Goal: Task Accomplishment & Management: Manage account settings

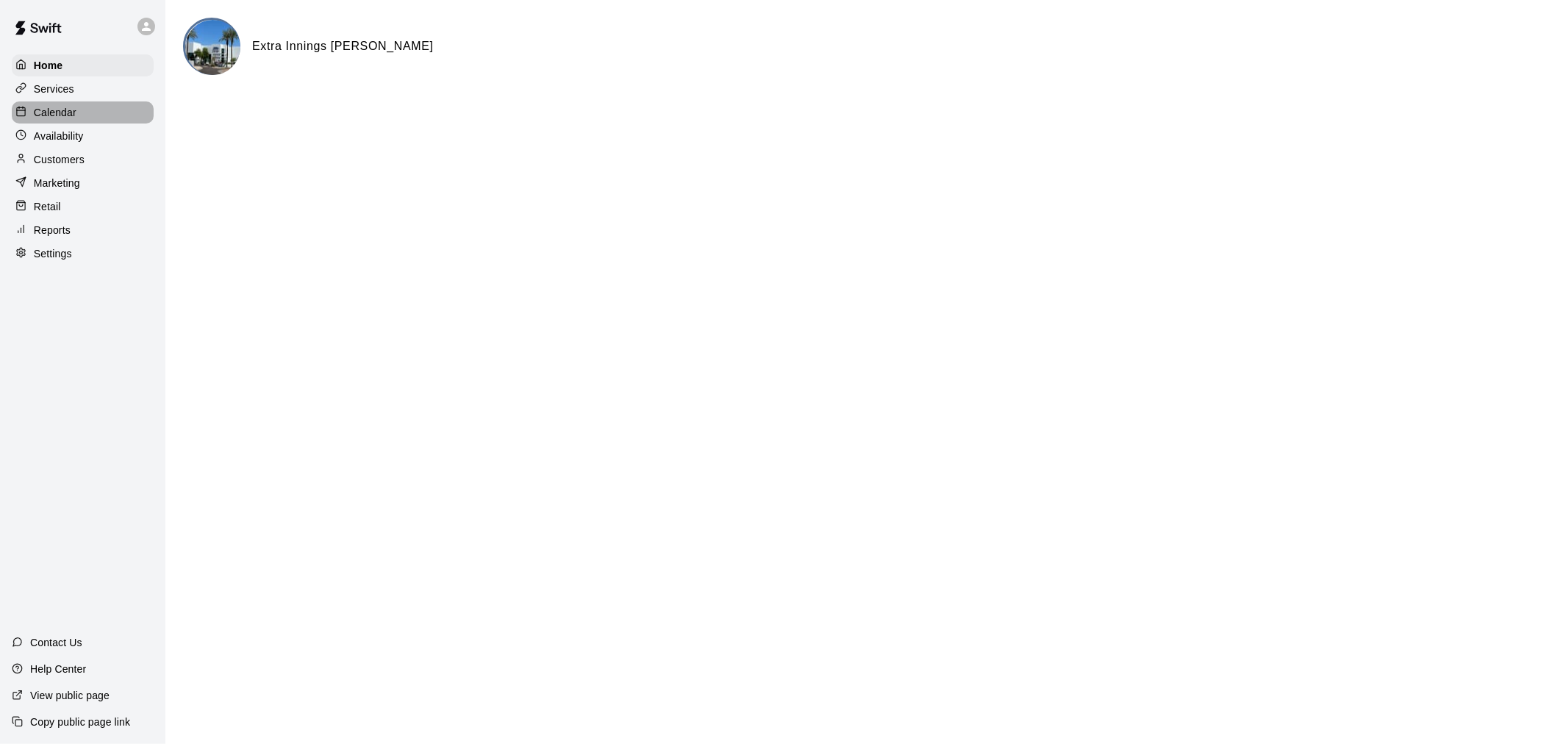
click at [70, 120] on p "Calendar" at bounding box center [56, 112] width 43 height 14
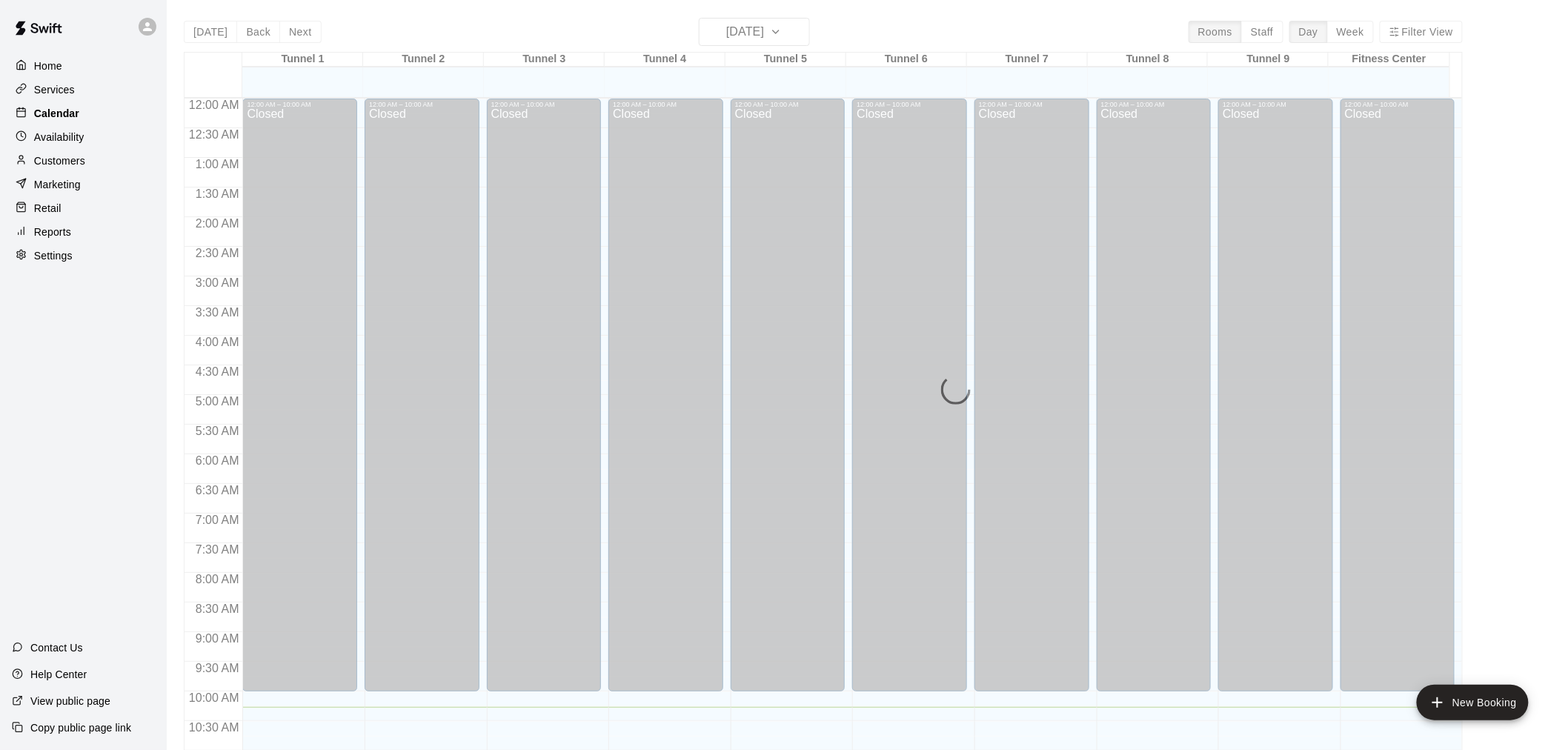
scroll to position [609, 0]
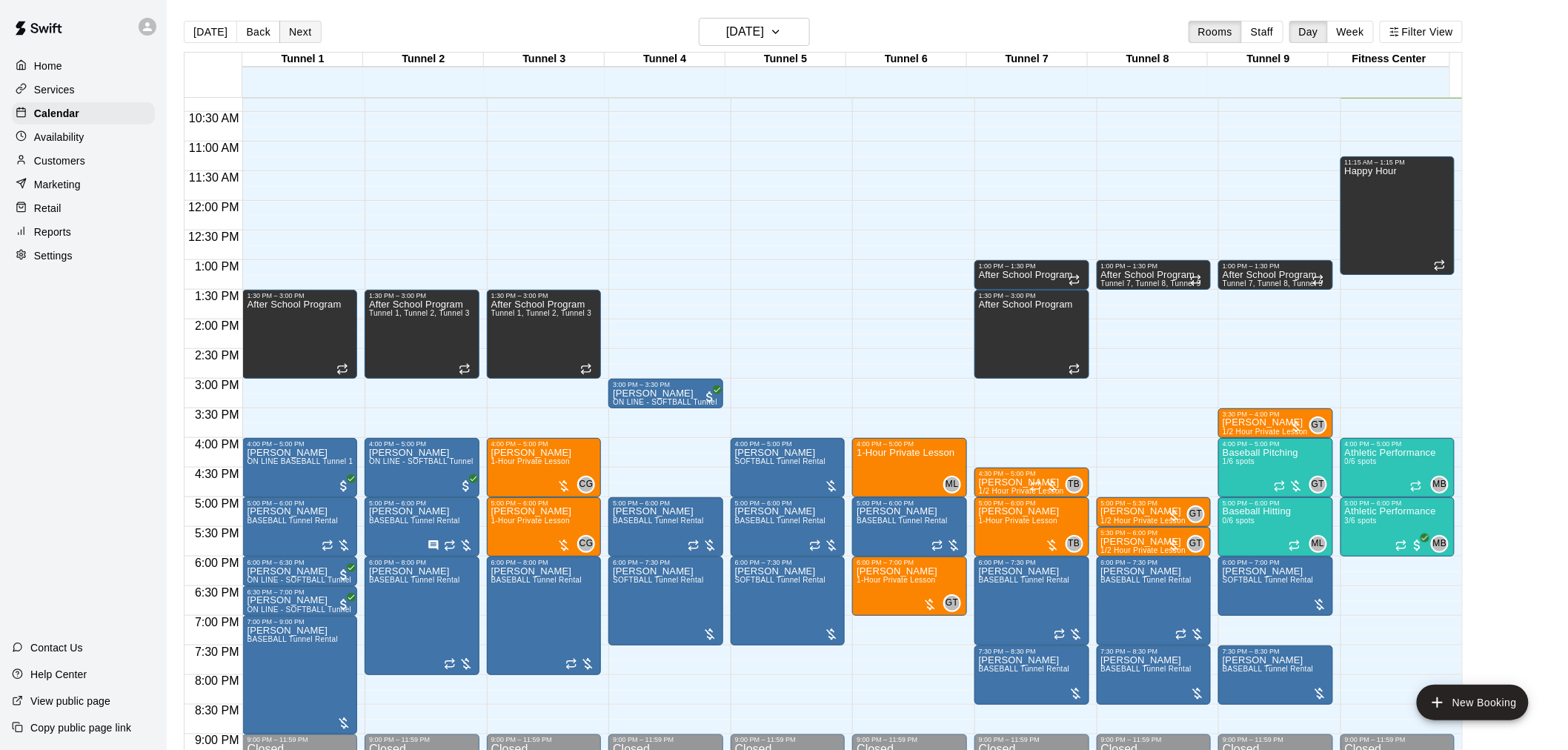
click at [311, 30] on button "Next" at bounding box center [300, 32] width 42 height 22
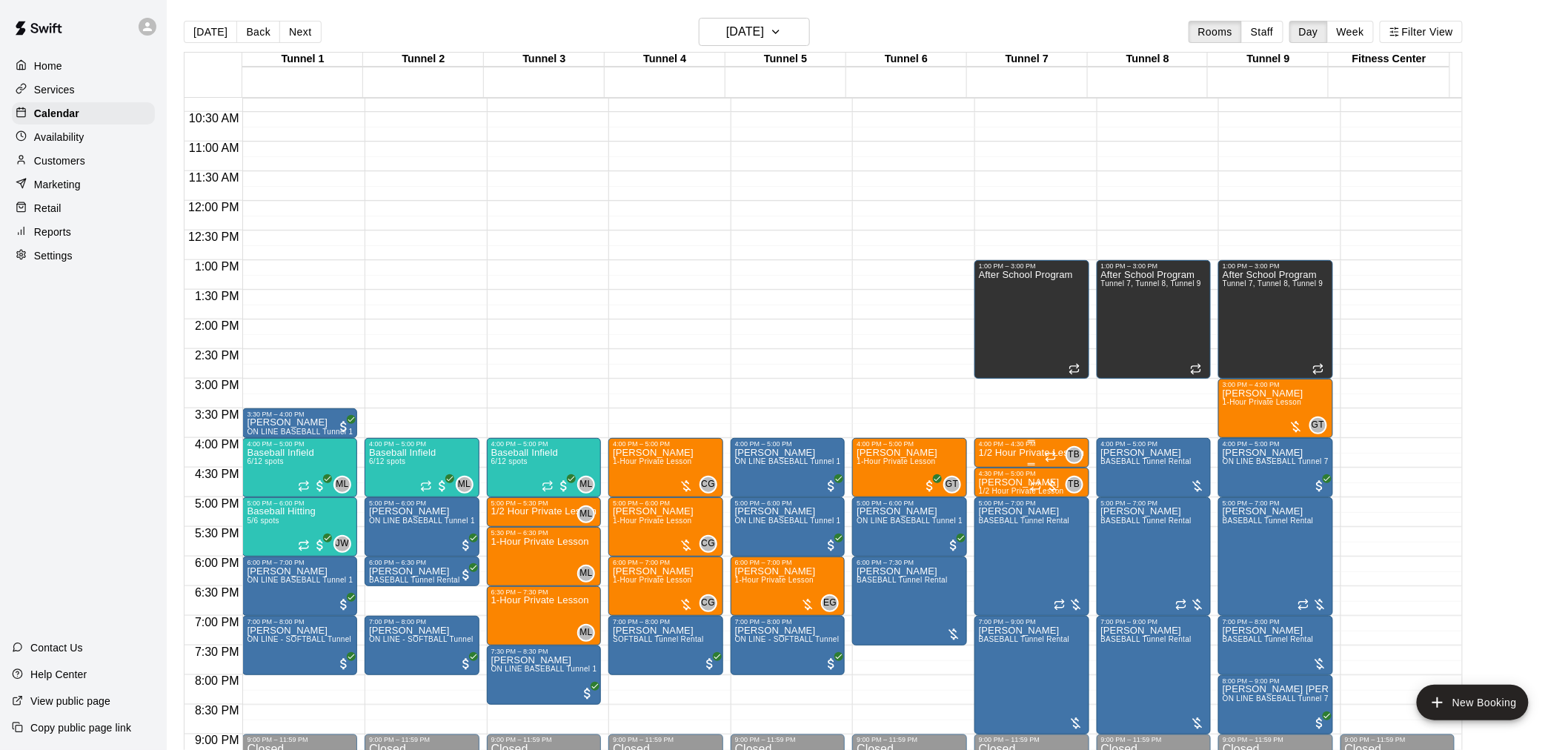
click at [1006, 453] on p "1/2 Hour Private Lesson" at bounding box center [1032, 453] width 106 height 0
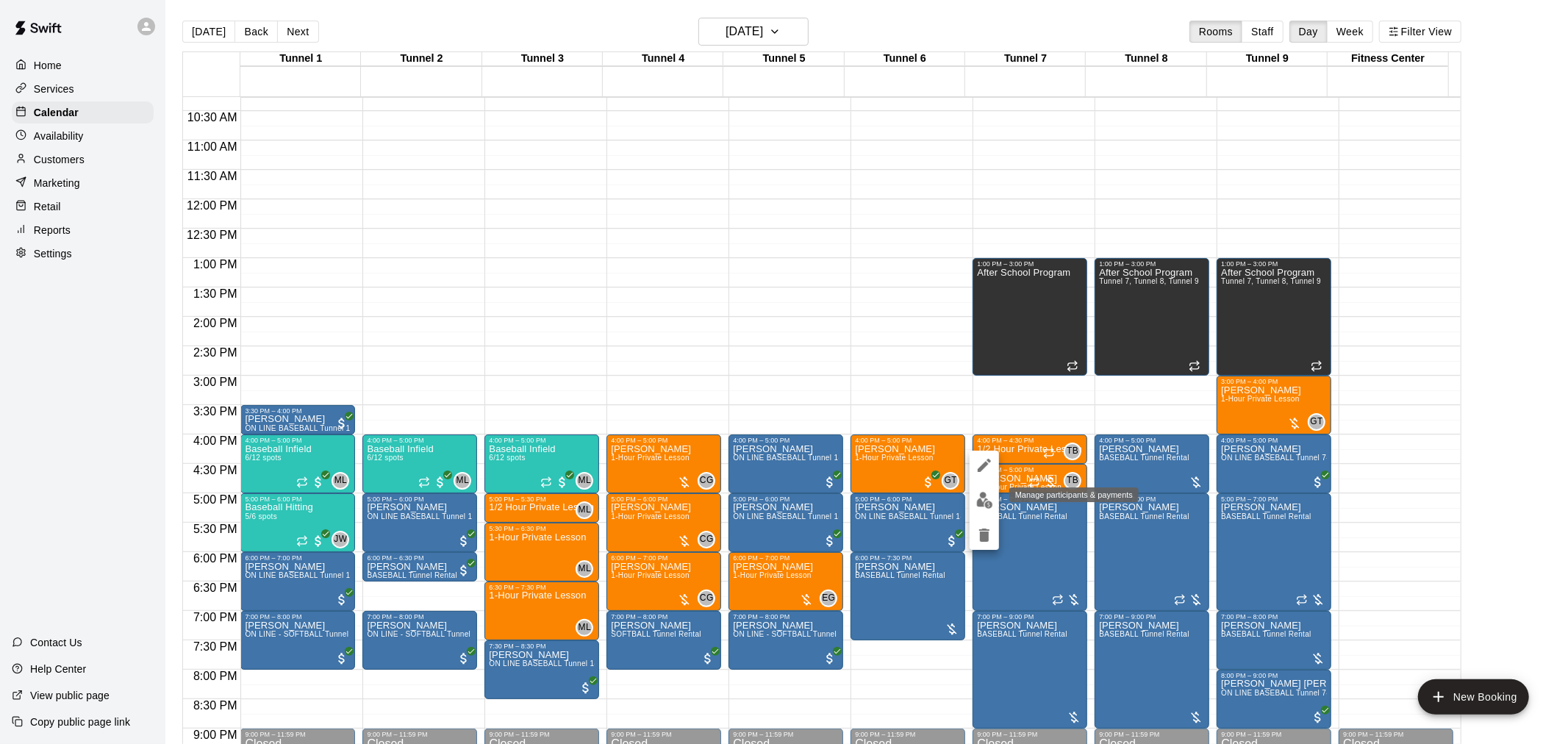
click at [979, 501] on img "edit" at bounding box center [984, 500] width 17 height 17
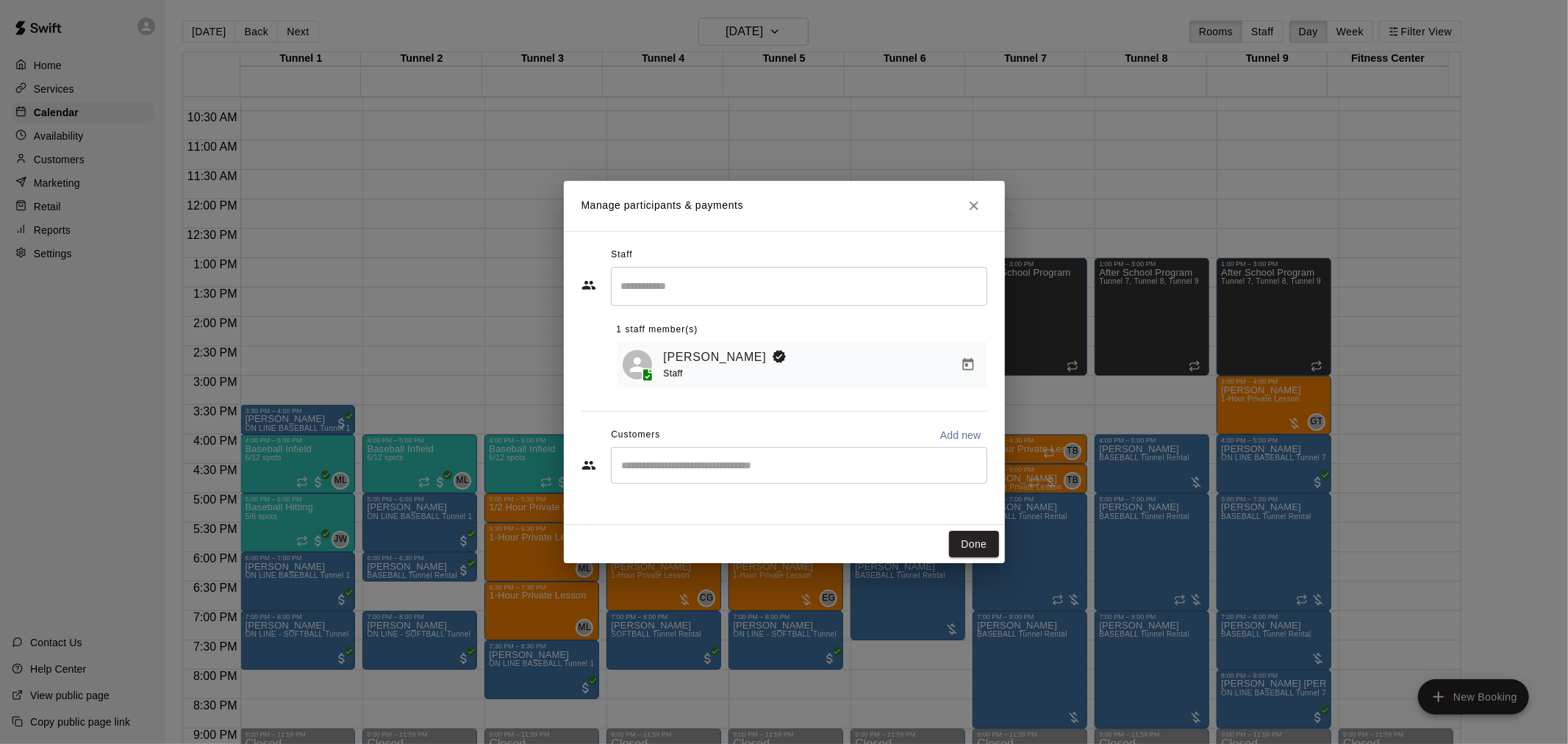
click at [722, 458] on div "​" at bounding box center [799, 465] width 377 height 37
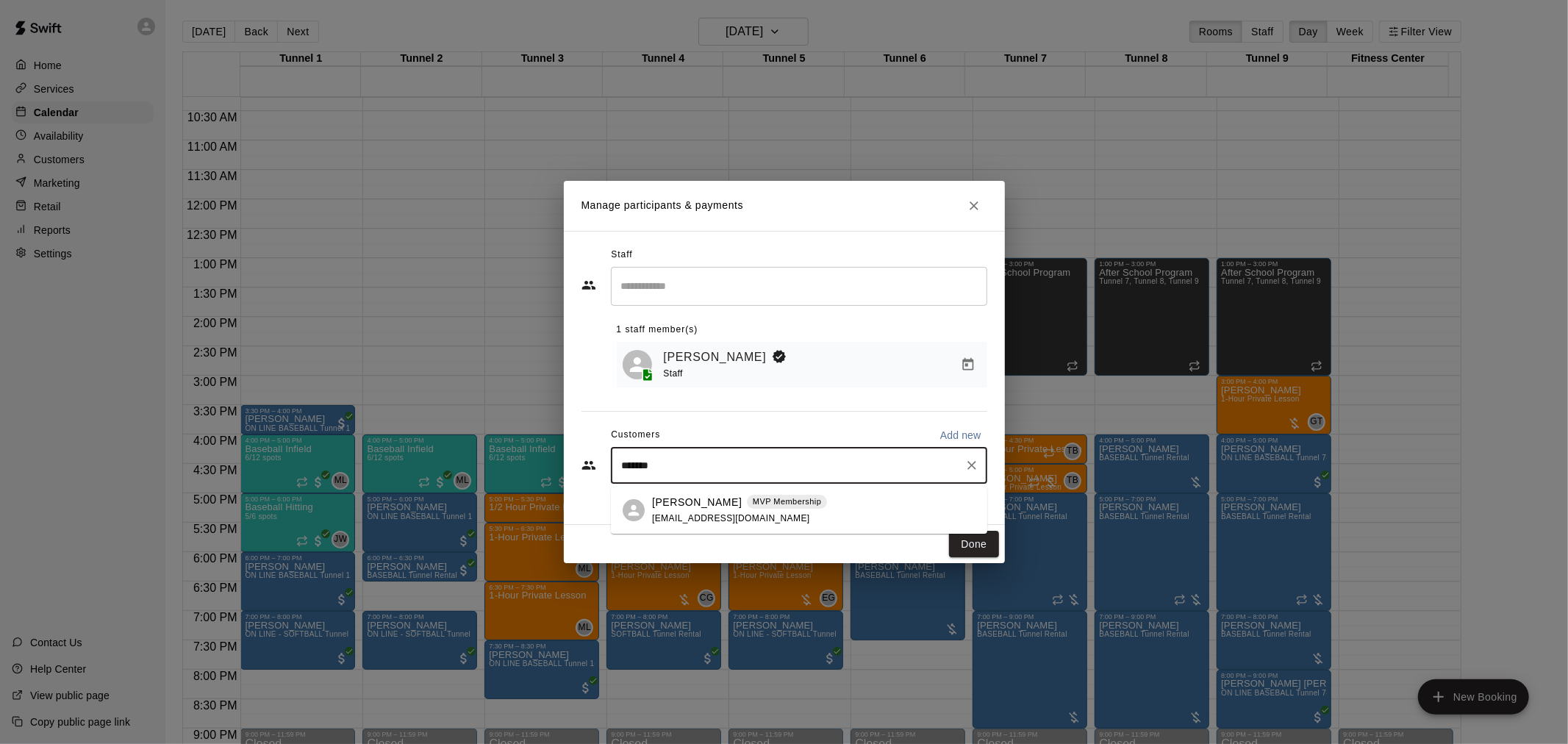
type input "********"
click at [722, 513] on span "kinnawife@gmail.com" at bounding box center [730, 518] width 158 height 10
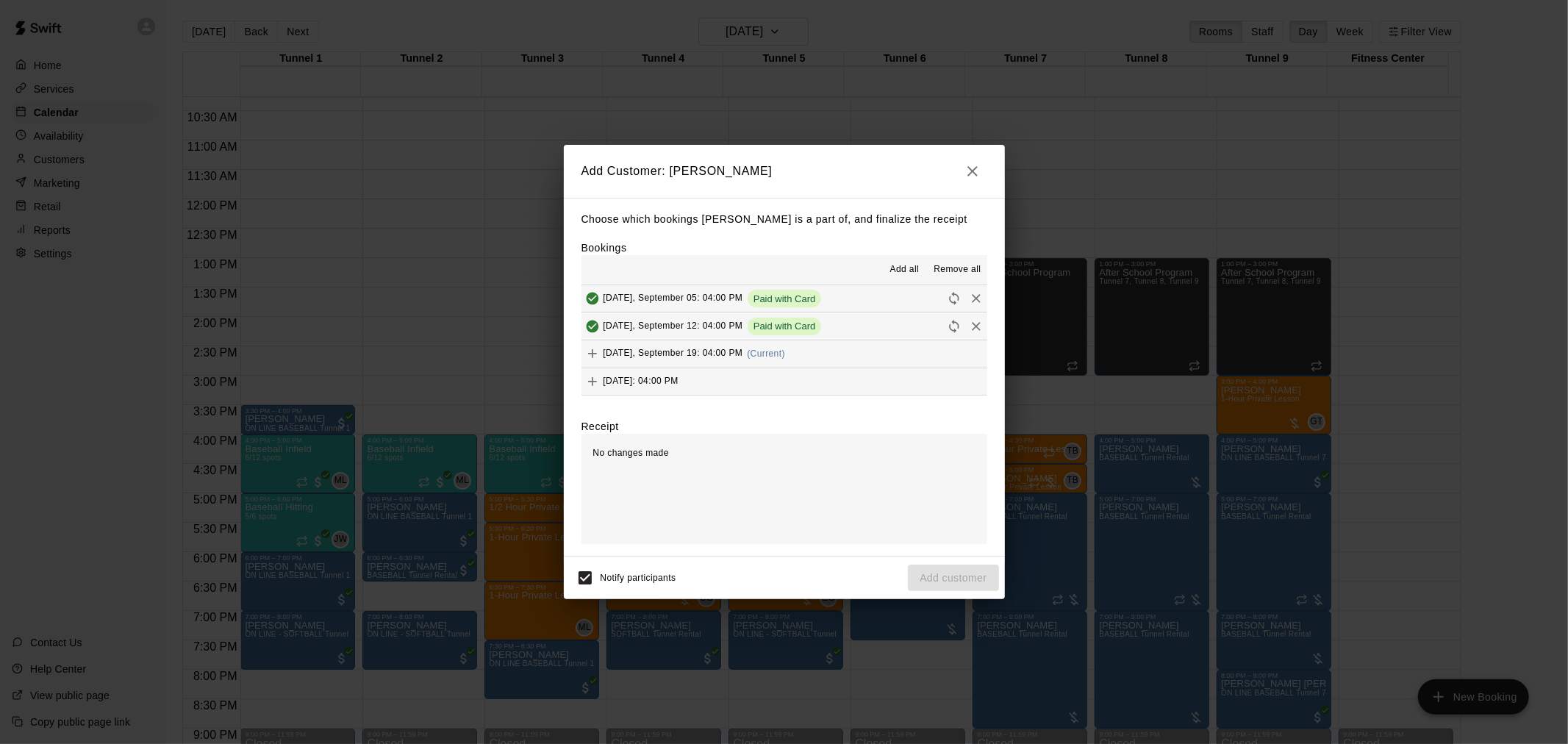
click at [738, 358] on span "Friday, September 19: 04:00 PM" at bounding box center [673, 353] width 140 height 10
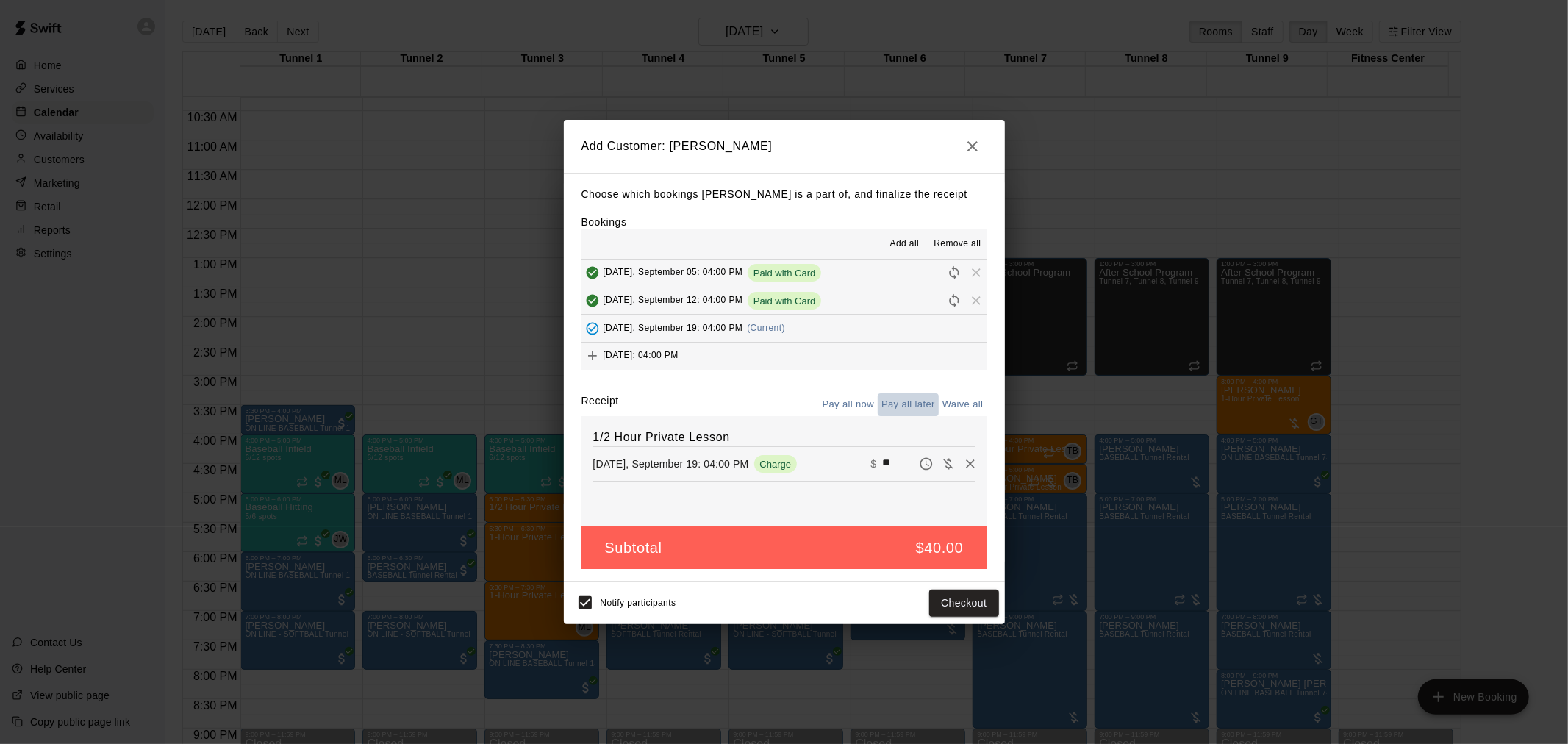
click at [908, 403] on button "Pay all later" at bounding box center [908, 405] width 61 height 23
click at [960, 597] on button "Add customer" at bounding box center [953, 603] width 91 height 27
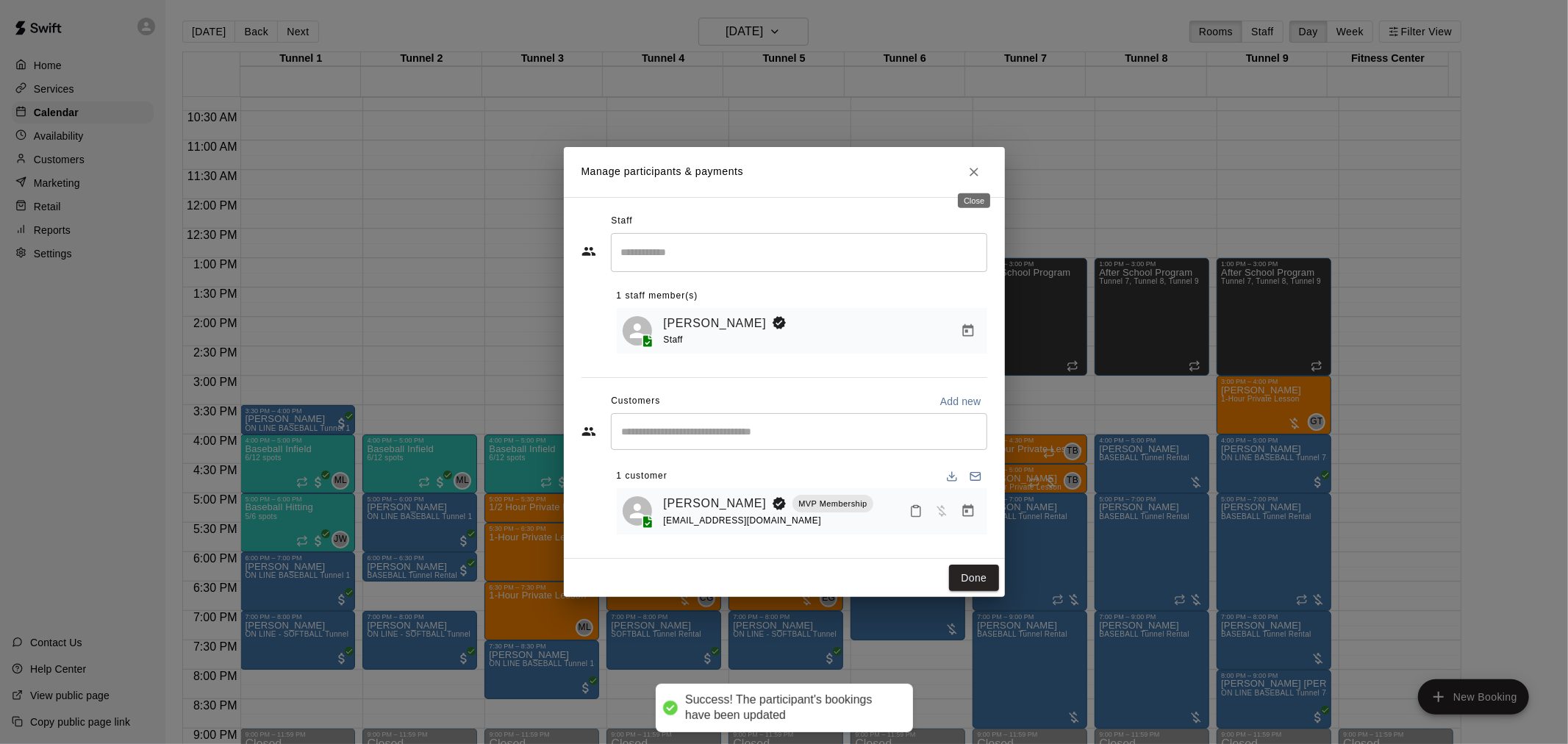
click at [973, 176] on icon "Close" at bounding box center [974, 172] width 14 height 14
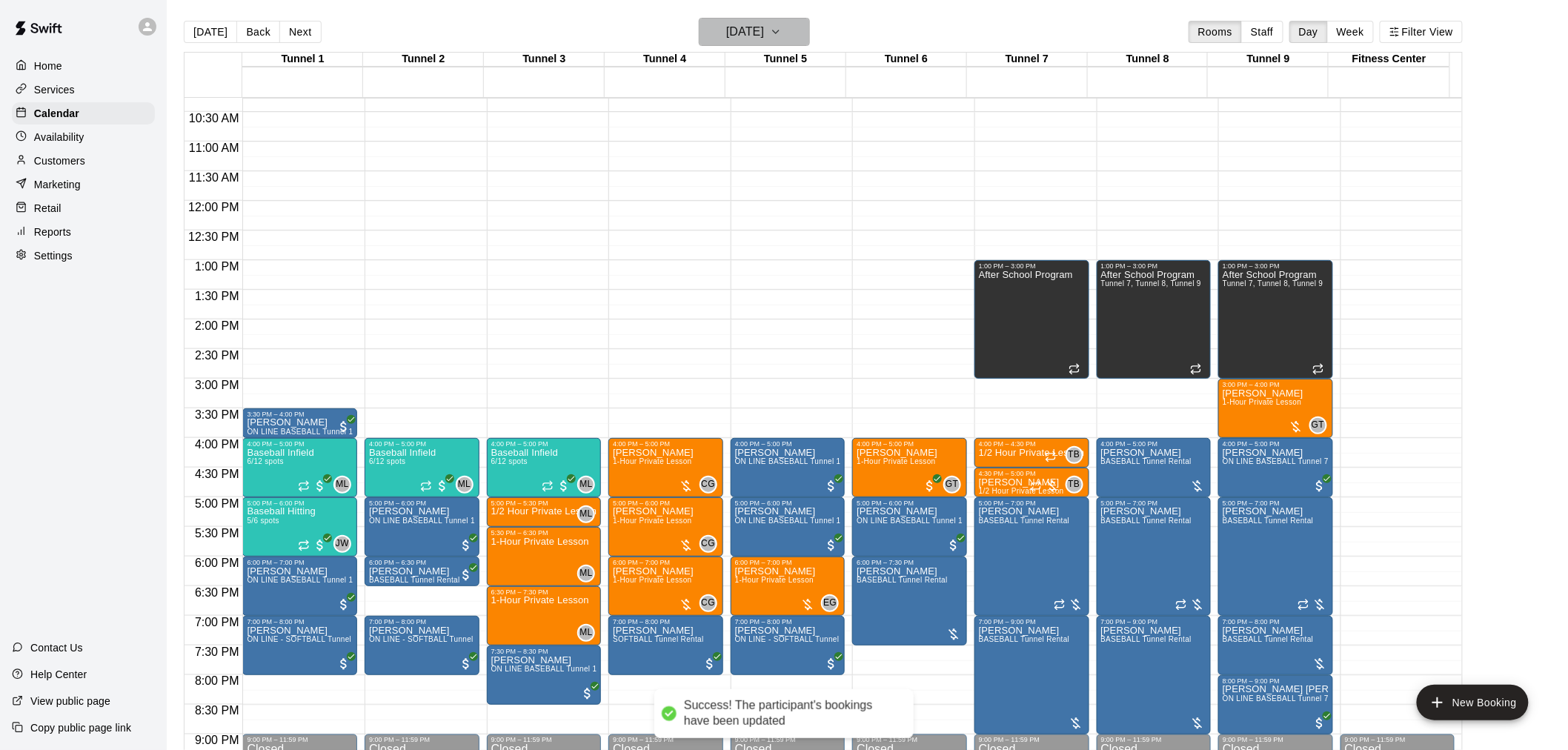
click at [754, 28] on h6 "[DATE]" at bounding box center [744, 32] width 38 height 21
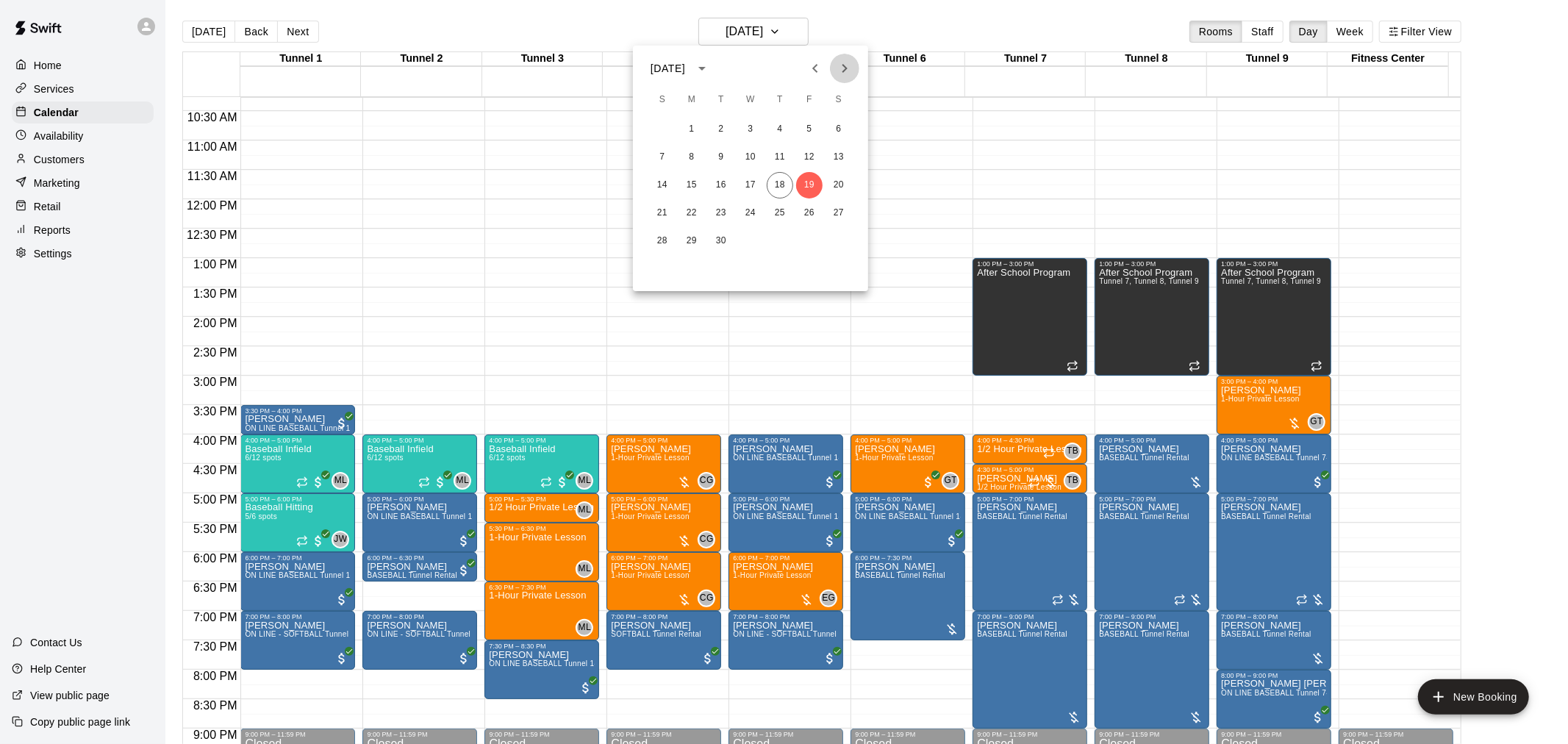
click at [842, 73] on icon "Next month" at bounding box center [845, 68] width 17 height 17
click at [809, 120] on button "3" at bounding box center [809, 129] width 26 height 26
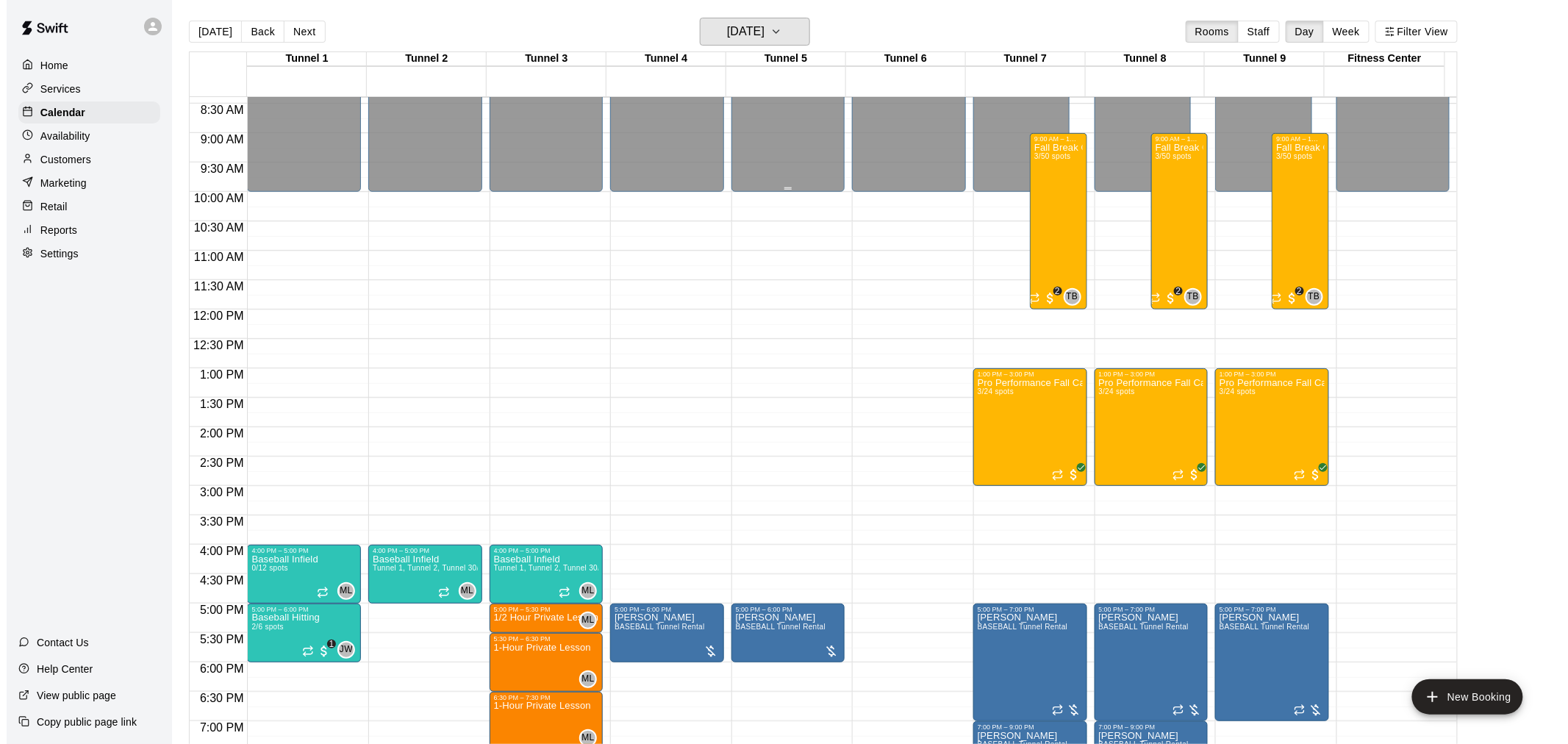
scroll to position [523, 0]
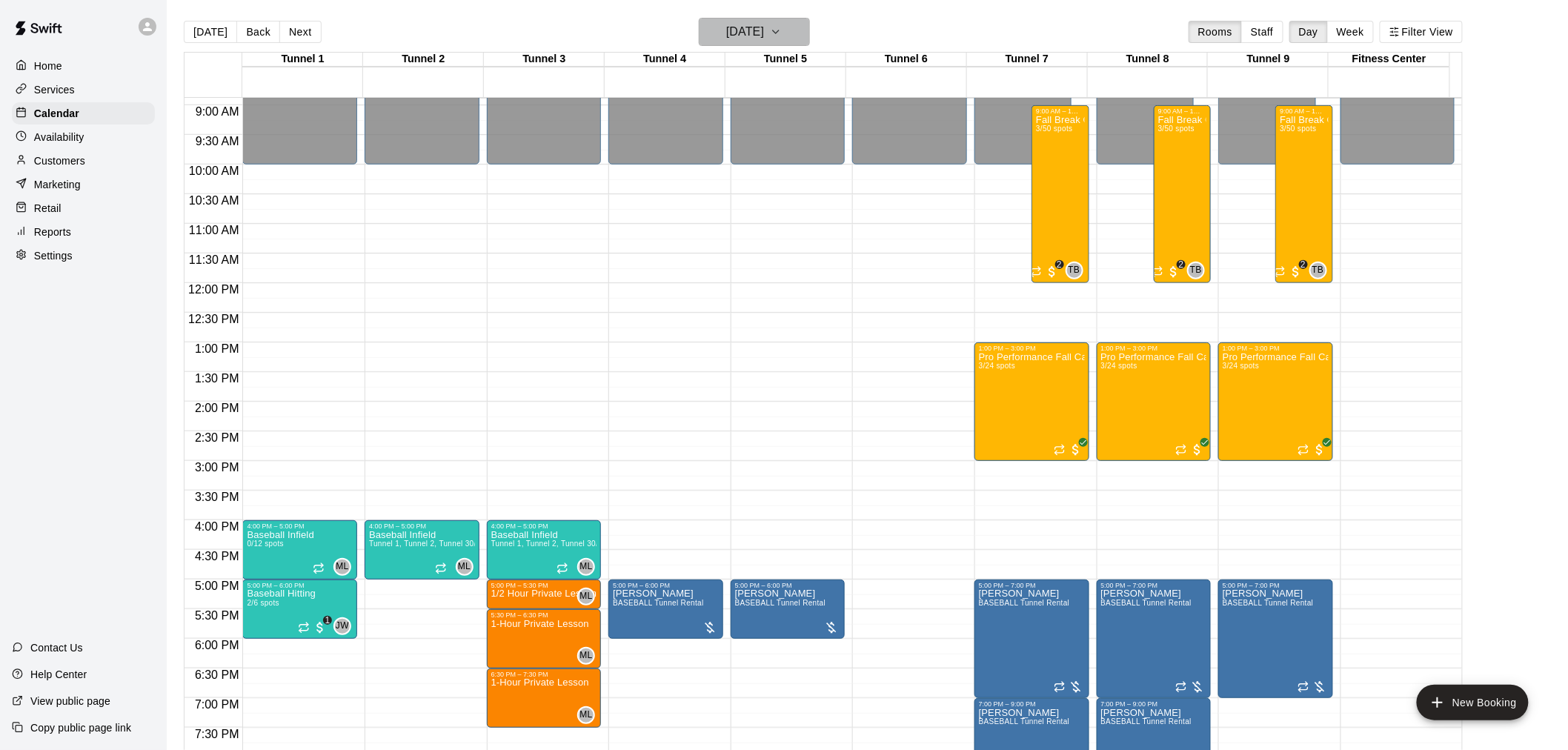
click at [788, 25] on button "Friday Oct 03" at bounding box center [754, 31] width 111 height 28
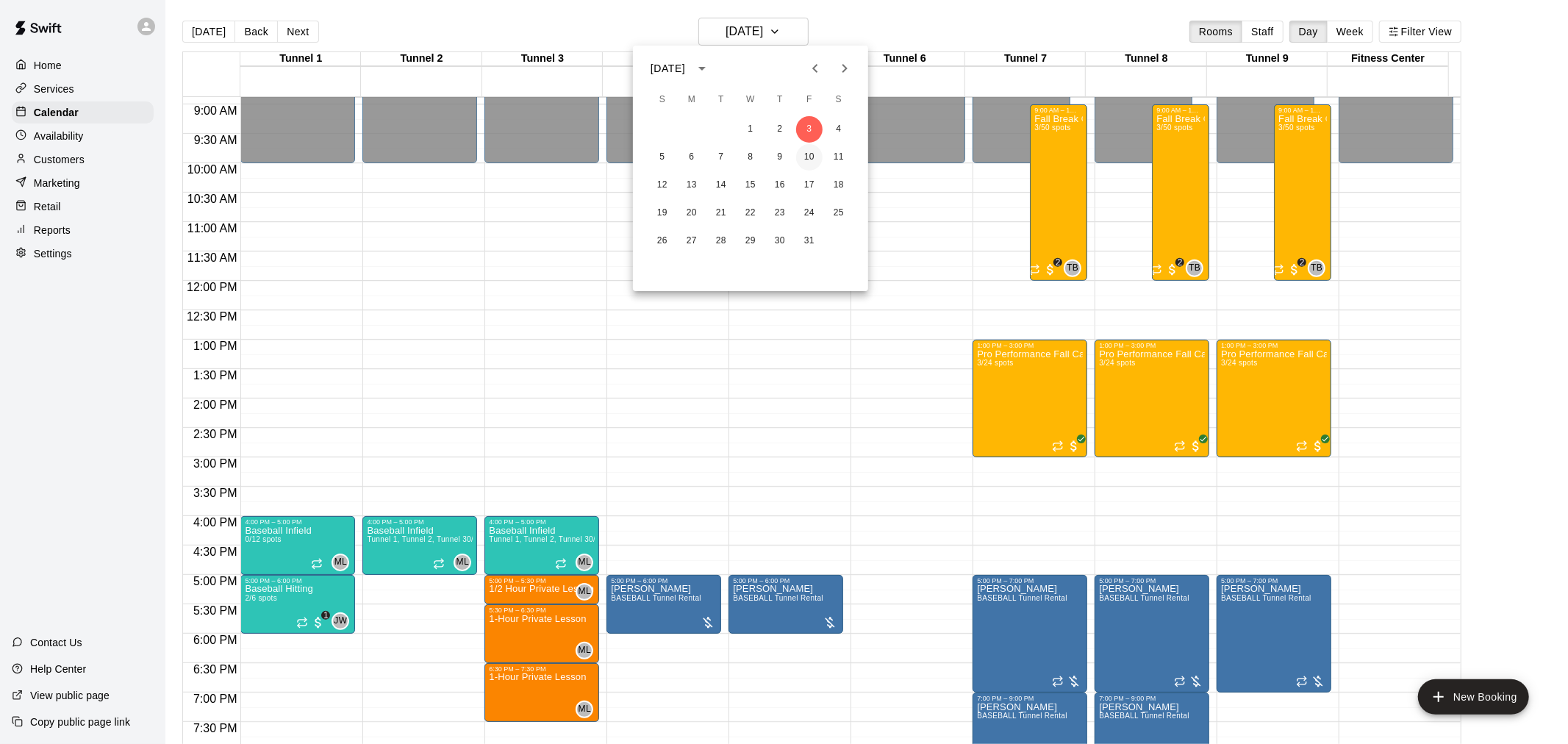
click at [807, 151] on button "10" at bounding box center [809, 157] width 26 height 26
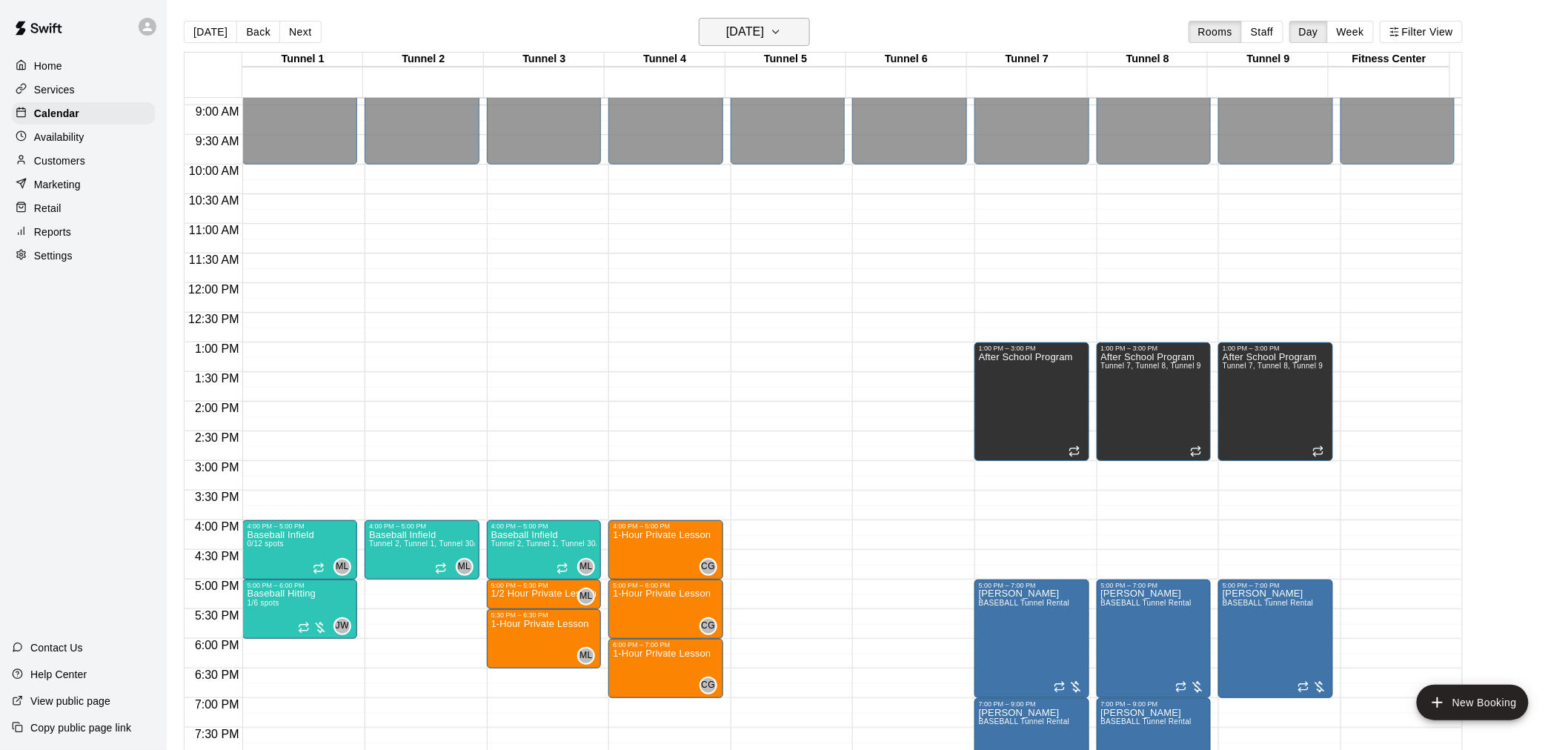
click at [782, 26] on icon "button" at bounding box center [776, 32] width 12 height 18
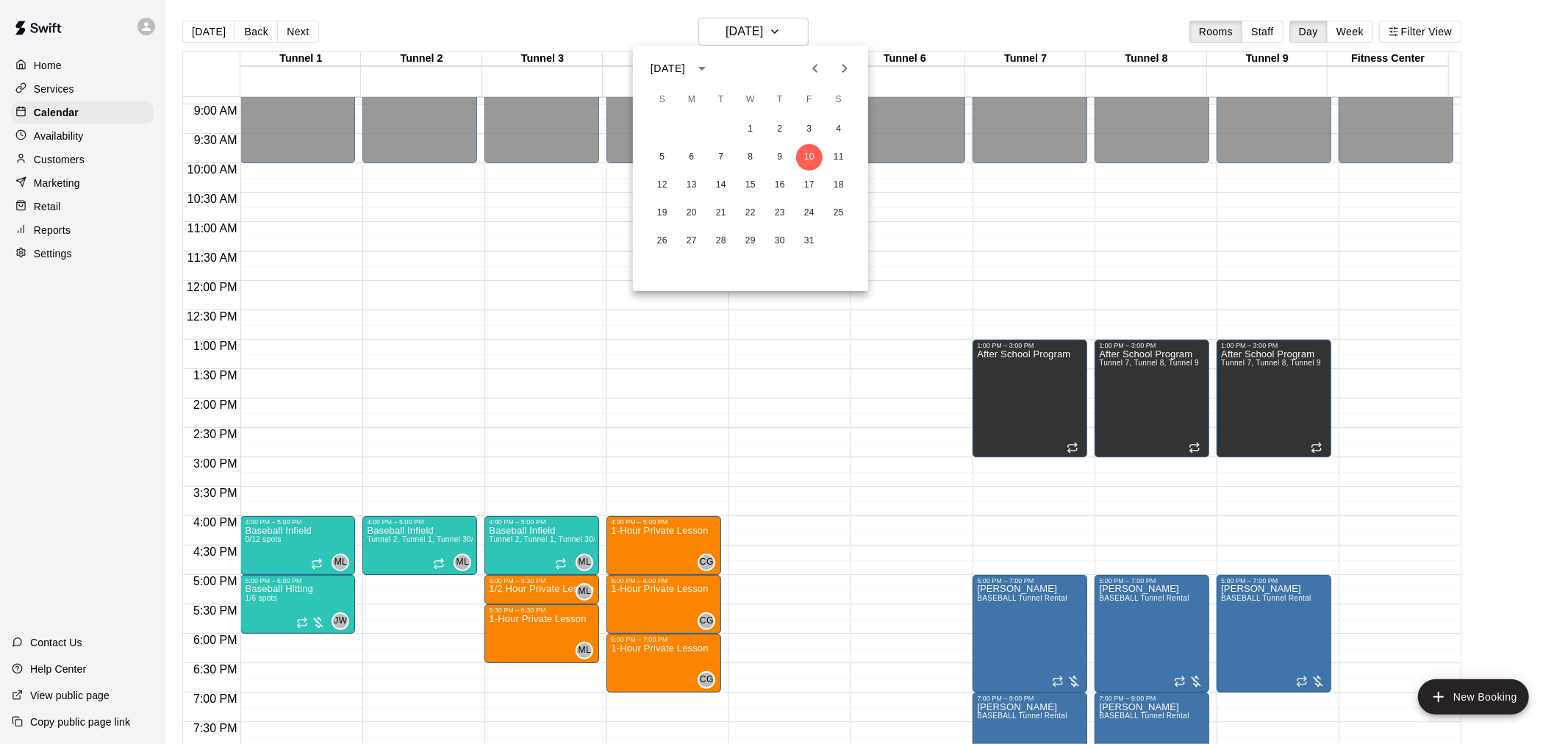
click at [782, 171] on div "1 2 3 4 5 6 7 8 9 10 11 12 13 14 15 16 17 18 19 20 21 22 23 24 25 26 27 28 29 3…" at bounding box center [750, 185] width 235 height 141
click at [784, 150] on button "9" at bounding box center [780, 157] width 26 height 26
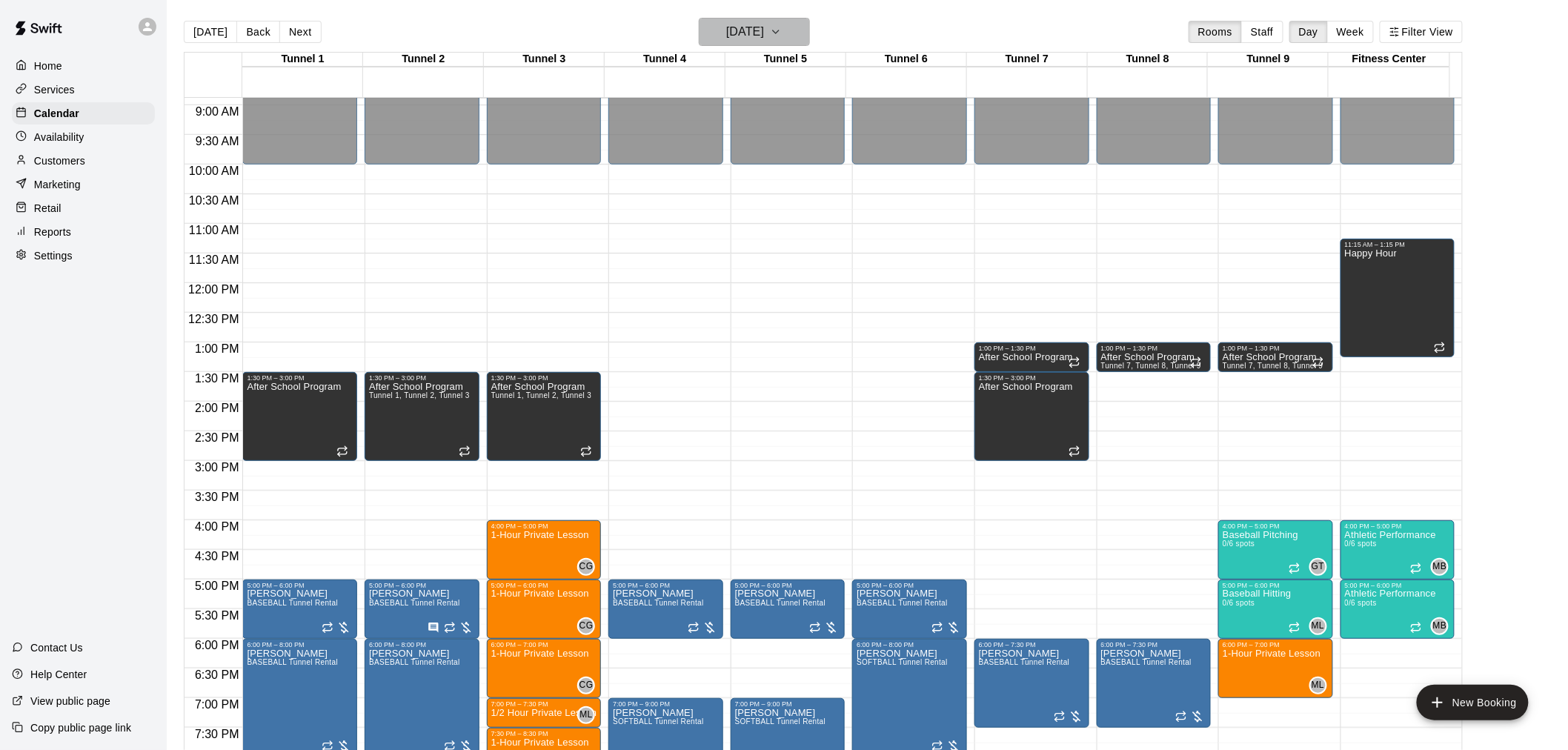
click at [745, 28] on h6 "Thursday Oct 09" at bounding box center [744, 32] width 38 height 21
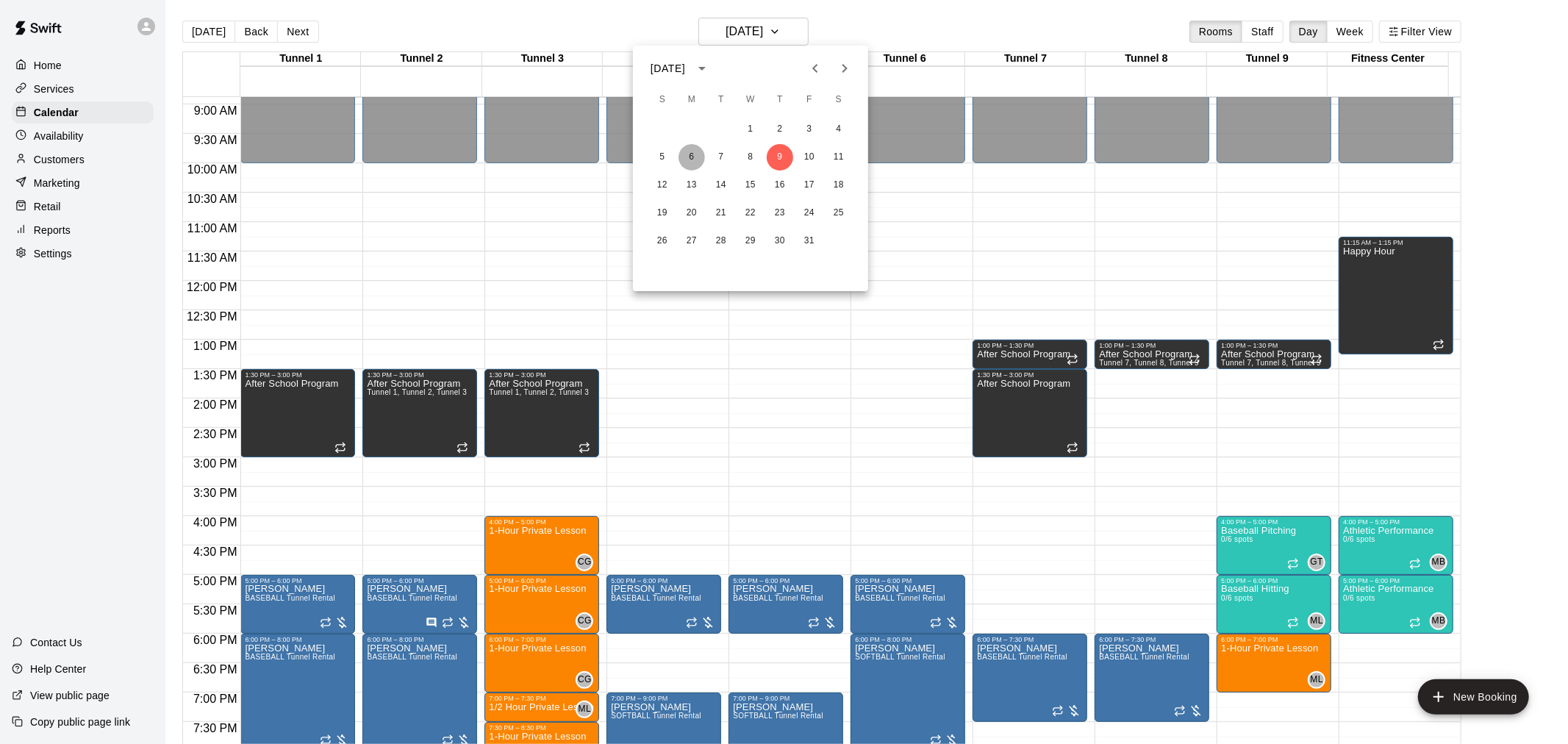
click at [699, 161] on button "6" at bounding box center [691, 157] width 26 height 26
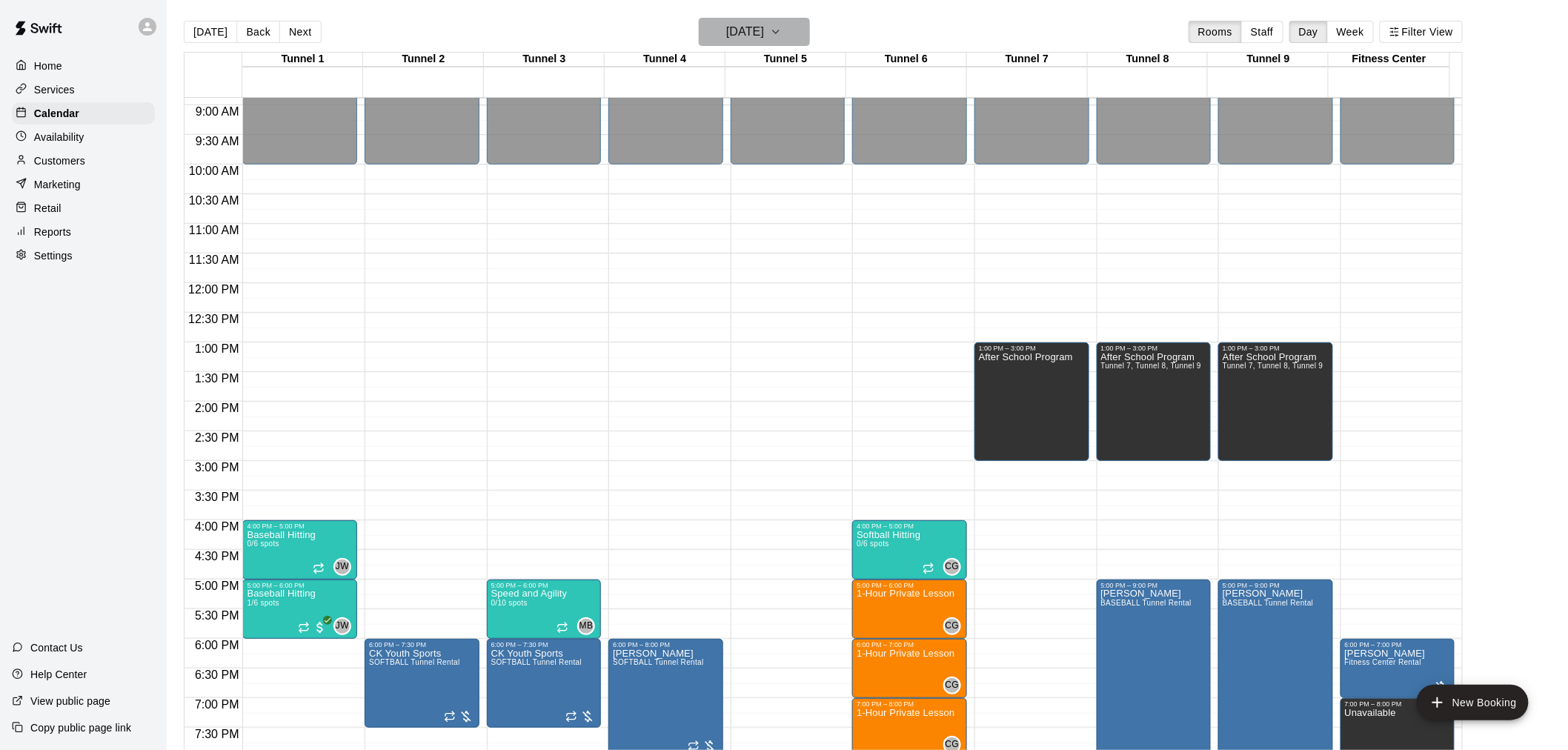
click at [764, 28] on h6 "Monday Oct 06" at bounding box center [744, 32] width 38 height 21
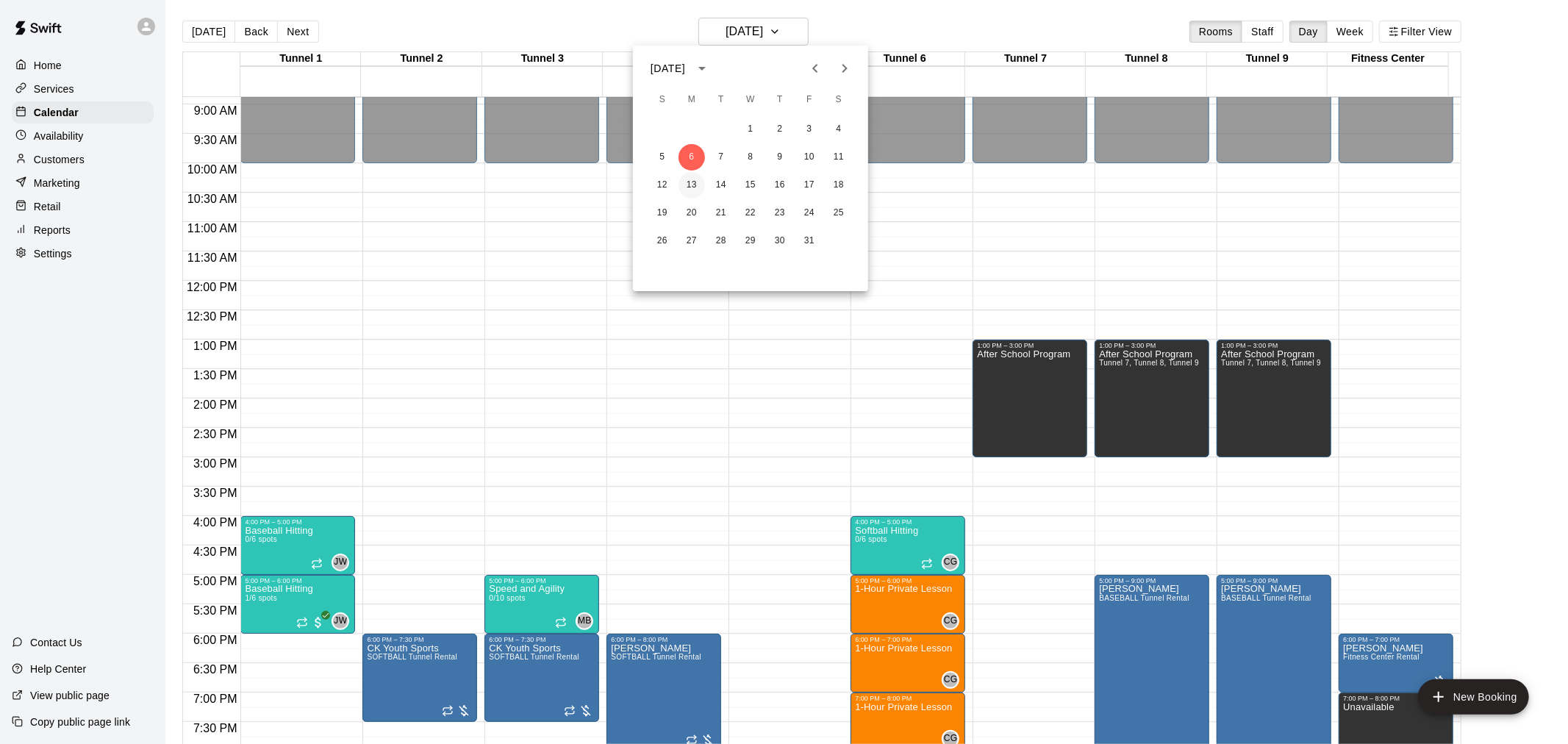
click at [692, 186] on button "13" at bounding box center [691, 184] width 26 height 26
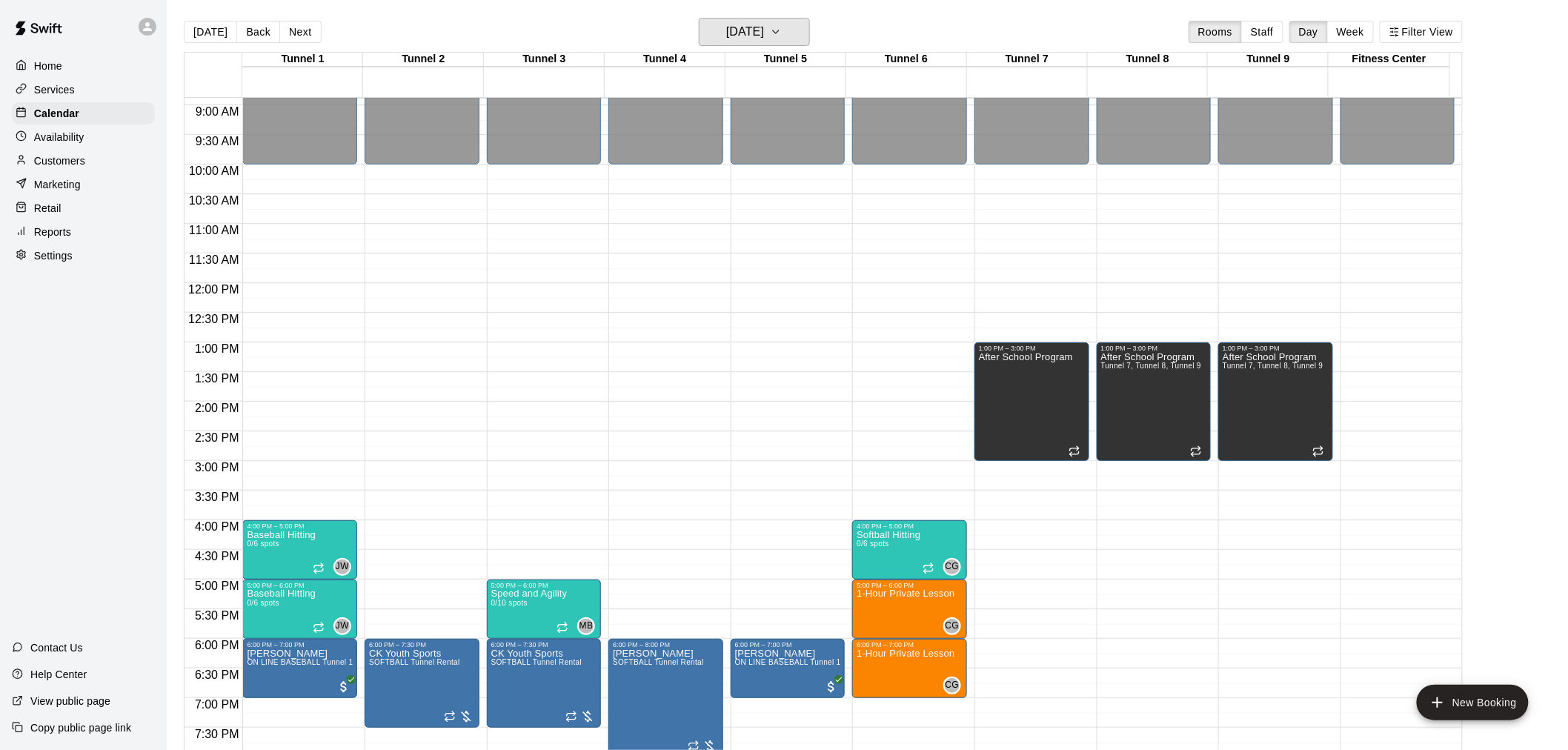
click at [793, 34] on button "Monday Oct 13" at bounding box center [754, 31] width 111 height 28
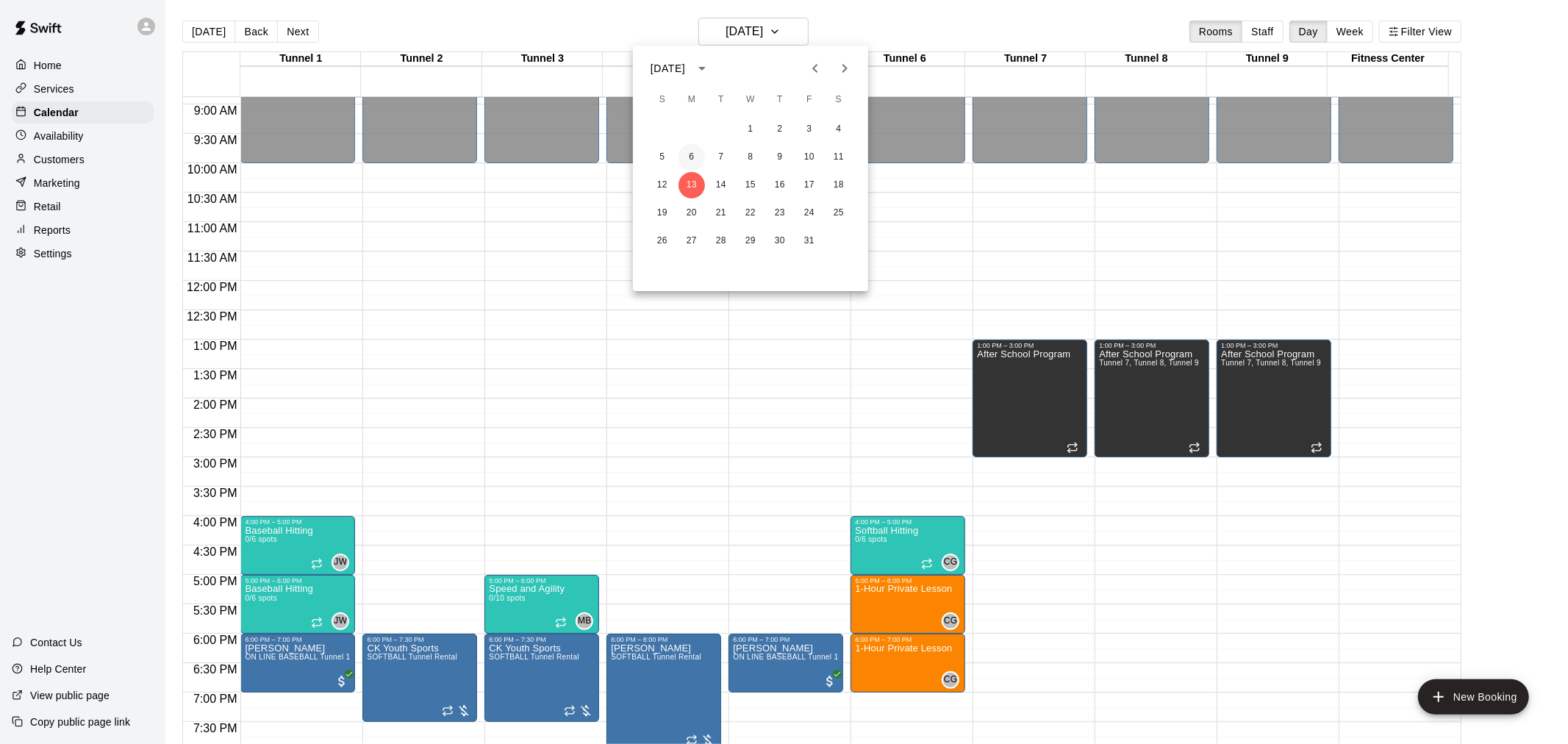
click at [702, 161] on button "6" at bounding box center [691, 157] width 26 height 26
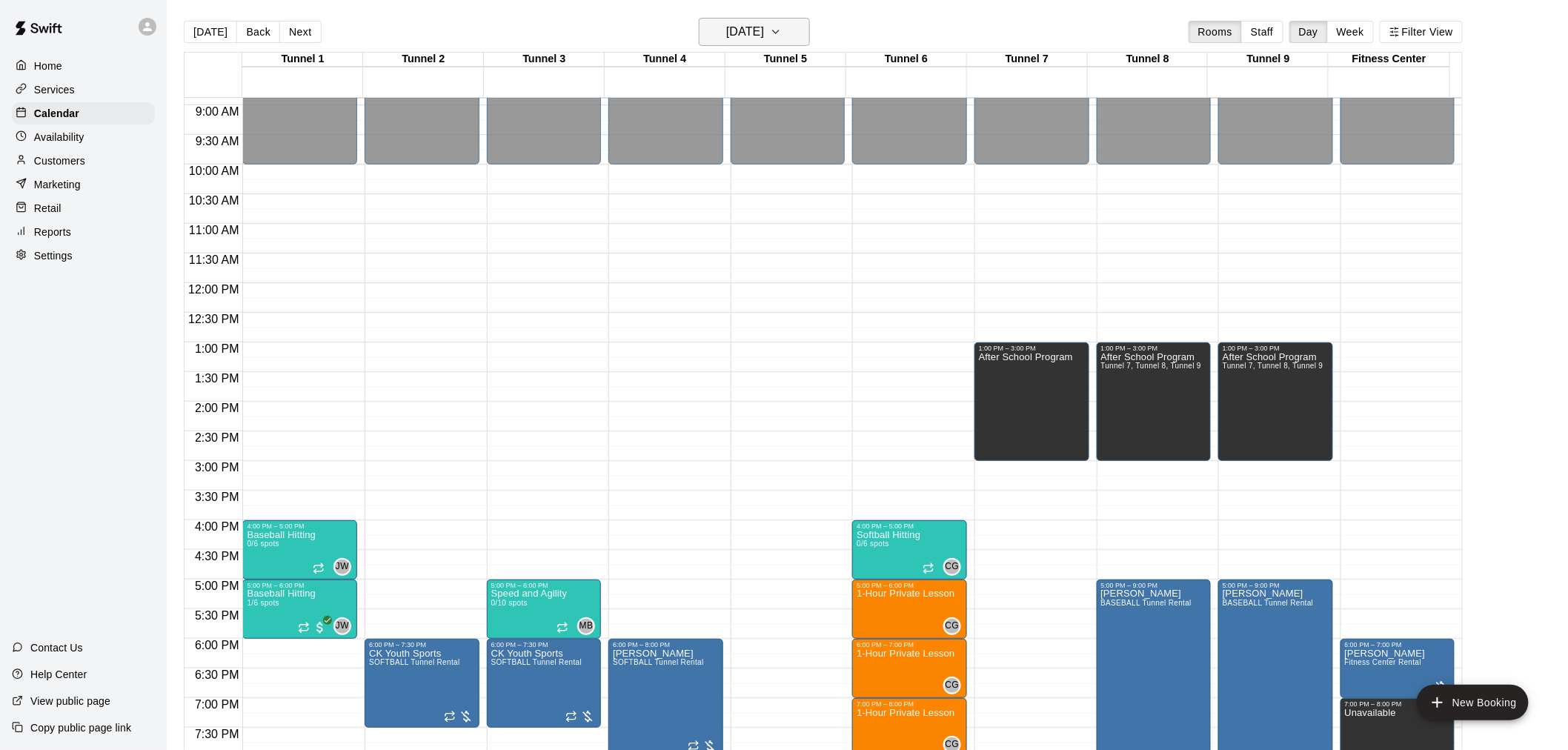
click at [793, 34] on button "Monday Oct 06" at bounding box center [754, 31] width 111 height 28
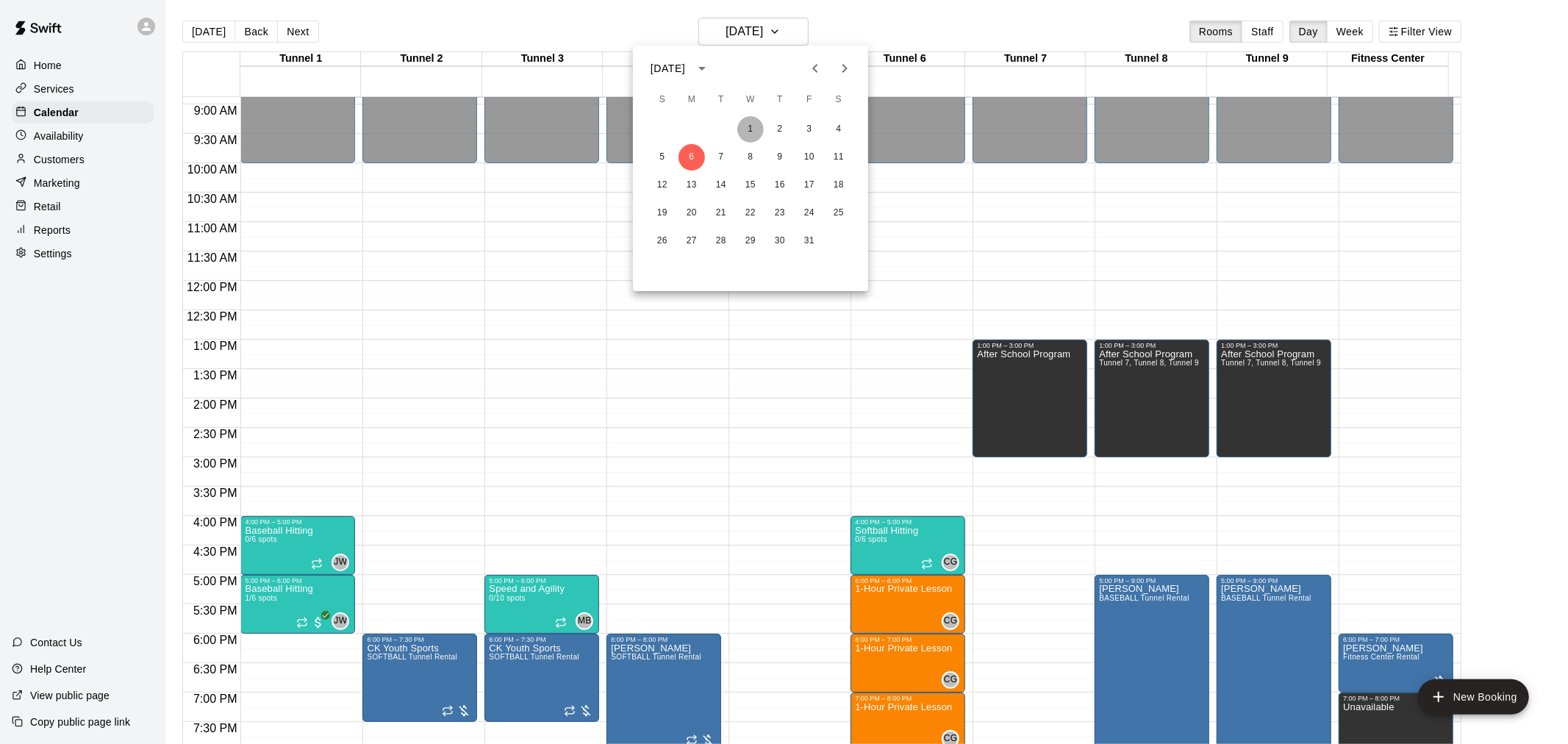
click at [748, 122] on button "1" at bounding box center [750, 129] width 26 height 26
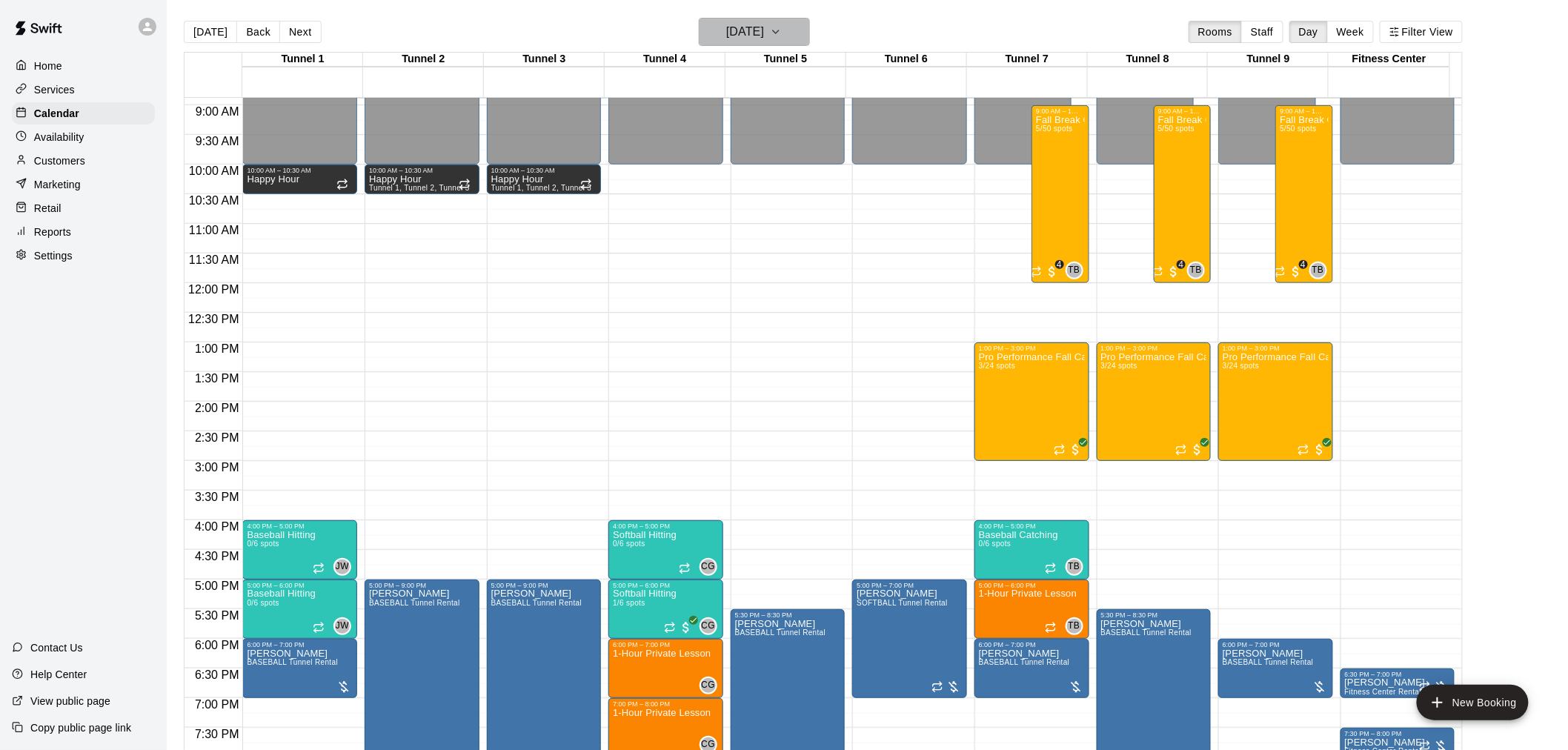
click at [764, 34] on h6 "Wednesday Oct 01" at bounding box center [744, 32] width 38 height 21
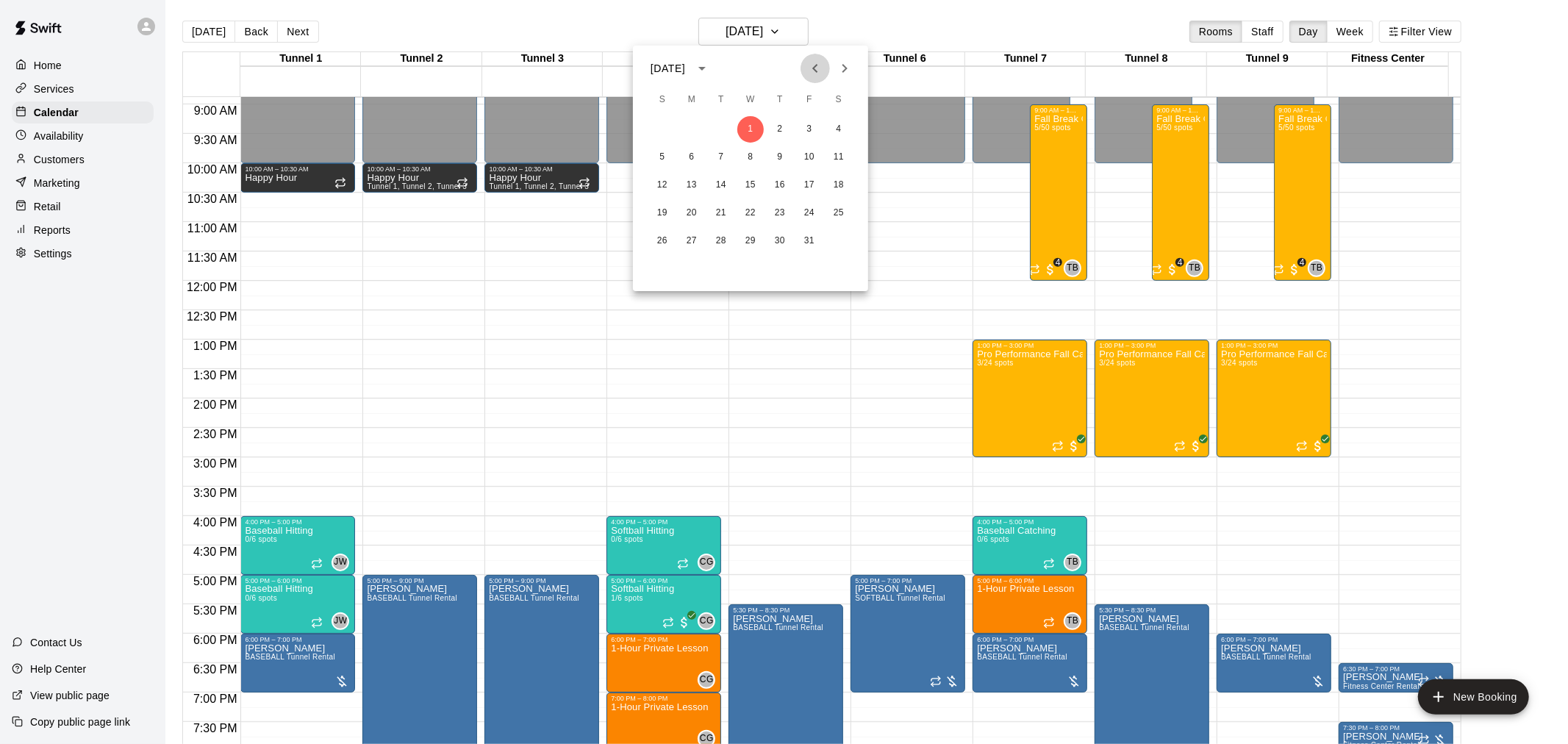
click at [827, 73] on button "Previous month" at bounding box center [815, 68] width 29 height 29
click at [776, 184] on button "18" at bounding box center [780, 184] width 26 height 26
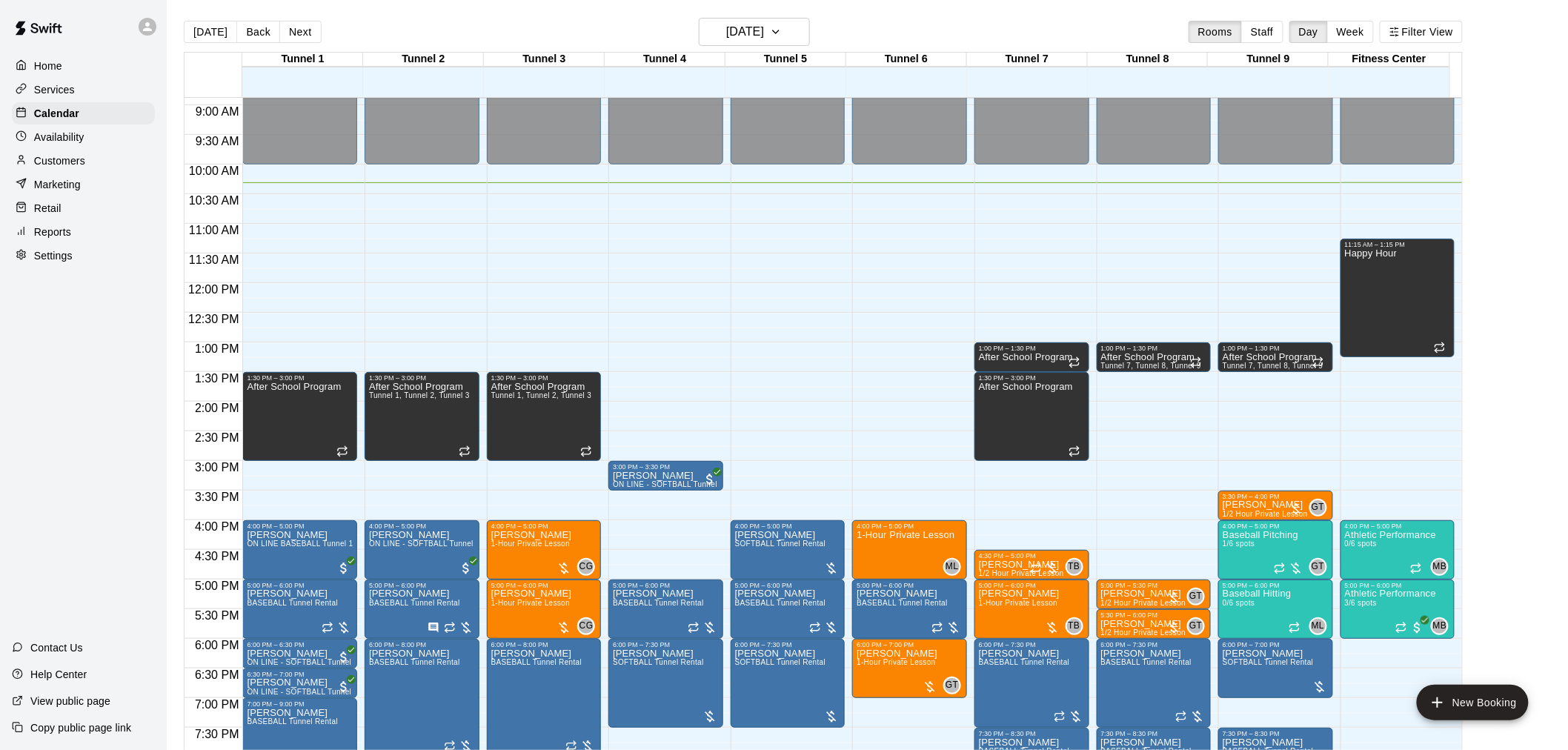
click at [734, 16] on main "Today Back Next Thursday Sep 18 Rooms Staff Day Week Filter View Tunnel 1 18 Th…" at bounding box center [867, 387] width 1401 height 774
click at [1418, 594] on p "Athletic Performance" at bounding box center [1391, 594] width 91 height 0
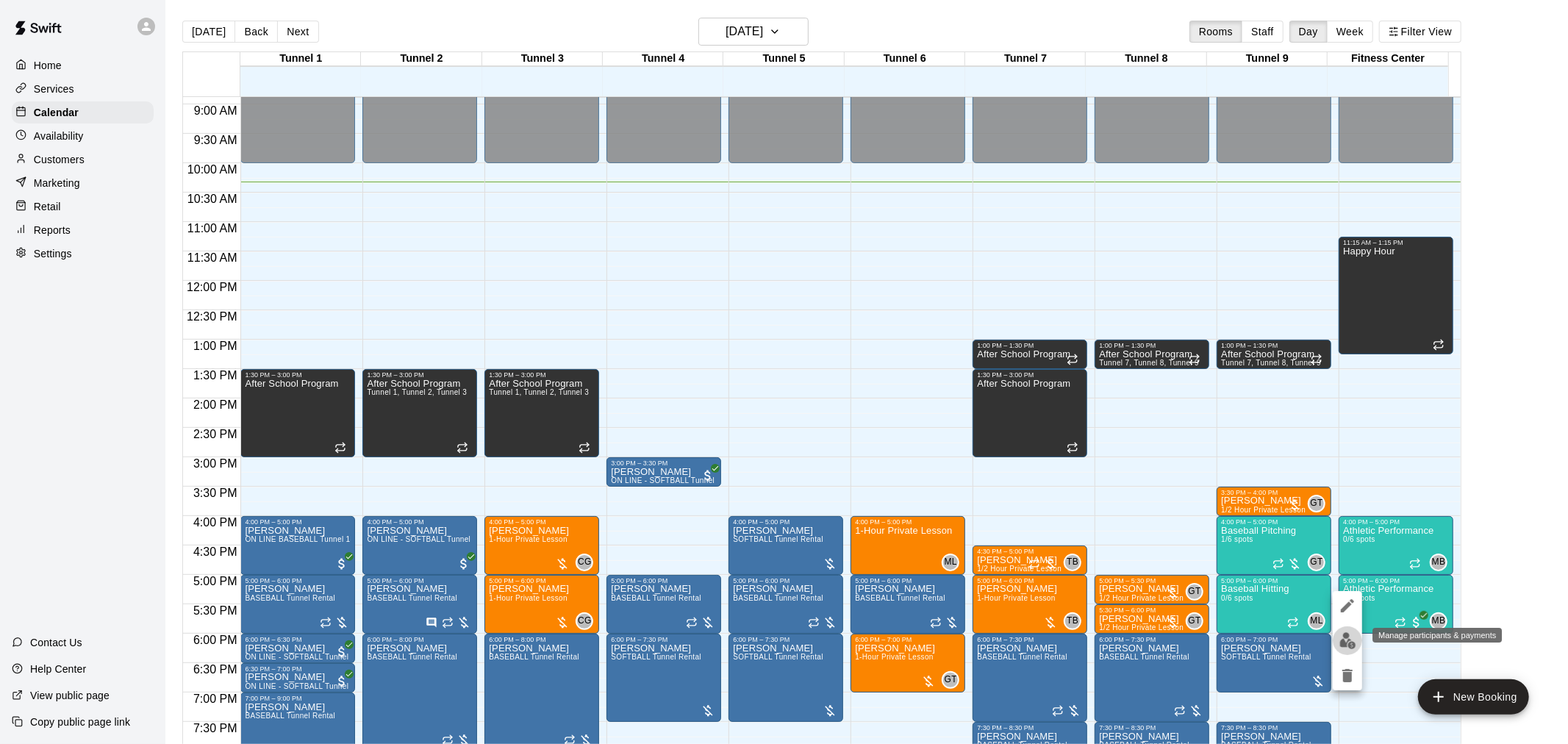
click at [1356, 635] on button "edit" at bounding box center [1347, 641] width 29 height 29
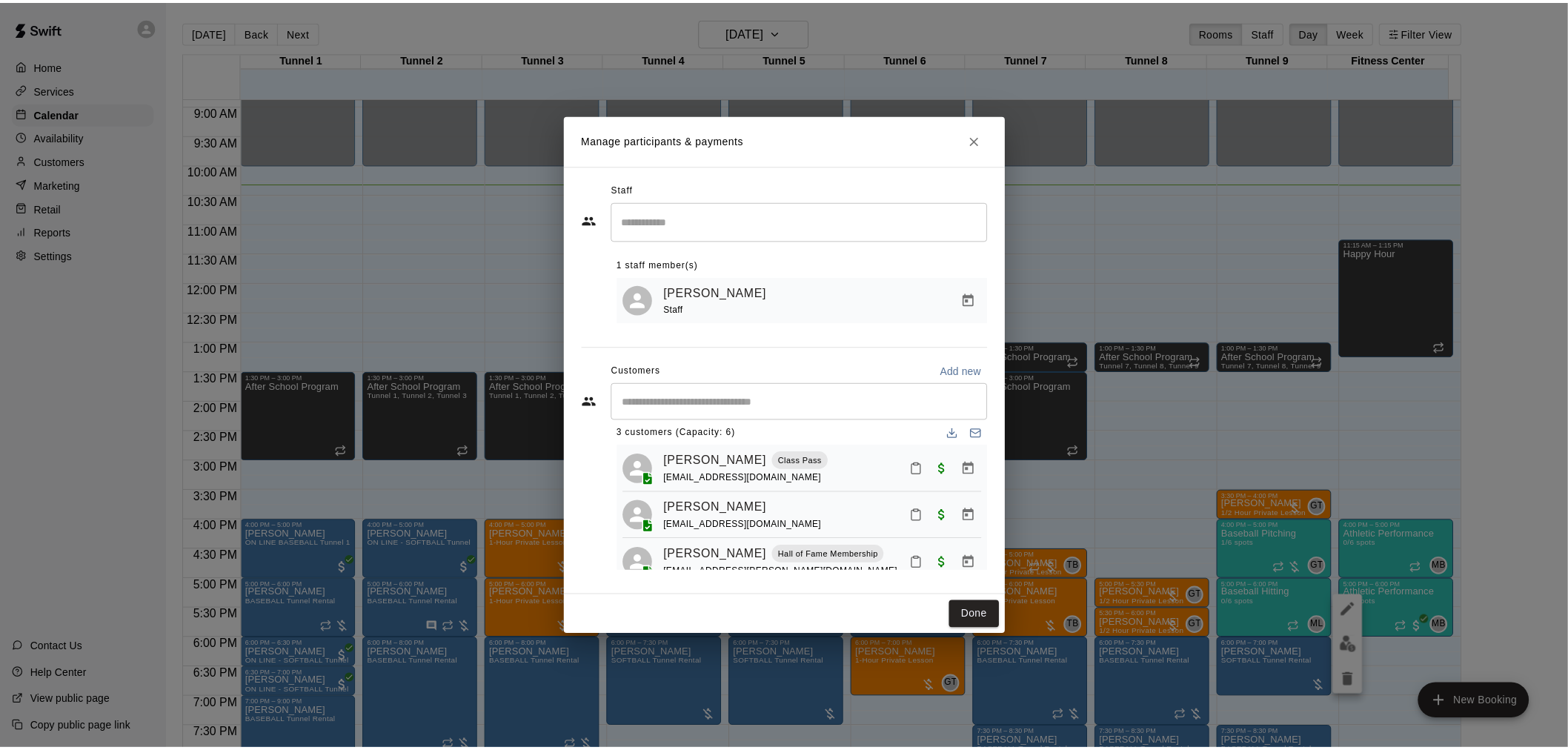
scroll to position [0, 0]
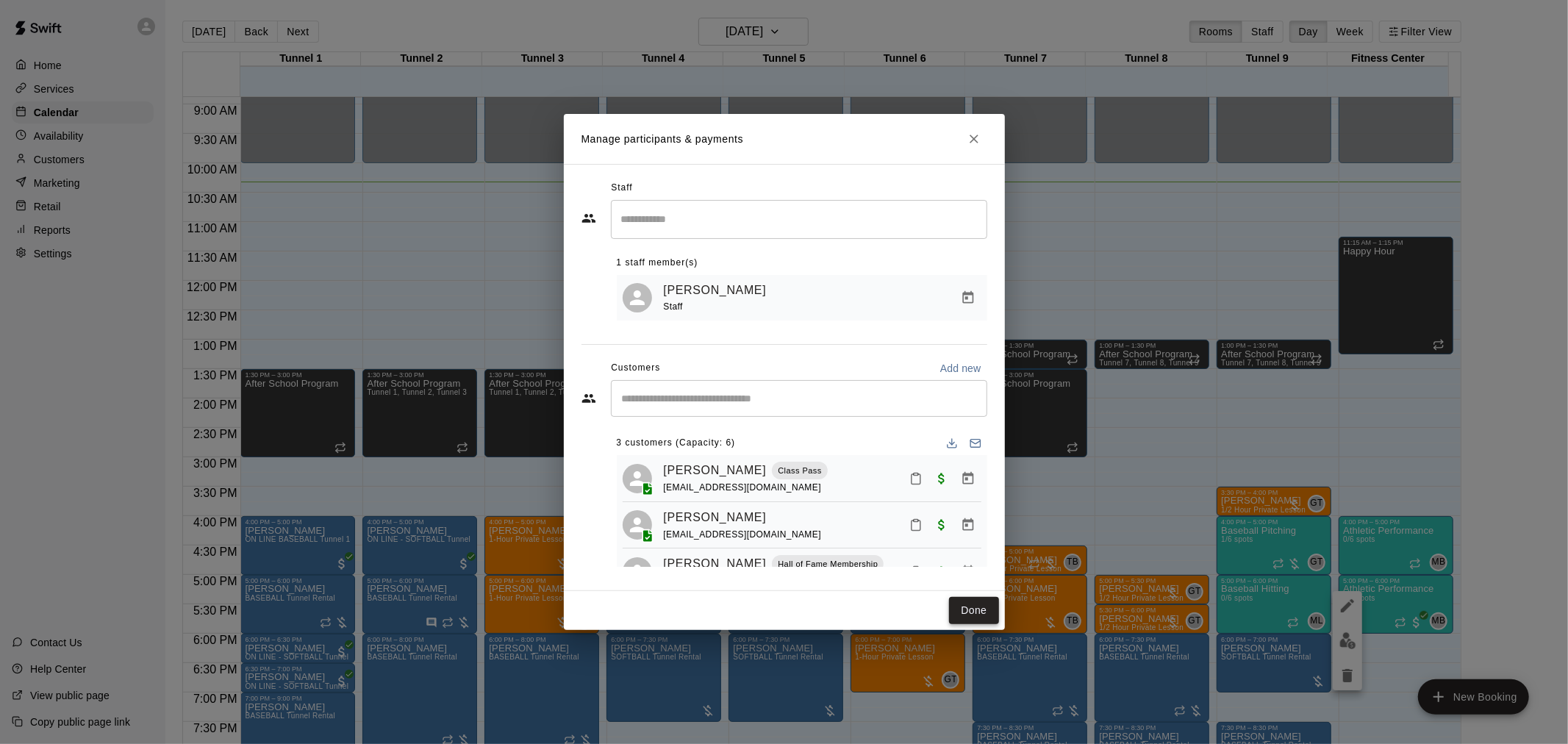
click at [966, 606] on button "Done" at bounding box center [974, 610] width 49 height 27
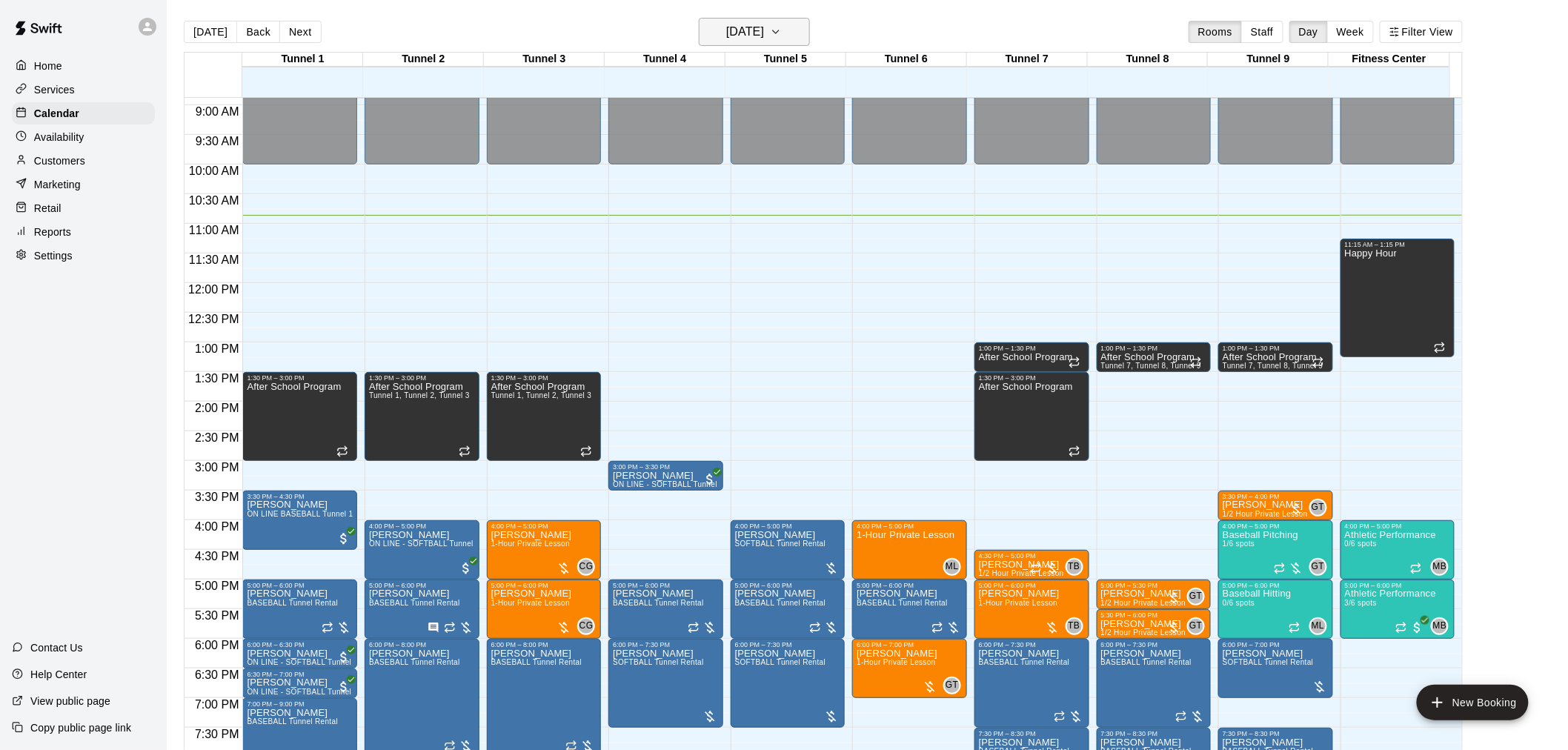
click at [775, 43] on button "[DATE]" at bounding box center [754, 31] width 111 height 28
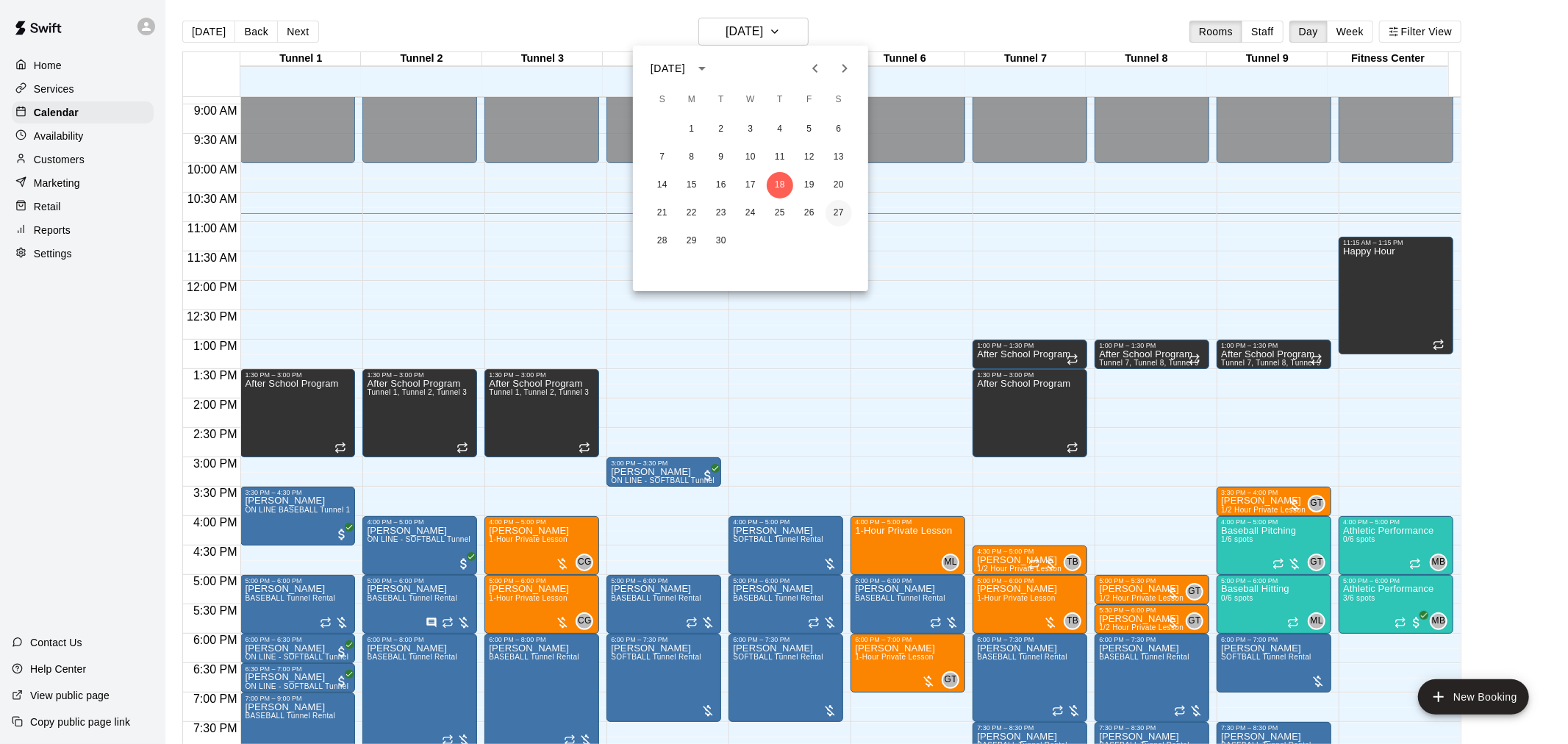
click at [833, 217] on button "27" at bounding box center [838, 213] width 26 height 26
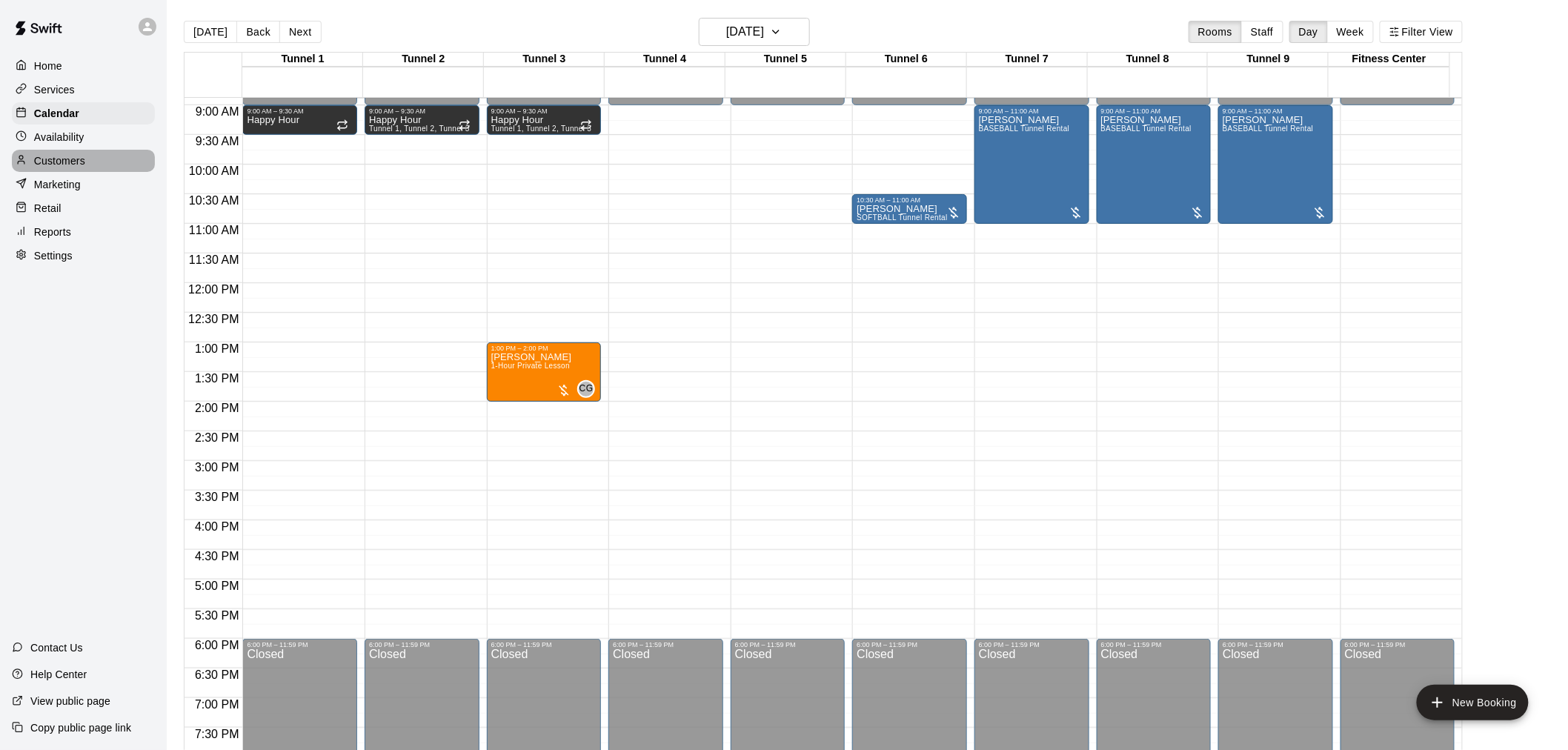
click at [72, 168] on p "Customers" at bounding box center [60, 160] width 51 height 14
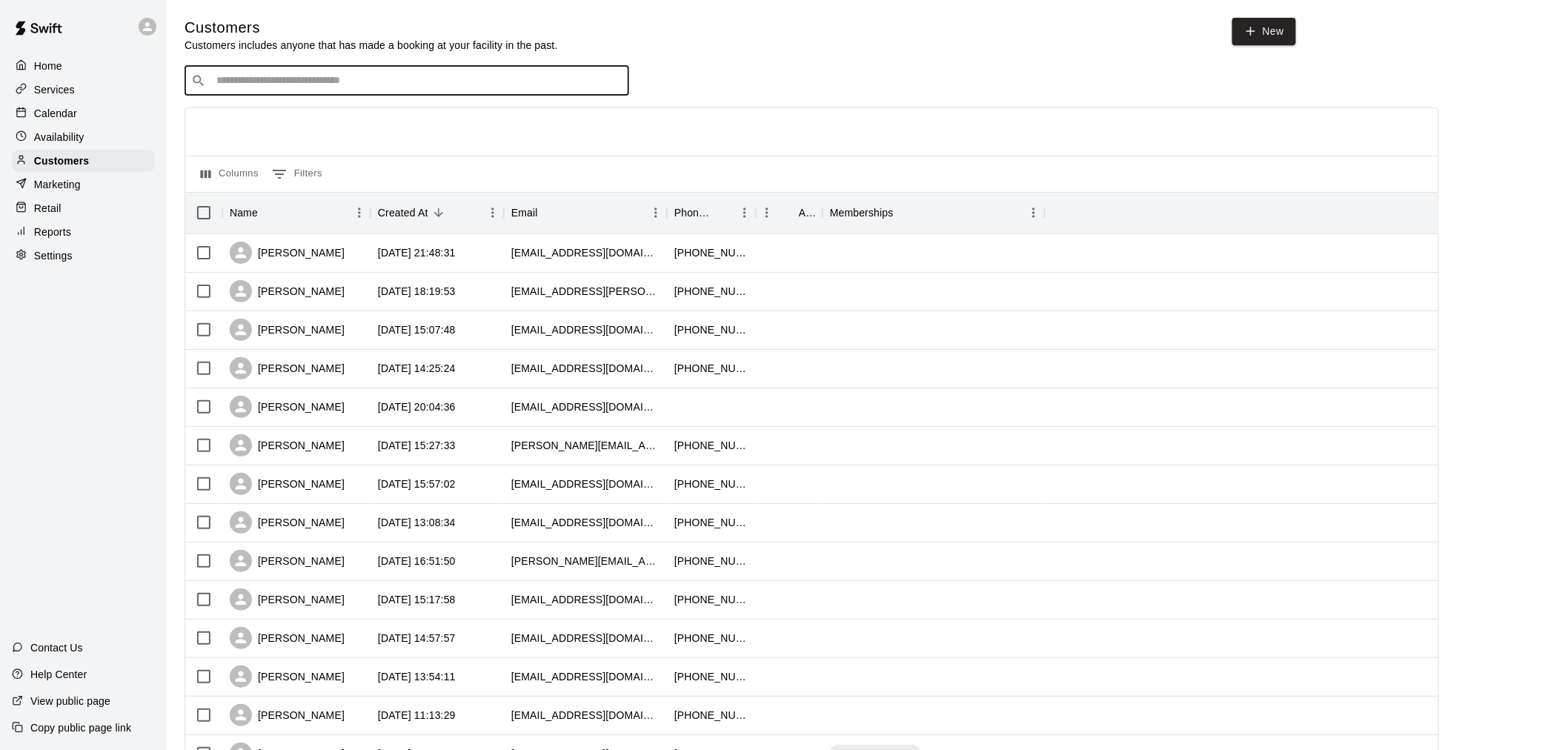
click at [330, 88] on input "Search customers by name or email" at bounding box center [417, 81] width 410 height 14
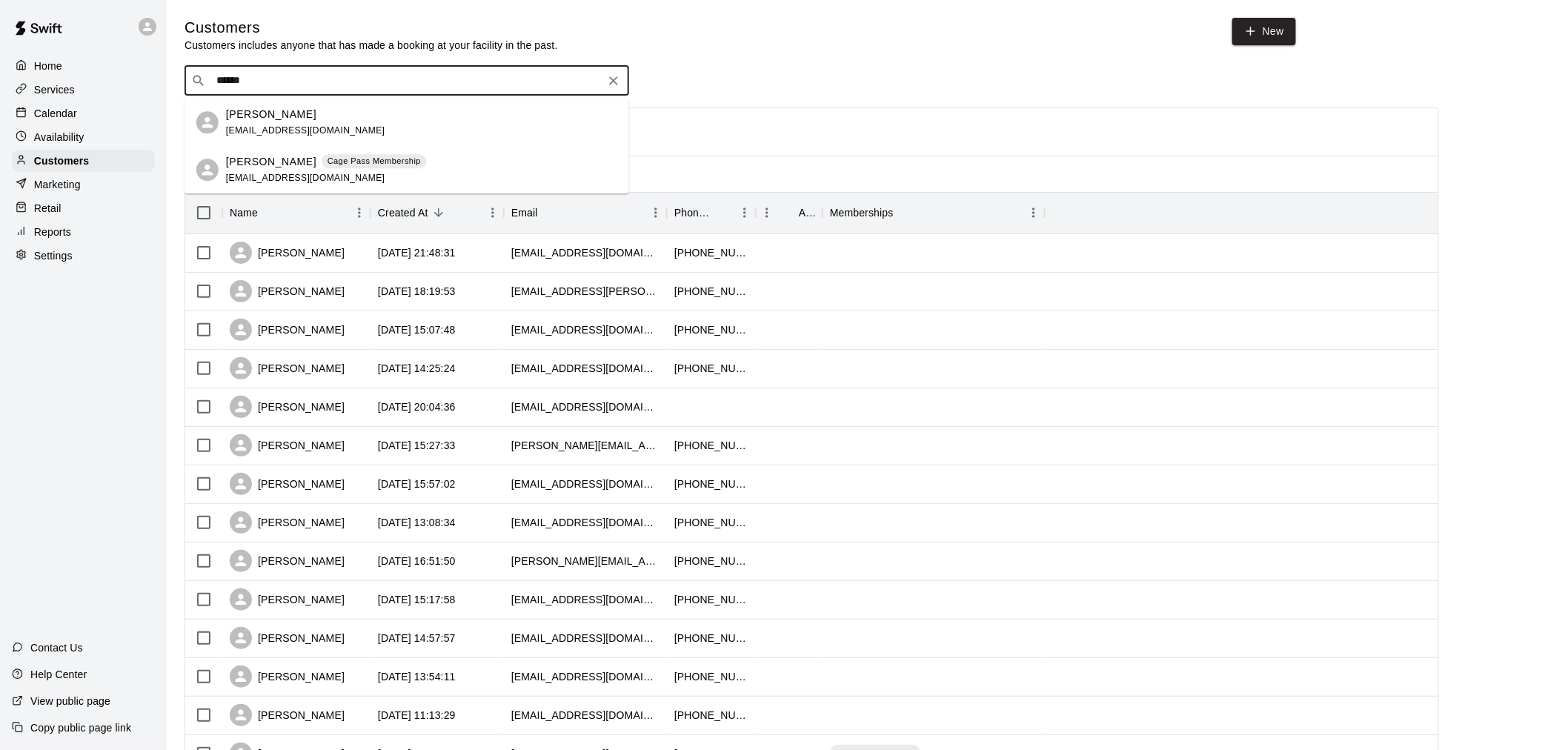
type input "*******"
click at [334, 171] on div "Kim Mowbray Cage Pass Membership kimmowbray1@icloud.com" at bounding box center [326, 170] width 201 height 32
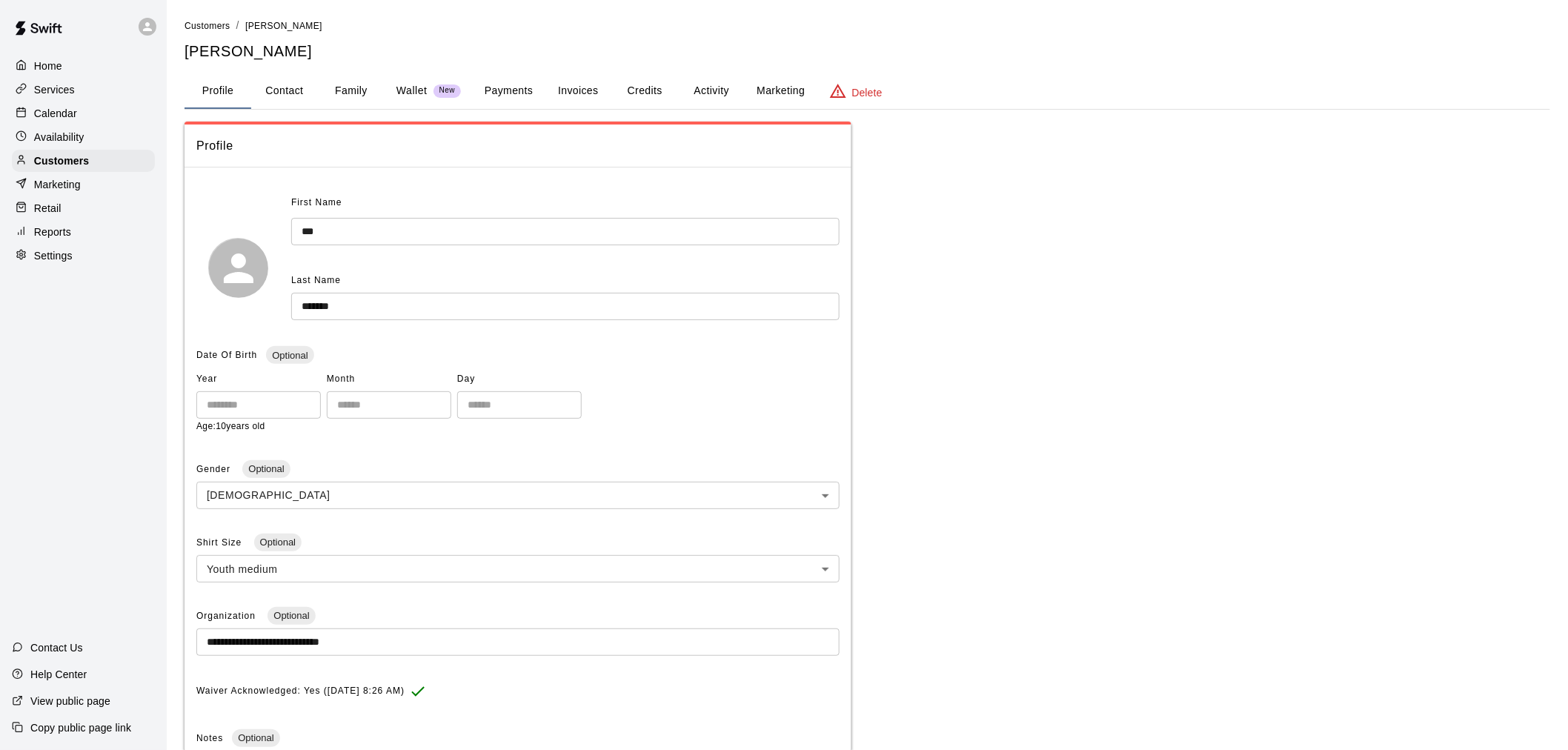
click at [719, 99] on button "Activity" at bounding box center [711, 91] width 67 height 35
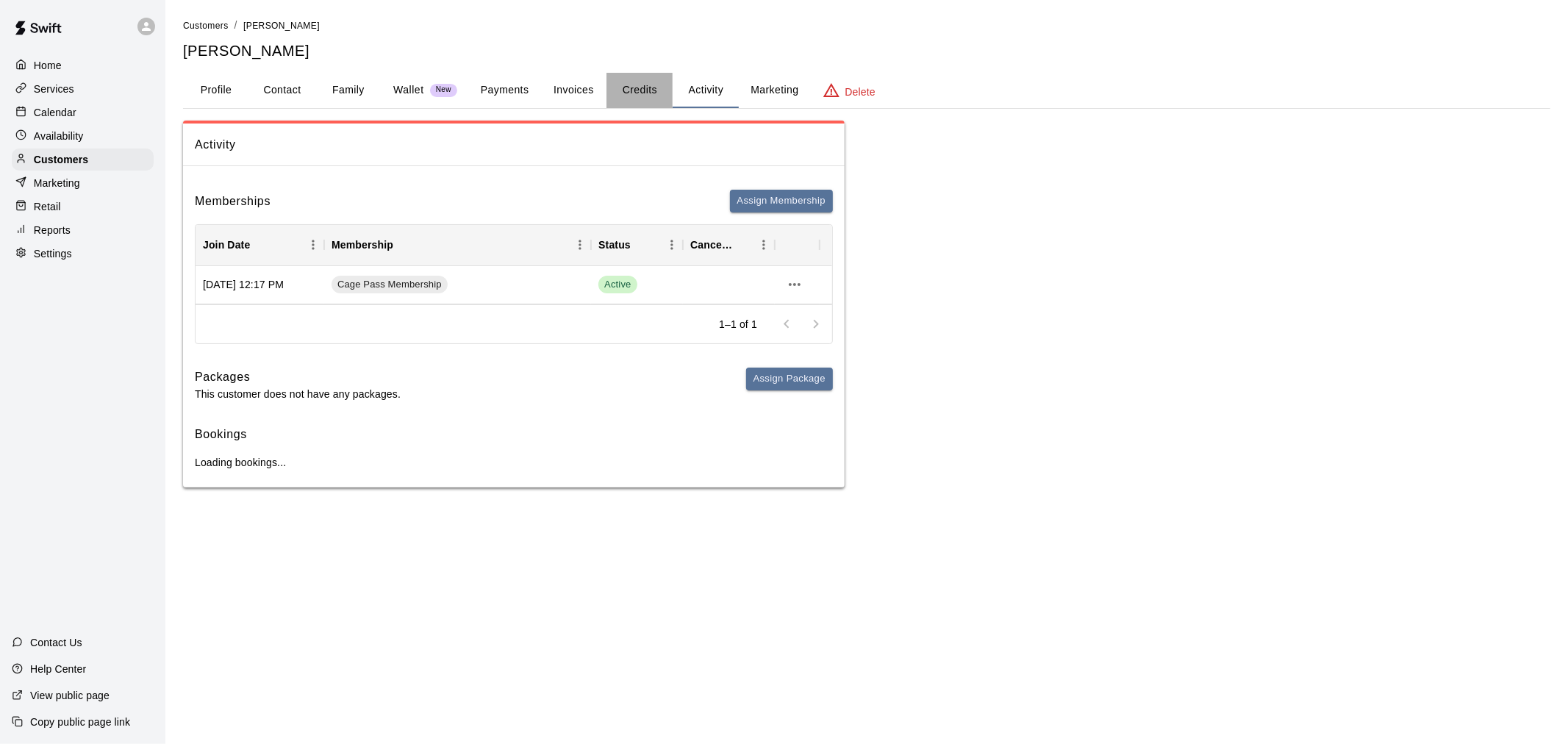
click at [652, 83] on button "Credits" at bounding box center [639, 91] width 66 height 35
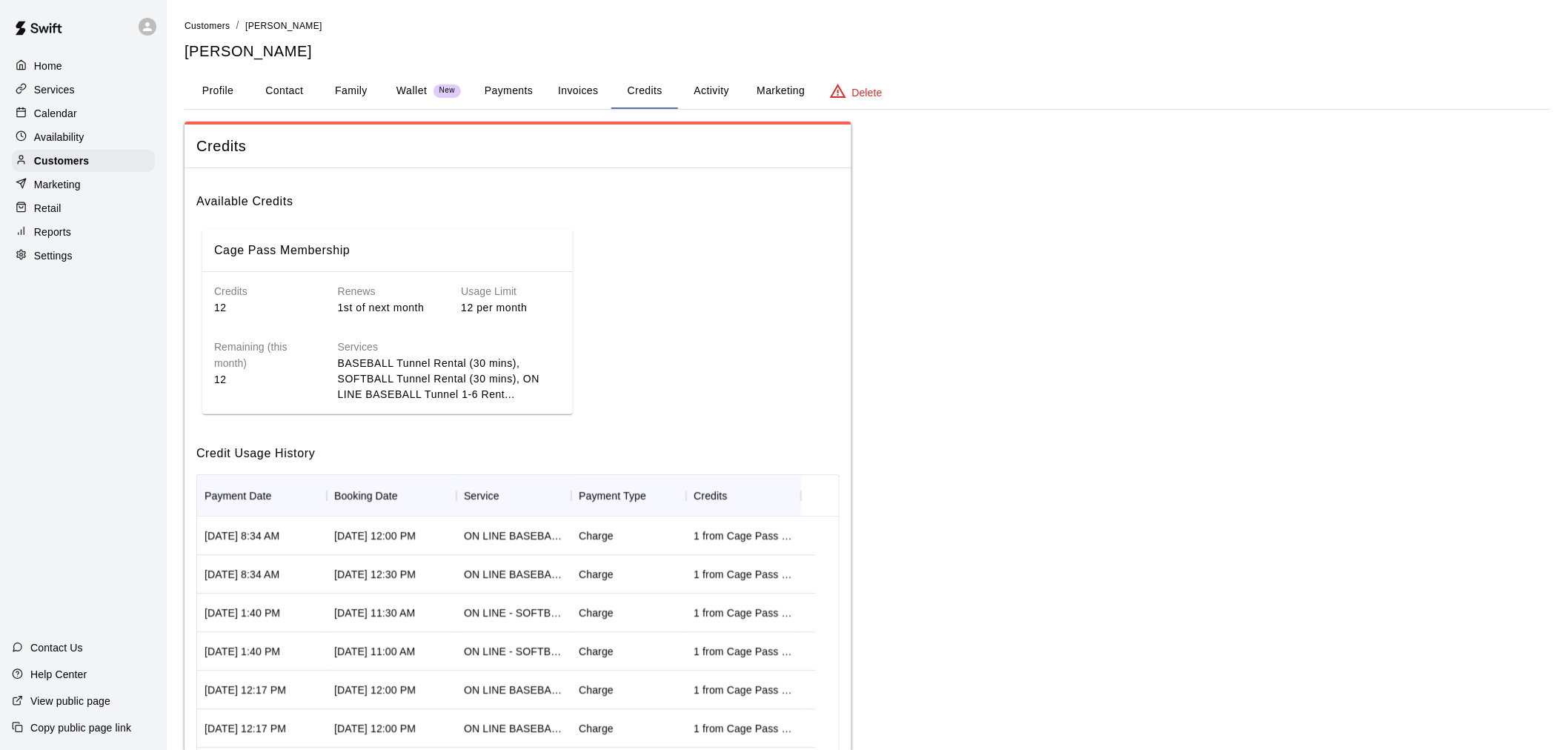
click at [76, 121] on p "Calendar" at bounding box center [56, 113] width 43 height 14
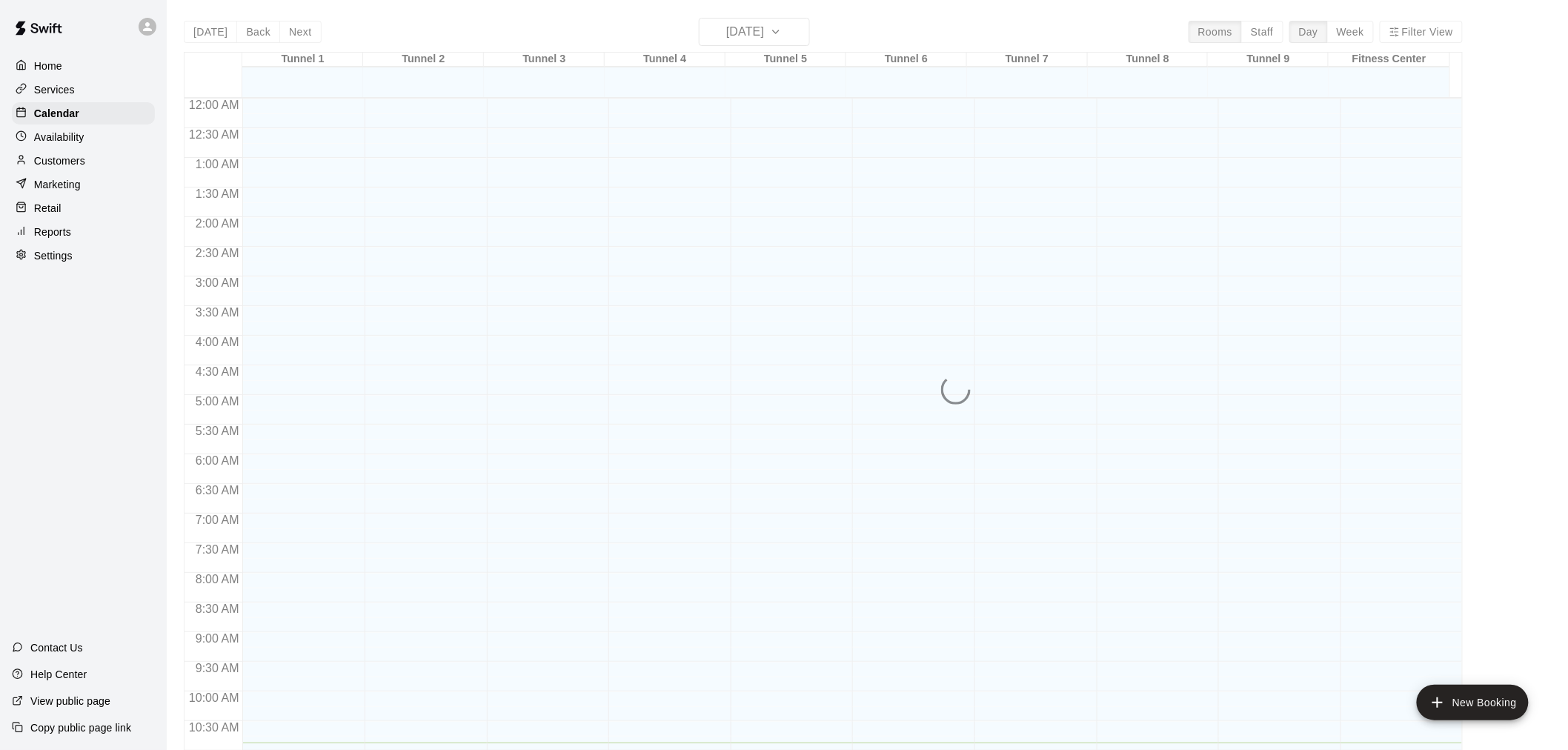
click at [748, 31] on div "Today Back Next Thursday Sep 18 Rooms Staff Day Week Filter View Tunnel 1 18 Th…" at bounding box center [823, 393] width 1279 height 750
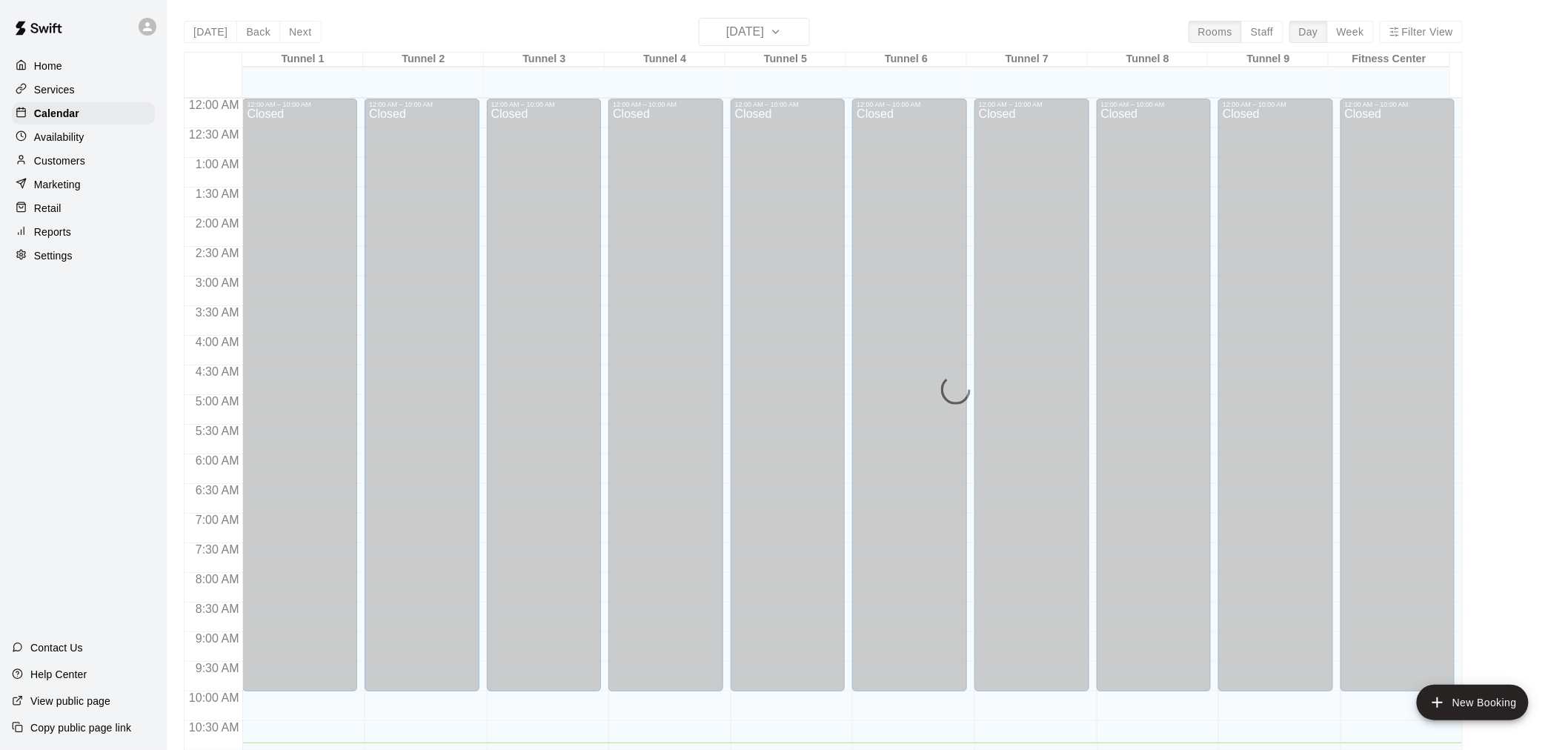
scroll to position [645, 0]
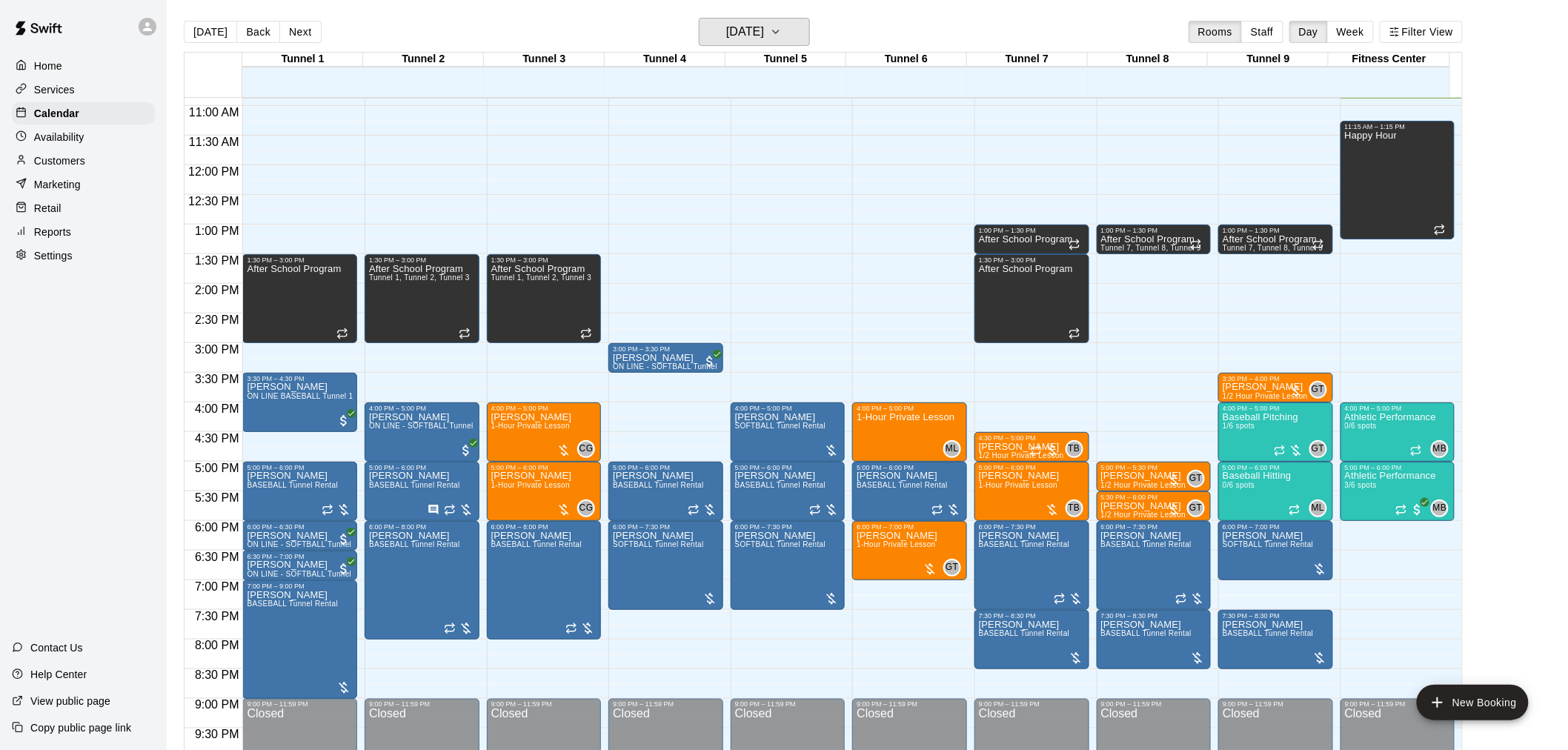
click at [748, 31] on h6 "[DATE]" at bounding box center [744, 32] width 38 height 21
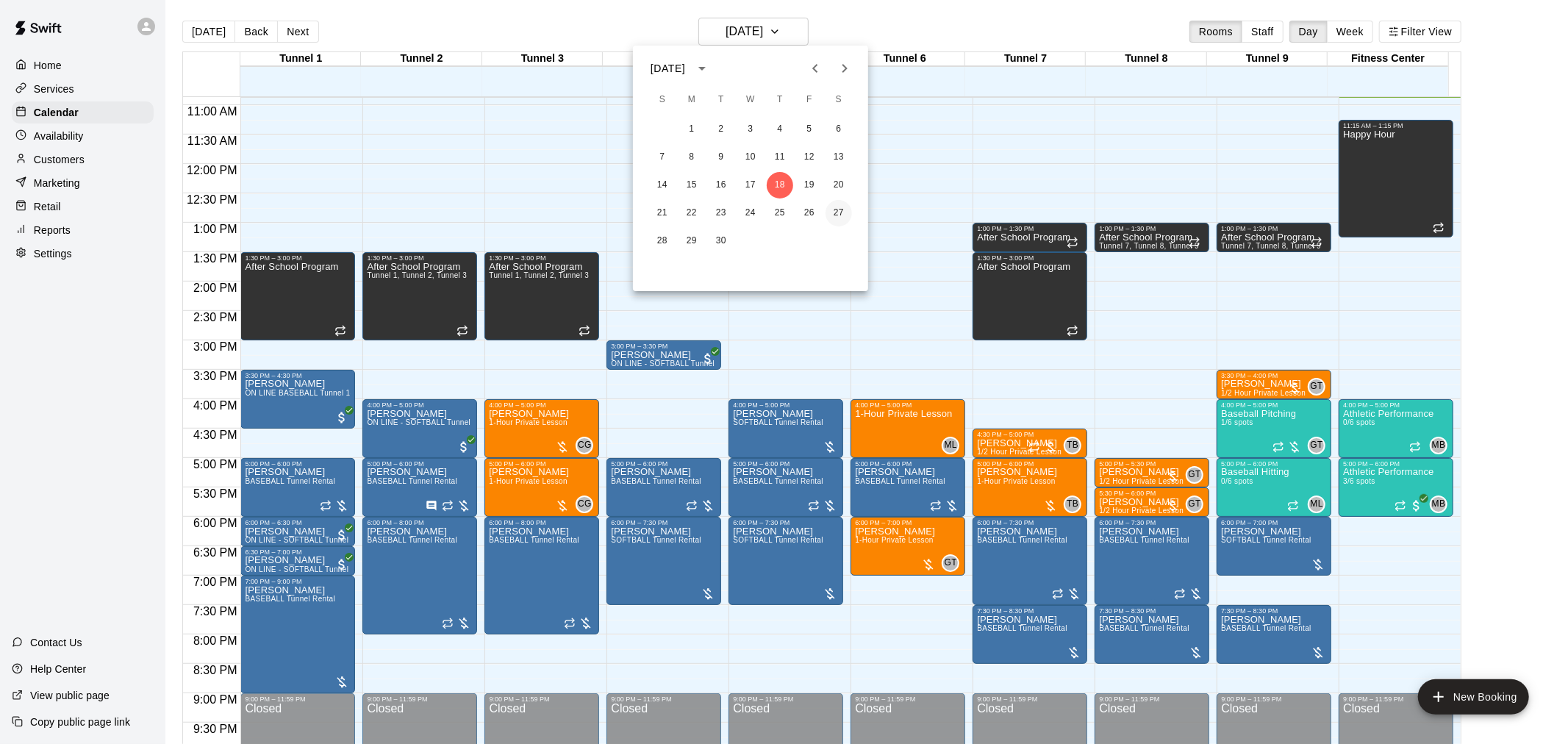
click at [842, 210] on button "27" at bounding box center [838, 213] width 26 height 26
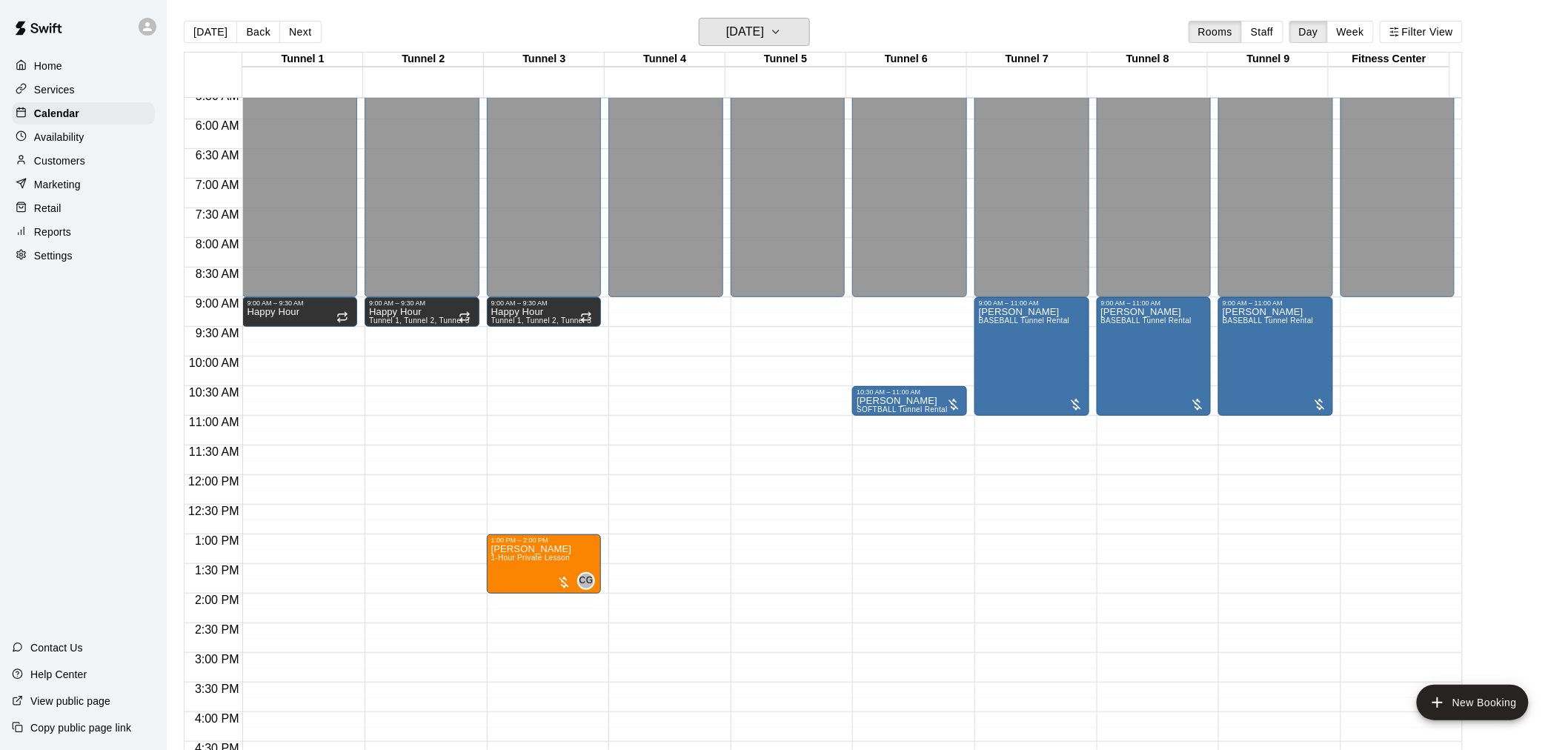
scroll to position [315, 0]
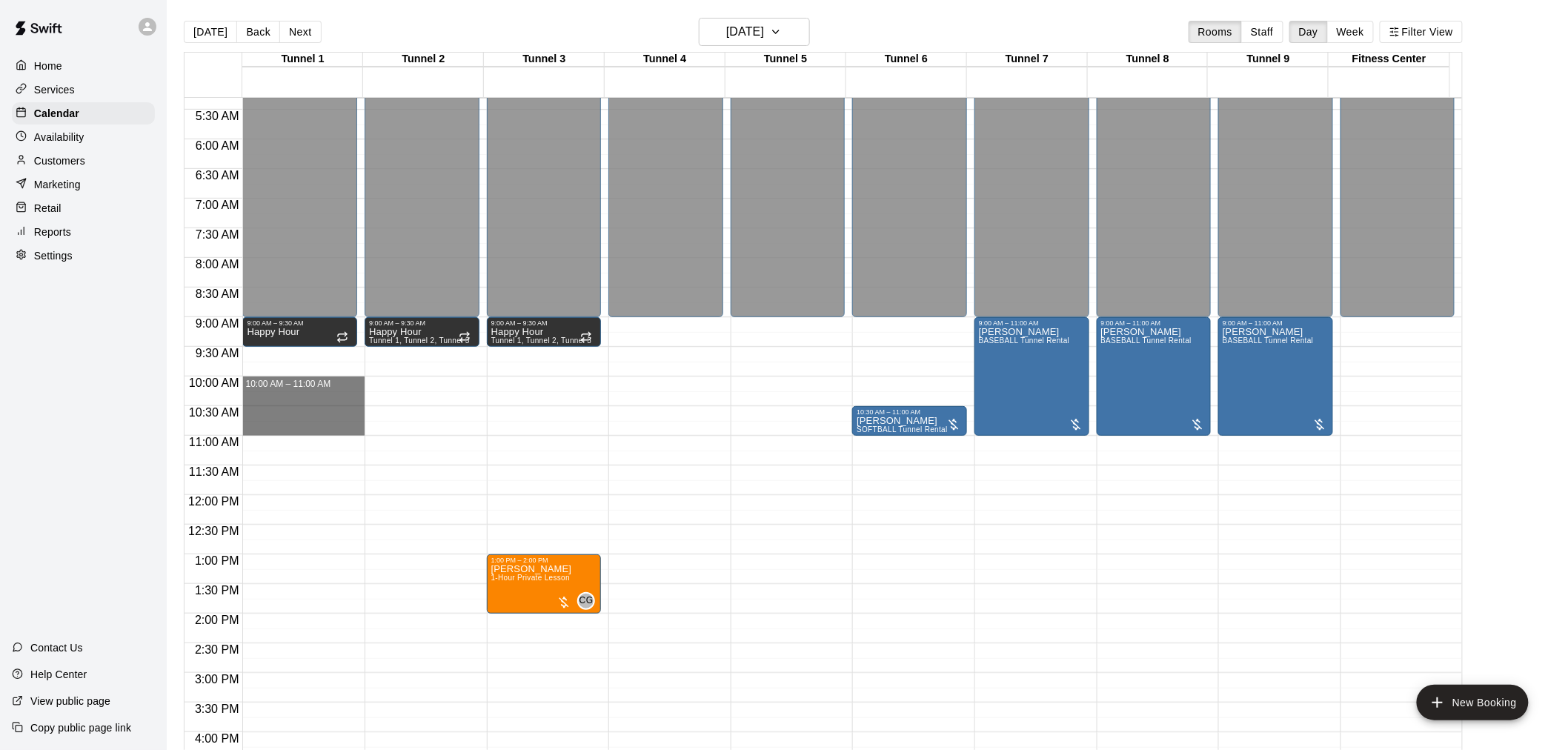
drag, startPoint x: 283, startPoint y: 381, endPoint x: 286, endPoint y: 423, distance: 42.1
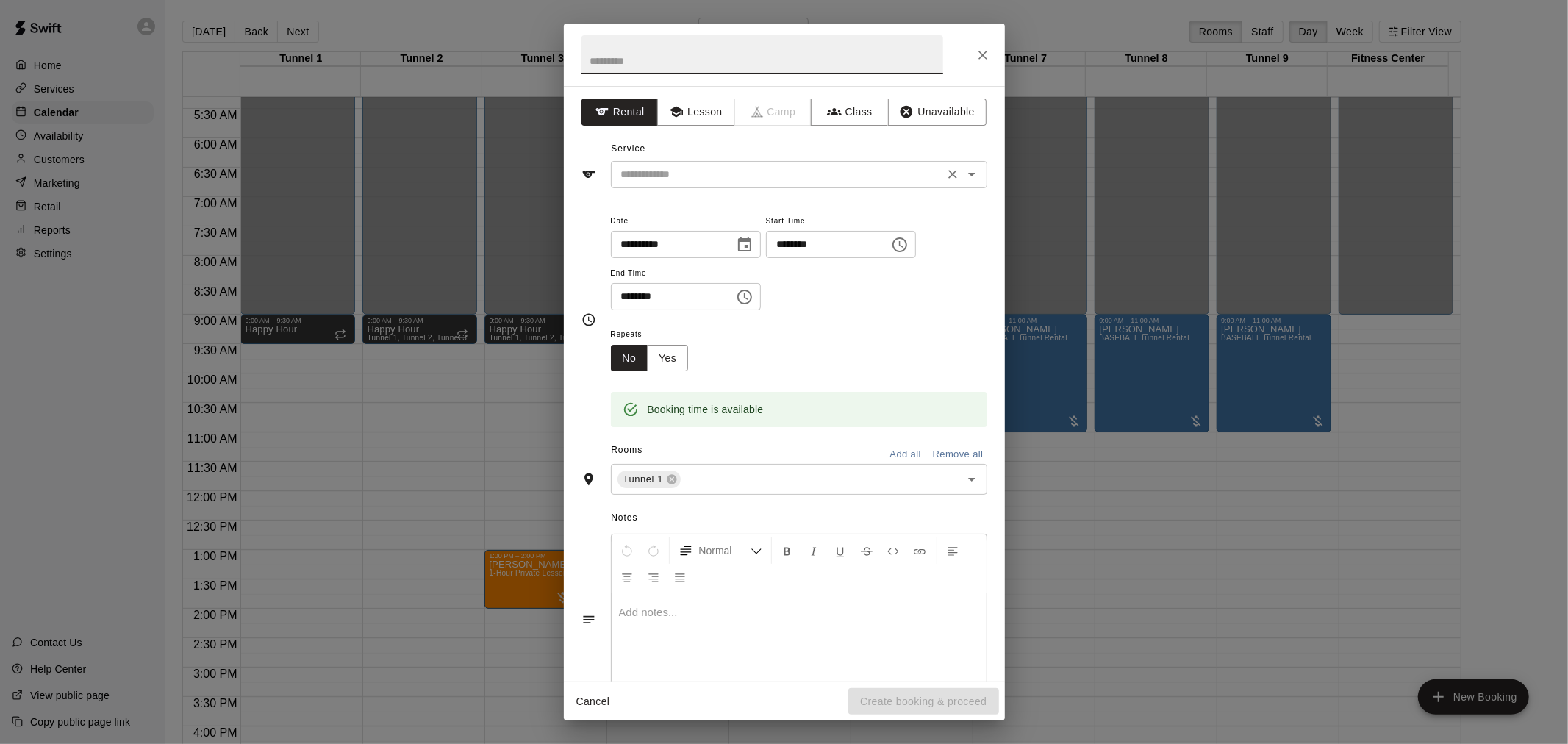
click at [694, 162] on div "​" at bounding box center [799, 175] width 377 height 27
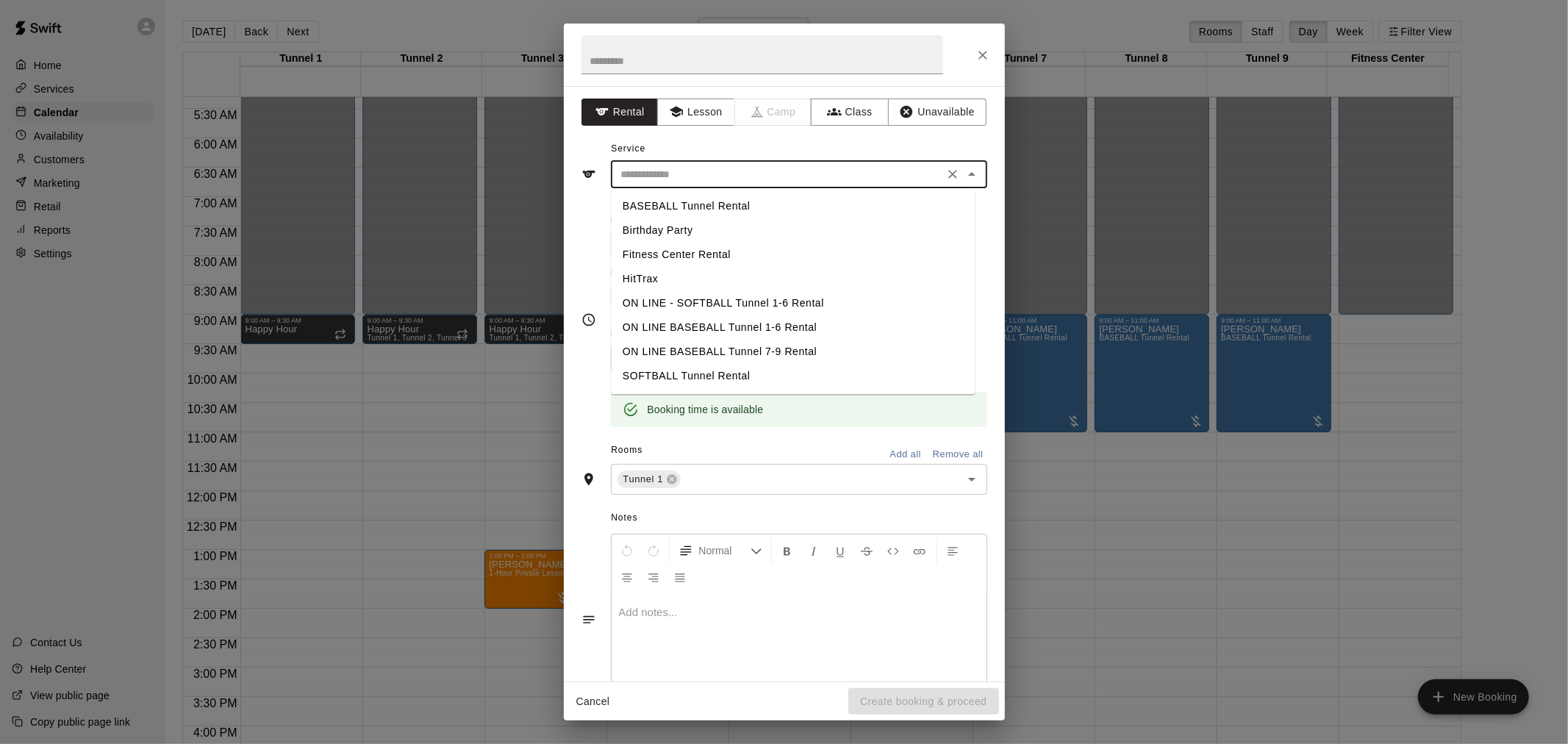
click at [697, 201] on li "BASEBALL Tunnel Rental" at bounding box center [793, 206] width 364 height 25
type input "**********"
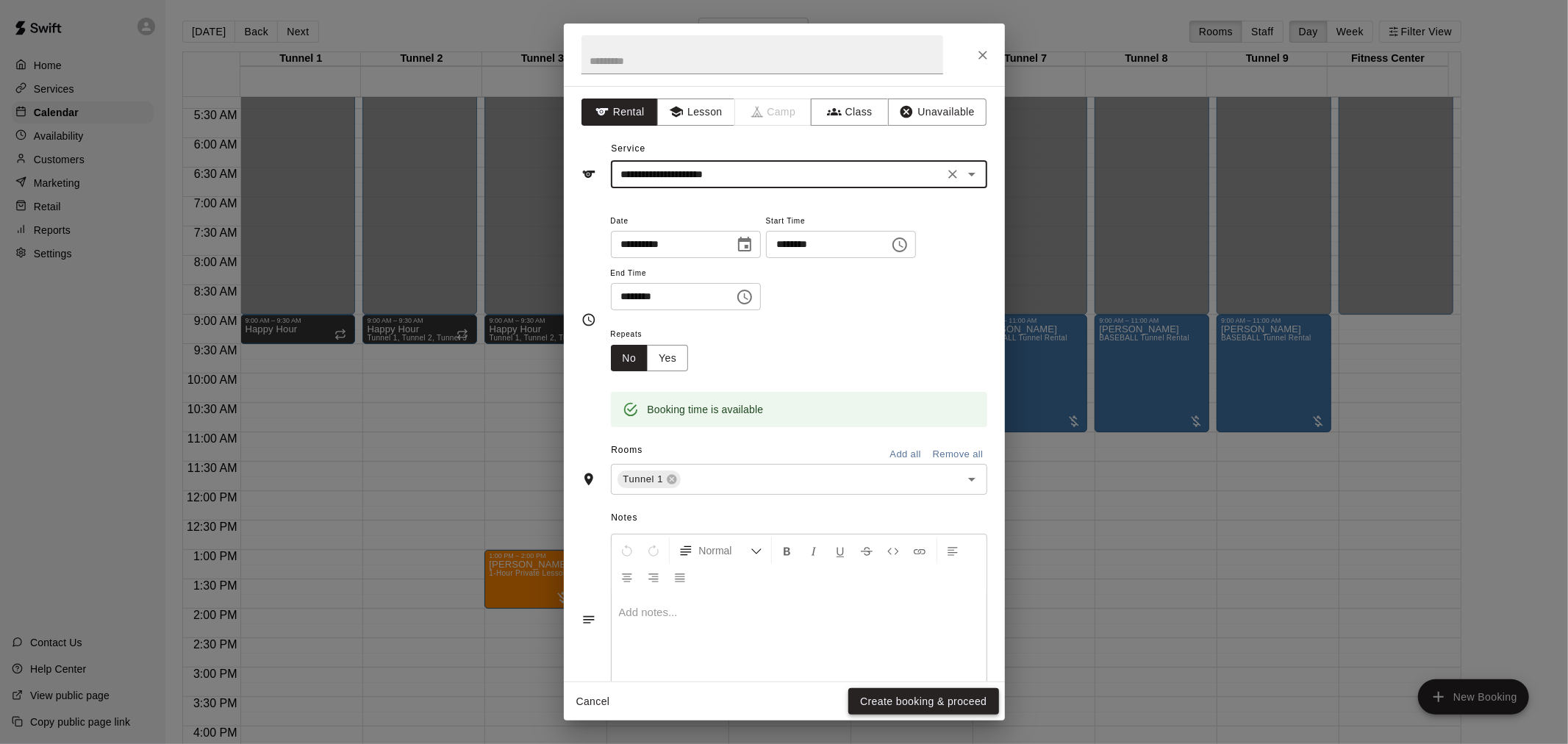
click at [884, 696] on button "Create booking & proceed" at bounding box center [923, 702] width 150 height 27
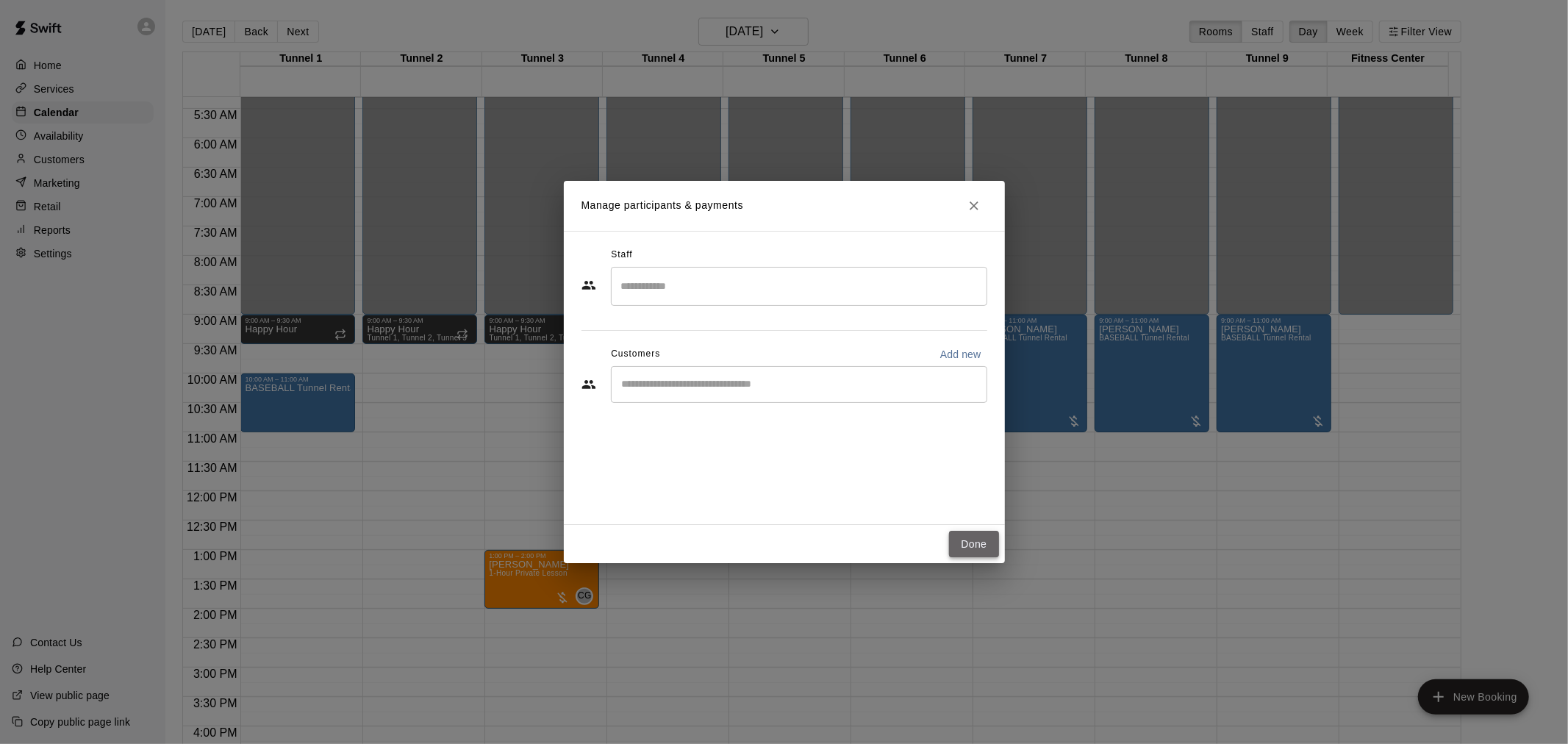
click at [973, 547] on button "Done" at bounding box center [974, 544] width 49 height 27
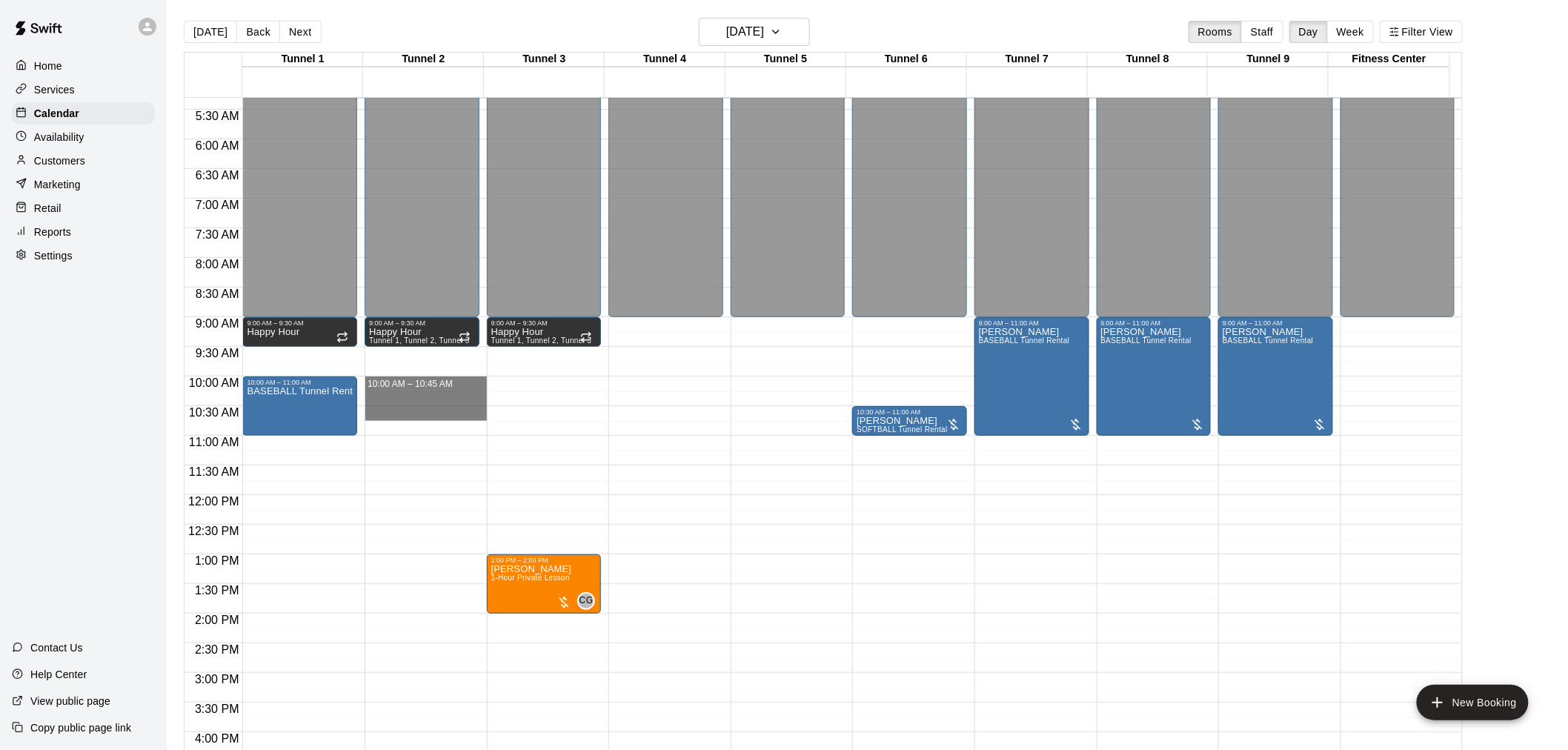
drag, startPoint x: 389, startPoint y: 381, endPoint x: 398, endPoint y: 421, distance: 41.0
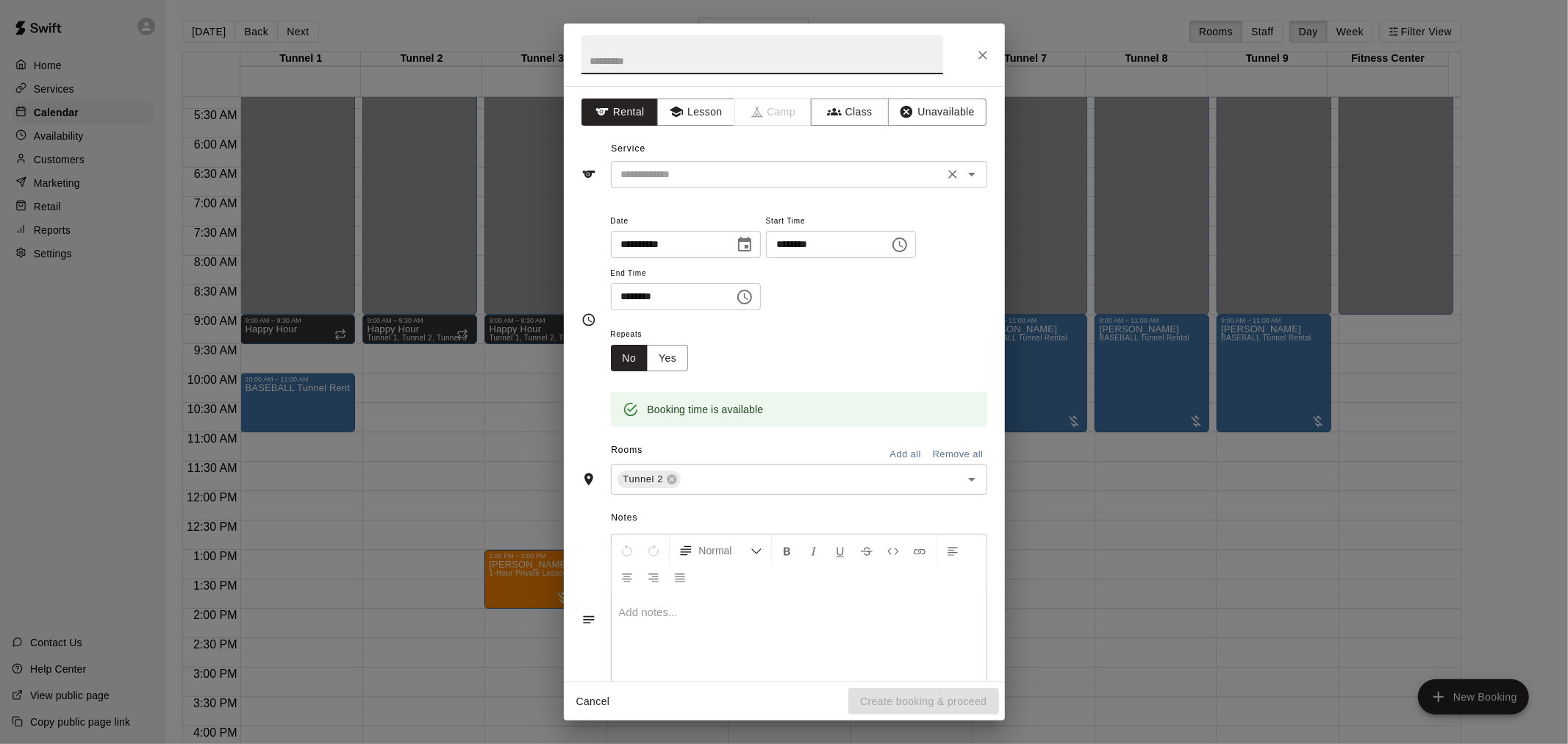
click at [750, 174] on input "text" at bounding box center [777, 174] width 324 height 18
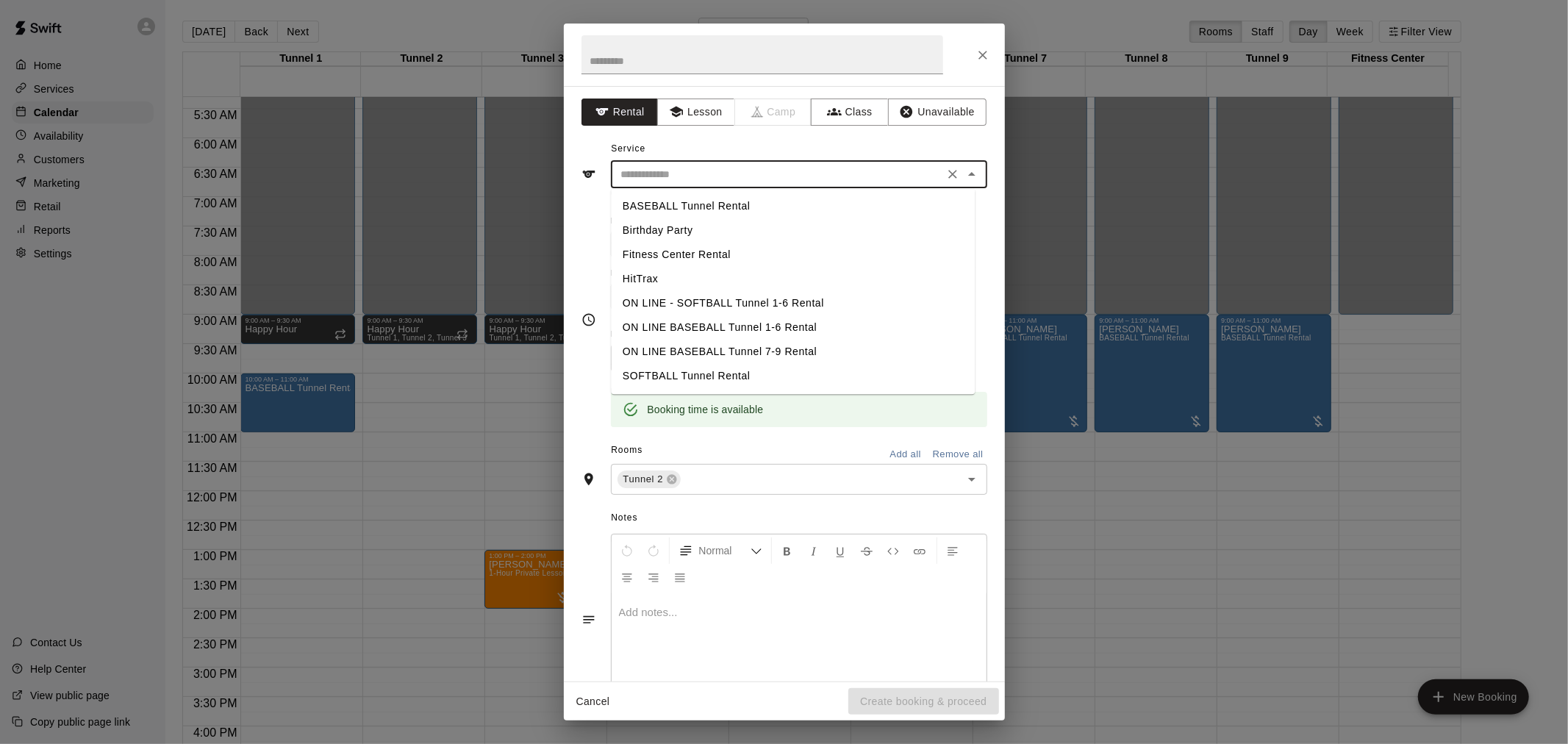
click at [726, 202] on li "BASEBALL Tunnel Rental" at bounding box center [793, 206] width 364 height 25
type input "**********"
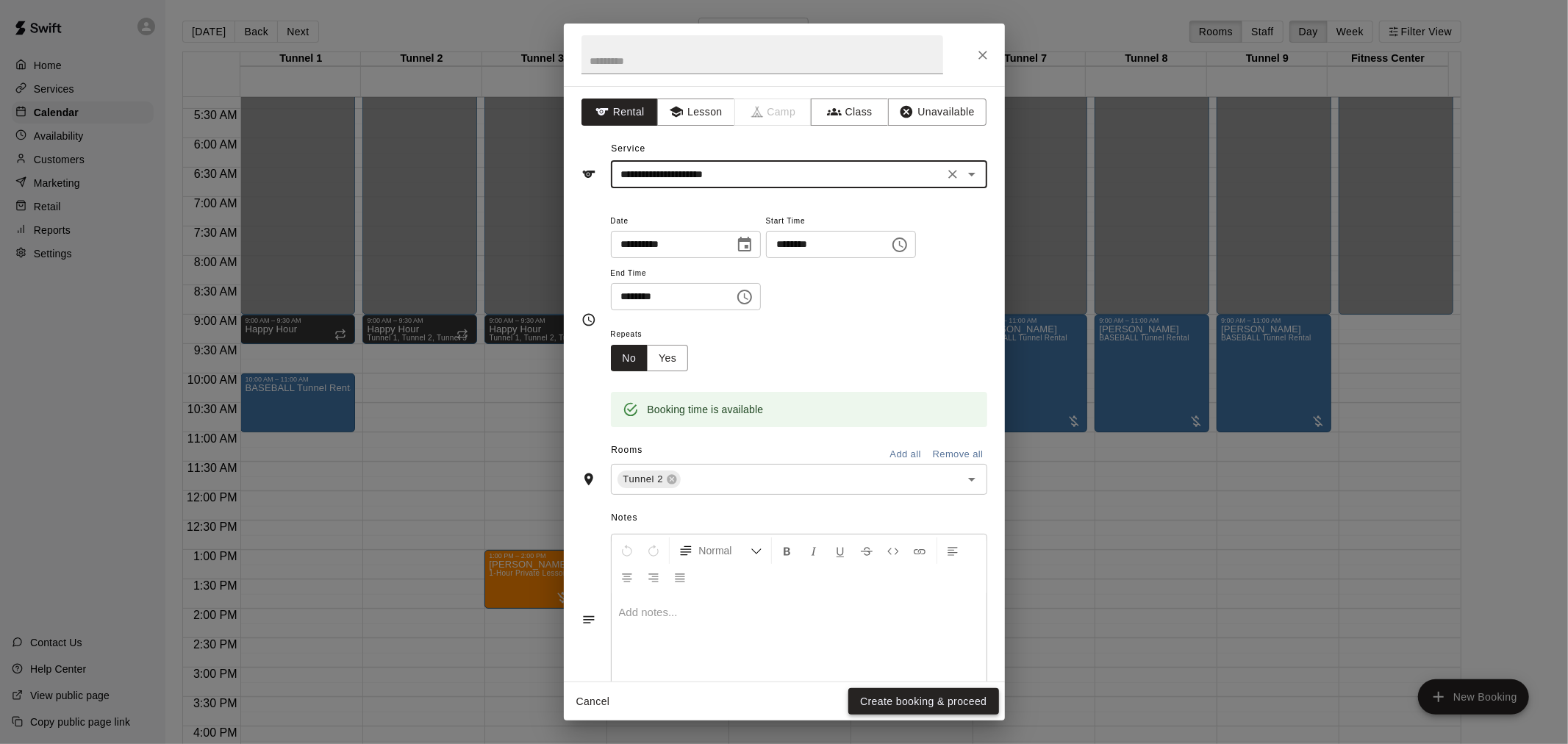
click at [908, 702] on button "Create booking & proceed" at bounding box center [923, 702] width 150 height 27
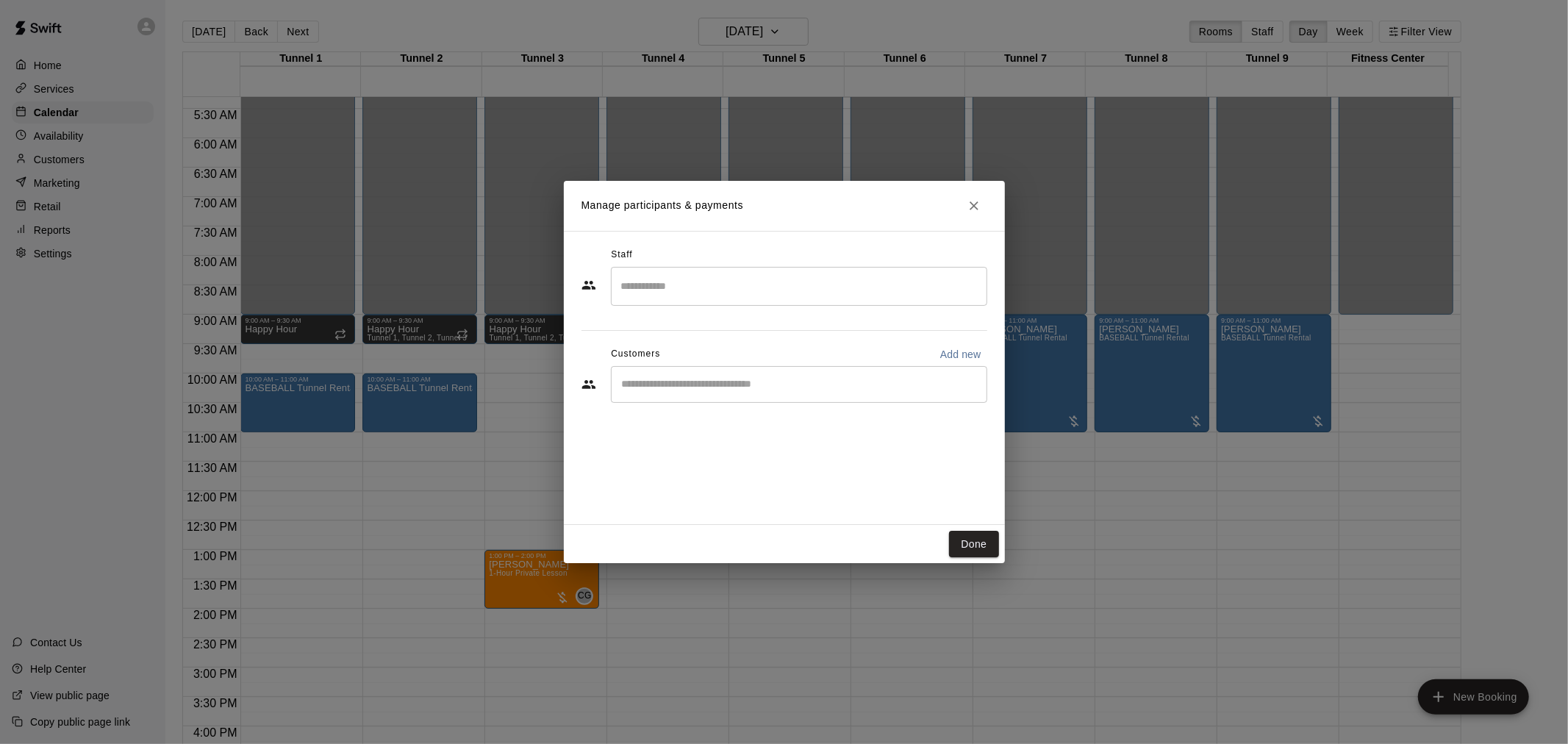
drag, startPoint x: 959, startPoint y: 541, endPoint x: 648, endPoint y: 410, distance: 337.5
click at [958, 541] on button "Done" at bounding box center [974, 544] width 49 height 27
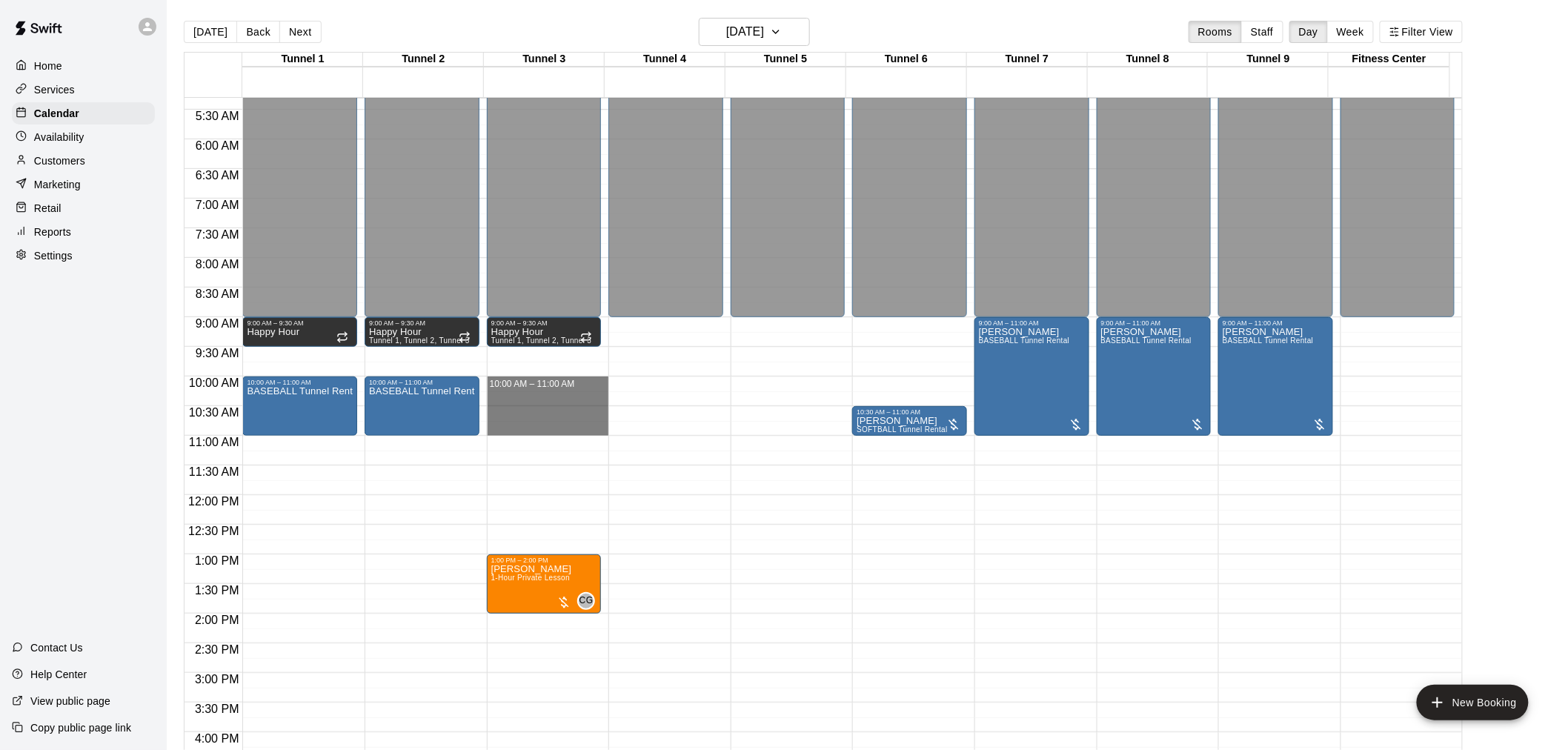
drag, startPoint x: 530, startPoint y: 383, endPoint x: 534, endPoint y: 421, distance: 38.2
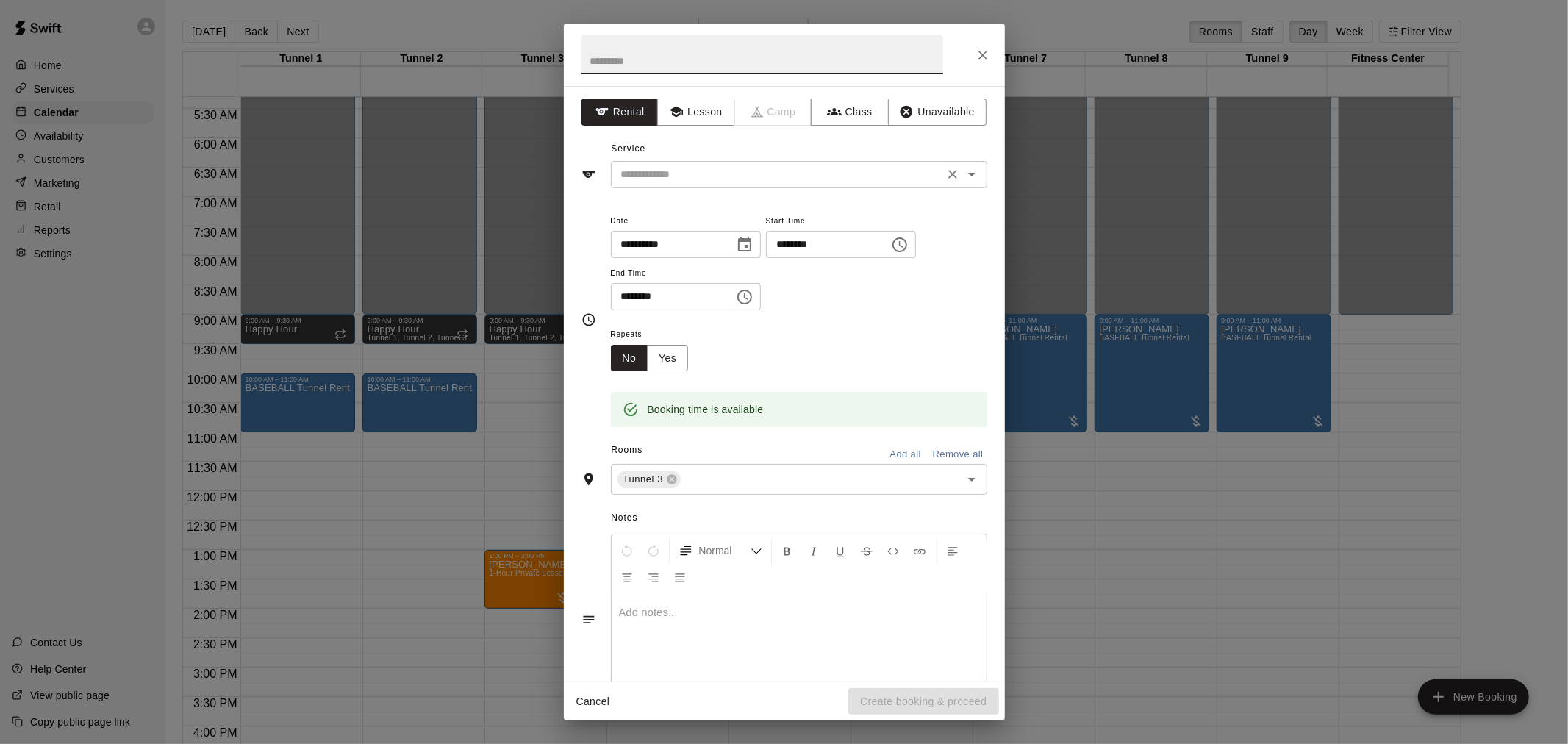
click at [710, 184] on div "​" at bounding box center [799, 175] width 377 height 27
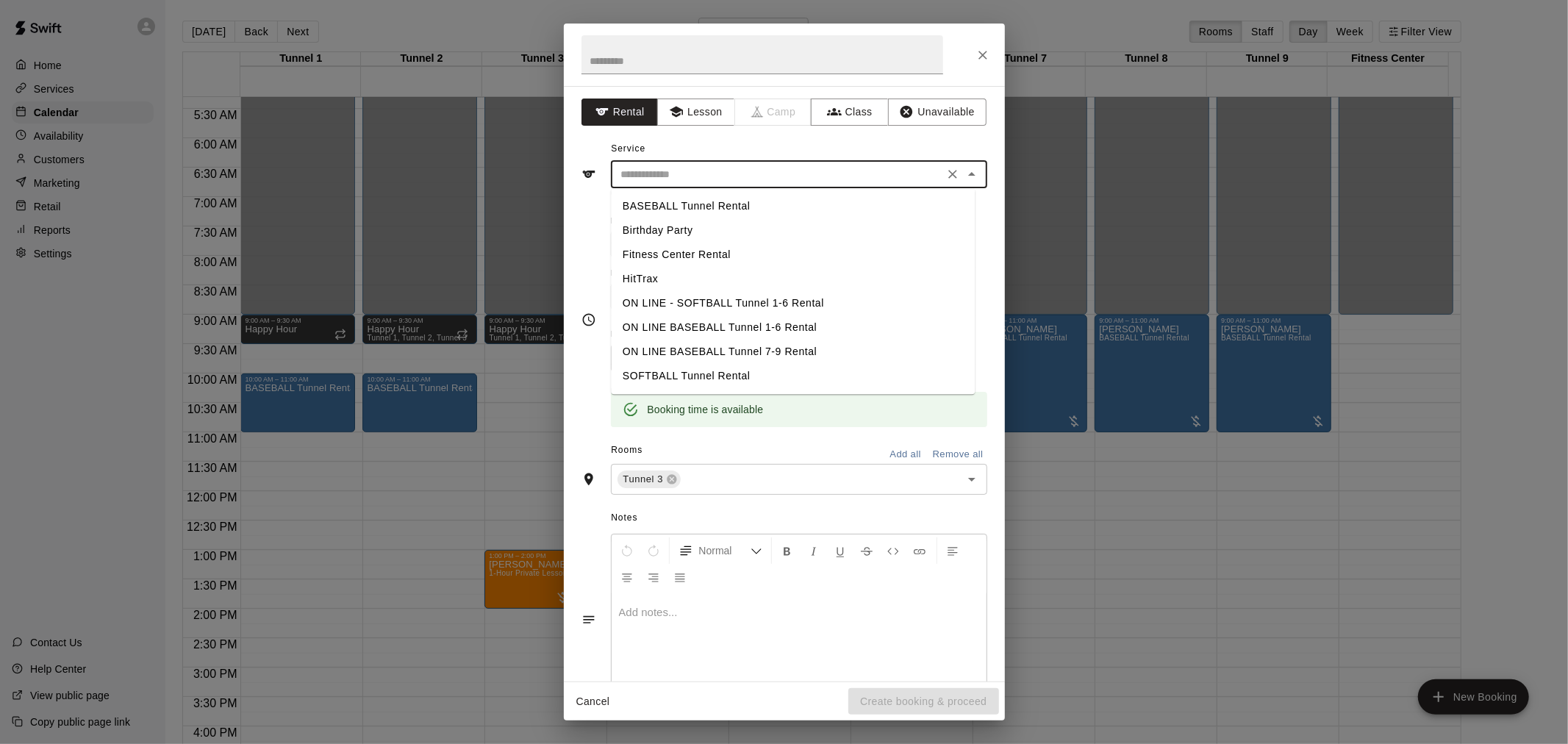
click at [703, 207] on li "BASEBALL Tunnel Rental" at bounding box center [793, 206] width 364 height 25
type input "**********"
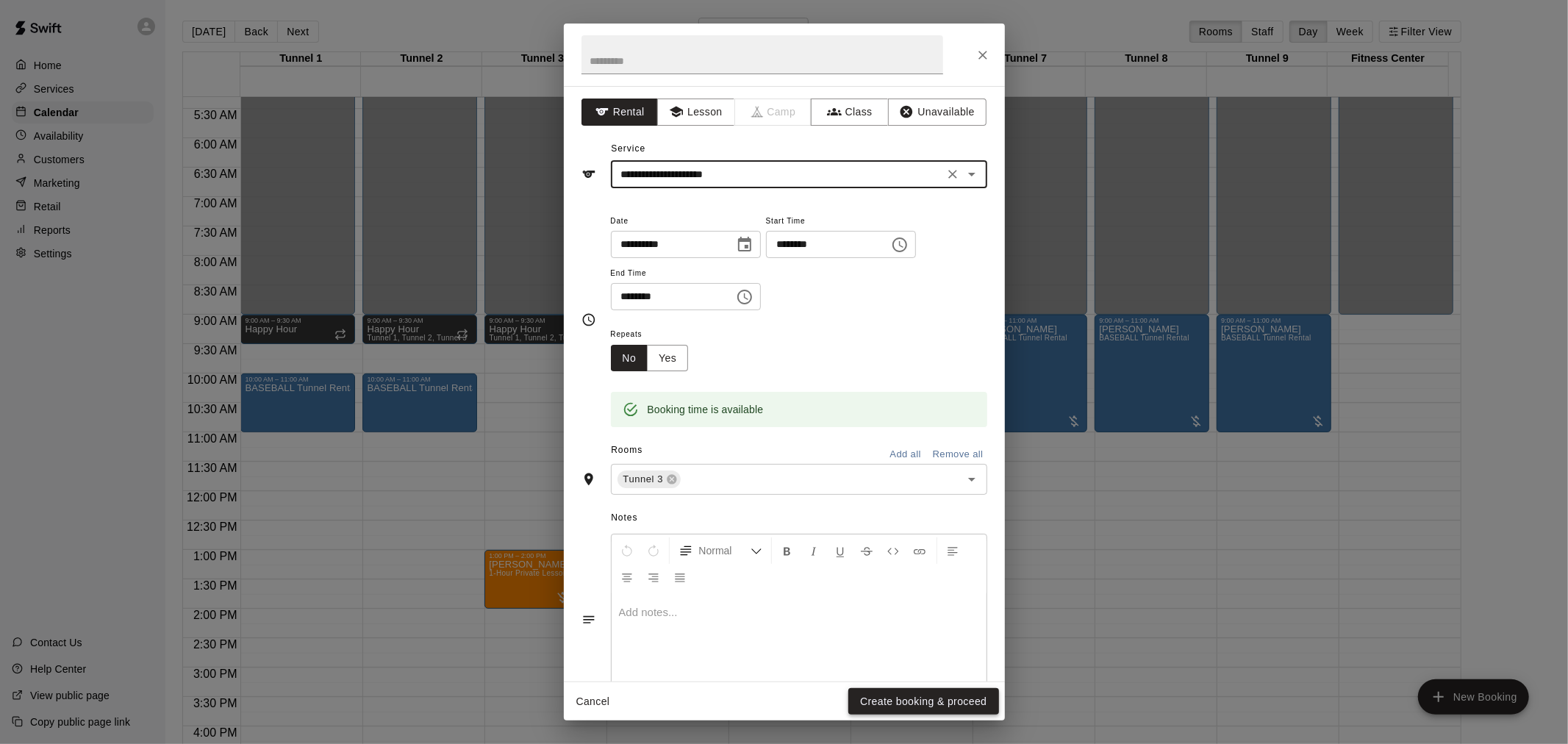
click at [946, 707] on button "Create booking & proceed" at bounding box center [923, 702] width 150 height 27
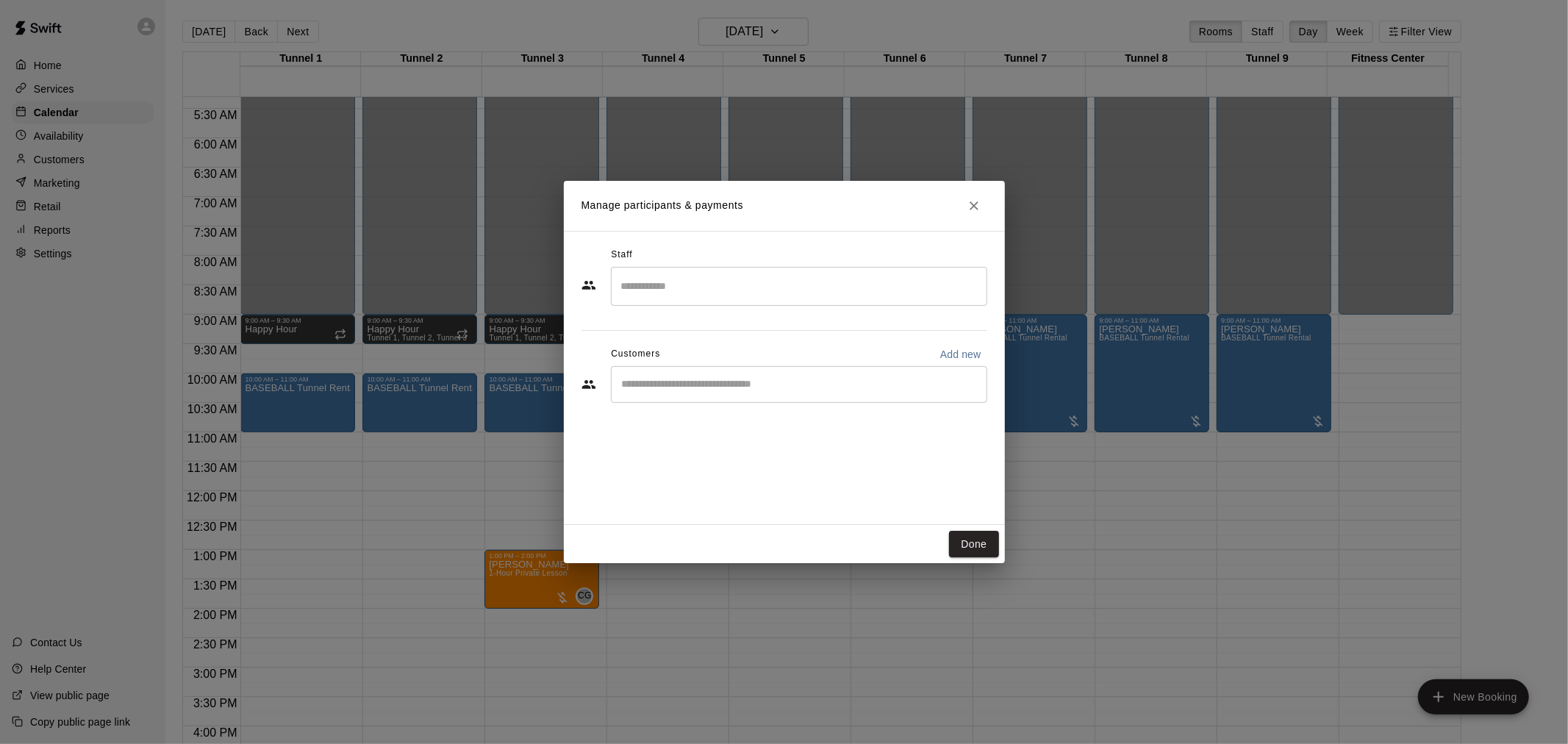
click at [730, 369] on div "​" at bounding box center [799, 385] width 377 height 37
type input "*****"
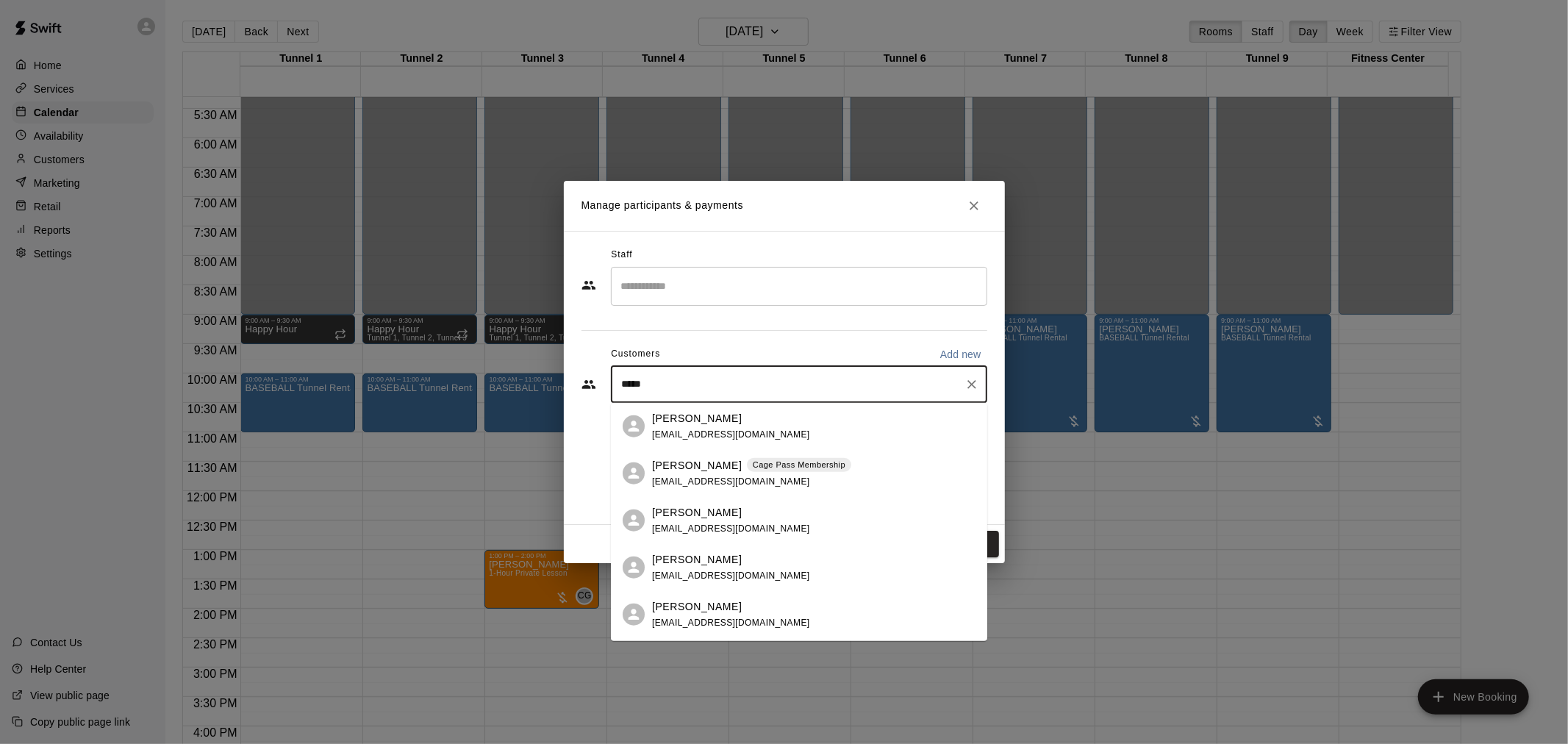
click at [755, 473] on div "Kim Mowbray Cage Pass Membership kimmowbray1@icloud.com" at bounding box center [751, 473] width 199 height 32
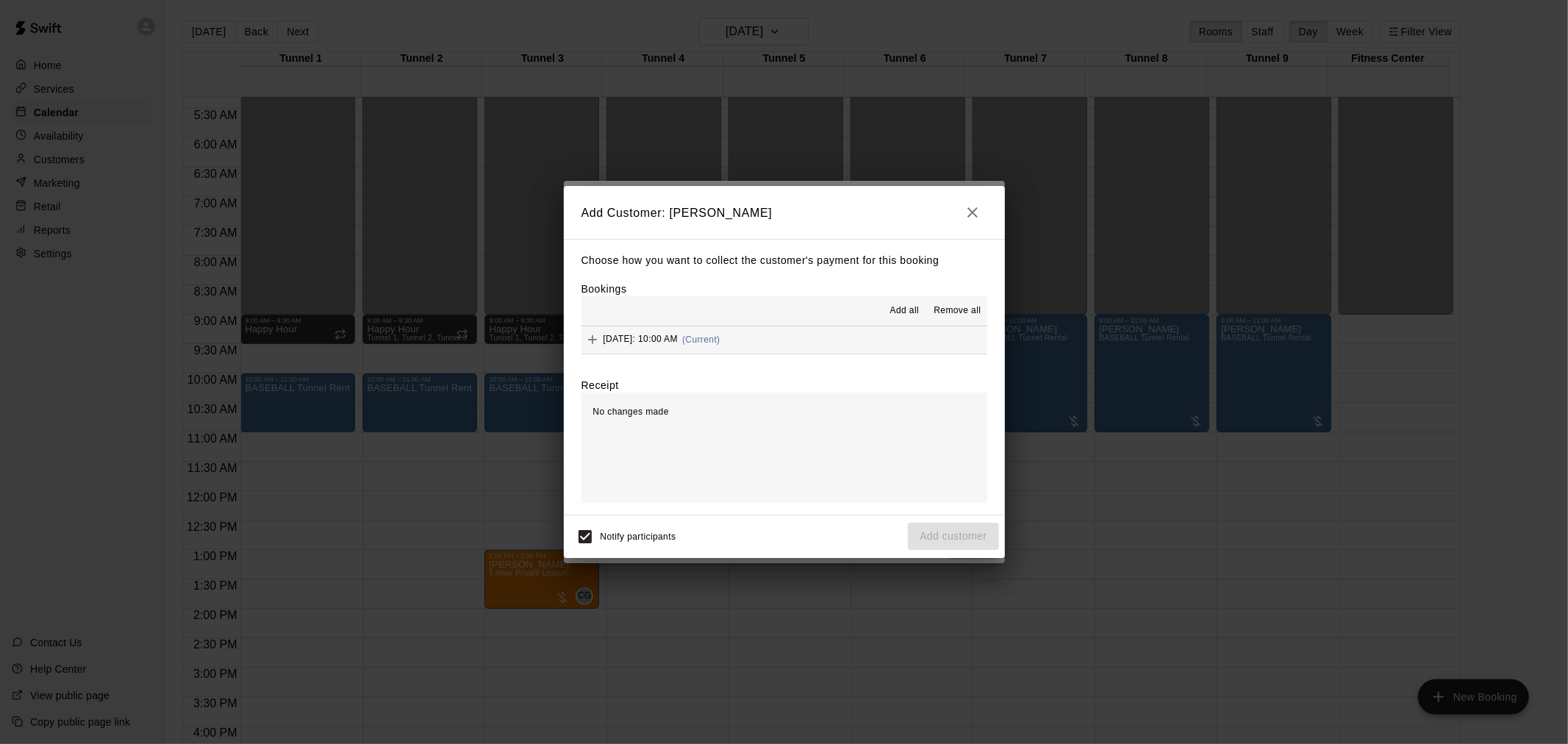
drag, startPoint x: 784, startPoint y: 321, endPoint x: 782, endPoint y: 333, distance: 12.2
click at [784, 325] on div "Add all Remove all" at bounding box center [784, 311] width 405 height 29
click at [720, 333] on div "Saturday, September 27: 10:00 AM (Current)" at bounding box center [651, 339] width 139 height 22
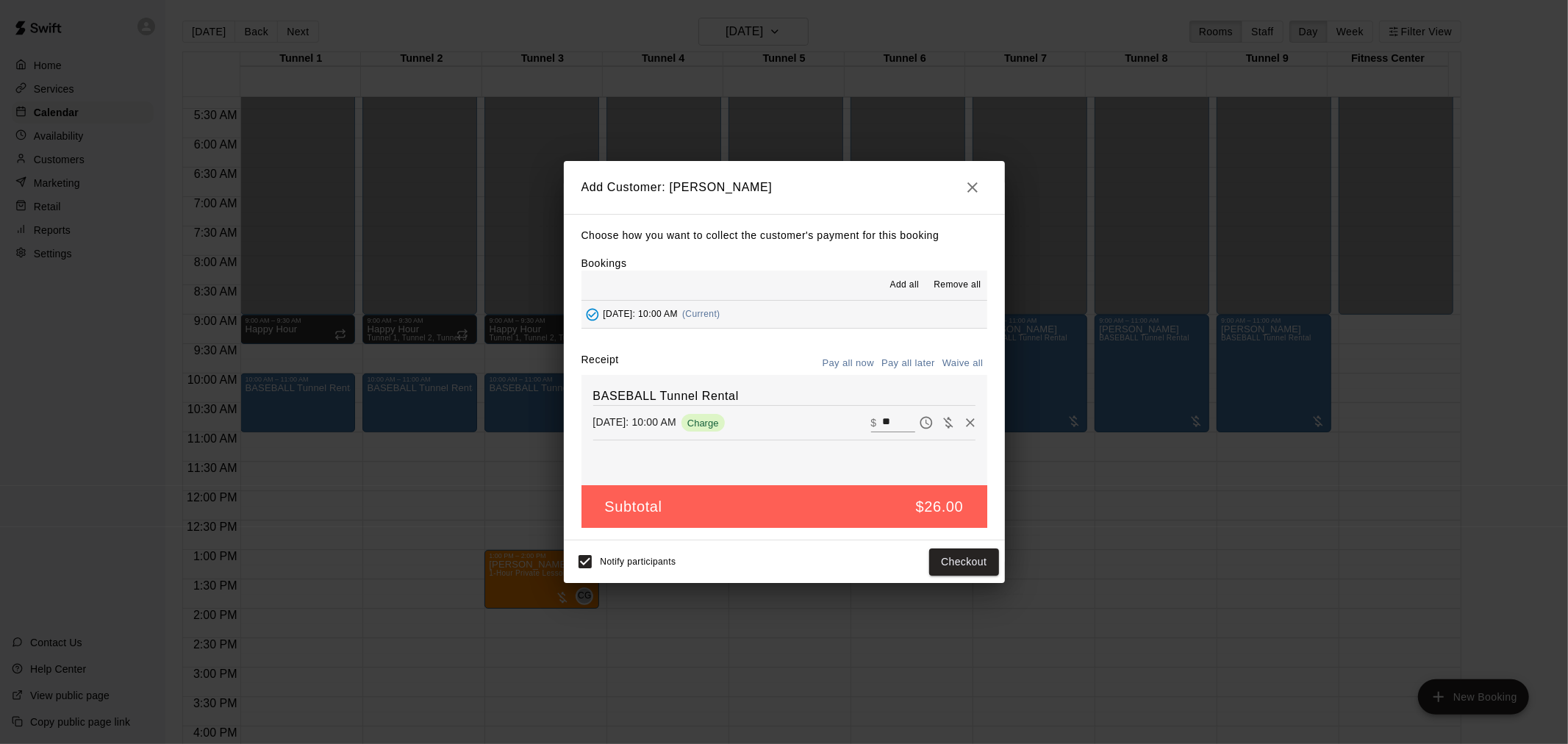
click at [923, 372] on button "Pay all later" at bounding box center [908, 363] width 61 height 23
click at [971, 555] on button "Add customer" at bounding box center [953, 562] width 91 height 27
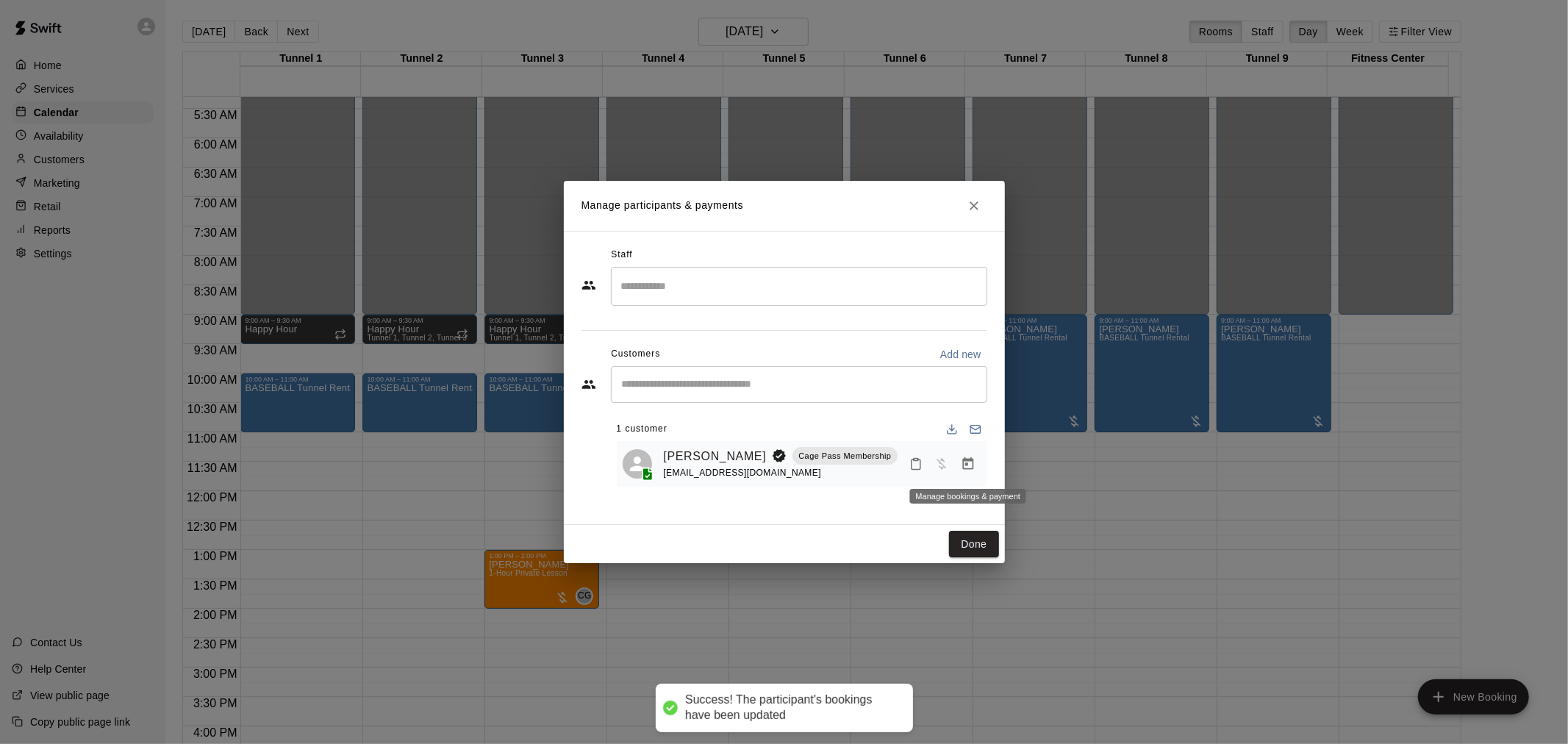
click at [962, 468] on icon "Manage bookings & payment" at bounding box center [968, 463] width 14 height 14
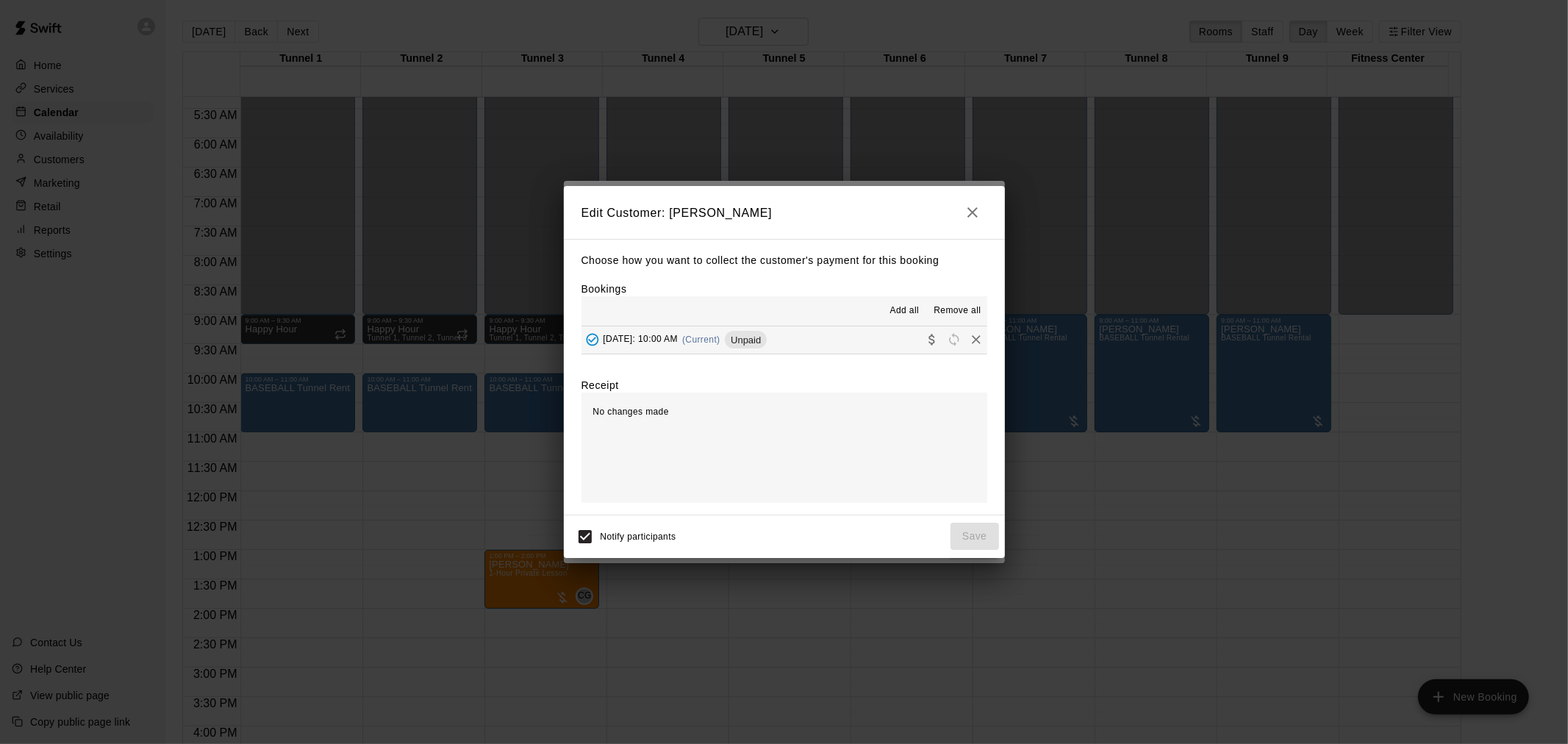
click at [767, 337] on span "Unpaid" at bounding box center [745, 340] width 42 height 11
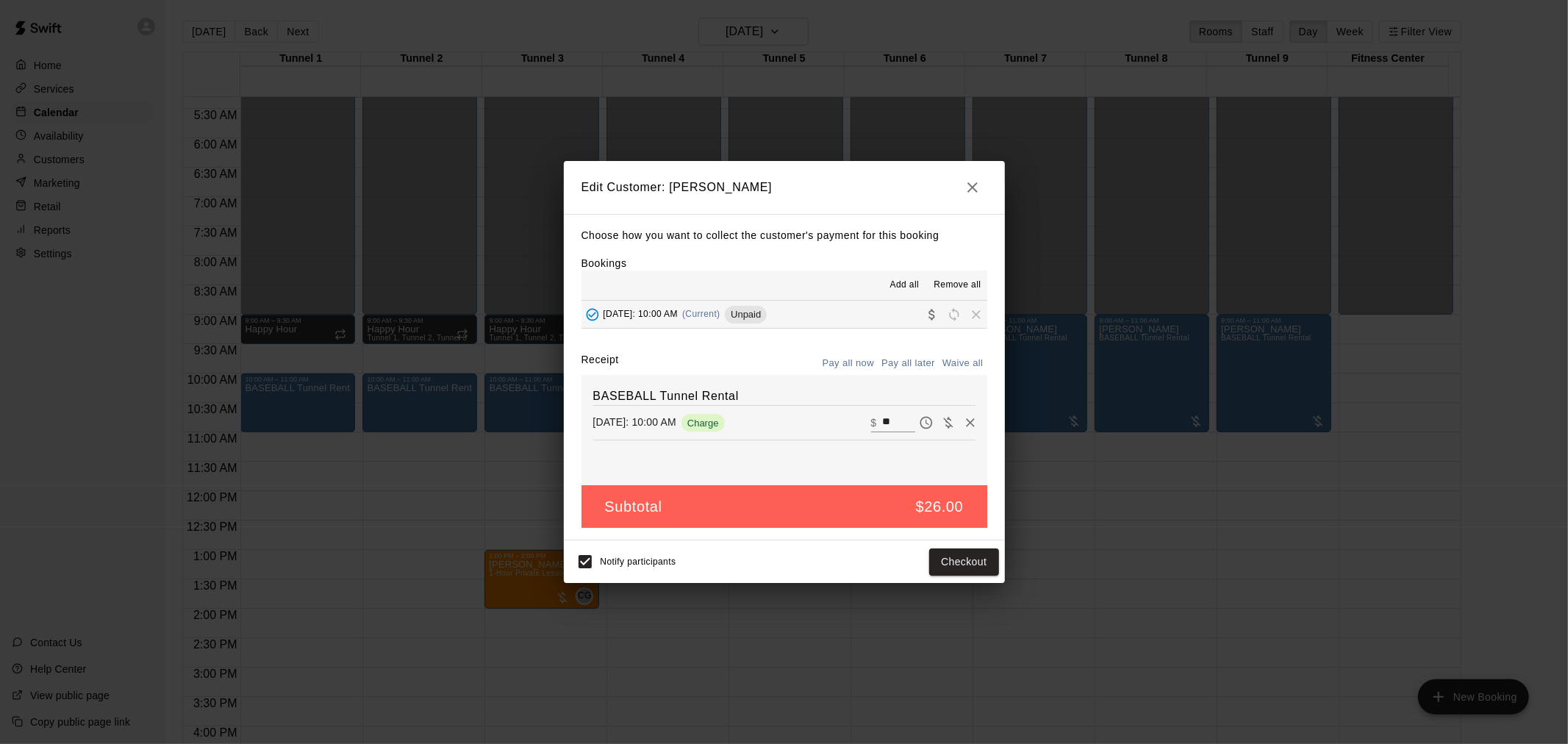
click at [966, 192] on icon "button" at bounding box center [972, 188] width 17 height 17
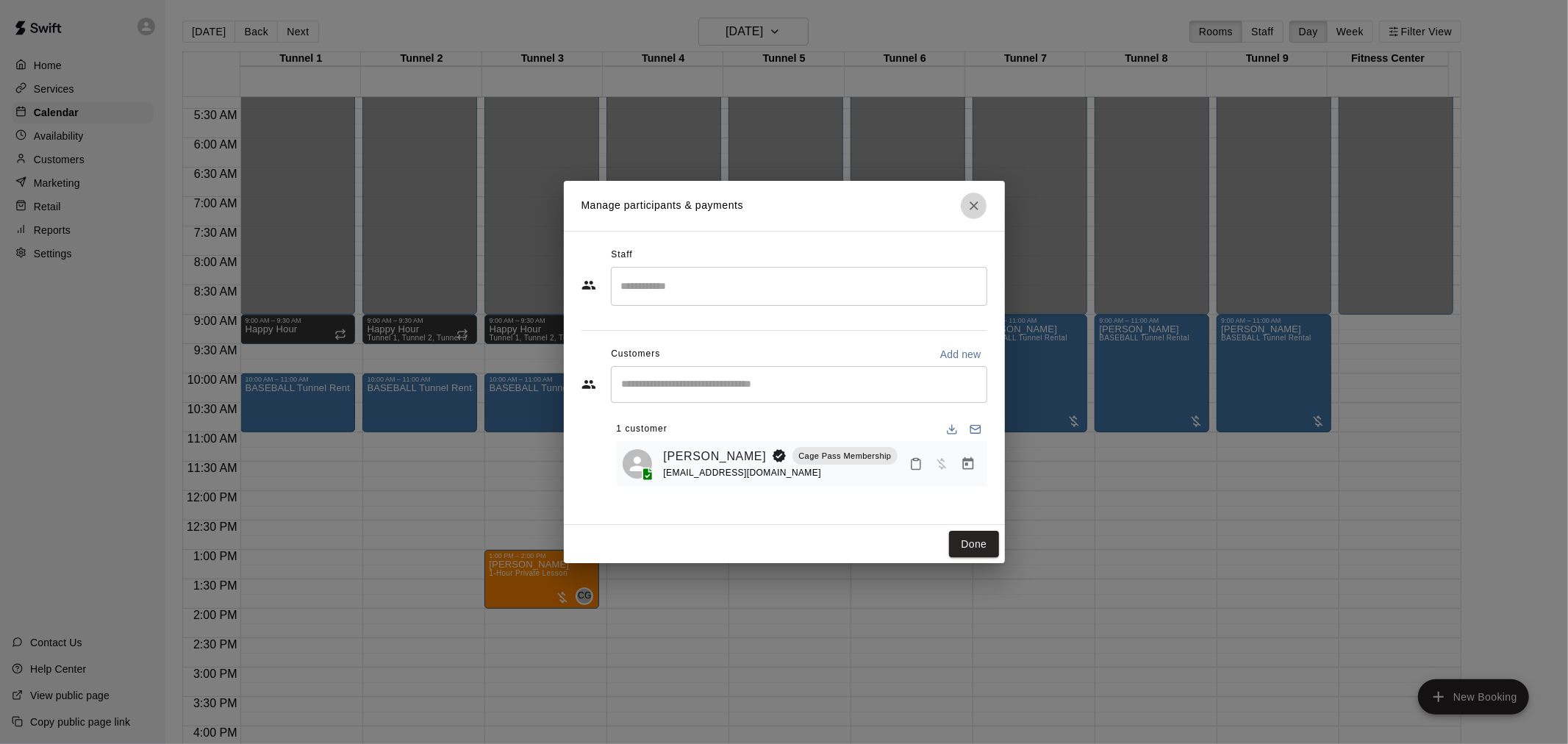
click at [967, 202] on icon "Close" at bounding box center [974, 206] width 14 height 14
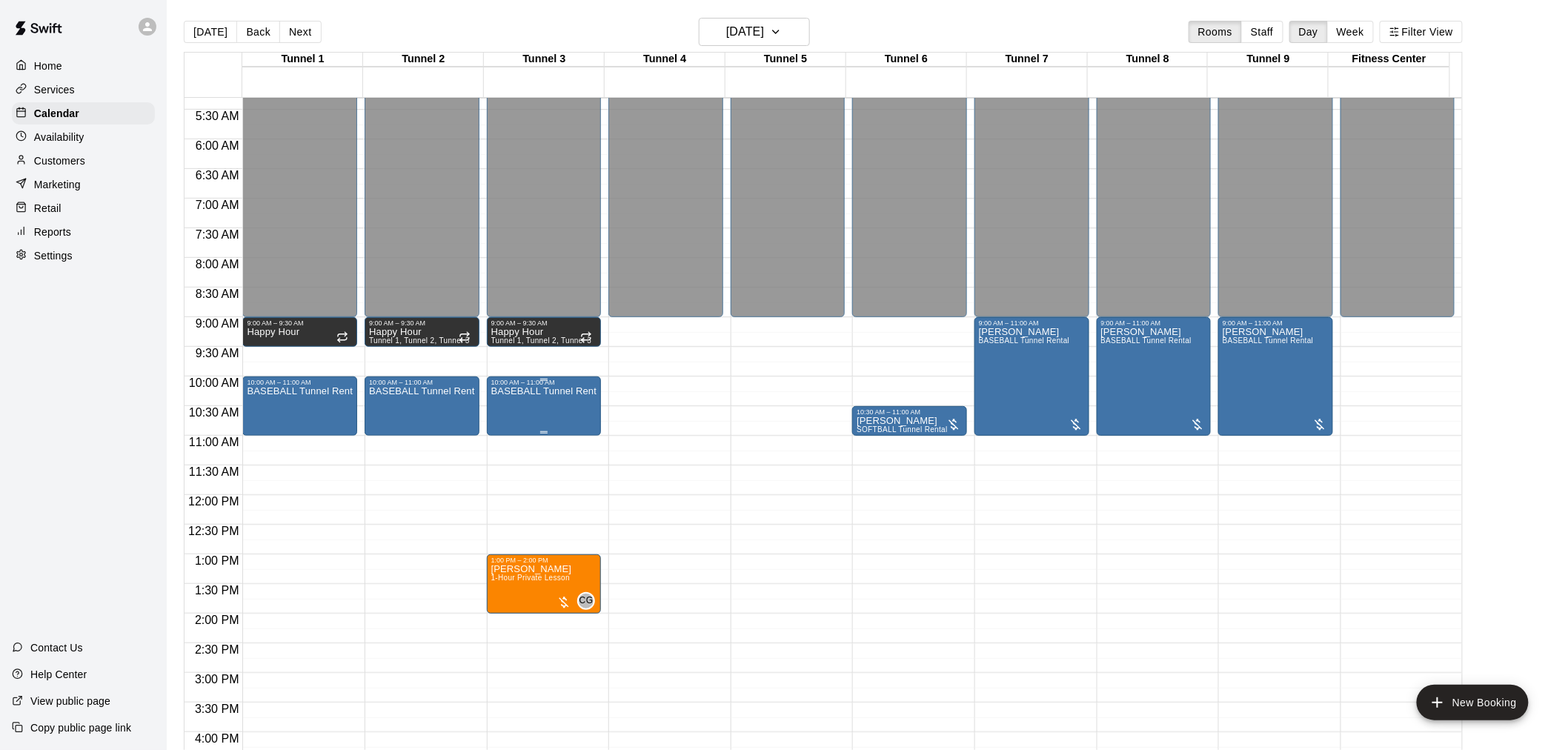
click at [523, 409] on div "BASEBALL Tunnel Rental" at bounding box center [544, 761] width 106 height 750
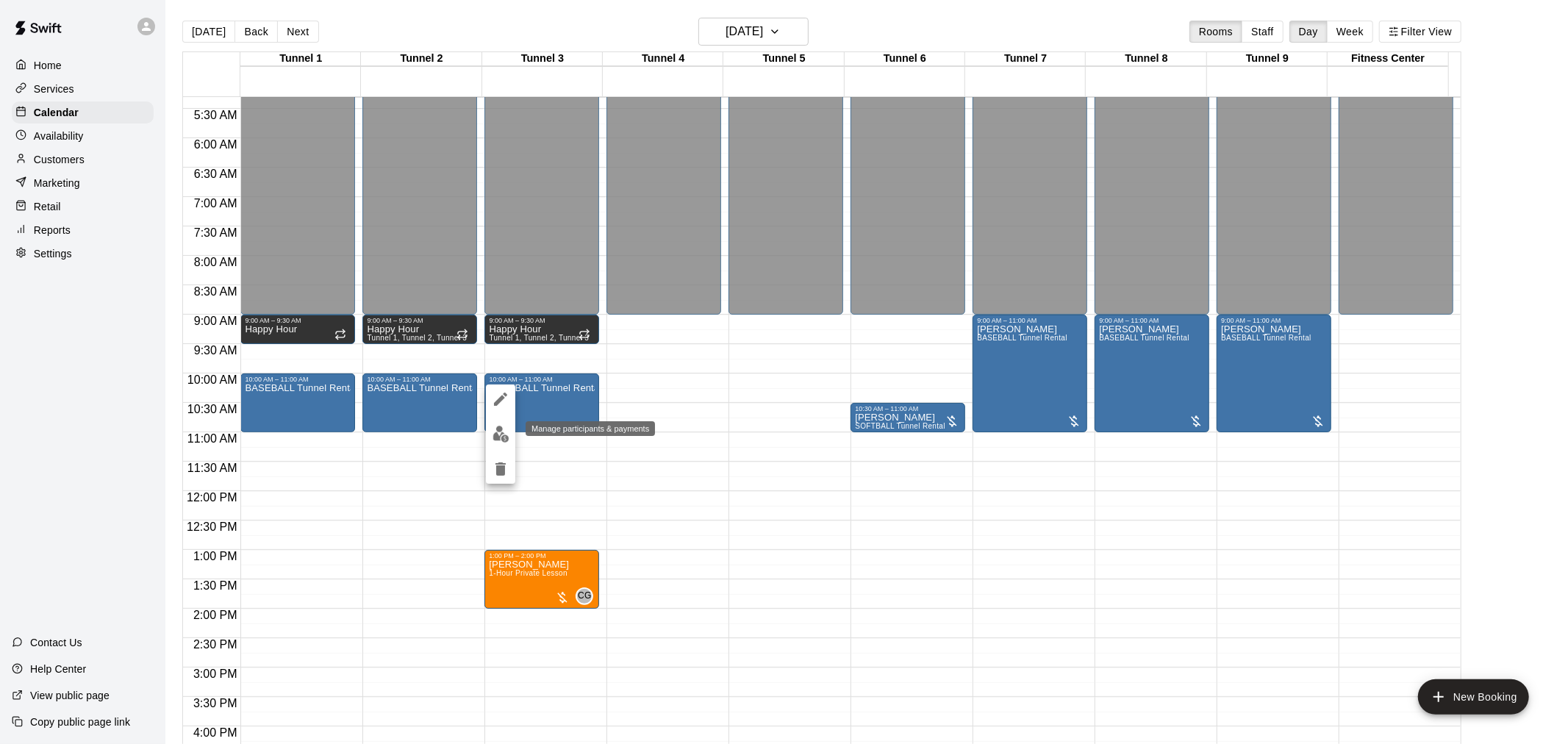
click at [500, 436] on img "edit" at bounding box center [501, 433] width 17 height 17
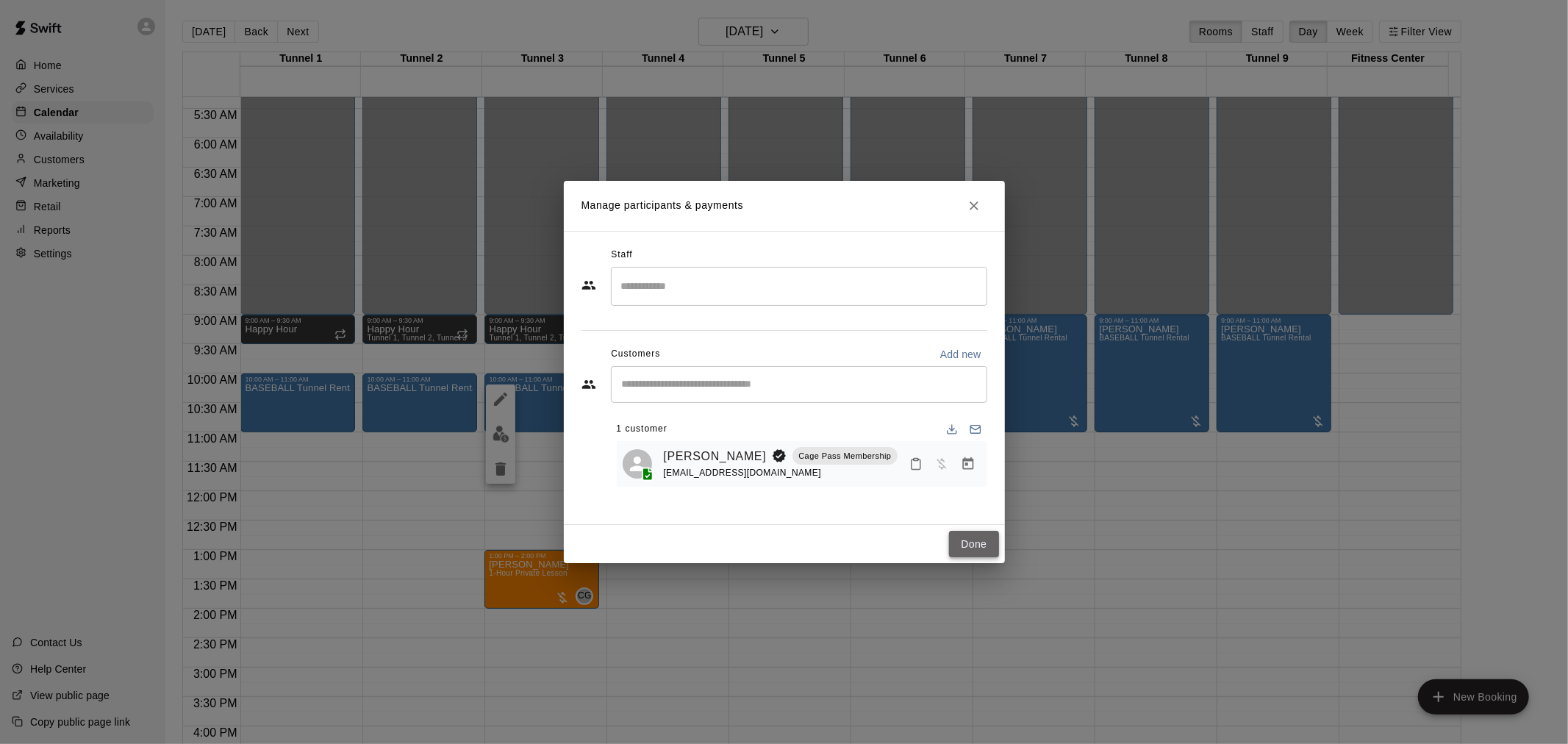
click at [951, 533] on button "Done" at bounding box center [974, 544] width 49 height 27
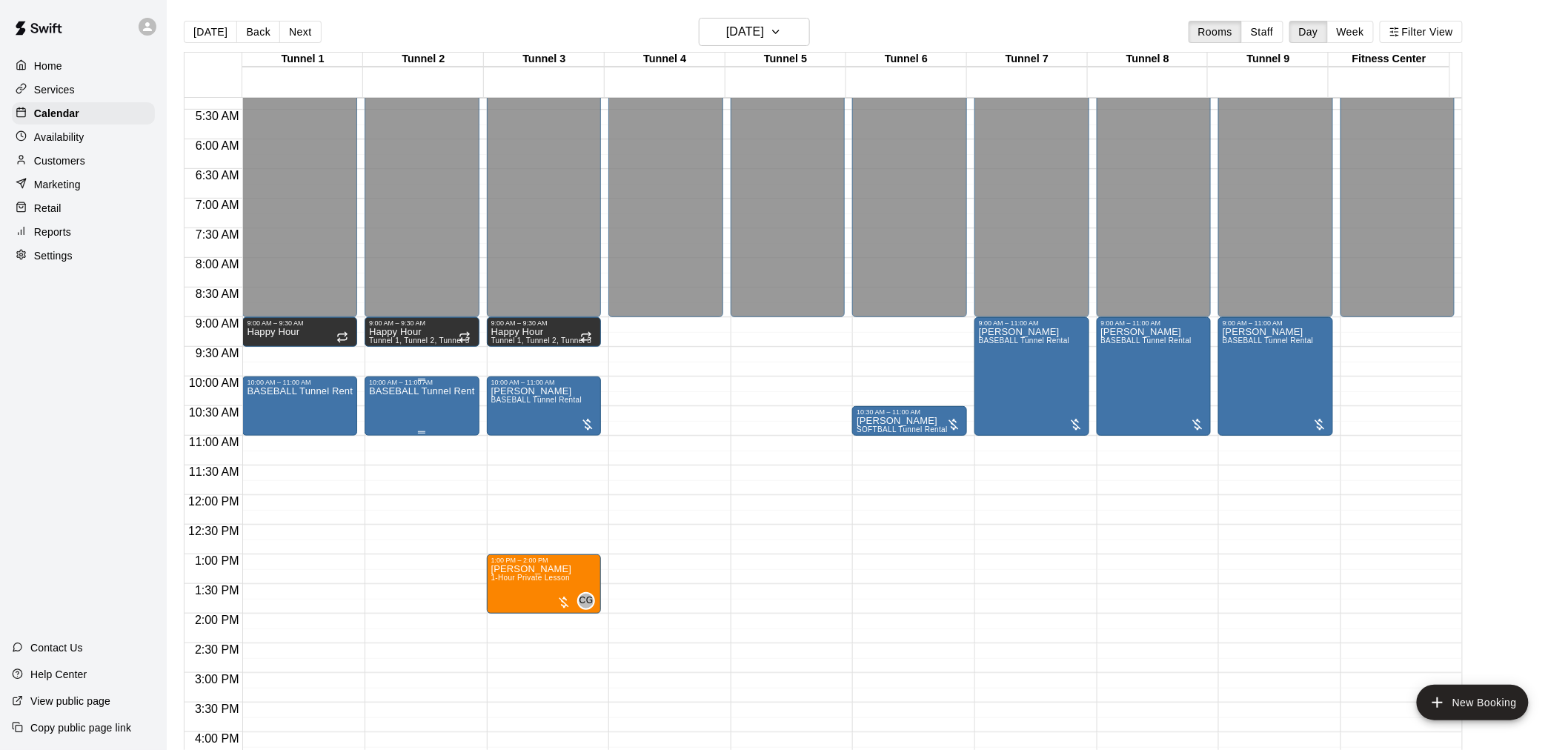
click at [440, 401] on div "BASEBALL Tunnel Rental" at bounding box center [422, 761] width 106 height 750
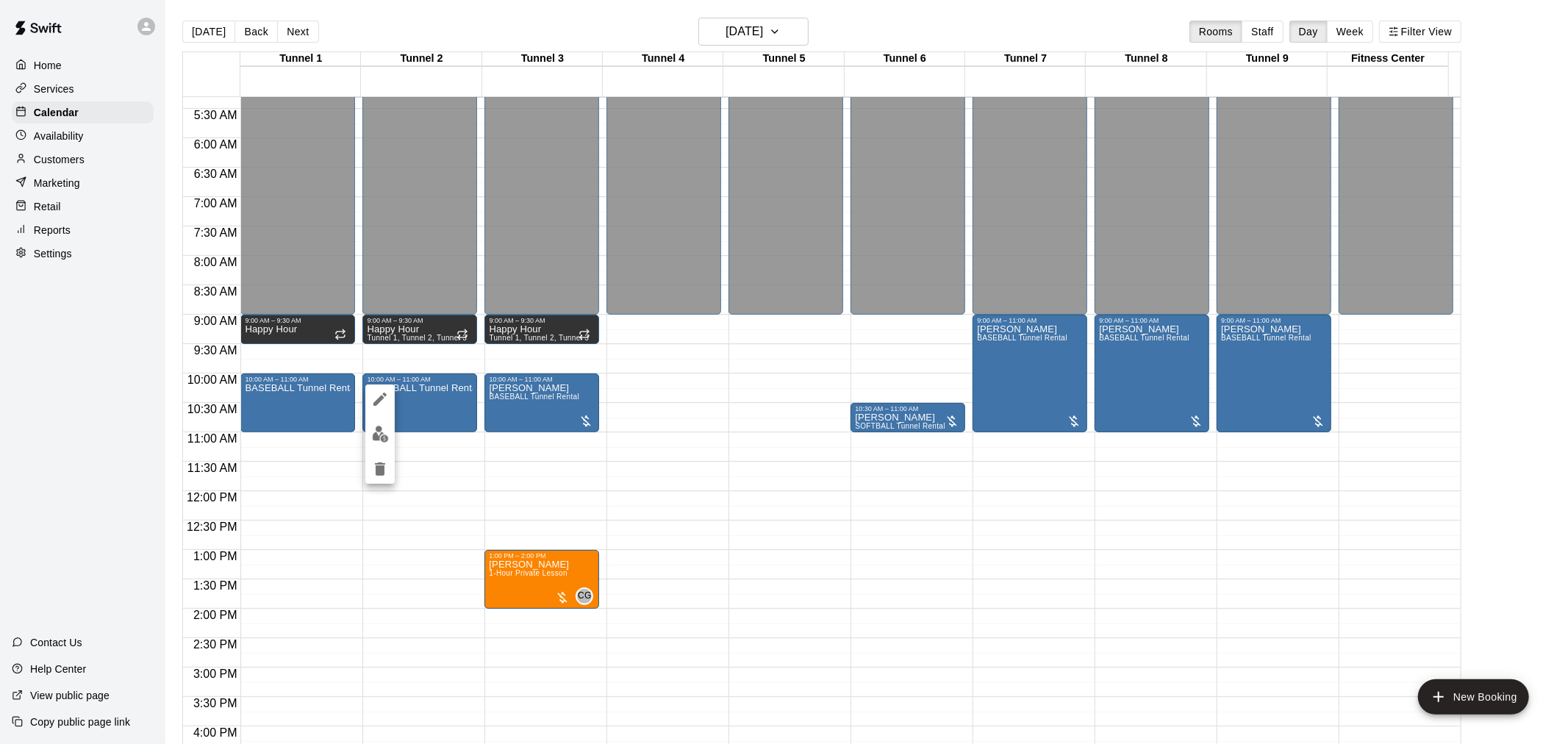
click at [385, 435] on img "edit" at bounding box center [380, 433] width 17 height 17
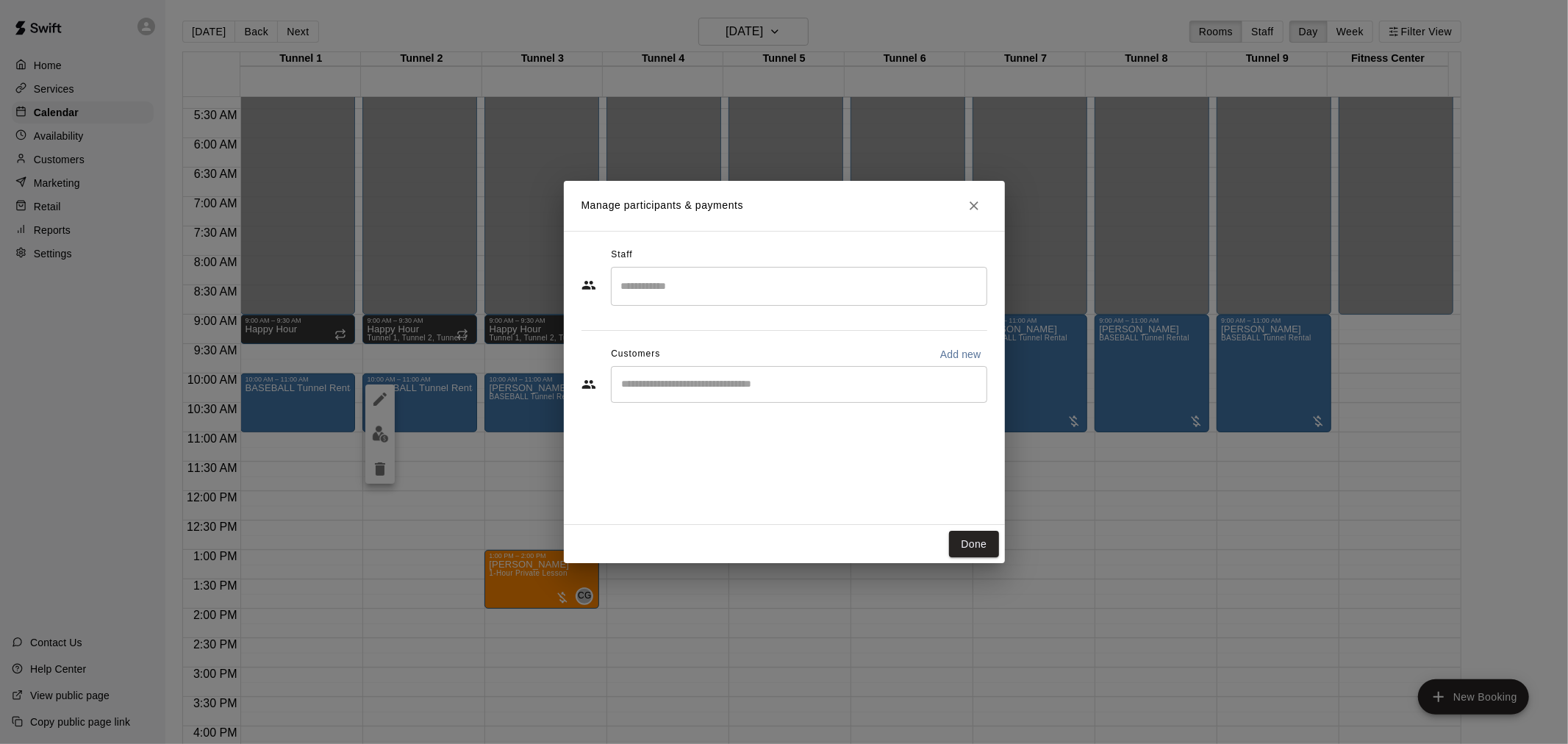
click at [710, 397] on div "​" at bounding box center [799, 385] width 377 height 37
type input "*****"
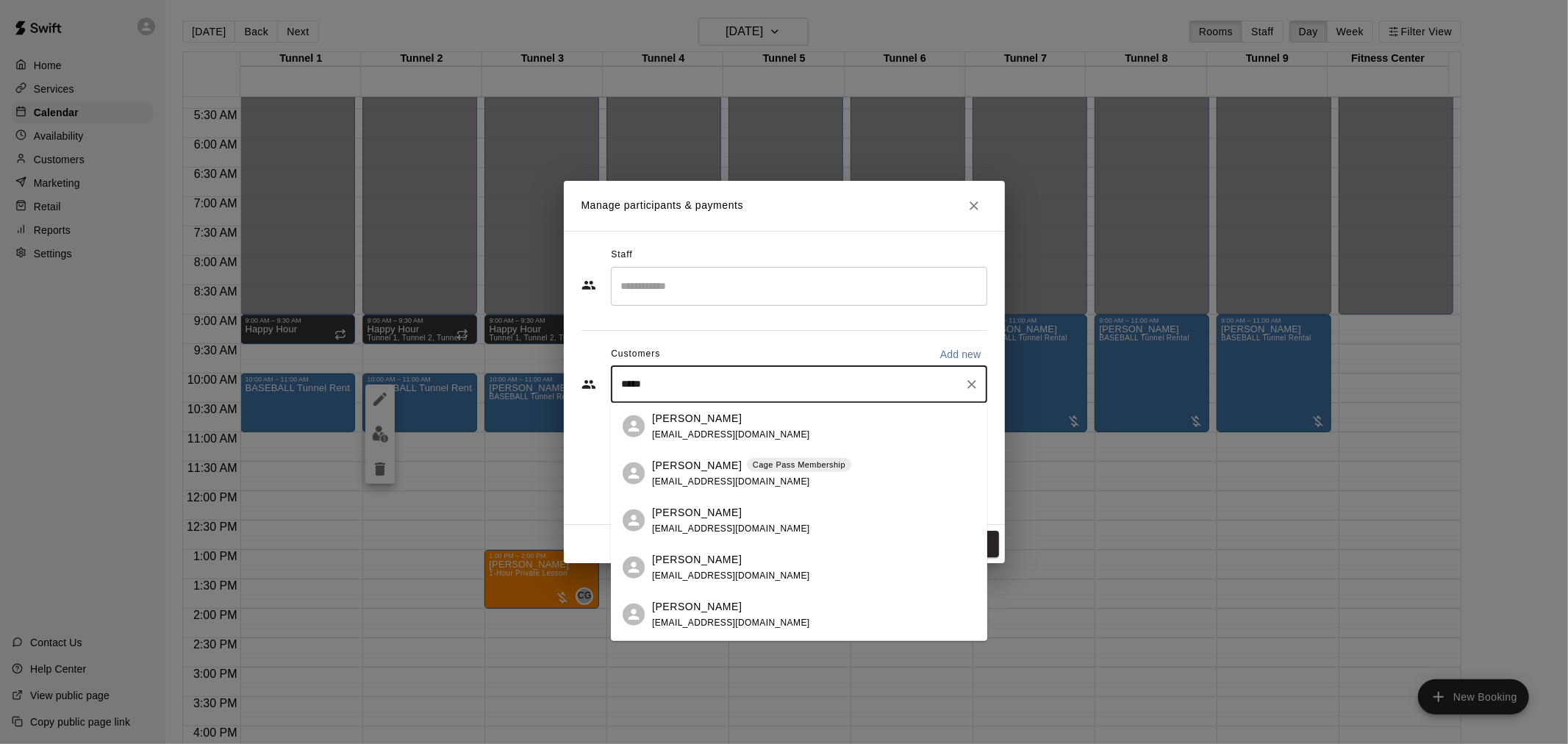
click at [697, 464] on p "Kim Mowbray" at bounding box center [696, 464] width 90 height 15
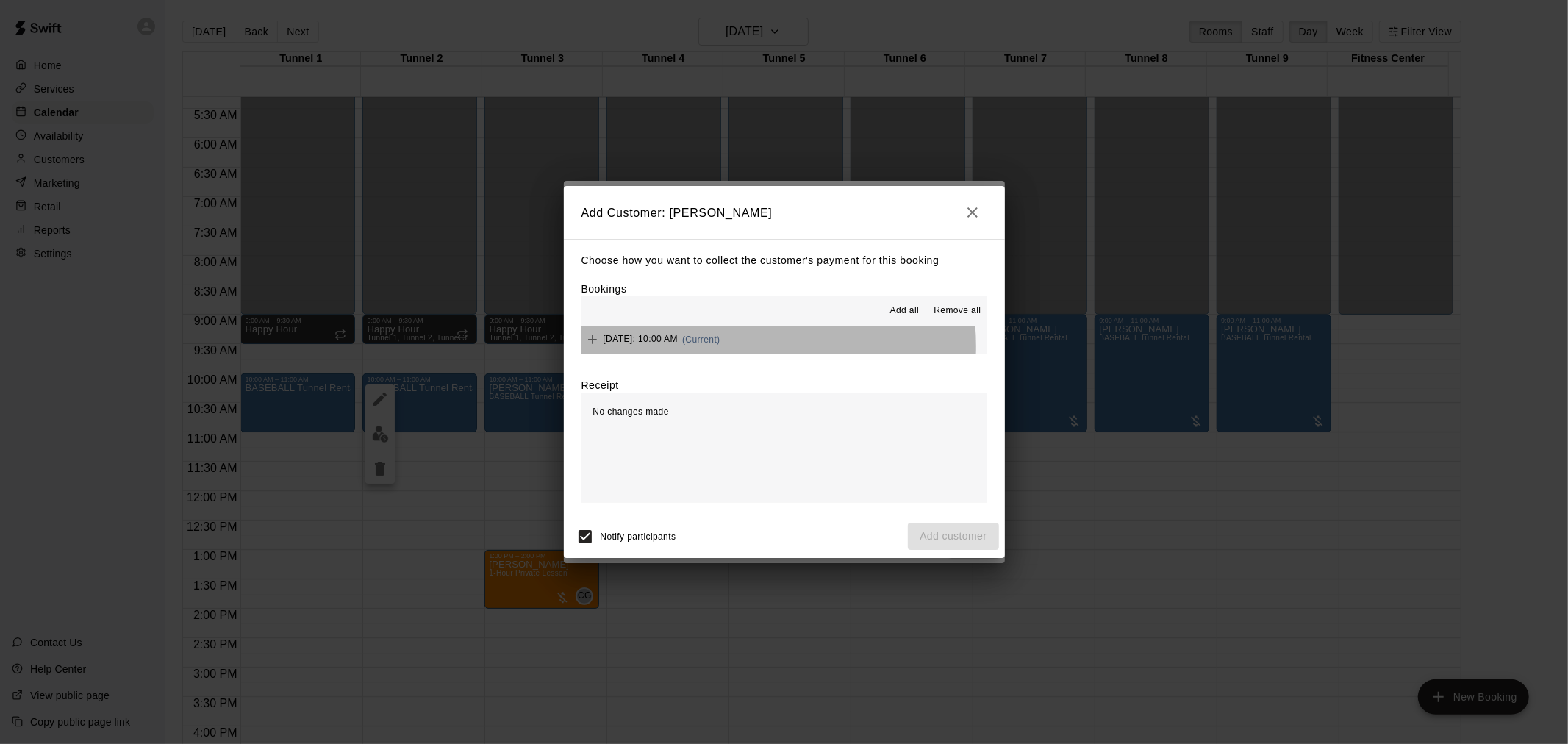
click at [720, 347] on div "Saturday, September 27: 10:00 AM (Current)" at bounding box center [651, 339] width 139 height 22
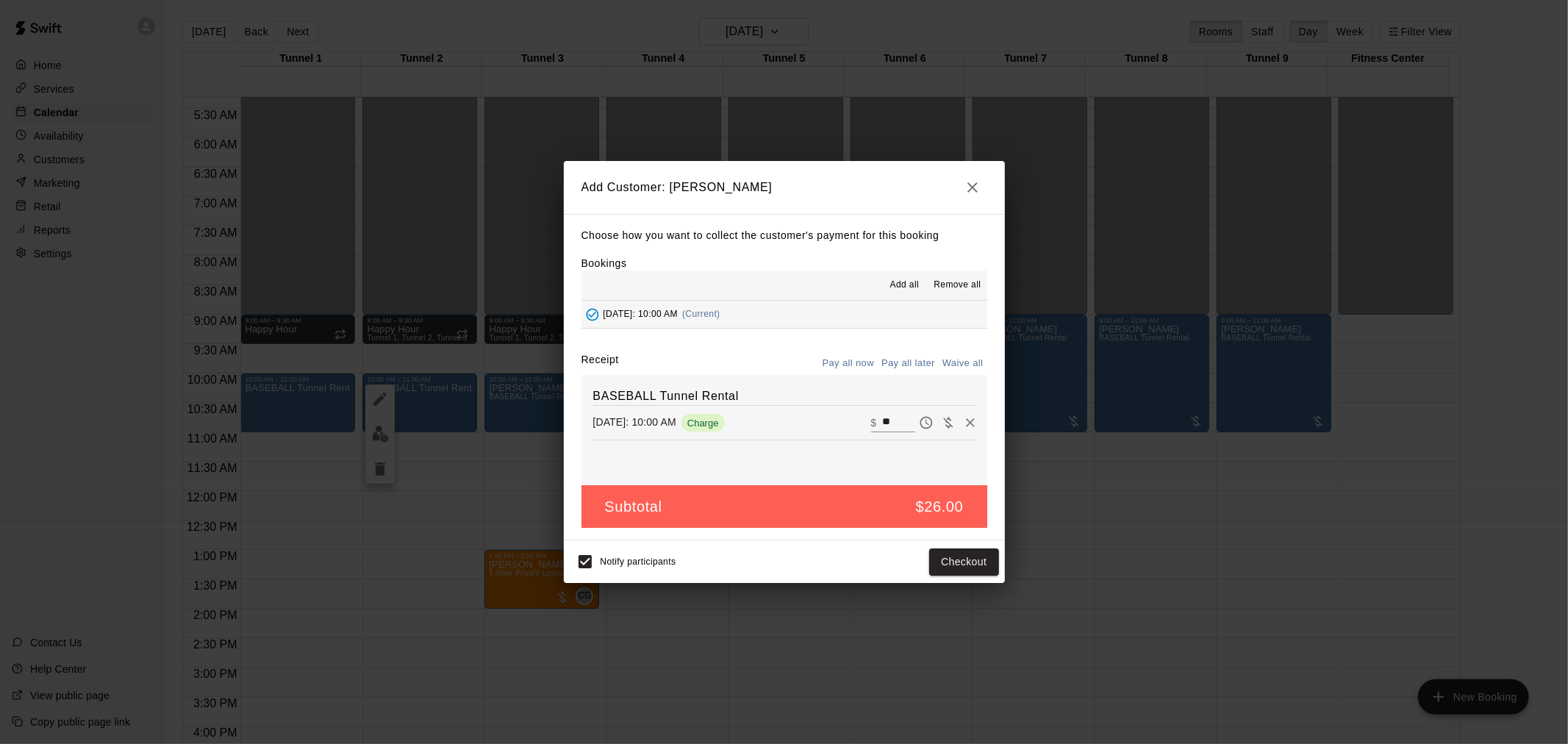
click at [912, 367] on button "Pay all later" at bounding box center [908, 363] width 61 height 23
click at [943, 560] on button "Add customer" at bounding box center [953, 562] width 91 height 27
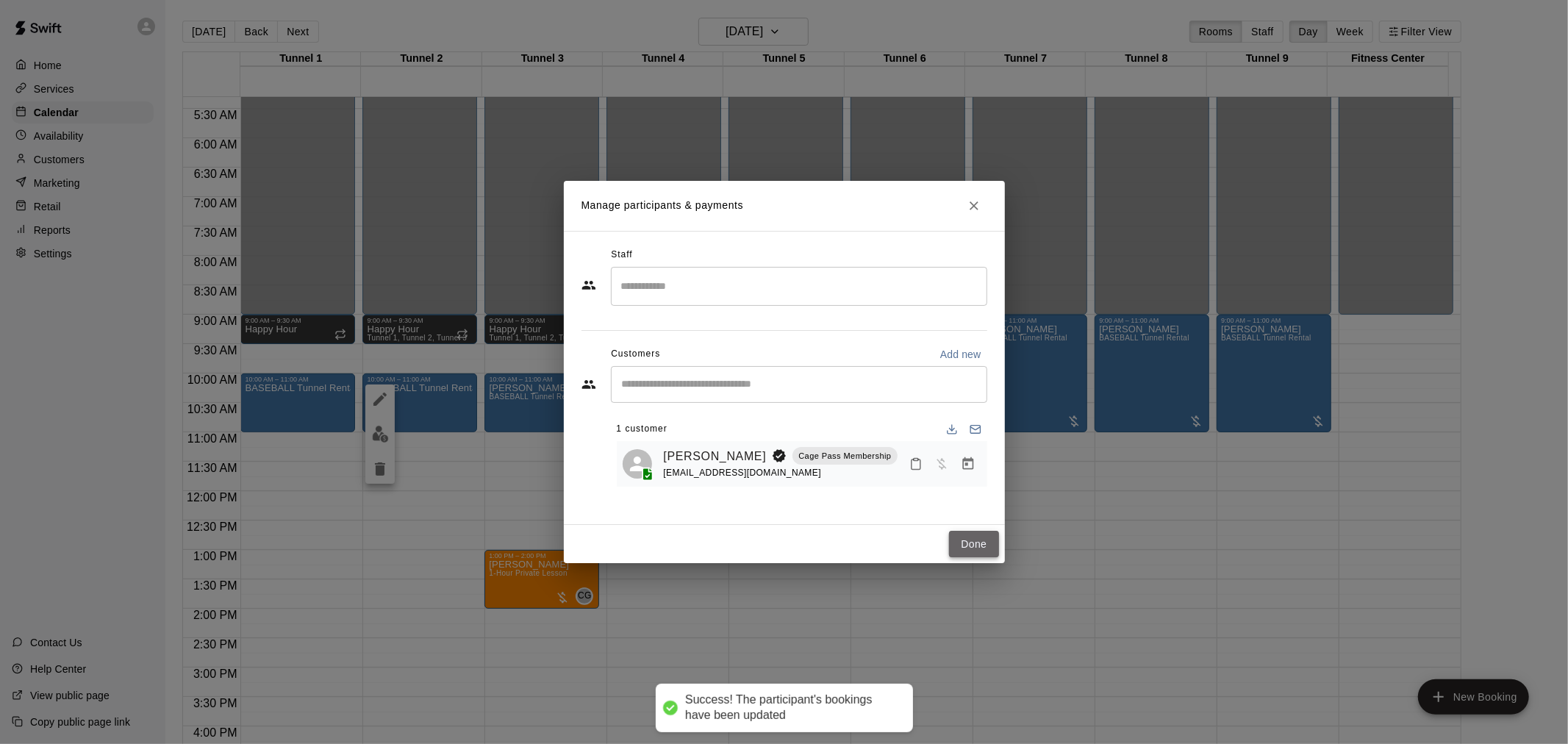
click at [959, 539] on button "Done" at bounding box center [974, 544] width 49 height 27
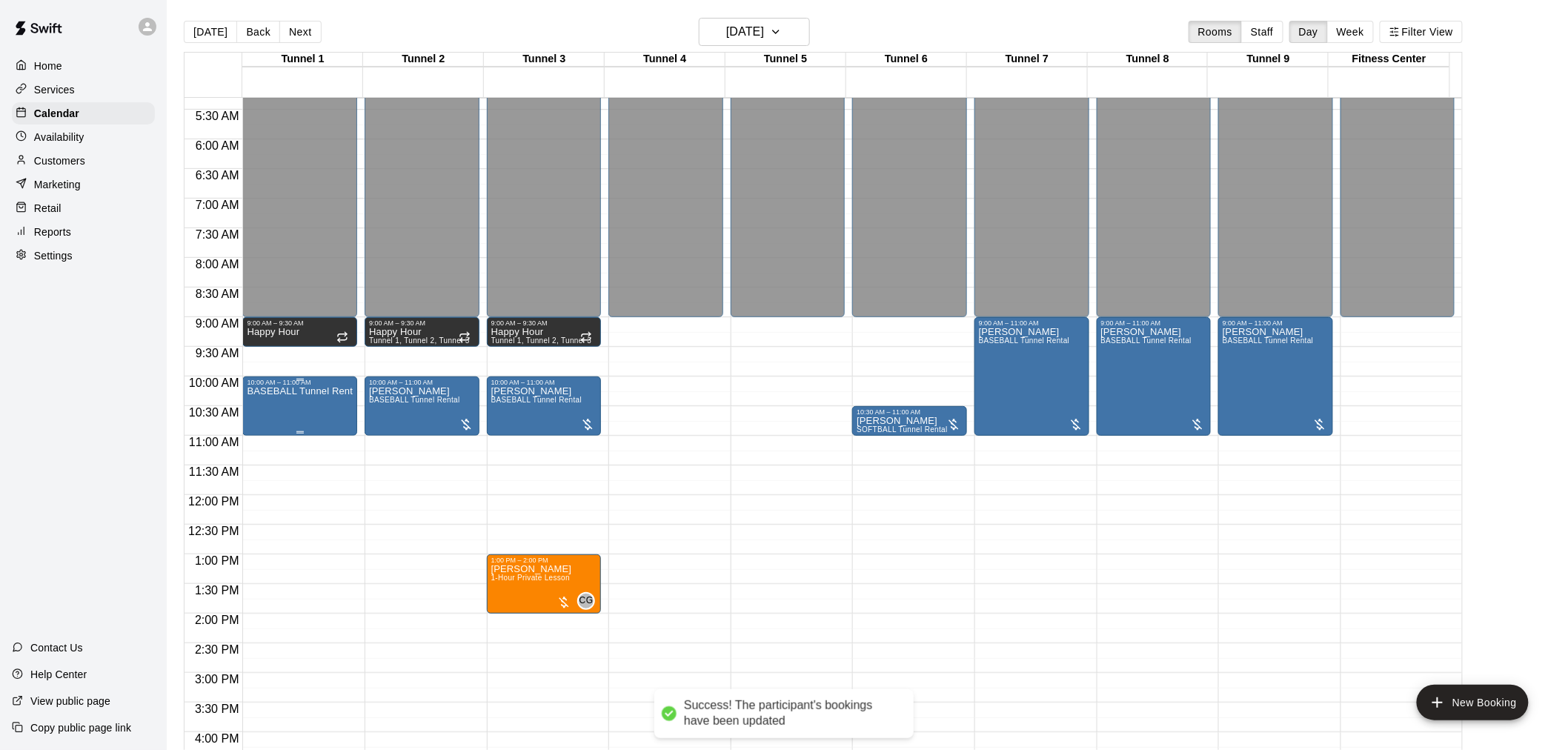
click at [299, 391] on p "BASEBALL Tunnel Rental" at bounding box center [300, 391] width 106 height 0
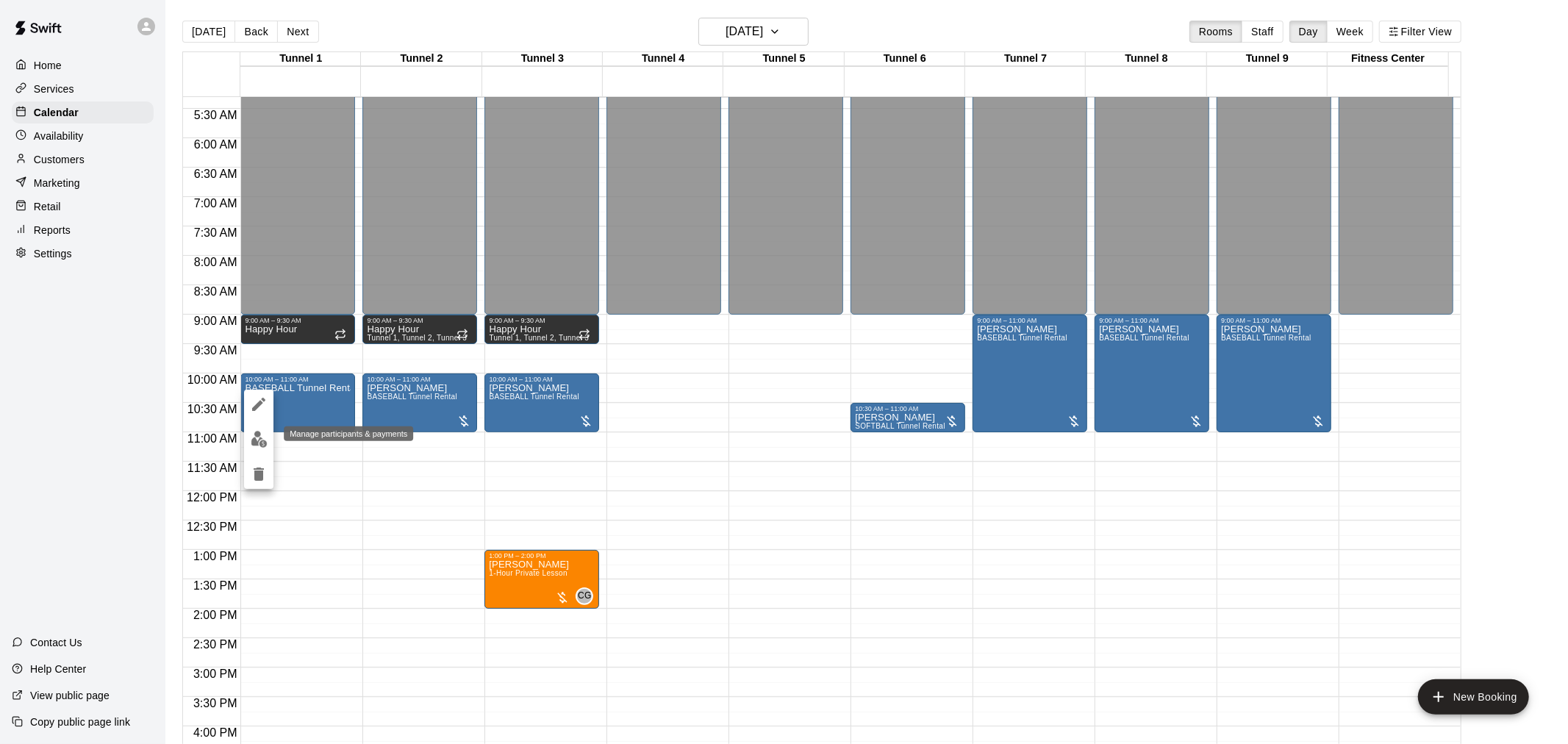
click at [256, 434] on img "edit" at bounding box center [258, 439] width 17 height 17
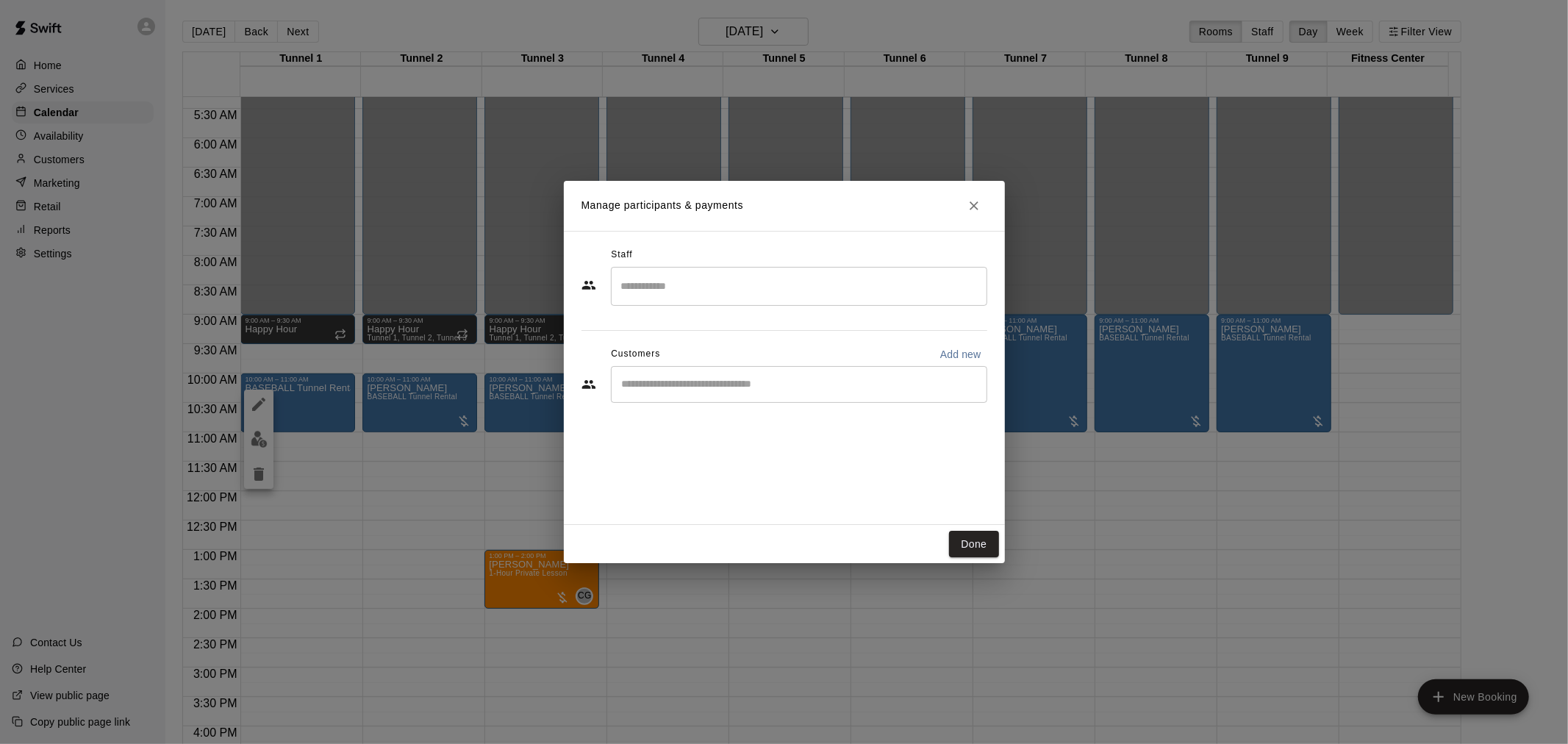
click at [718, 397] on div "​" at bounding box center [799, 385] width 377 height 37
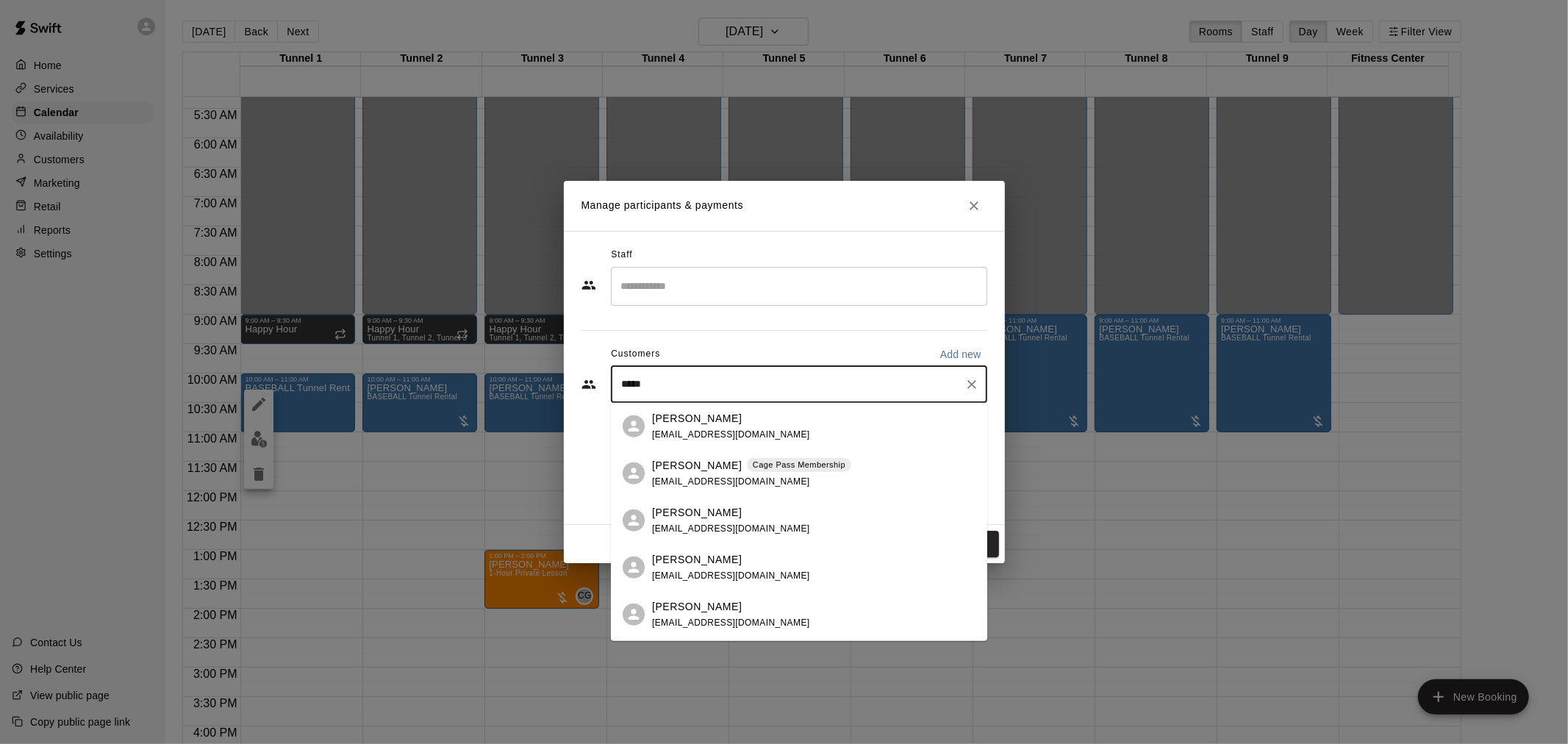
type input "******"
click at [716, 475] on span "kimmowbray1@icloud.com" at bounding box center [730, 480] width 158 height 10
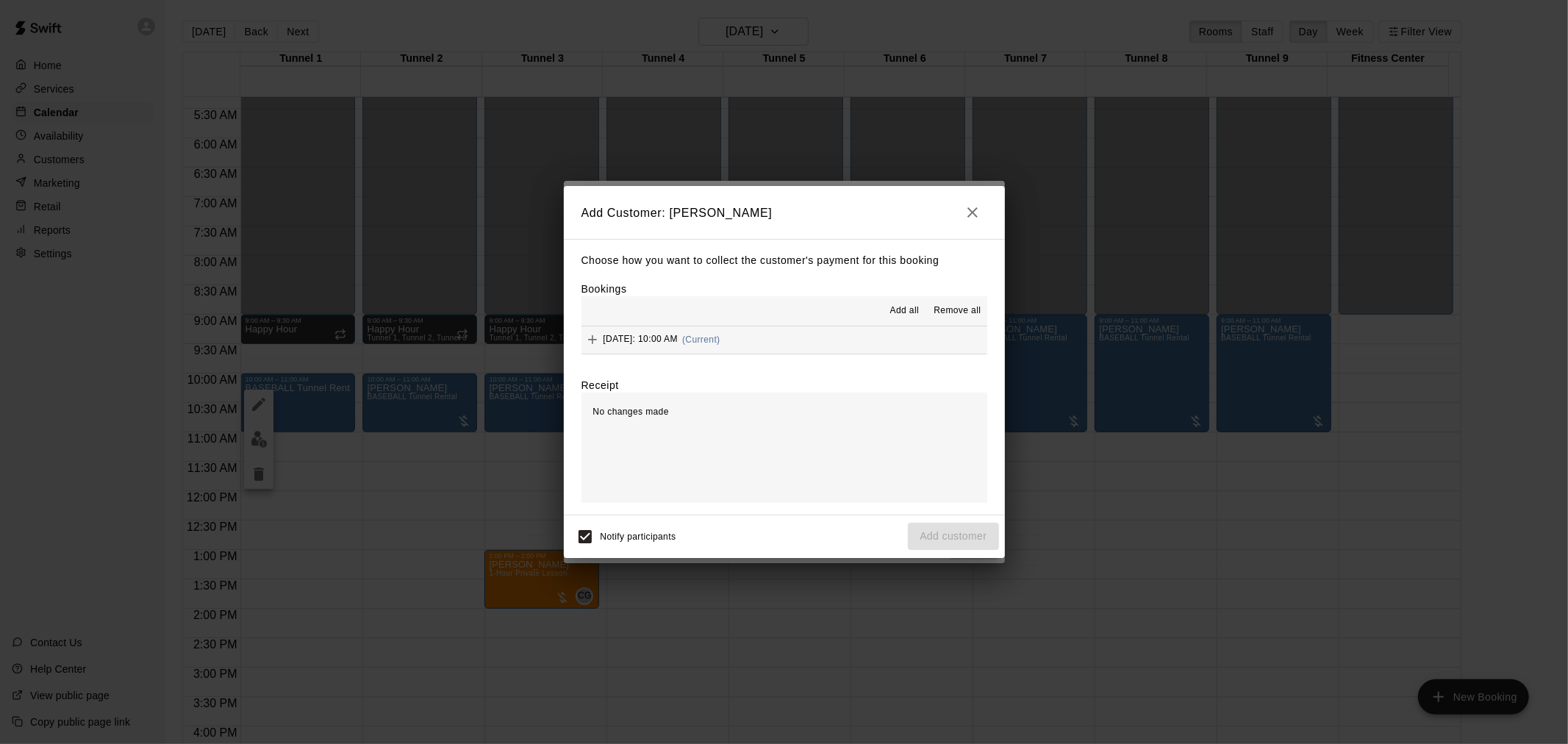
click at [813, 332] on button "Saturday, September 27: 10:00 AM (Current)" at bounding box center [784, 340] width 405 height 27
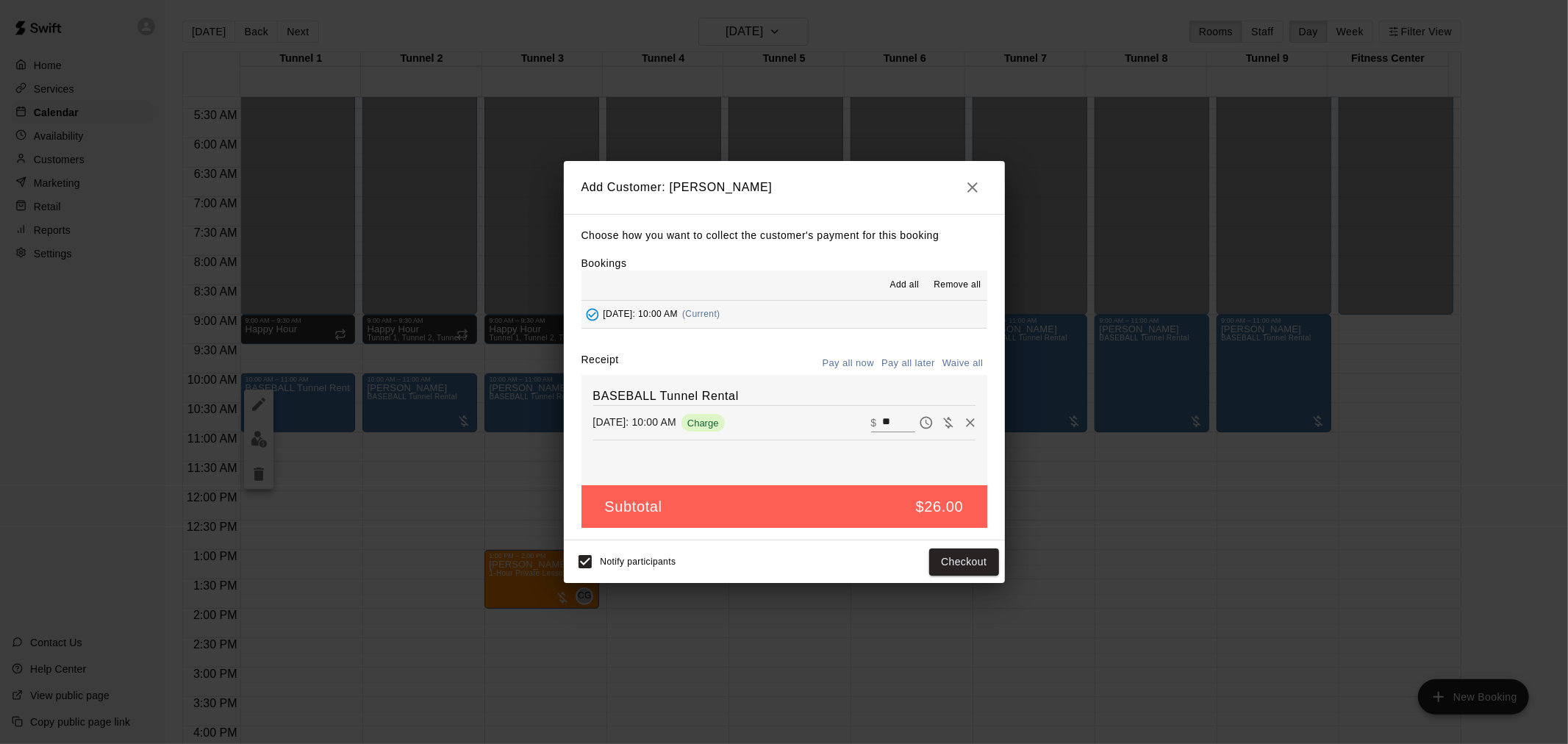
click at [904, 362] on button "Pay all later" at bounding box center [908, 363] width 61 height 23
click at [953, 566] on button "Add customer" at bounding box center [953, 562] width 91 height 27
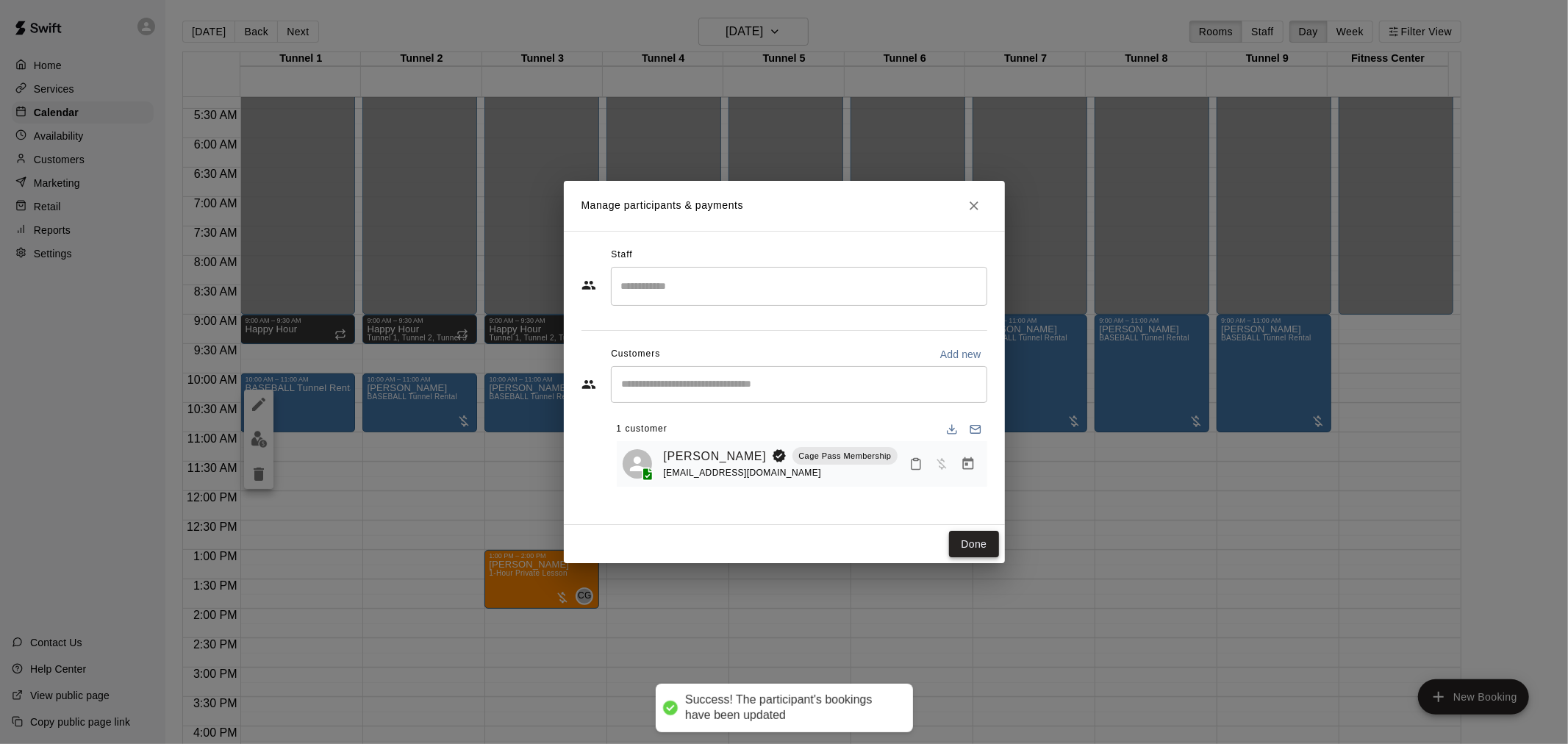
click at [965, 548] on button "Done" at bounding box center [974, 544] width 49 height 27
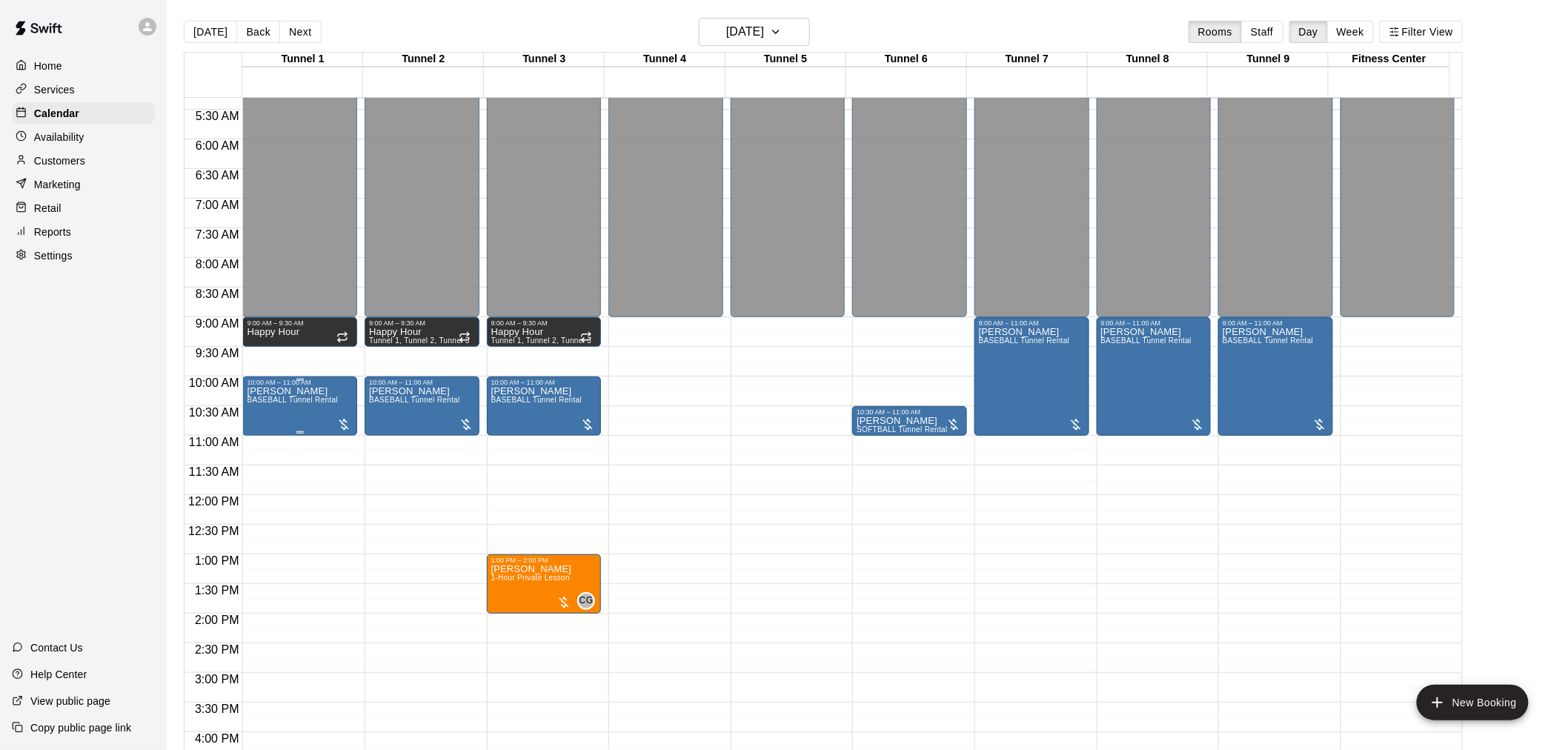
click at [321, 401] on span "BASEBALL Tunnel Rental" at bounding box center [292, 400] width 91 height 8
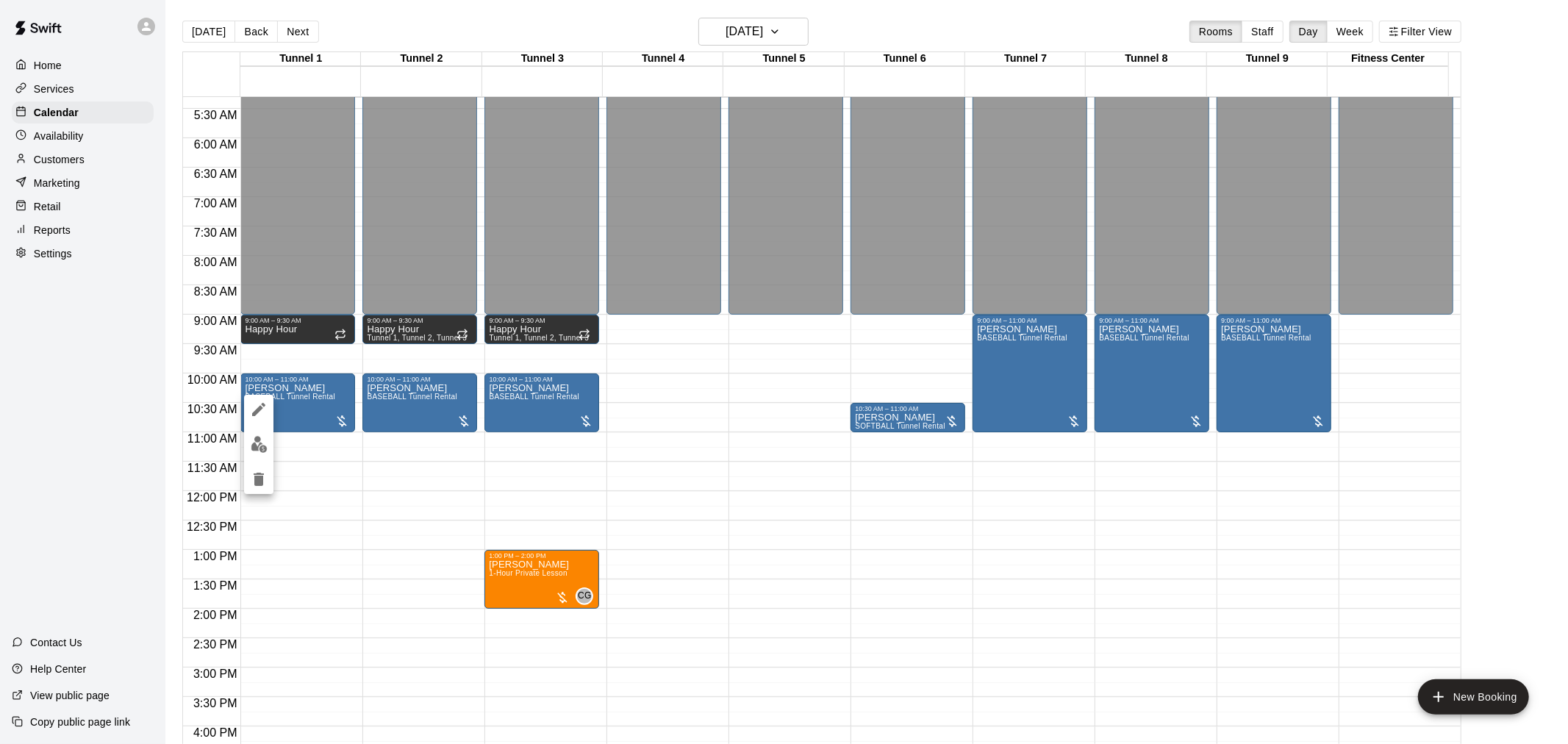
click at [261, 448] on img "edit" at bounding box center [258, 444] width 17 height 17
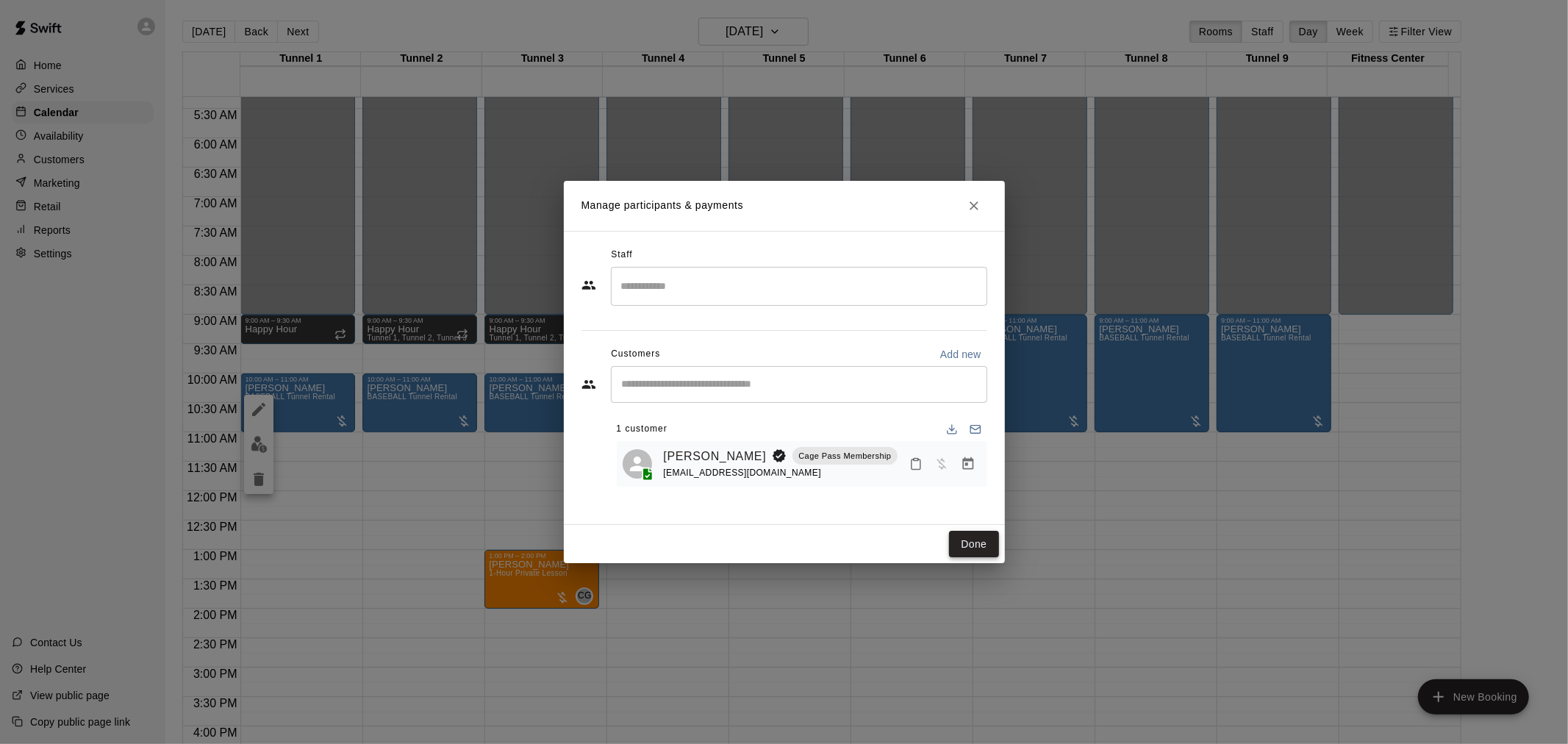
click at [969, 548] on button "Done" at bounding box center [974, 544] width 49 height 27
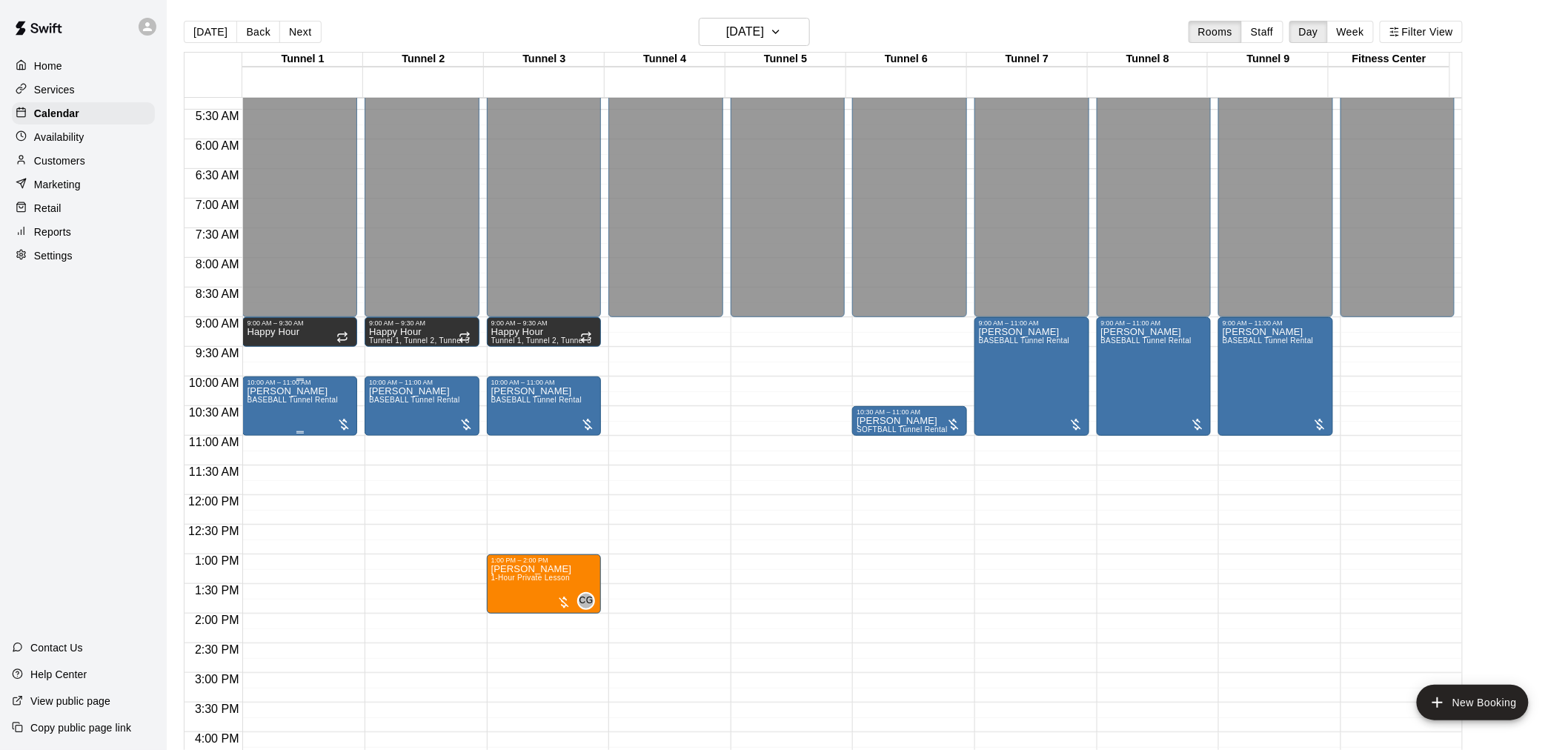
click at [312, 419] on div "Kim Mowbray BASEBALL Tunnel Rental" at bounding box center [292, 761] width 91 height 750
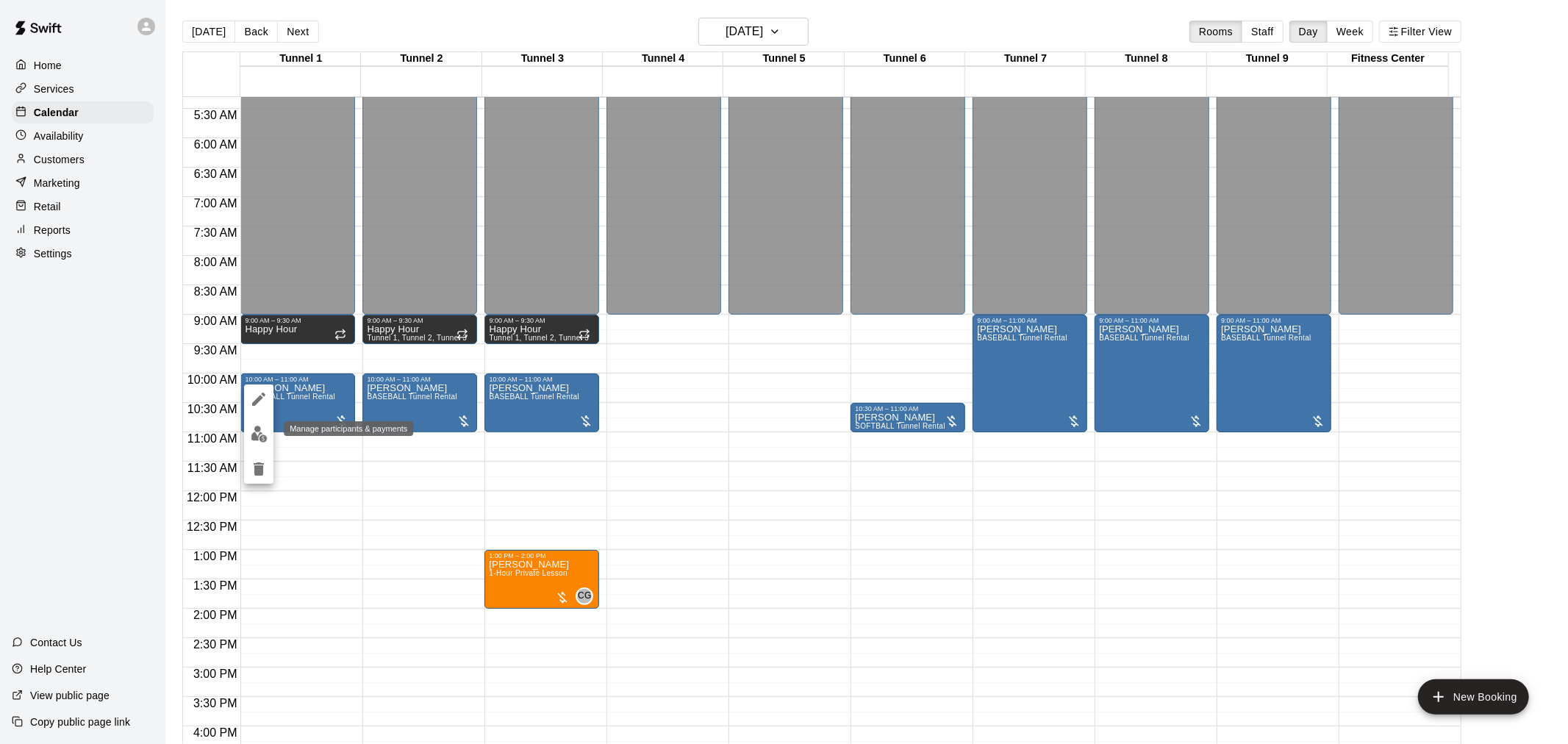
click at [266, 432] on img "edit" at bounding box center [258, 433] width 17 height 17
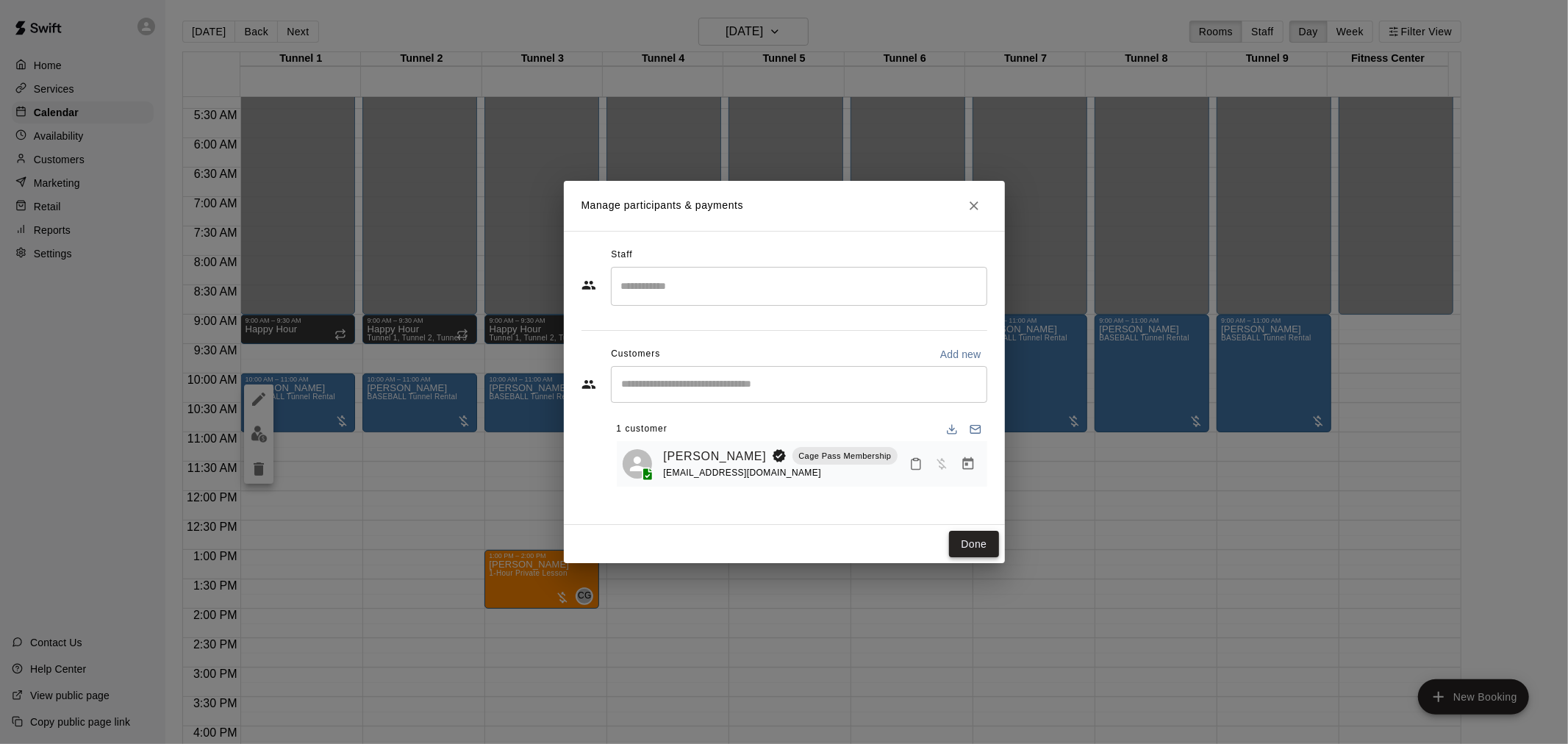
click at [954, 537] on button "Done" at bounding box center [974, 544] width 49 height 27
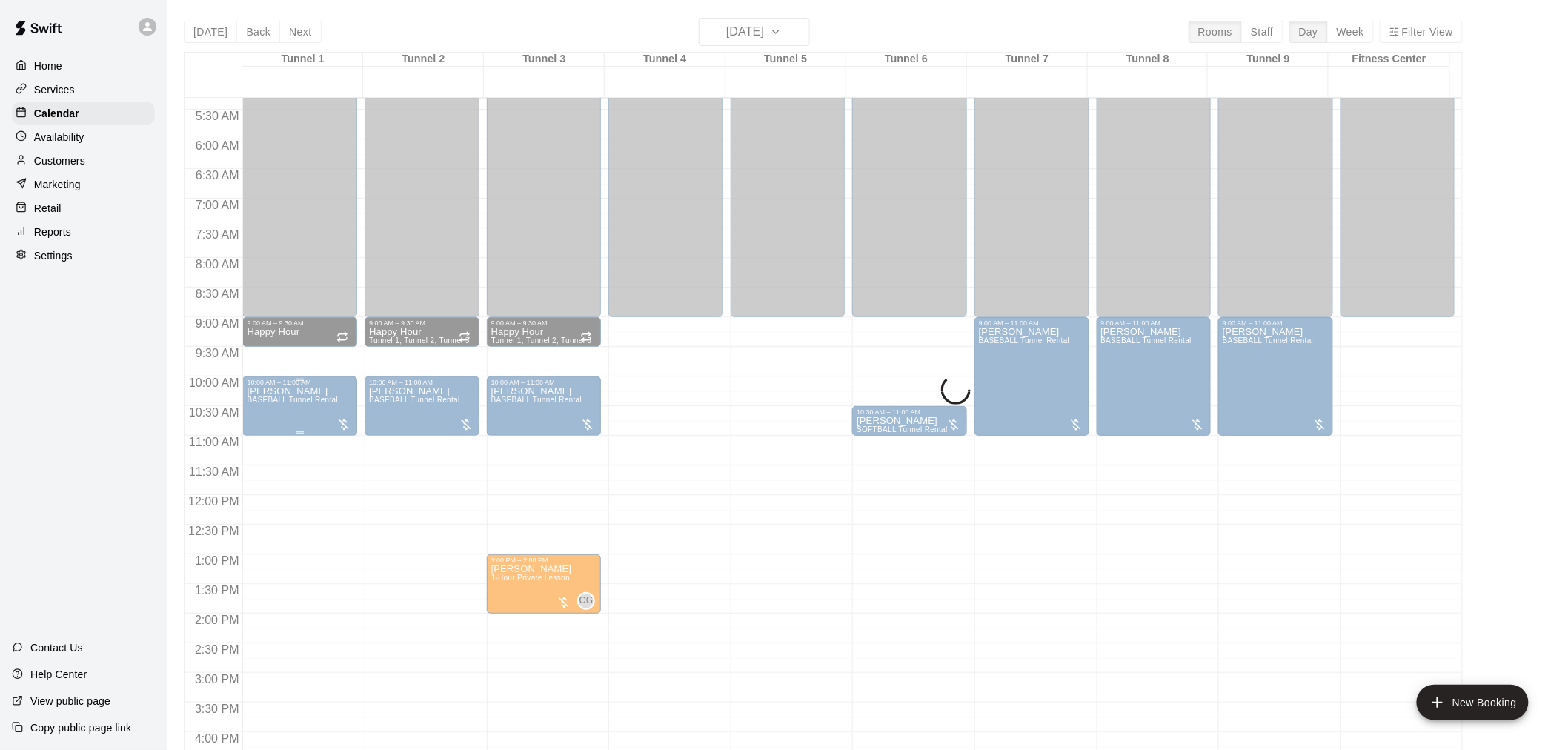
click at [279, 409] on div "Kim Mowbray BASEBALL Tunnel Rental" at bounding box center [292, 761] width 91 height 750
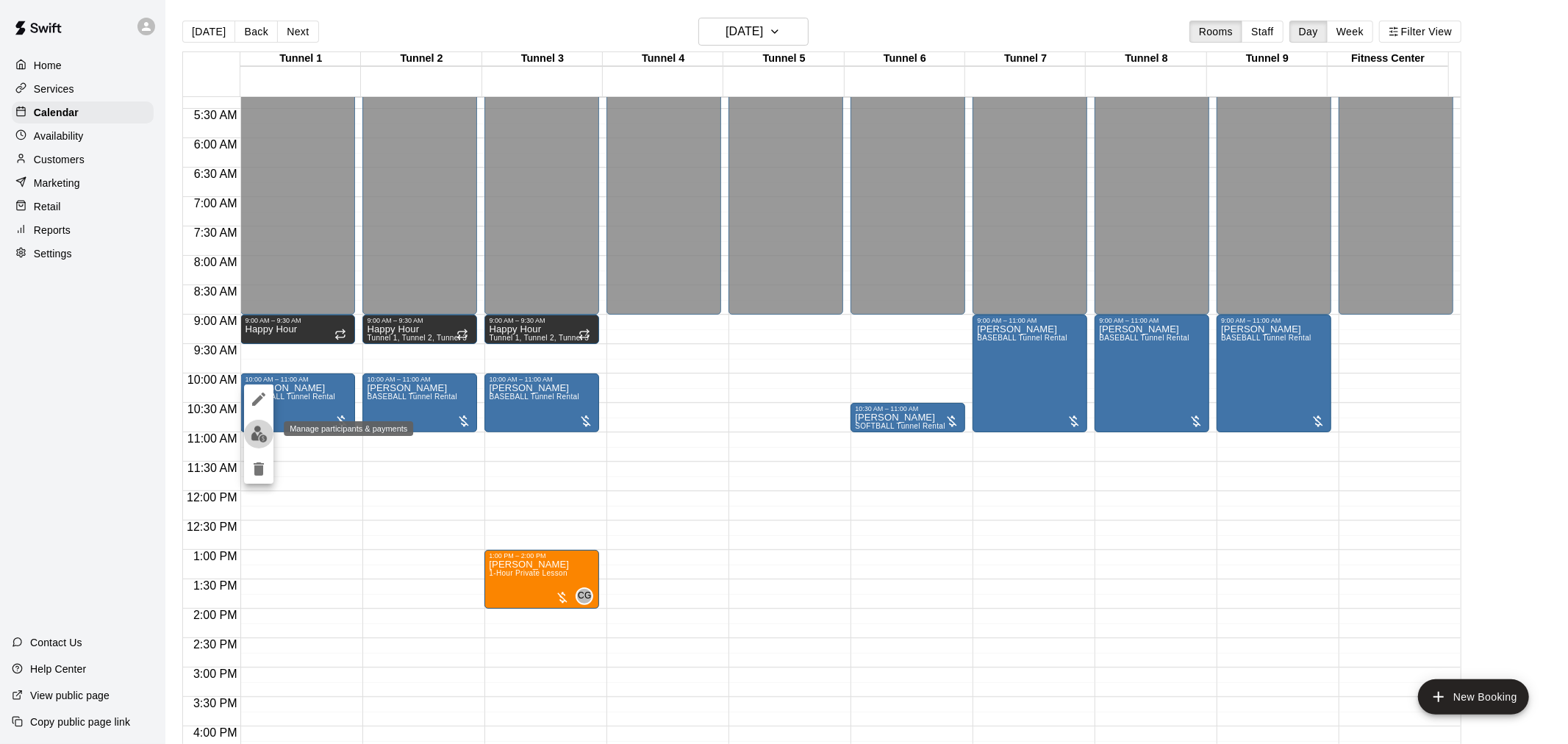
click at [257, 428] on img "edit" at bounding box center [258, 433] width 17 height 17
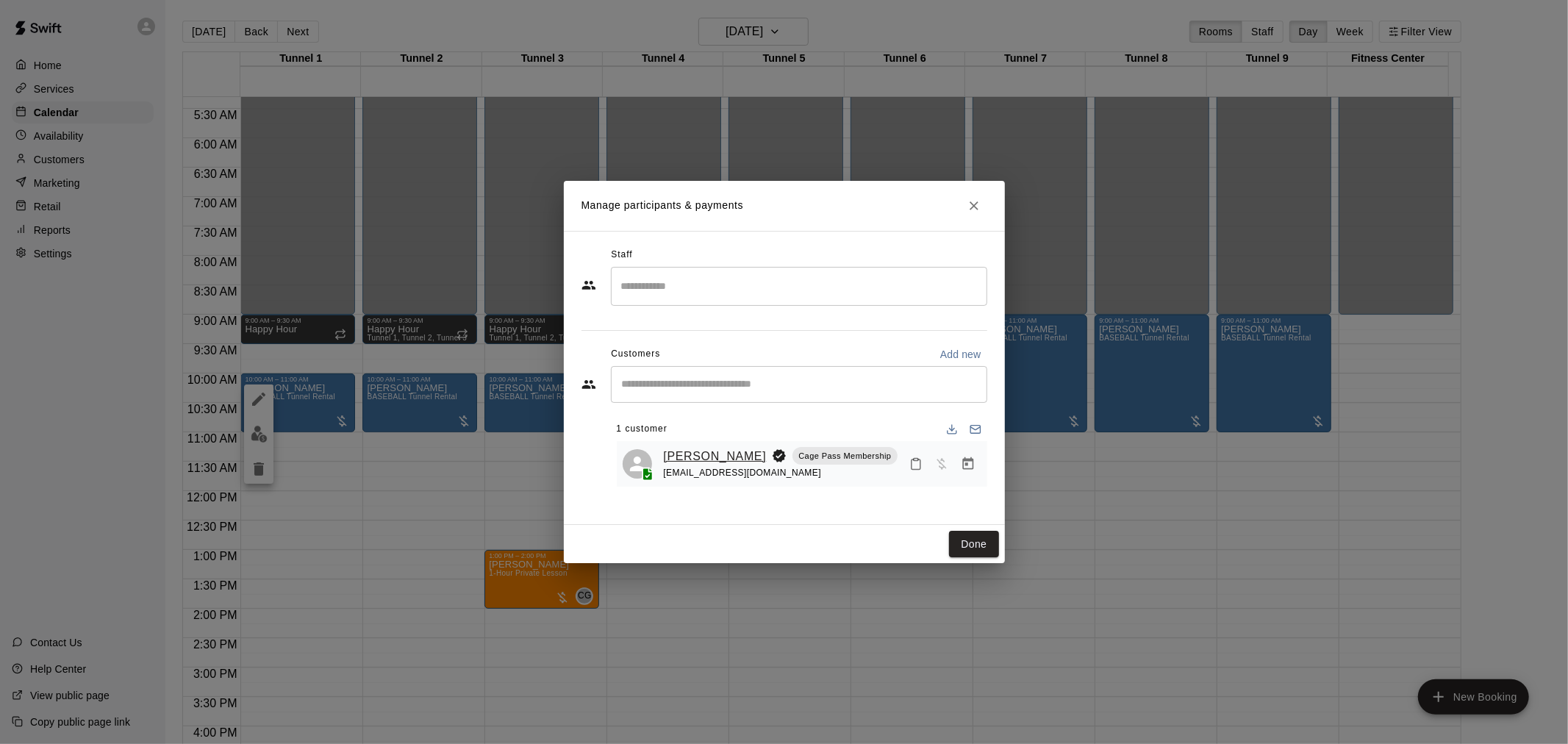
click at [697, 452] on link "Kim Mowbray" at bounding box center [714, 456] width 103 height 19
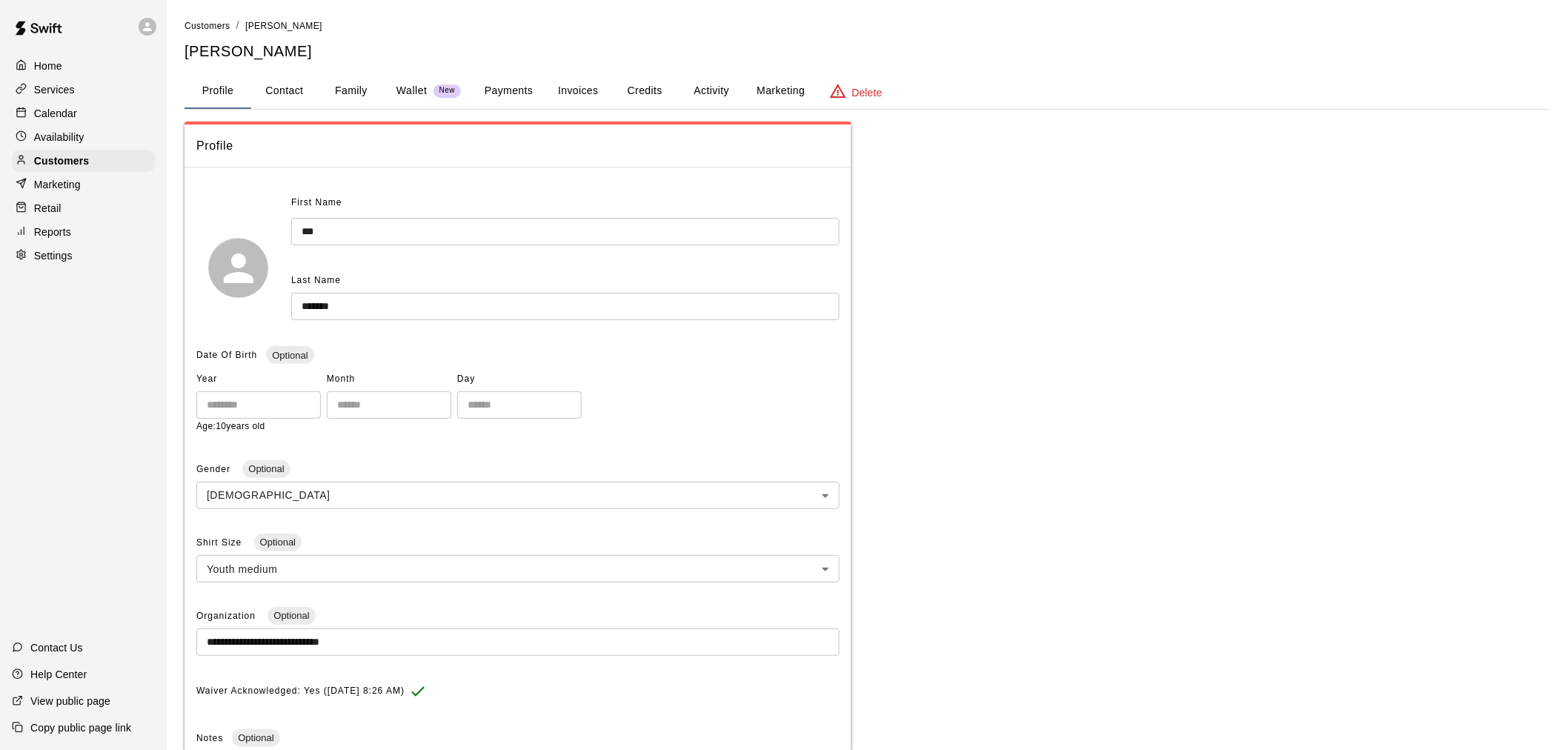
click at [299, 85] on button "Contact" at bounding box center [284, 91] width 67 height 35
select select "**"
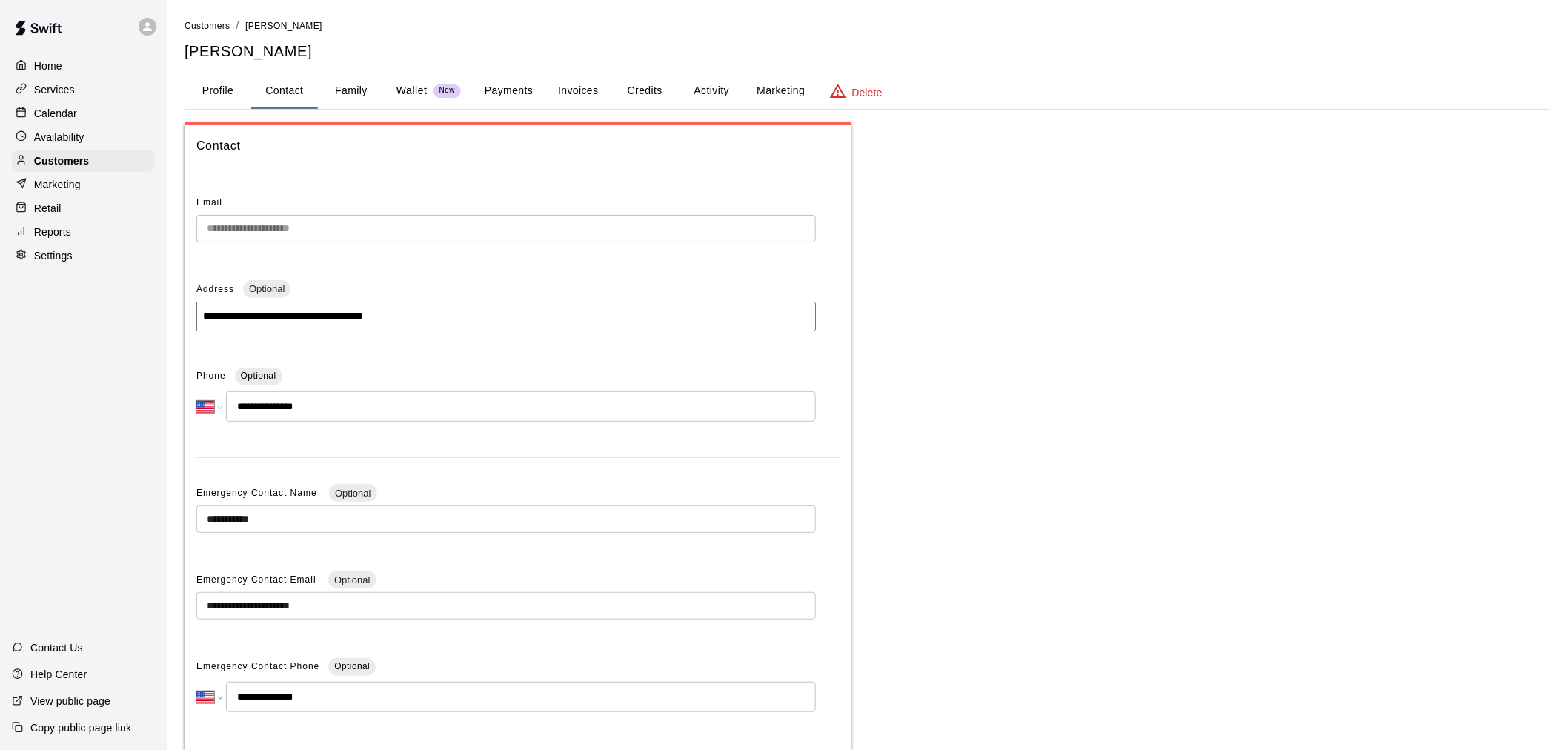
click at [347, 97] on button "Family" at bounding box center [351, 91] width 67 height 35
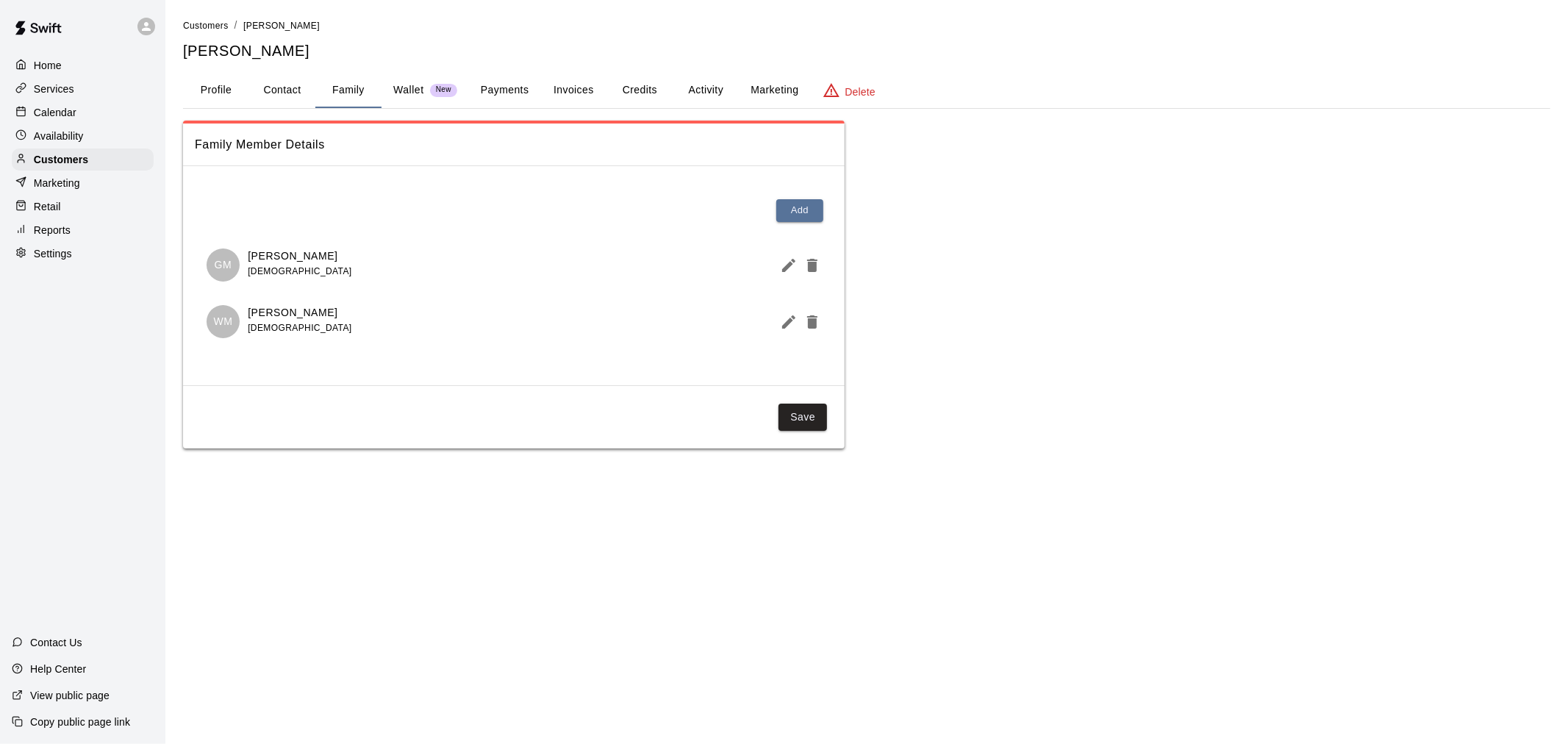
click at [200, 83] on button "Profile" at bounding box center [215, 91] width 66 height 35
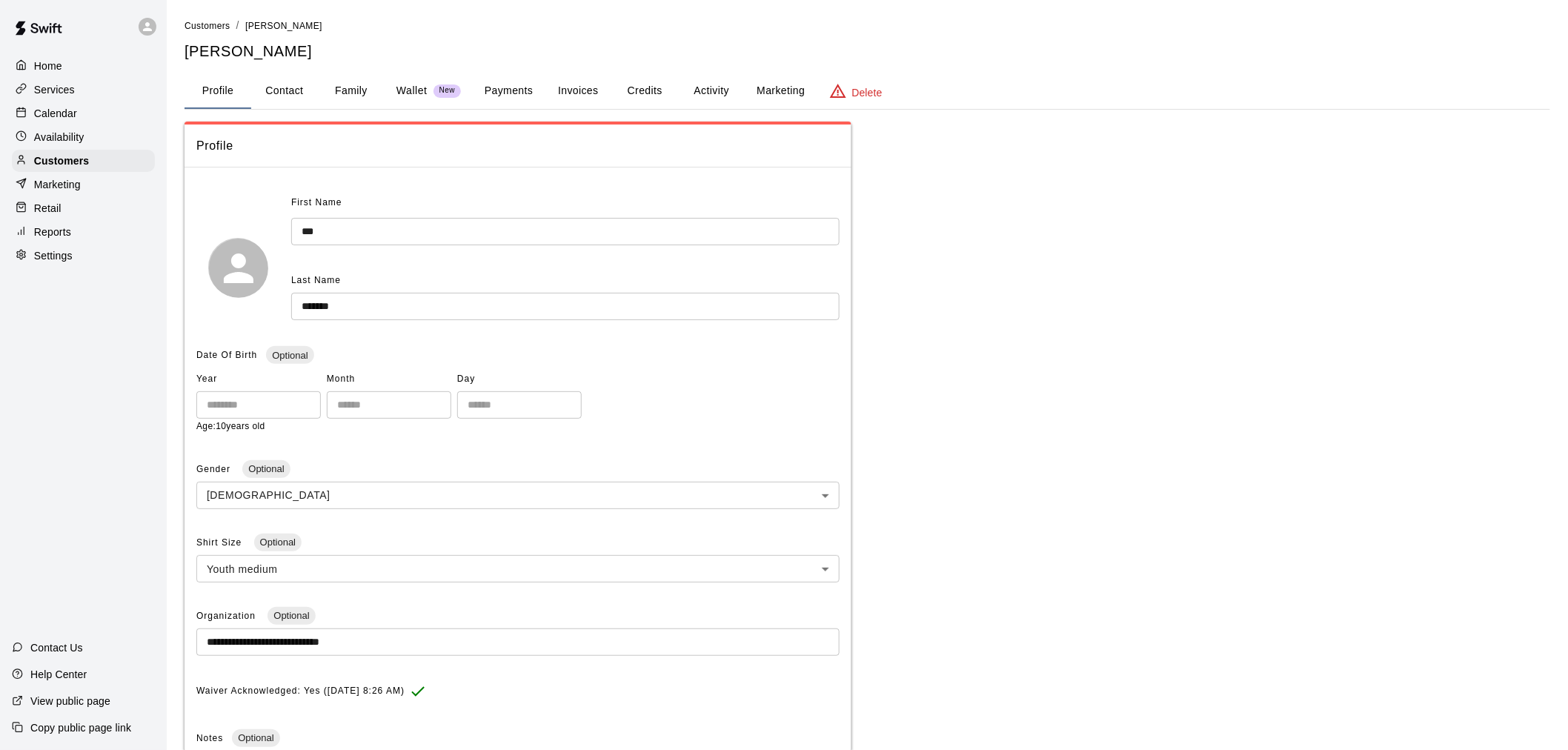
click at [337, 219] on div "First Name *** ​" at bounding box center [565, 219] width 548 height 54
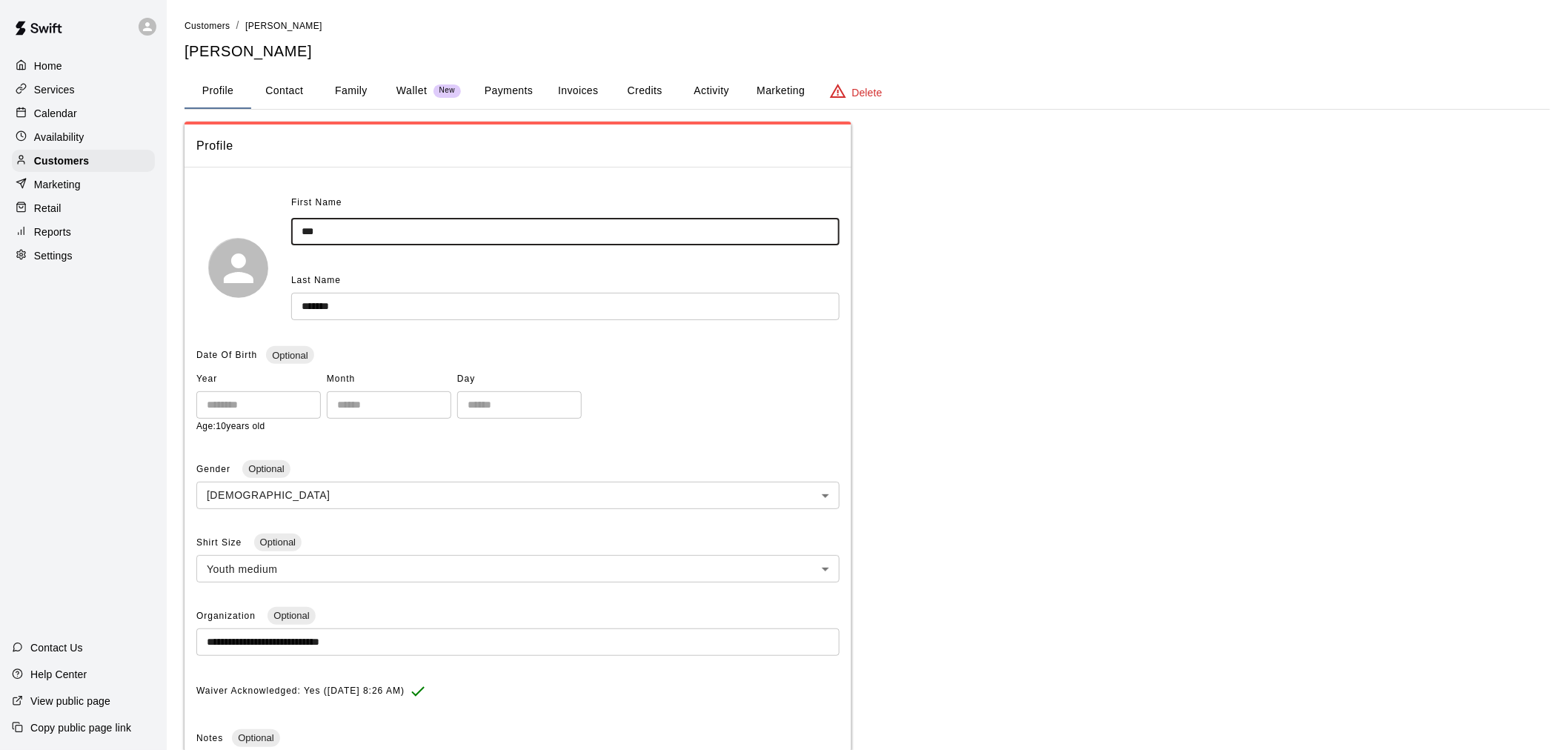
drag, startPoint x: 337, startPoint y: 230, endPoint x: 274, endPoint y: 220, distance: 63.8
click at [274, 220] on div "First Name *** ​ Last Name ******* ​" at bounding box center [518, 268] width 643 height 153
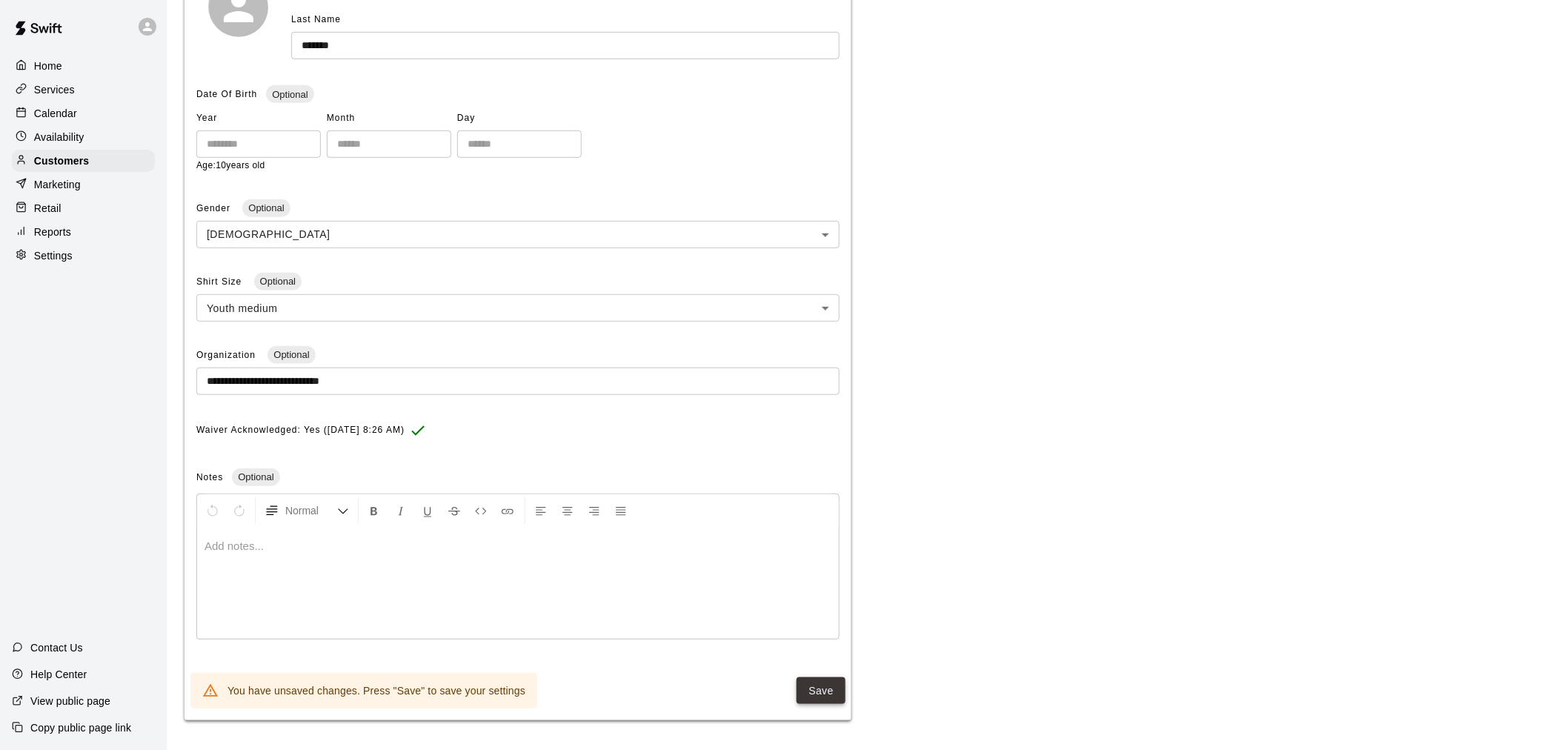
type input "****"
click at [832, 688] on button "Save" at bounding box center [820, 691] width 49 height 27
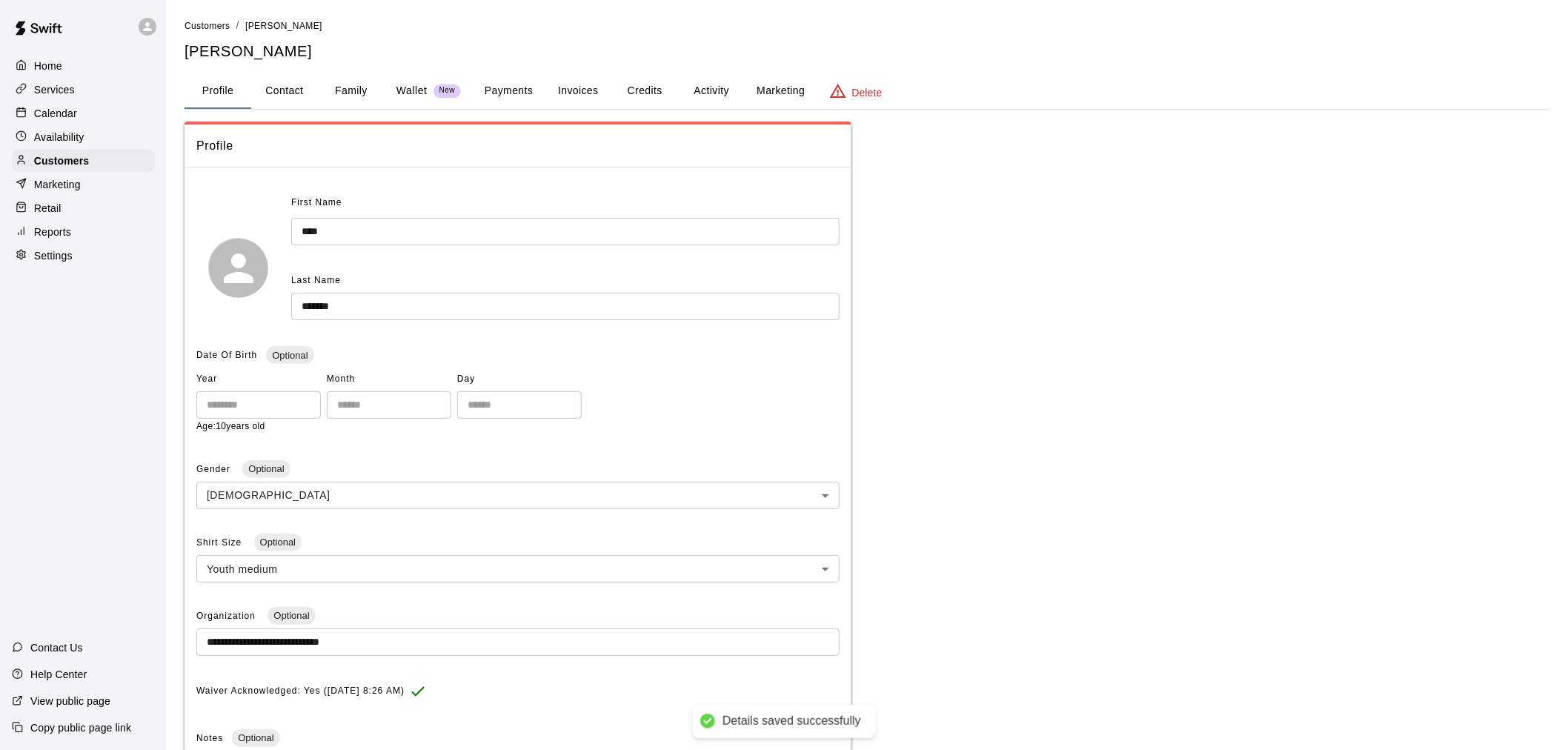
click at [83, 117] on div "Calendar" at bounding box center [83, 114] width 143 height 22
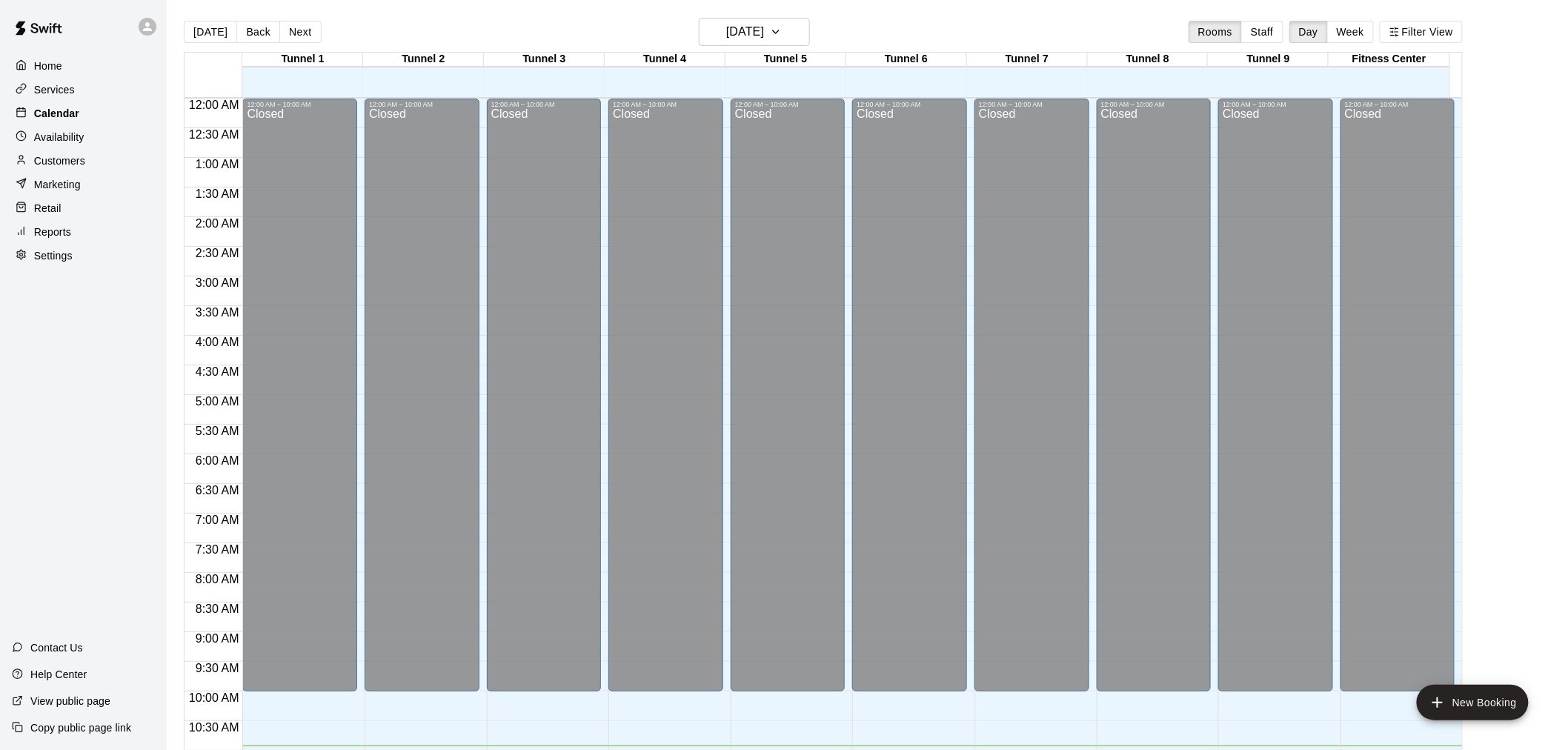
scroll to position [647, 0]
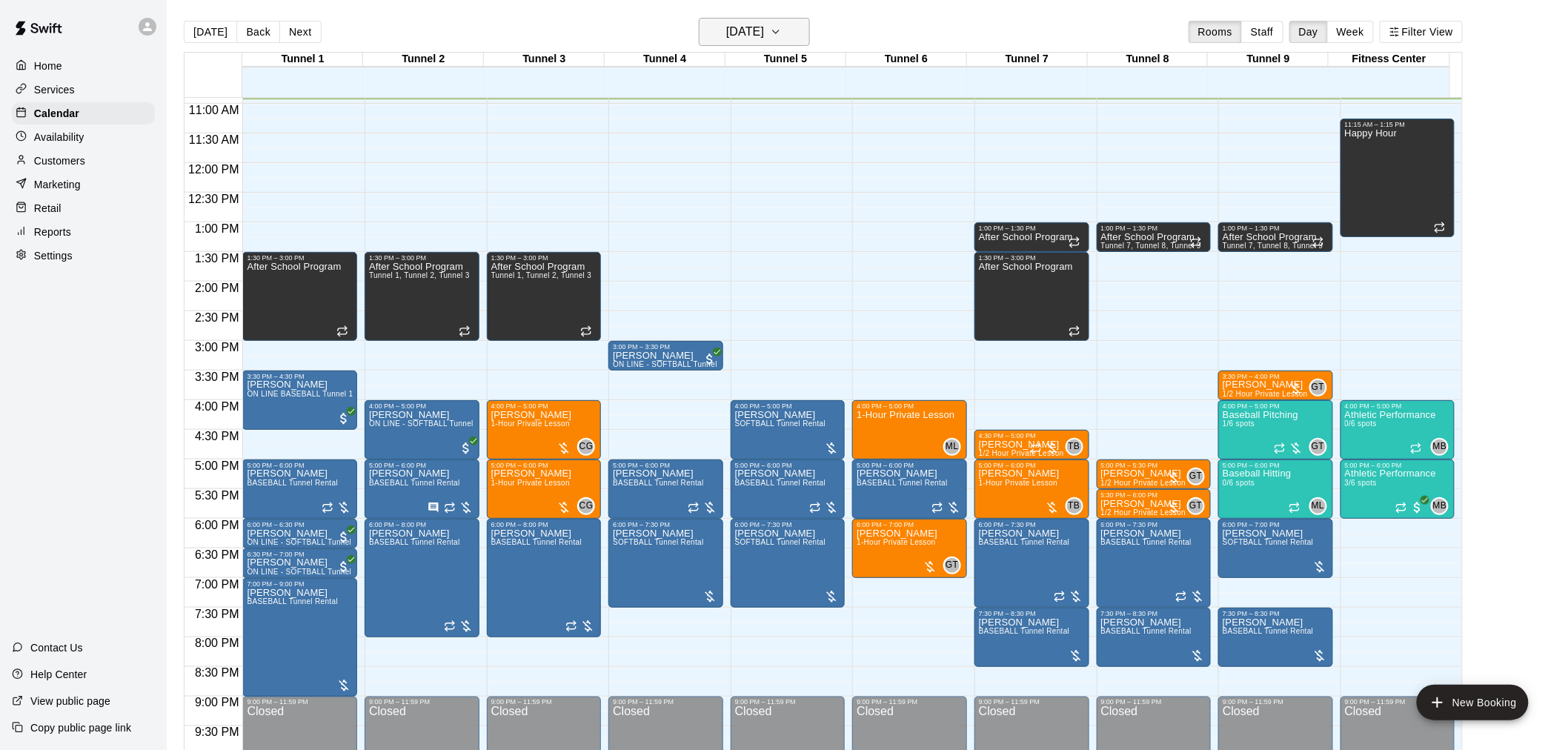
click at [782, 39] on icon "button" at bounding box center [776, 32] width 12 height 18
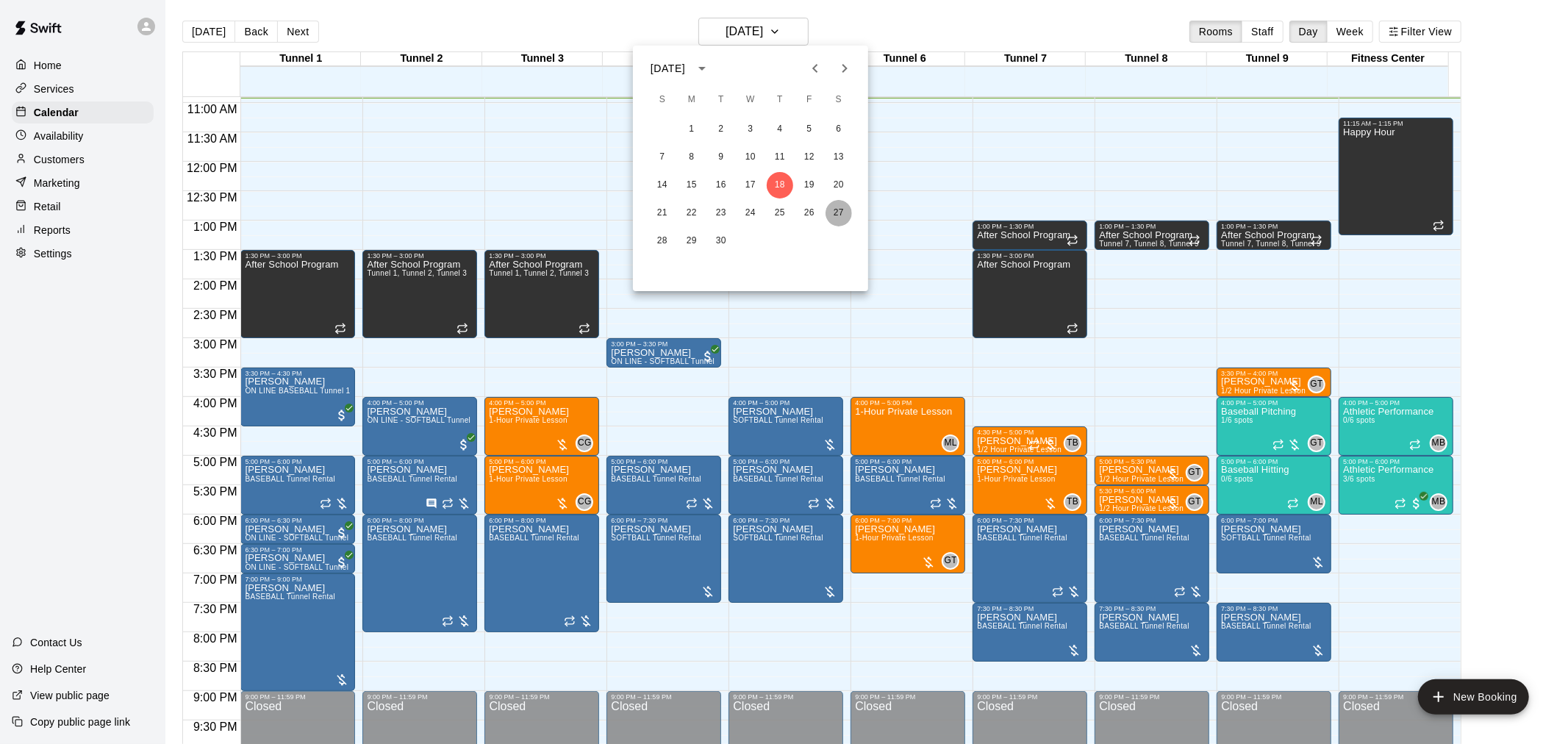
click at [830, 210] on button "27" at bounding box center [838, 213] width 26 height 26
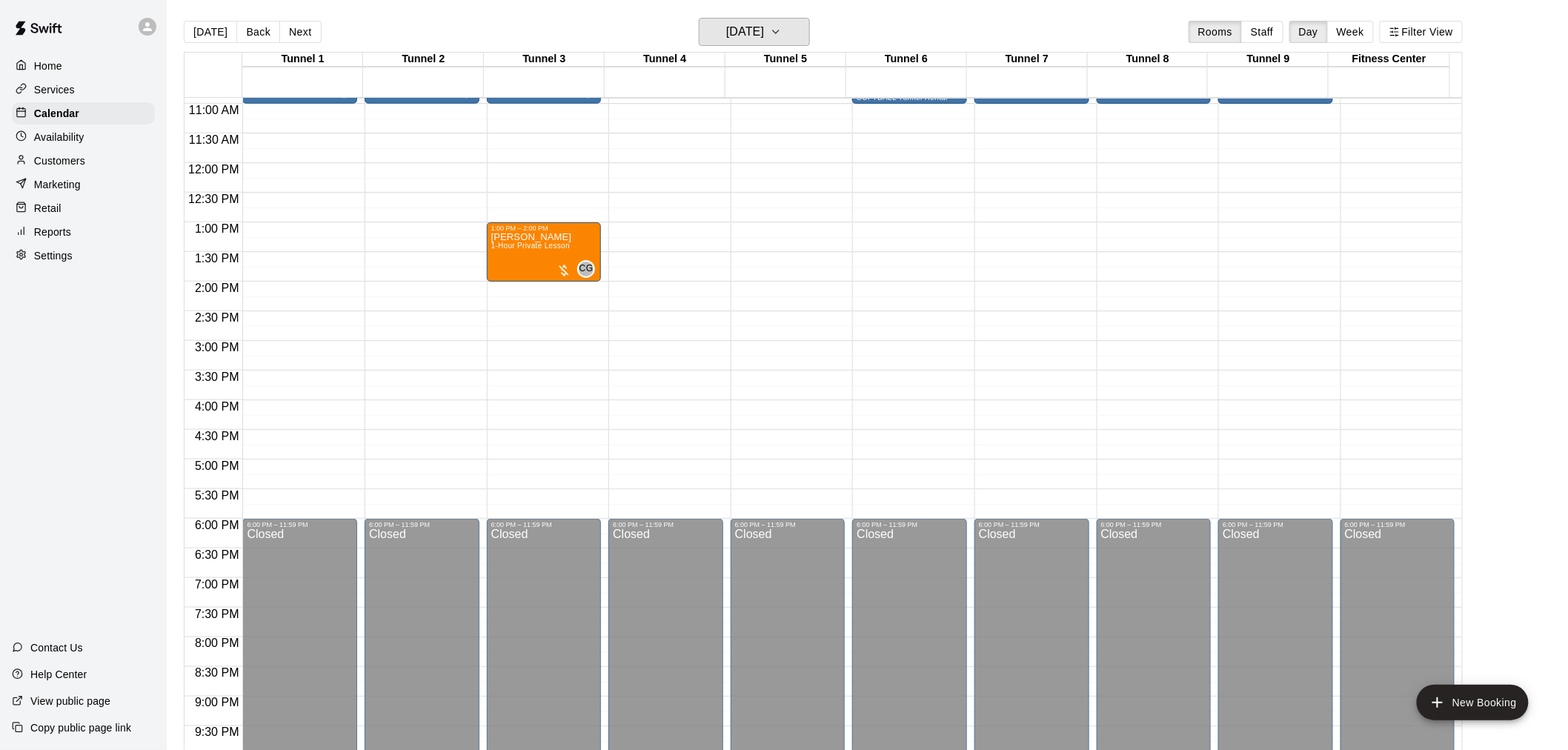
scroll to position [400, 0]
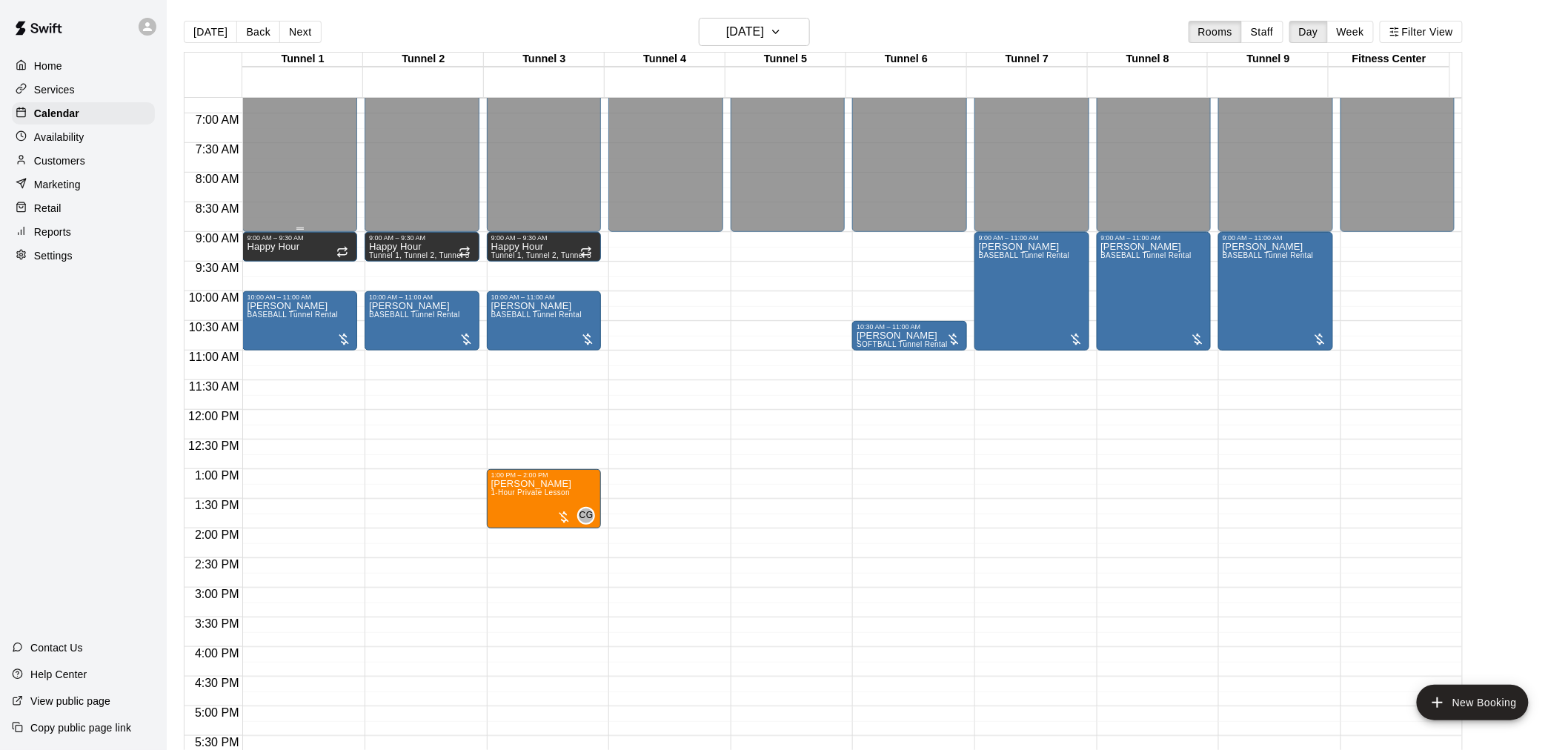
click at [204, 25] on button "[DATE]" at bounding box center [210, 32] width 54 height 22
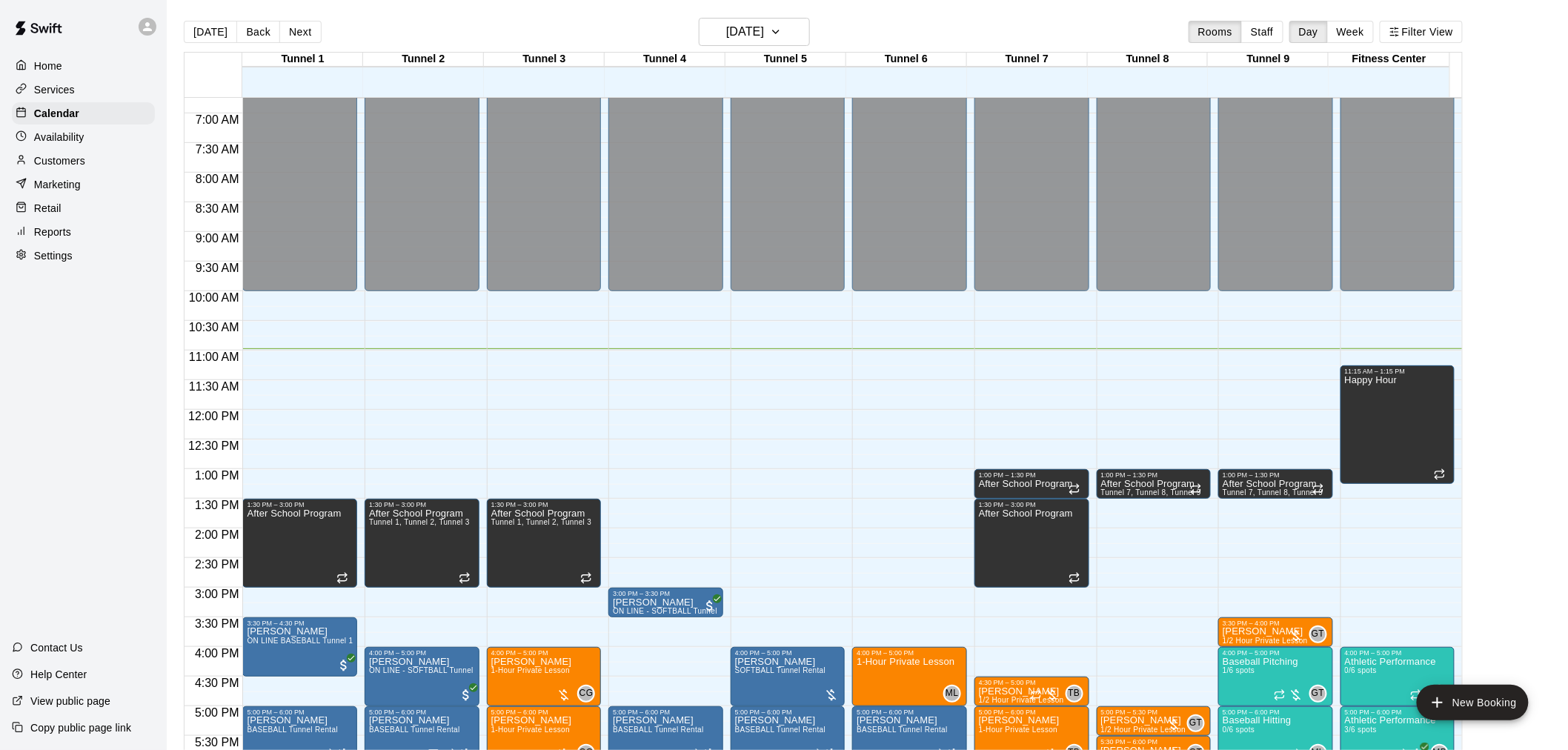
scroll to position [754, 0]
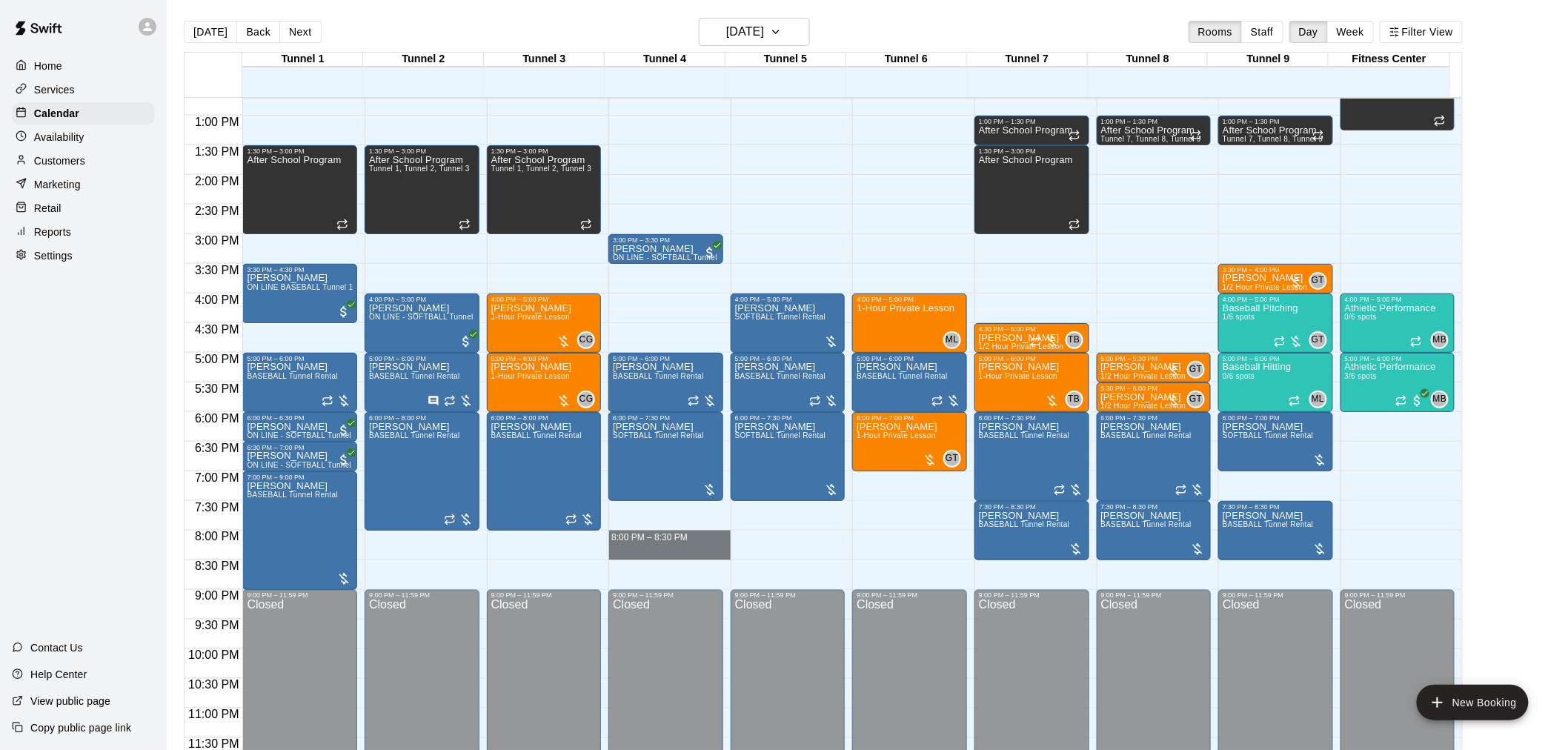
drag, startPoint x: 647, startPoint y: 531, endPoint x: 646, endPoint y: 551, distance: 20.0
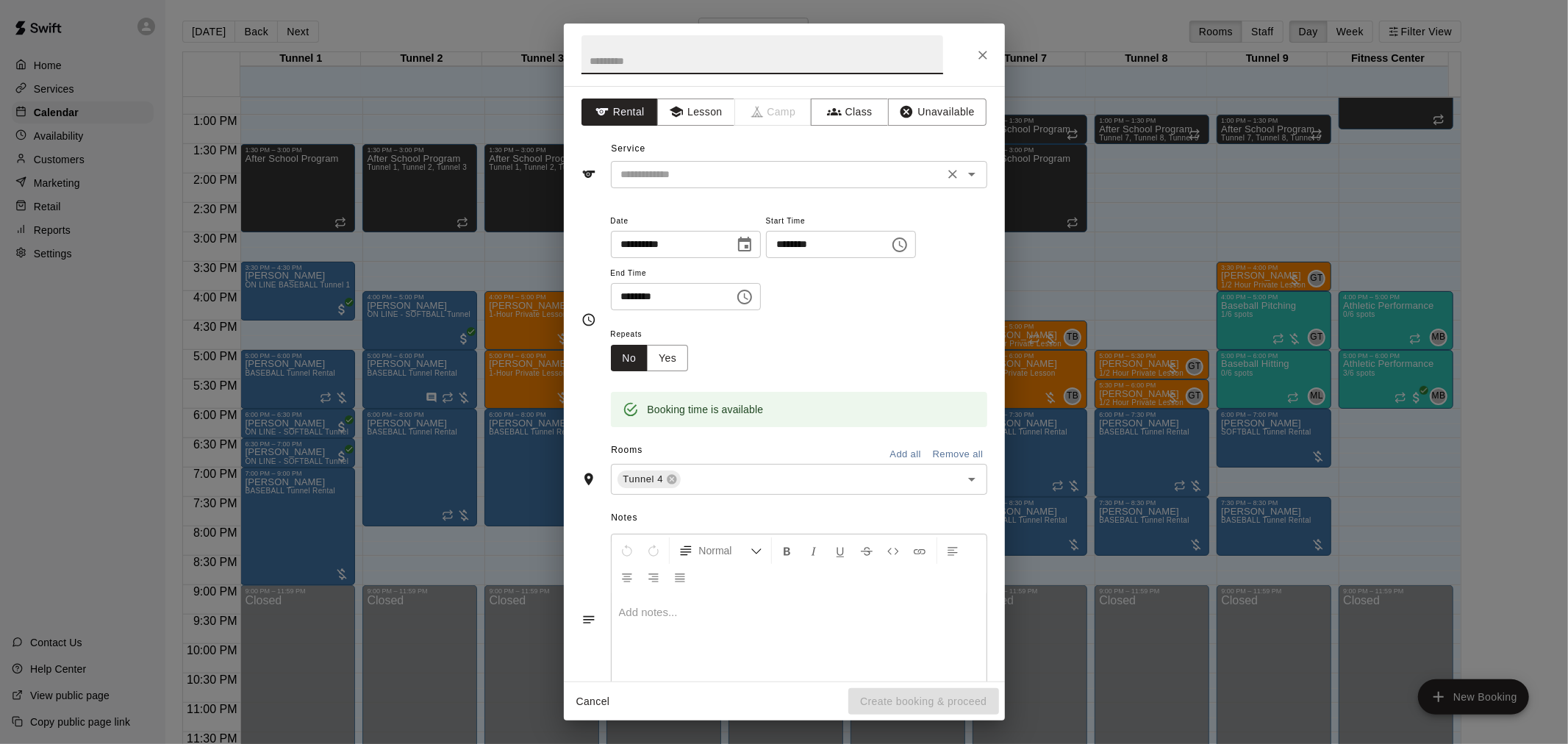
click at [681, 184] on div "​" at bounding box center [799, 175] width 377 height 27
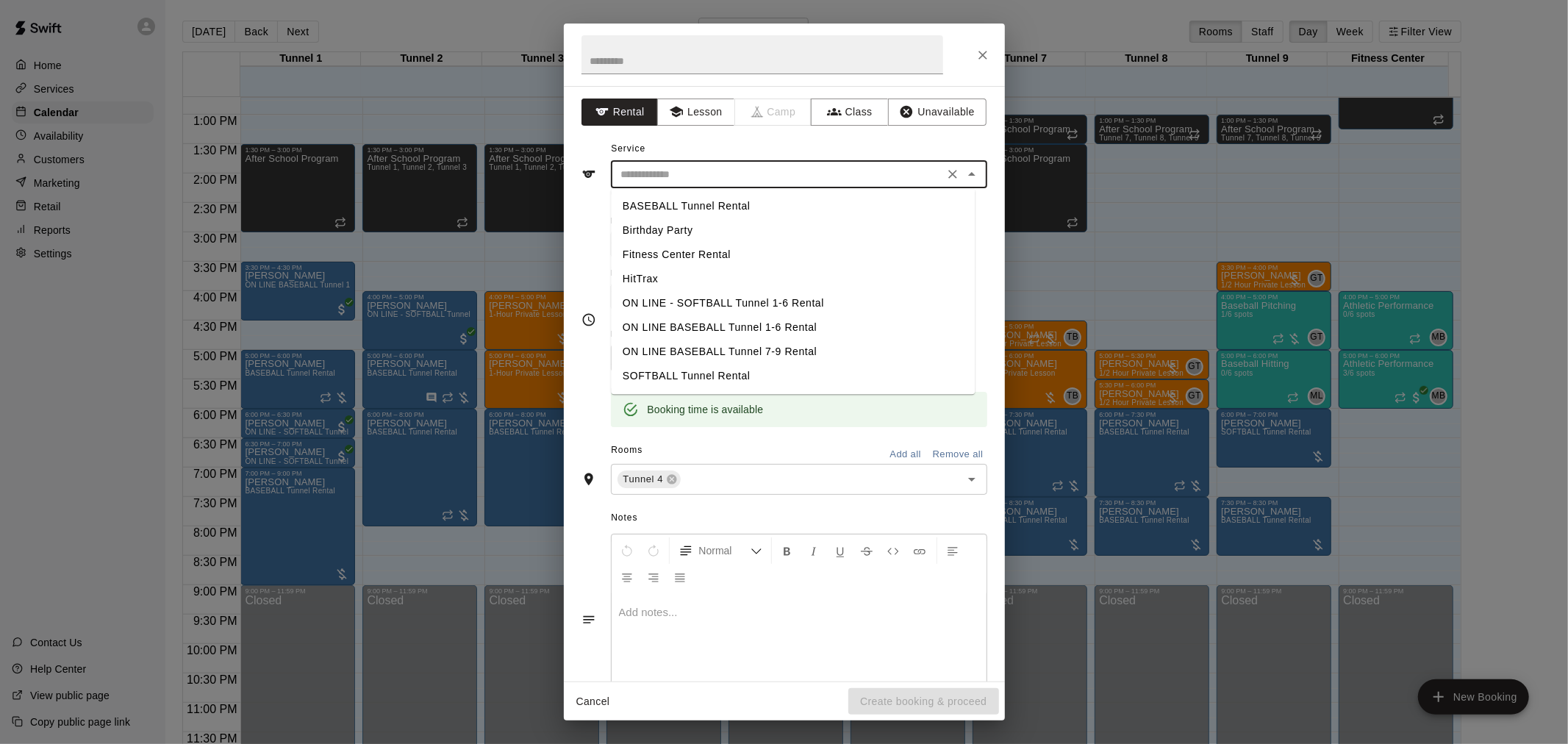
click at [709, 376] on li "SOFTBALL Tunnel Rental" at bounding box center [793, 376] width 364 height 25
type input "**********"
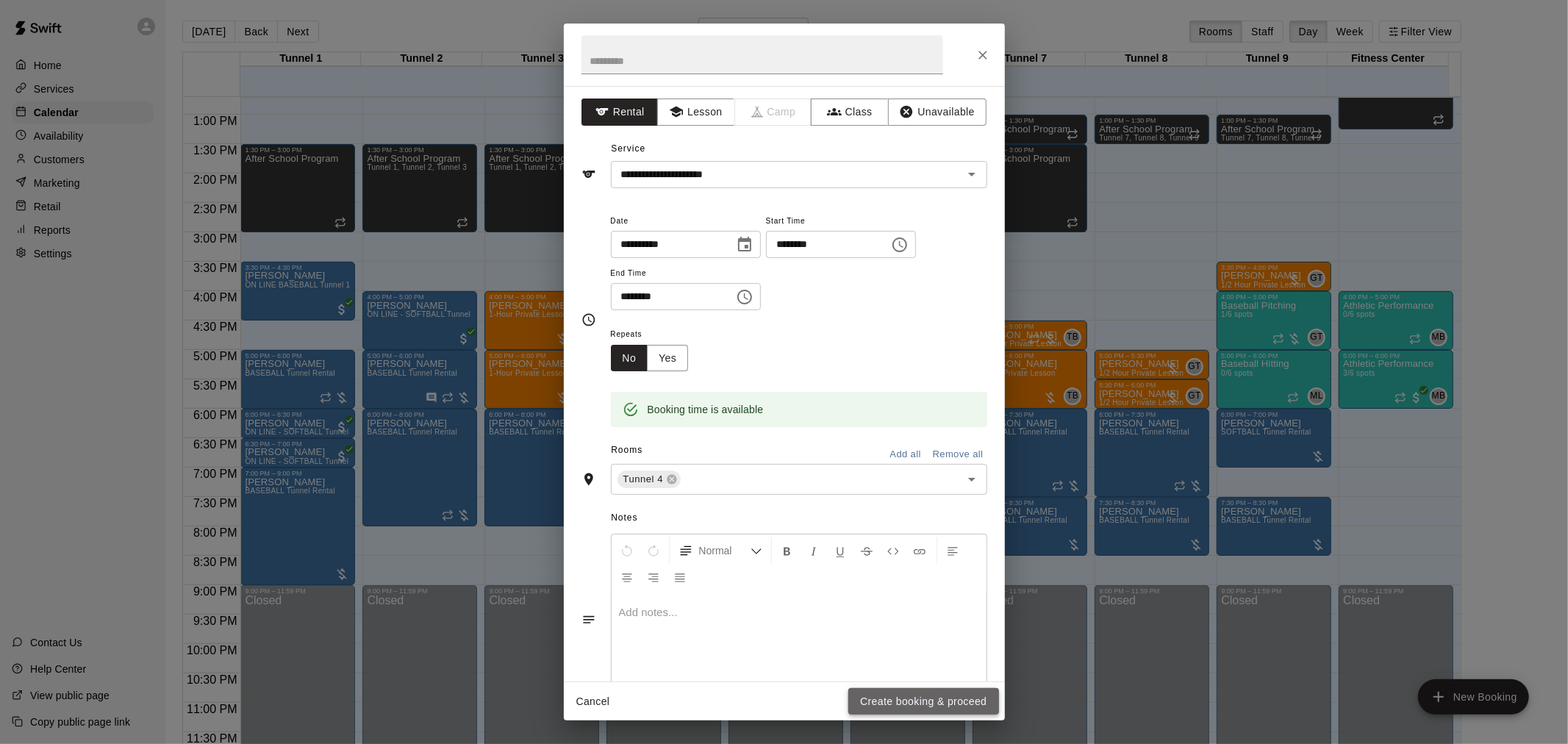
click at [954, 696] on button "Create booking & proceed" at bounding box center [923, 702] width 150 height 27
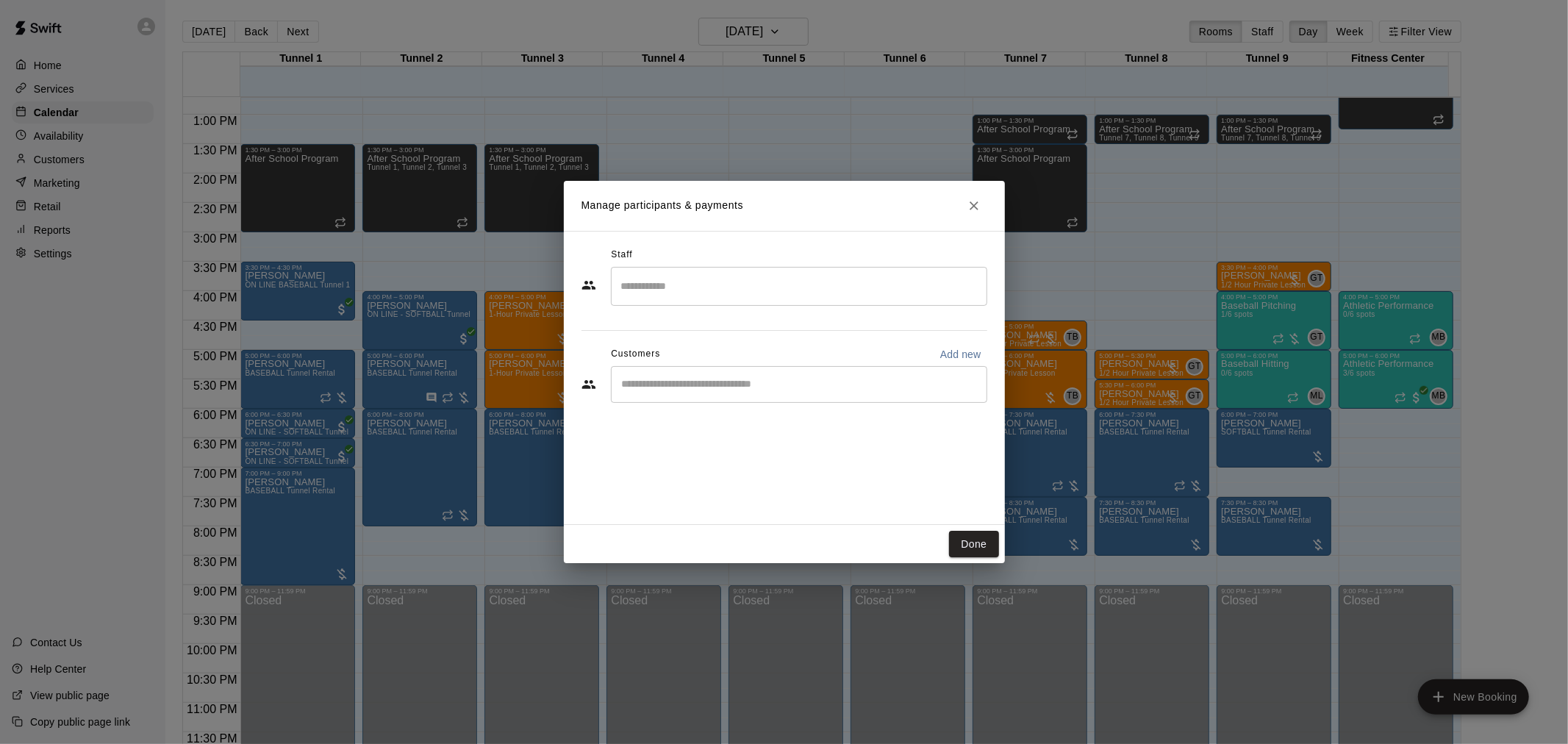
click at [685, 382] on input "Start typing to search customers..." at bounding box center [799, 384] width 363 height 14
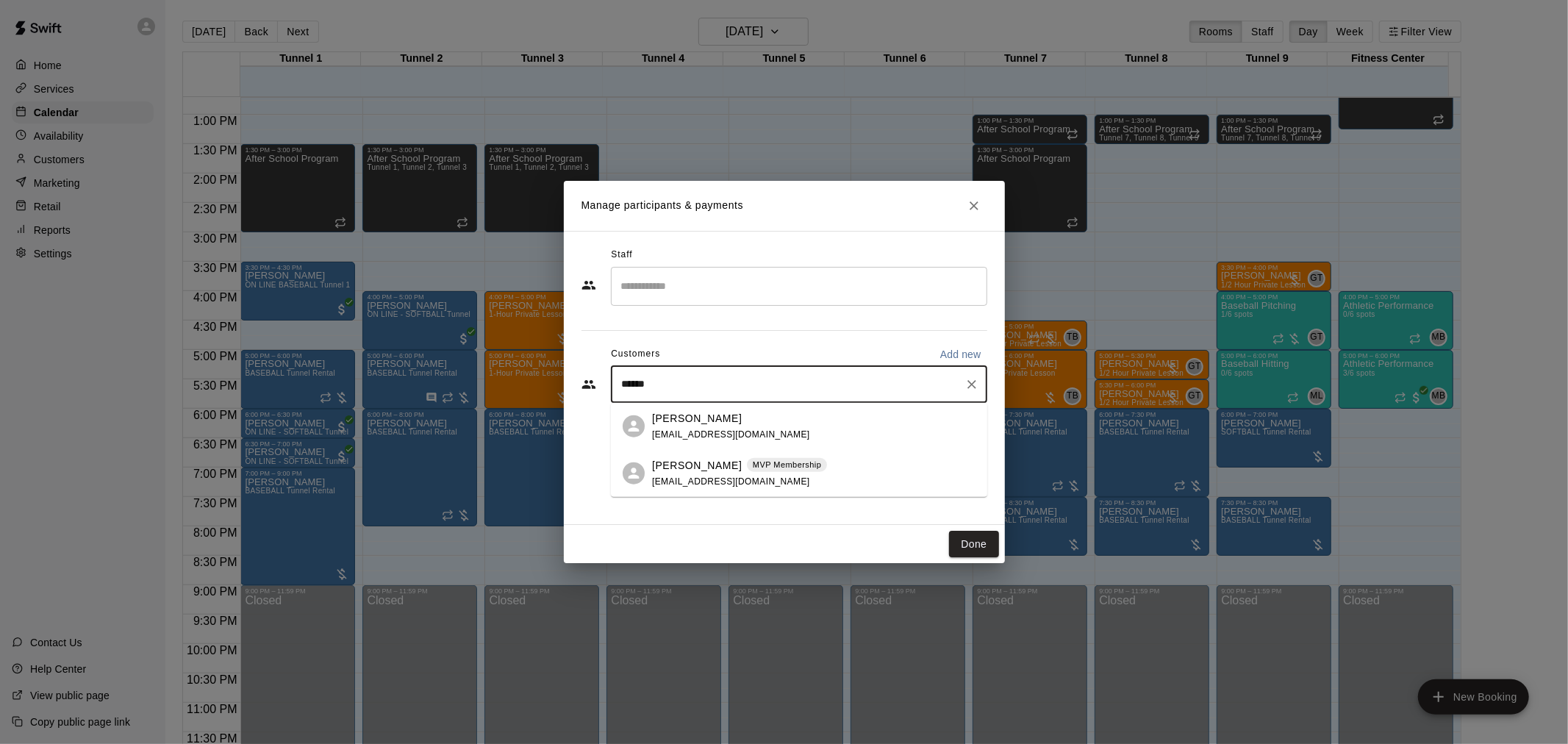
type input "*******"
click at [744, 482] on span "kelseychavez13@outlook.com" at bounding box center [730, 480] width 158 height 10
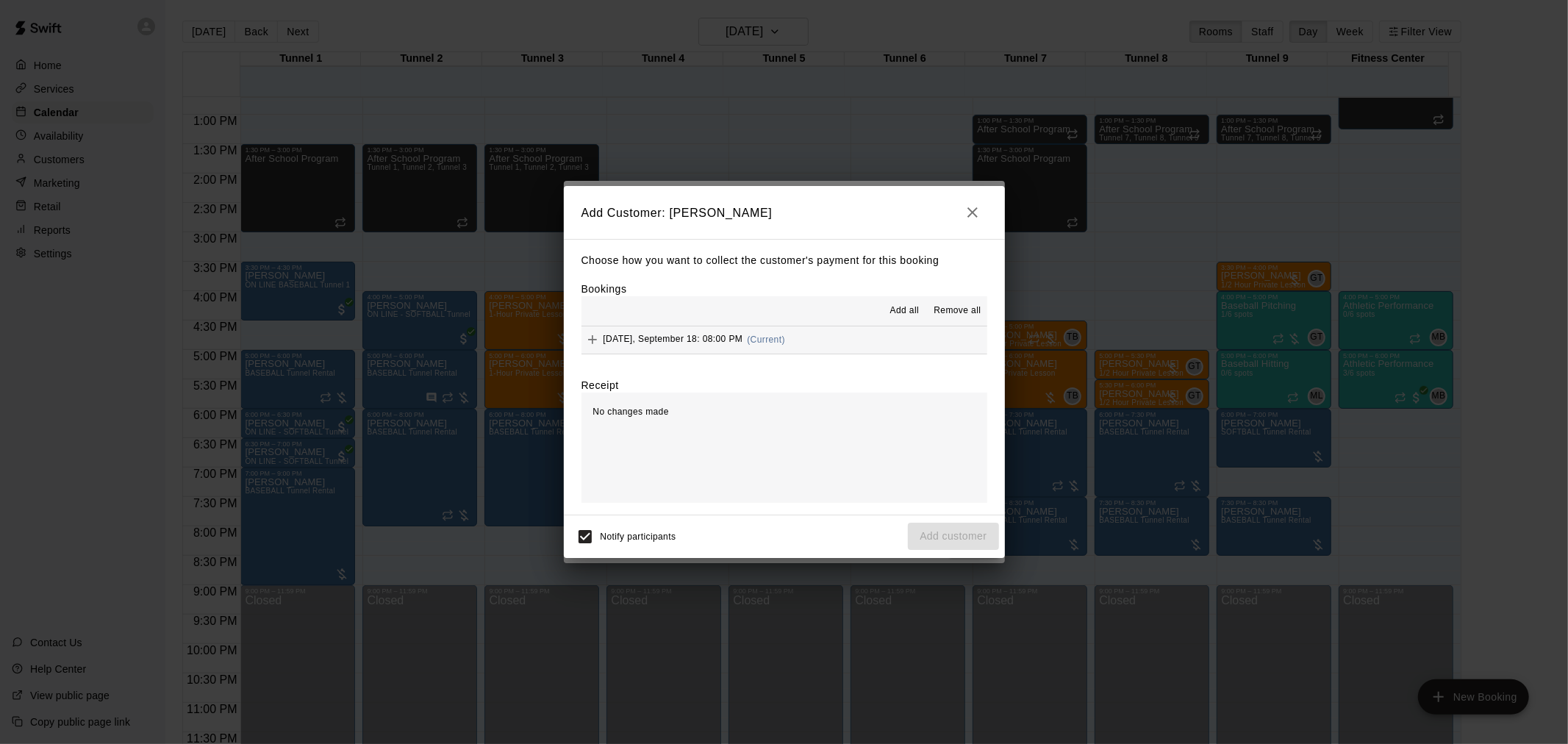
click at [738, 339] on span "Thursday, September 18: 08:00 PM" at bounding box center [673, 339] width 140 height 10
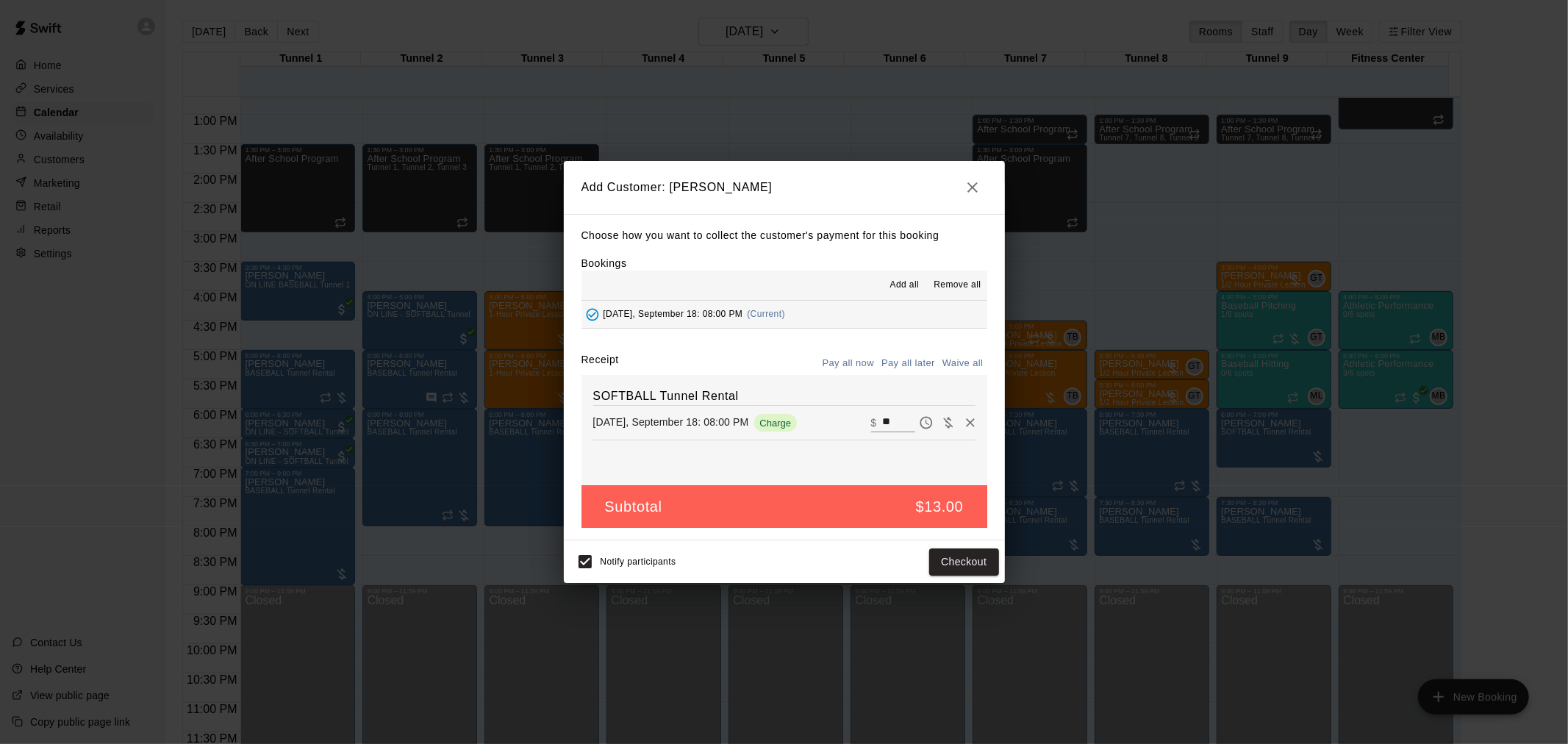
click at [915, 360] on button "Pay all later" at bounding box center [908, 363] width 61 height 23
click at [959, 564] on button "Add customer" at bounding box center [953, 562] width 91 height 27
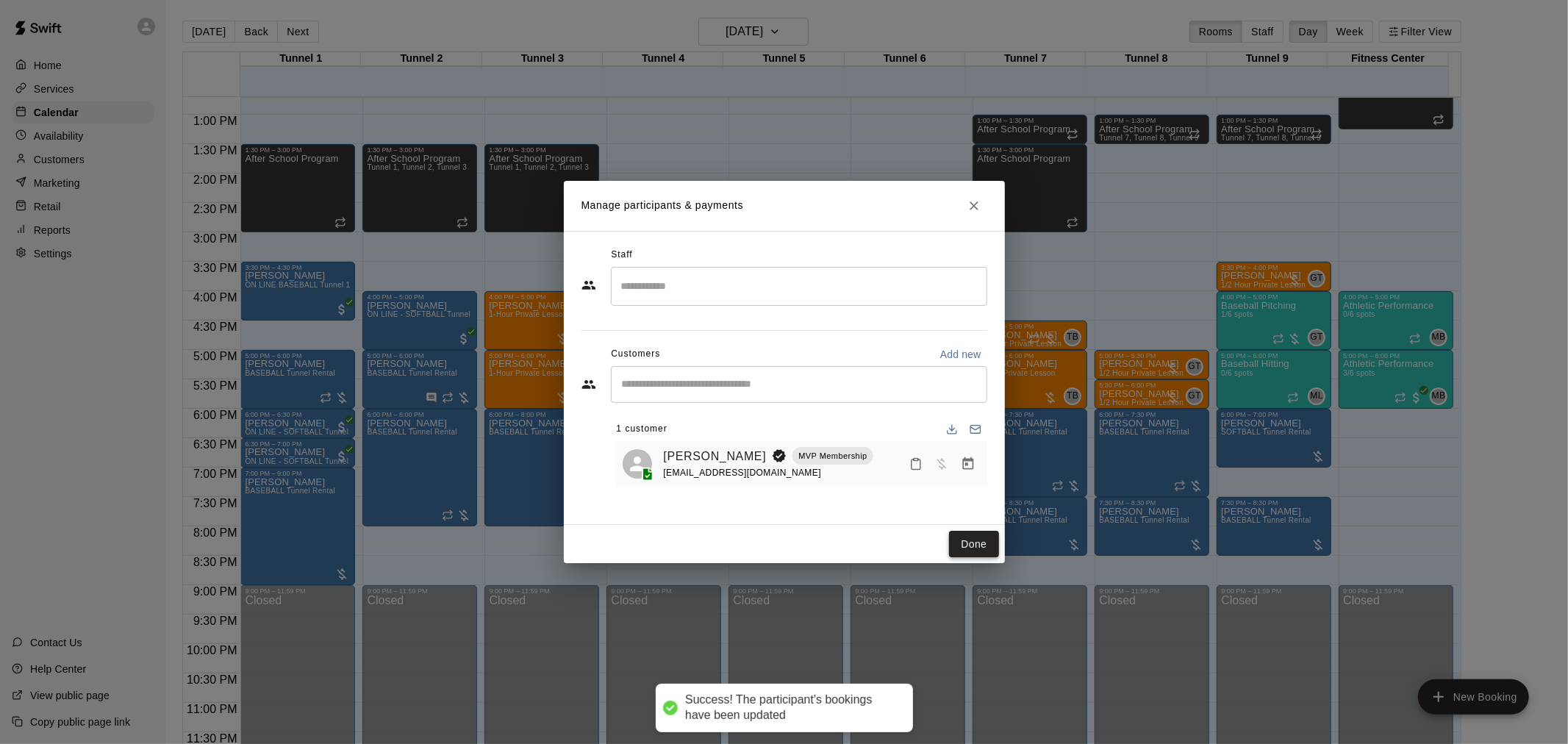
click at [968, 538] on button "Done" at bounding box center [974, 544] width 49 height 27
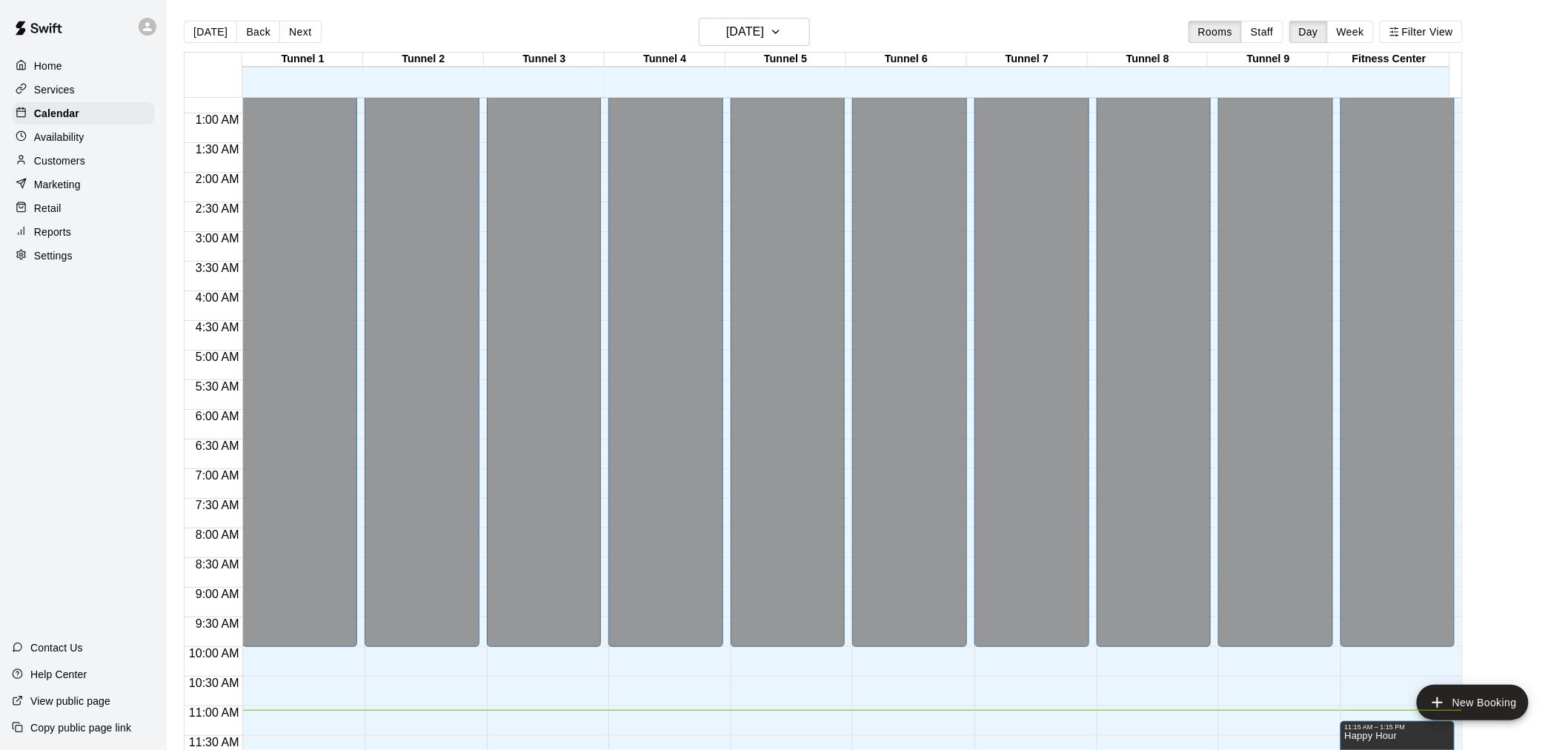
scroll to position [0, 0]
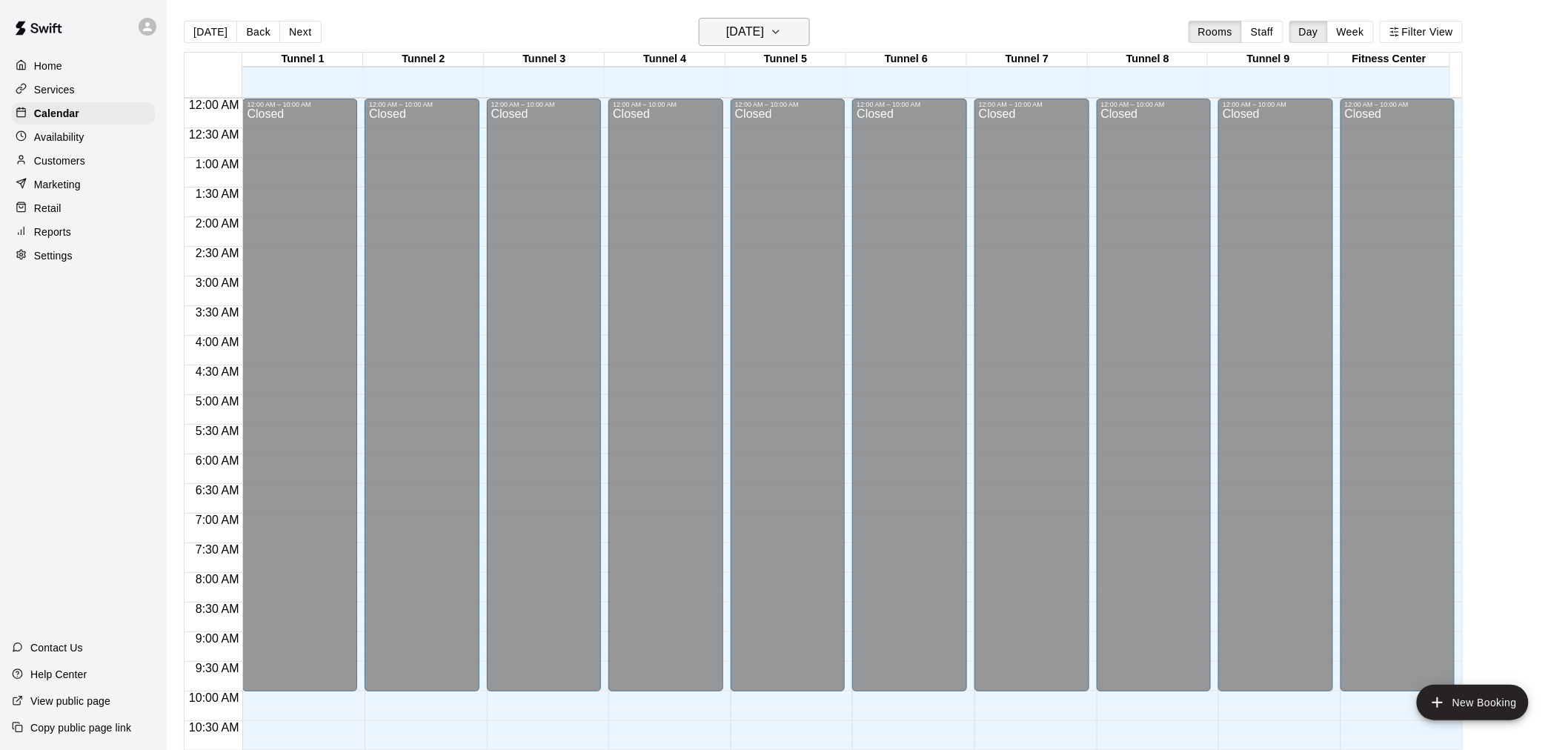
click at [761, 34] on h6 "[DATE]" at bounding box center [744, 32] width 38 height 21
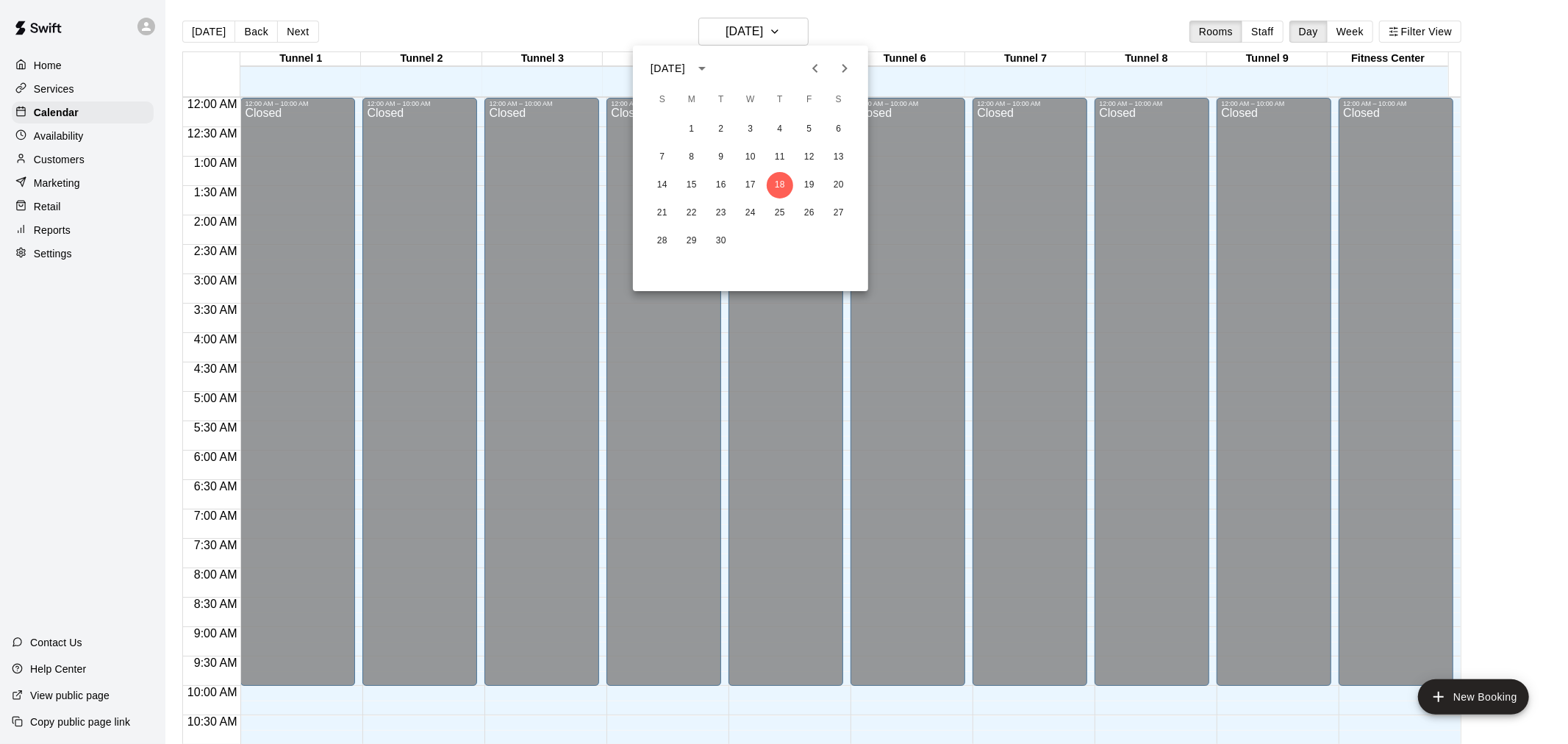
click at [677, 239] on div "28 29 30" at bounding box center [750, 241] width 235 height 26
click at [685, 237] on button "29" at bounding box center [691, 241] width 26 height 26
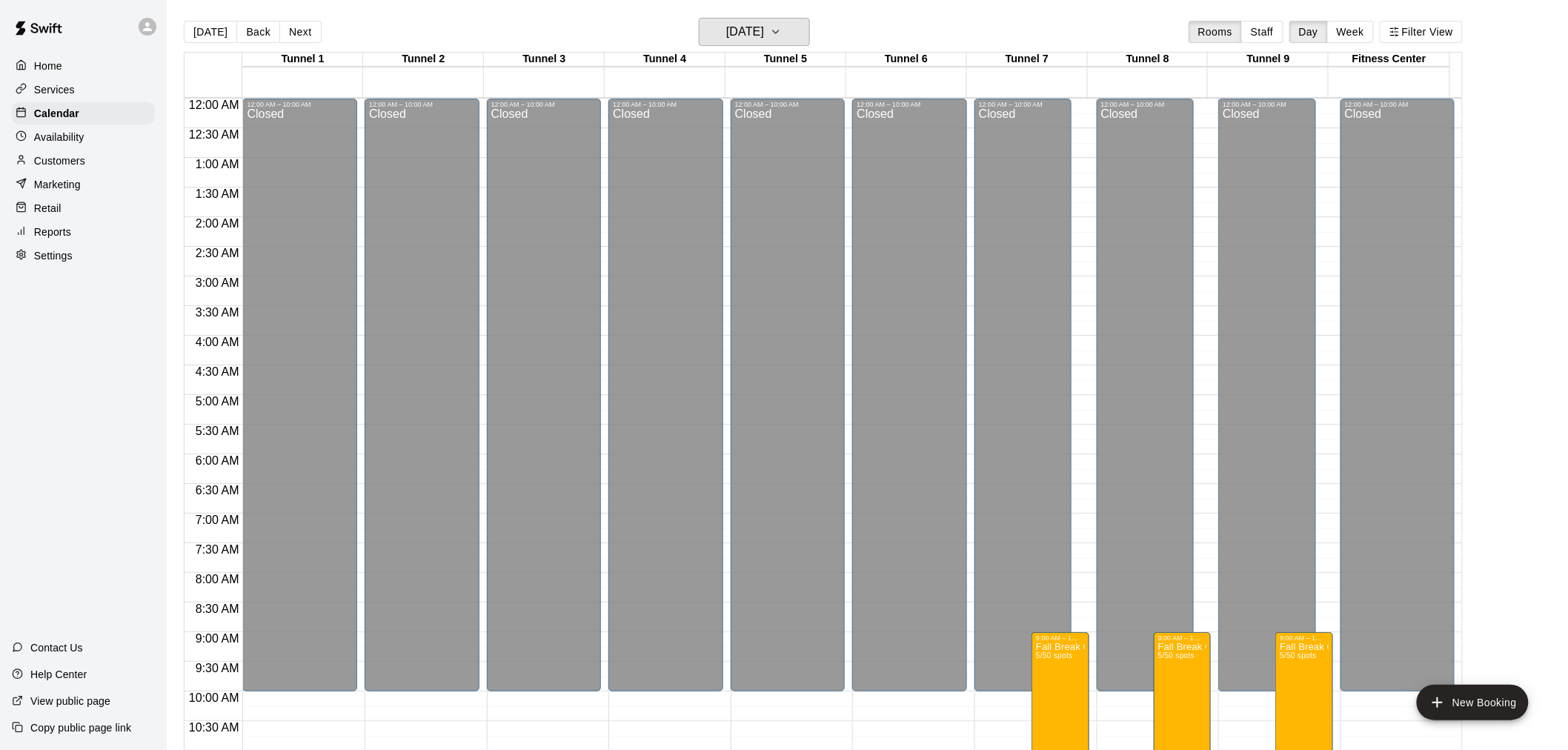
scroll to position [411, 0]
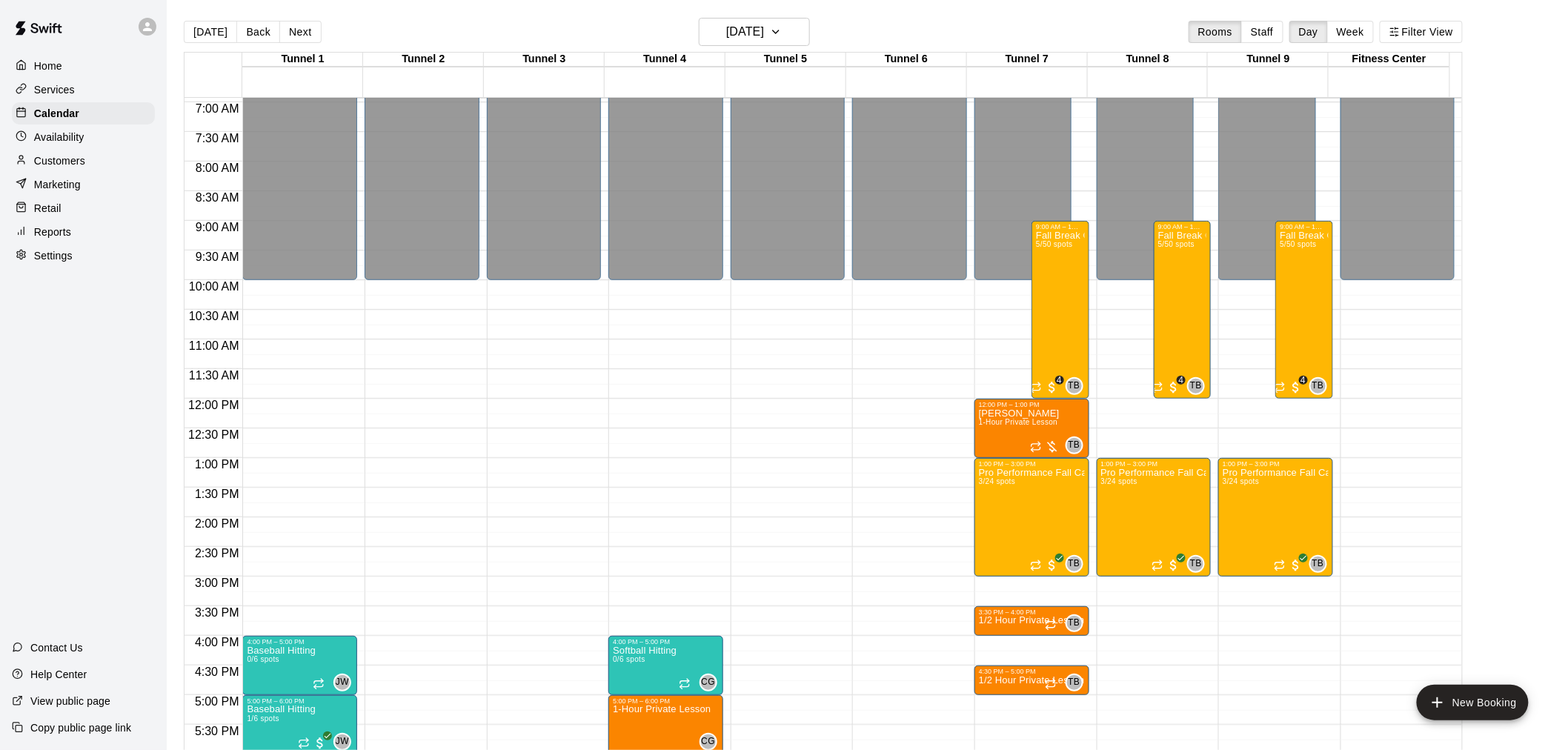
click at [101, 172] on div "Customers" at bounding box center [83, 161] width 143 height 22
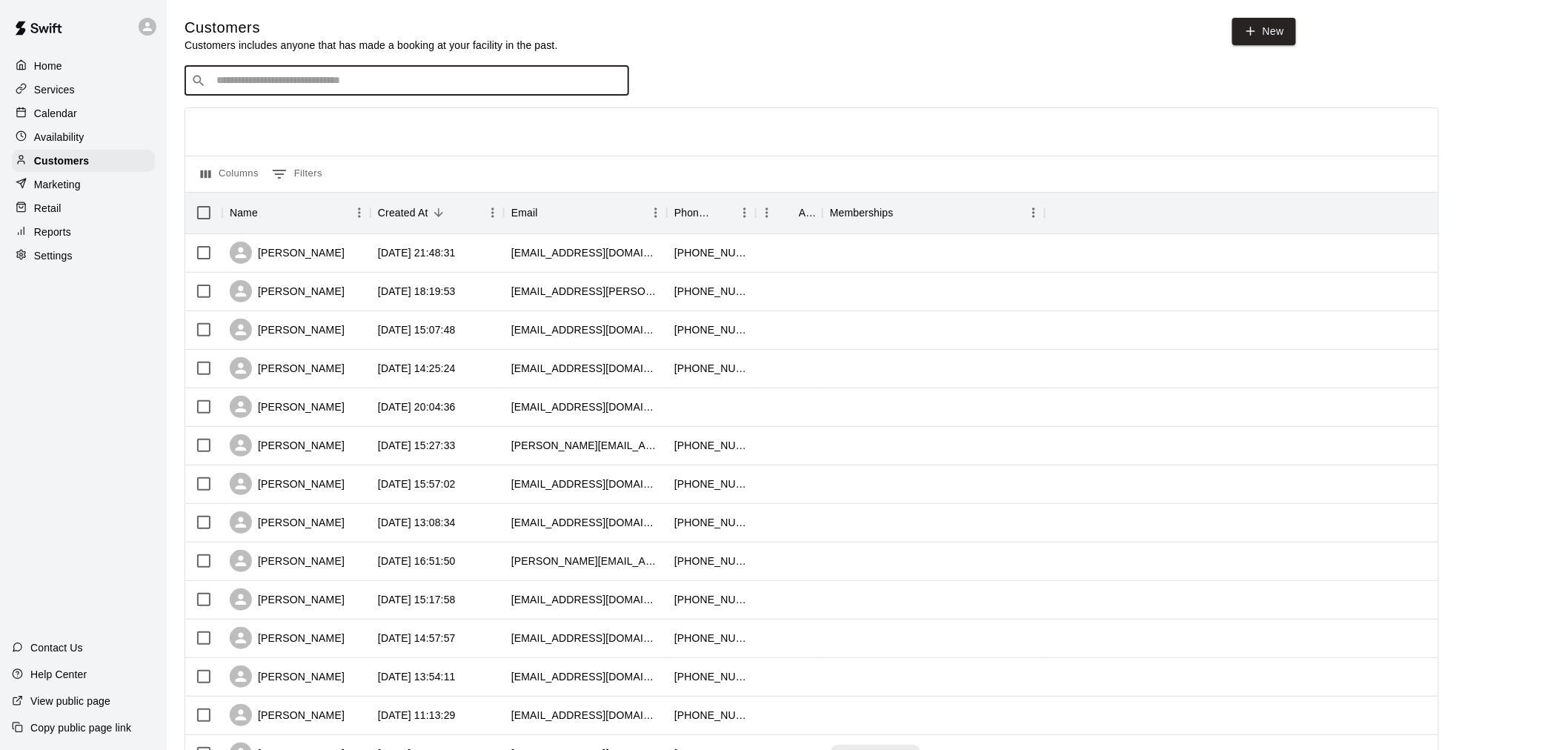
click at [316, 85] on input "Search customers by name or email" at bounding box center [417, 81] width 410 height 14
type input "*****"
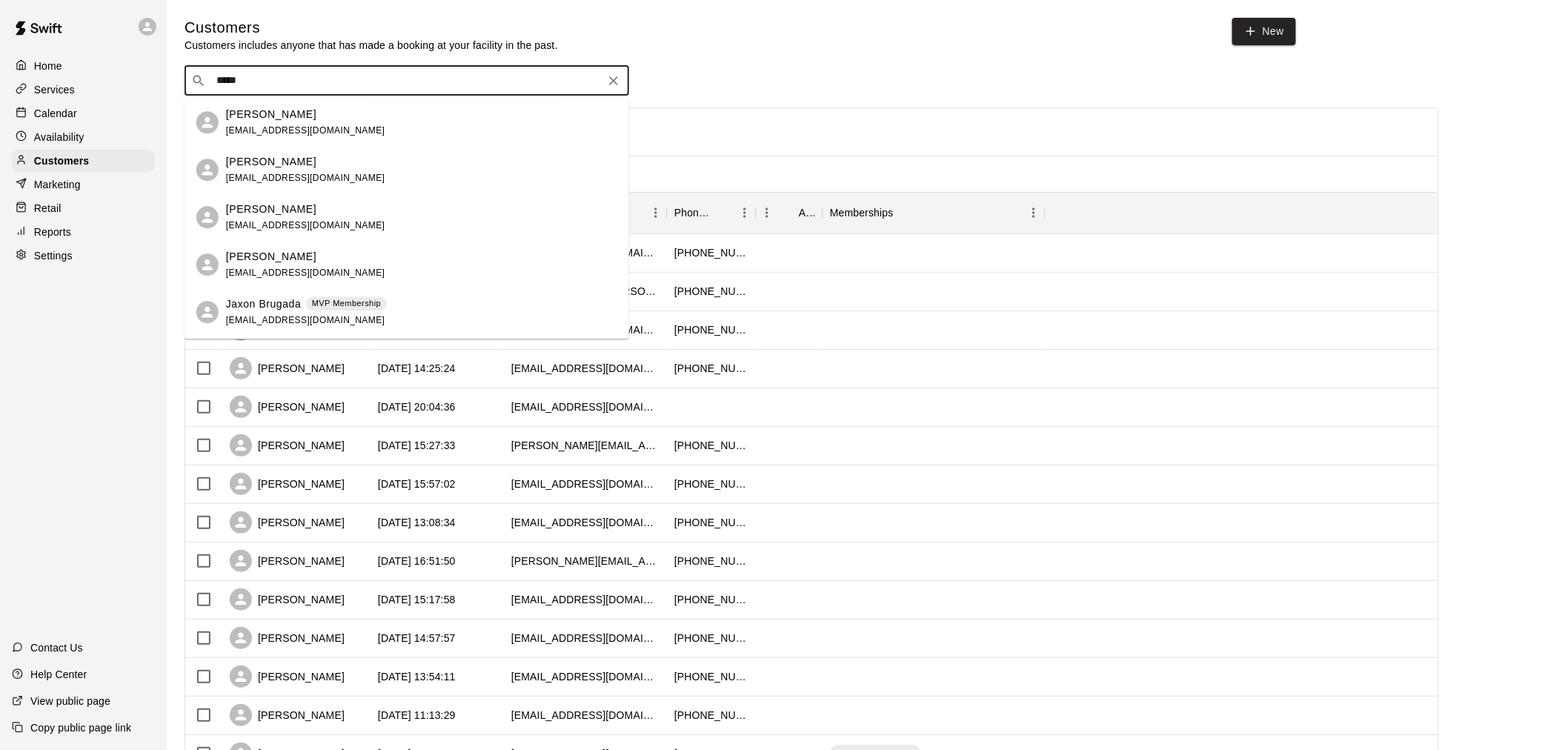
click at [295, 119] on p "Jaxon Nguyen" at bounding box center [271, 114] width 91 height 15
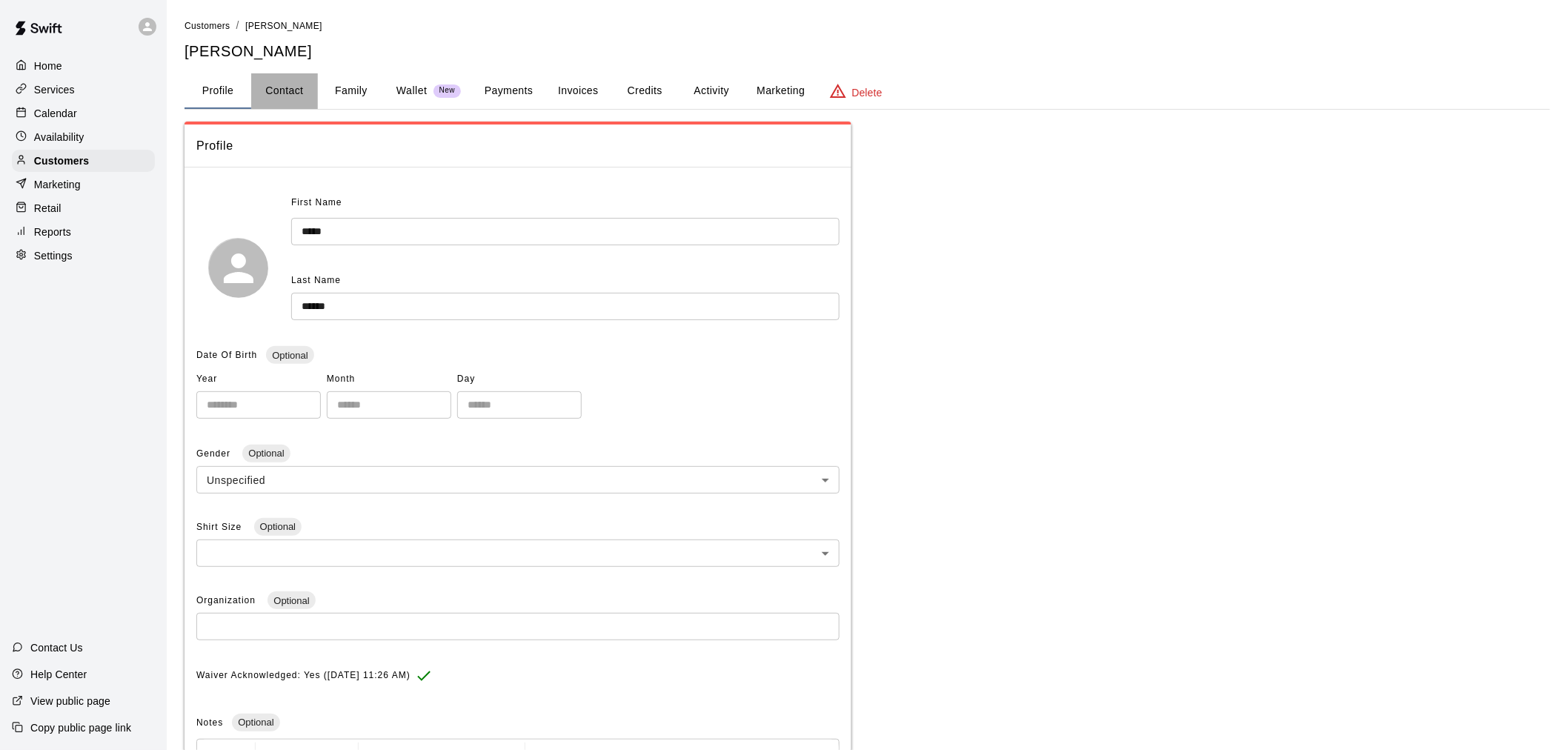
click at [315, 91] on button "Contact" at bounding box center [284, 91] width 67 height 35
select select "**"
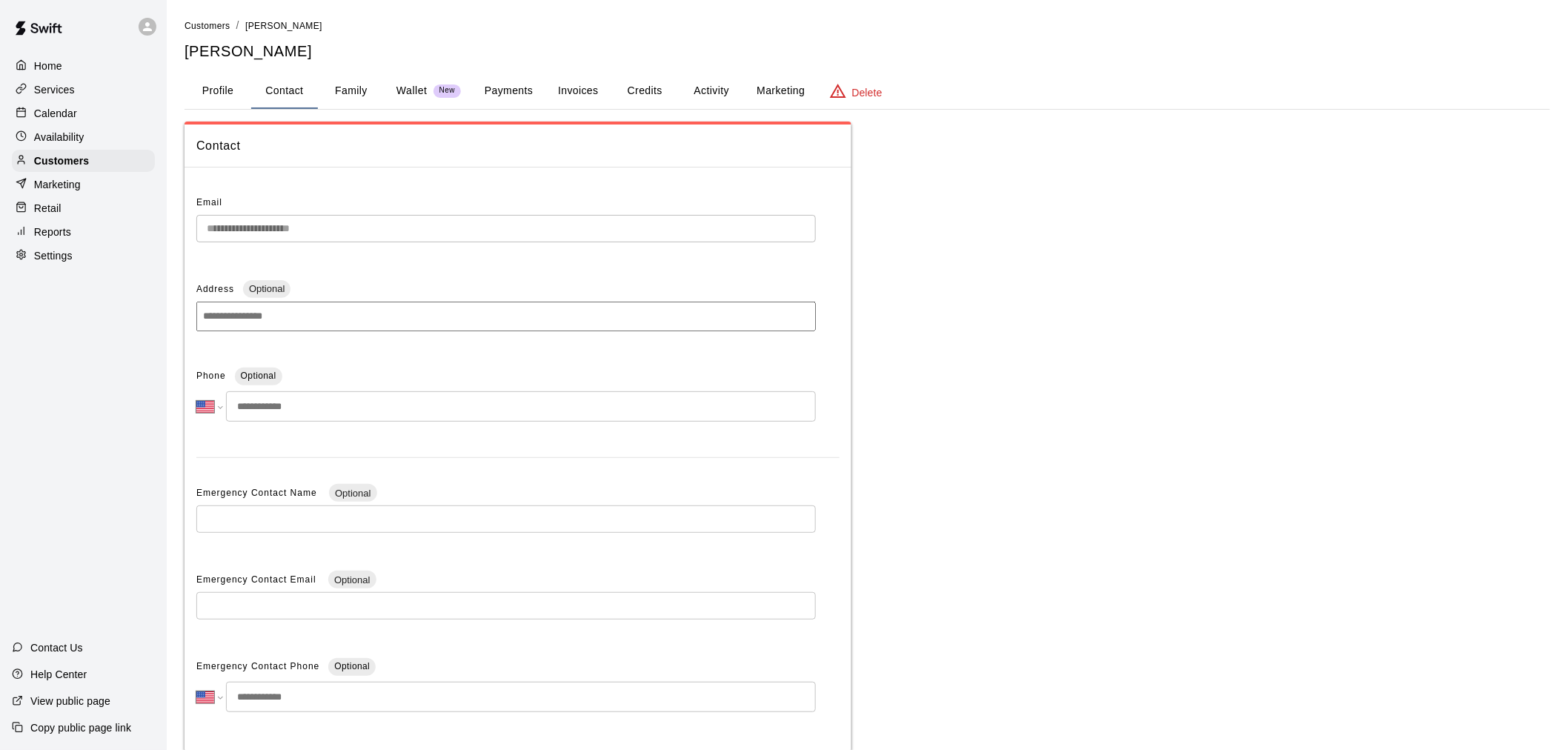
drag, startPoint x: 310, startPoint y: 389, endPoint x: 320, endPoint y: 394, distance: 11.2
click at [310, 391] on input "tel" at bounding box center [521, 406] width 590 height 30
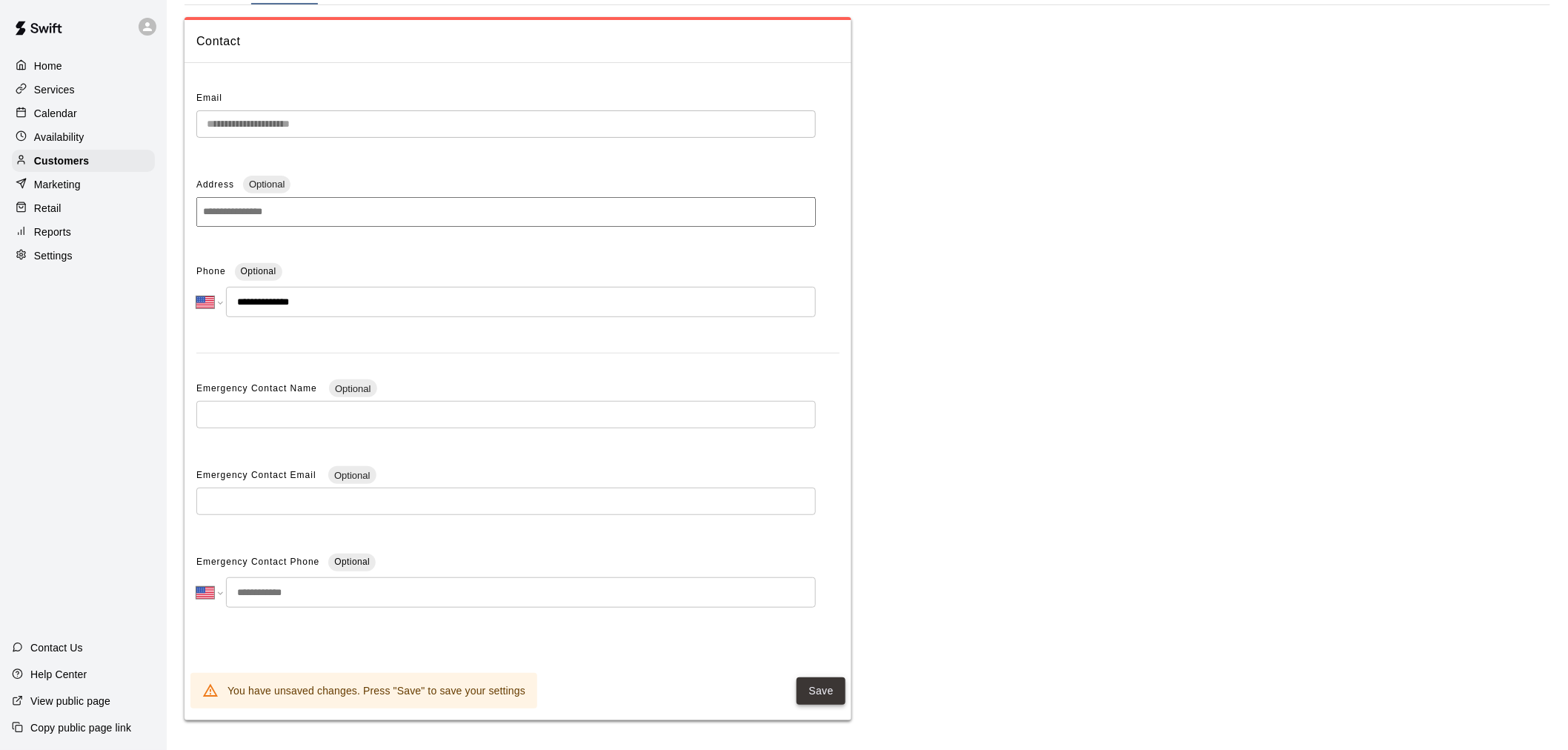
type input "**********"
click at [828, 693] on button "Save" at bounding box center [820, 691] width 49 height 27
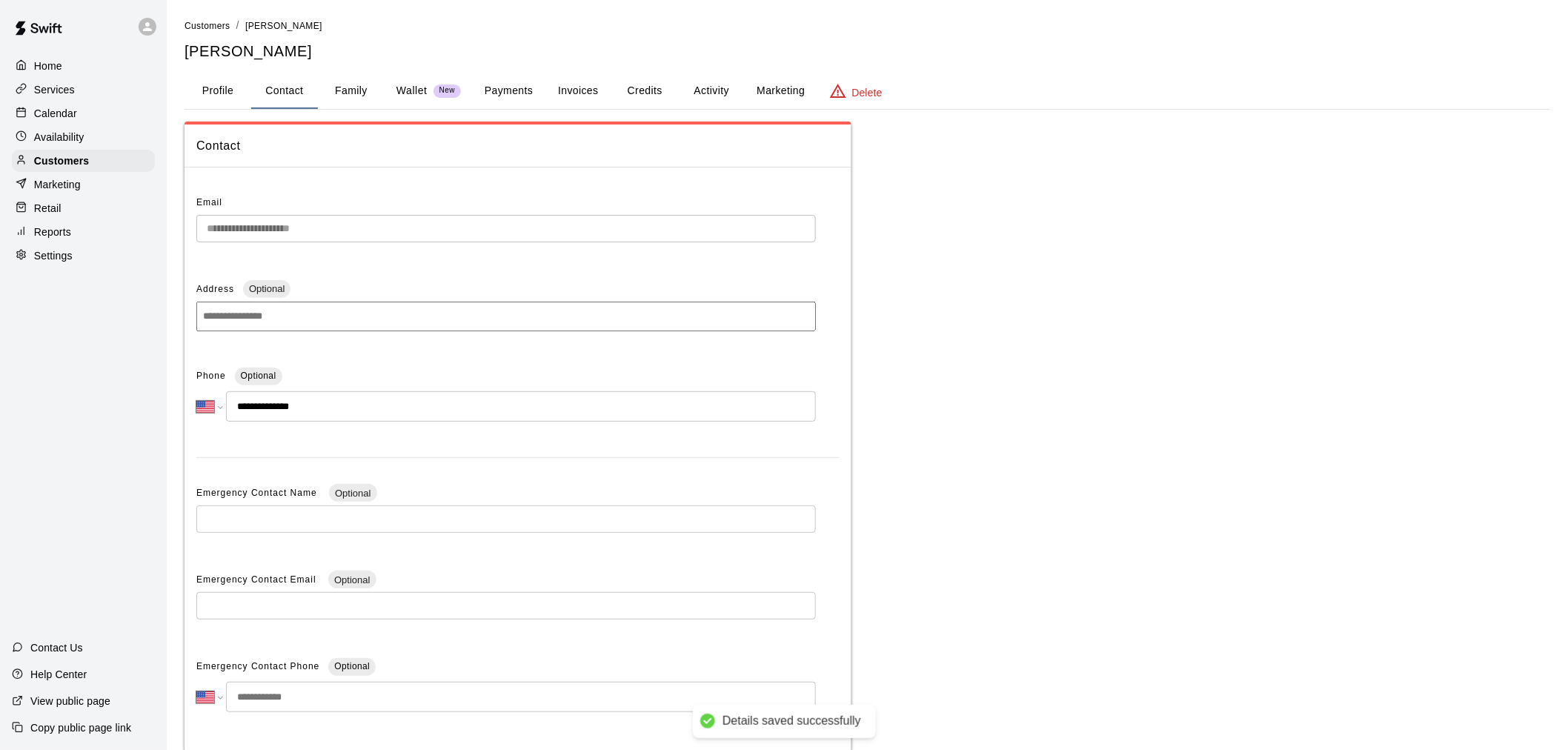
click at [485, 89] on button "Payments" at bounding box center [509, 91] width 72 height 35
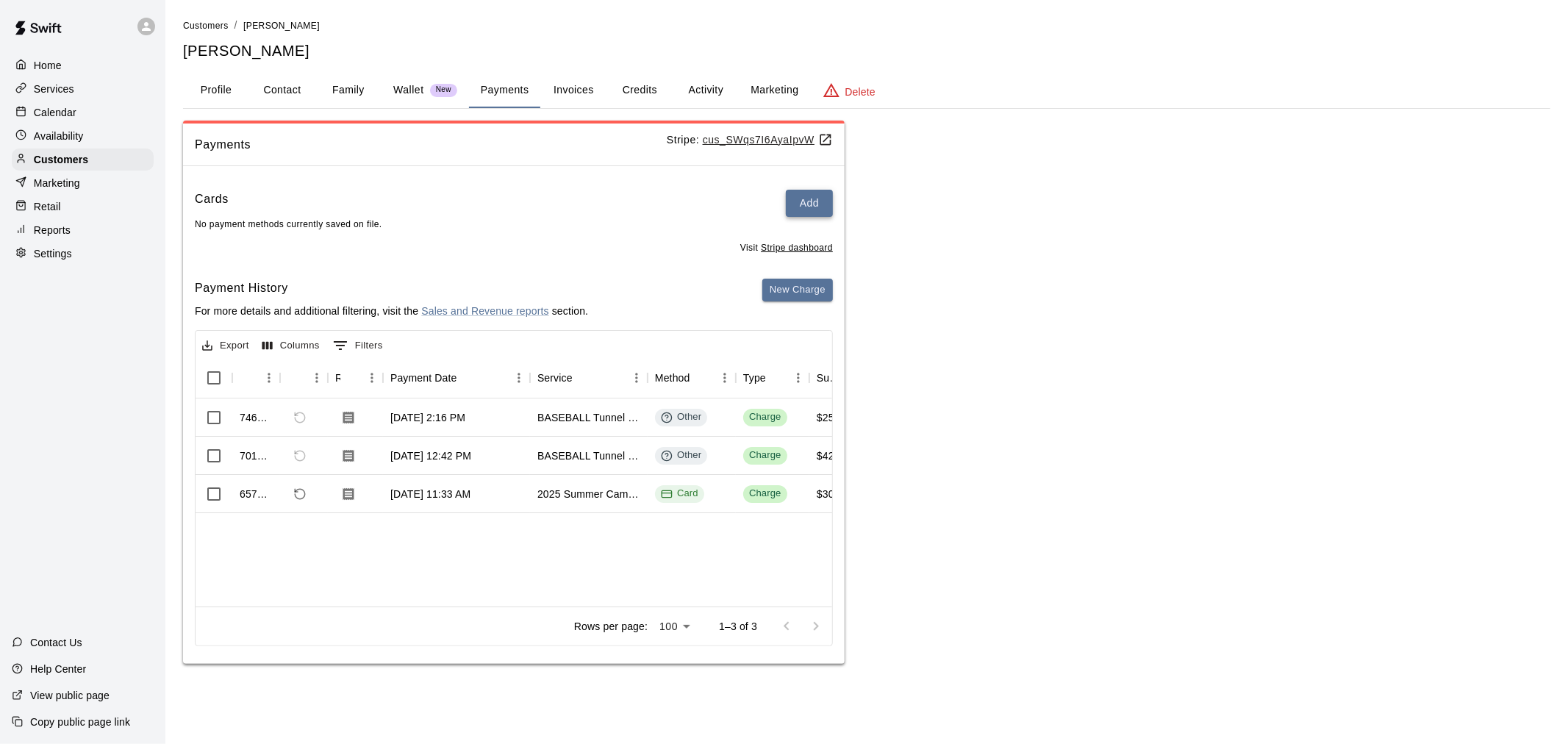
click at [811, 202] on button "Add" at bounding box center [809, 203] width 47 height 27
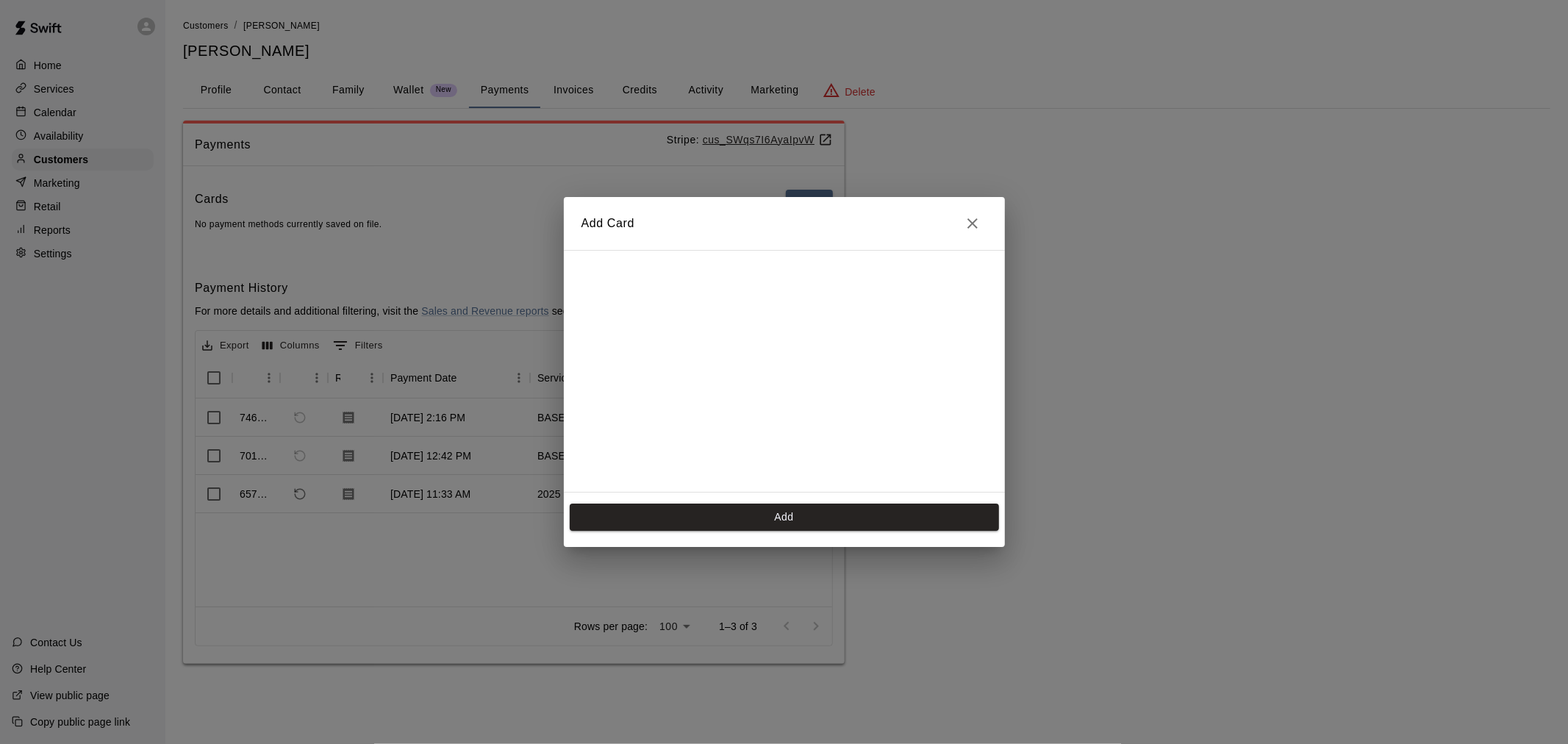
scroll to position [263, 0]
click at [763, 526] on button "Add" at bounding box center [784, 517] width 429 height 27
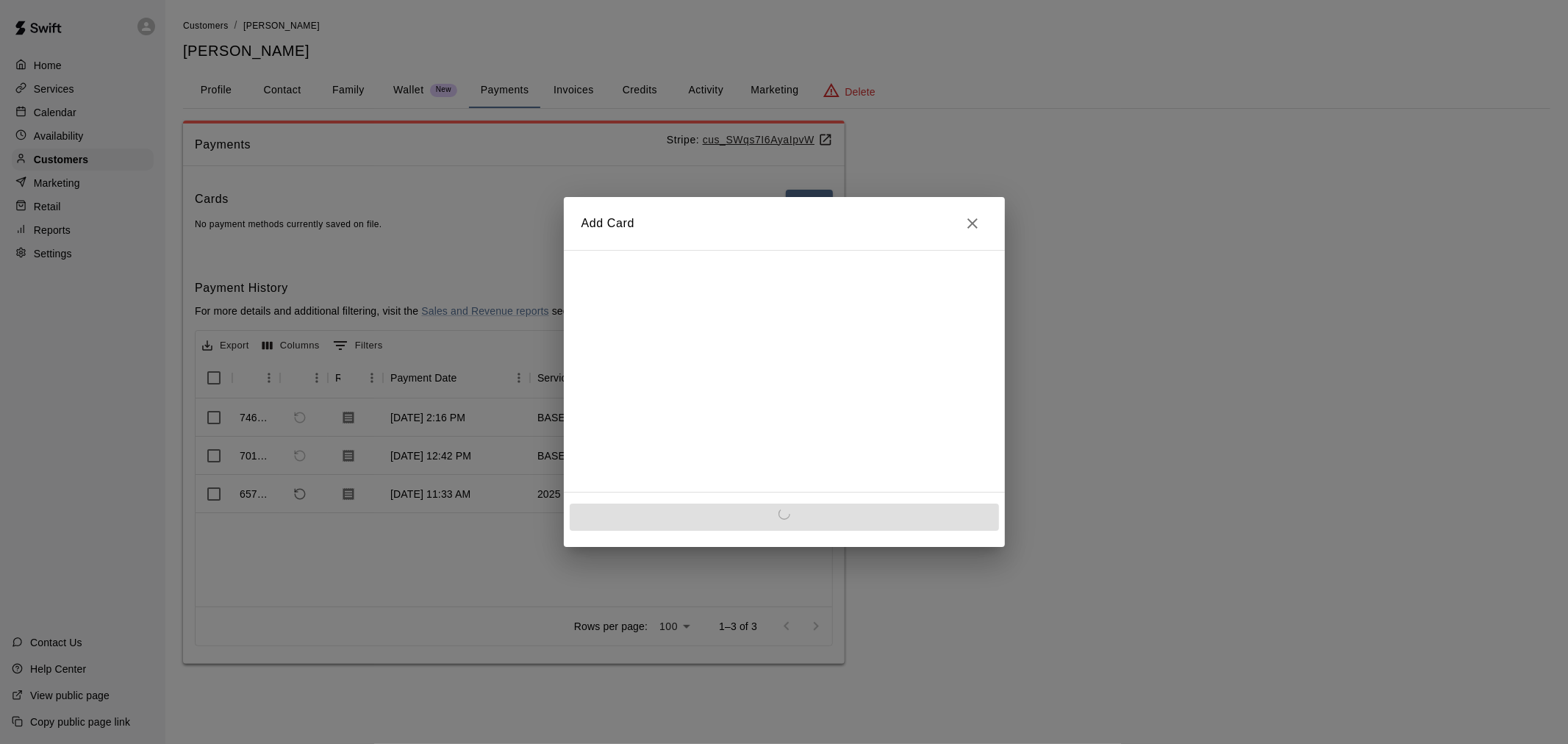
scroll to position [0, 0]
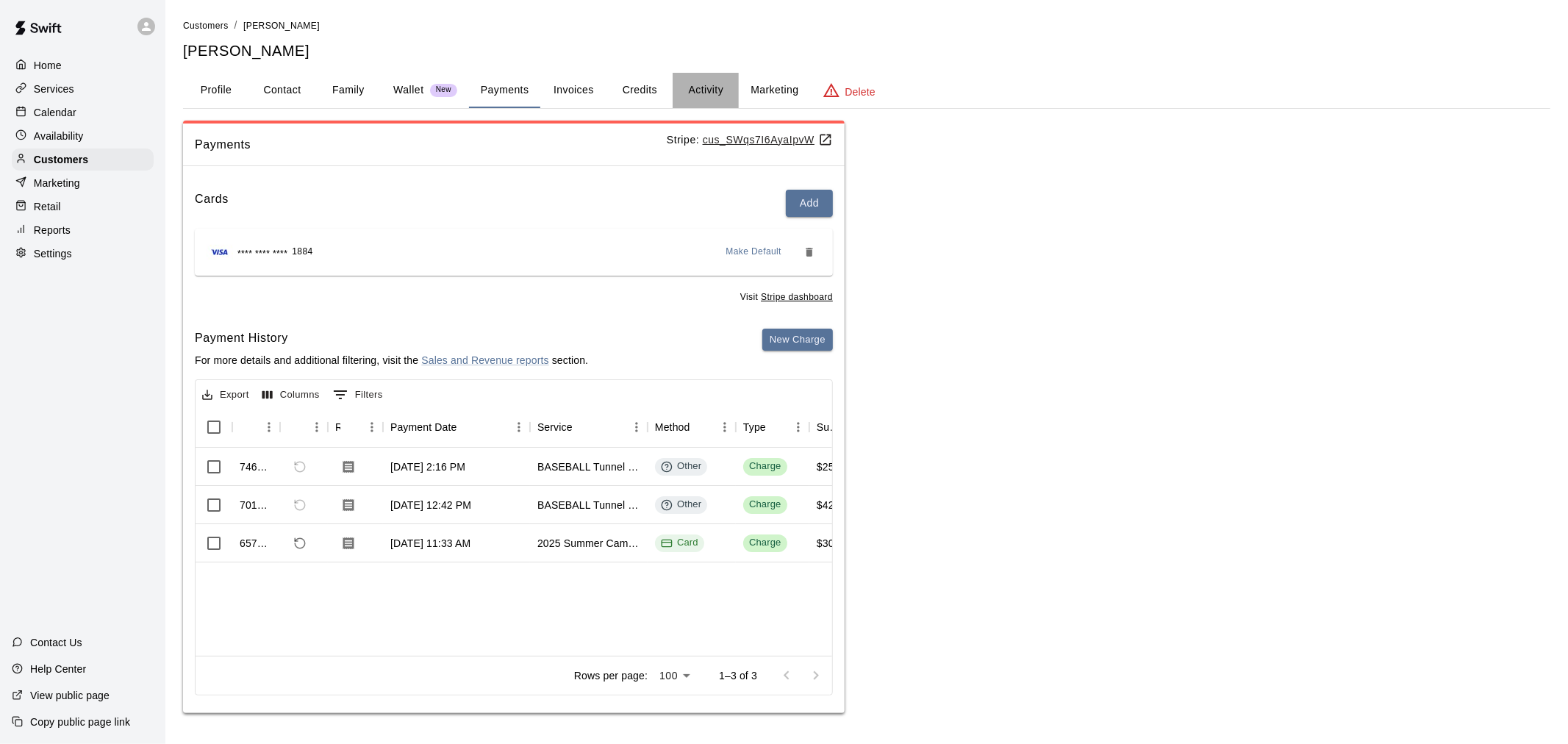
click at [704, 89] on button "Activity" at bounding box center [705, 91] width 66 height 35
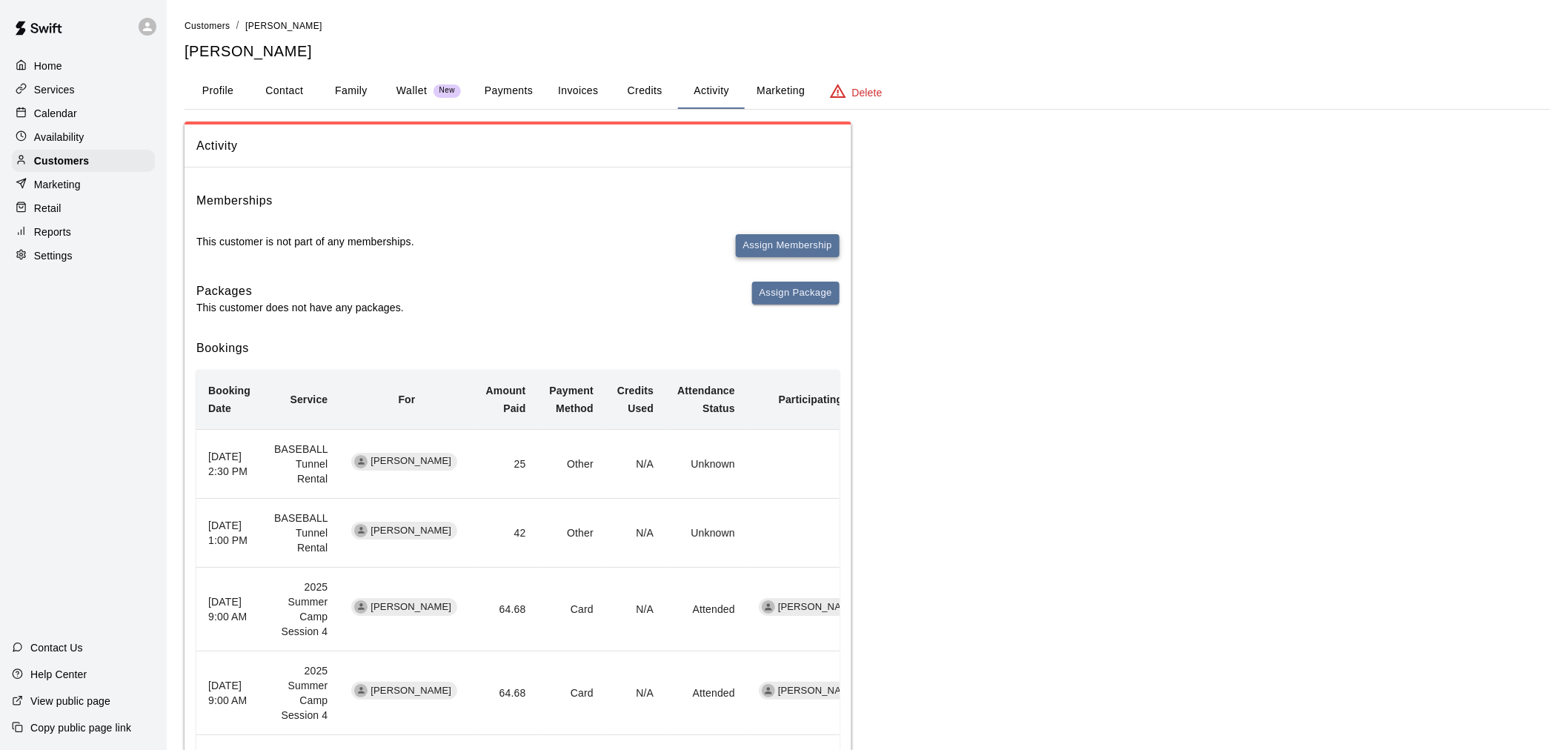
click at [783, 240] on button "Assign Membership" at bounding box center [787, 245] width 103 height 23
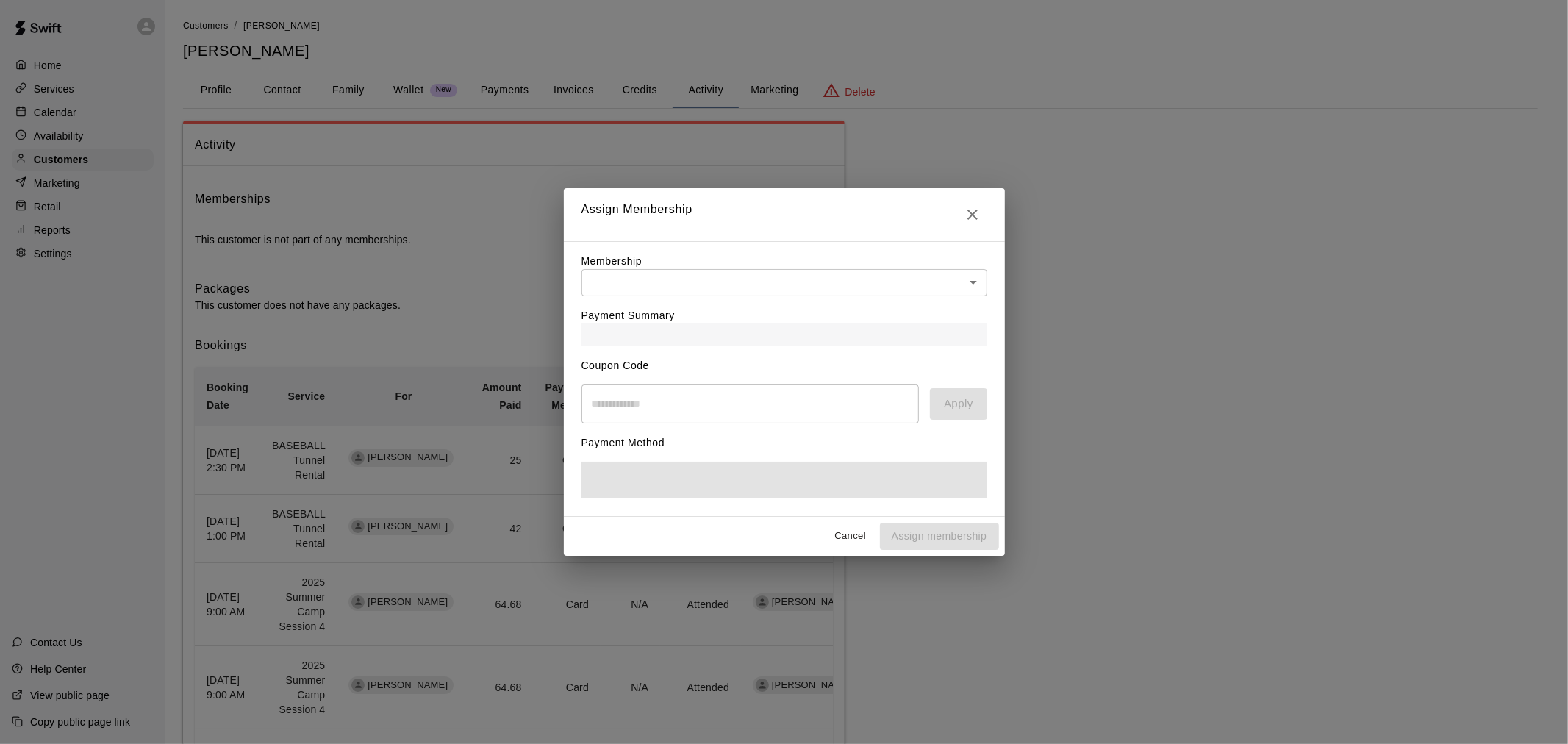
click at [752, 273] on body "Home Services Calendar Availability Customers Marketing Retail Reports Settings…" at bounding box center [784, 531] width 1568 height 1063
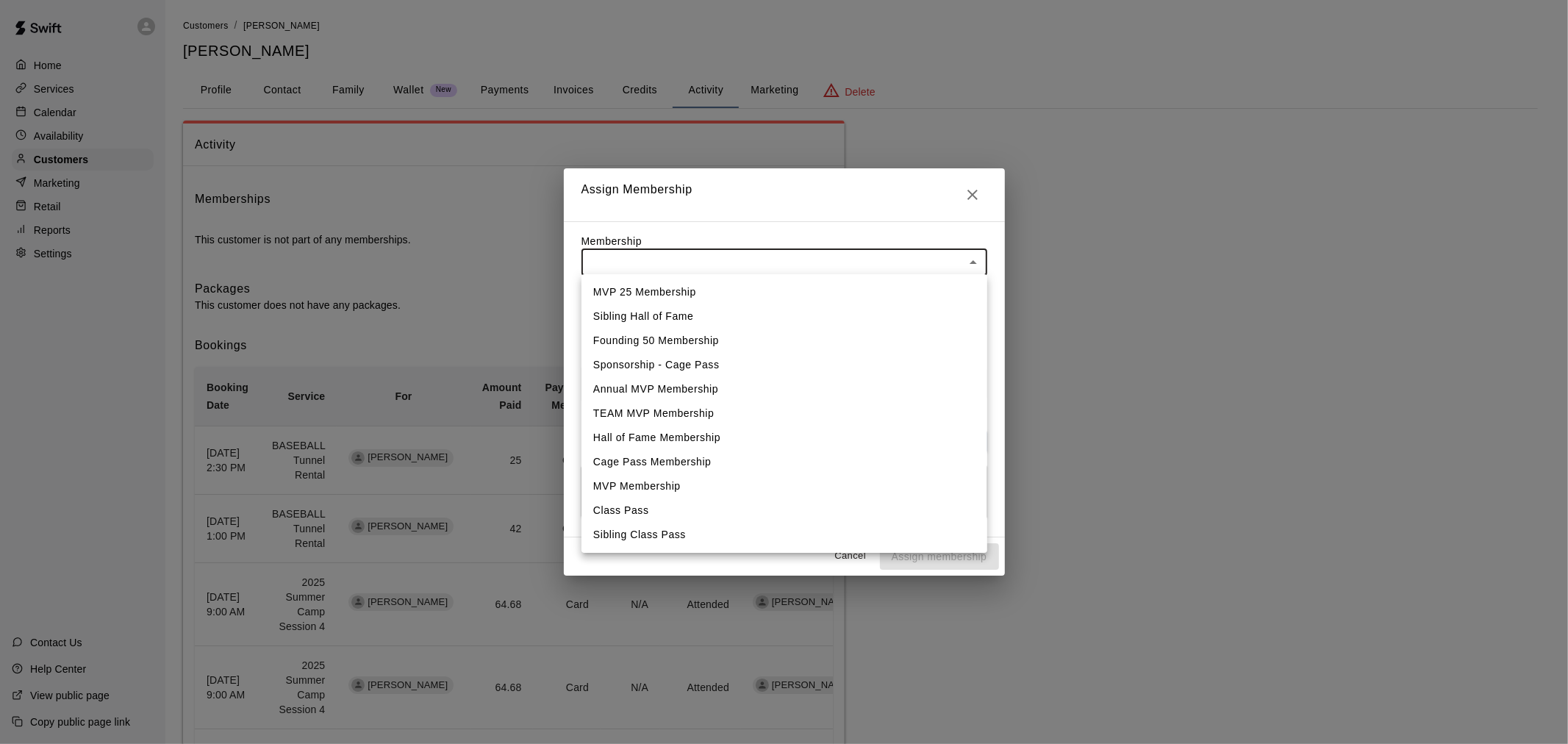
click at [757, 512] on li "Class Pass" at bounding box center [784, 510] width 405 height 25
type input "**********"
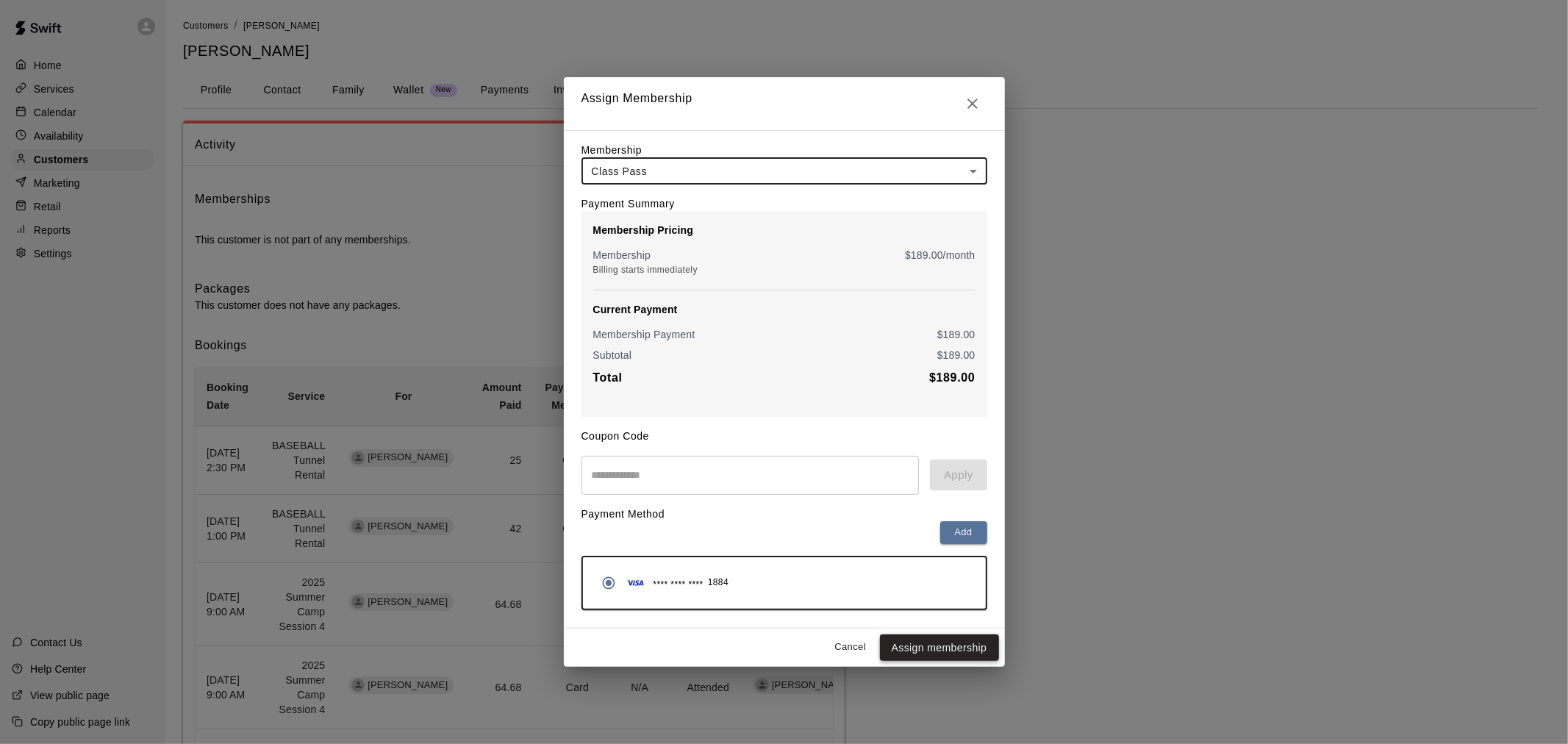
click at [938, 655] on button "Assign membership" at bounding box center [939, 648] width 119 height 27
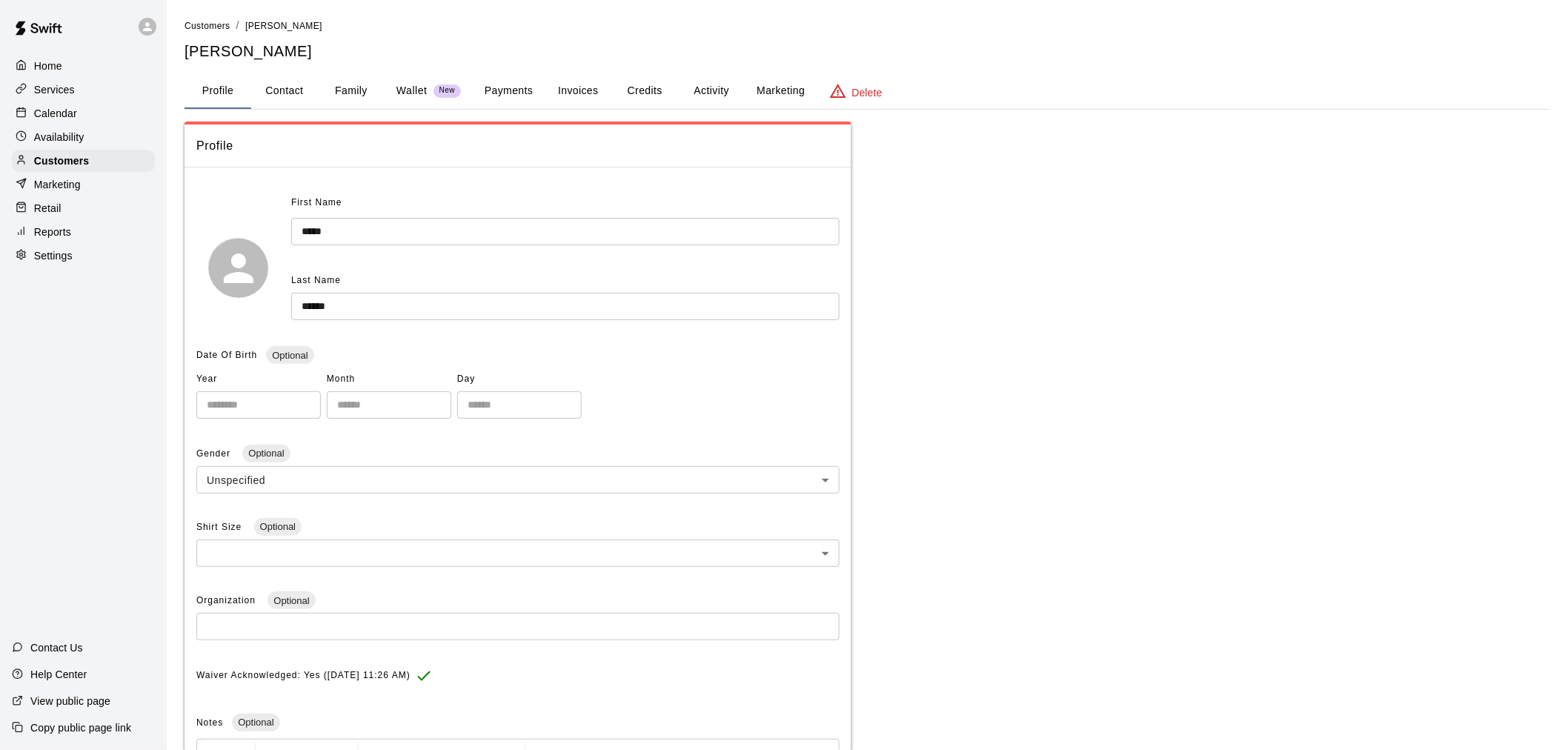
click at [56, 121] on p "Calendar" at bounding box center [56, 113] width 43 height 14
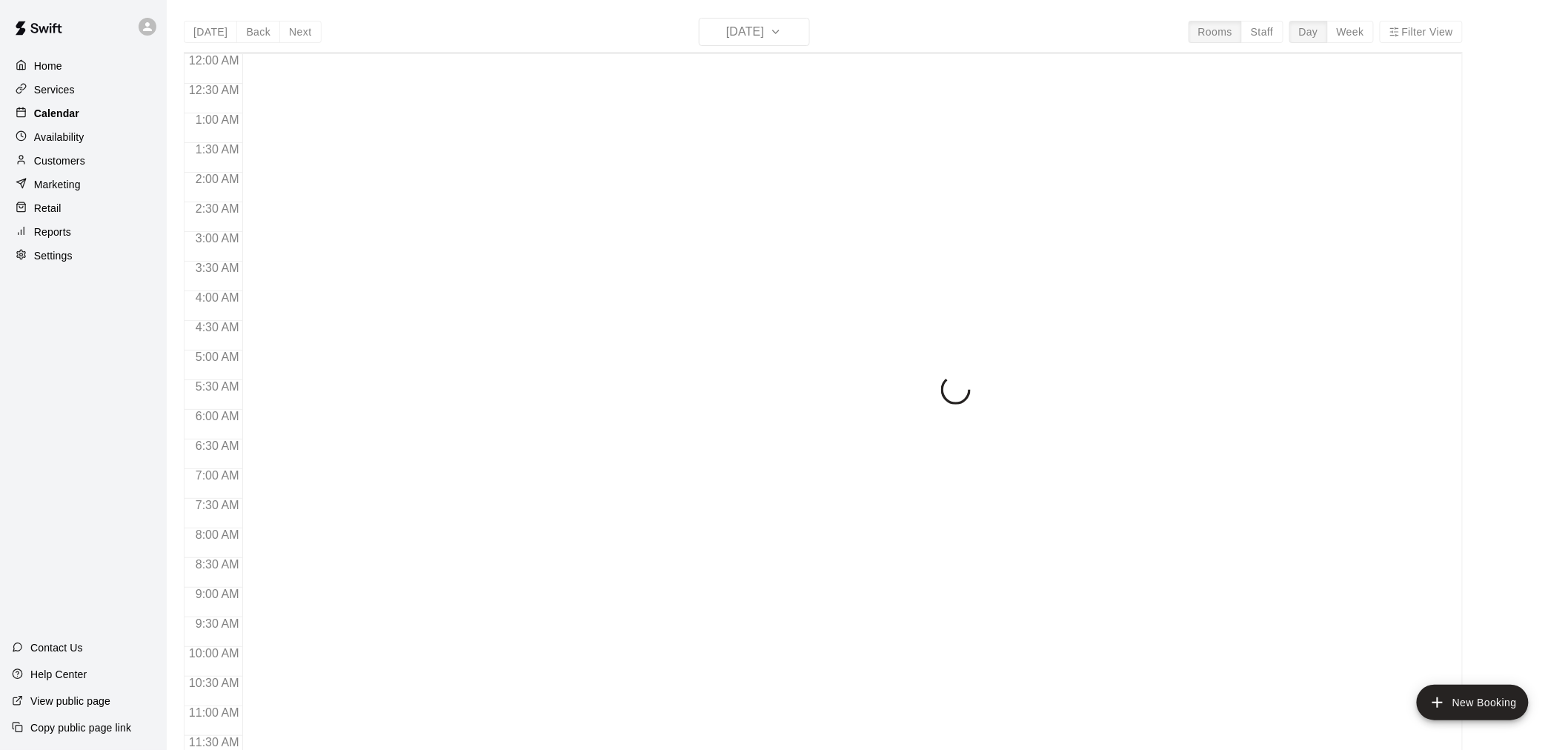
scroll to position [664, 0]
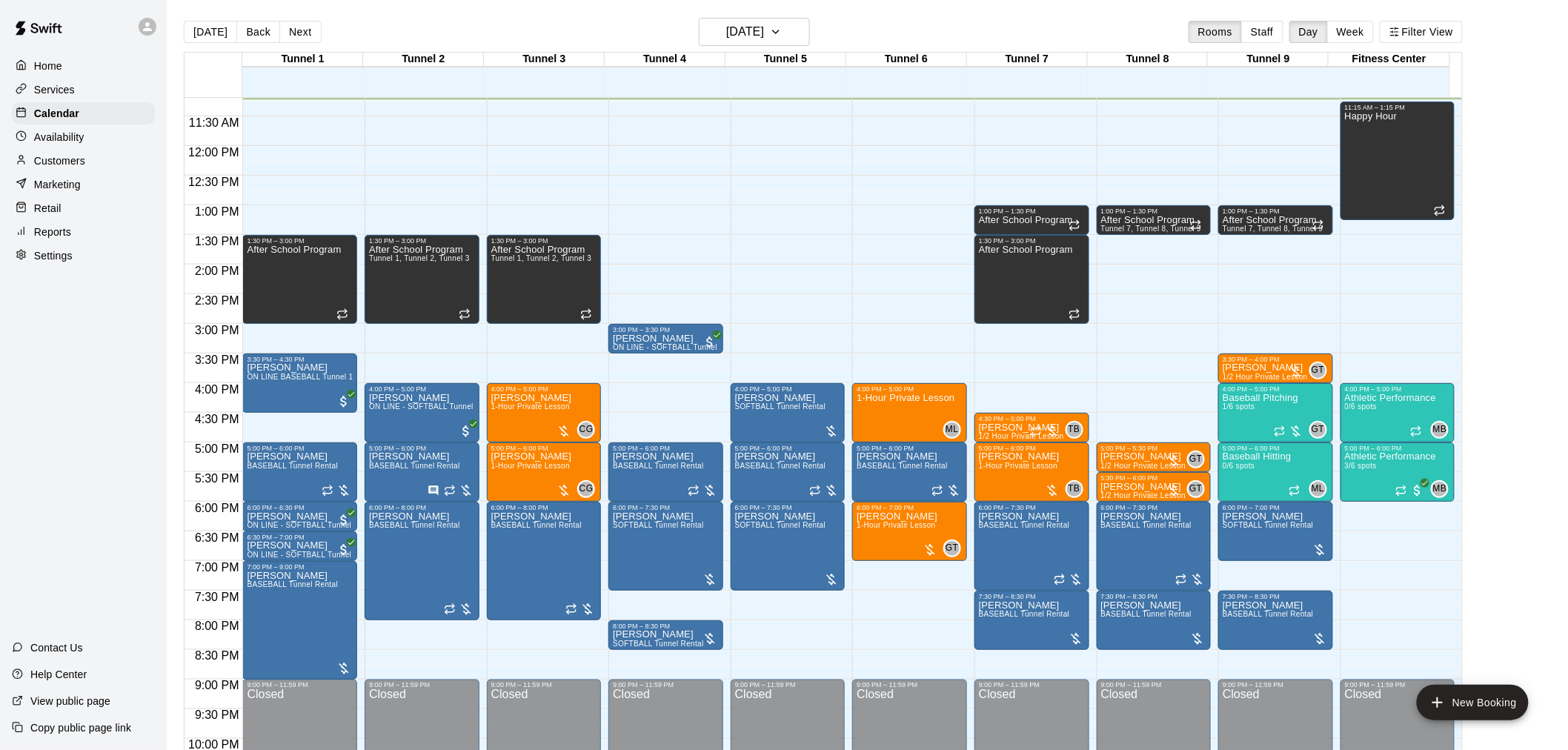
click at [84, 172] on div "Customers" at bounding box center [83, 161] width 143 height 22
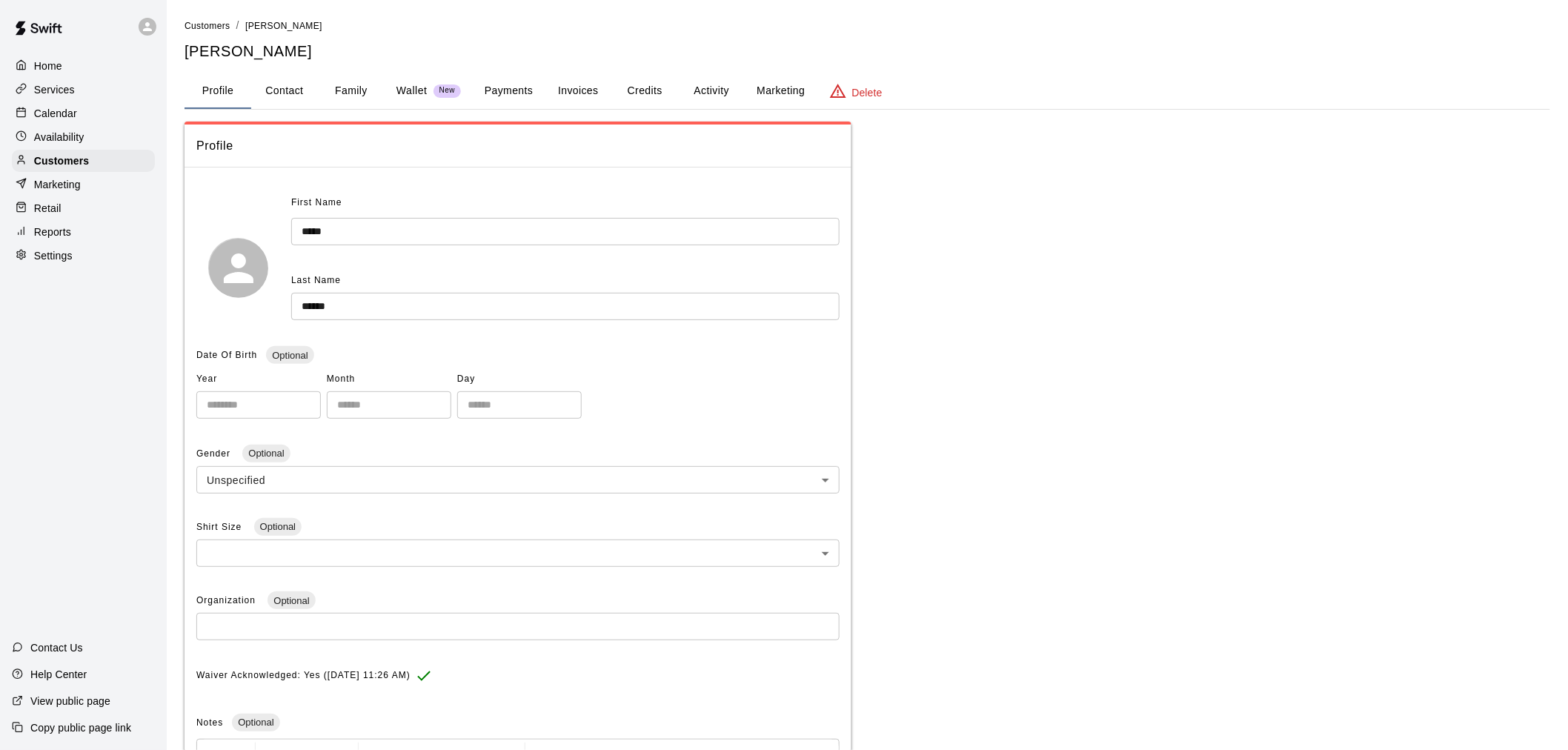
click at [338, 228] on input "*****" at bounding box center [565, 232] width 548 height 27
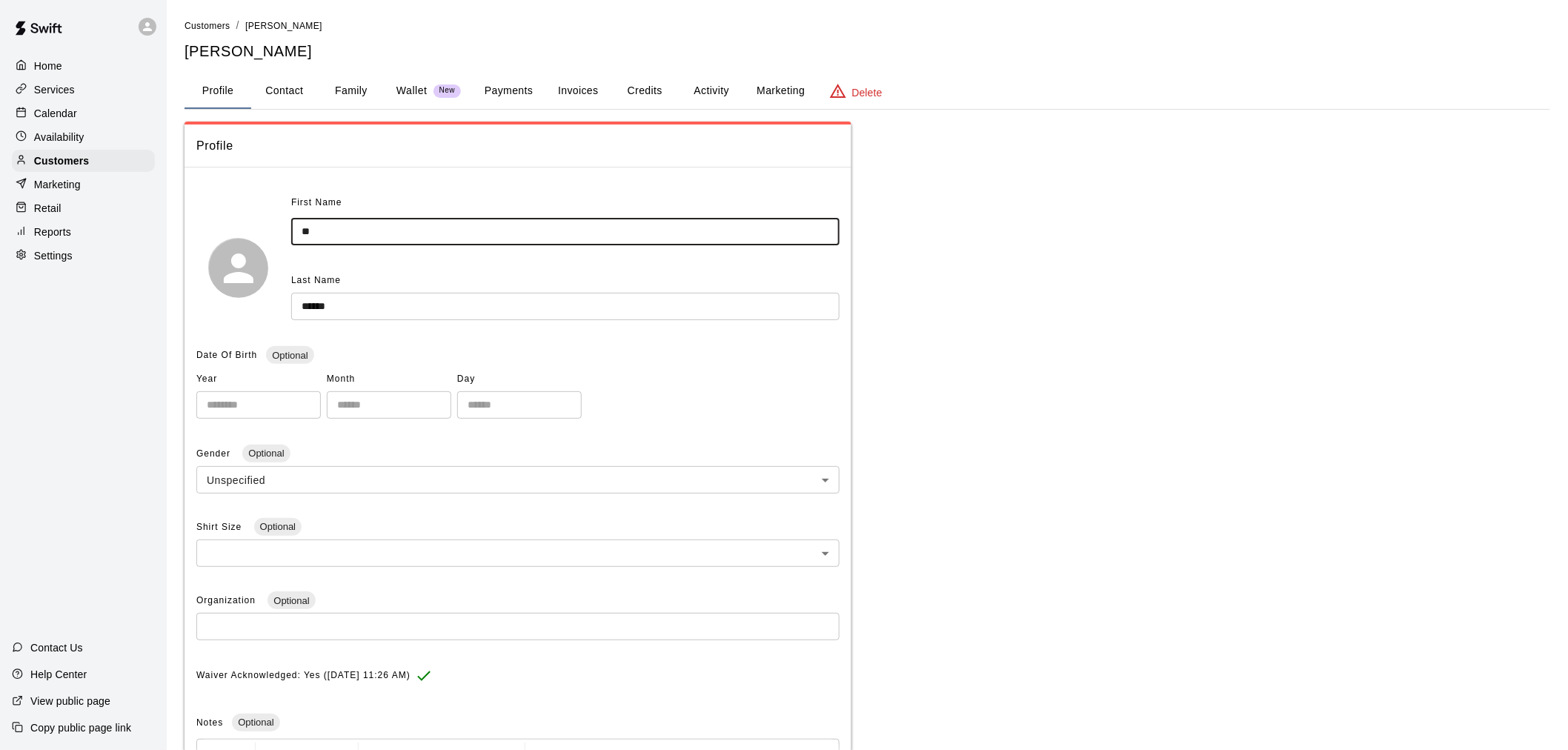
type input "**"
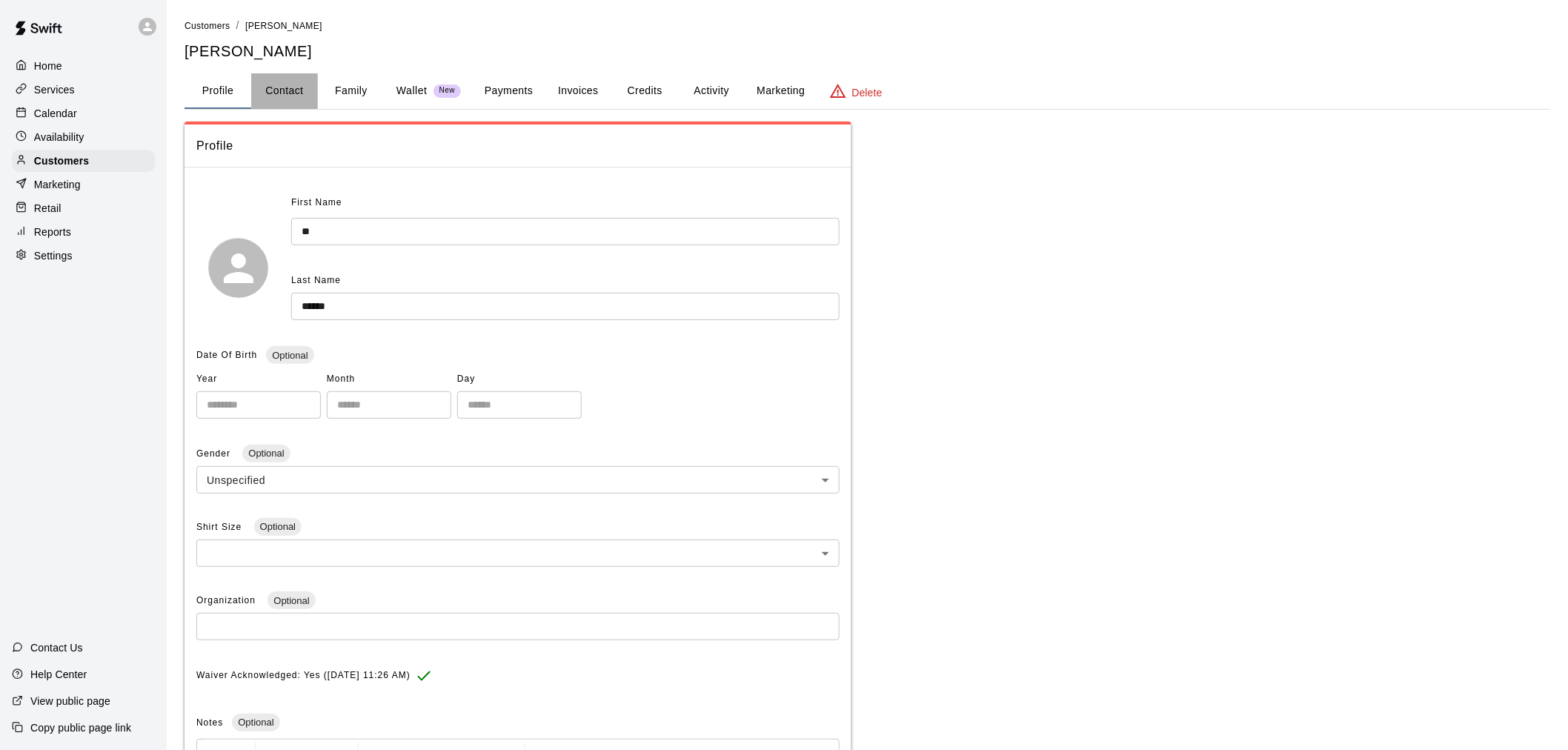
click at [288, 83] on button "Contact" at bounding box center [284, 91] width 67 height 35
select select "**"
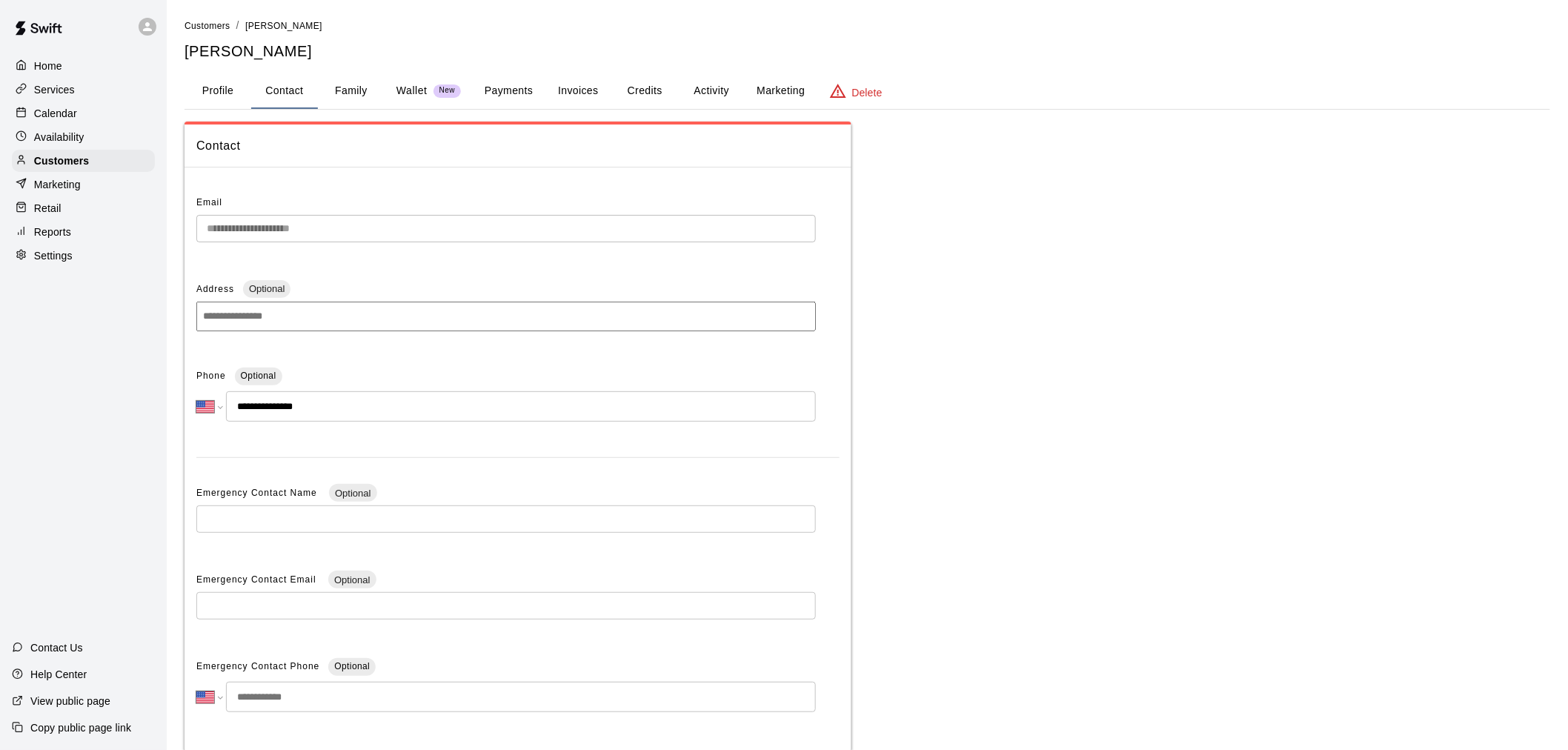
click at [200, 99] on button "Profile" at bounding box center [217, 91] width 67 height 35
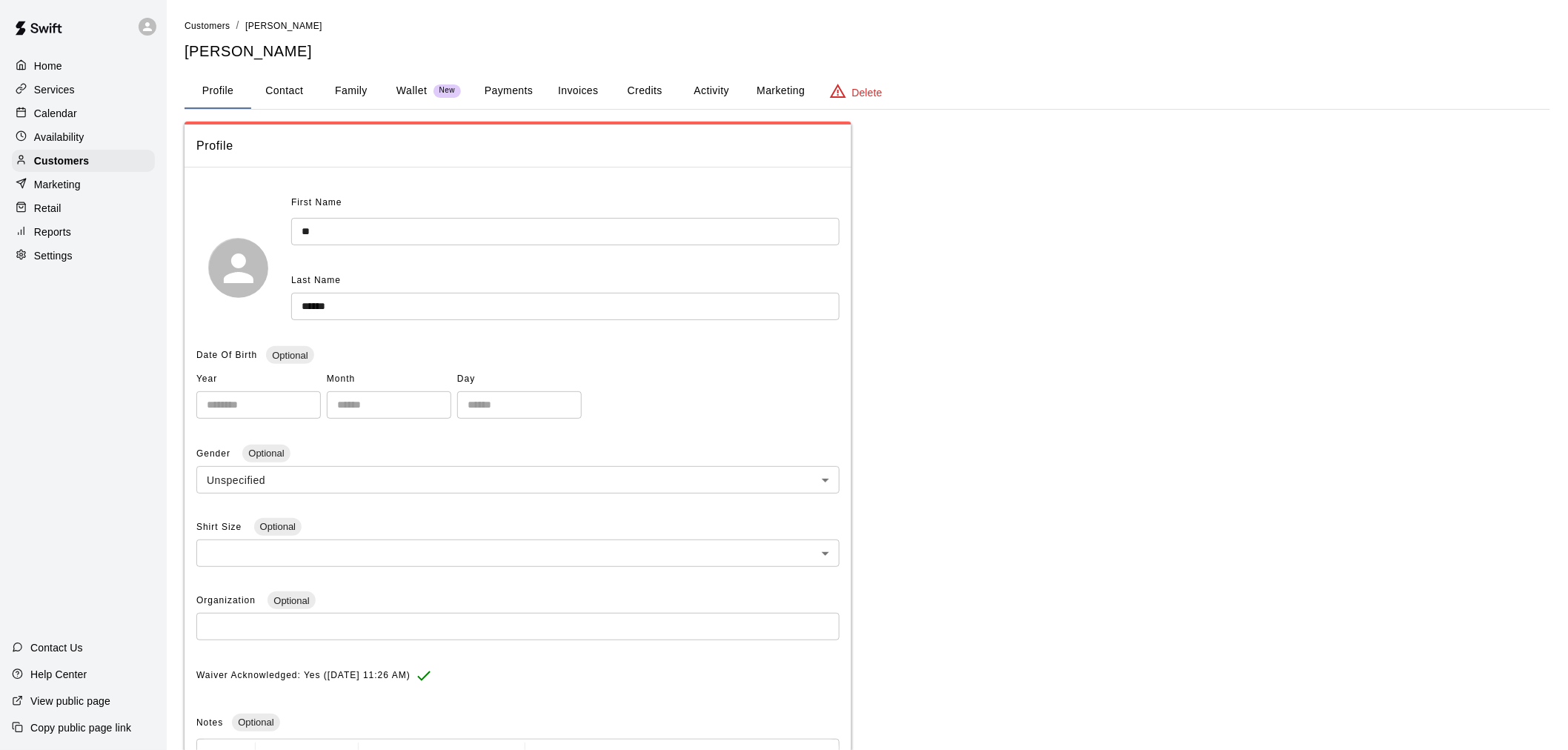
click at [358, 228] on input "**" at bounding box center [565, 232] width 548 height 27
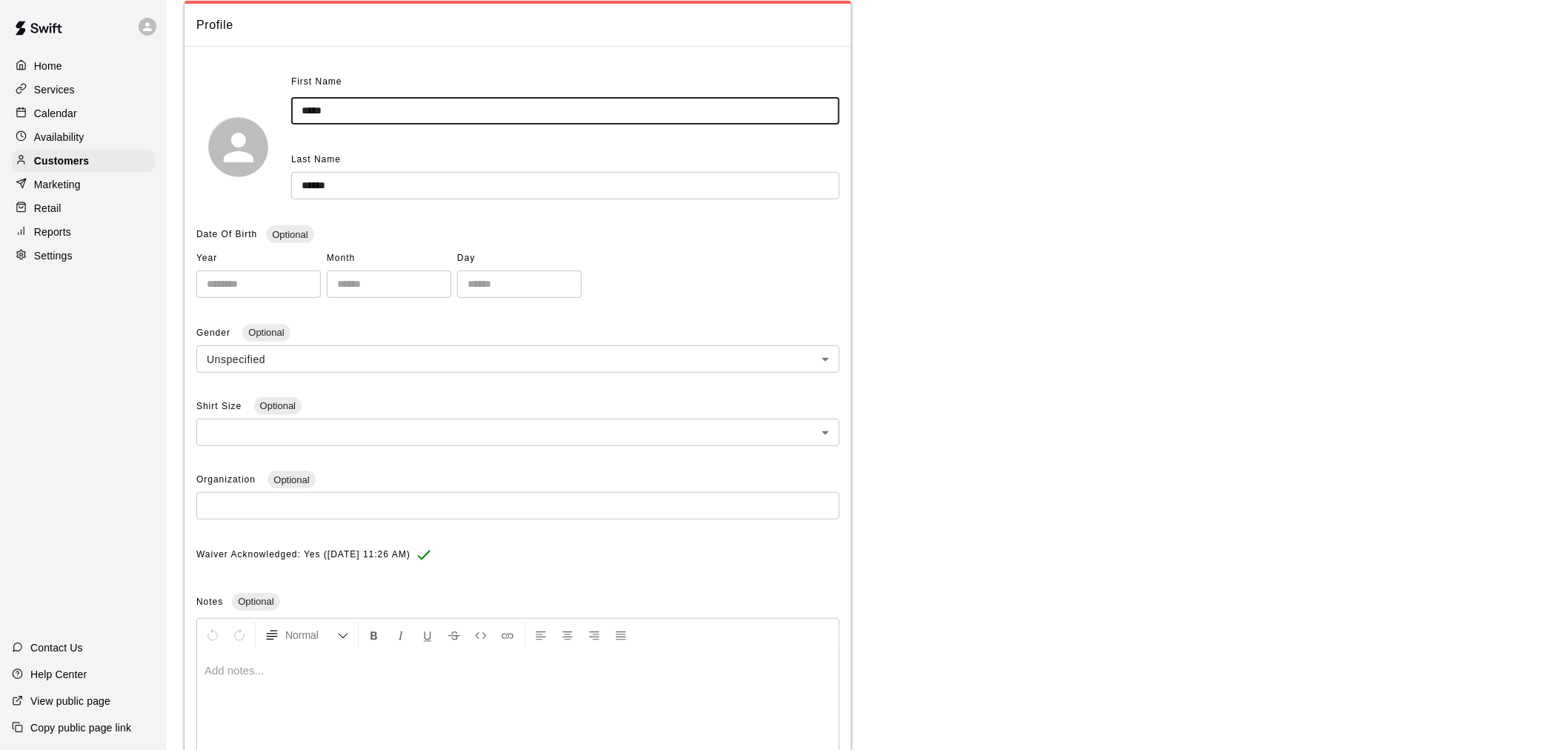
scroll to position [235, 0]
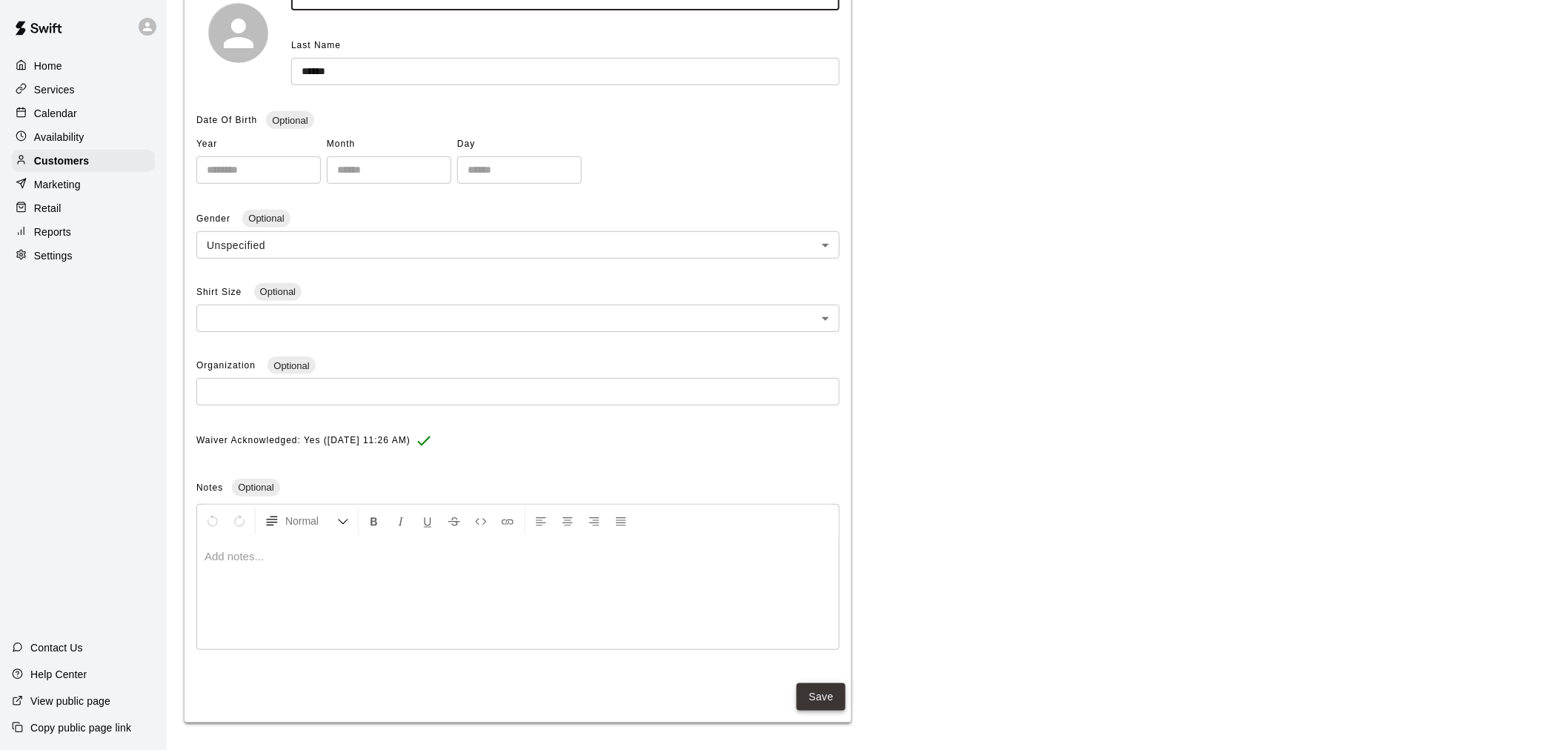
type input "*****"
click at [815, 689] on button "Save" at bounding box center [820, 697] width 49 height 27
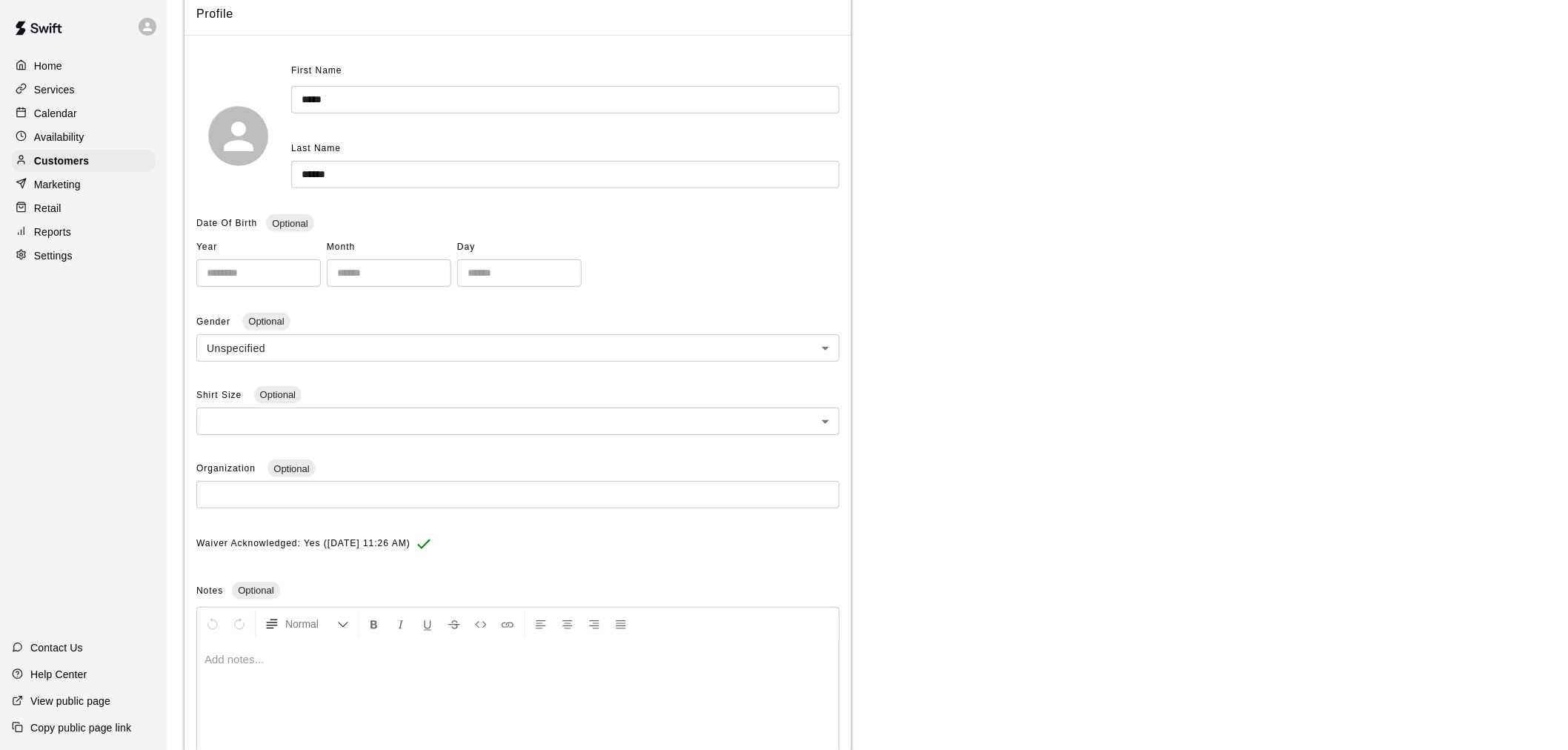
scroll to position [0, 0]
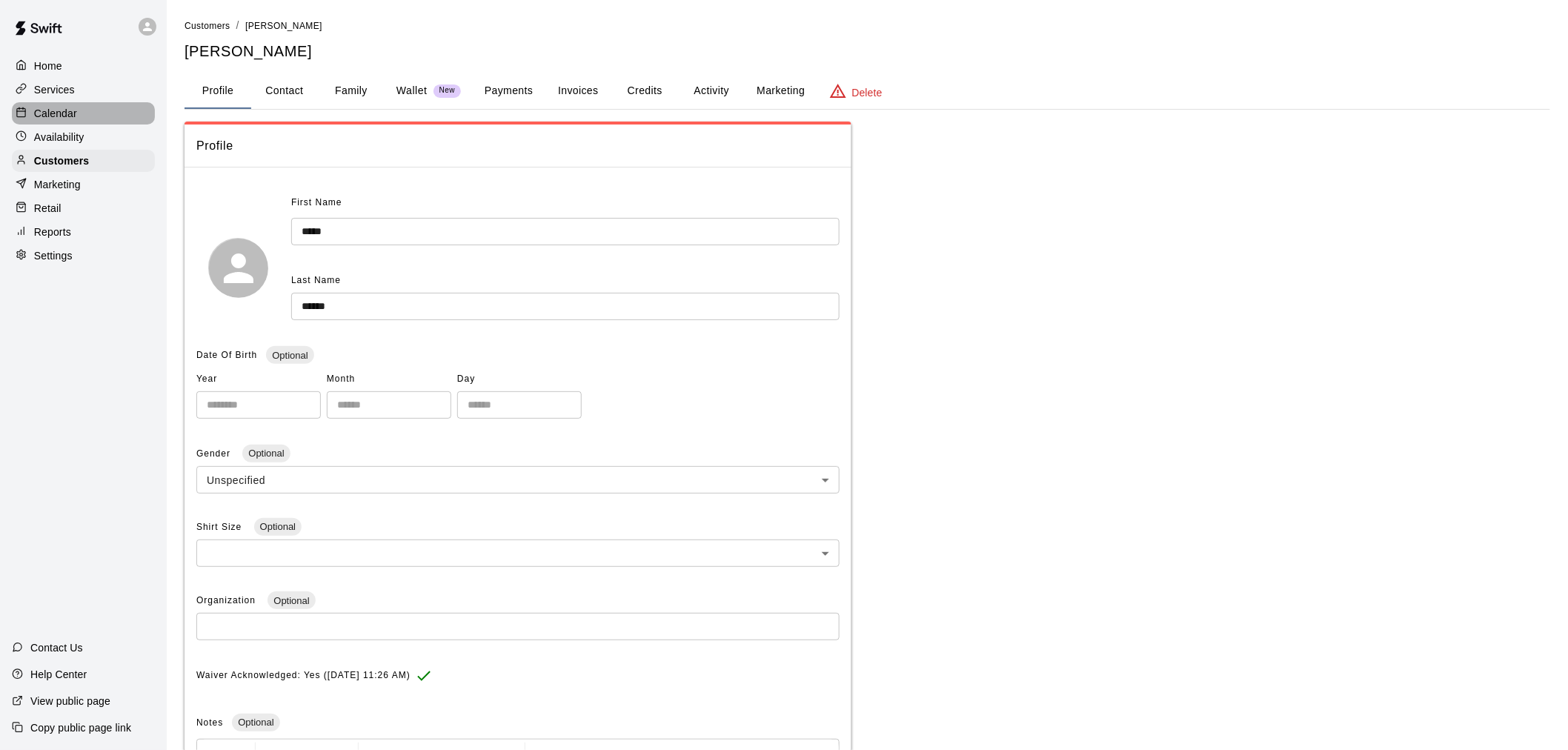
click at [44, 110] on p "Calendar" at bounding box center [56, 113] width 43 height 14
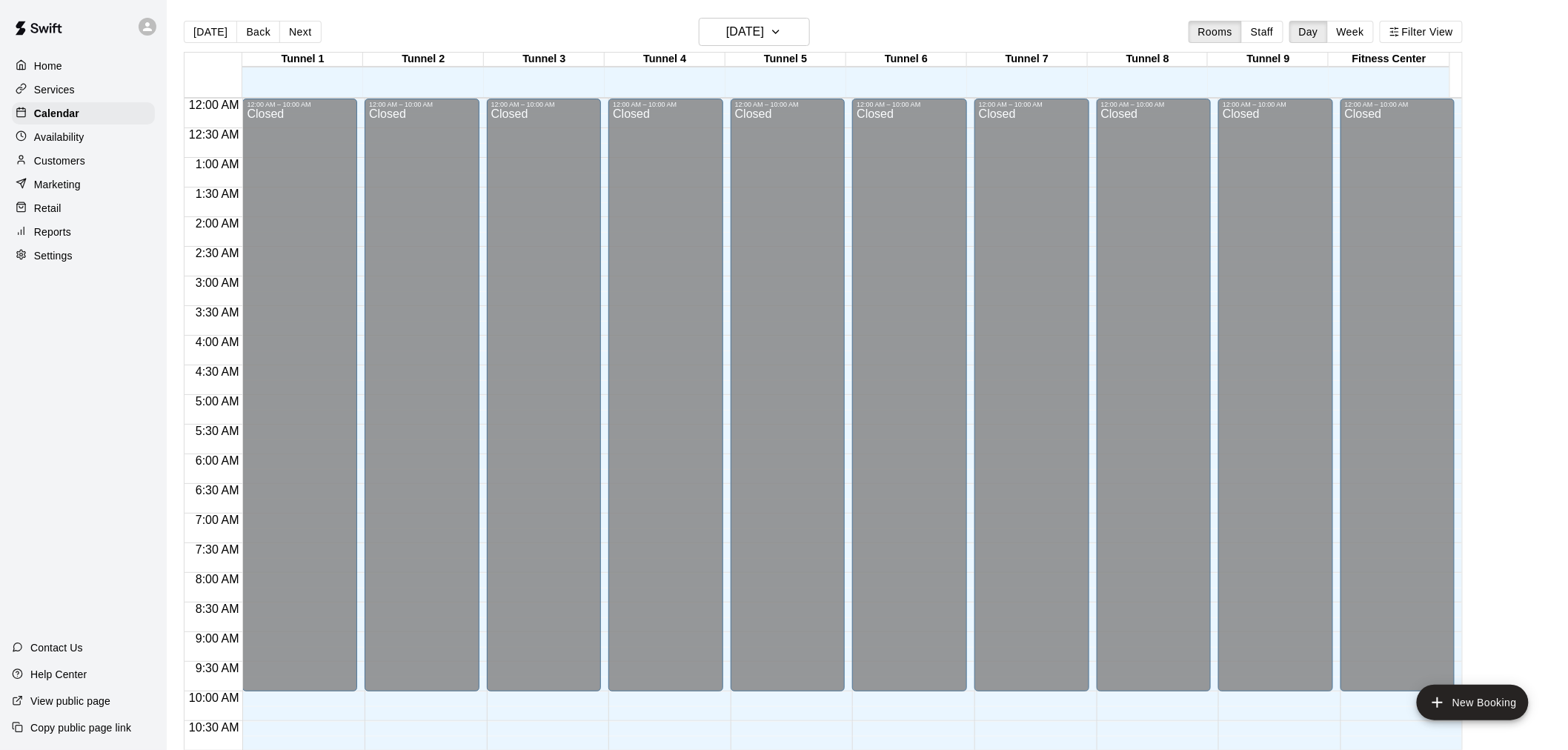
scroll to position [665, 0]
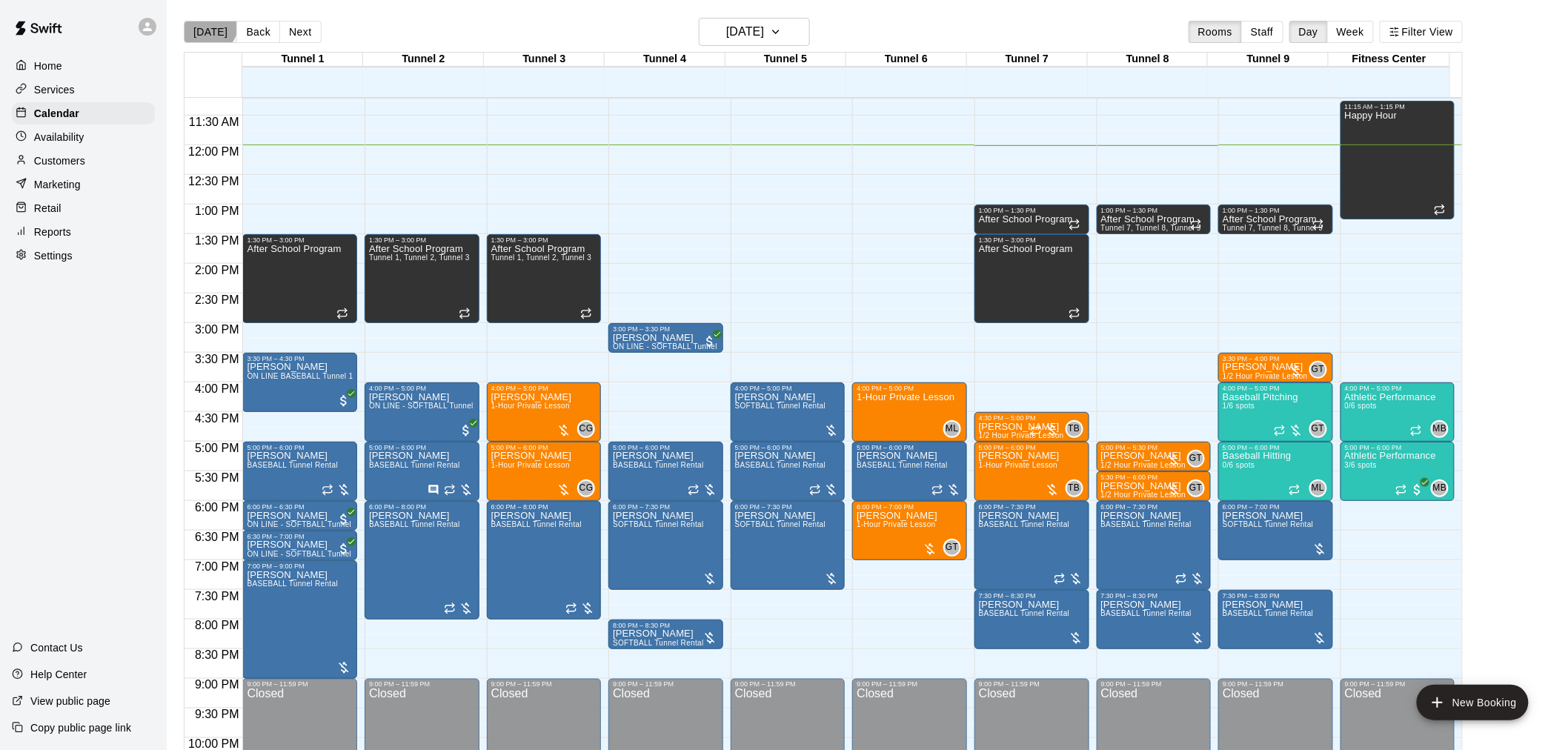
click at [208, 24] on button "[DATE]" at bounding box center [210, 32] width 54 height 22
drag, startPoint x: 669, startPoint y: 258, endPoint x: 912, endPoint y: 27, distance: 335.3
click at [929, 13] on main "Today Back Next Thursday Sep 18 Rooms Staff Day Week Filter View Tunnel 1 18 Th…" at bounding box center [867, 387] width 1401 height 774
click at [750, 40] on h6 "[DATE]" at bounding box center [744, 32] width 38 height 21
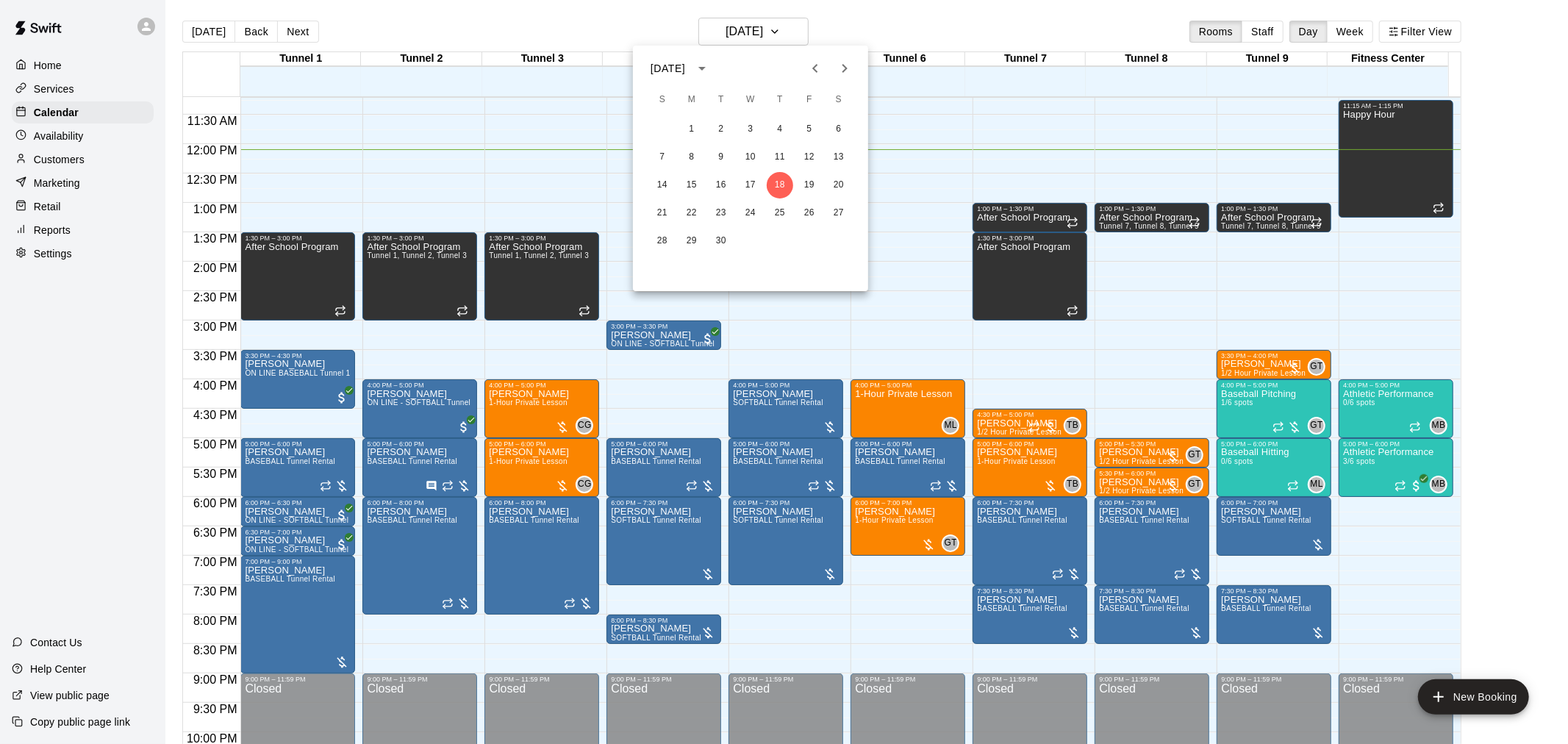
click at [834, 66] on button "Next month" at bounding box center [844, 68] width 29 height 29
click at [691, 240] on button "29" at bounding box center [691, 241] width 26 height 26
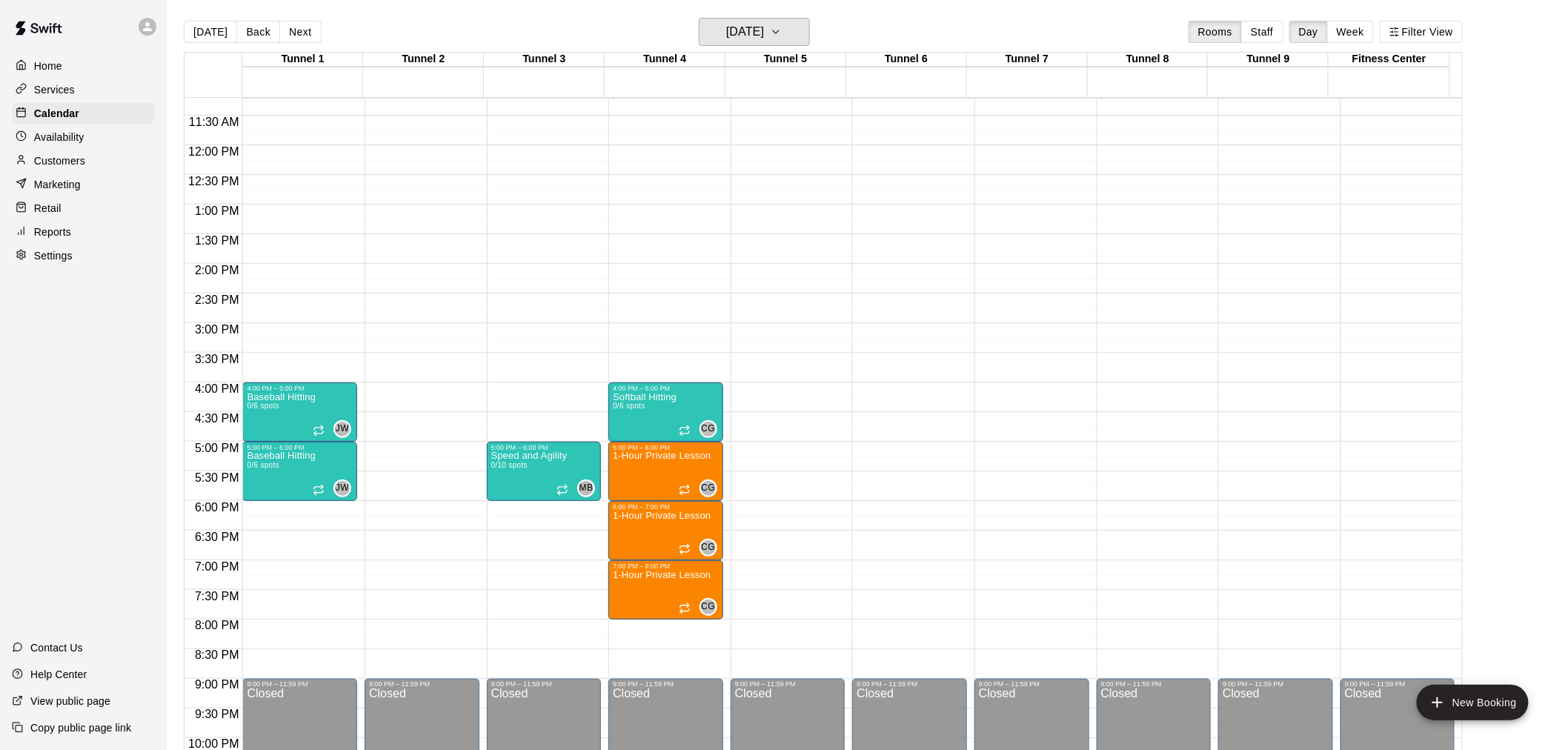
scroll to position [583, 0]
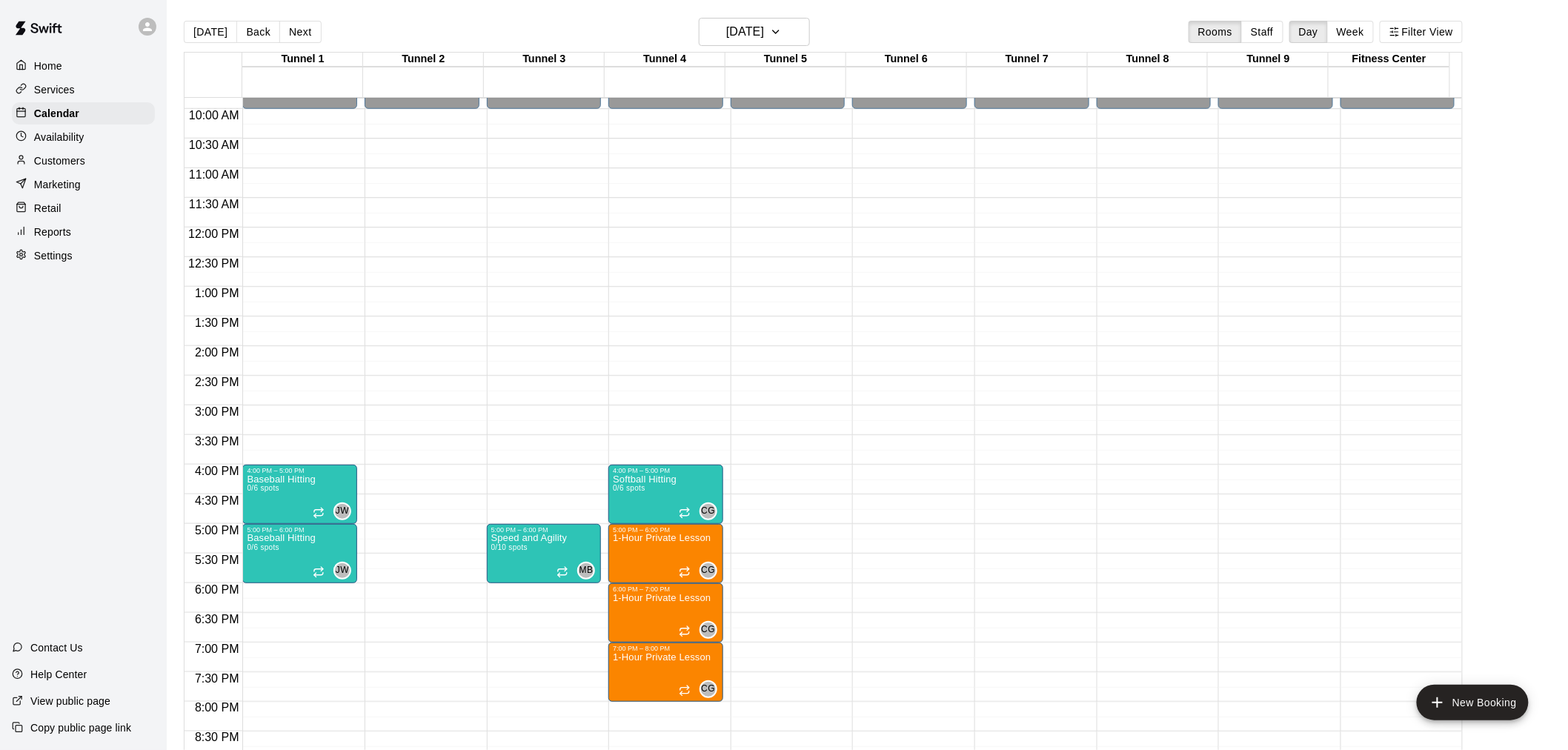
click at [90, 91] on div "Services" at bounding box center [83, 90] width 143 height 22
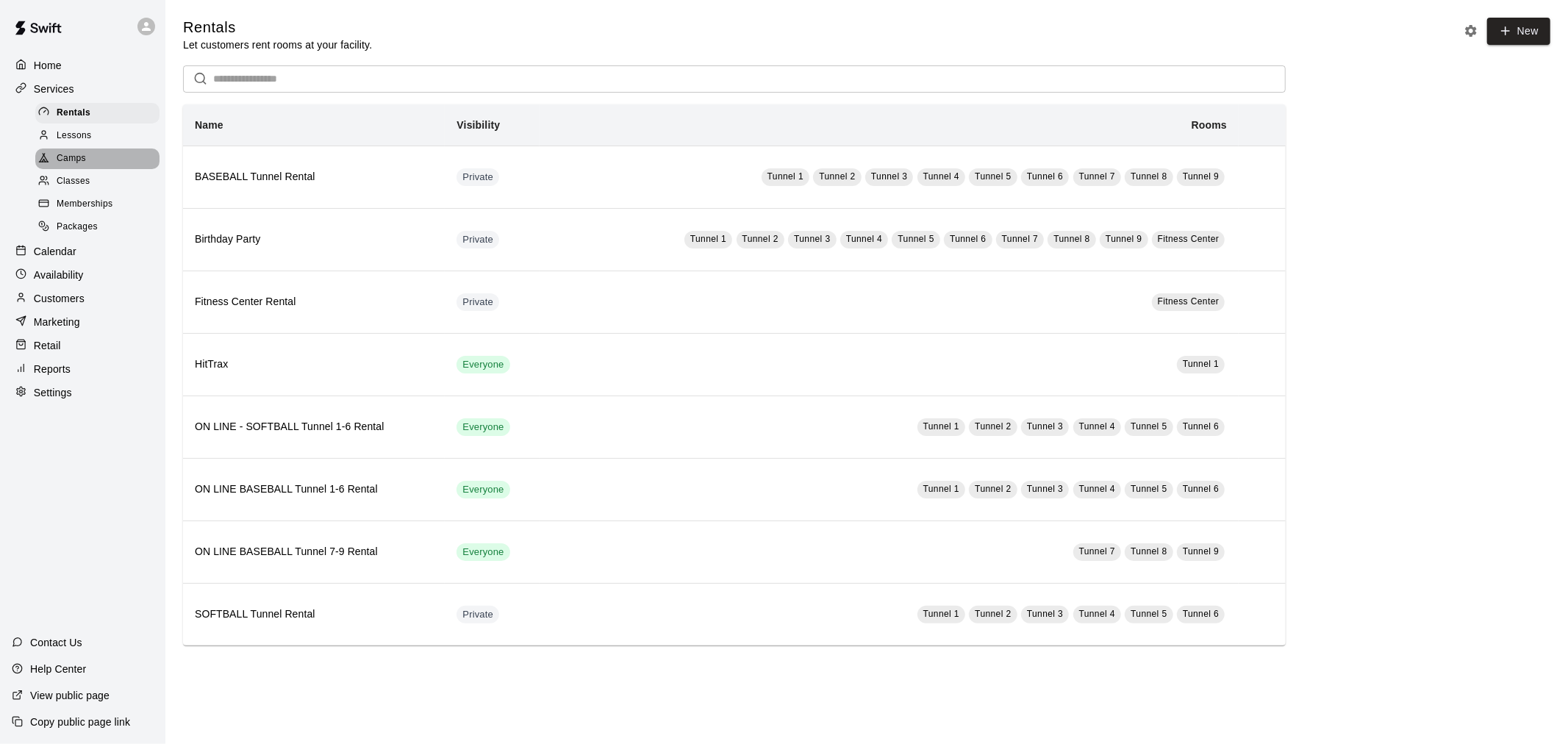
click at [118, 169] on div "Camps" at bounding box center [97, 159] width 124 height 21
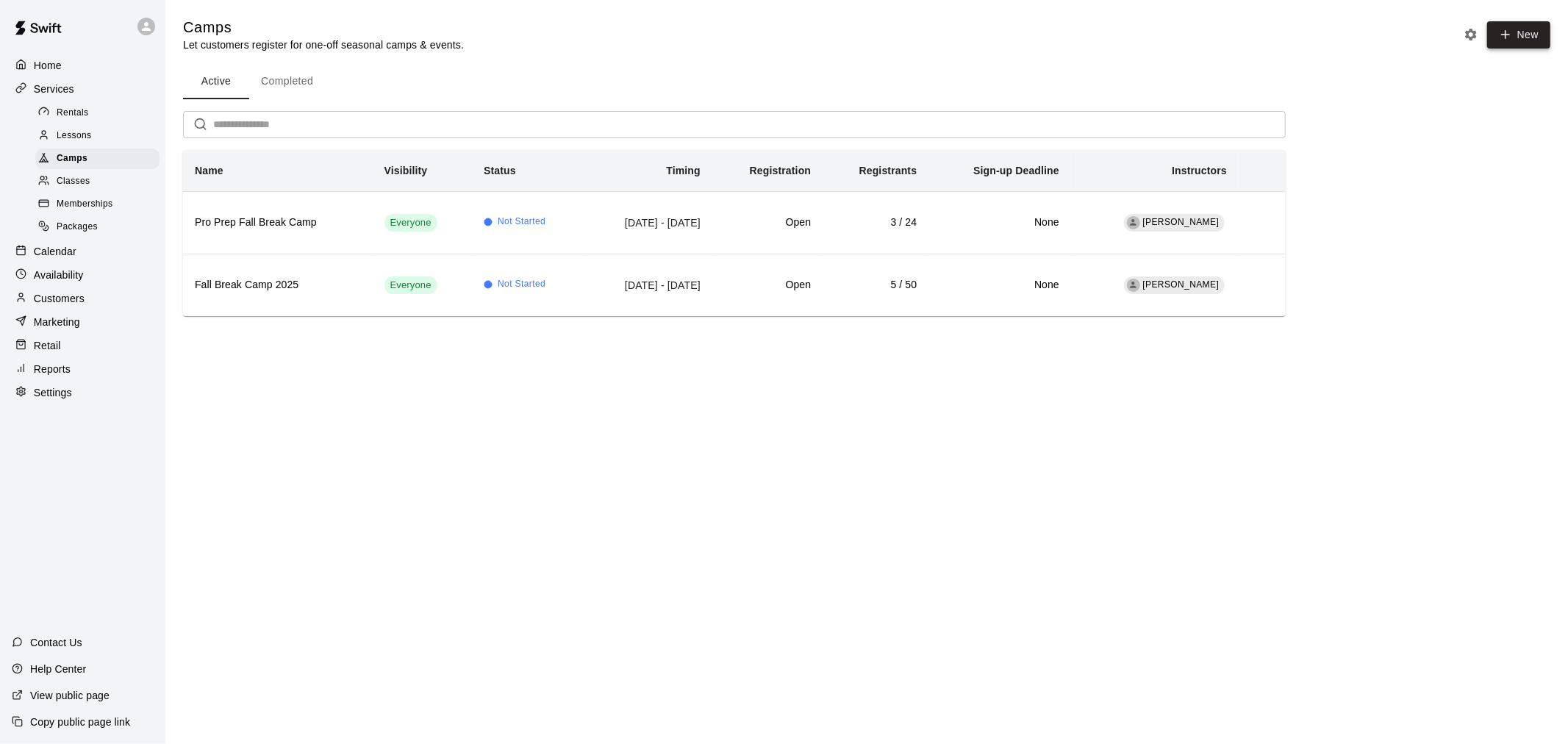
click at [1534, 45] on button "New" at bounding box center [1519, 35] width 64 height 27
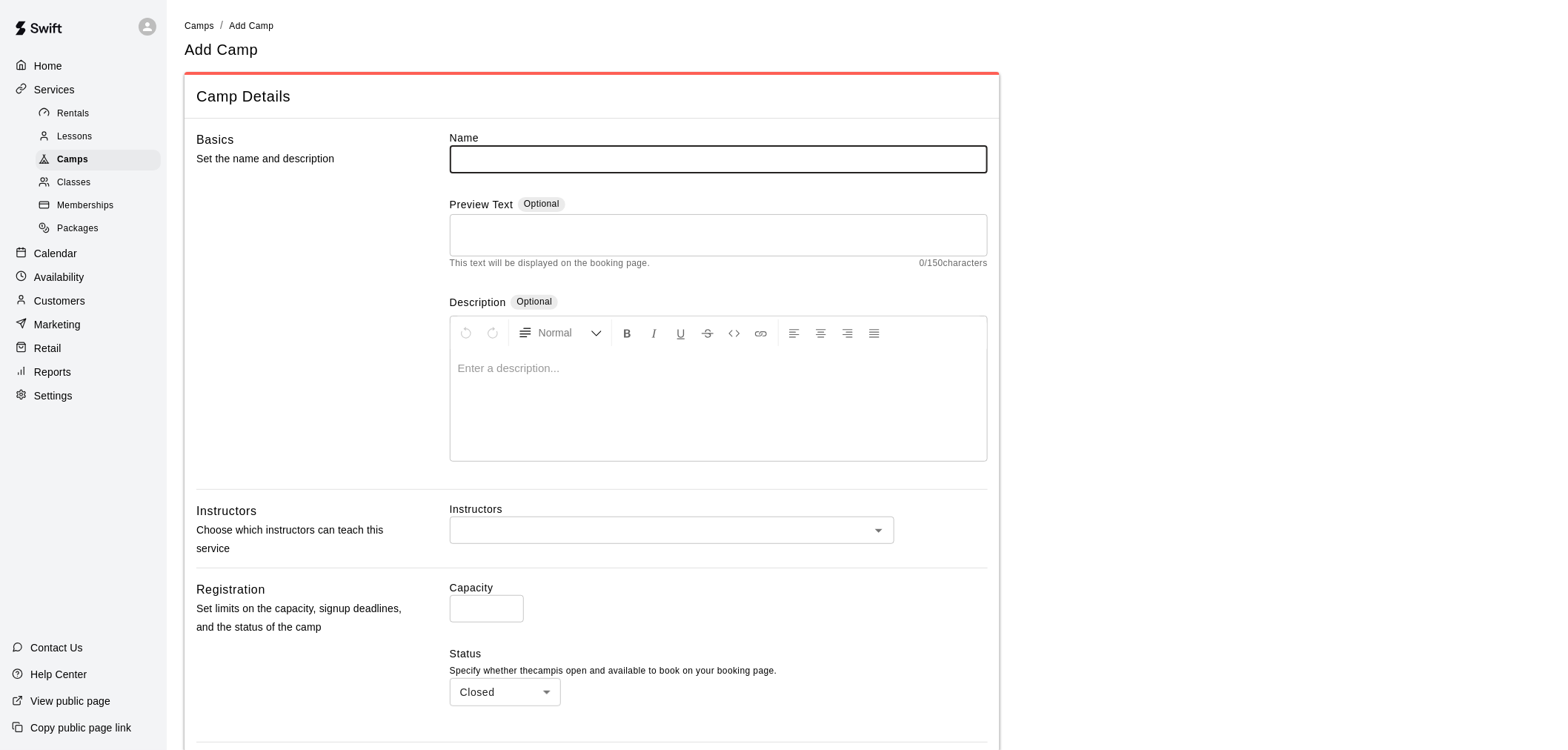
click at [491, 159] on input "text" at bounding box center [718, 159] width 538 height 27
type input "**********"
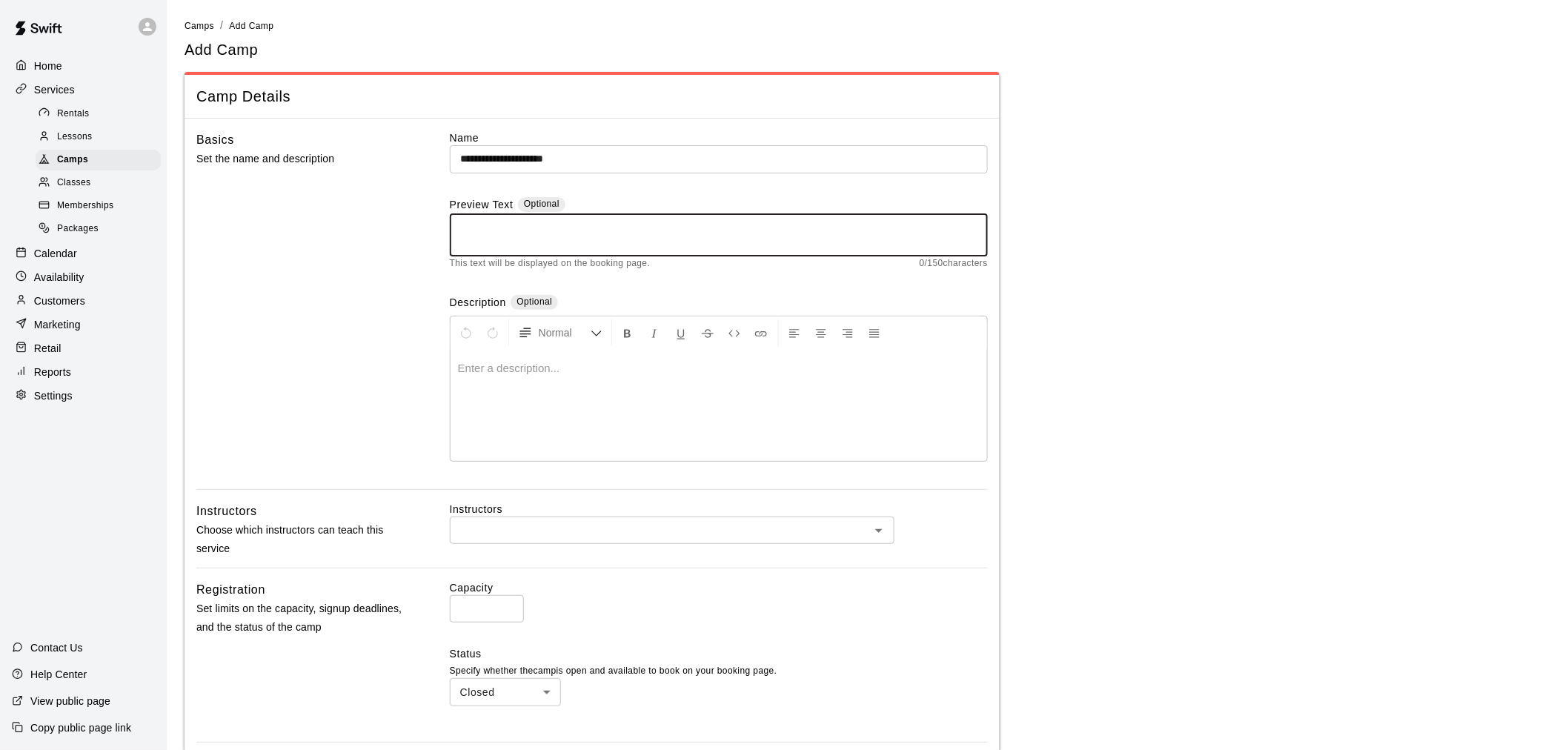
paste textarea "**********"
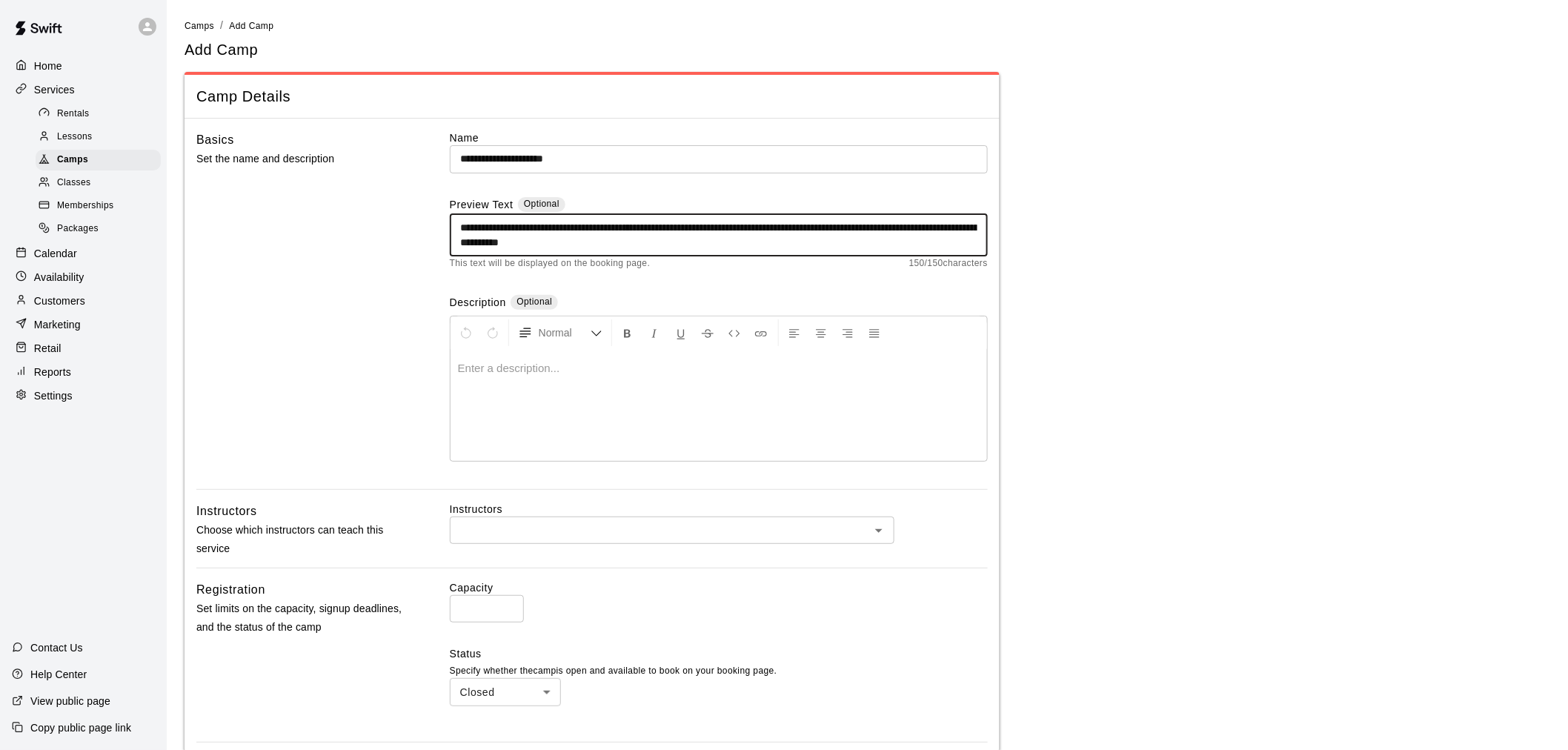
type textarea "**********"
drag, startPoint x: 750, startPoint y: 244, endPoint x: 211, endPoint y: 165, distance: 544.8
click at [211, 165] on div "**********" at bounding box center [592, 310] width 792 height 359
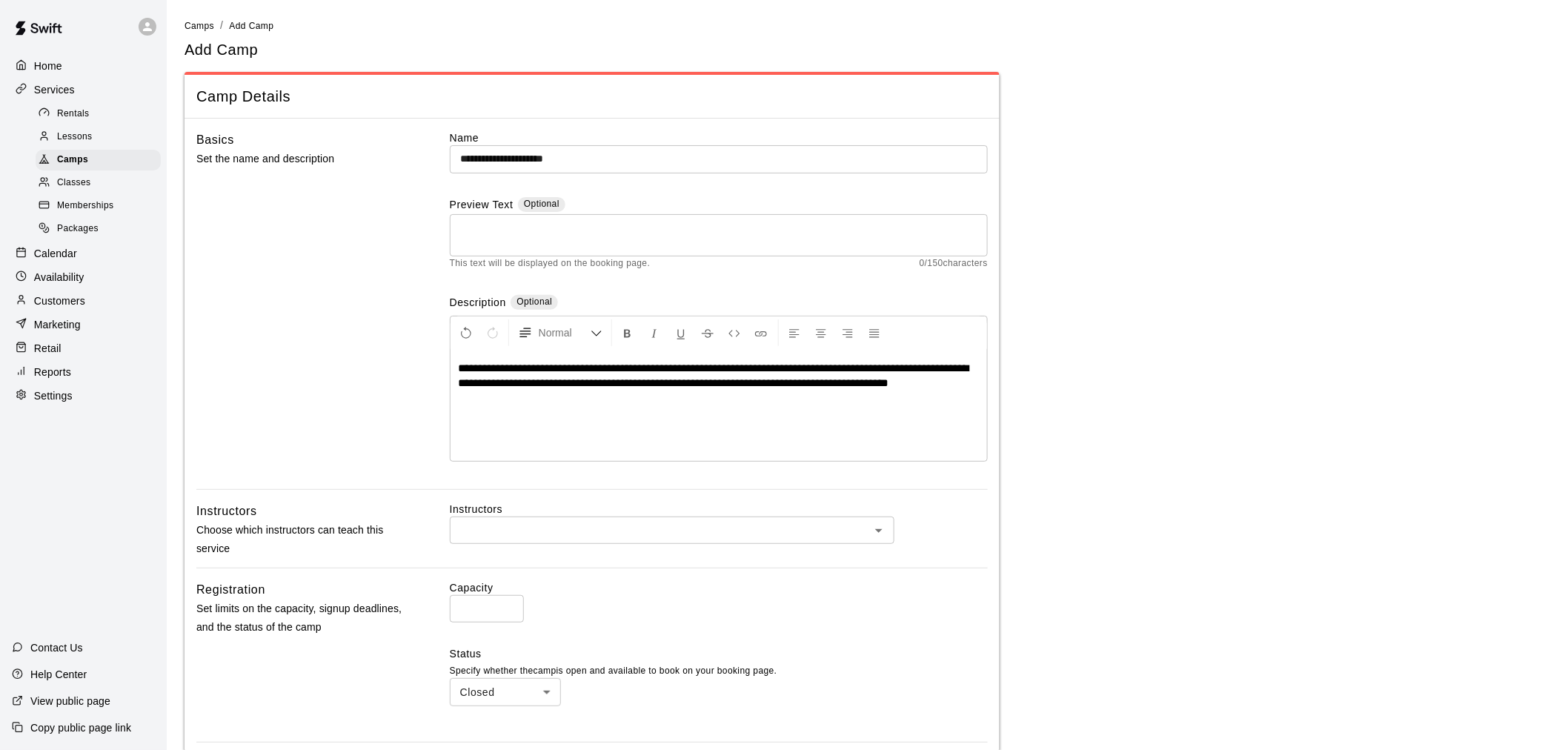
click at [575, 525] on input "text" at bounding box center [659, 530] width 411 height 18
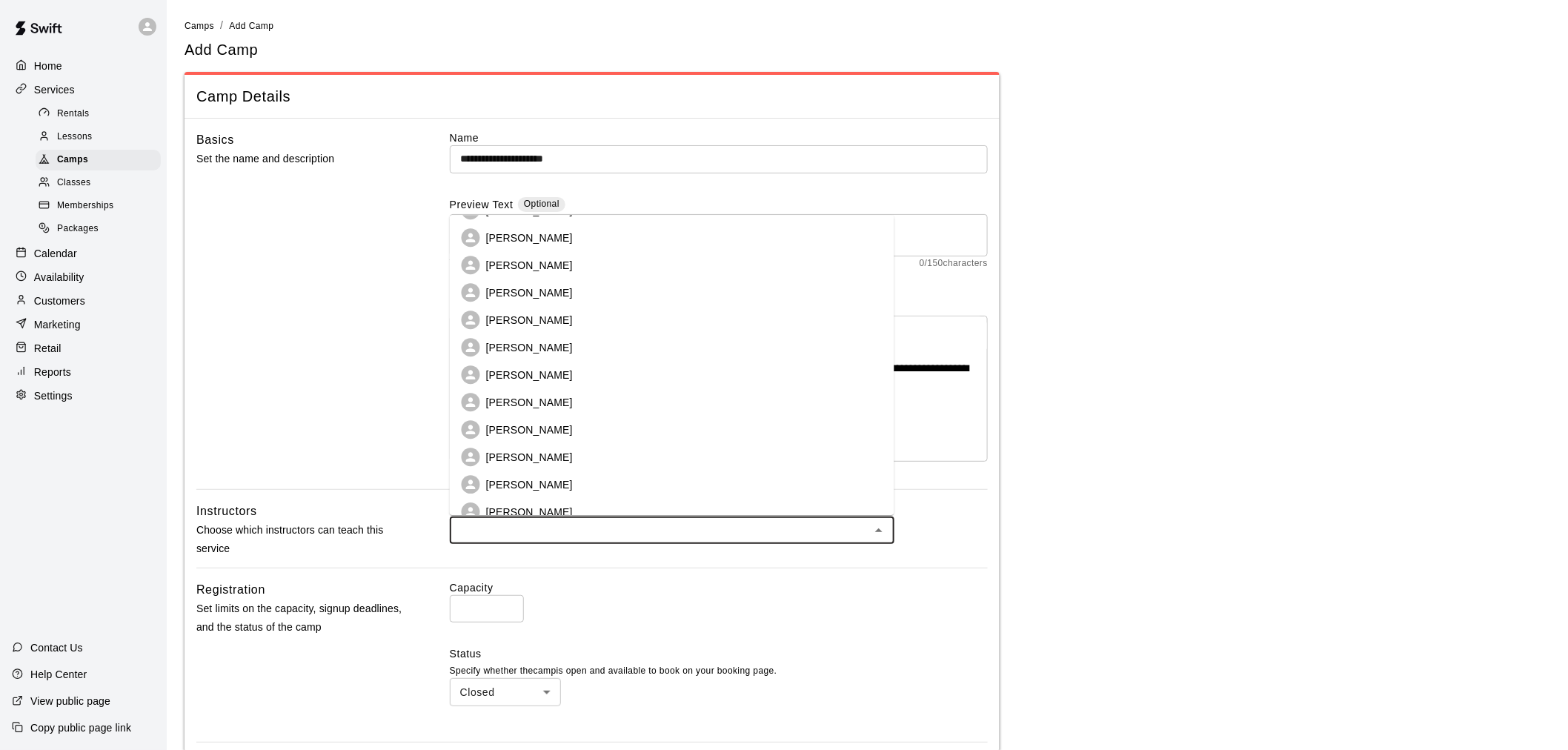
scroll to position [178, 0]
click at [599, 441] on li "[PERSON_NAME]" at bounding box center [671, 442] width 445 height 27
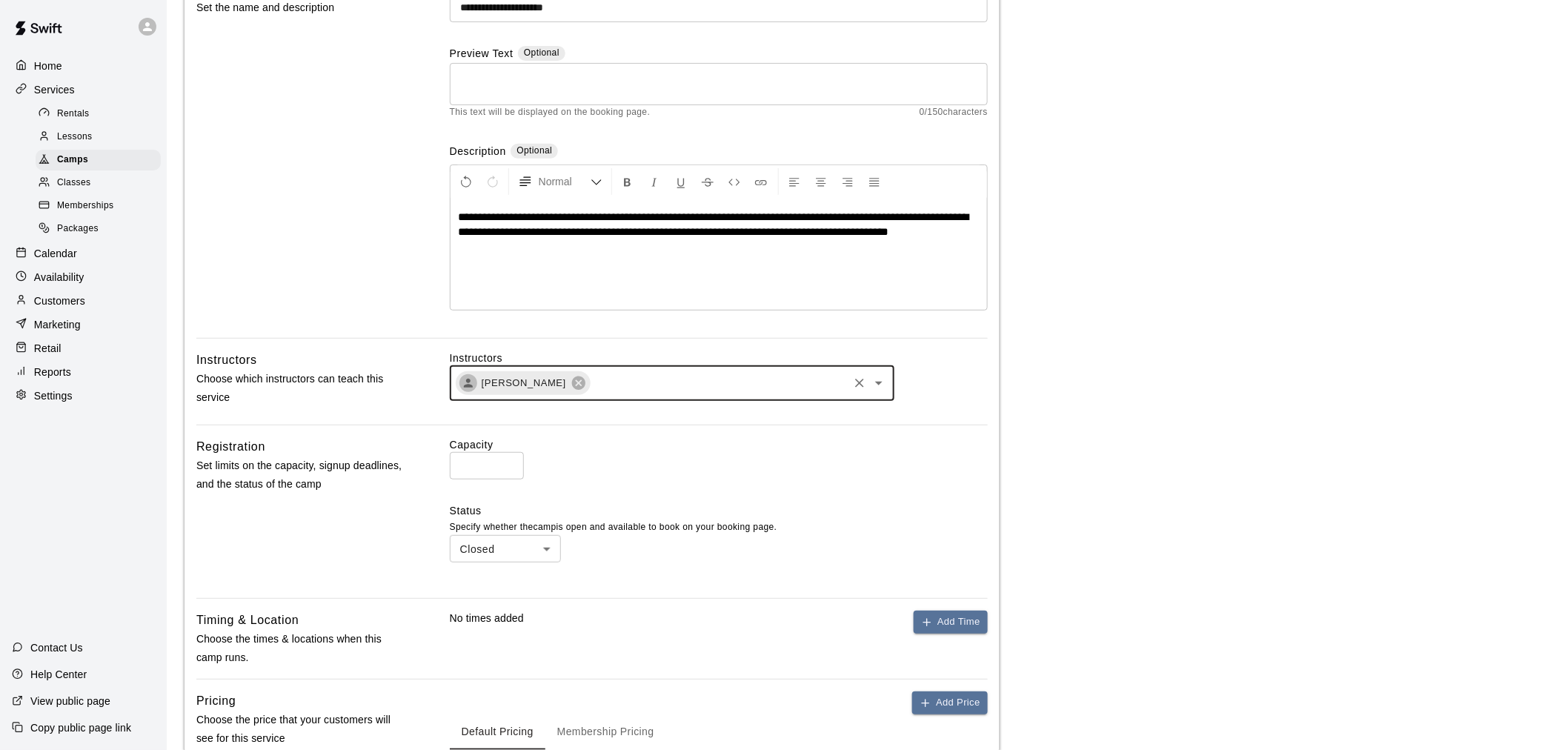
scroll to position [164, 0]
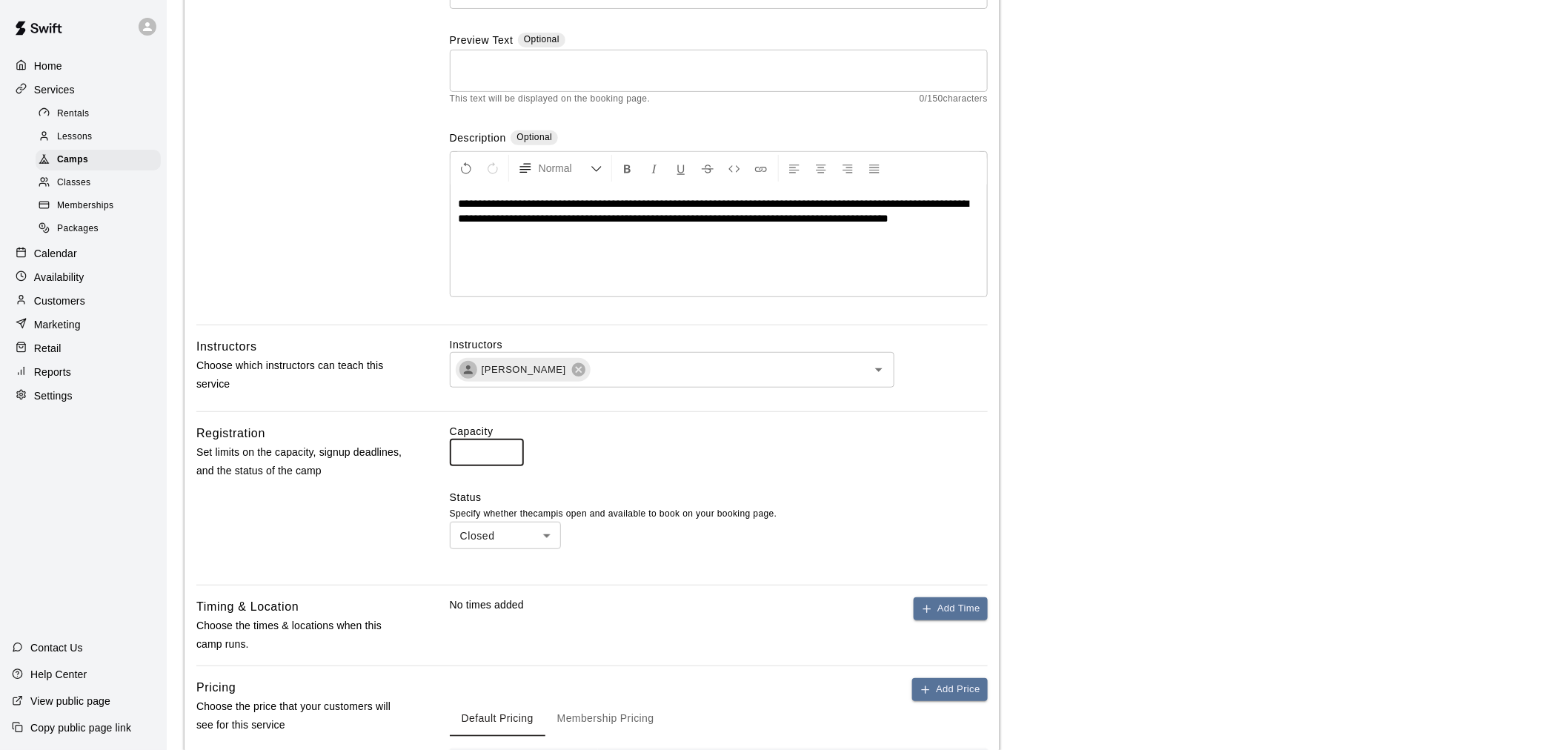
drag, startPoint x: 478, startPoint y: 450, endPoint x: 389, endPoint y: 439, distance: 89.7
click at [389, 439] on div "Registration Set limits on the capacity, signup deadlines, and the status of th…" at bounding box center [592, 498] width 792 height 149
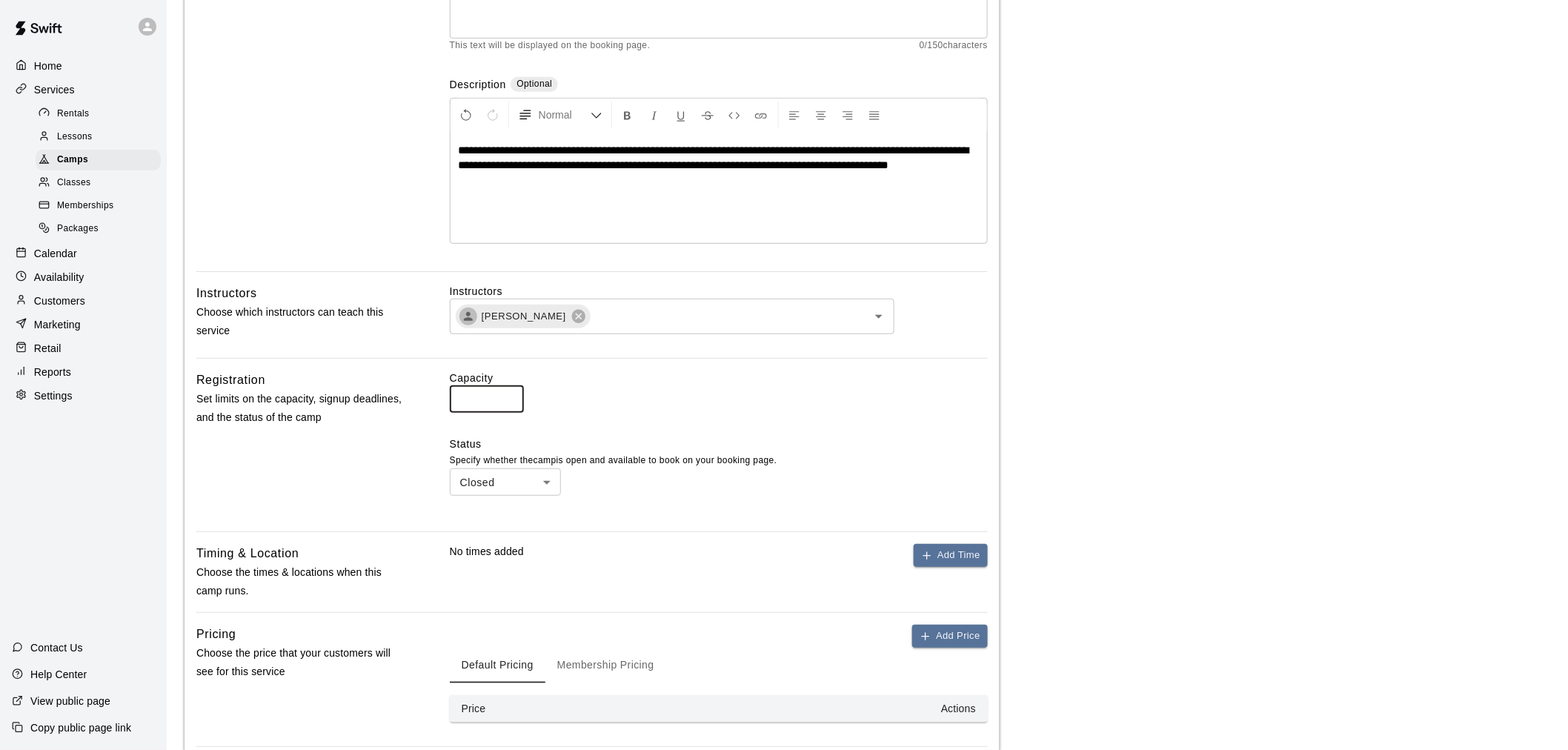
scroll to position [247, 0]
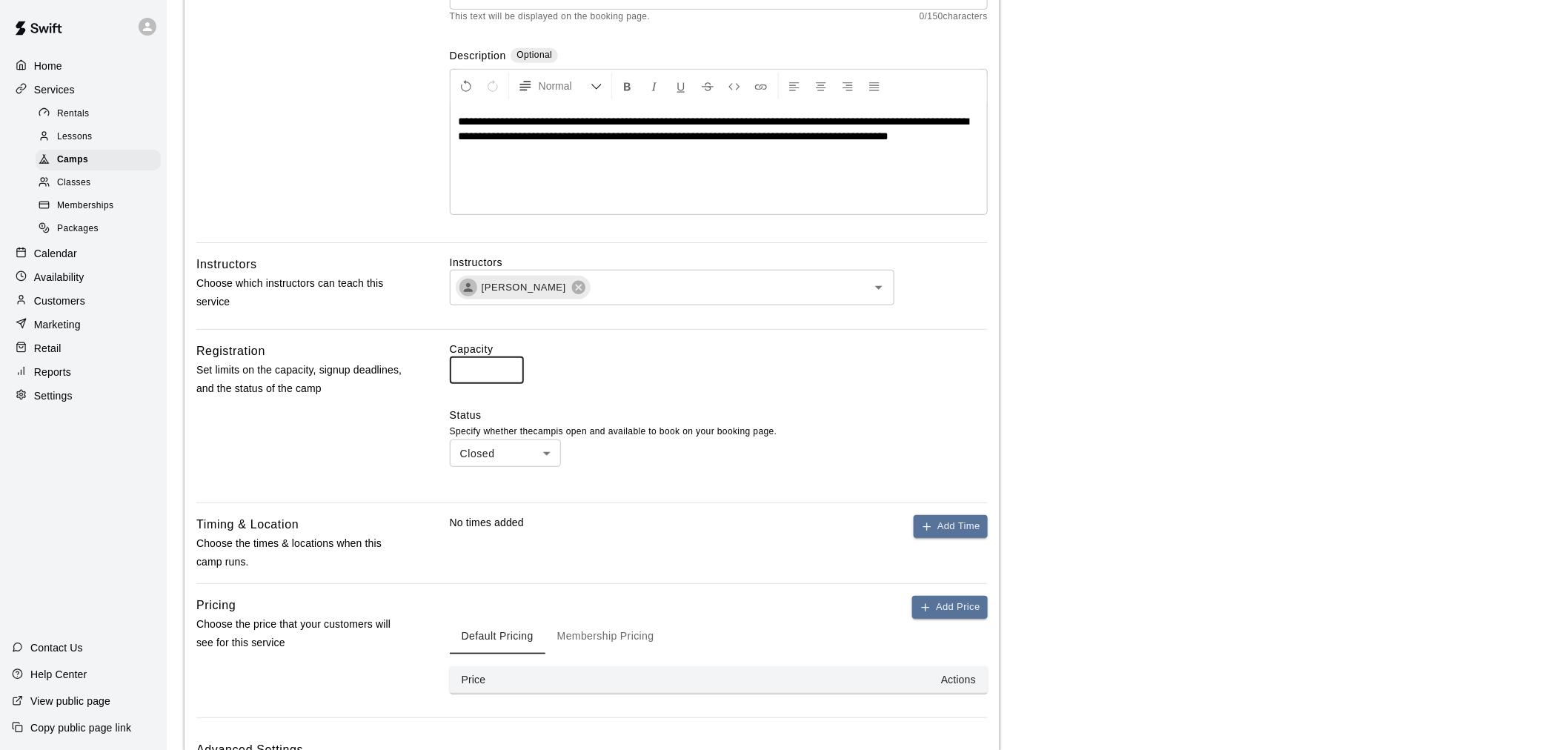
type input "**"
click at [543, 454] on body "**********" at bounding box center [784, 311] width 1568 height 1116
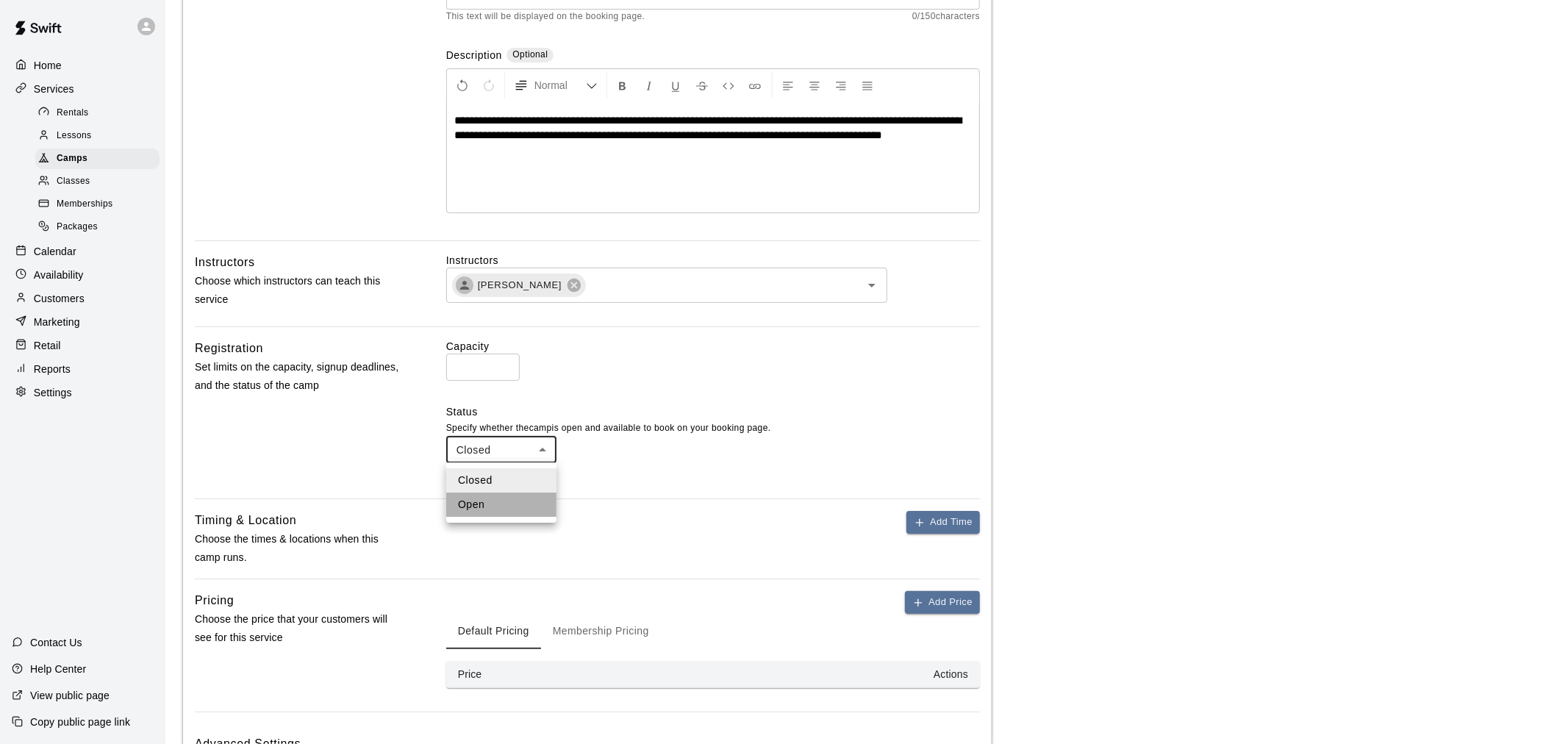
click at [498, 500] on li "Open" at bounding box center [501, 505] width 110 height 25
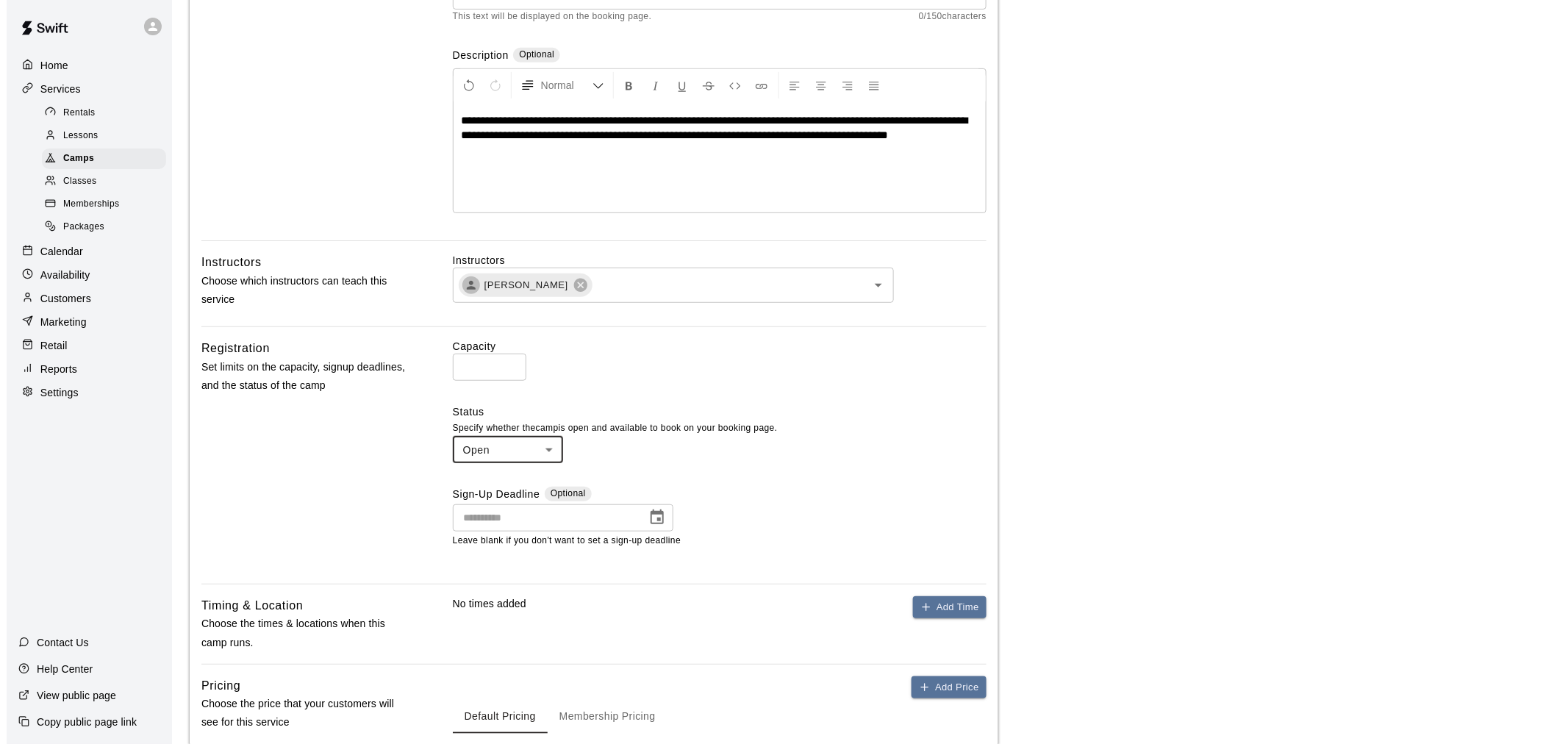
scroll to position [327, 0]
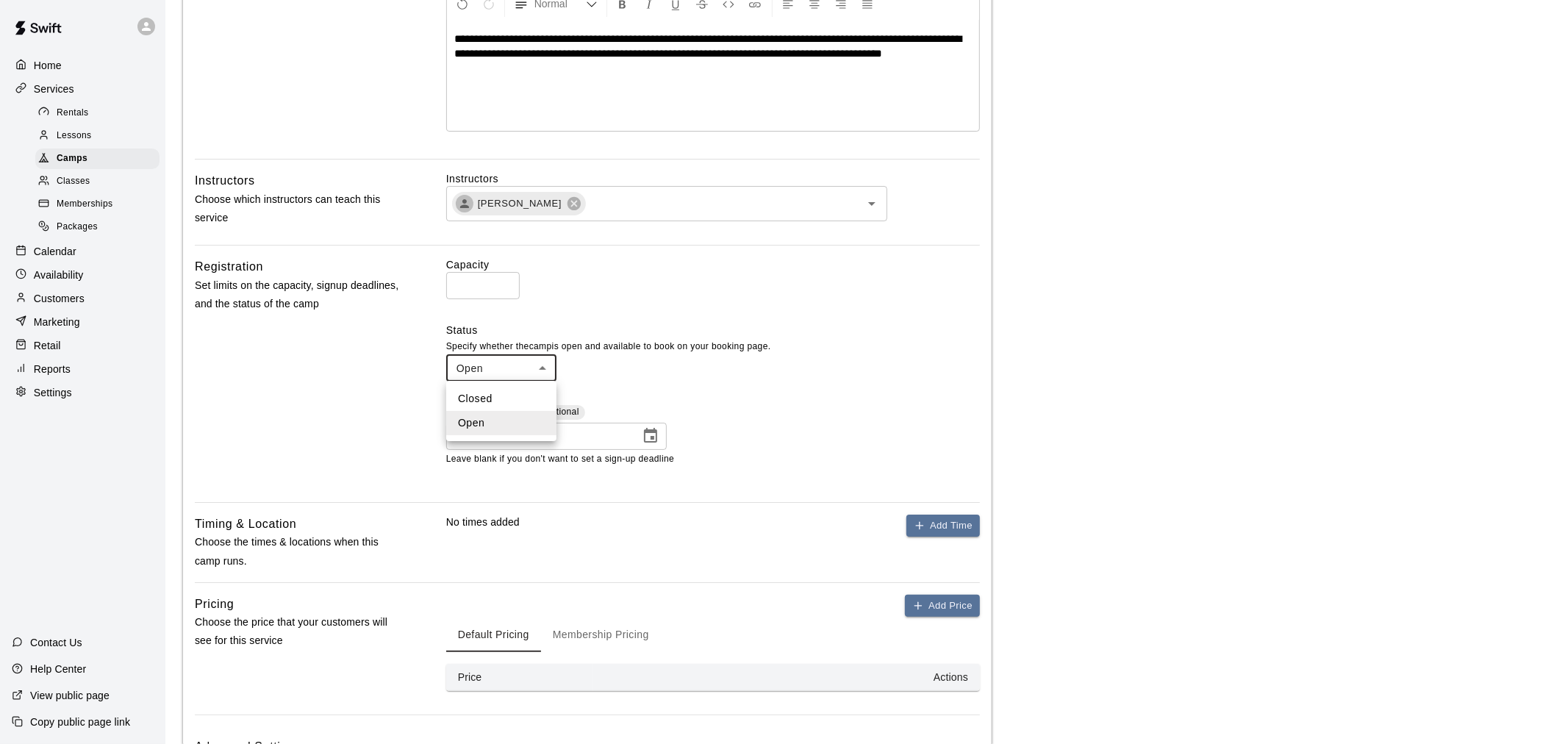
click at [543, 377] on body "**********" at bounding box center [784, 269] width 1568 height 1192
click at [496, 394] on li "Closed" at bounding box center [501, 398] width 110 height 25
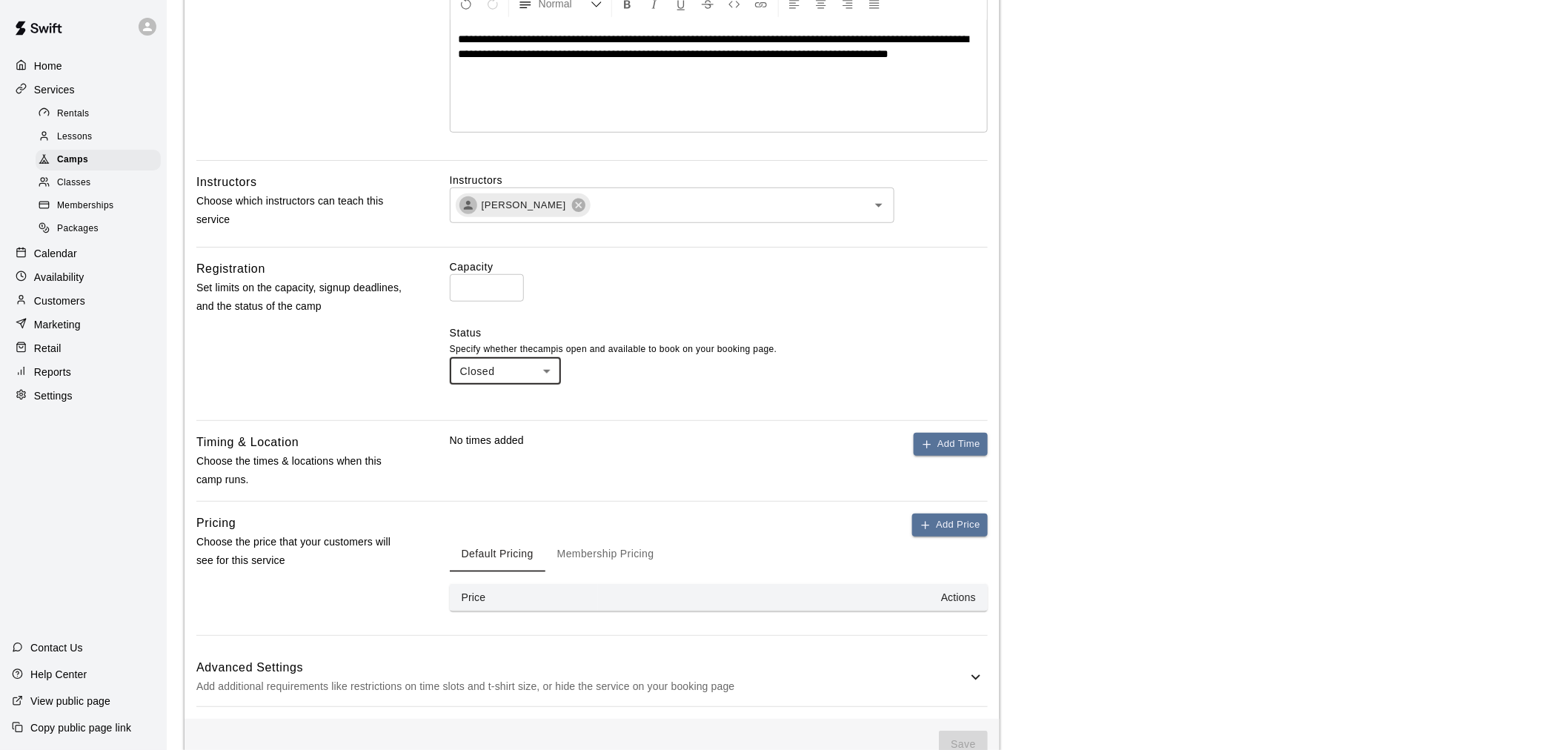
click at [492, 360] on body "**********" at bounding box center [784, 228] width 1568 height 1116
click at [502, 428] on li "Open" at bounding box center [505, 426] width 111 height 25
type input "****"
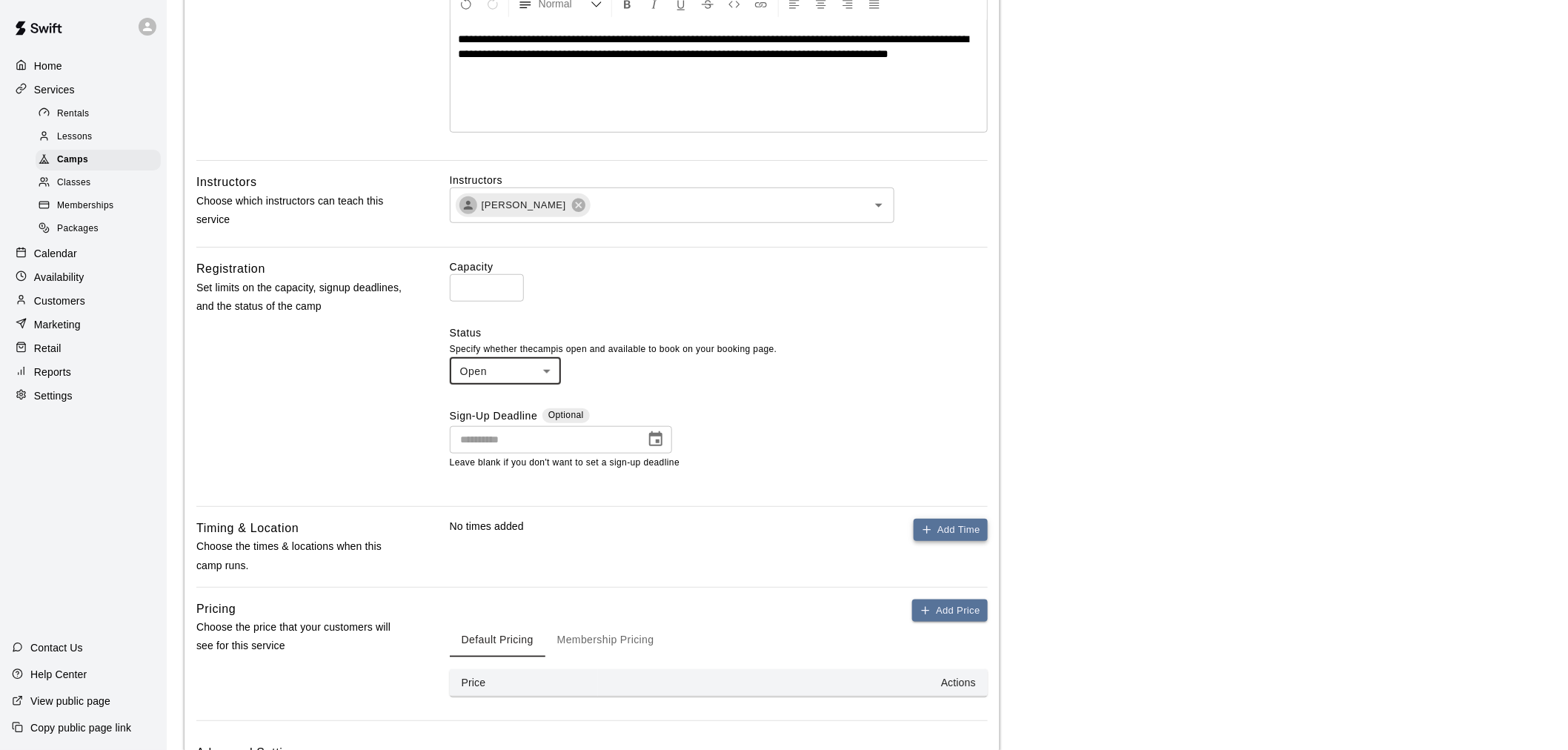
click at [951, 527] on button "Add Time" at bounding box center [950, 530] width 74 height 23
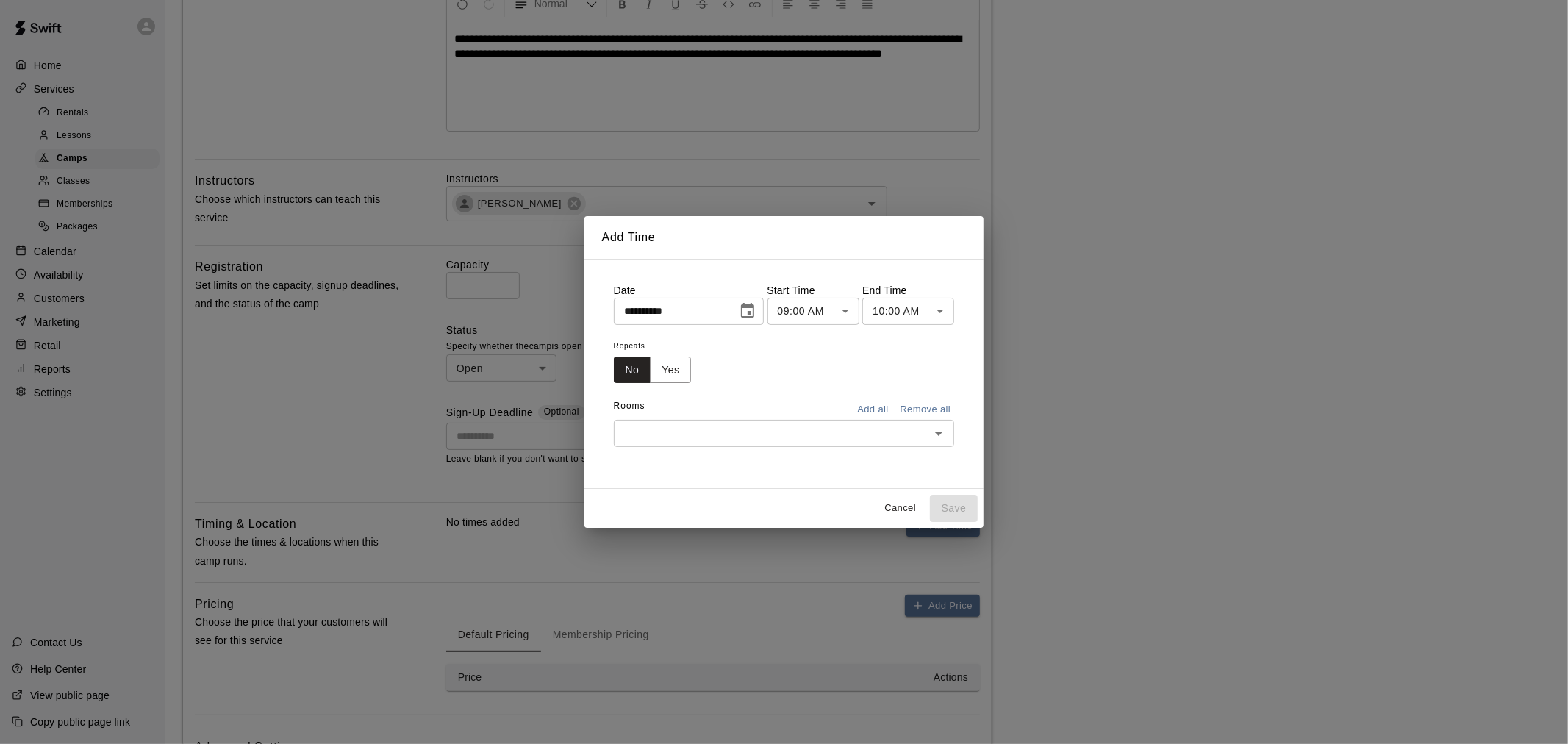
click at [899, 306] on body "**********" at bounding box center [784, 269] width 1568 height 1192
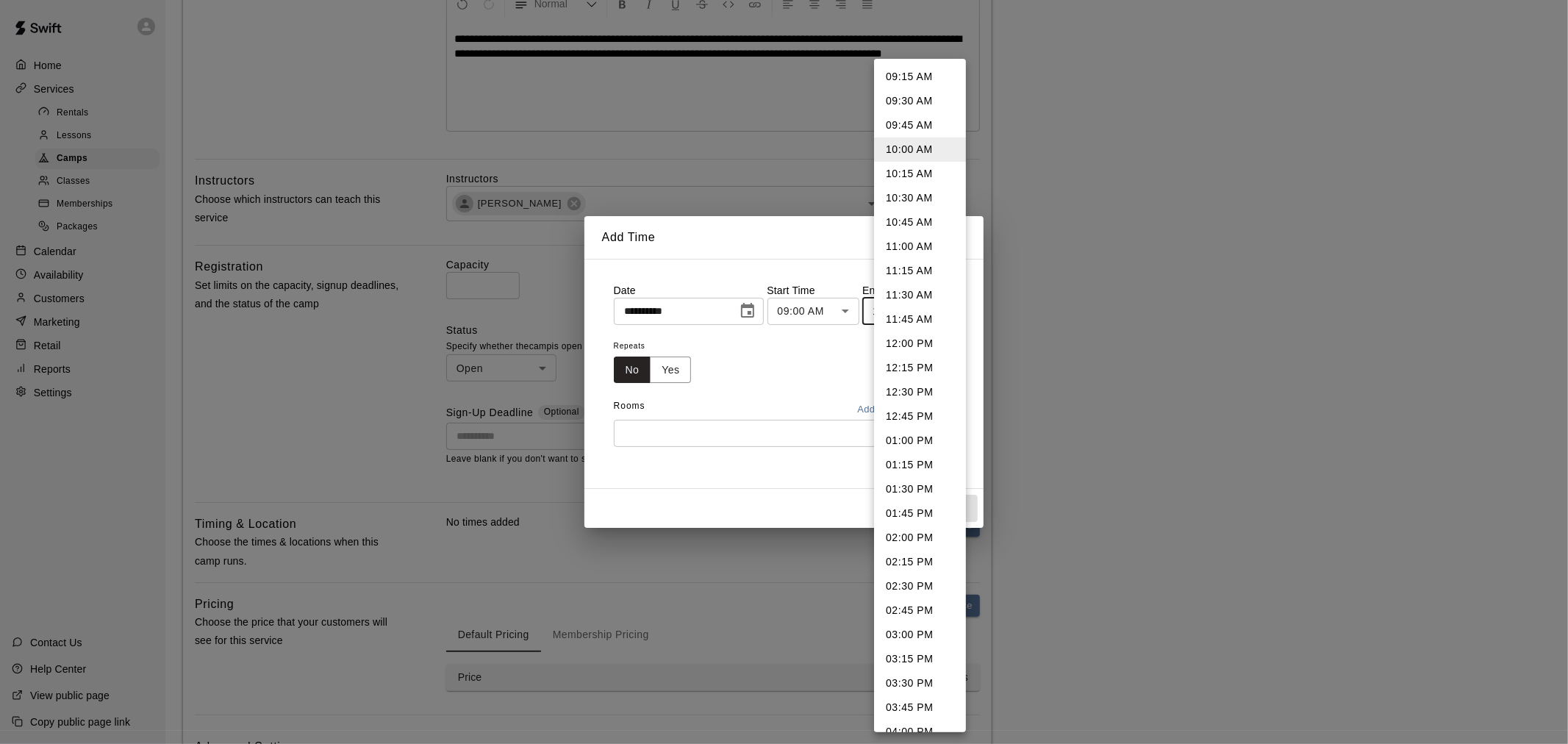
click at [901, 347] on li "12:00 PM" at bounding box center [920, 343] width 92 height 25
type input "********"
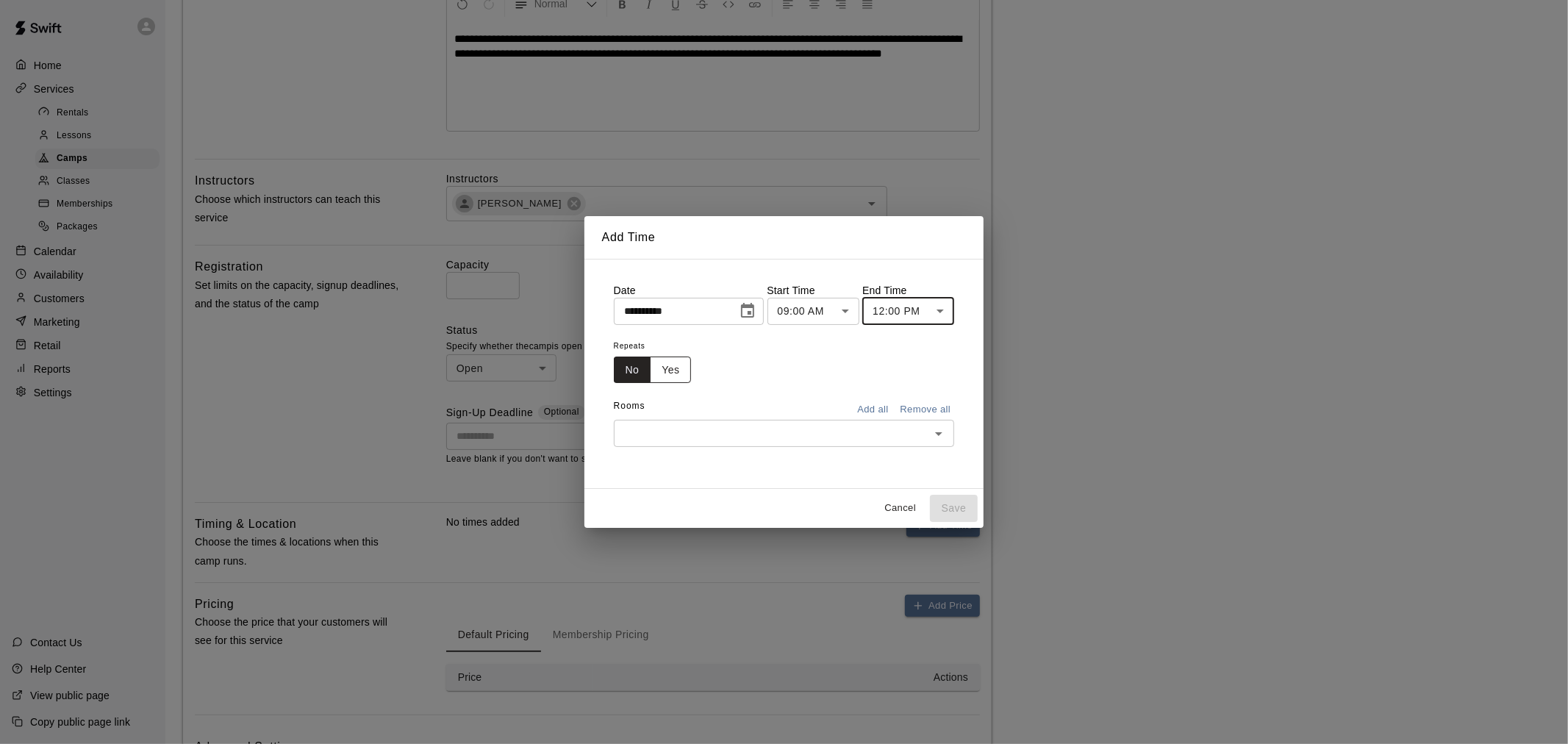
click at [660, 364] on button "Yes" at bounding box center [671, 370] width 41 height 27
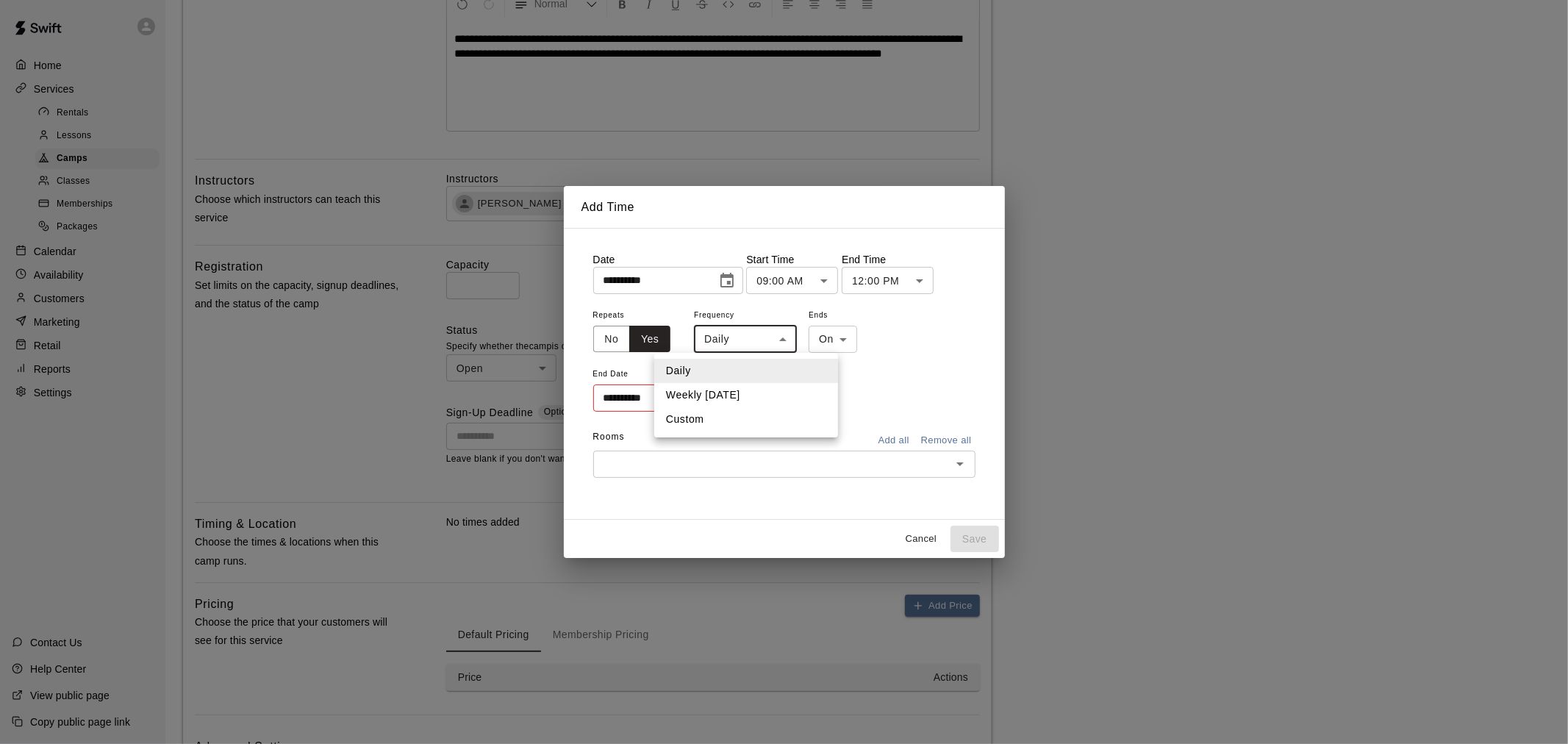
click at [746, 335] on body "**********" at bounding box center [784, 269] width 1568 height 1192
click at [724, 364] on li "Daily" at bounding box center [745, 370] width 184 height 25
click at [729, 393] on icon "Choose date" at bounding box center [724, 397] width 14 height 14
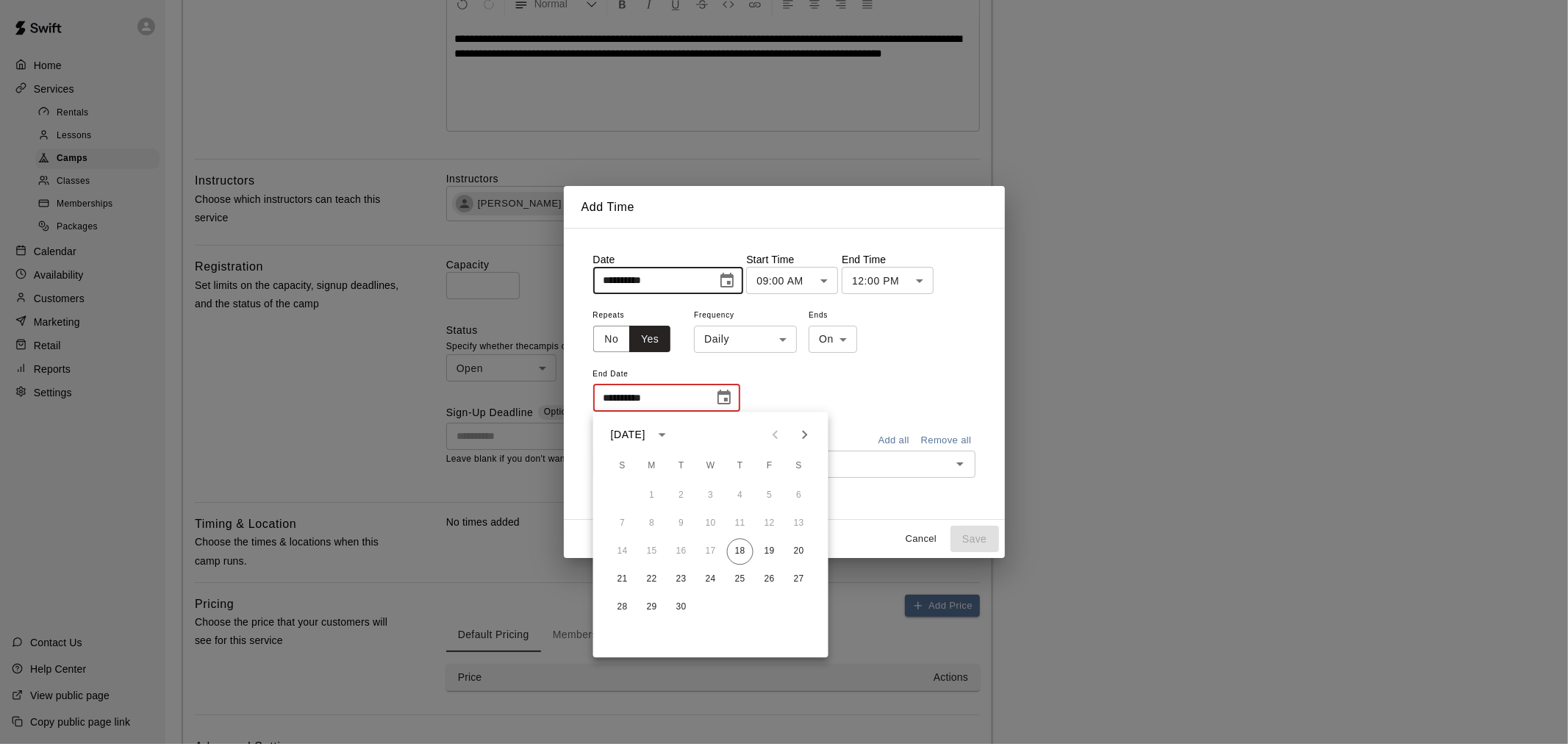
click at [699, 289] on input "**********" at bounding box center [649, 281] width 113 height 27
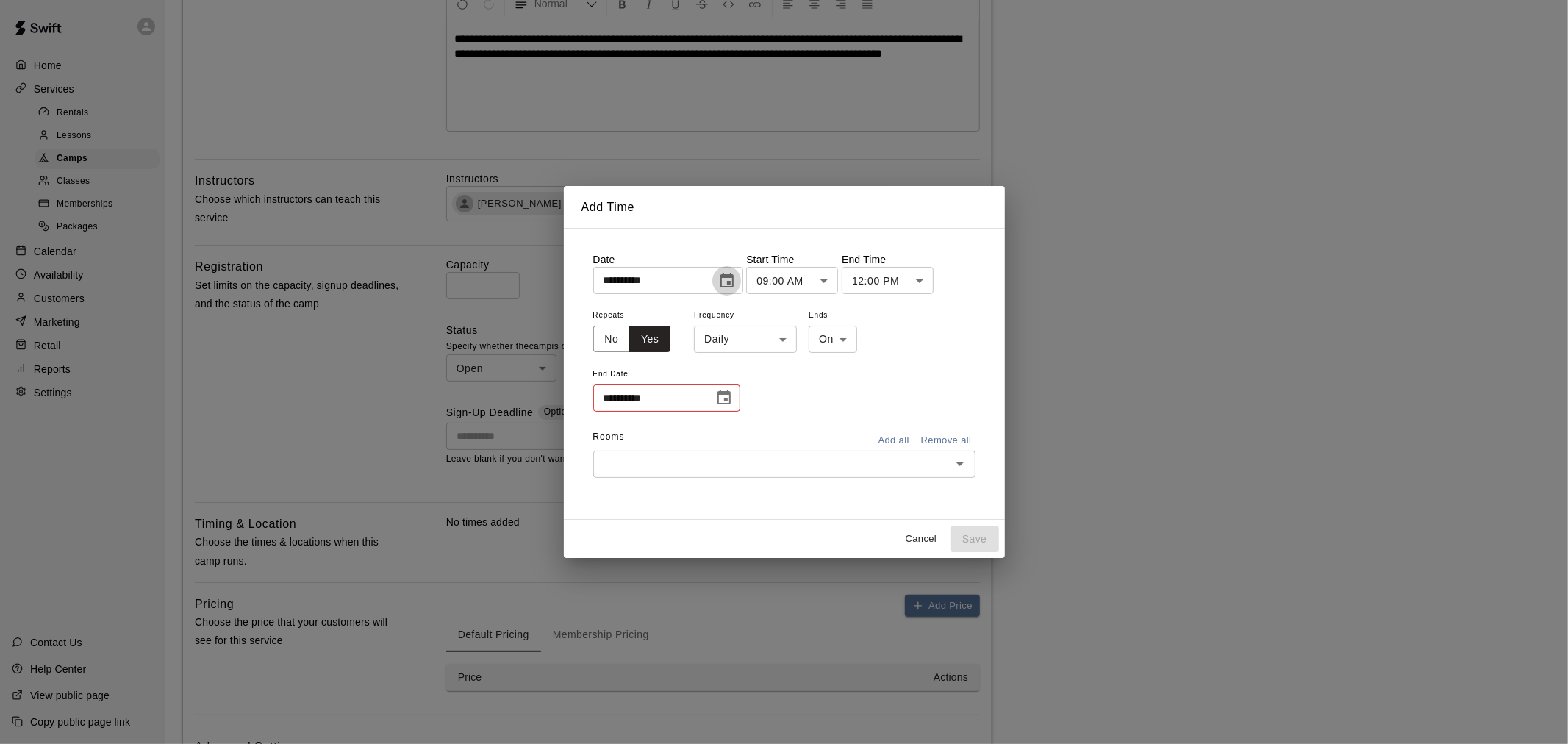
click at [734, 277] on icon "Choose date, selected date is Sep 18, 2025" at bounding box center [726, 280] width 14 height 14
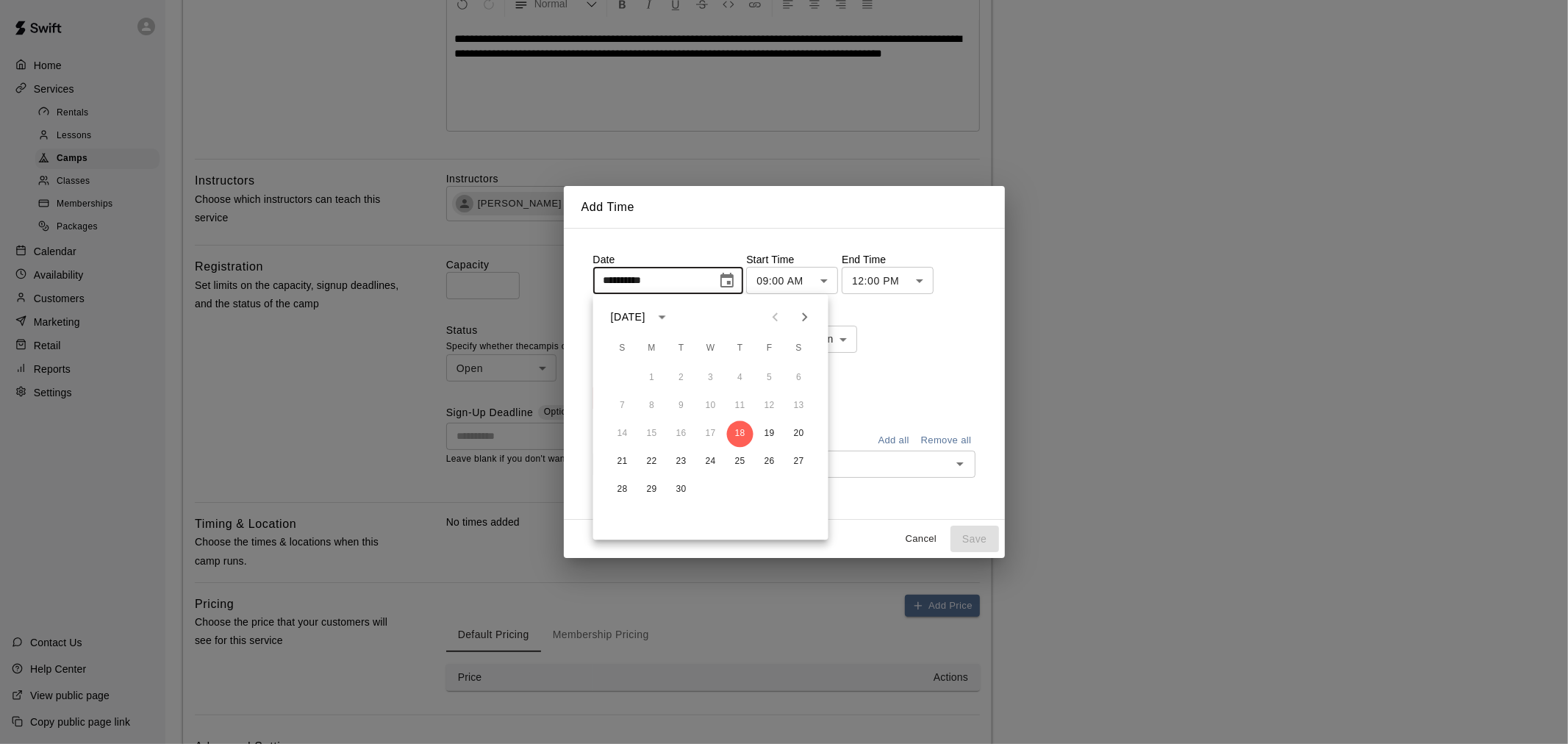
click at [802, 313] on icon "Next month" at bounding box center [805, 316] width 17 height 17
click at [642, 490] on button "29" at bounding box center [652, 489] width 26 height 26
type input "**********"
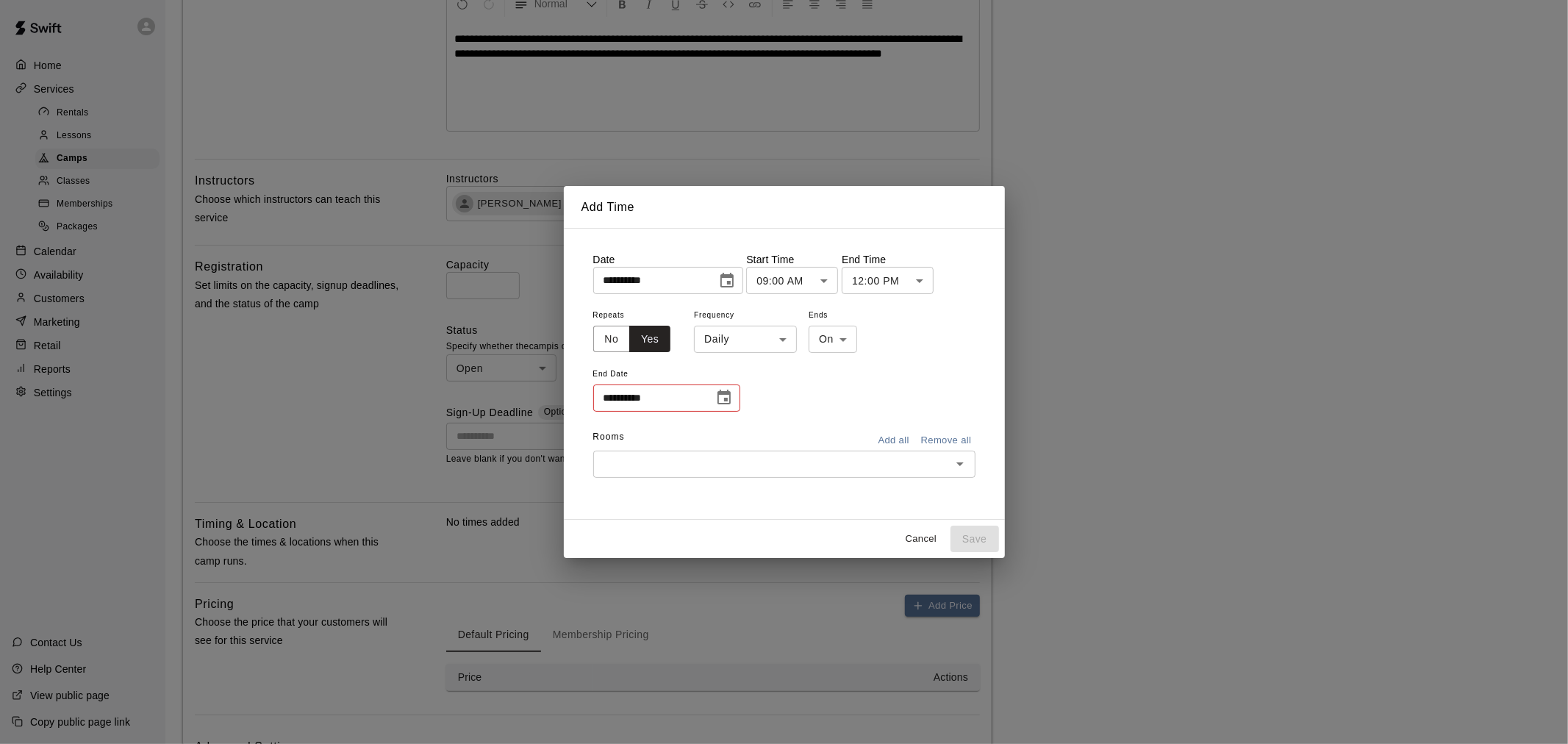
click at [726, 397] on icon "Choose date" at bounding box center [724, 397] width 17 height 17
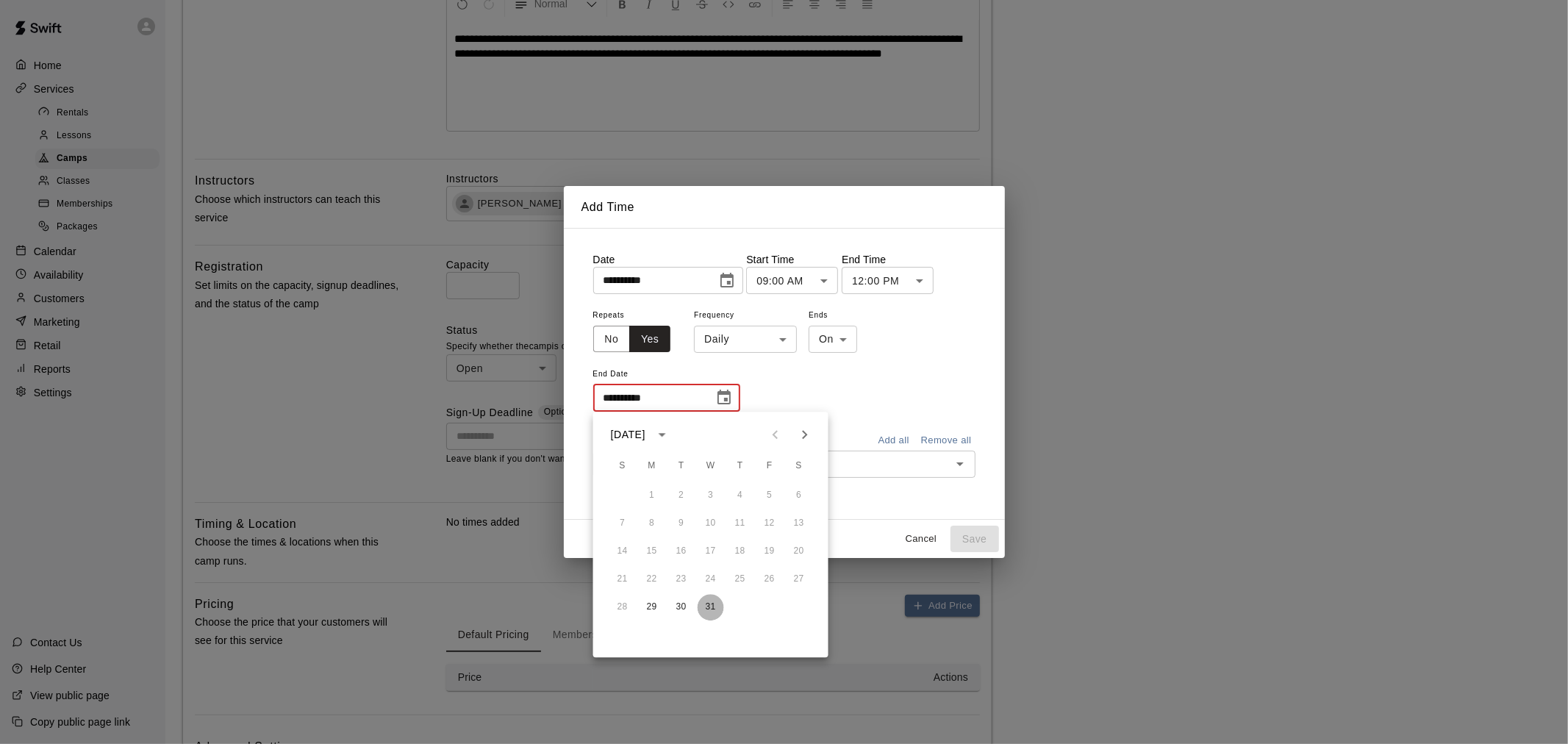
click at [707, 604] on button "31" at bounding box center [710, 606] width 26 height 26
type input "**********"
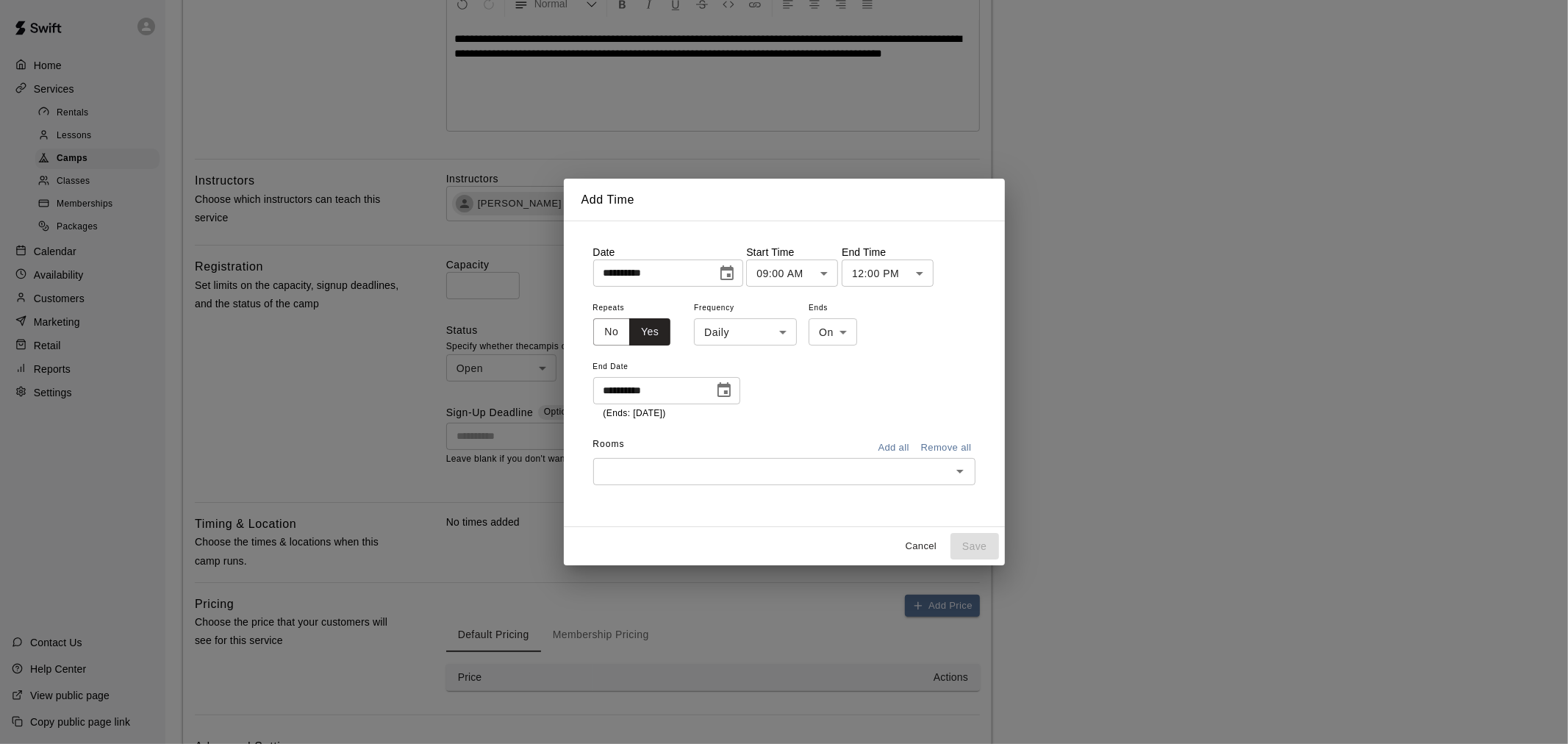
click at [769, 469] on input "text" at bounding box center [772, 471] width 349 height 18
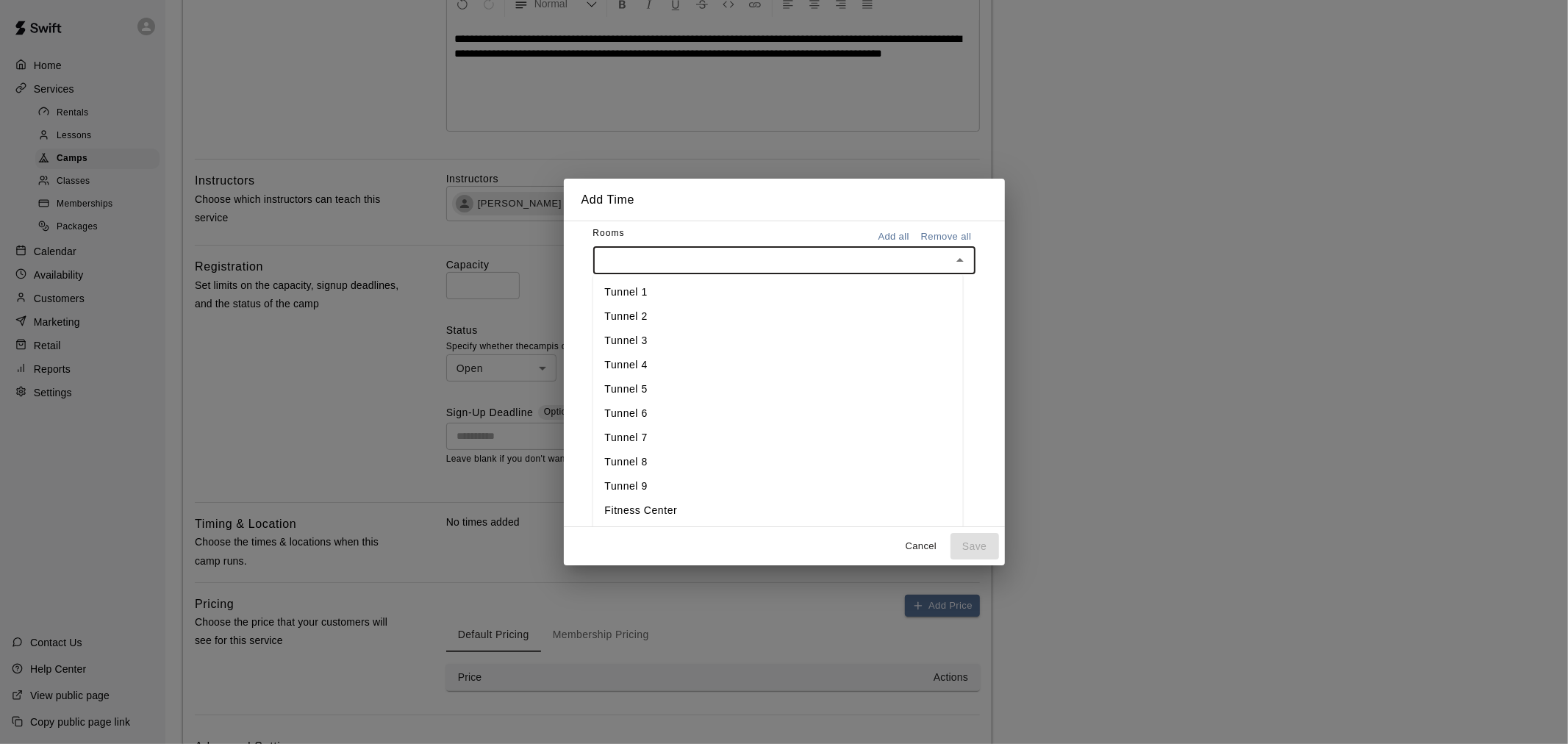
scroll to position [213, 0]
click at [718, 431] on li "Tunnel 7" at bounding box center [777, 436] width 370 height 25
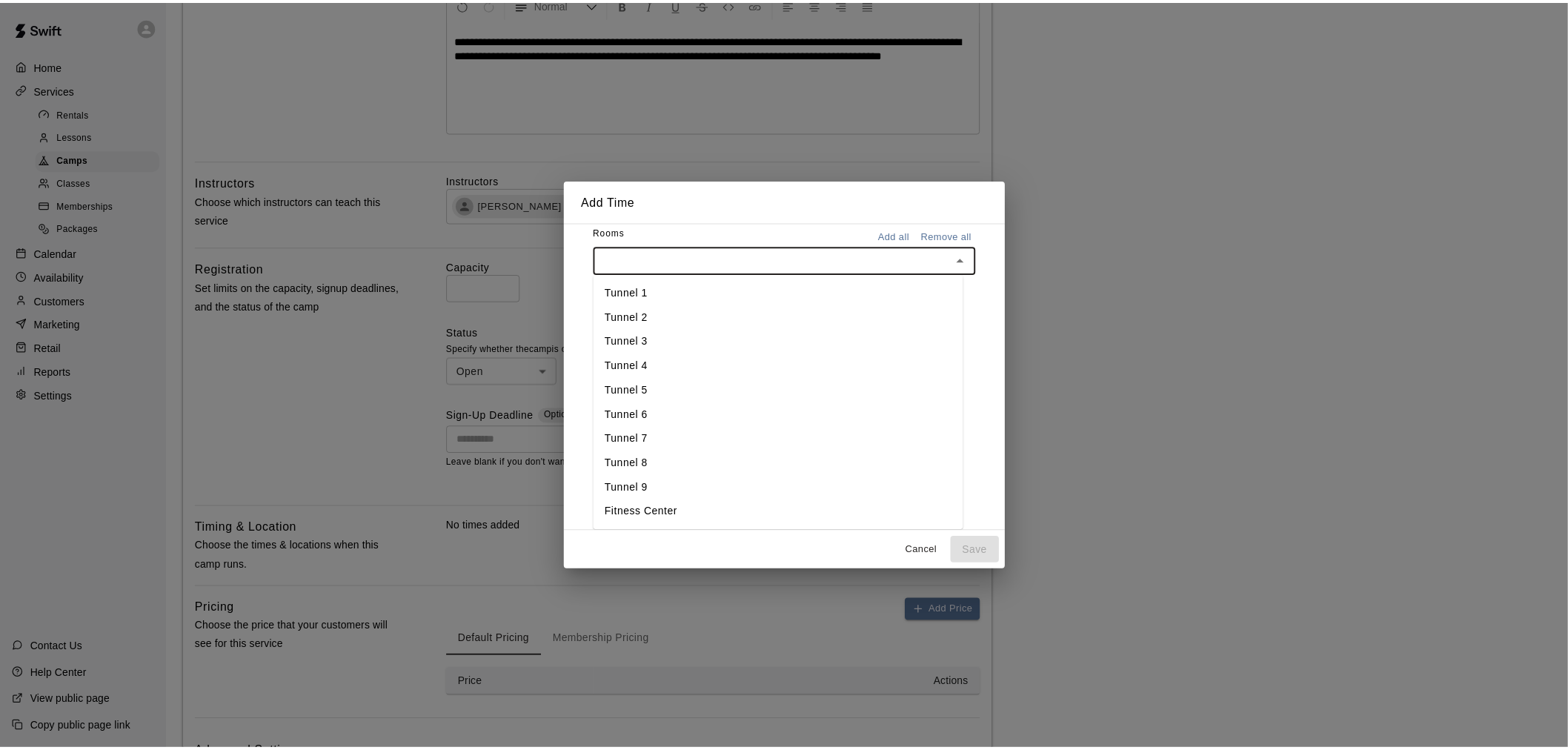
scroll to position [0, 0]
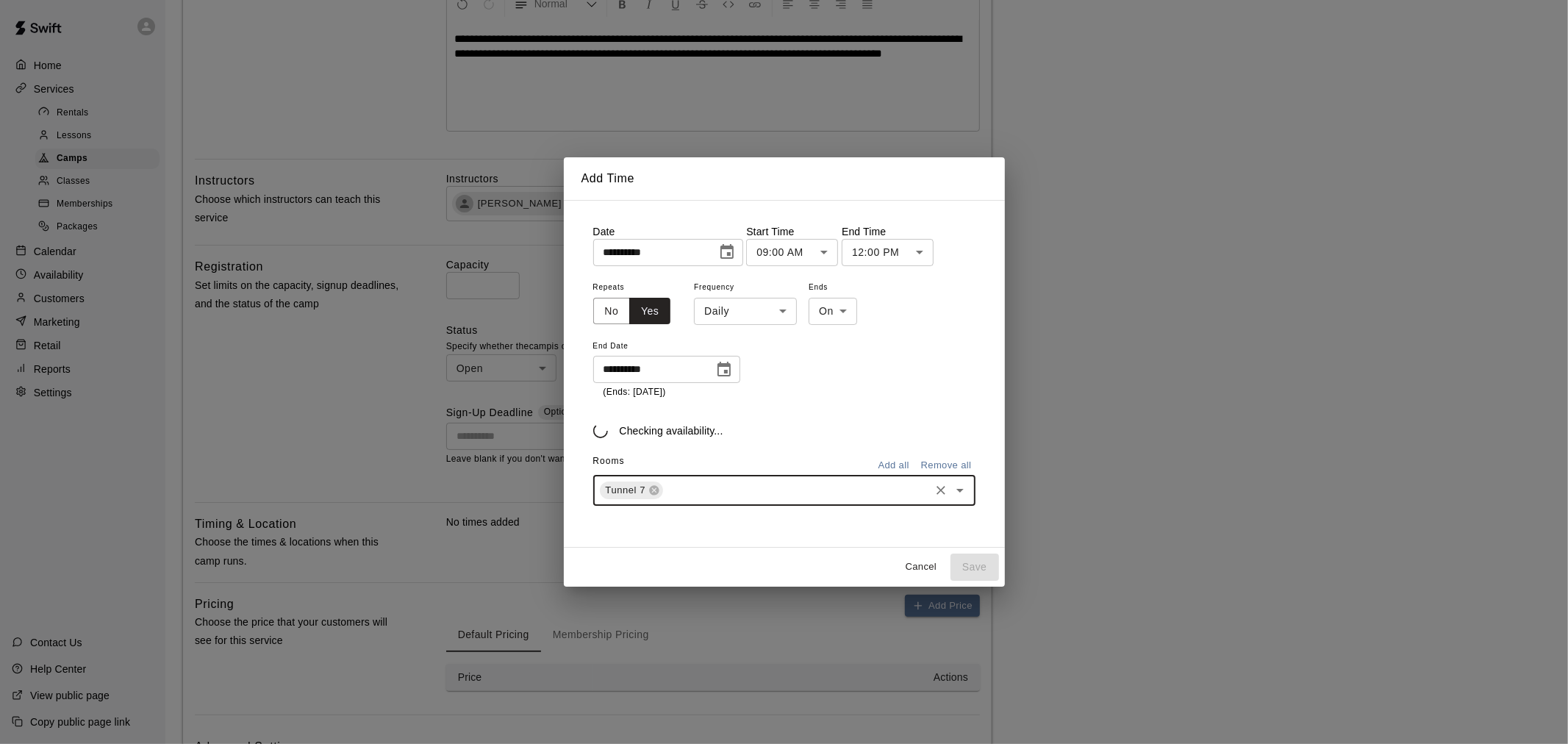
click at [732, 484] on input "text" at bounding box center [796, 490] width 261 height 18
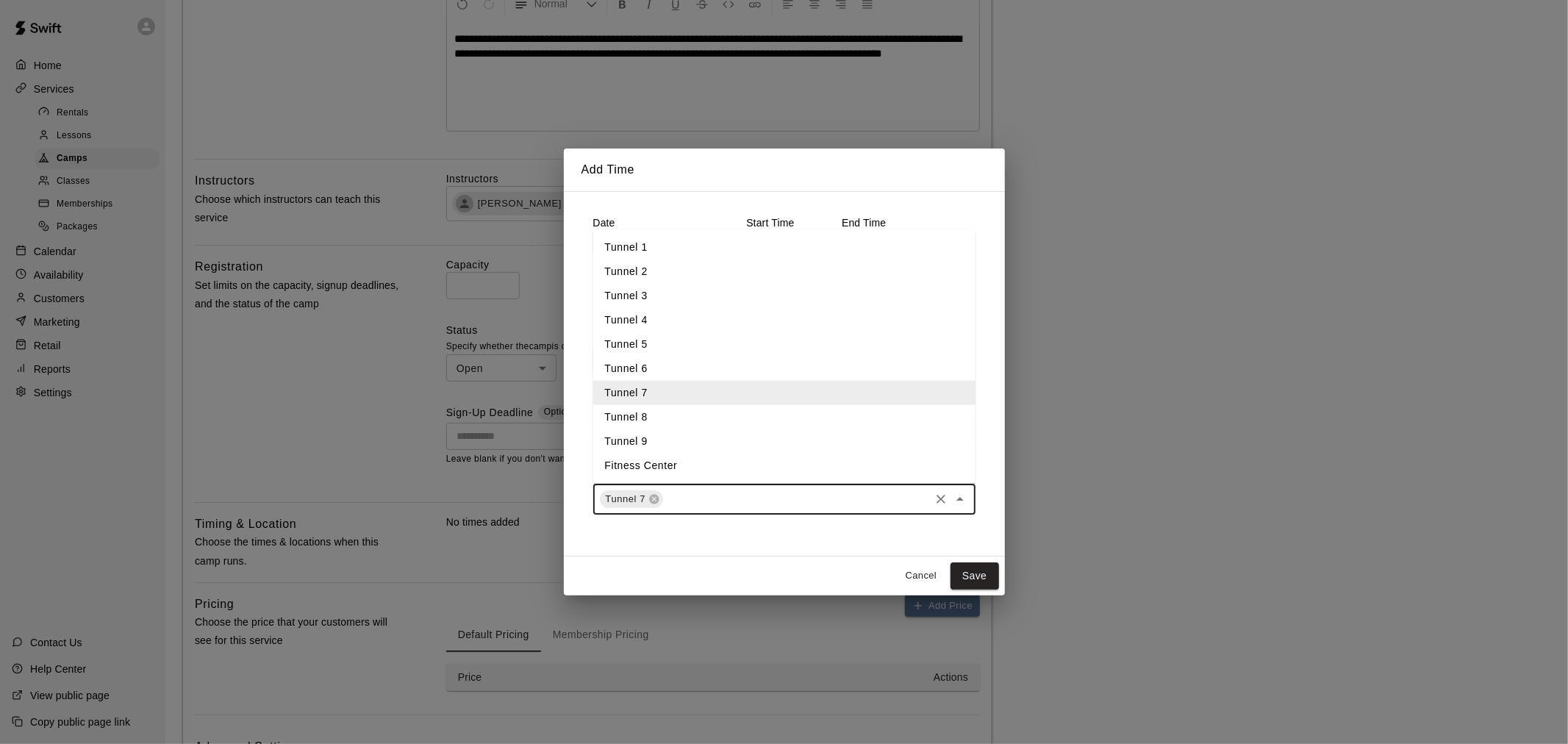
click at [704, 410] on li "Tunnel 8" at bounding box center [784, 417] width 382 height 25
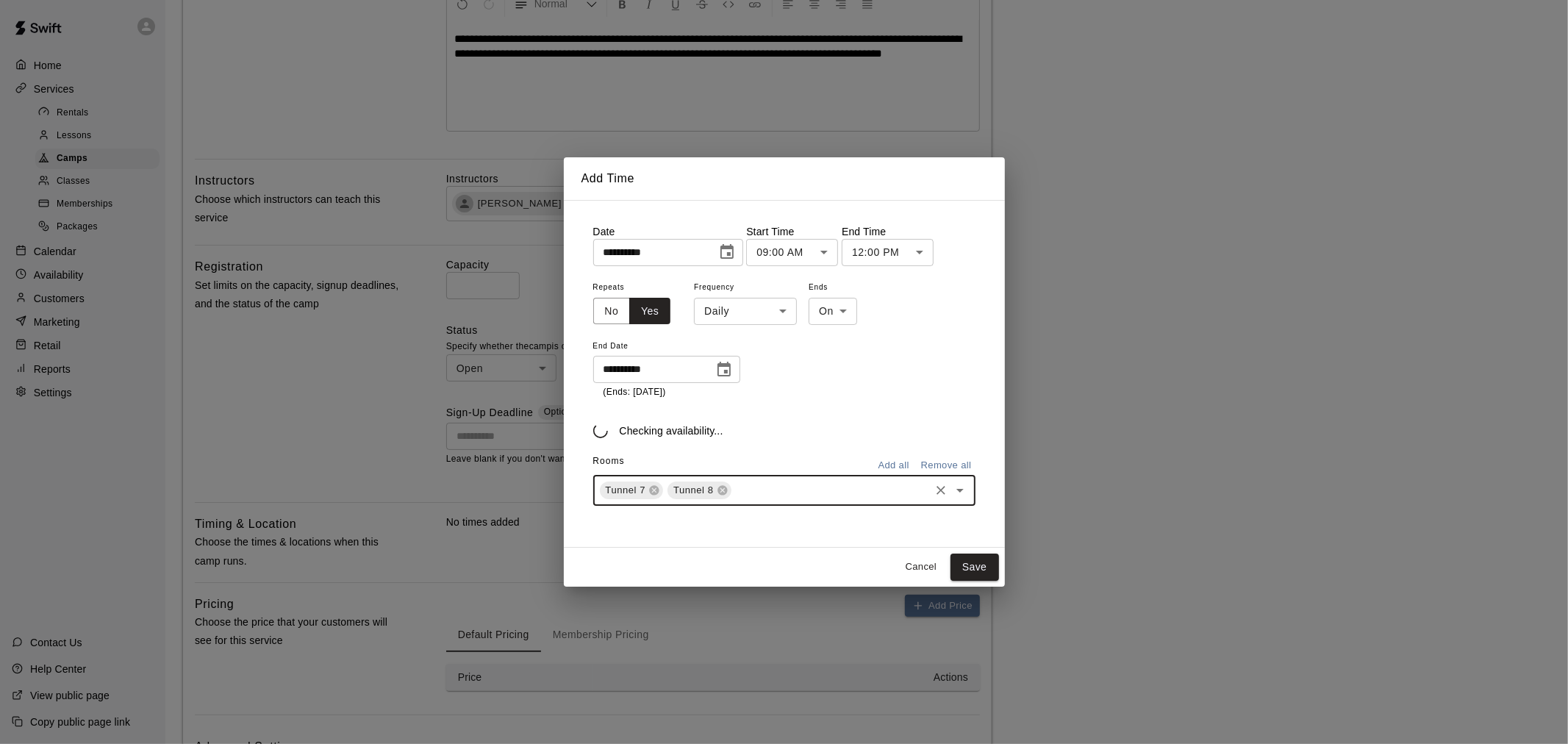
click at [776, 505] on div "Tunnel 7 Tunnel 8 ​" at bounding box center [784, 490] width 382 height 31
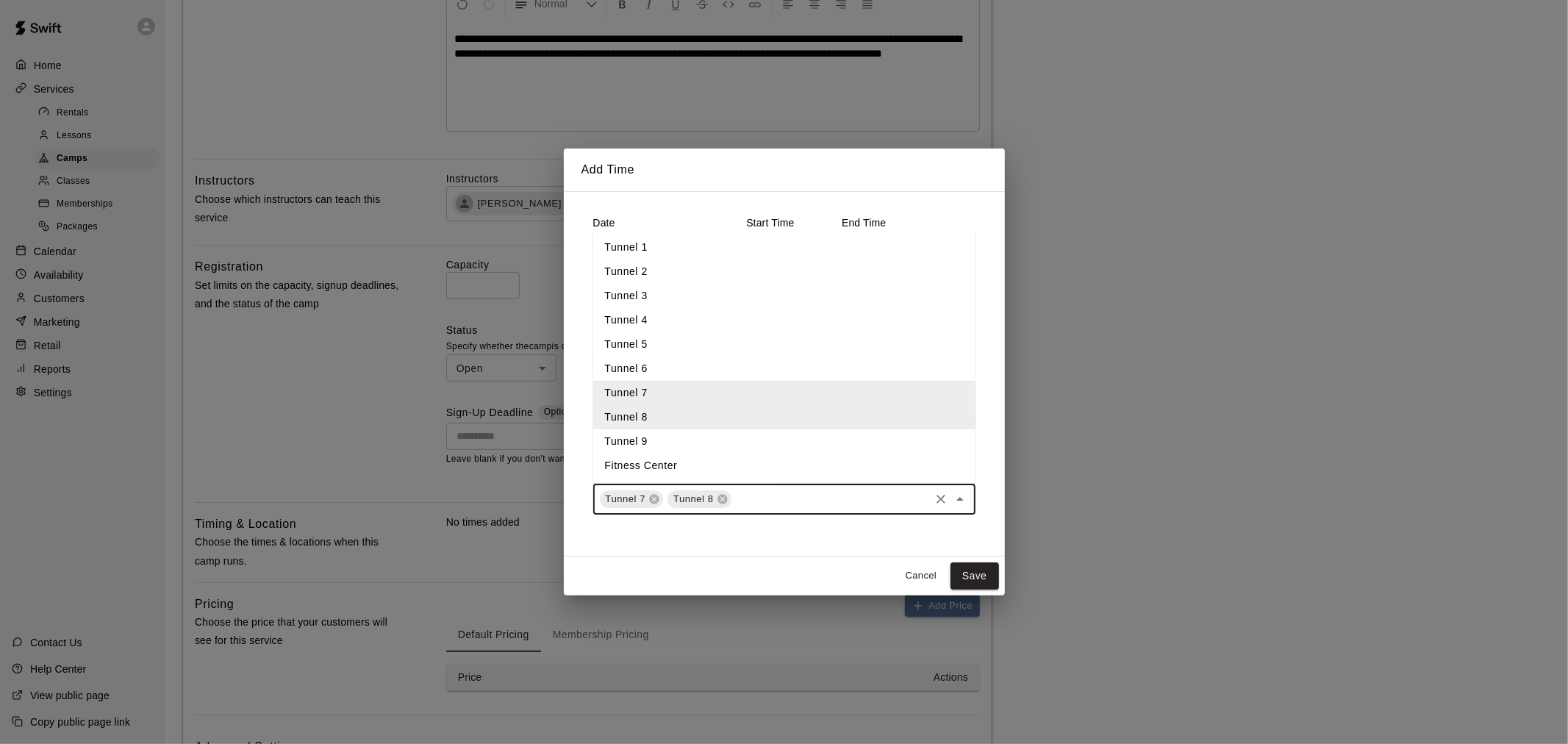
click at [718, 449] on li "Tunnel 9" at bounding box center [784, 441] width 382 height 25
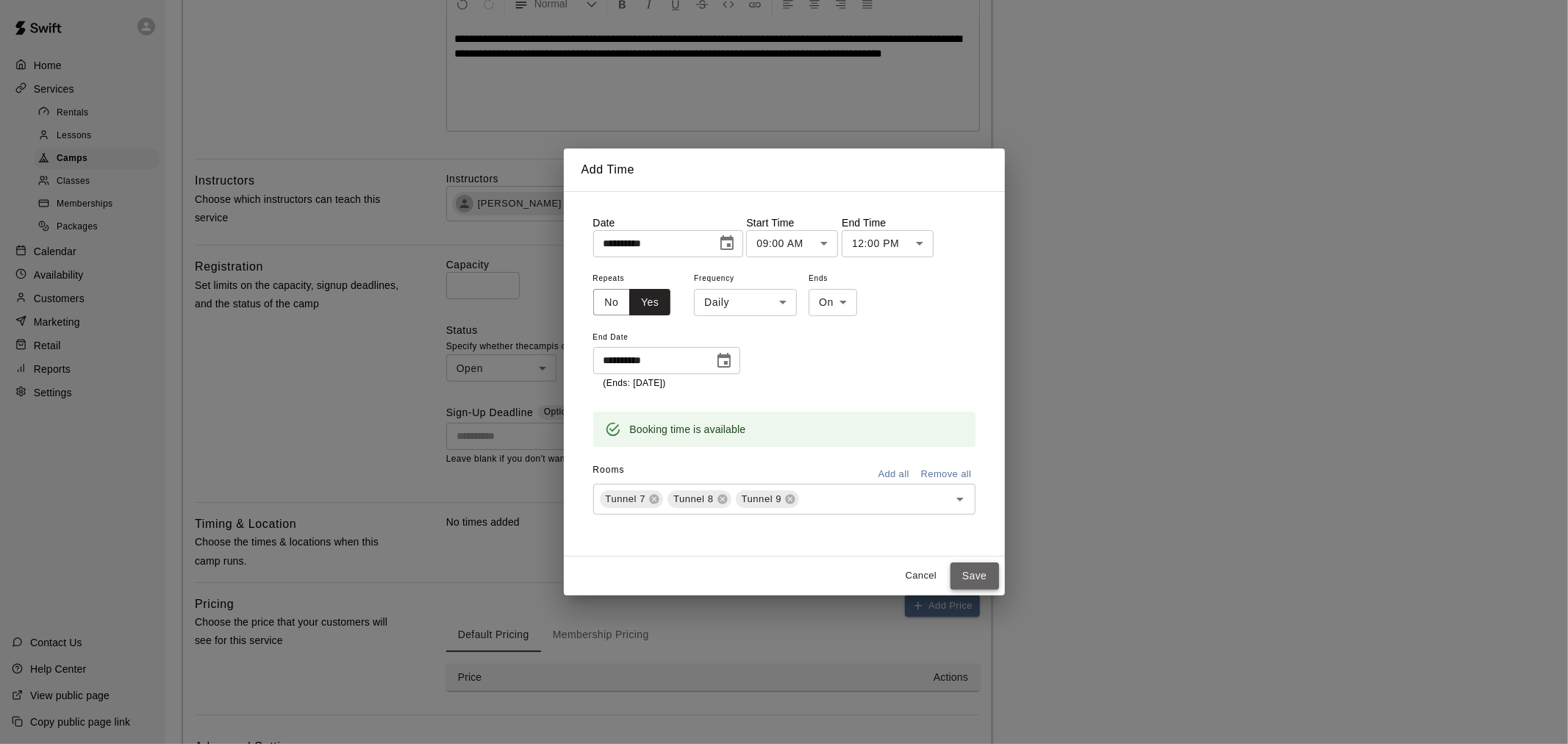
click at [985, 575] on button "Save" at bounding box center [974, 575] width 48 height 27
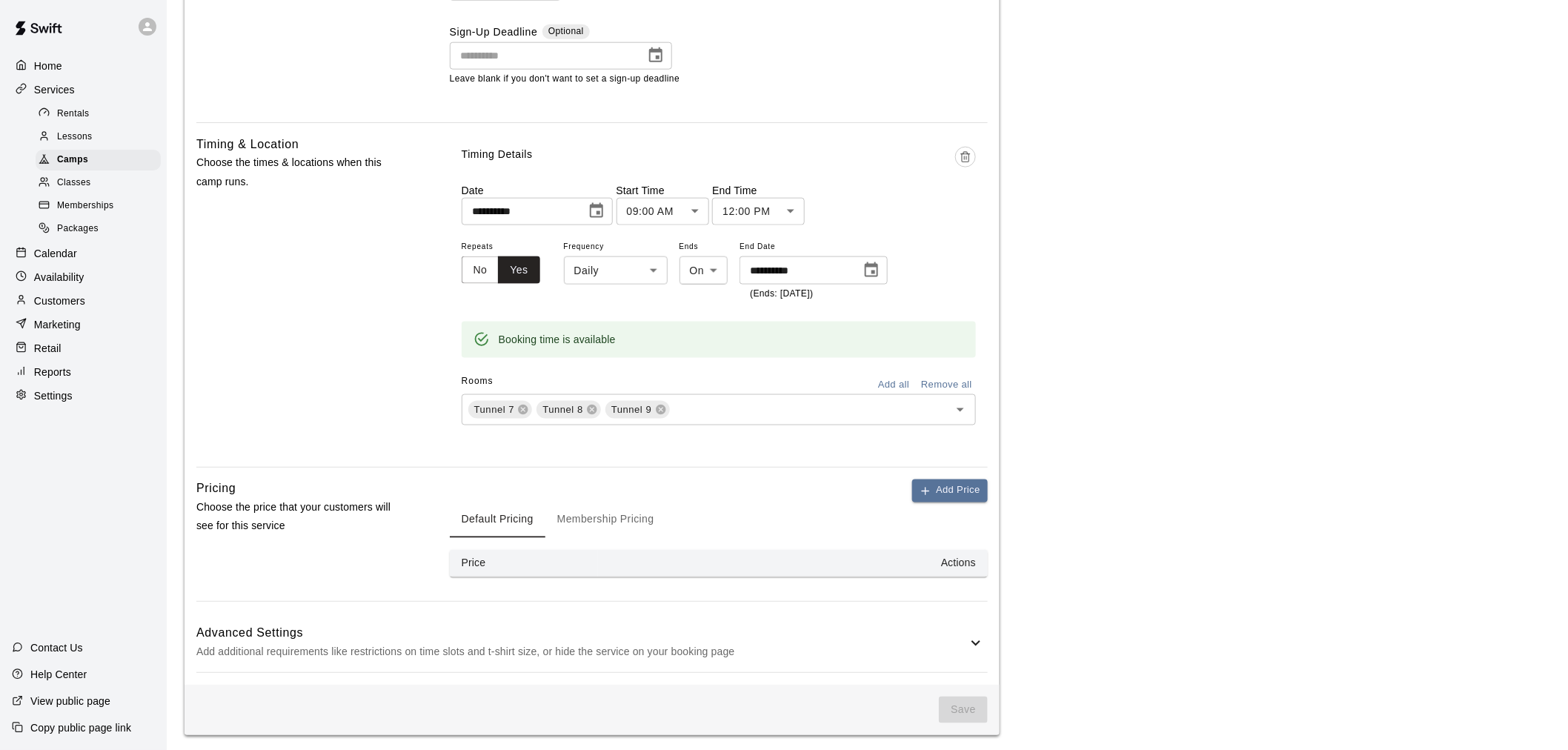
scroll to position [715, 0]
click at [937, 488] on button "Add Price" at bounding box center [949, 490] width 75 height 23
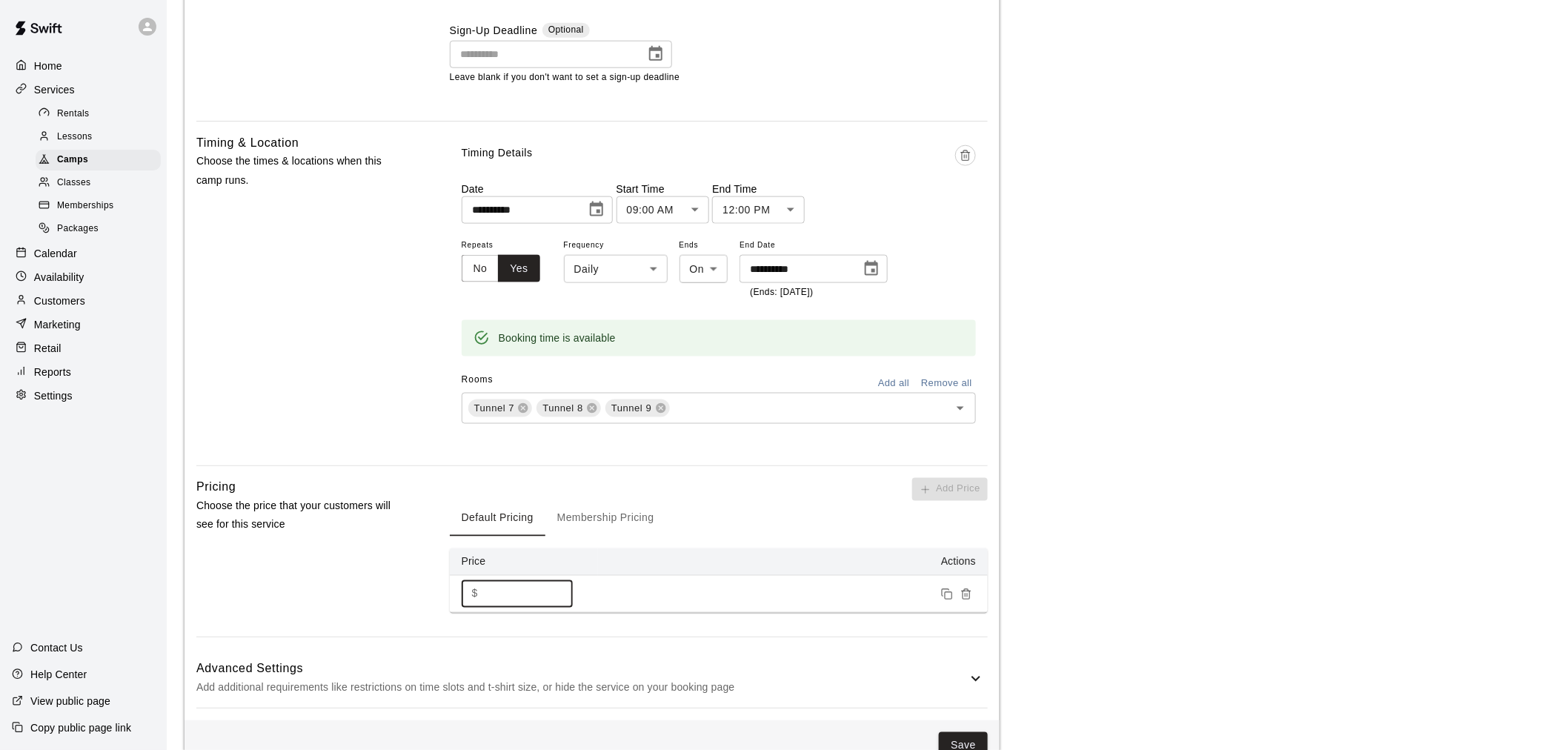
click at [542, 593] on input "*" at bounding box center [528, 594] width 89 height 27
type input "***"
click at [603, 524] on button "Membership Pricing" at bounding box center [606, 518] width 121 height 35
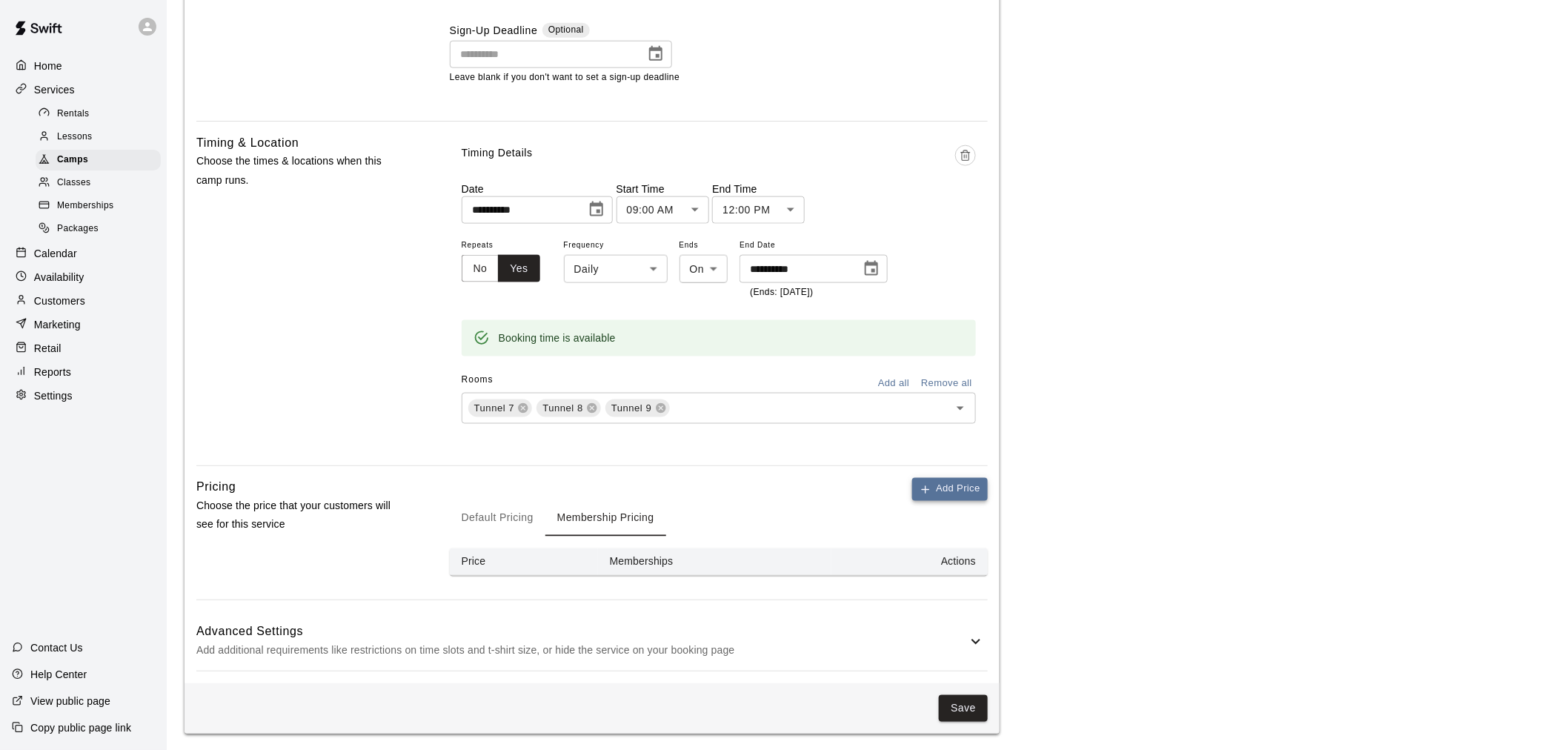
click at [961, 489] on button "Add Price" at bounding box center [949, 490] width 75 height 23
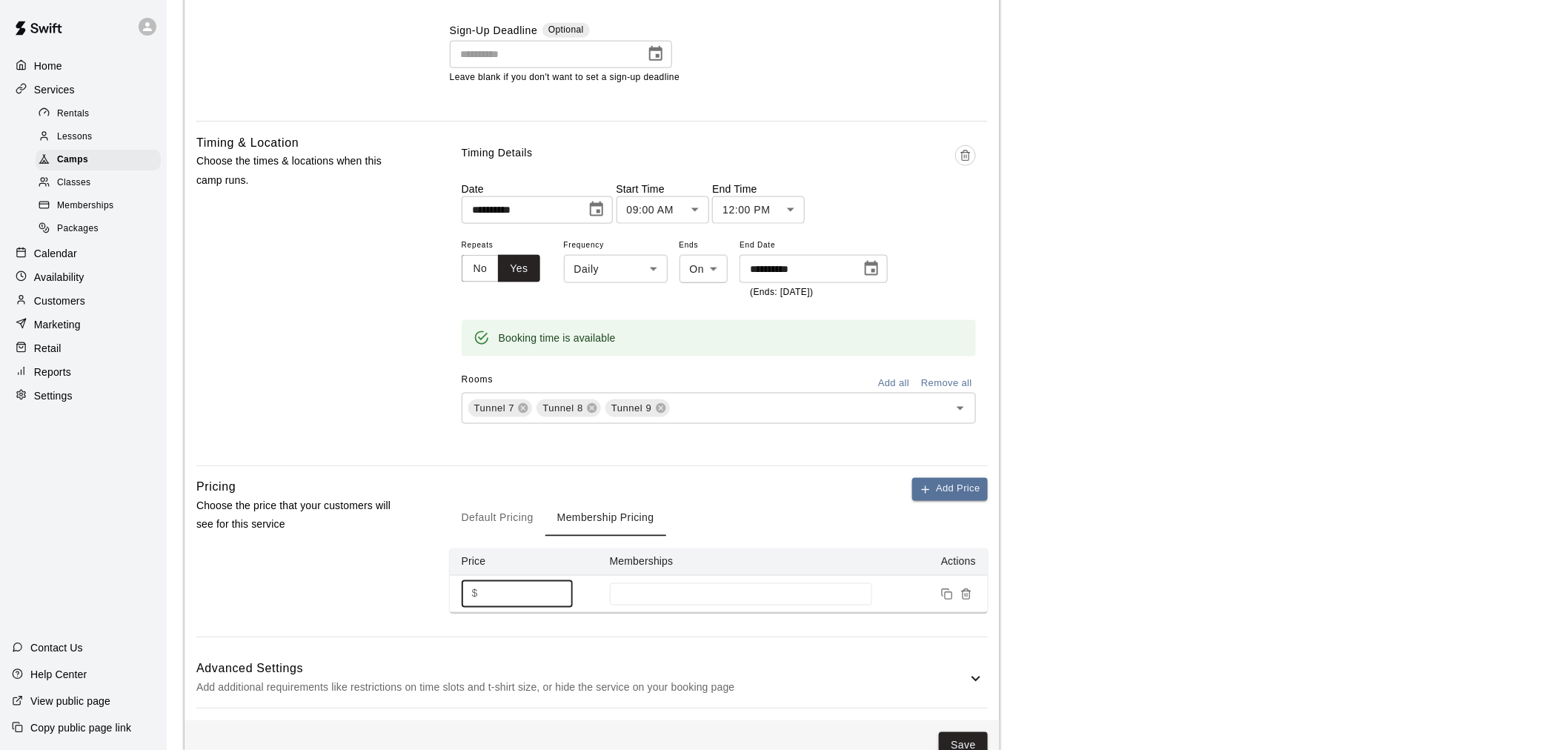
click at [490, 587] on input "*" at bounding box center [528, 594] width 89 height 27
click at [687, 589] on input at bounding box center [740, 594] width 248 height 12
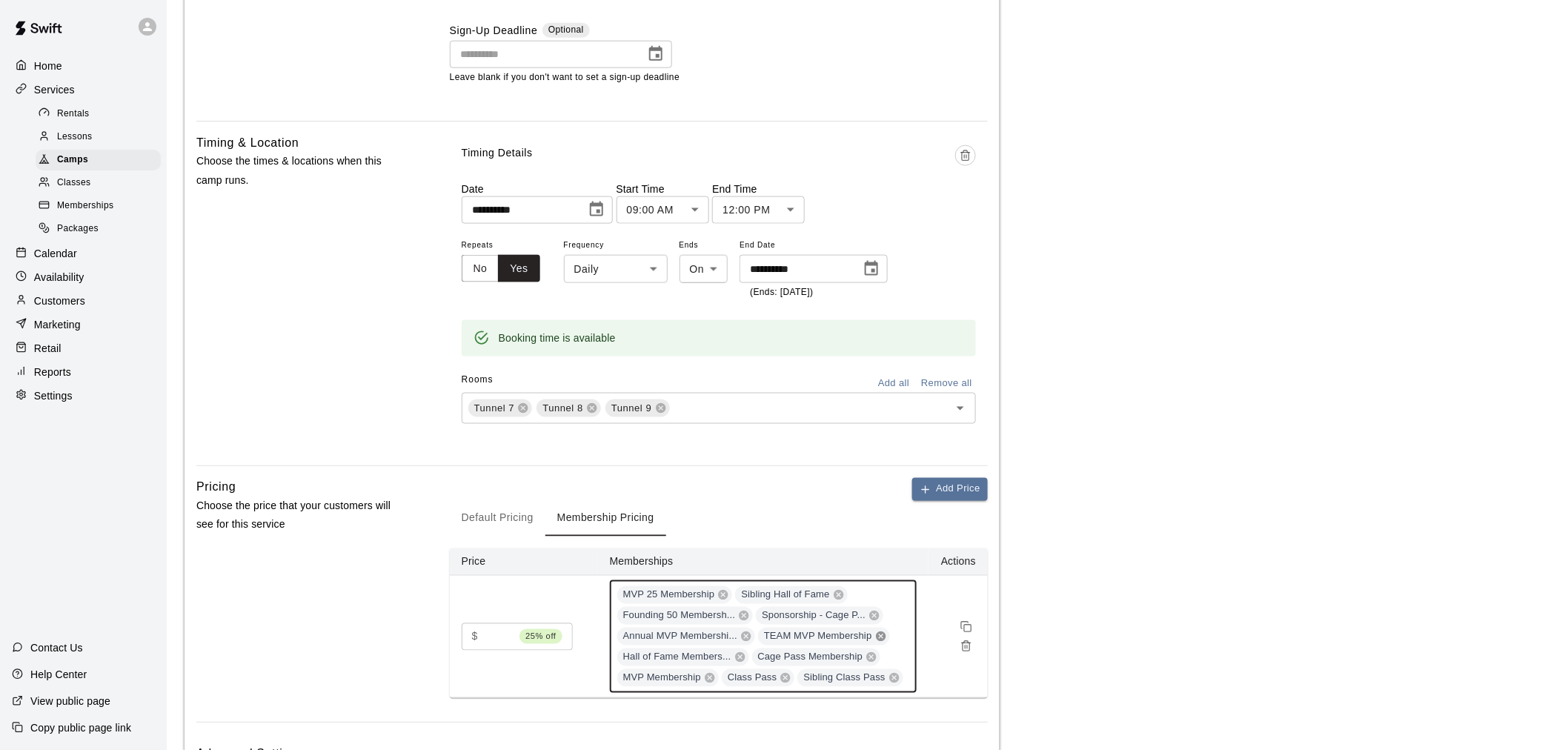
click at [879, 632] on icon at bounding box center [881, 636] width 10 height 10
click at [870, 611] on icon at bounding box center [874, 615] width 10 height 10
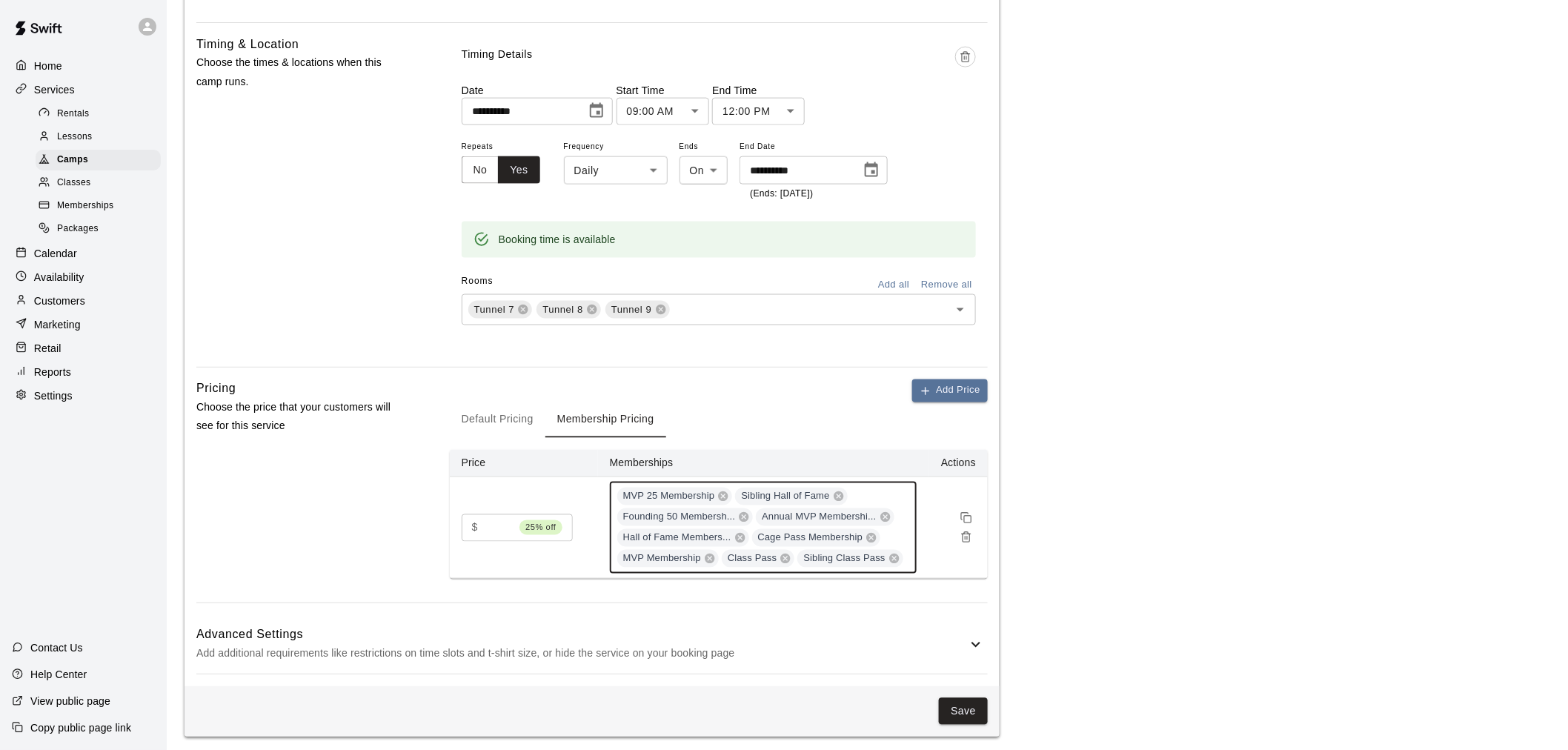
scroll to position [815, 0]
click at [507, 526] on input "***" at bounding box center [498, 525] width 30 height 27
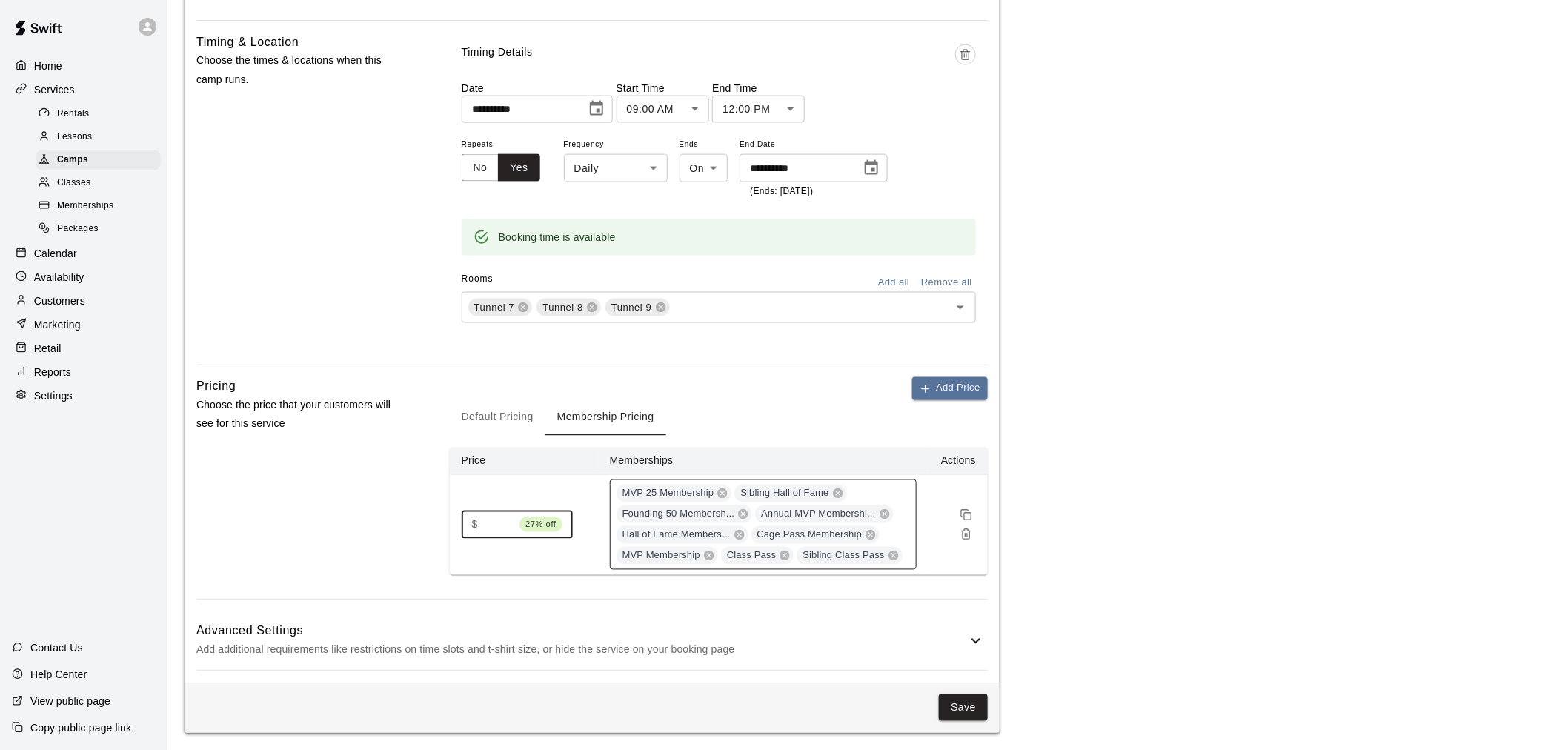
click at [507, 526] on input "***" at bounding box center [498, 525] width 30 height 27
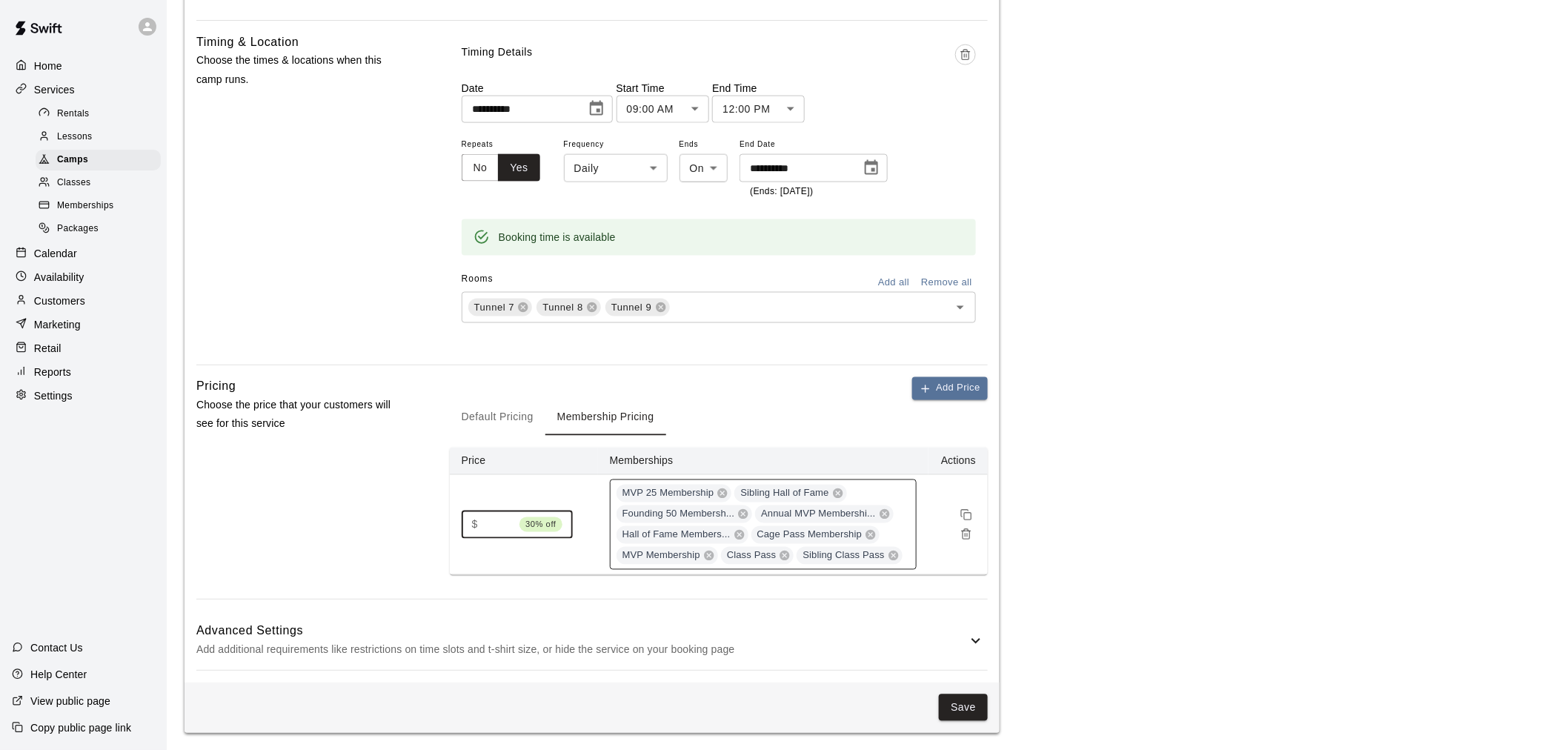
click at [507, 526] on input "***" at bounding box center [498, 525] width 30 height 27
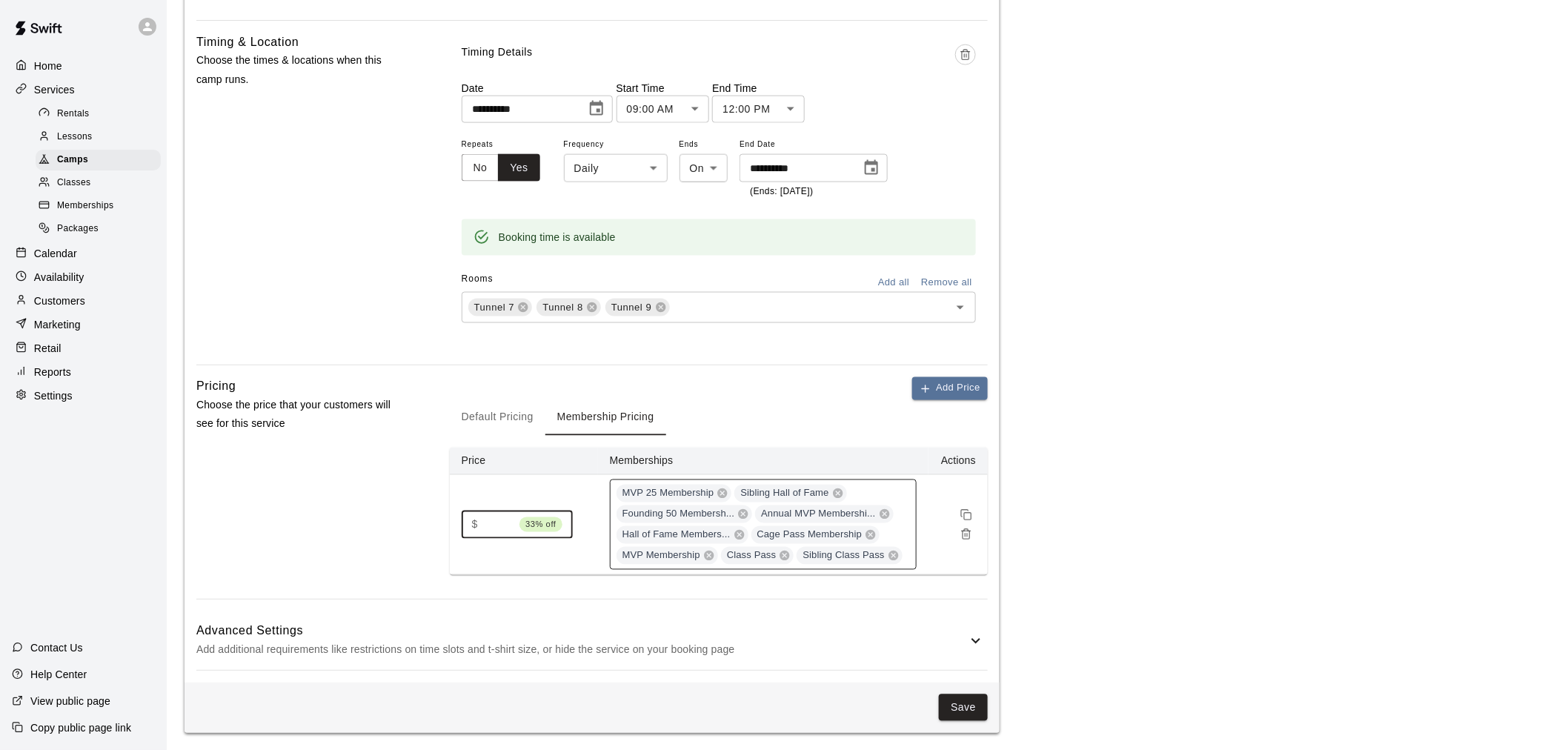
click at [507, 526] on input "***" at bounding box center [498, 525] width 30 height 27
click at [508, 522] on input "***" at bounding box center [498, 525] width 30 height 27
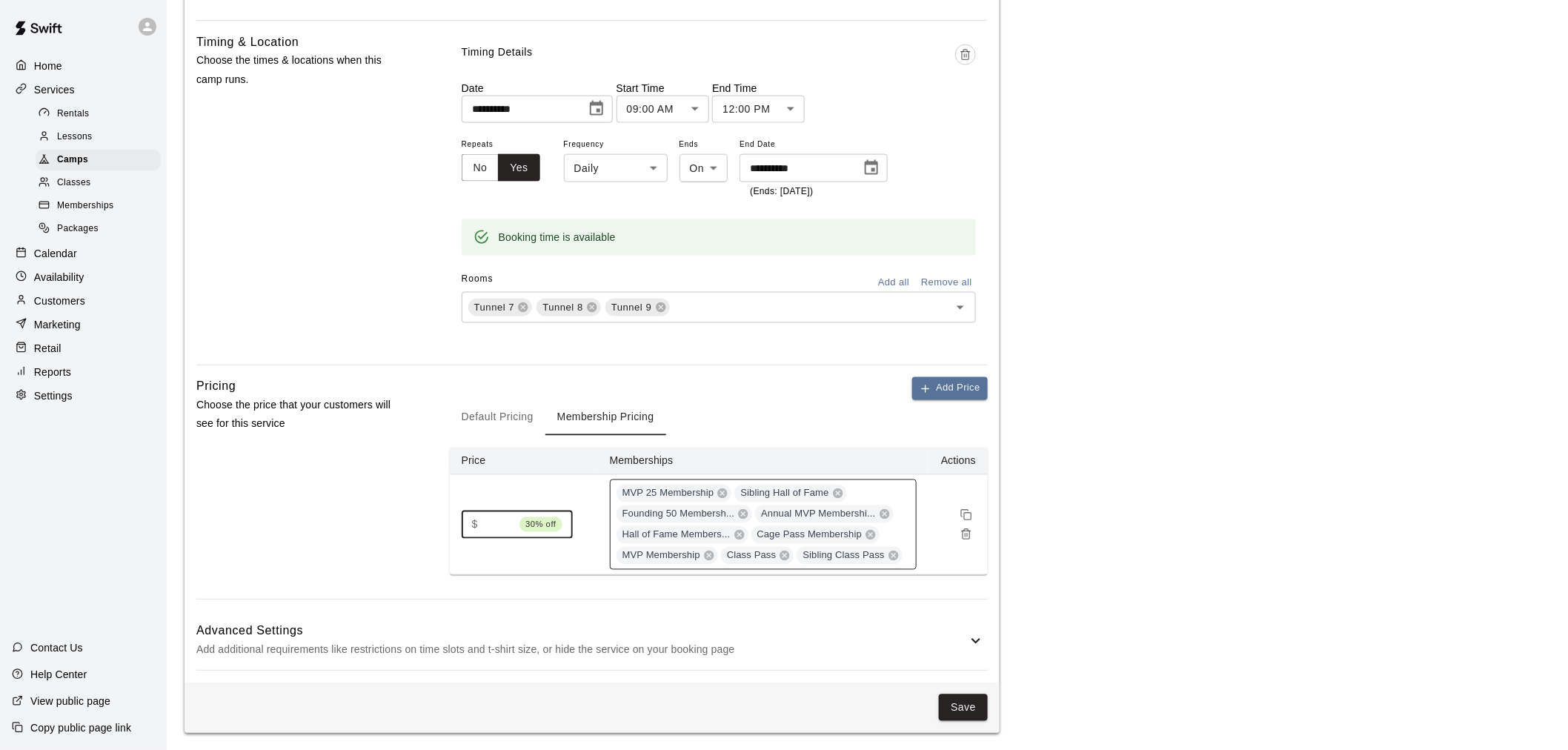
click at [508, 522] on input "***" at bounding box center [498, 525] width 30 height 27
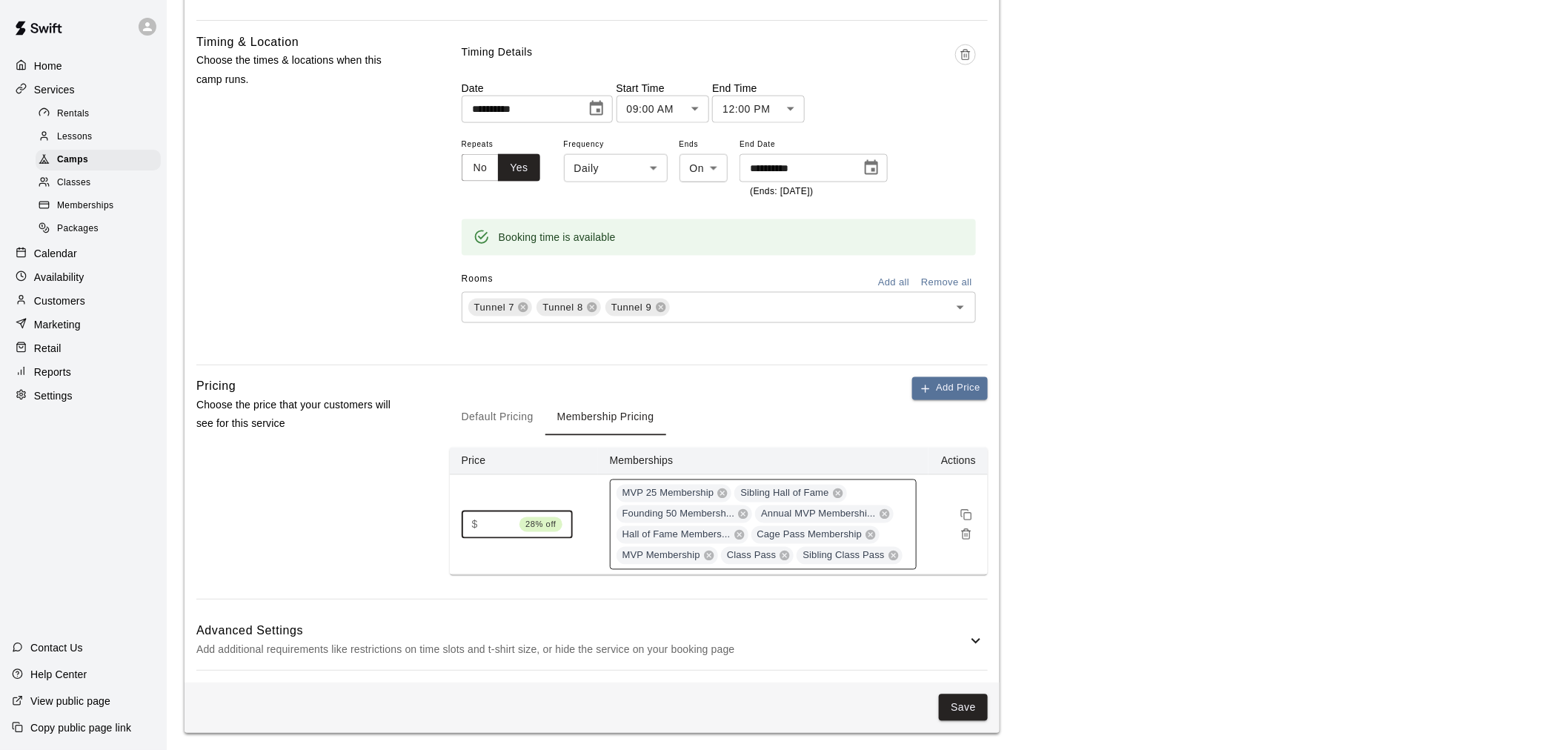
click at [508, 522] on input "***" at bounding box center [498, 525] width 30 height 27
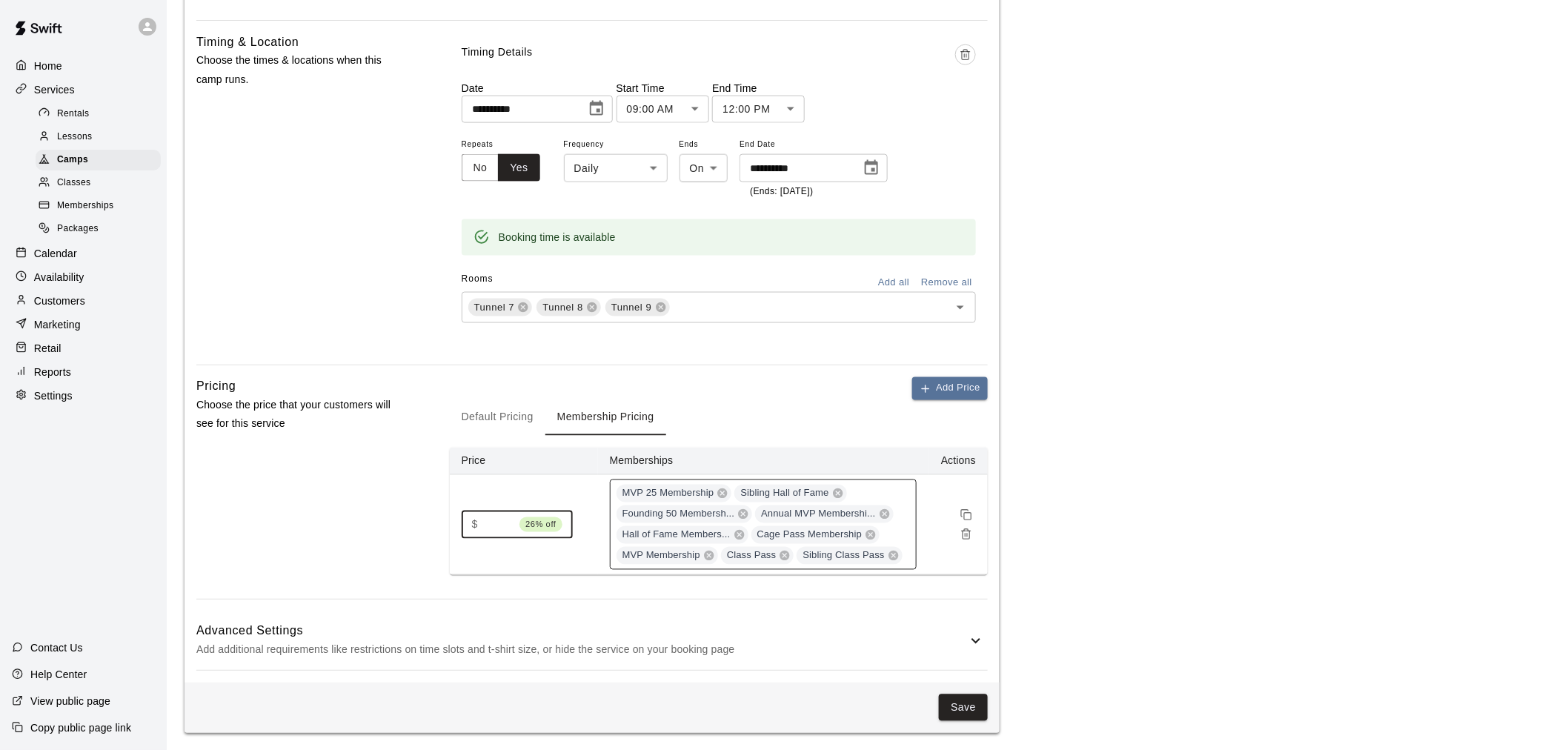
type input "***"
click at [508, 522] on input "***" at bounding box center [498, 525] width 30 height 27
click at [990, 702] on div "Save" at bounding box center [591, 708] width 815 height 51
click at [965, 696] on button "Save" at bounding box center [963, 708] width 49 height 27
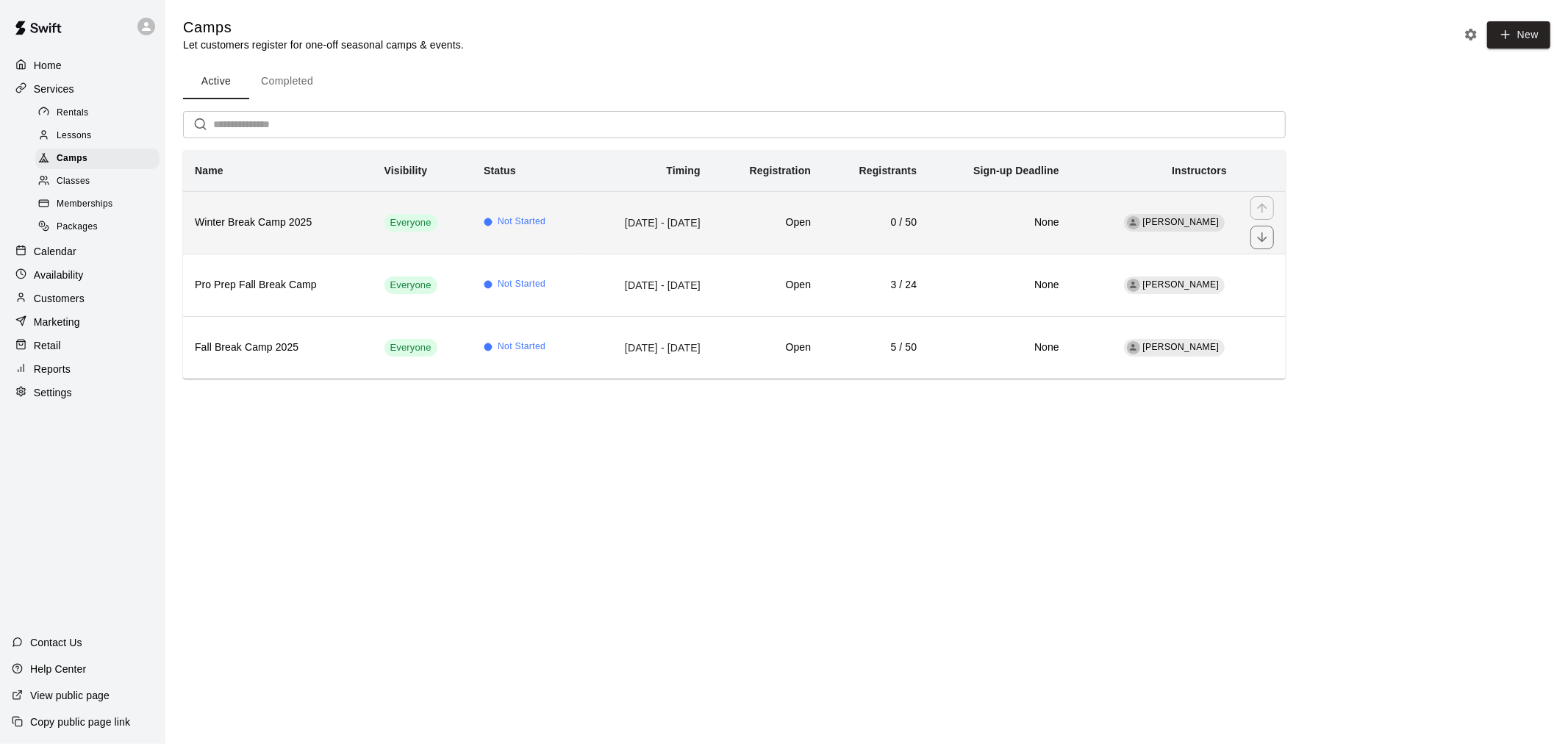
click at [325, 215] on h6 "Winter Break Camp 2025" at bounding box center [277, 223] width 166 height 16
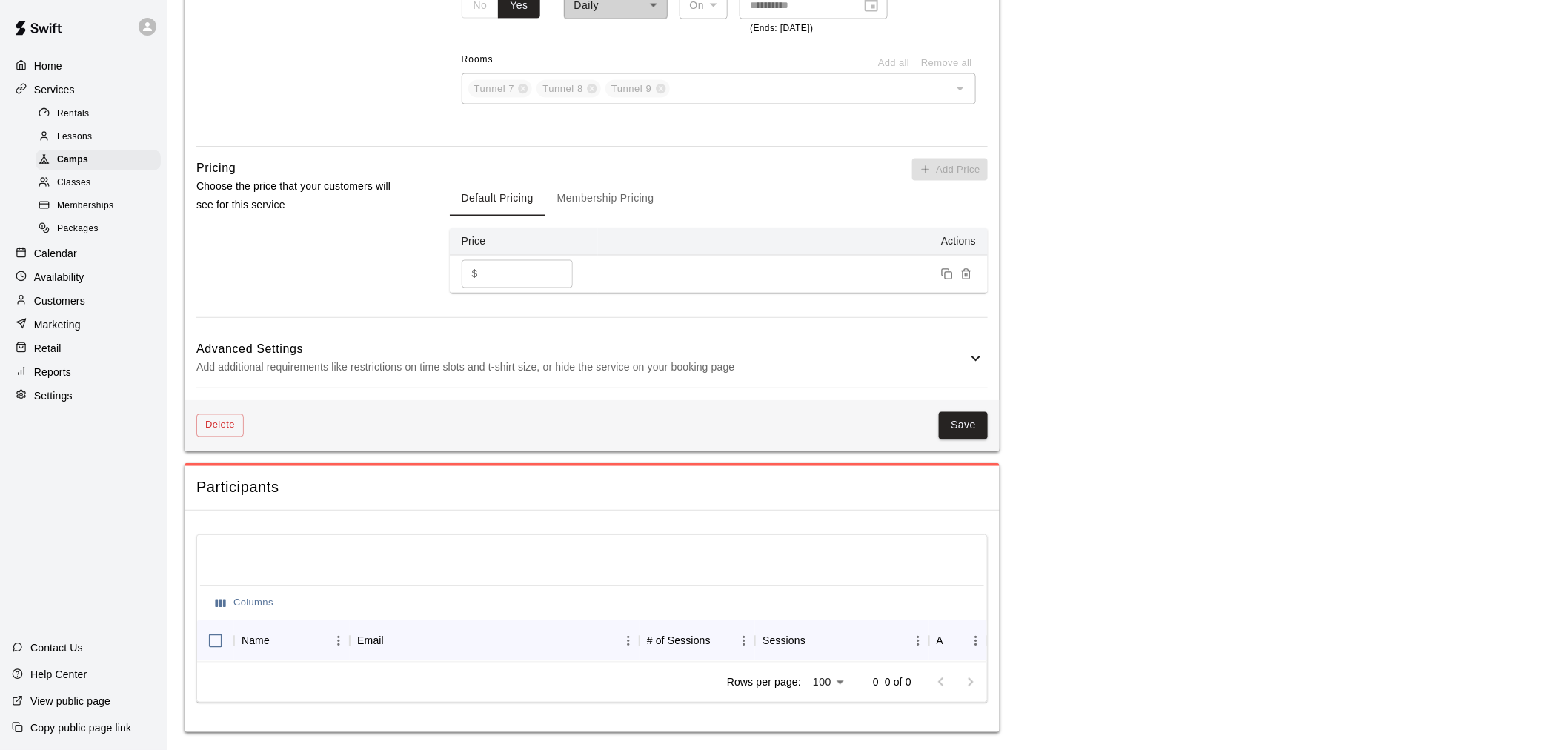
scroll to position [993, 0]
click at [607, 192] on button "Membership Pricing" at bounding box center [606, 199] width 121 height 35
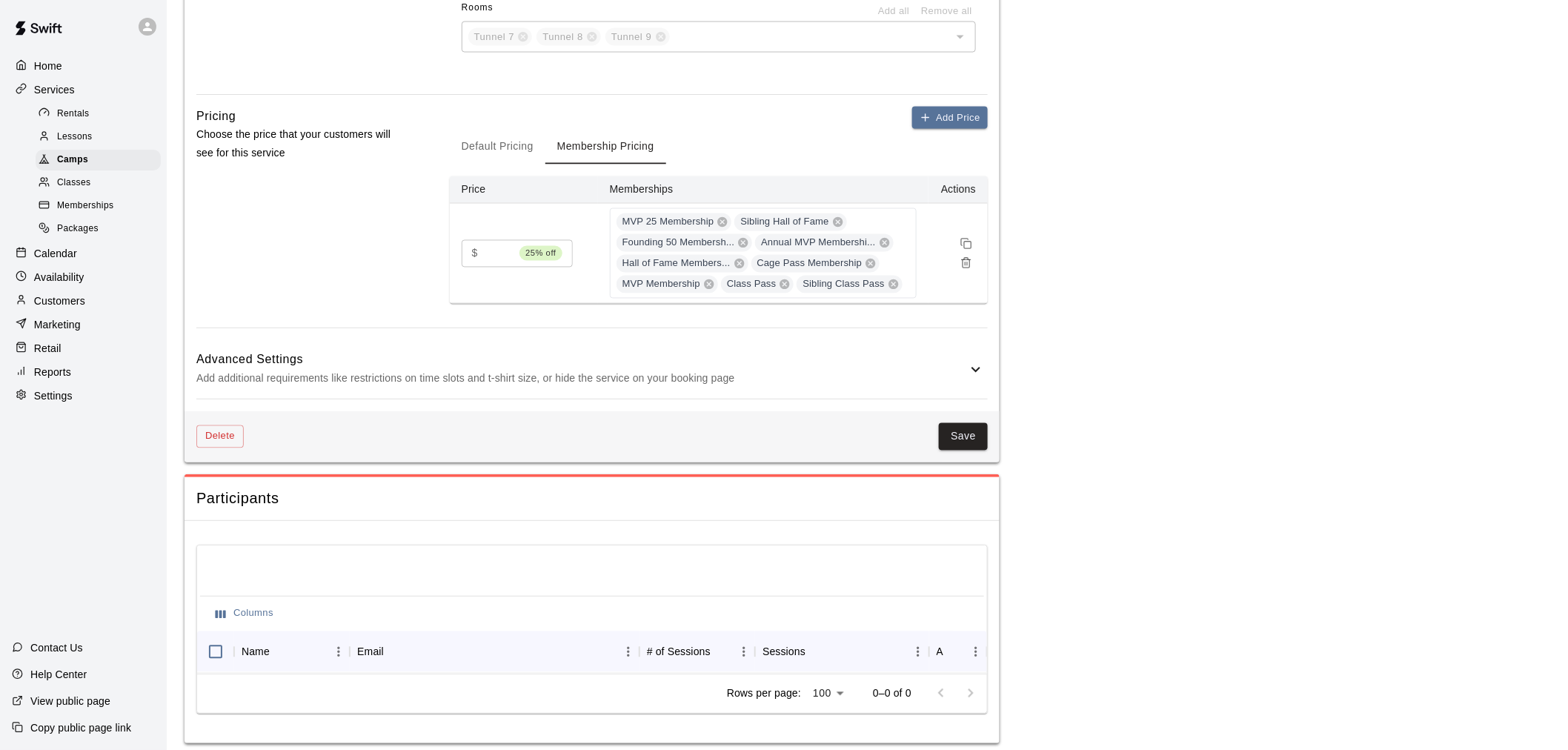
scroll to position [1056, 0]
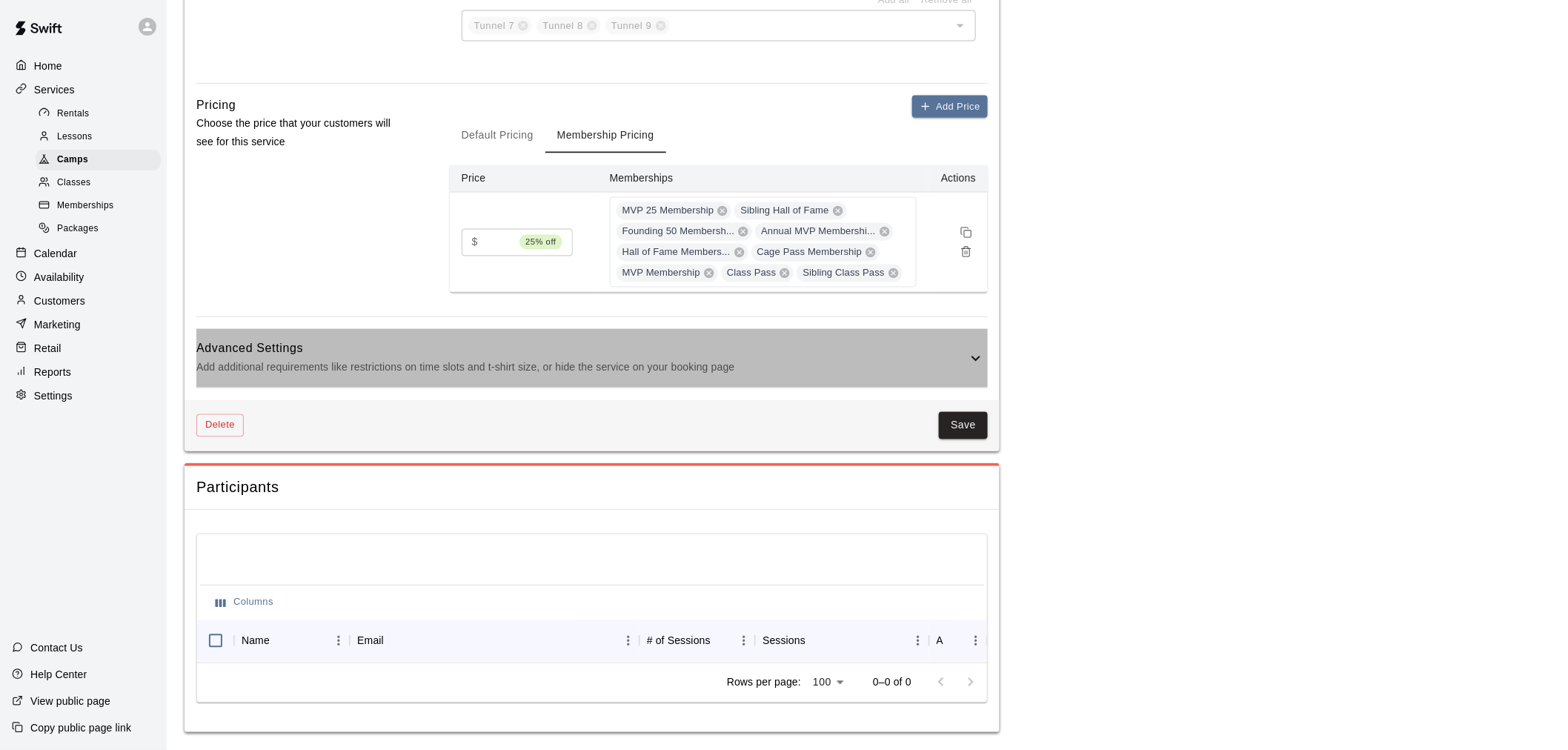
click at [982, 350] on icon at bounding box center [976, 359] width 18 height 18
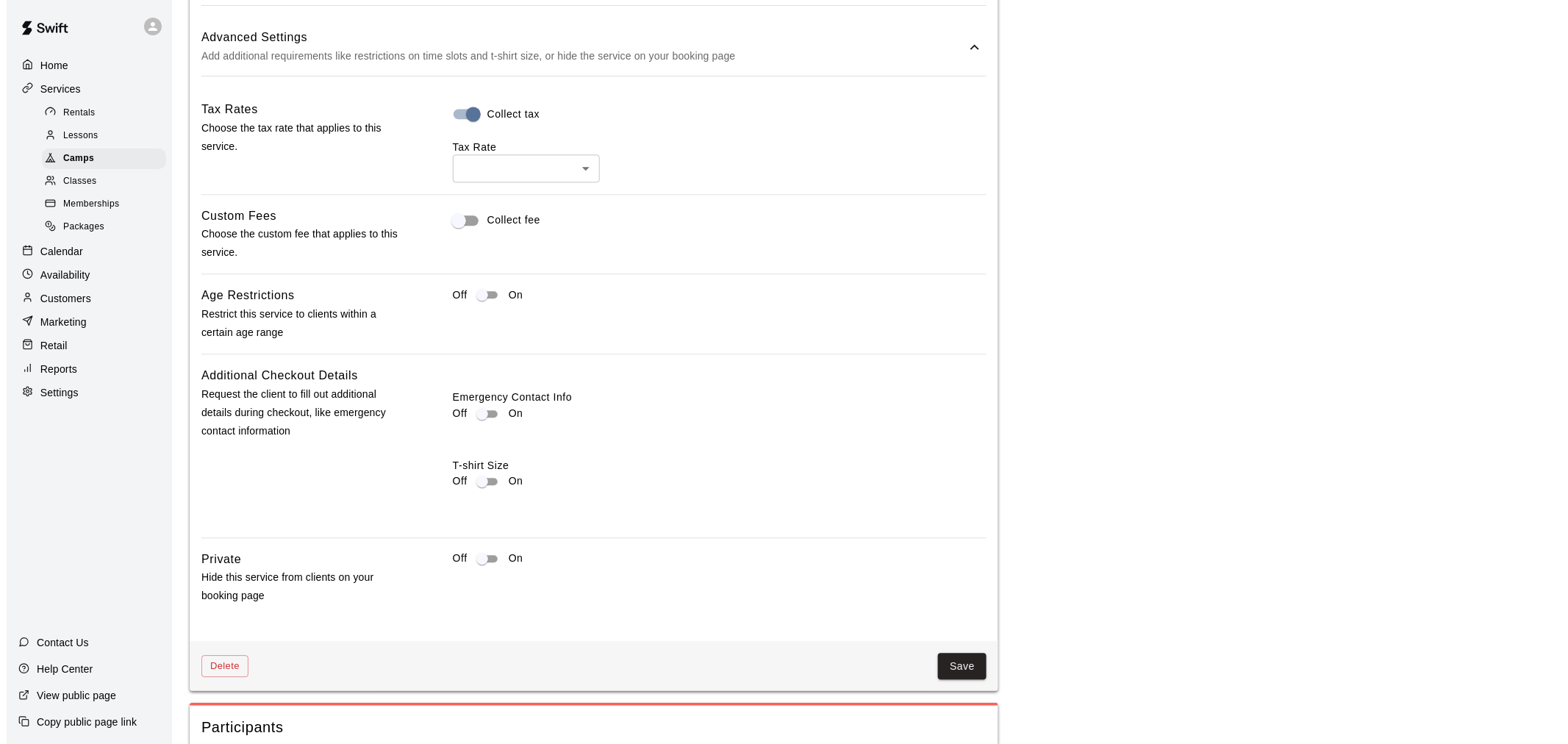
scroll to position [1374, 0]
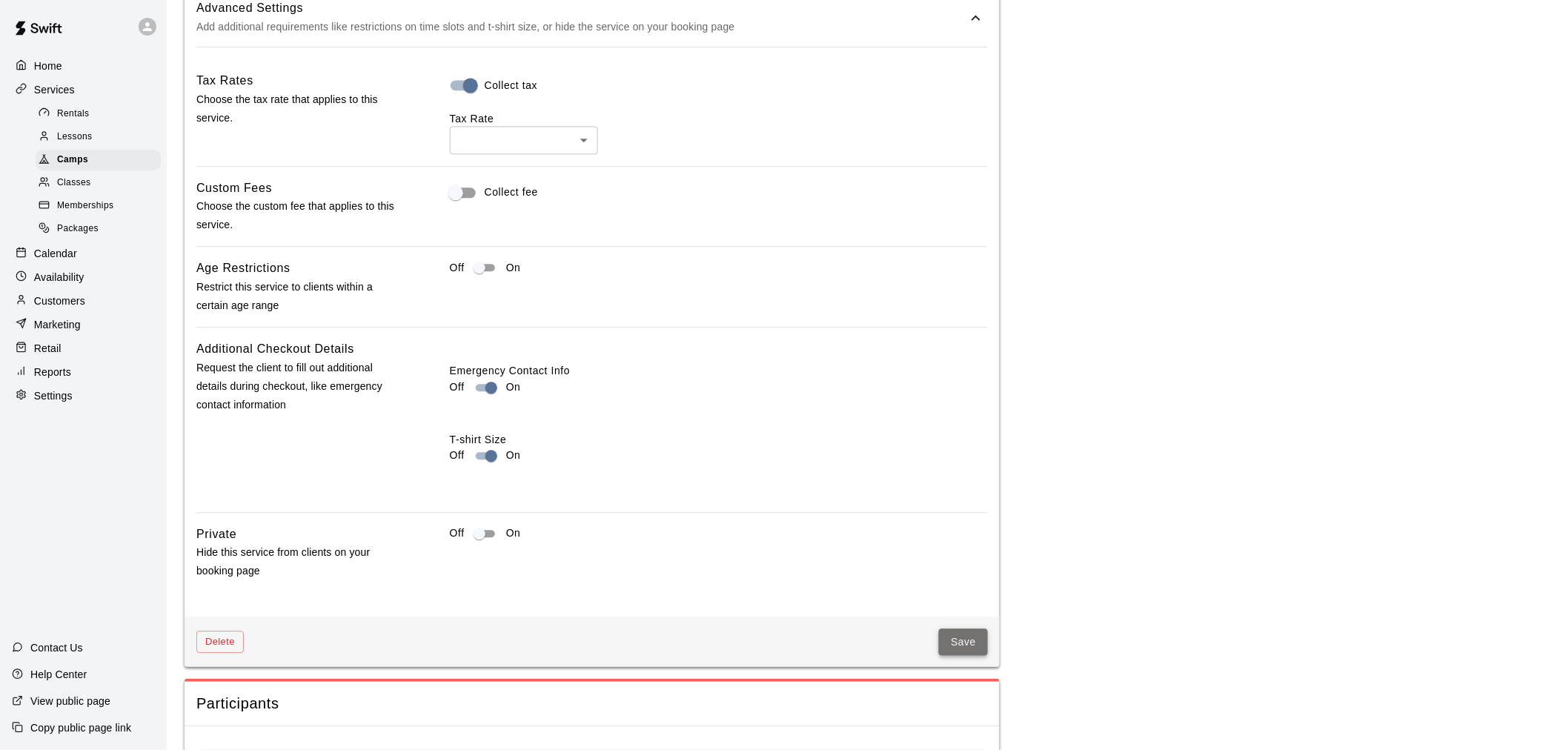
click at [951, 650] on button "Save" at bounding box center [963, 642] width 49 height 27
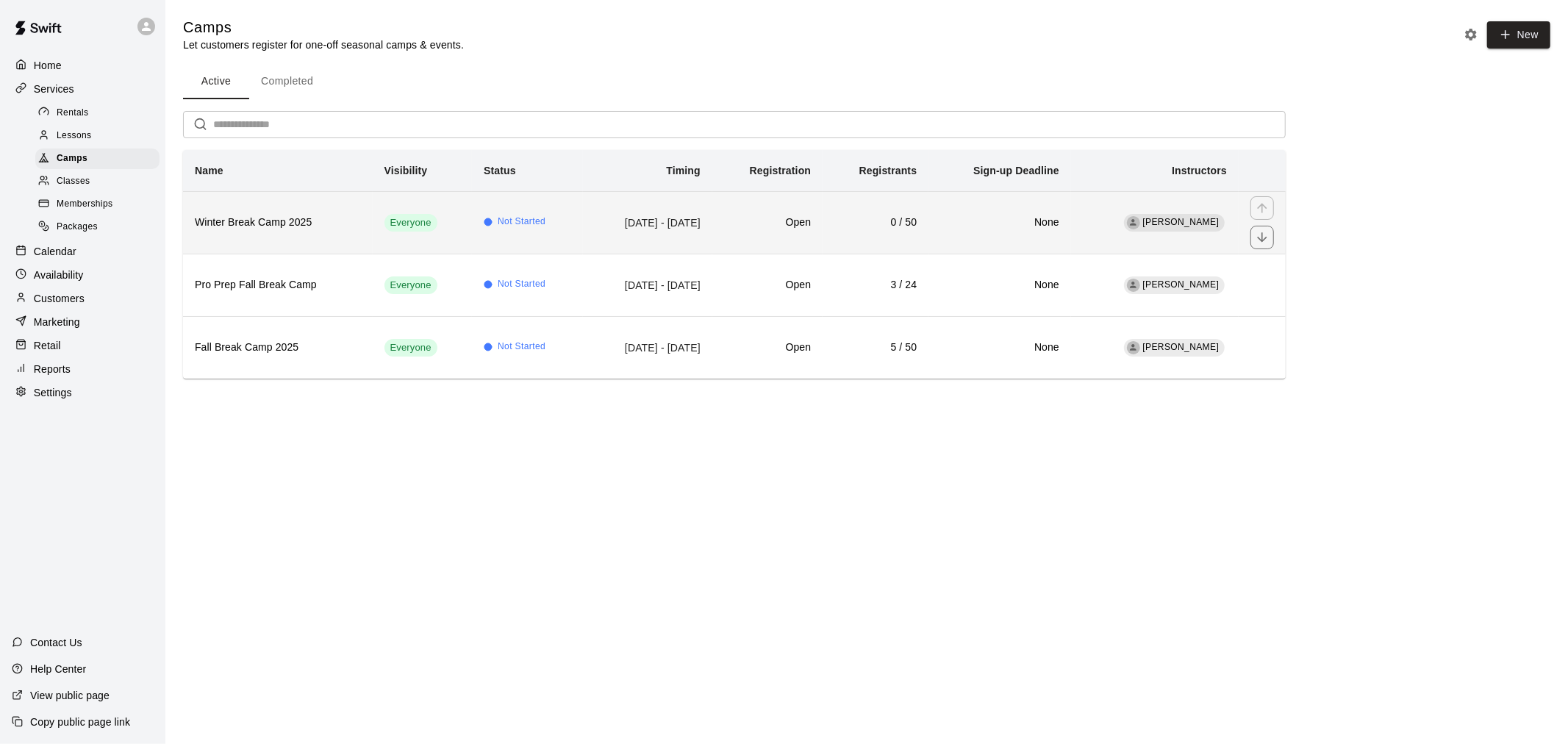
click at [328, 221] on h6 "Winter Break Camp 2025" at bounding box center [277, 223] width 166 height 16
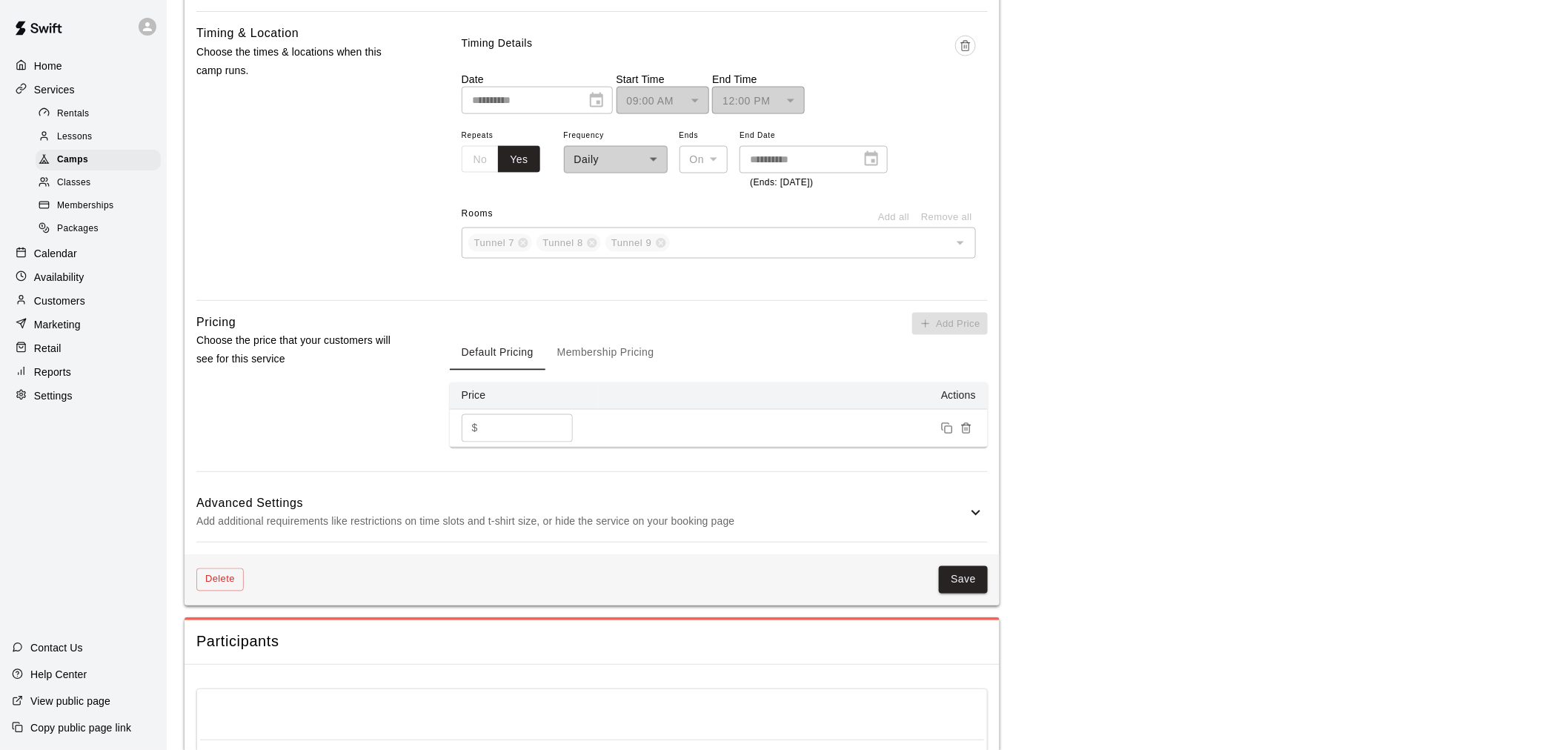
scroll to position [993, 0]
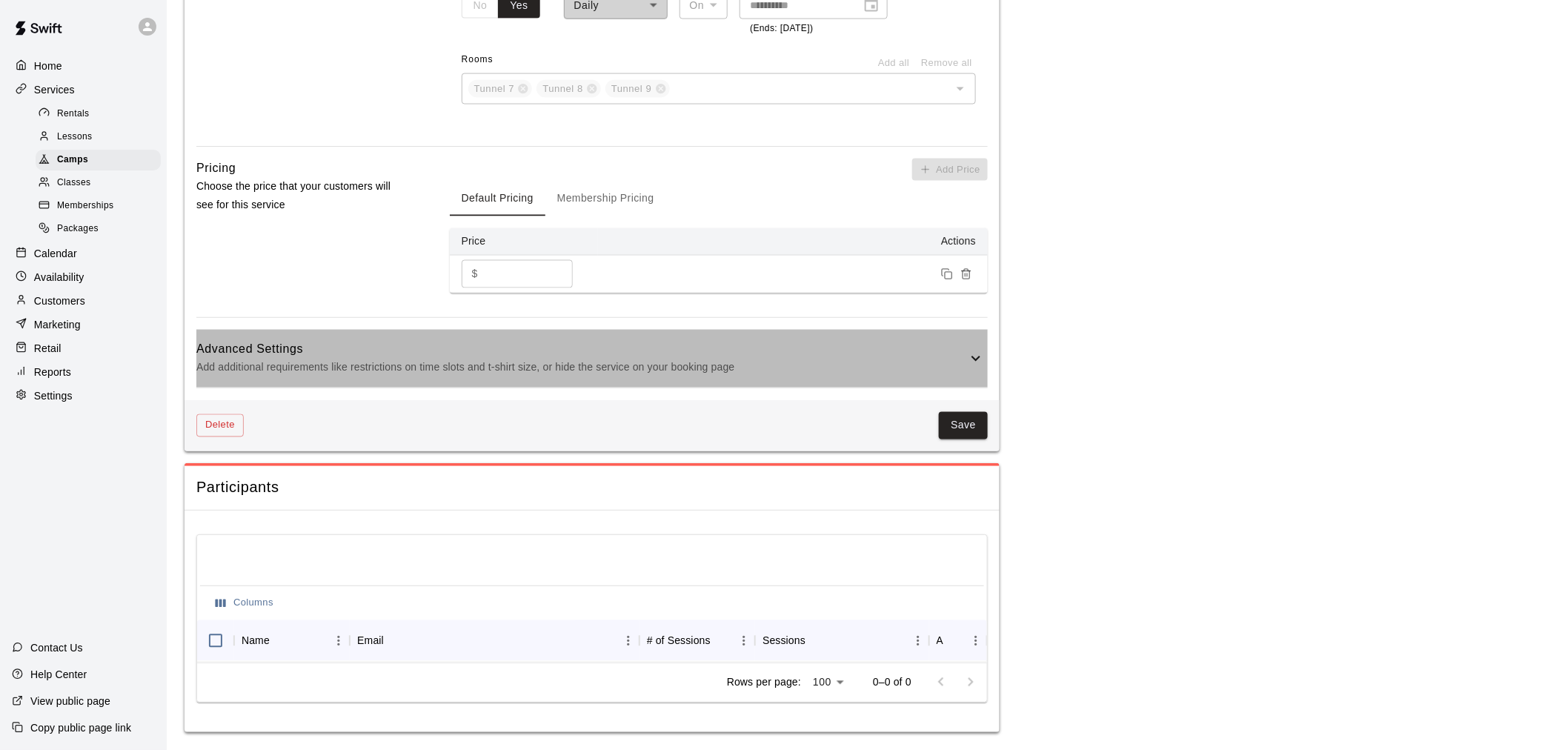
click at [867, 366] on div "Advanced Settings Add additional requirements like restrictions on time slots a…" at bounding box center [592, 359] width 792 height 58
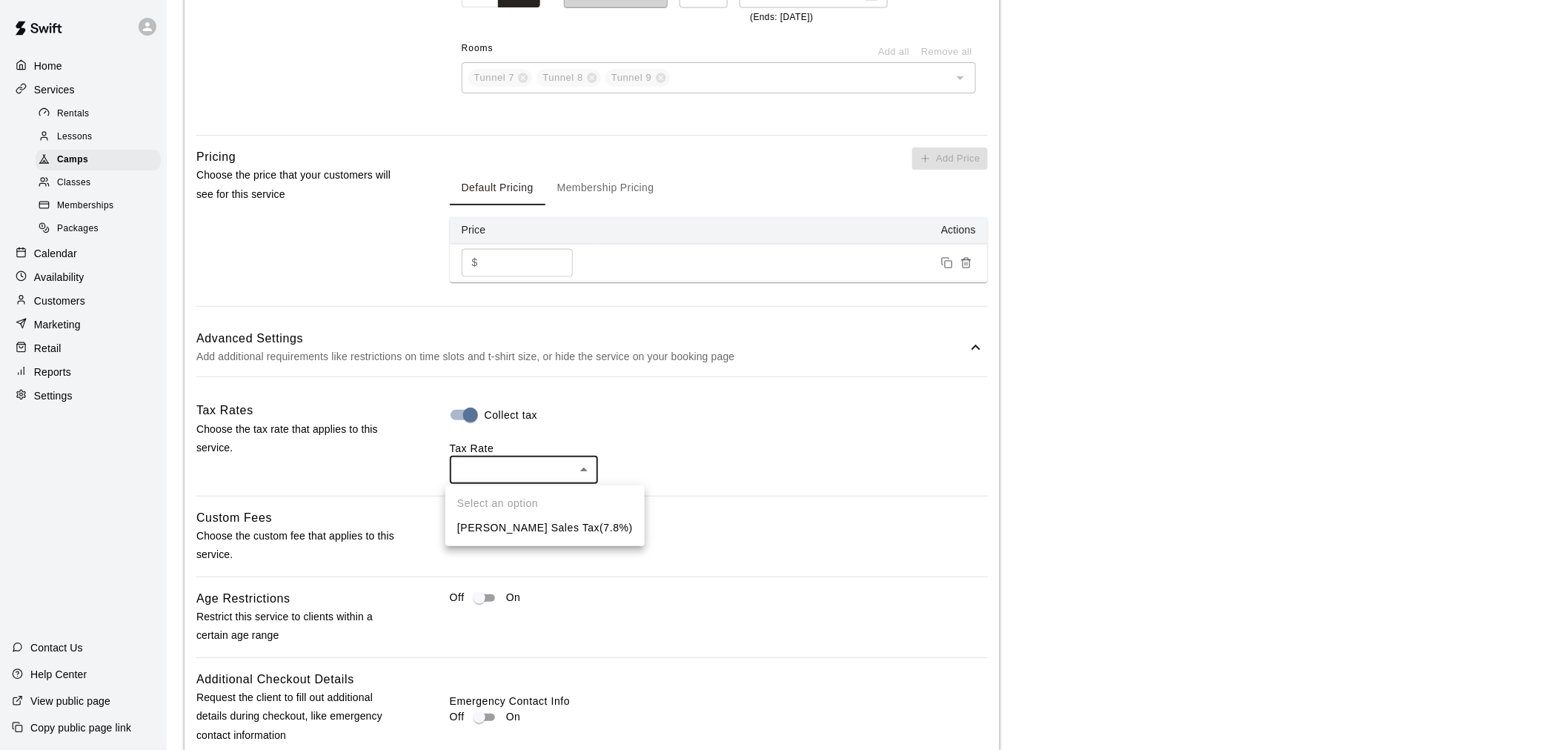
click at [534, 462] on body "**********" at bounding box center [784, 151] width 1568 height 2289
click at [557, 525] on li "Chandler Sales Tax ( 7.8 %)" at bounding box center [545, 528] width 200 height 25
type input "***"
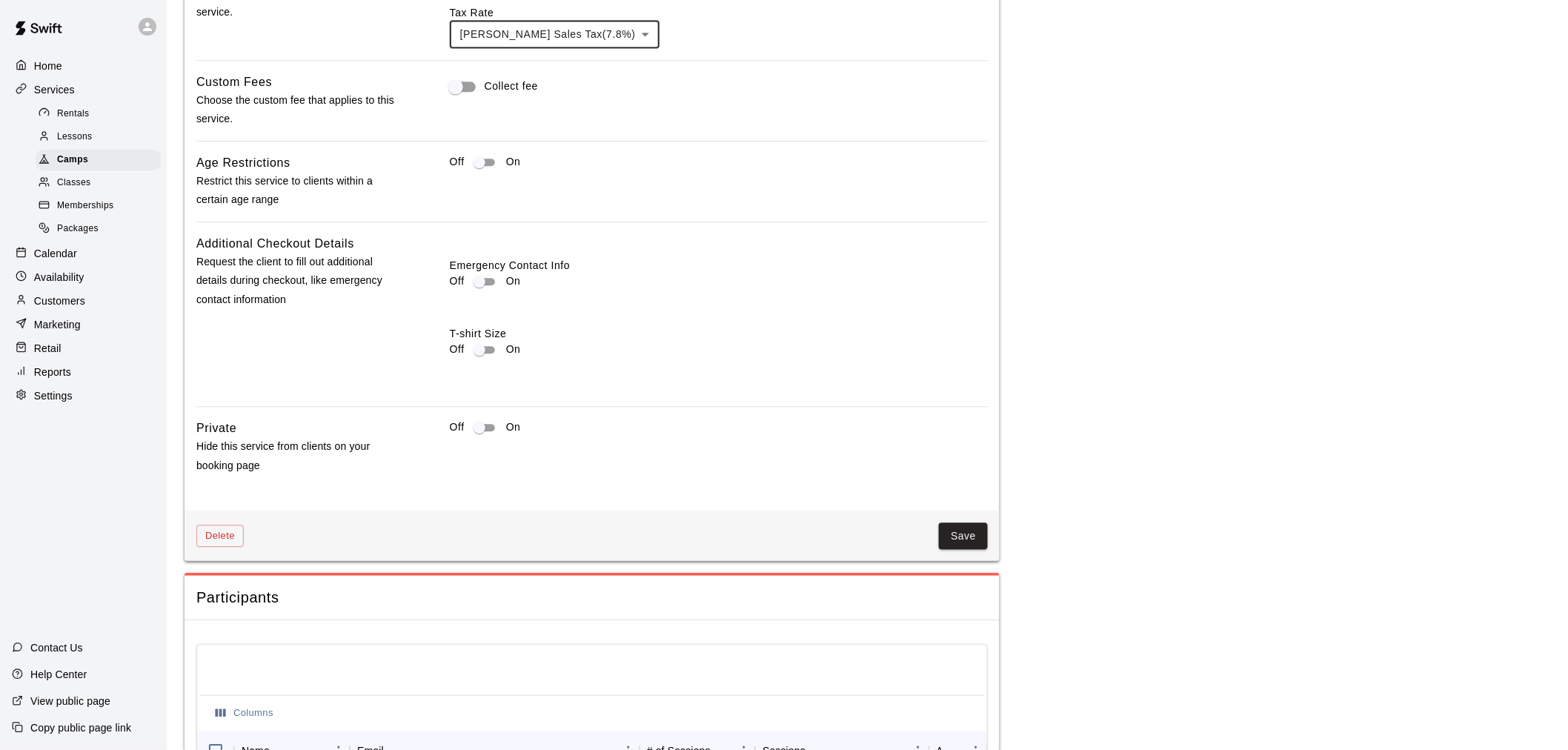
scroll to position [1552, 0]
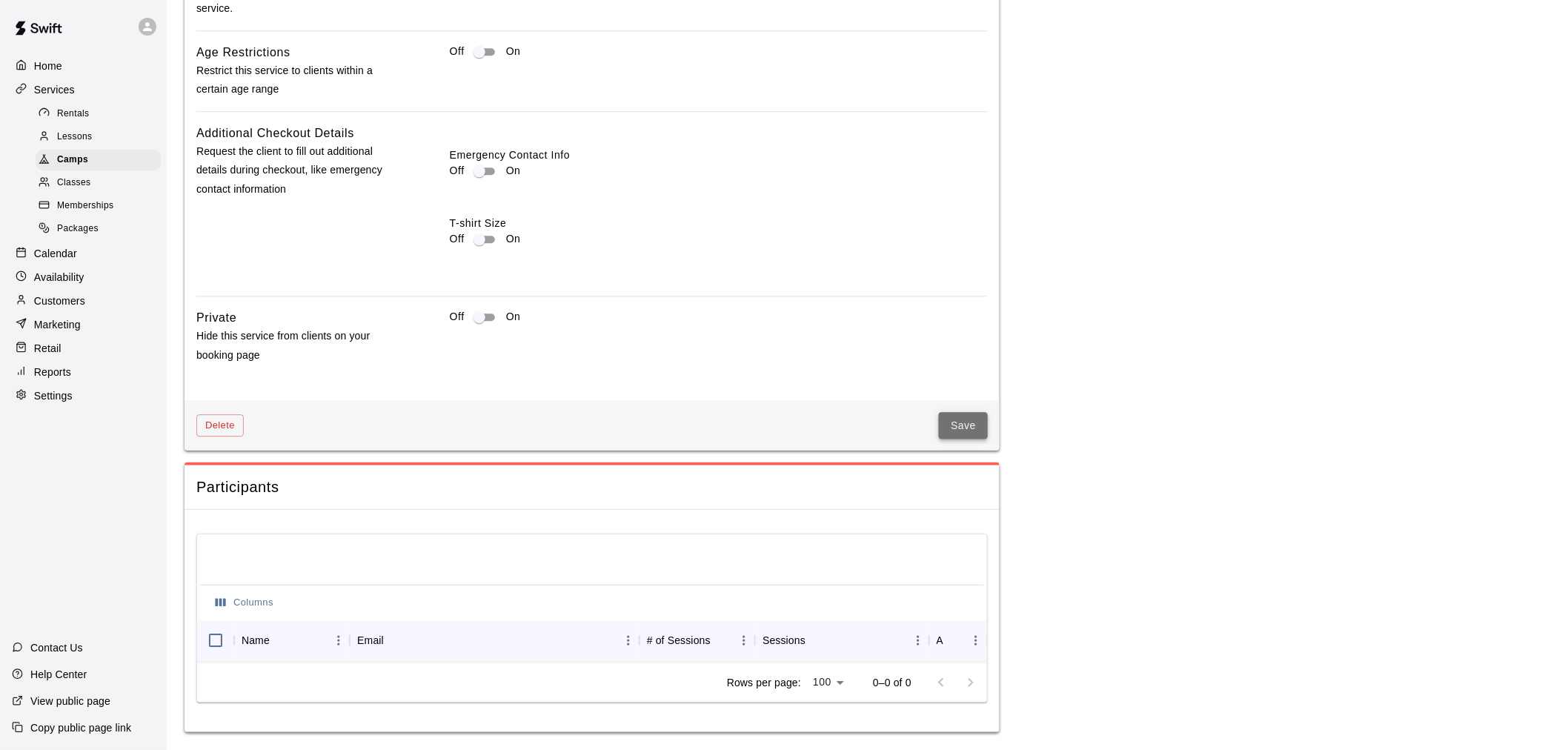
click at [974, 415] on button "Save" at bounding box center [963, 425] width 49 height 27
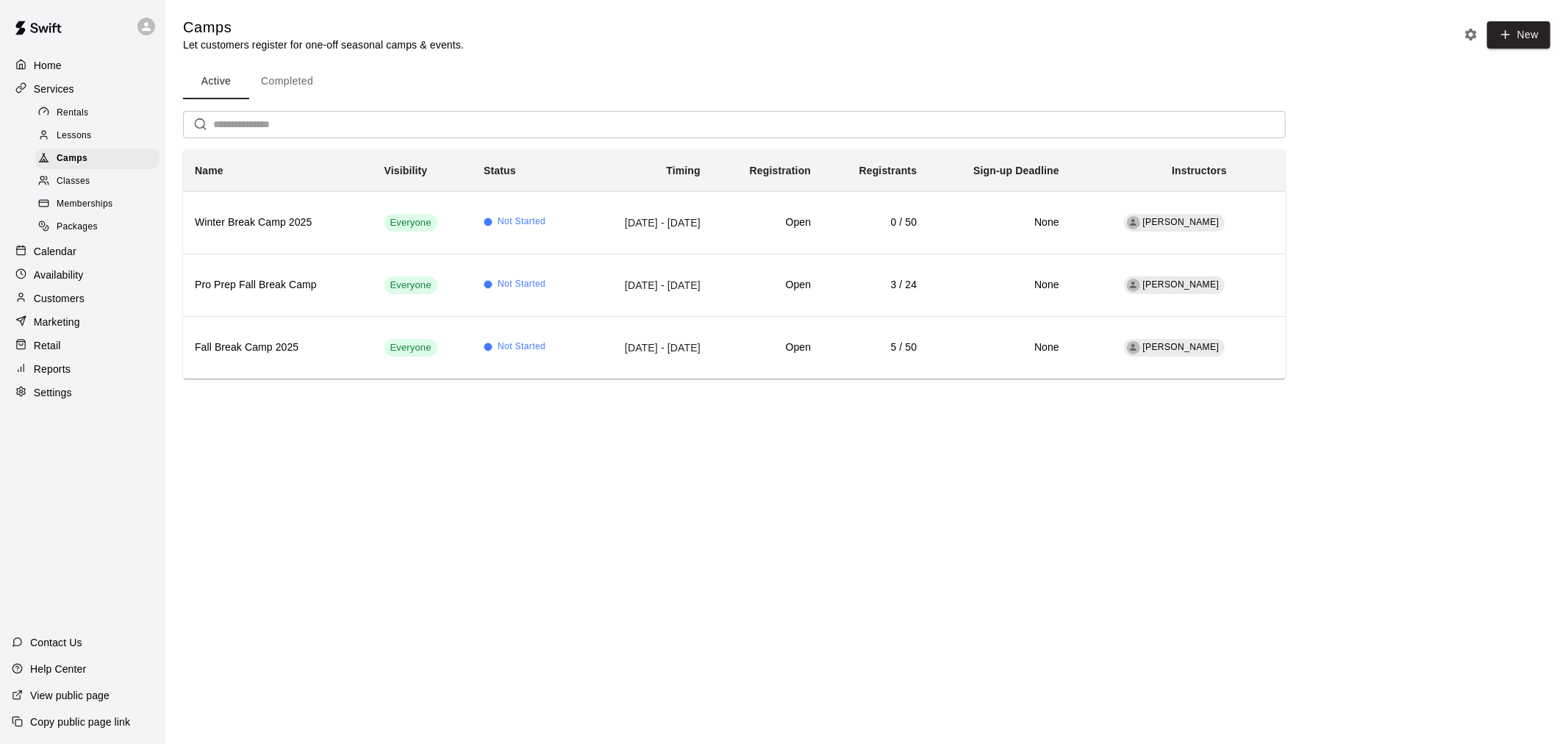
click at [82, 262] on div "Calendar" at bounding box center [83, 251] width 141 height 22
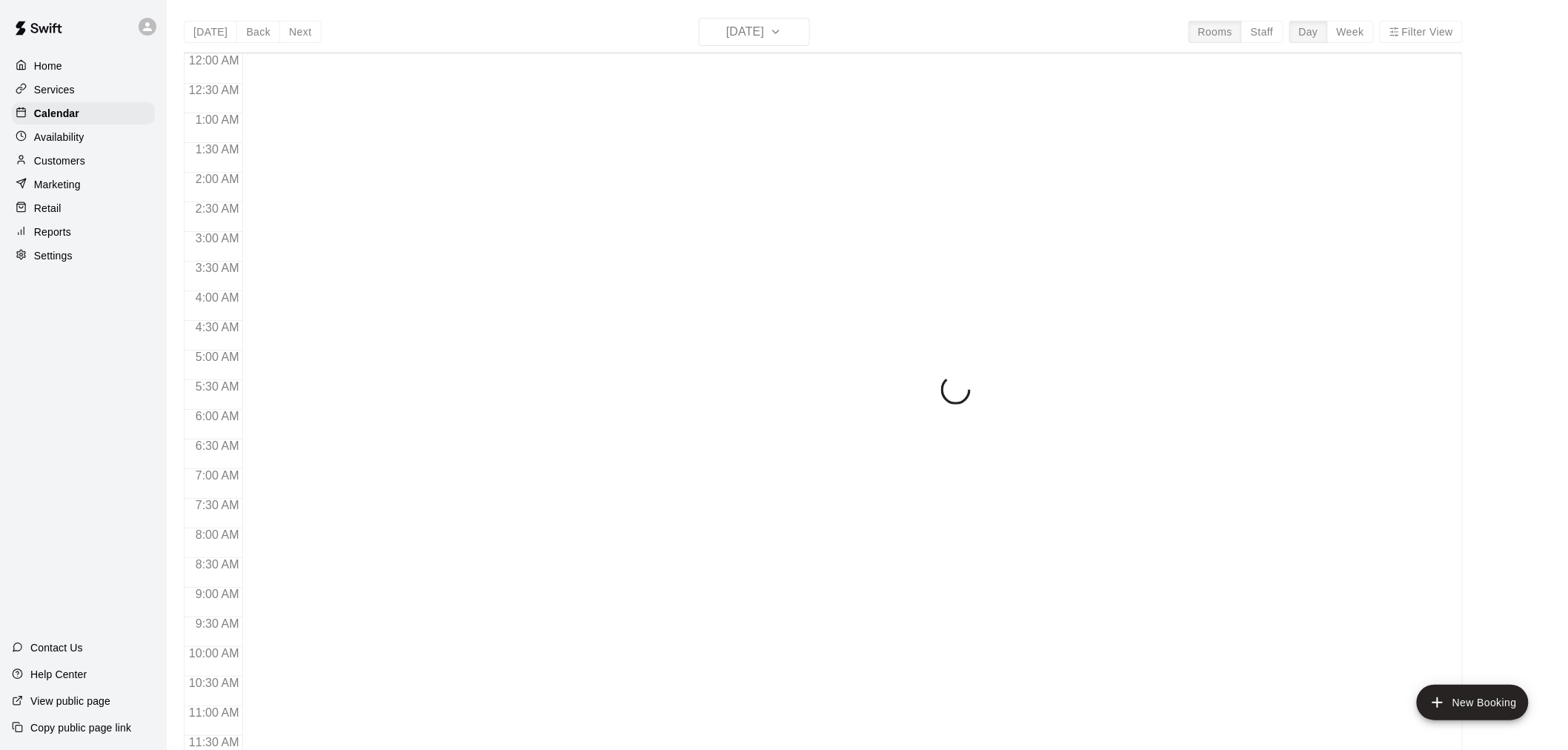
scroll to position [709, 0]
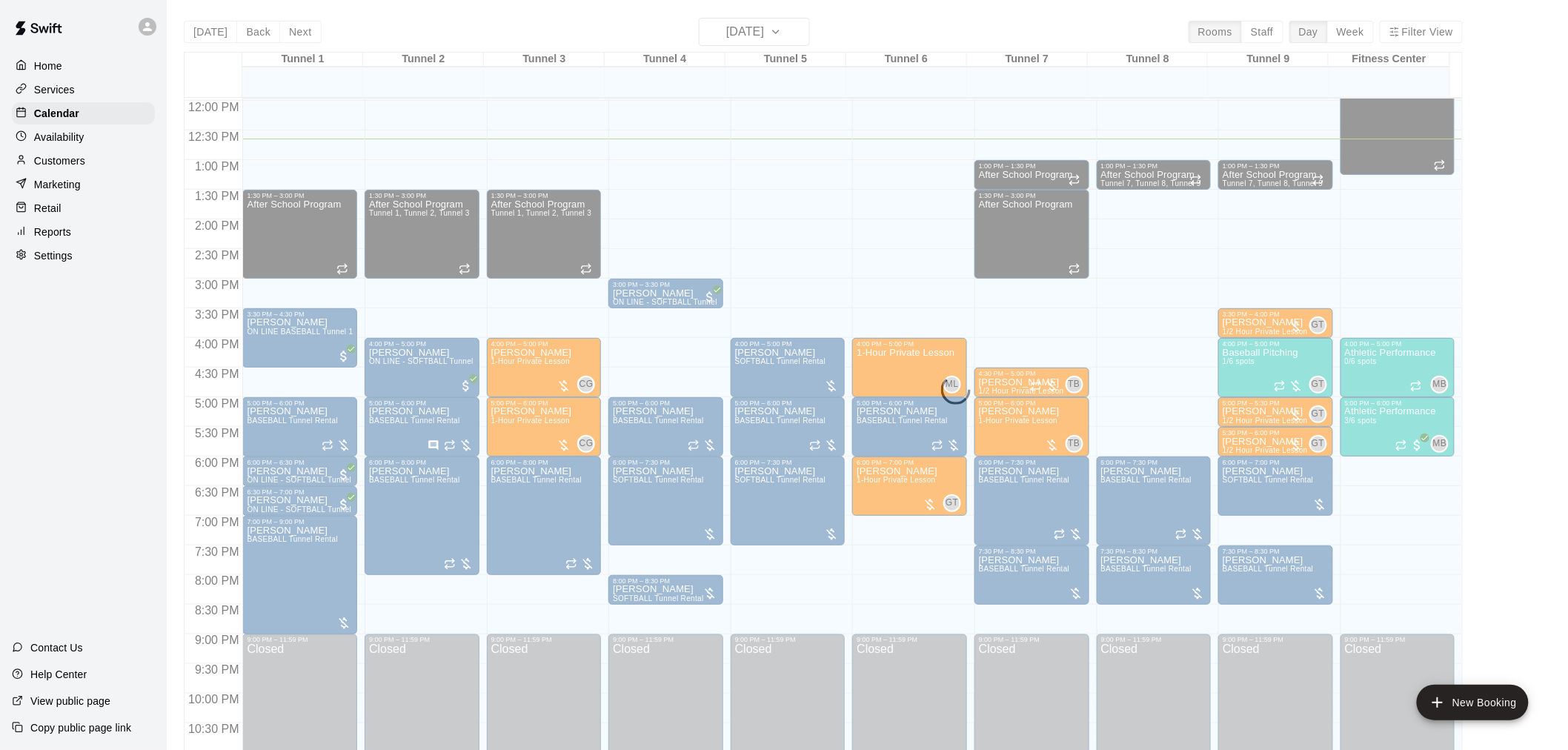
click at [208, 38] on div "Today Back Next Thursday Sep 18 Rooms Staff Day Week Filter View Tunnel 1 18 Th…" at bounding box center [823, 393] width 1279 height 750
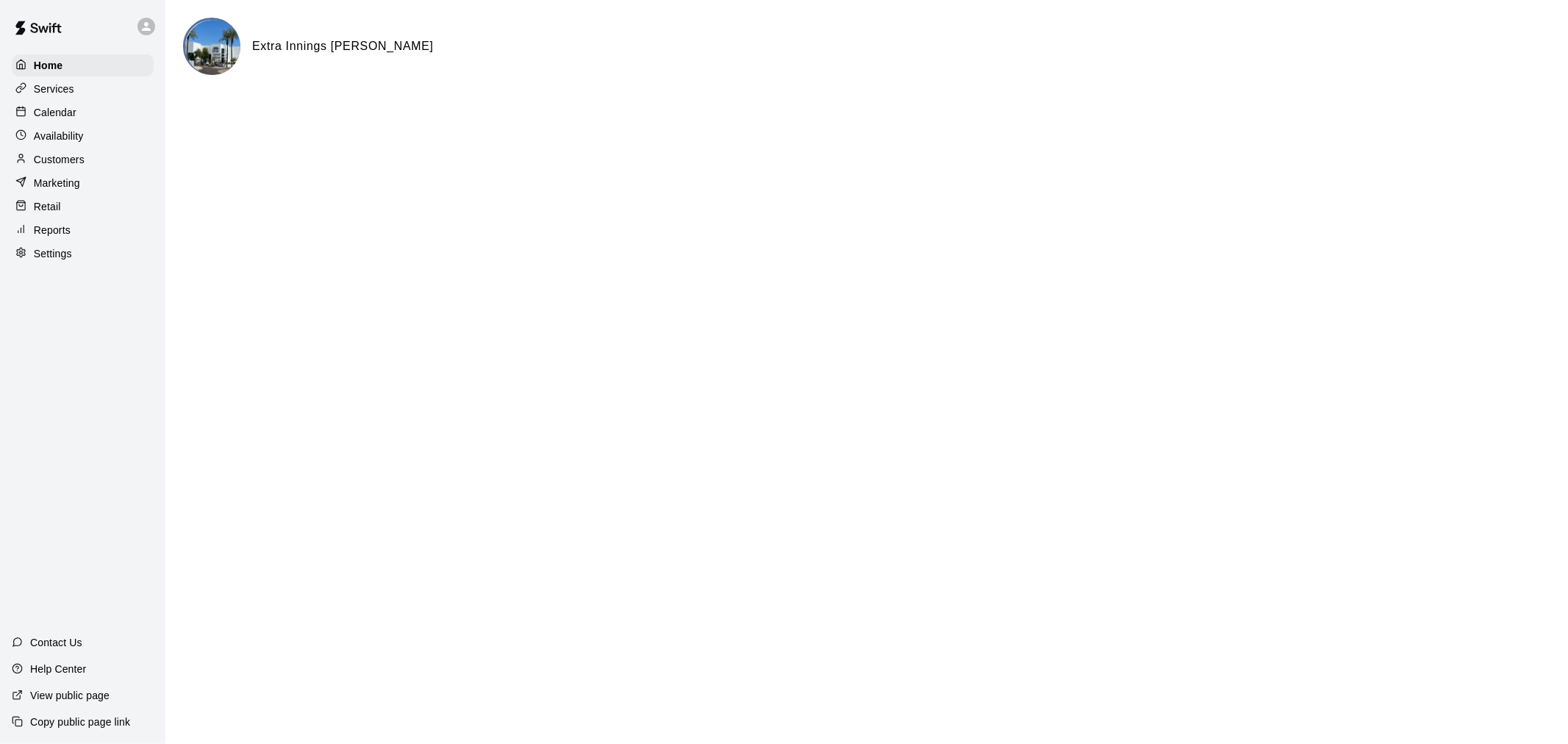
click at [64, 116] on p "Calendar" at bounding box center [56, 112] width 43 height 14
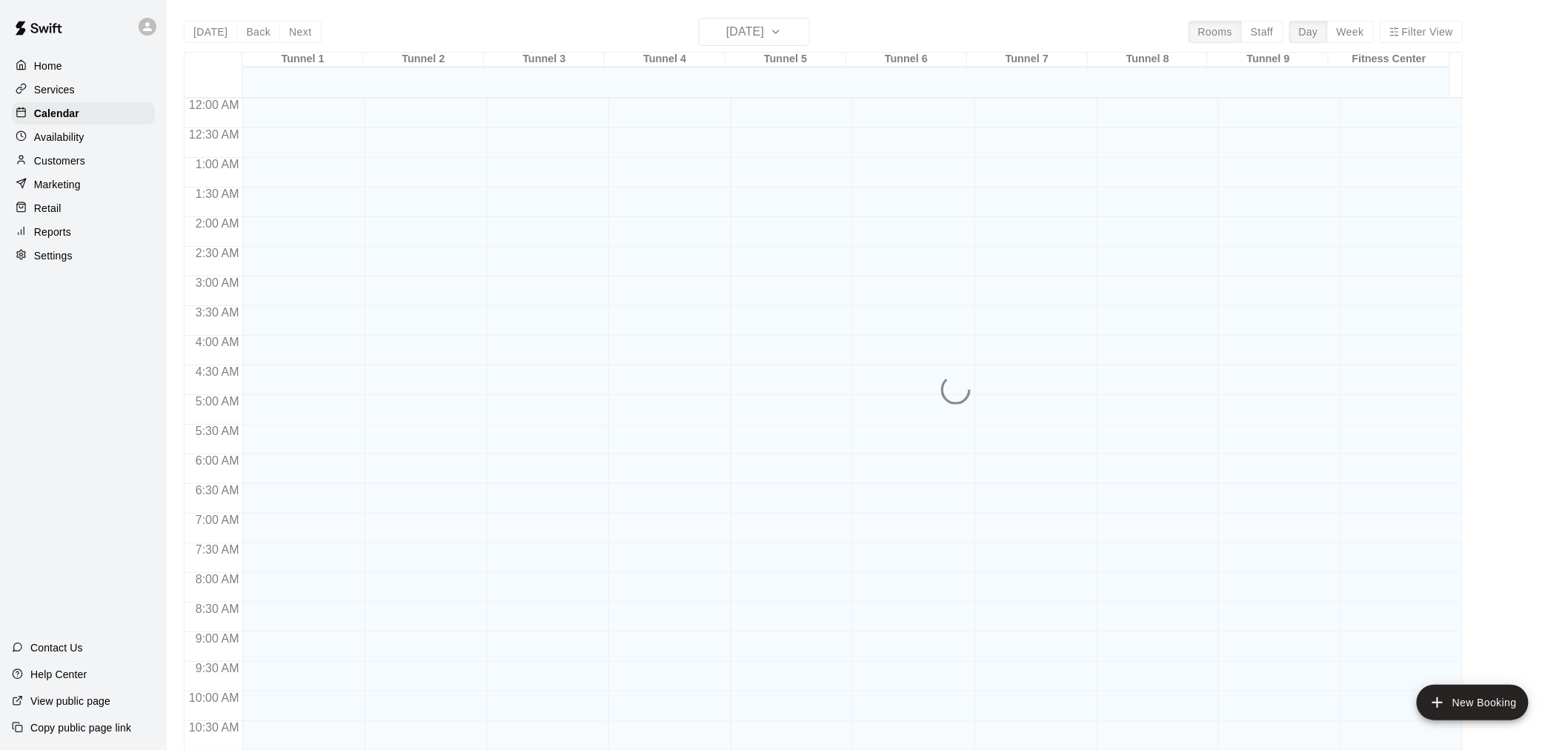
click at [789, 40] on div "Today Back Next Thursday Sep 18 Rooms Staff Day Week Filter View Tunnel 1 18 Th…" at bounding box center [823, 393] width 1279 height 750
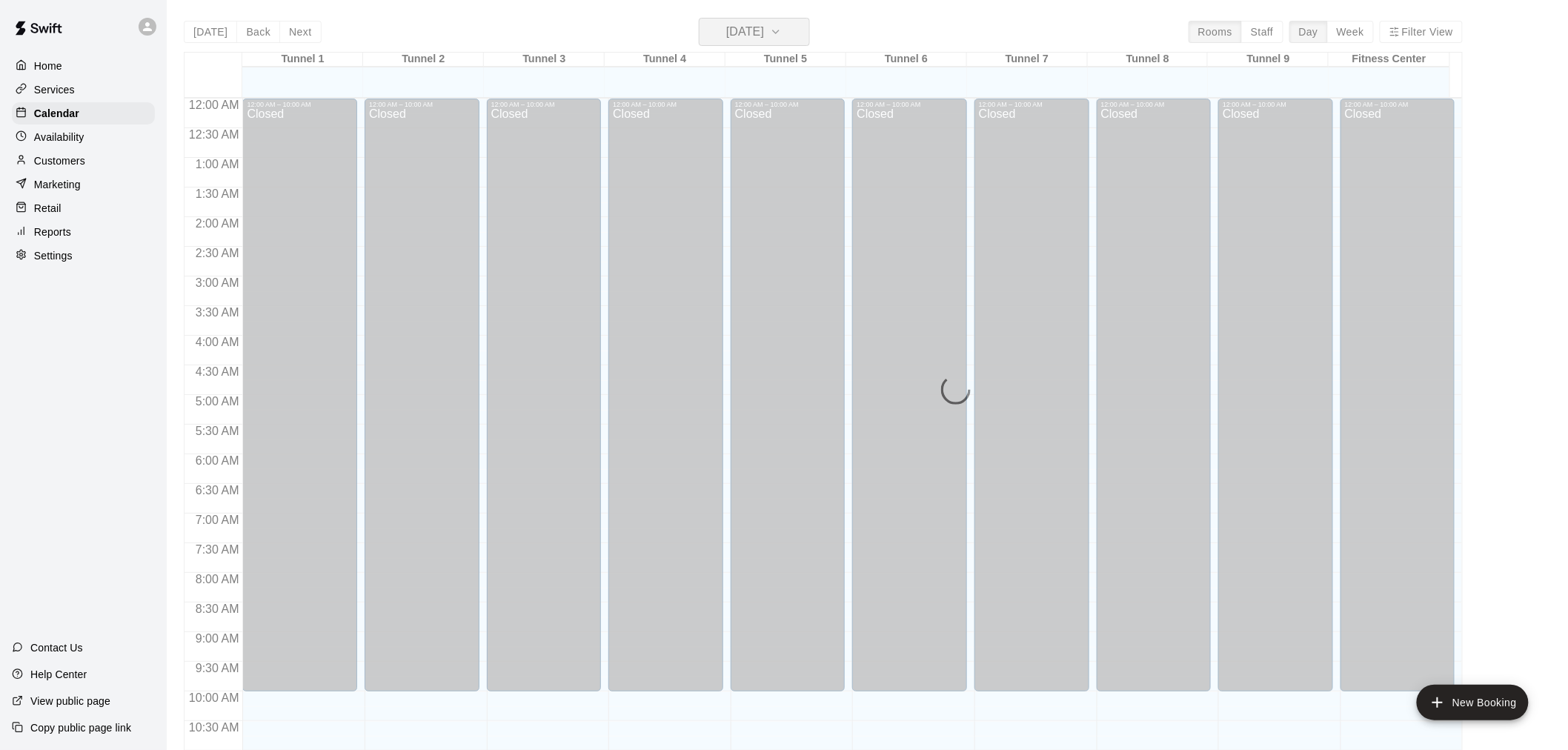
click at [764, 40] on h6 "[DATE]" at bounding box center [744, 32] width 38 height 21
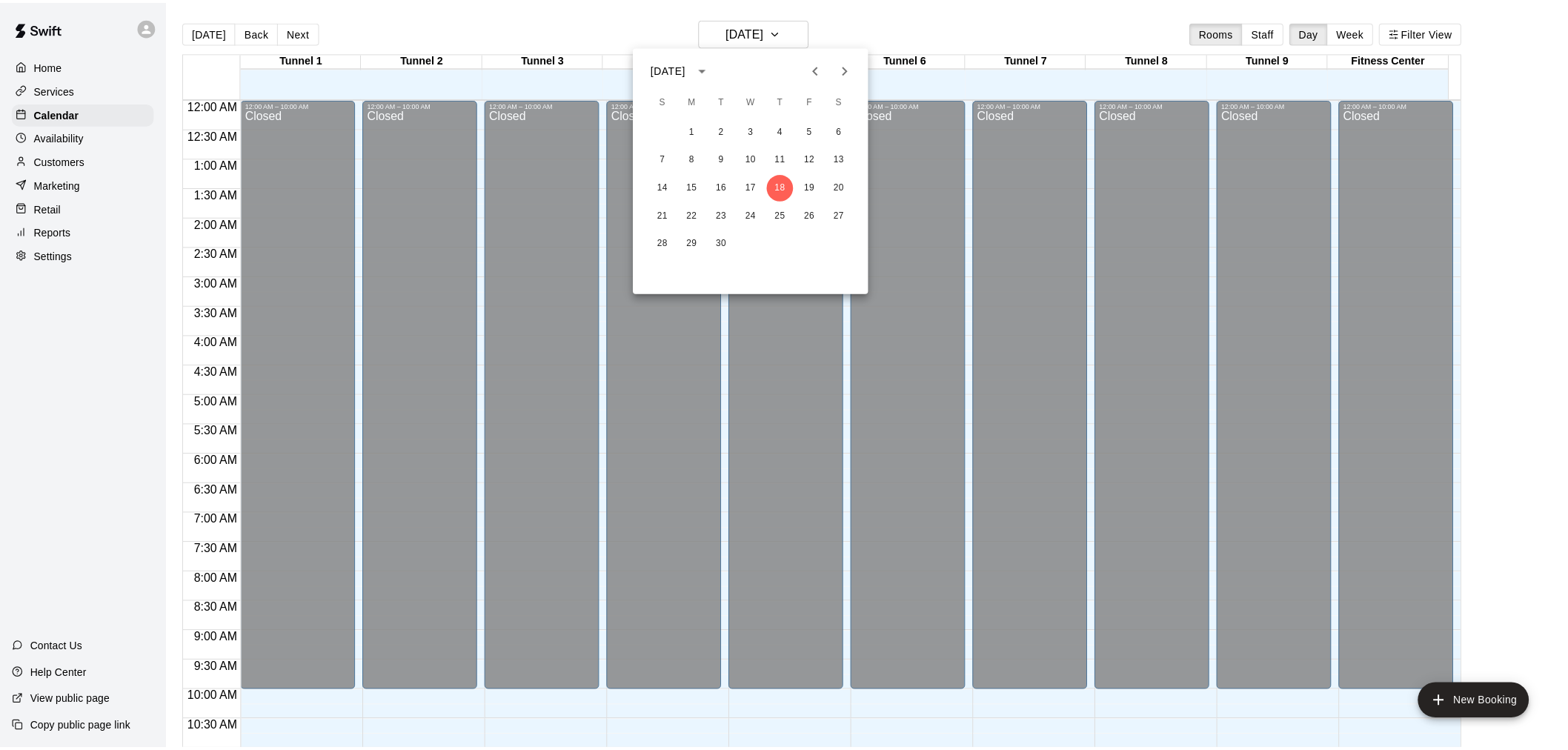
scroll to position [709, 0]
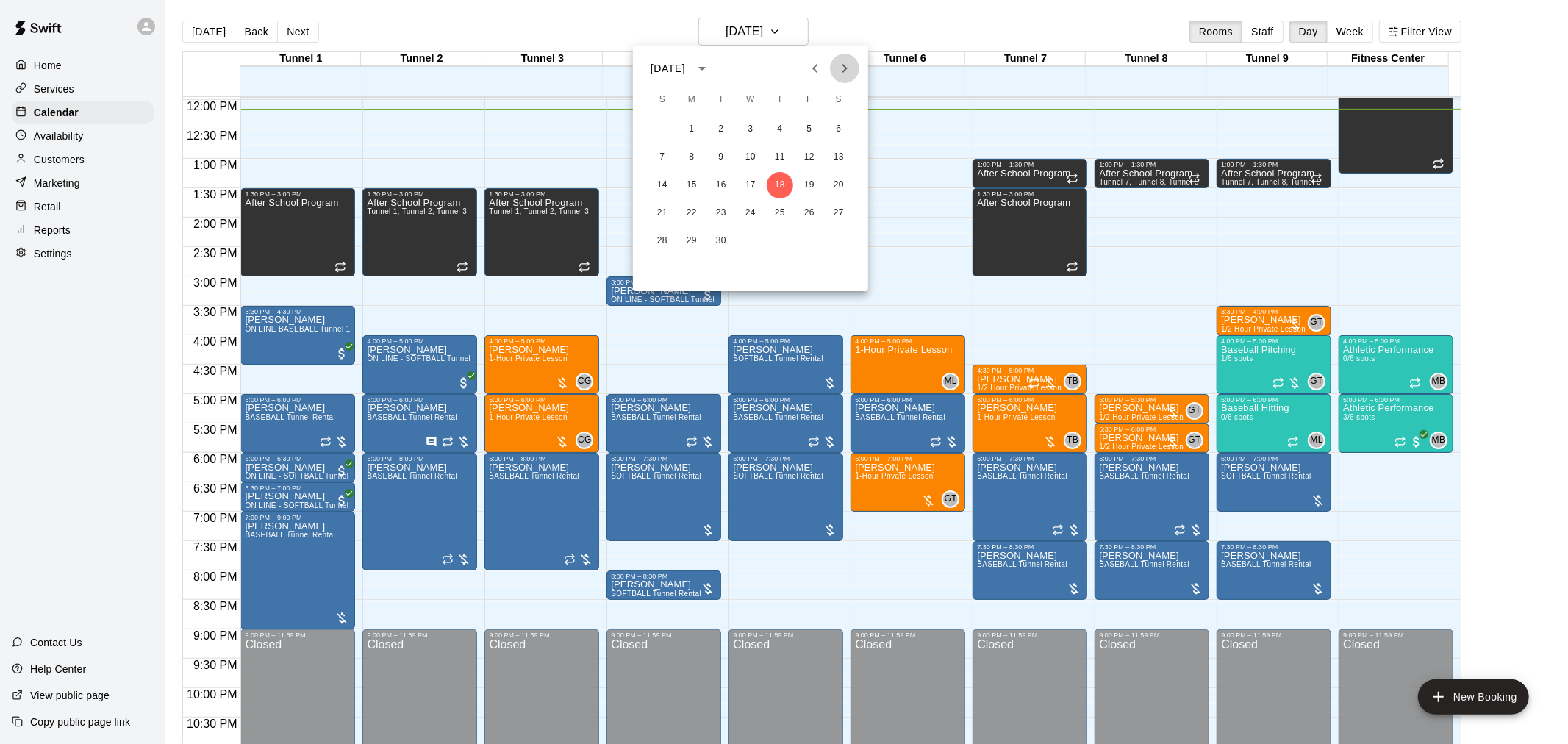
click at [847, 62] on icon "Next month" at bounding box center [845, 68] width 17 height 17
click at [840, 69] on icon "Next month" at bounding box center [845, 68] width 17 height 17
click at [796, 68] on div "December 2025" at bounding box center [750, 68] width 235 height 22
click at [808, 61] on icon "Previous month" at bounding box center [815, 68] width 17 height 17
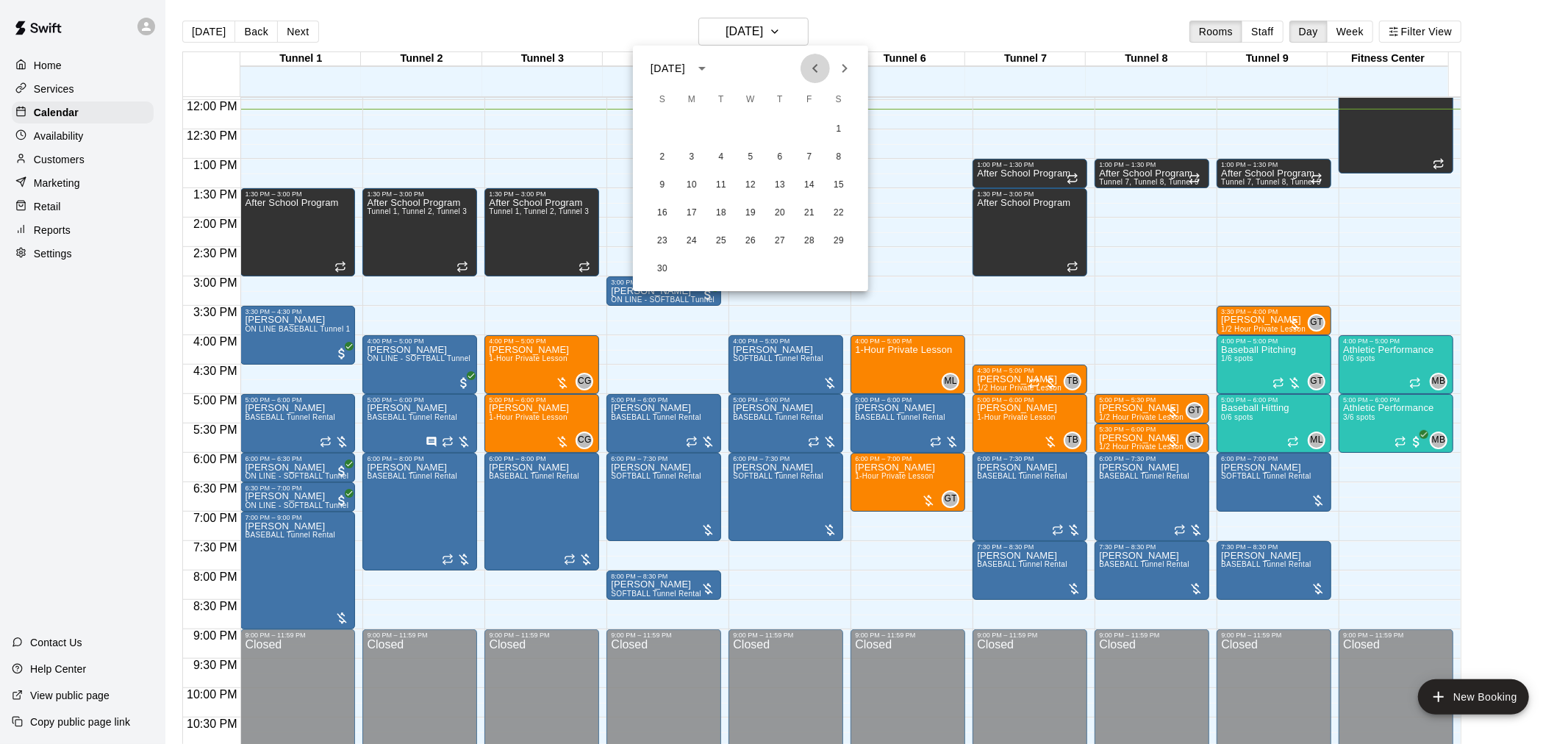
click at [808, 61] on icon "Previous month" at bounding box center [815, 68] width 17 height 17
click at [763, 123] on div "1 2 3 4" at bounding box center [750, 129] width 235 height 26
click at [757, 126] on button "1" at bounding box center [750, 129] width 26 height 26
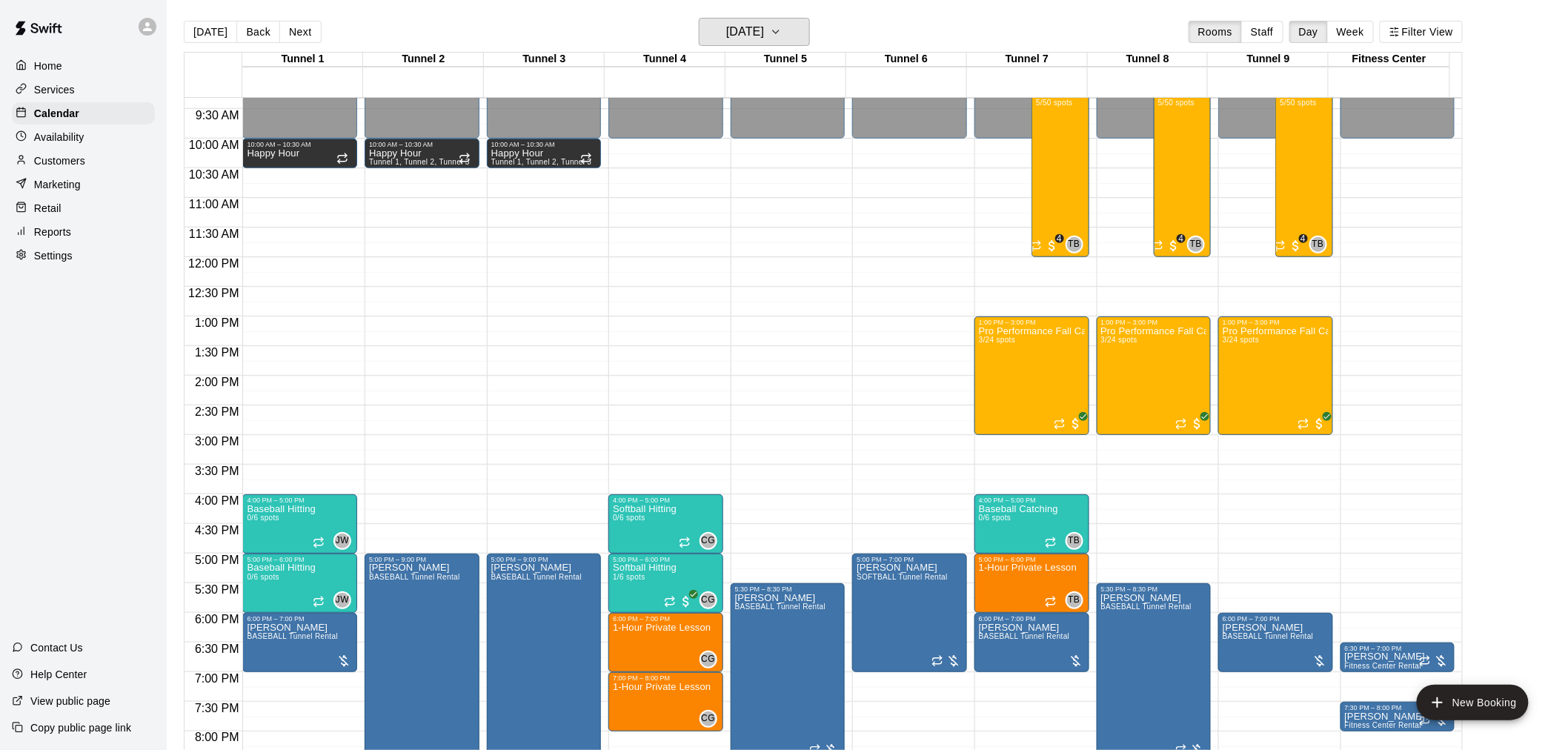
scroll to position [380, 0]
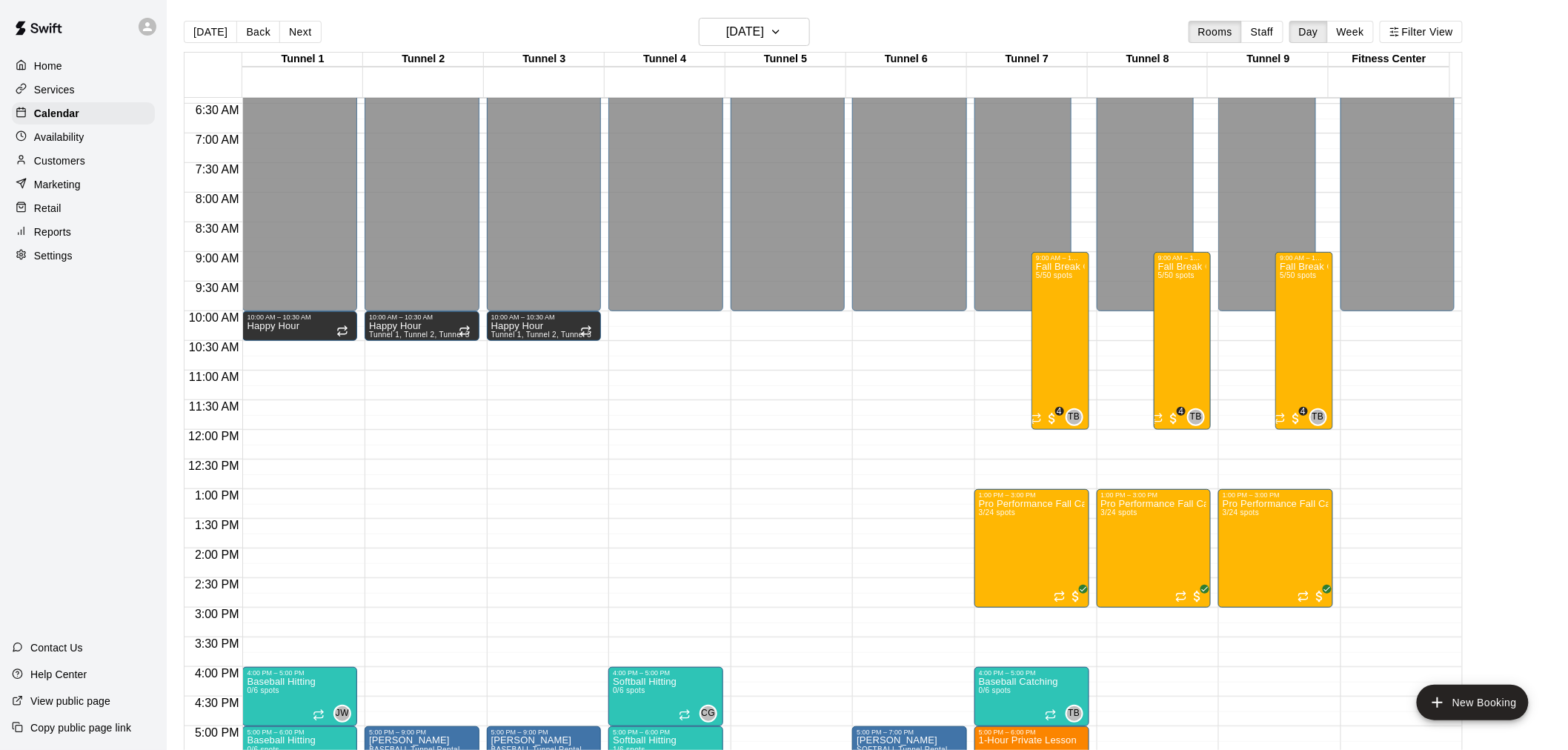
click at [50, 93] on p "Services" at bounding box center [54, 90] width 41 height 14
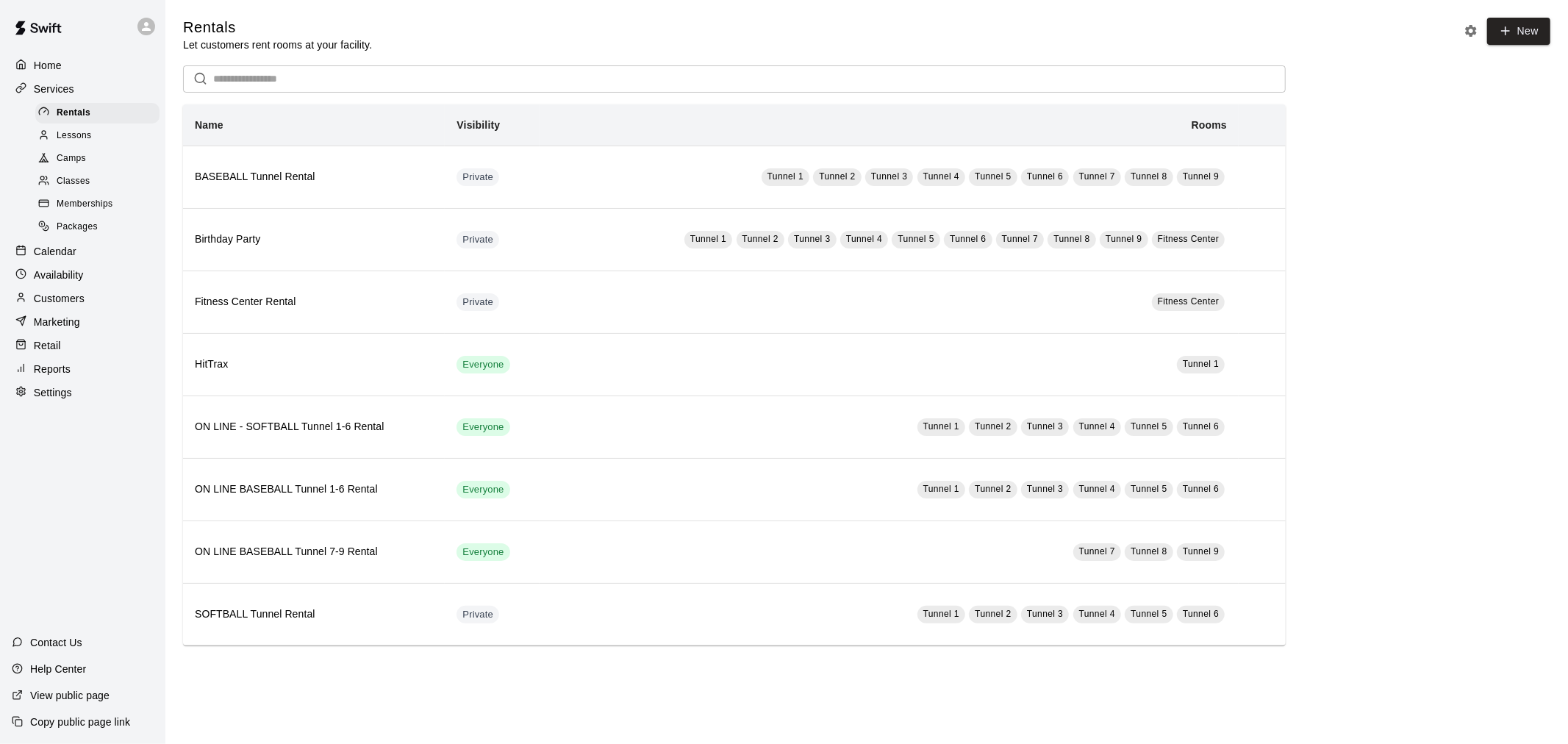
click at [82, 166] on span "Camps" at bounding box center [71, 159] width 29 height 14
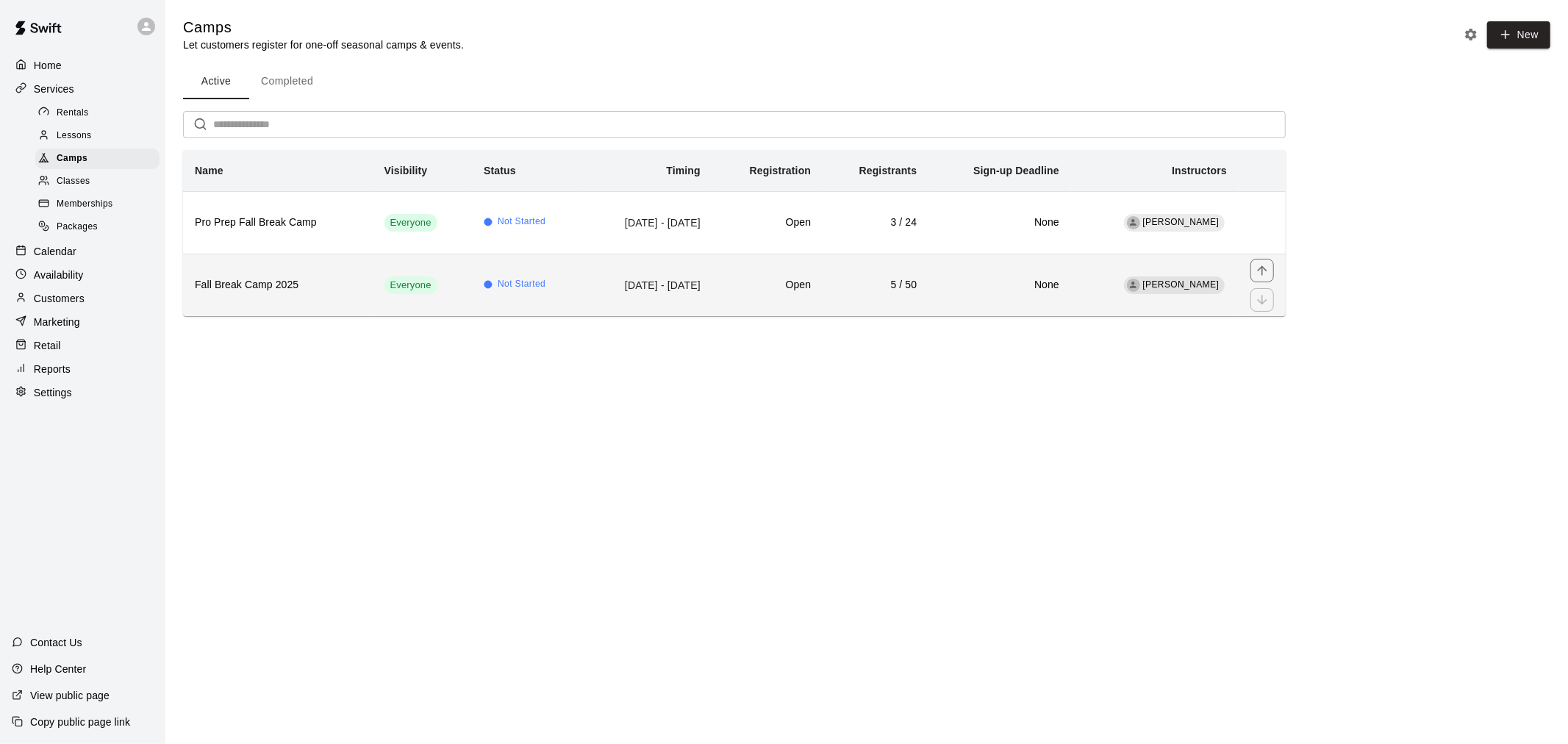
click at [294, 277] on h6 "Fall Break Camp 2025" at bounding box center [277, 285] width 166 height 16
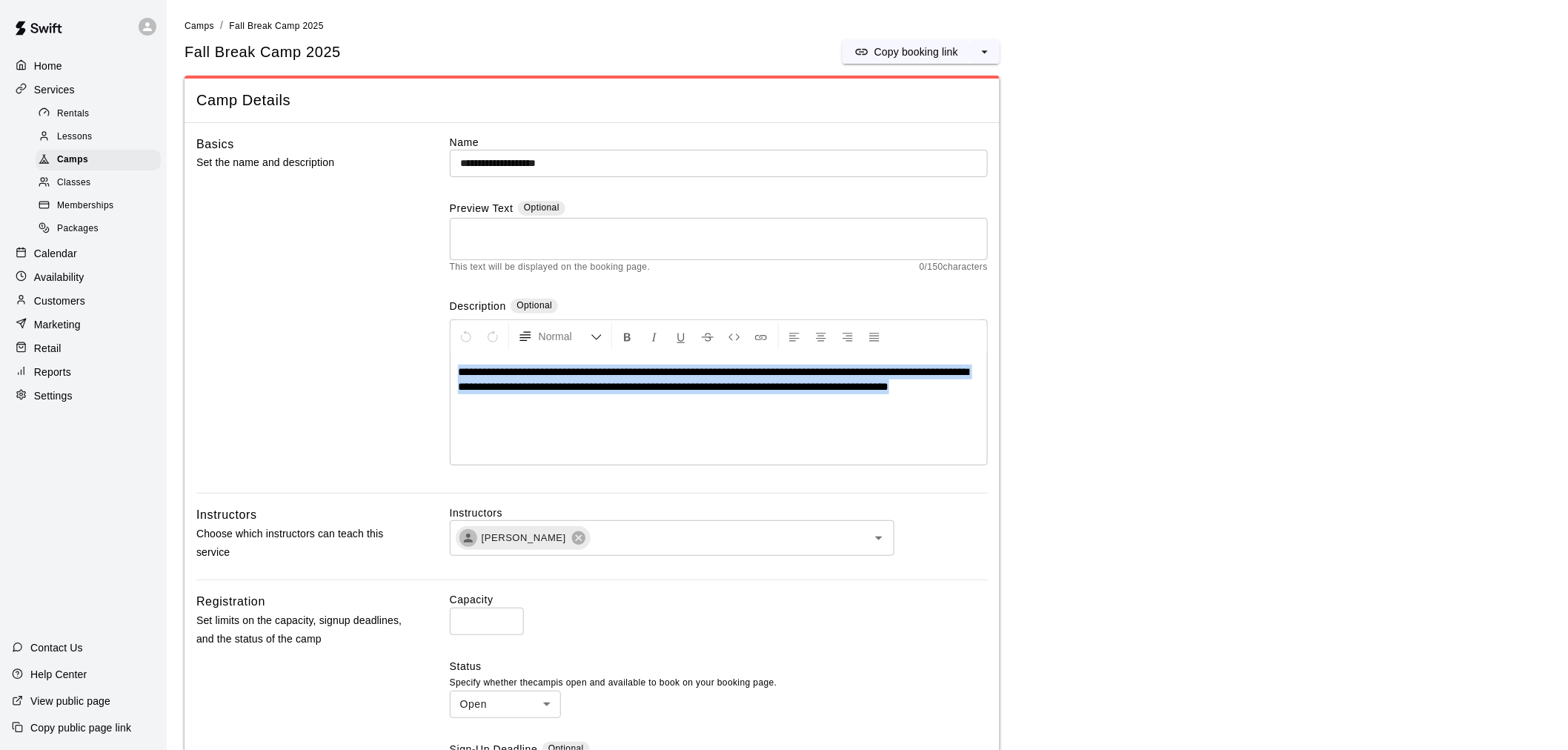
drag, startPoint x: 627, startPoint y: 423, endPoint x: 408, endPoint y: 350, distance: 230.8
click at [408, 350] on div "**********" at bounding box center [592, 314] width 792 height 359
copy span "**********"
click at [99, 167] on div "Camps" at bounding box center [98, 160] width 125 height 21
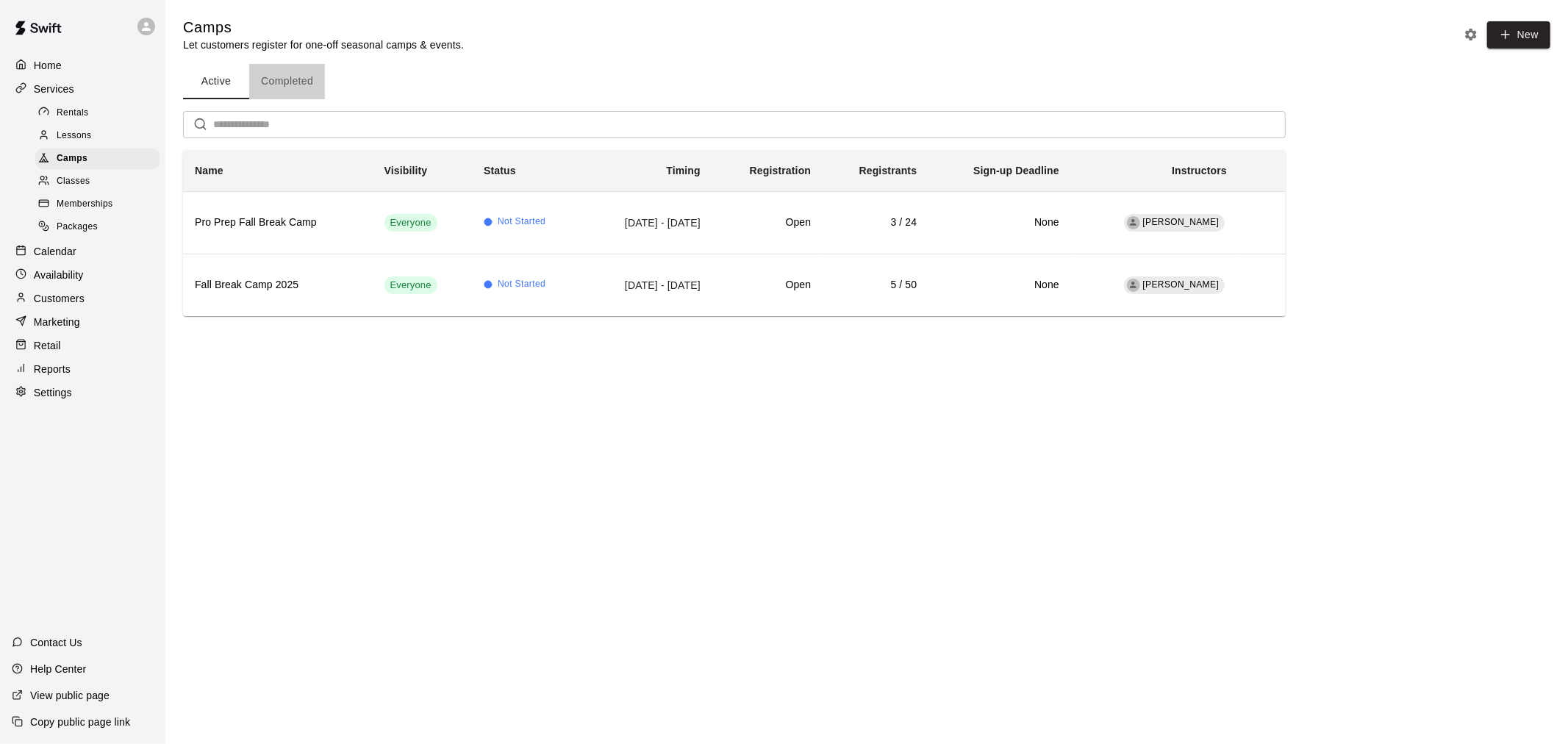
click at [307, 79] on button "Completed" at bounding box center [287, 81] width 75 height 35
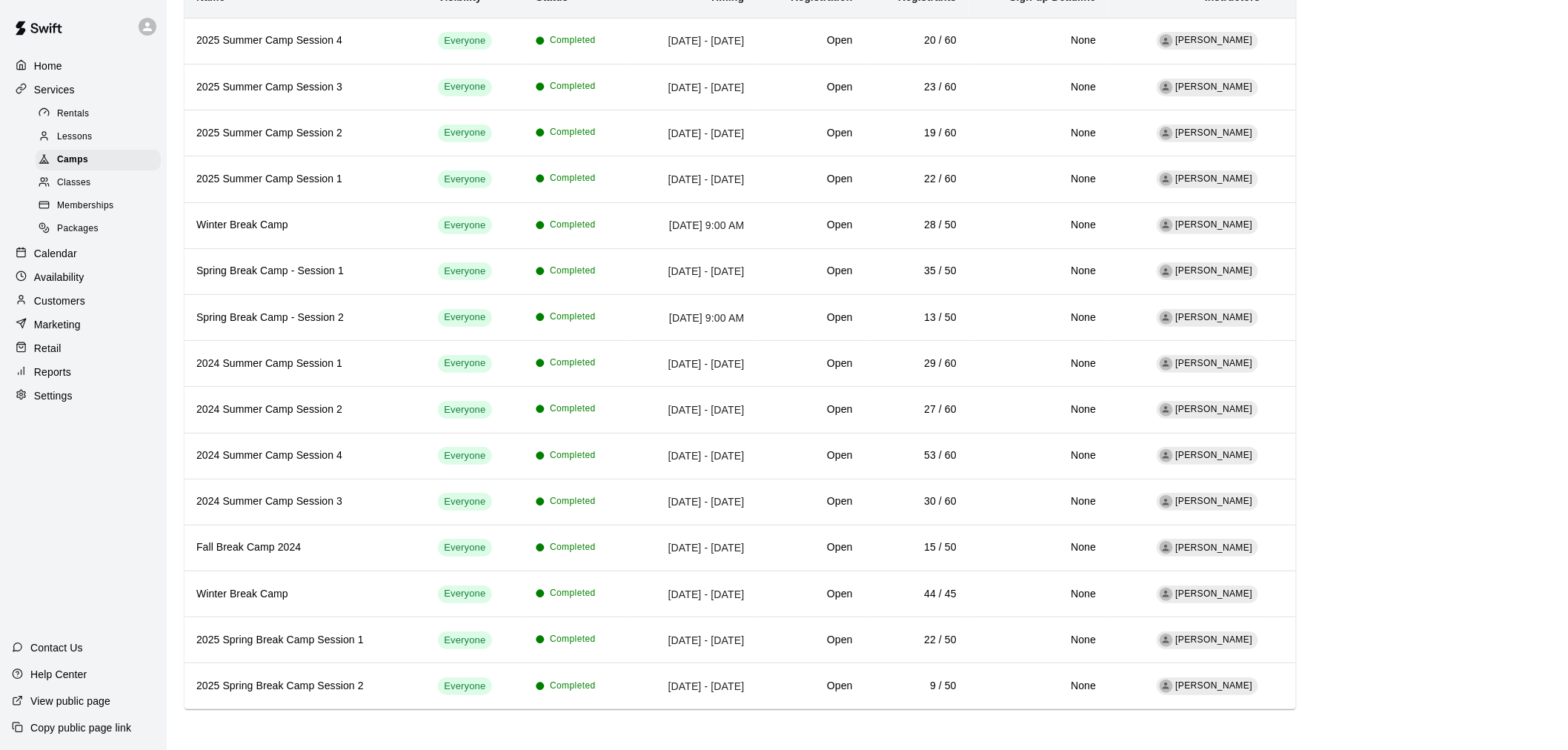
scroll to position [175, 0]
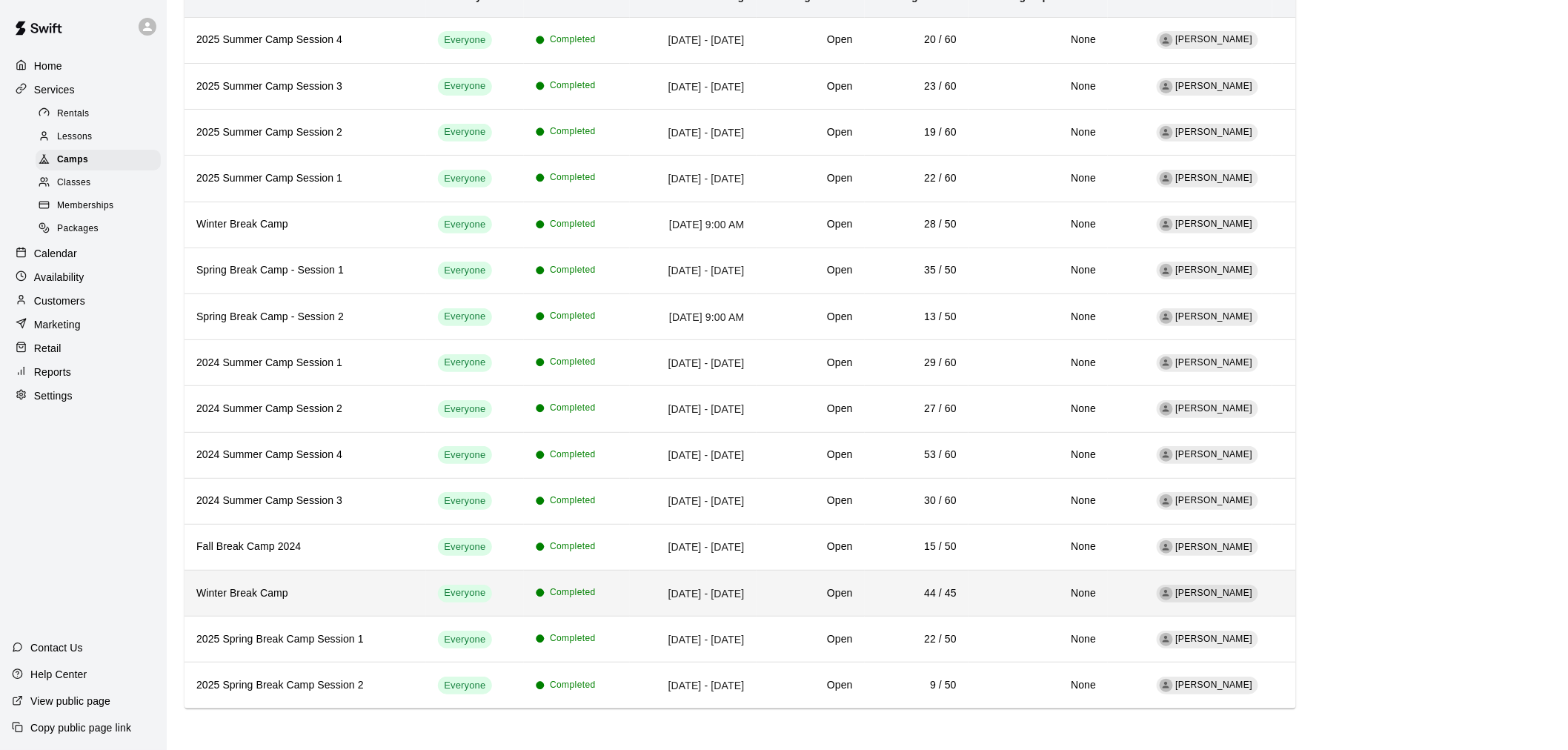
click at [329, 597] on h6 "Winter Break Camp" at bounding box center [305, 594] width 218 height 16
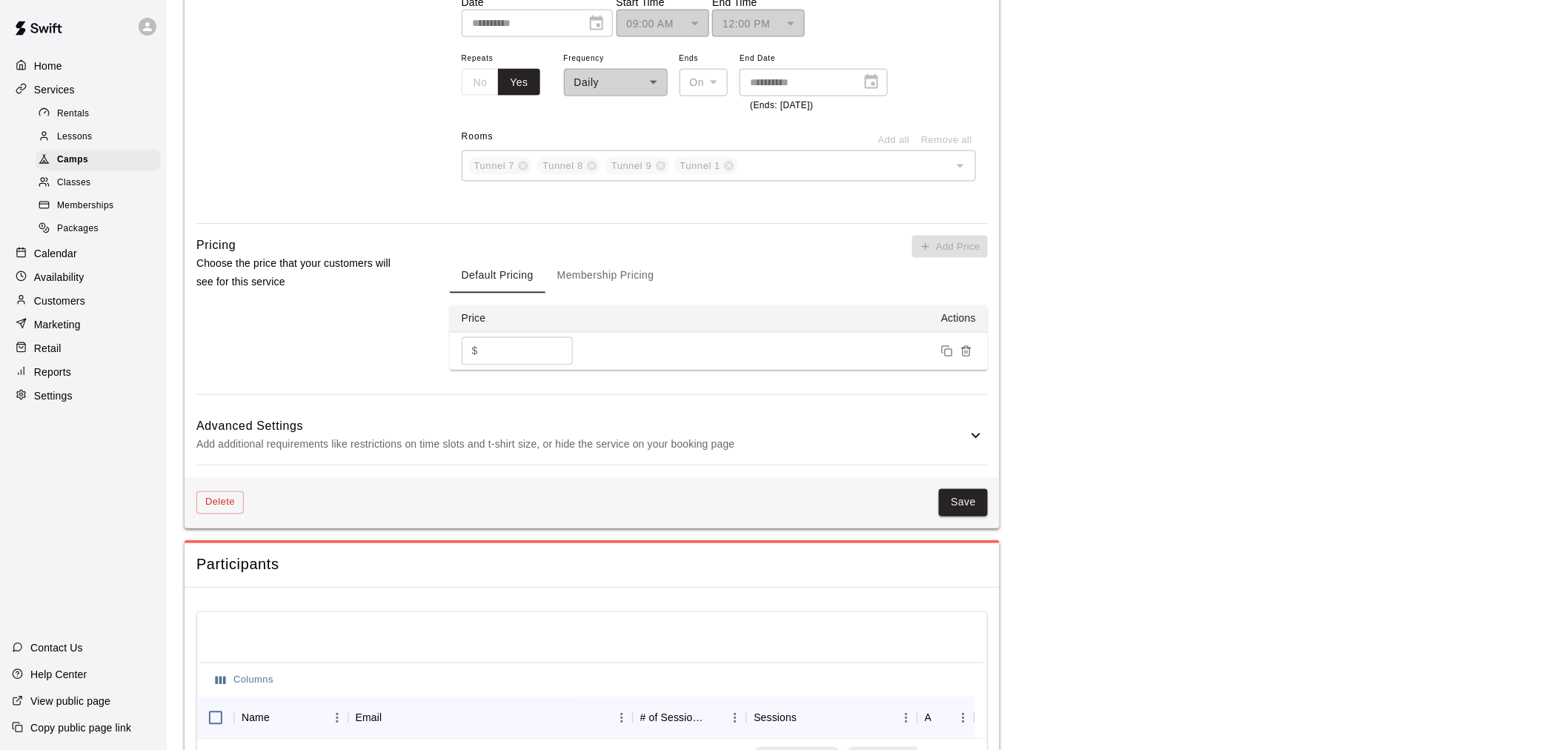
scroll to position [905, 0]
click at [596, 291] on button "Membership Pricing" at bounding box center [606, 275] width 121 height 35
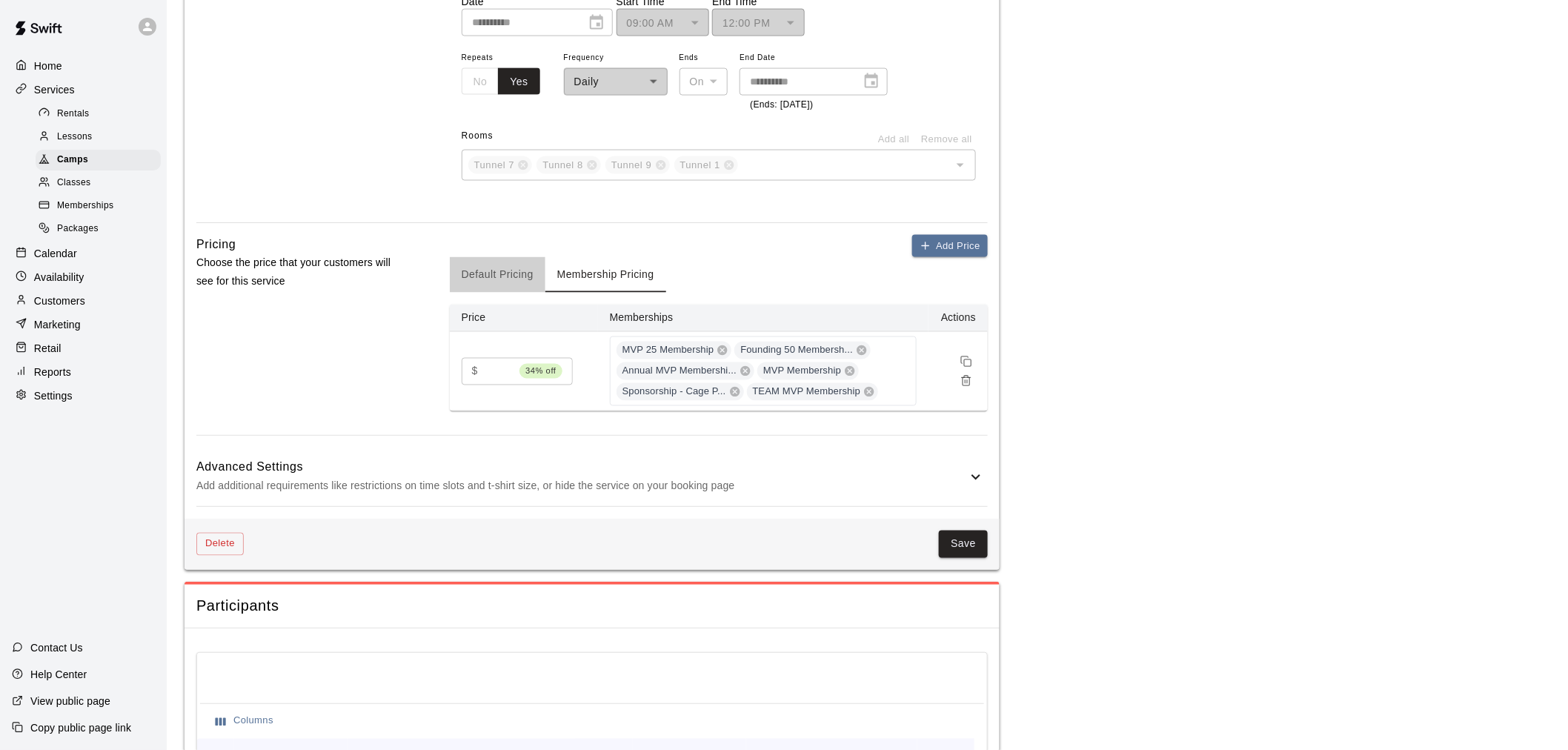
click at [501, 271] on button "Default Pricing" at bounding box center [497, 275] width 95 height 35
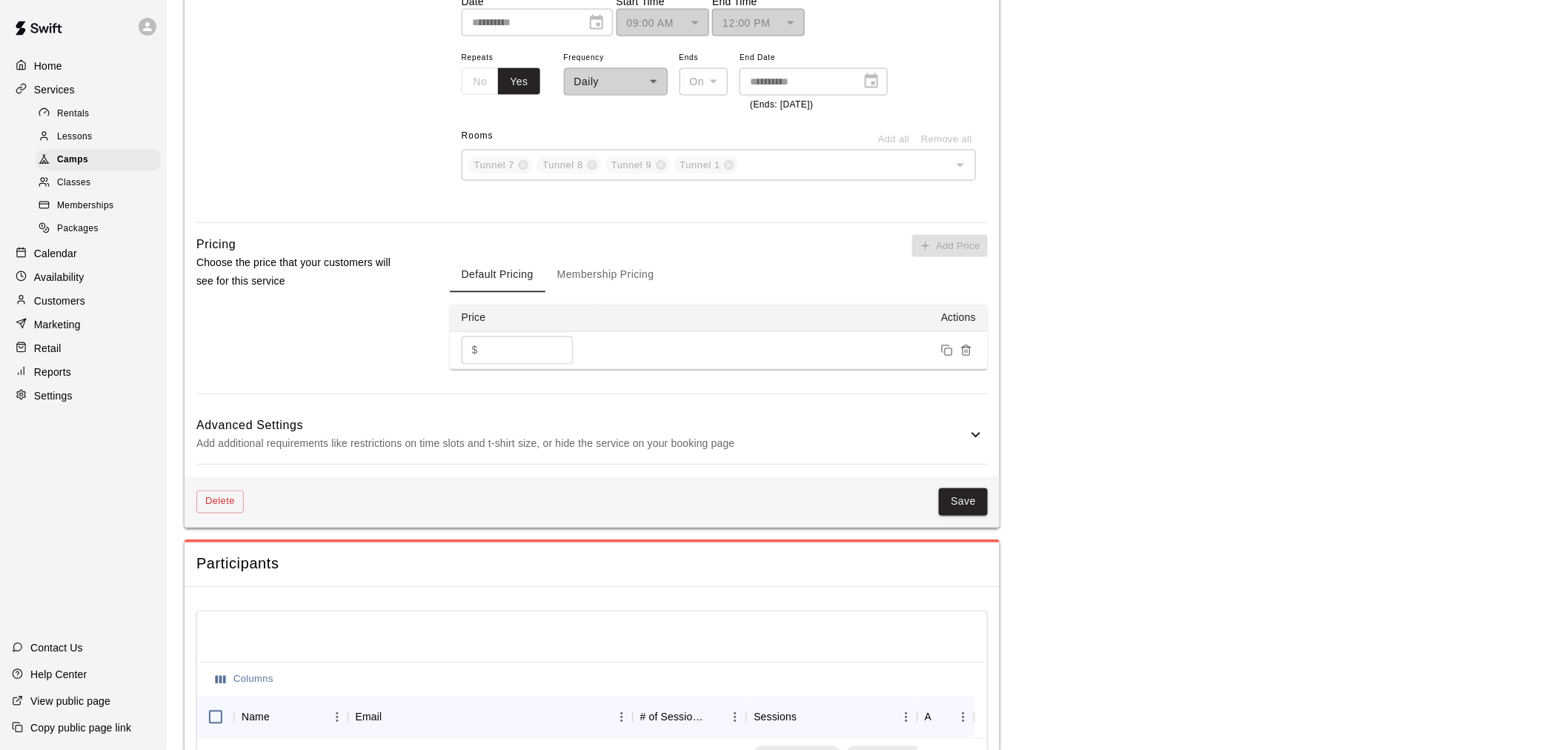
click at [596, 279] on button "Membership Pricing" at bounding box center [606, 275] width 121 height 35
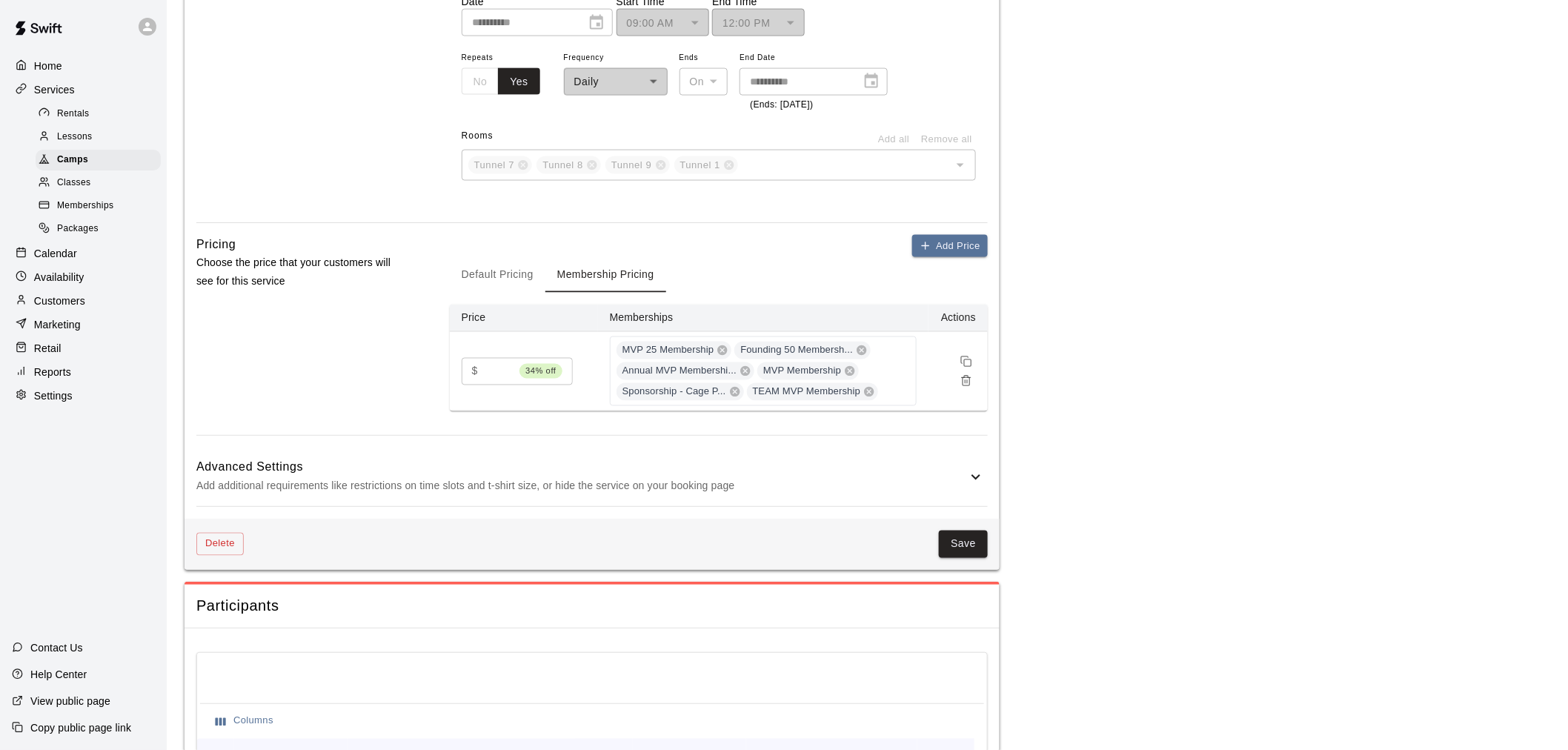
click at [528, 275] on button "Default Pricing" at bounding box center [497, 275] width 95 height 35
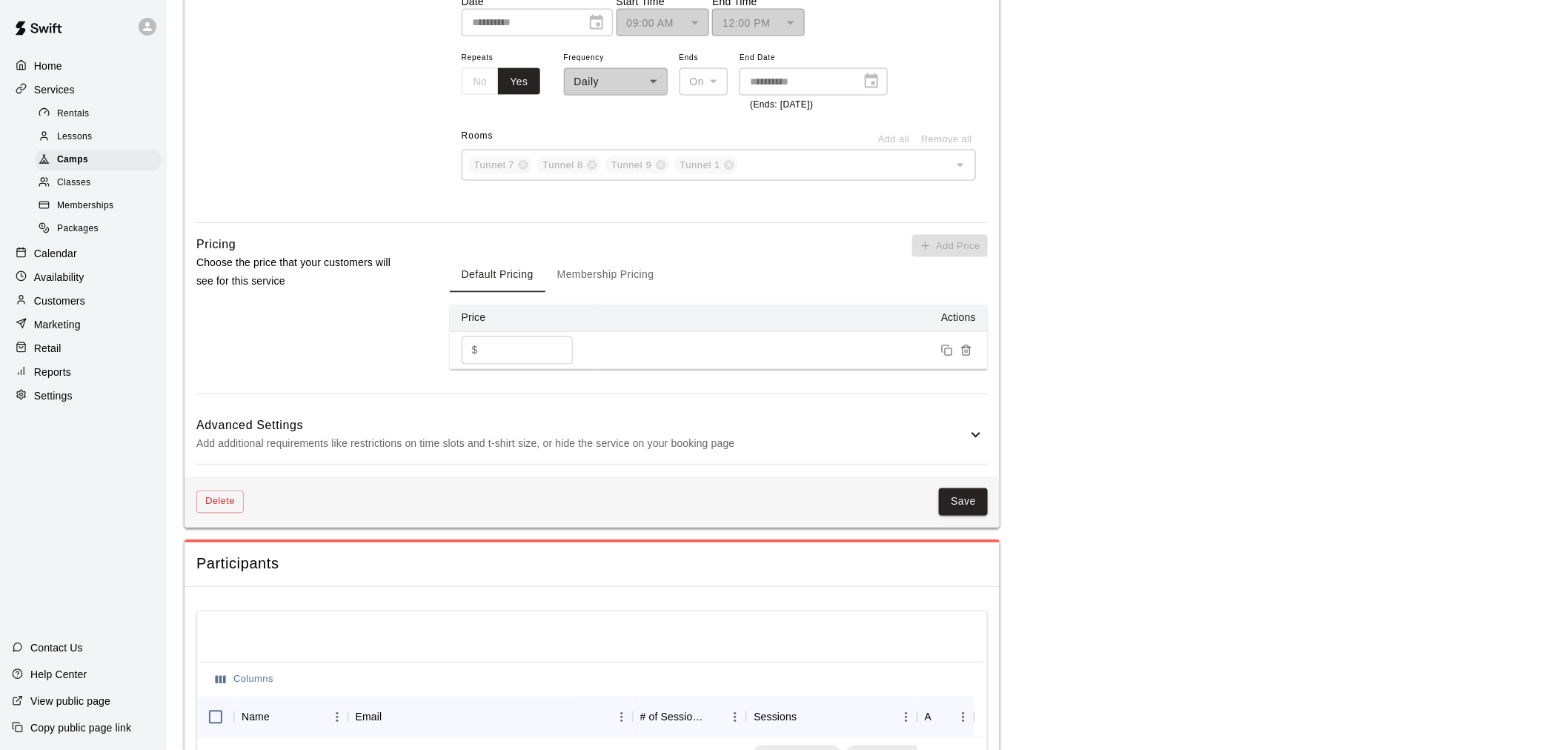
click at [635, 272] on button "Membership Pricing" at bounding box center [606, 275] width 121 height 35
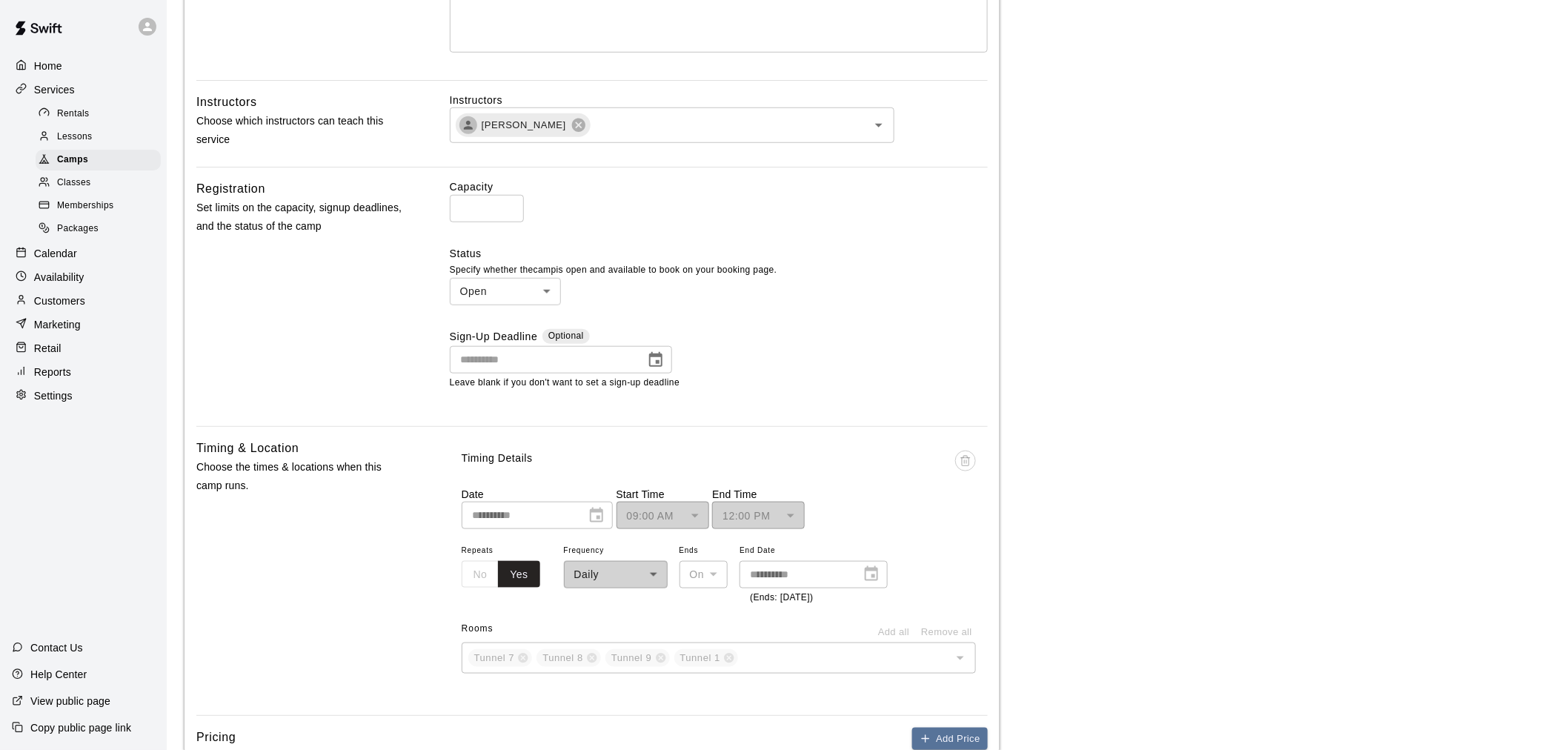
scroll to position [411, 0]
click at [133, 168] on div "Camps" at bounding box center [98, 160] width 125 height 21
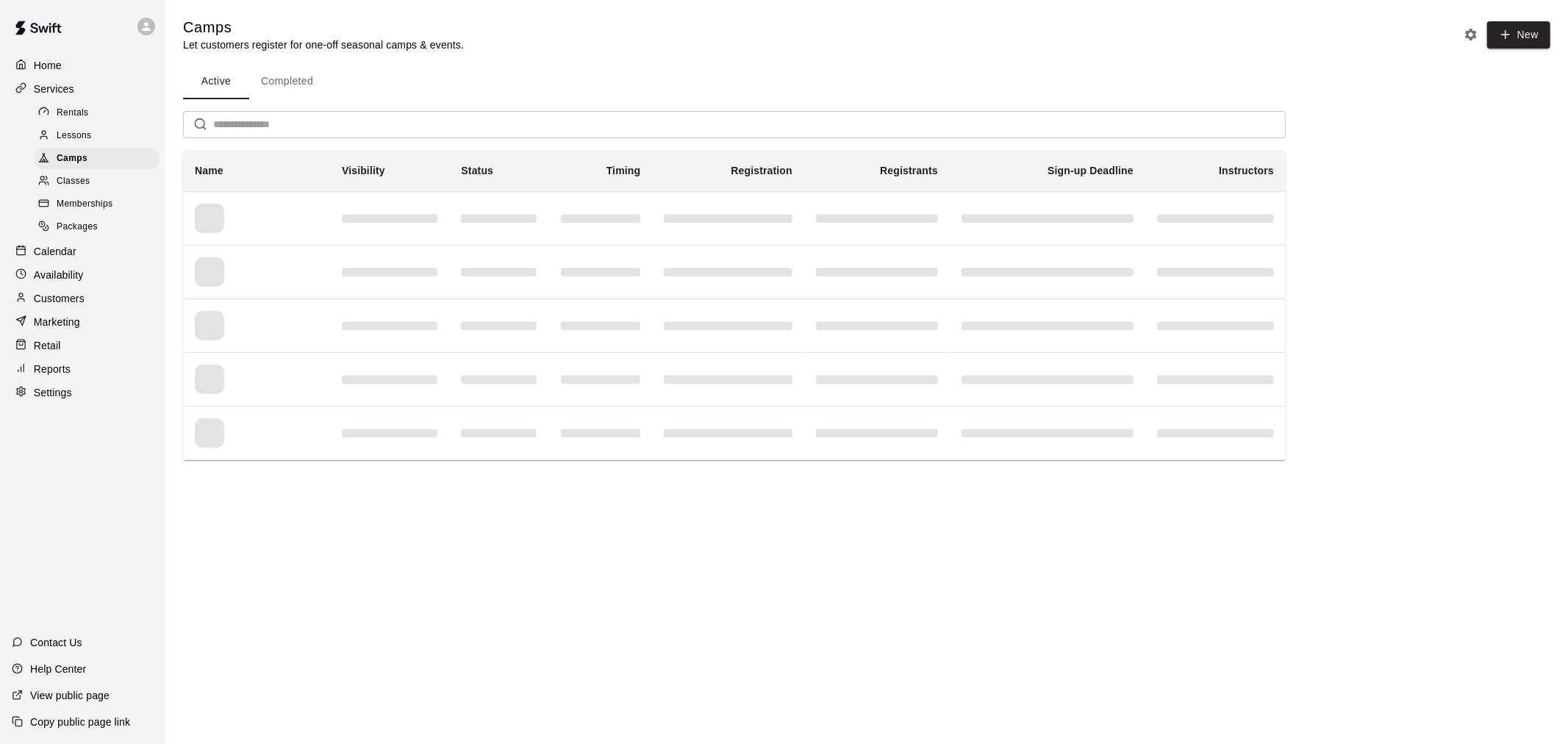
click at [306, 83] on button "Completed" at bounding box center [287, 81] width 75 height 35
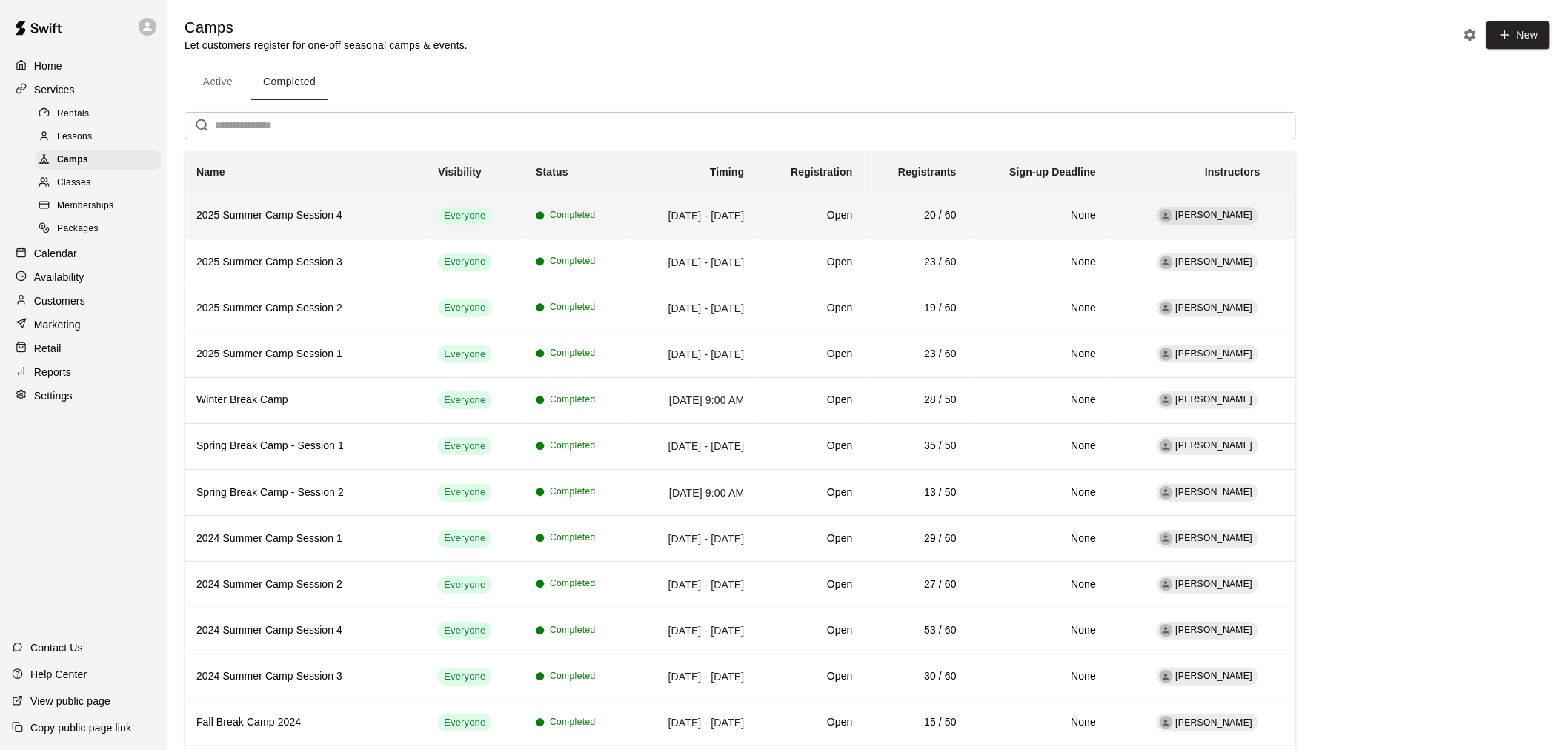
click at [324, 223] on h6 "2025 Summer Camp Session 4" at bounding box center [305, 216] width 218 height 16
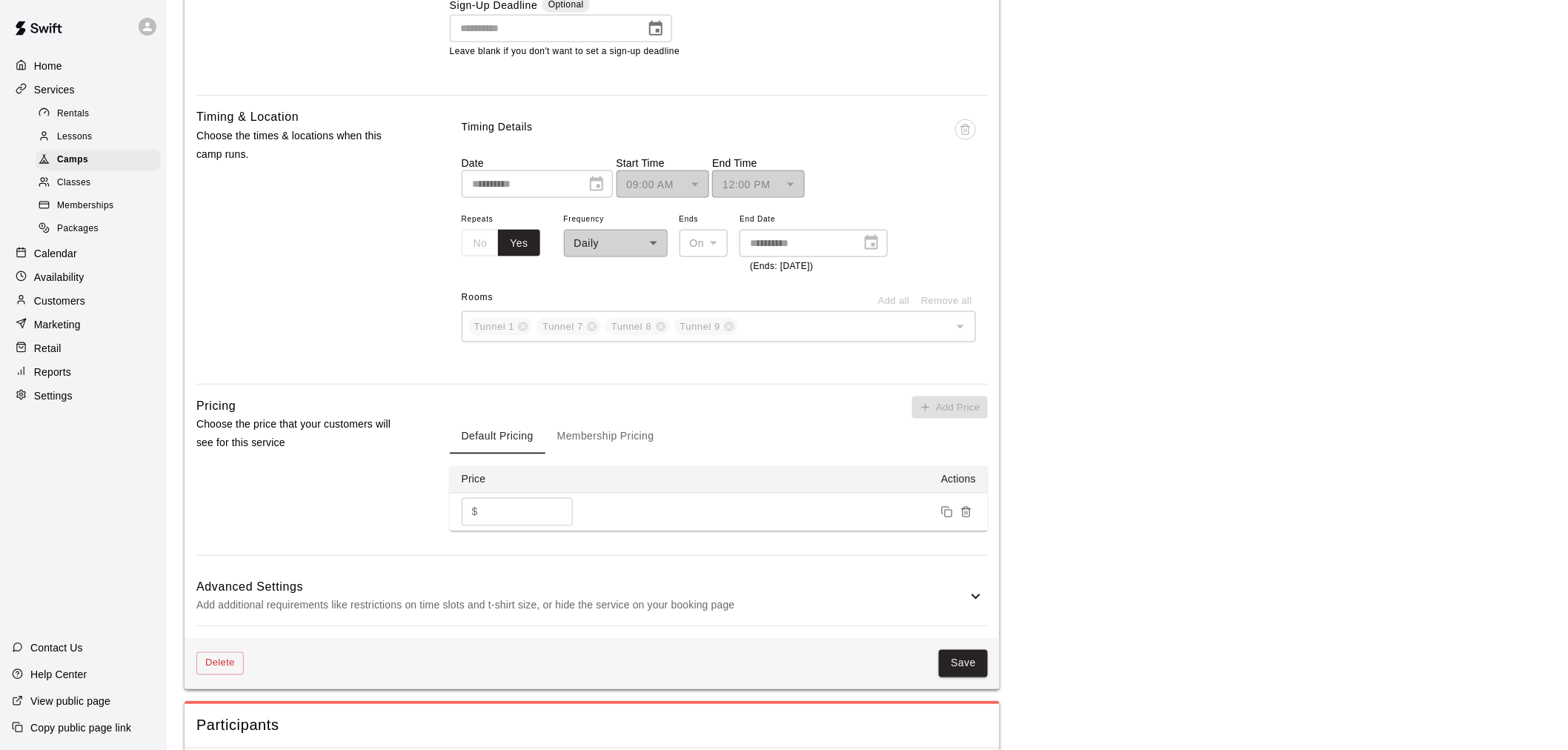
scroll to position [823, 0]
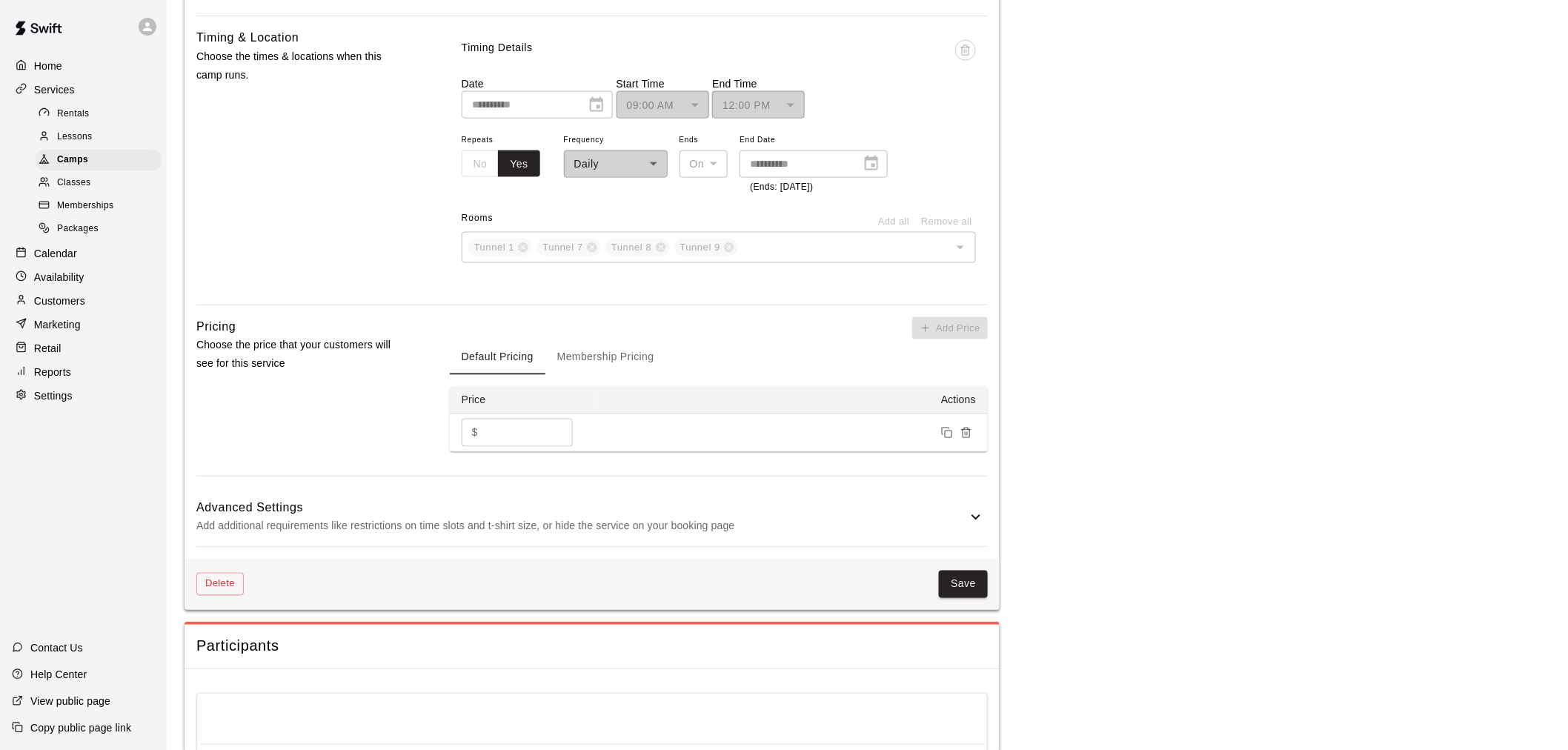
click at [601, 353] on button "Membership Pricing" at bounding box center [606, 357] width 121 height 35
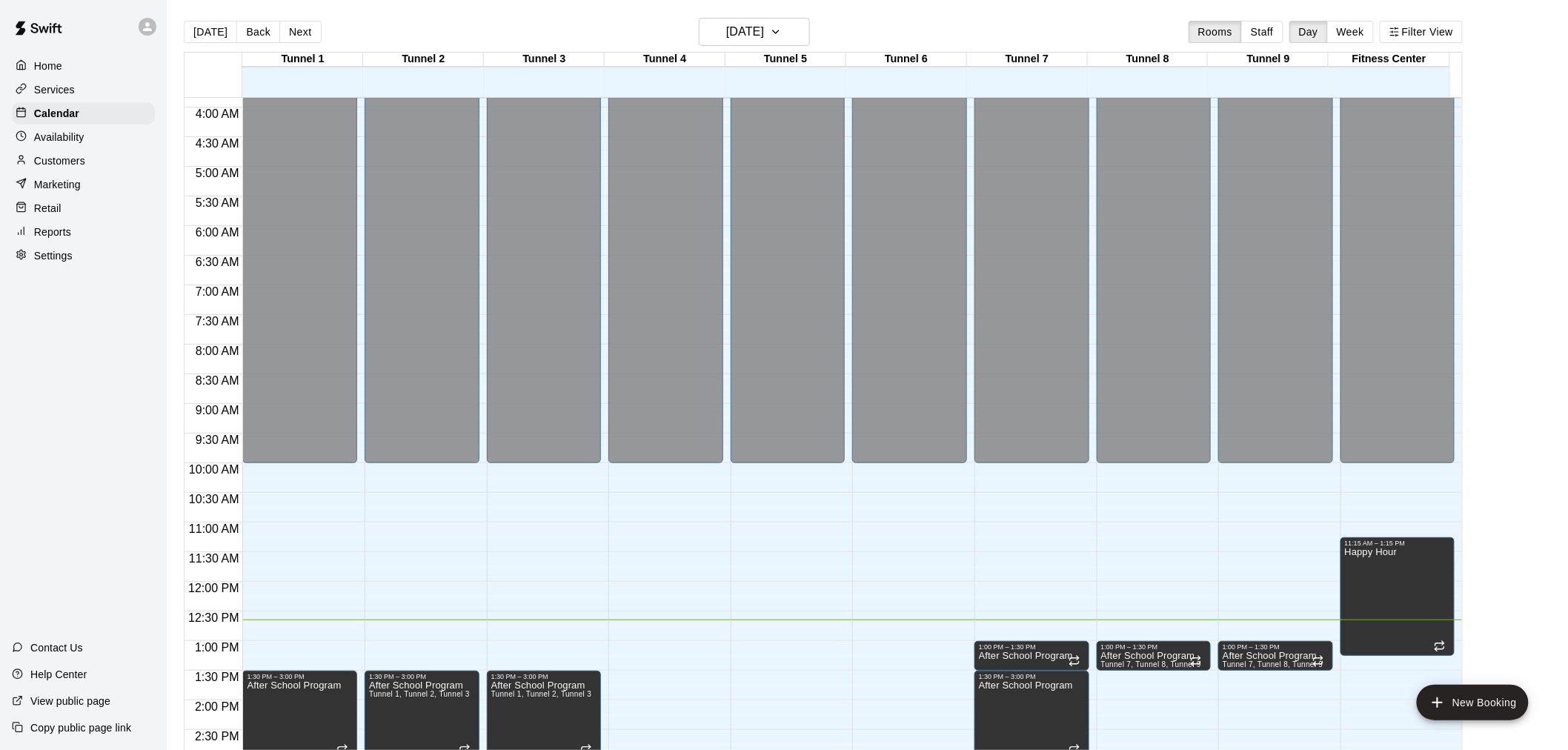
scroll to position [216, 0]
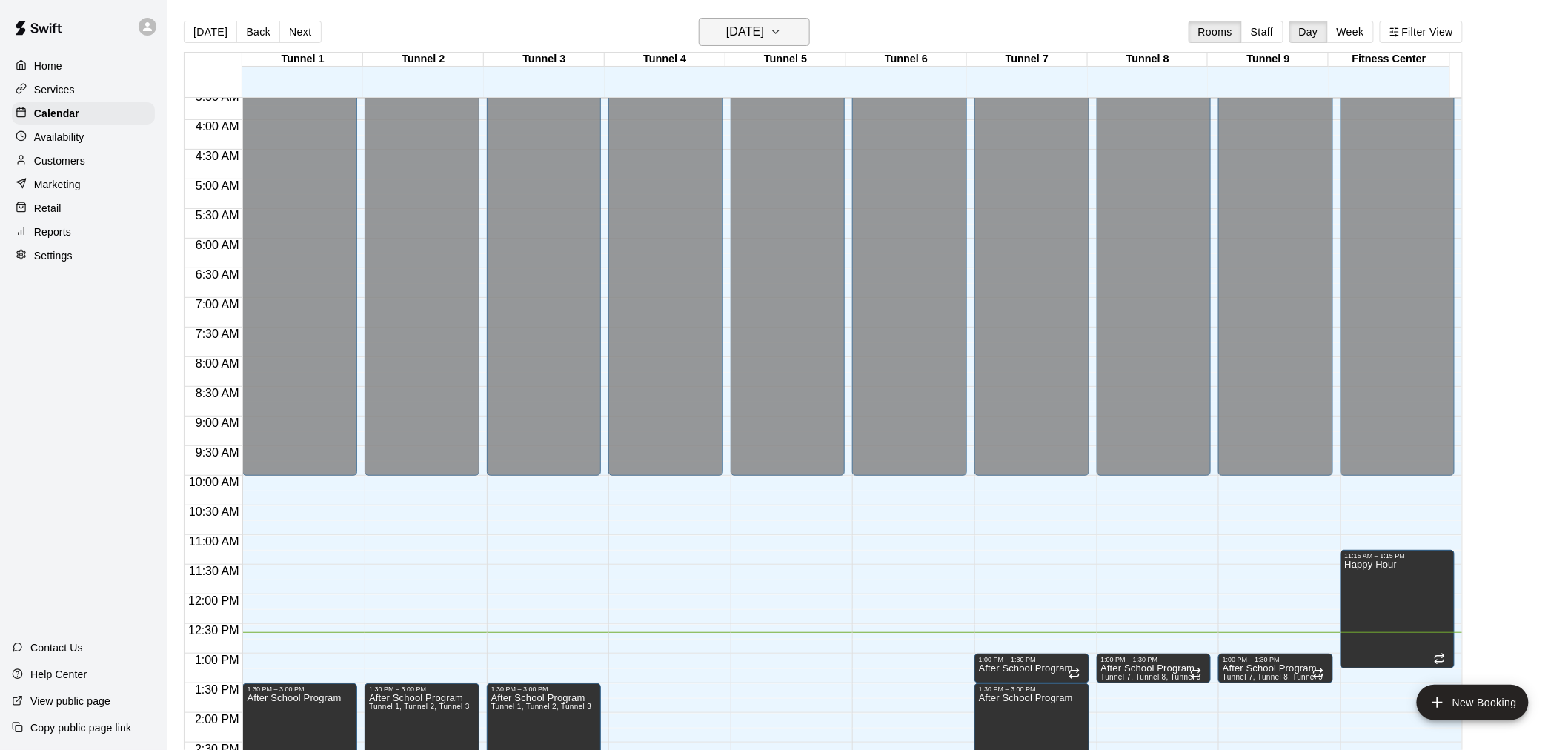
click at [735, 37] on h6 "[DATE]" at bounding box center [744, 32] width 38 height 21
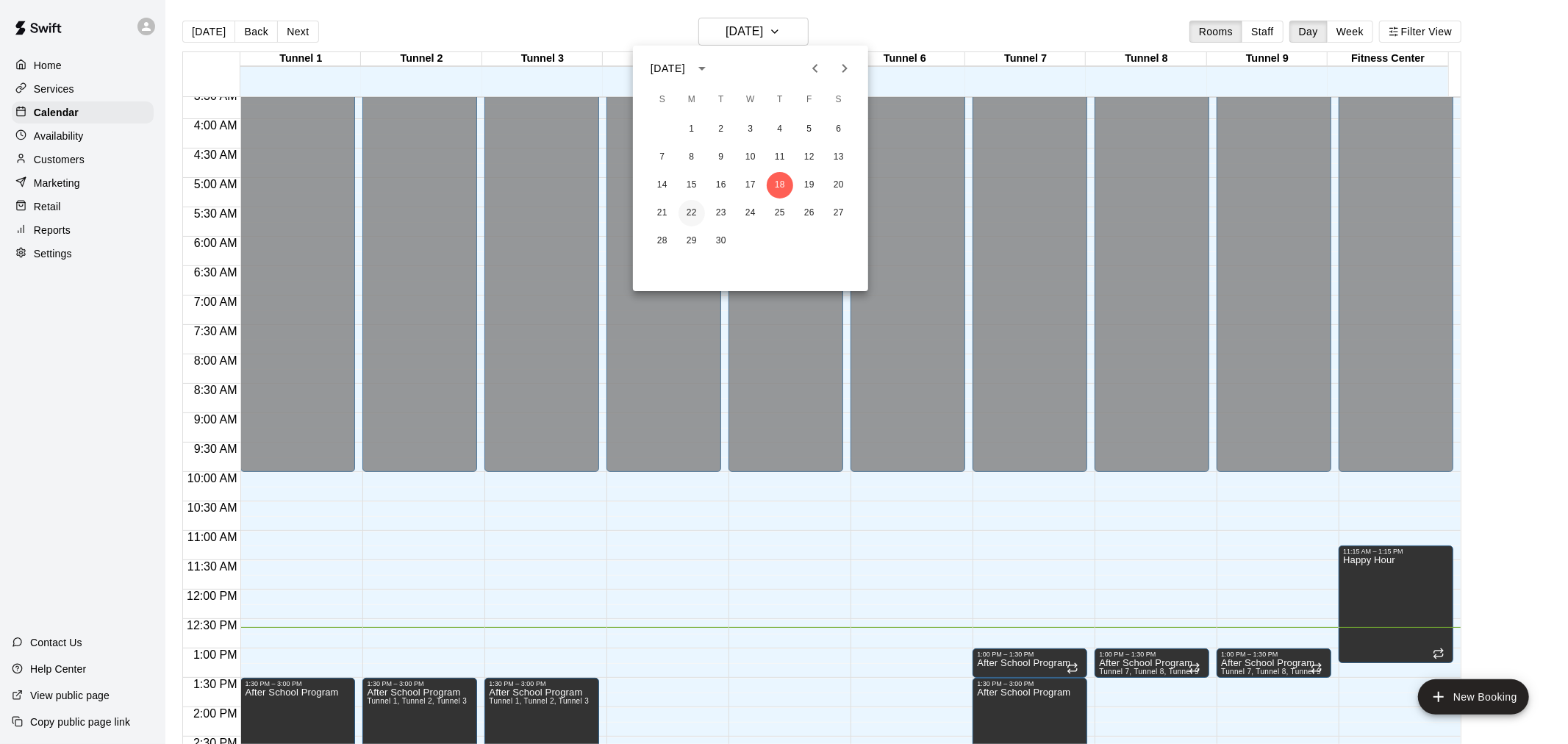
click at [695, 208] on button "22" at bounding box center [691, 213] width 26 height 26
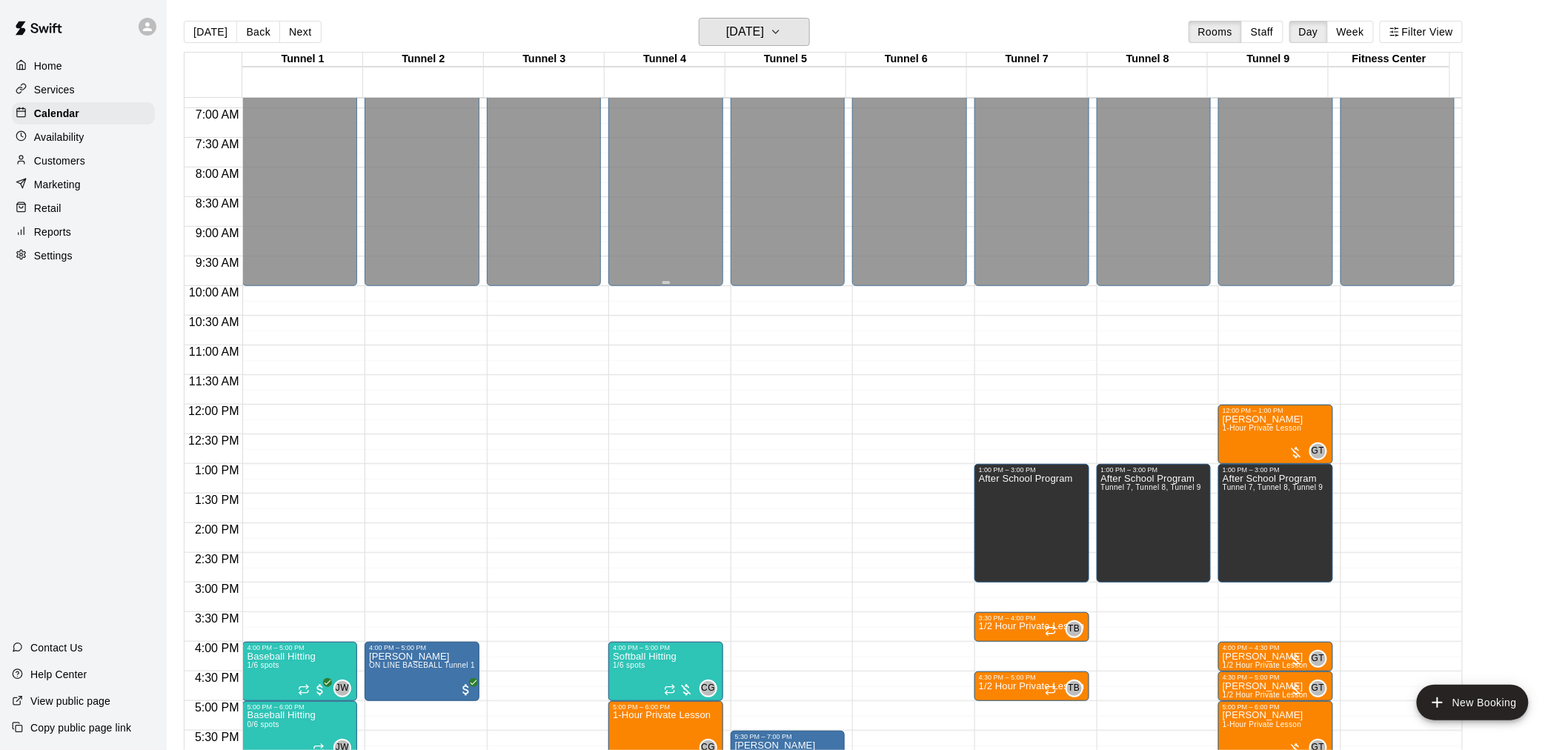
scroll to position [462, 0]
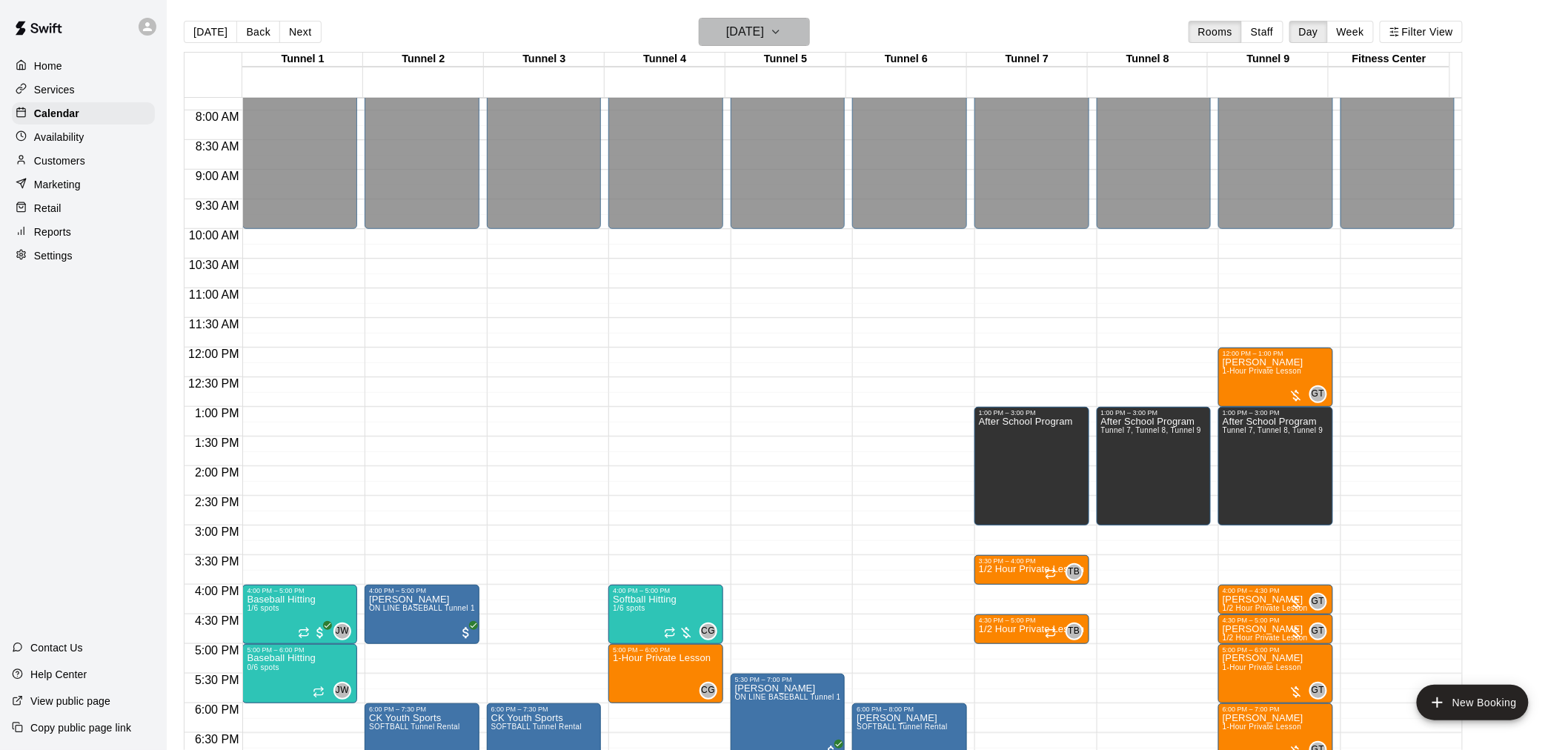
click at [794, 22] on button "[DATE]" at bounding box center [754, 31] width 111 height 28
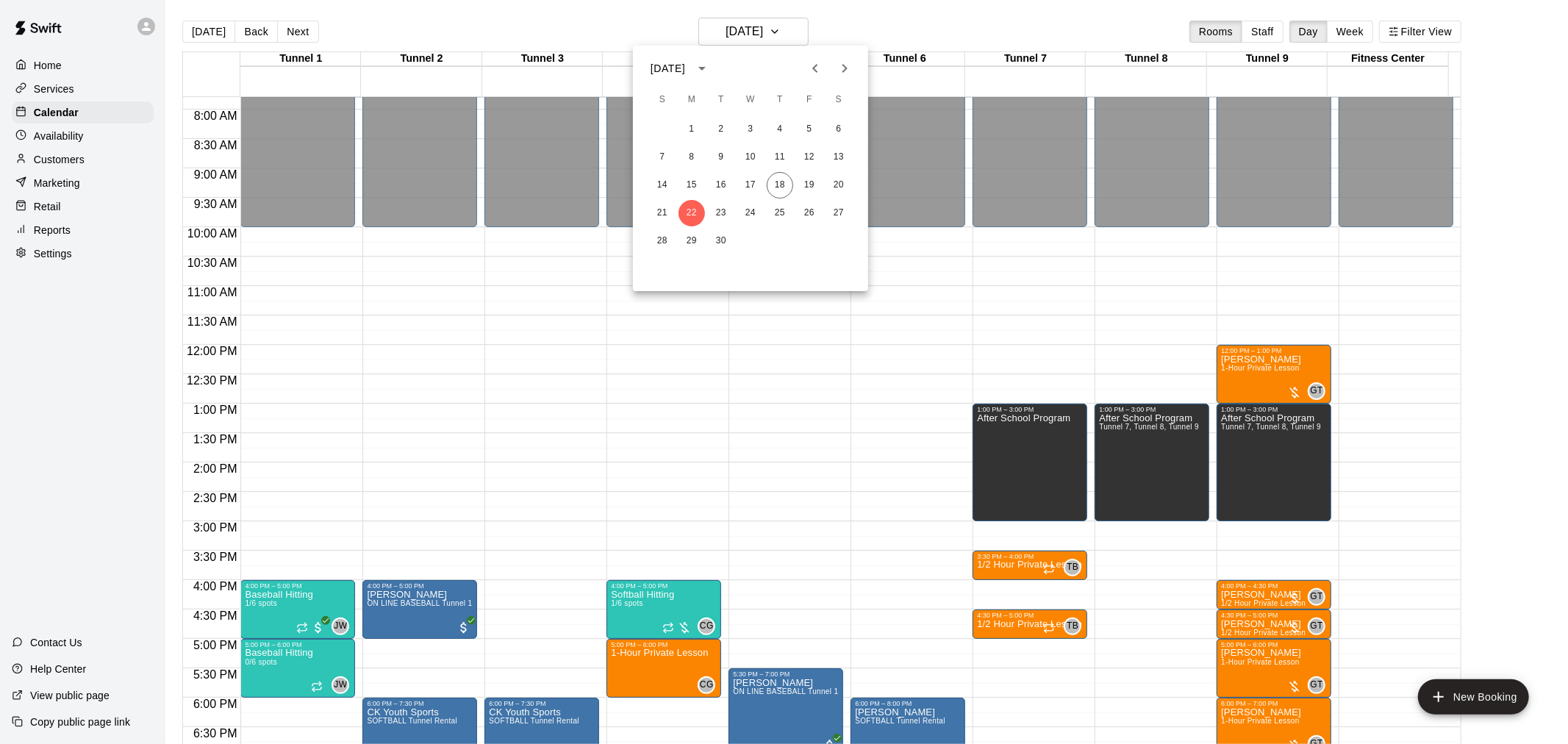
click at [790, 27] on div at bounding box center [784, 372] width 1568 height 744
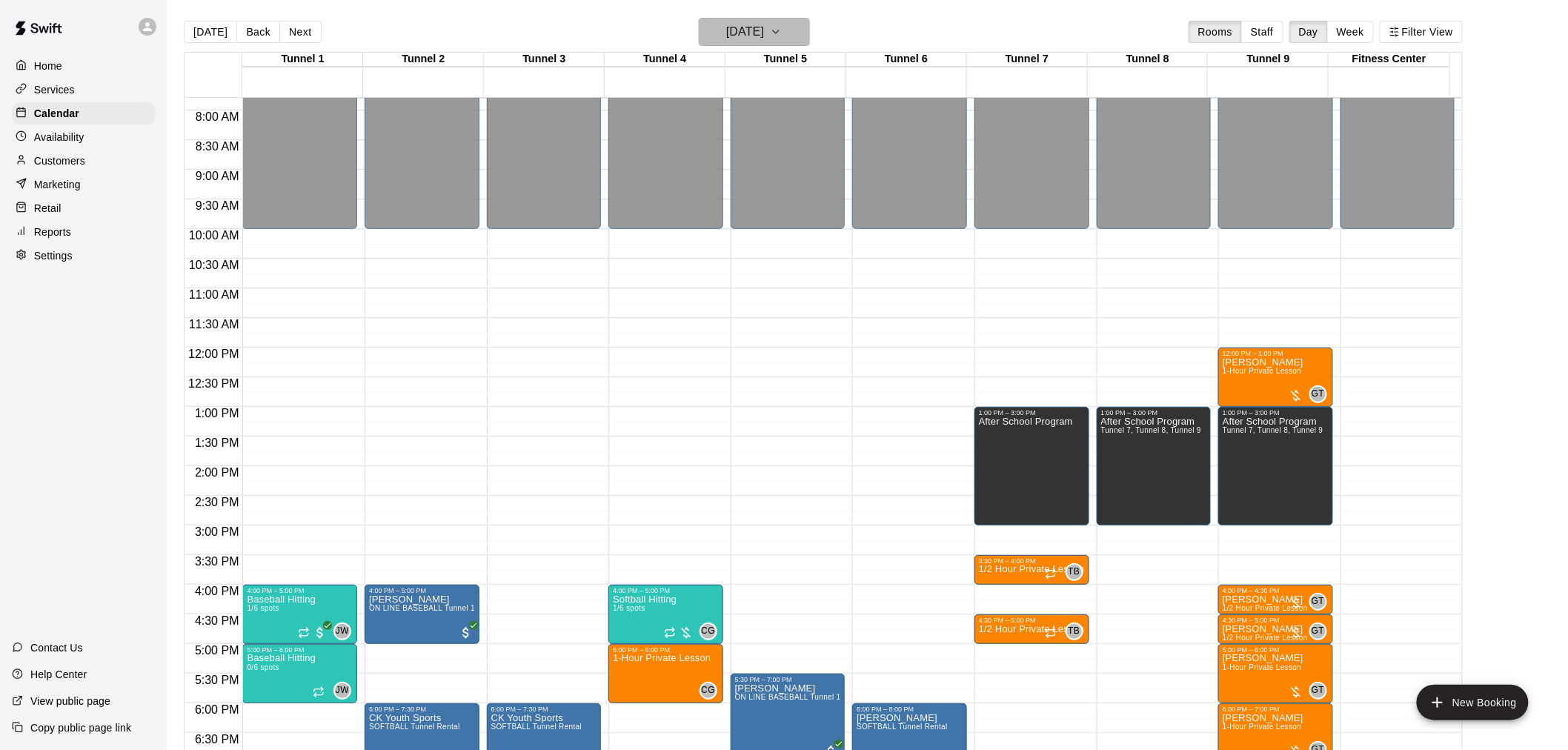
click at [782, 37] on icon "button" at bounding box center [776, 32] width 12 height 18
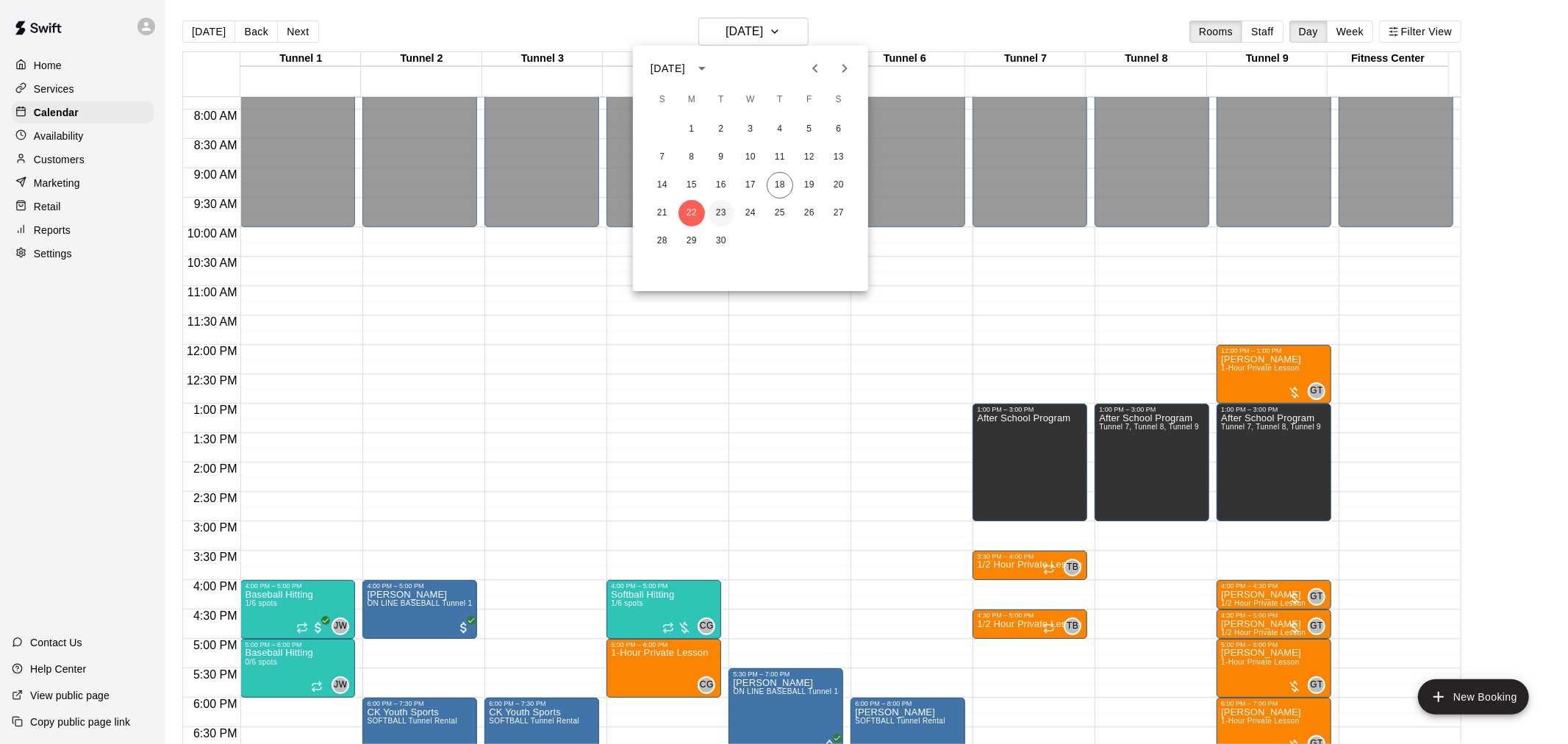
click at [710, 211] on button "23" at bounding box center [721, 213] width 26 height 26
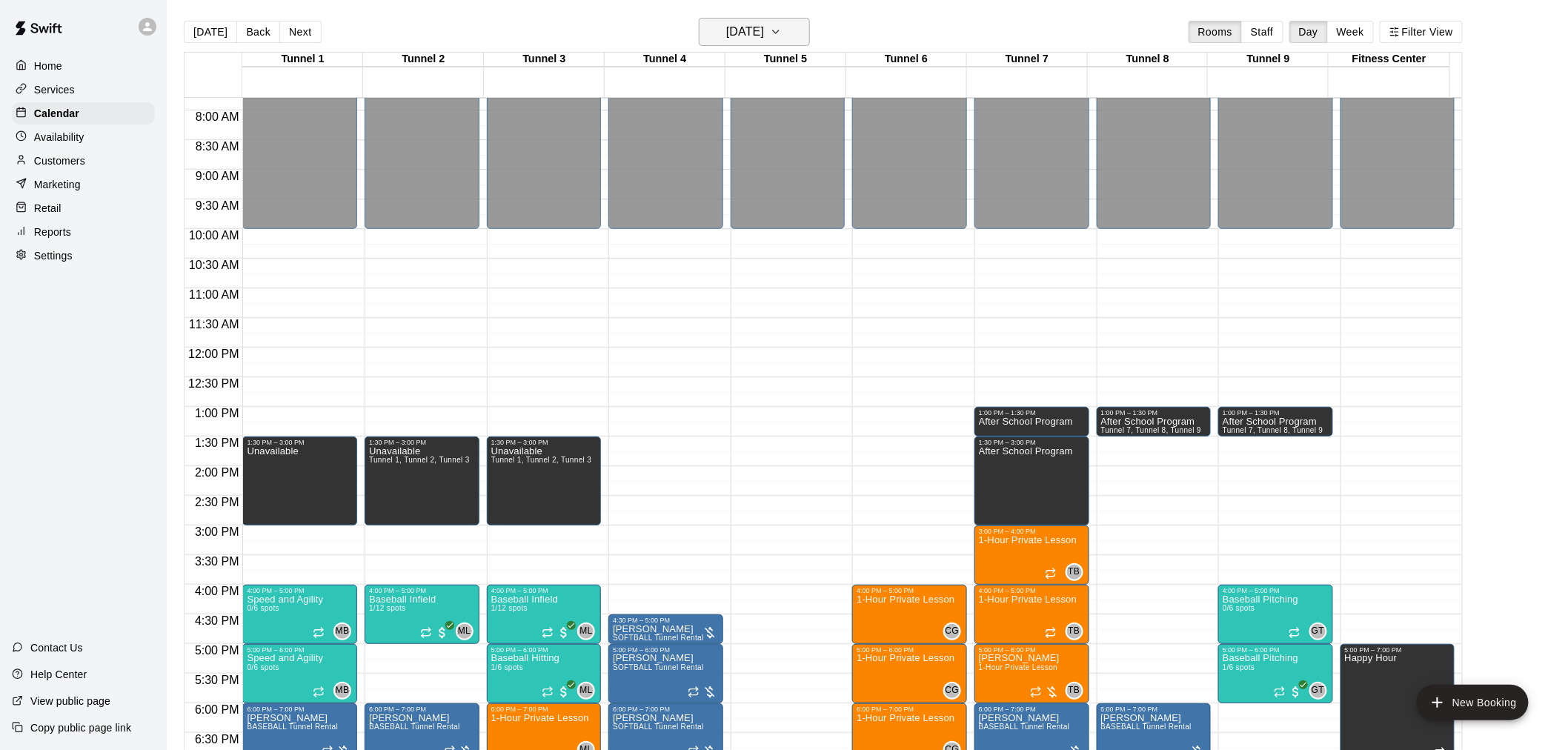
click at [764, 34] on h6 "[DATE]" at bounding box center [744, 32] width 38 height 21
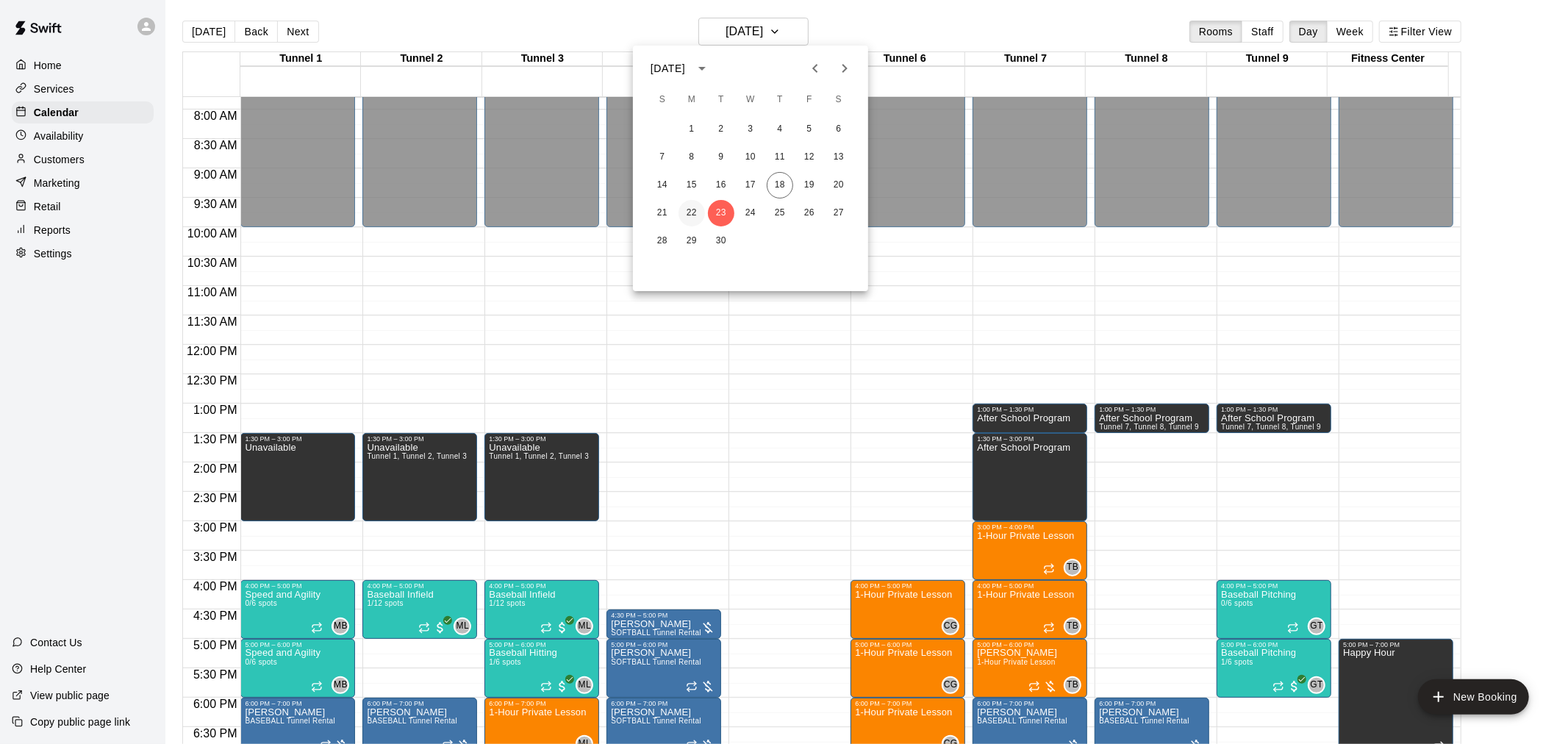
click at [693, 215] on button "22" at bounding box center [691, 213] width 26 height 26
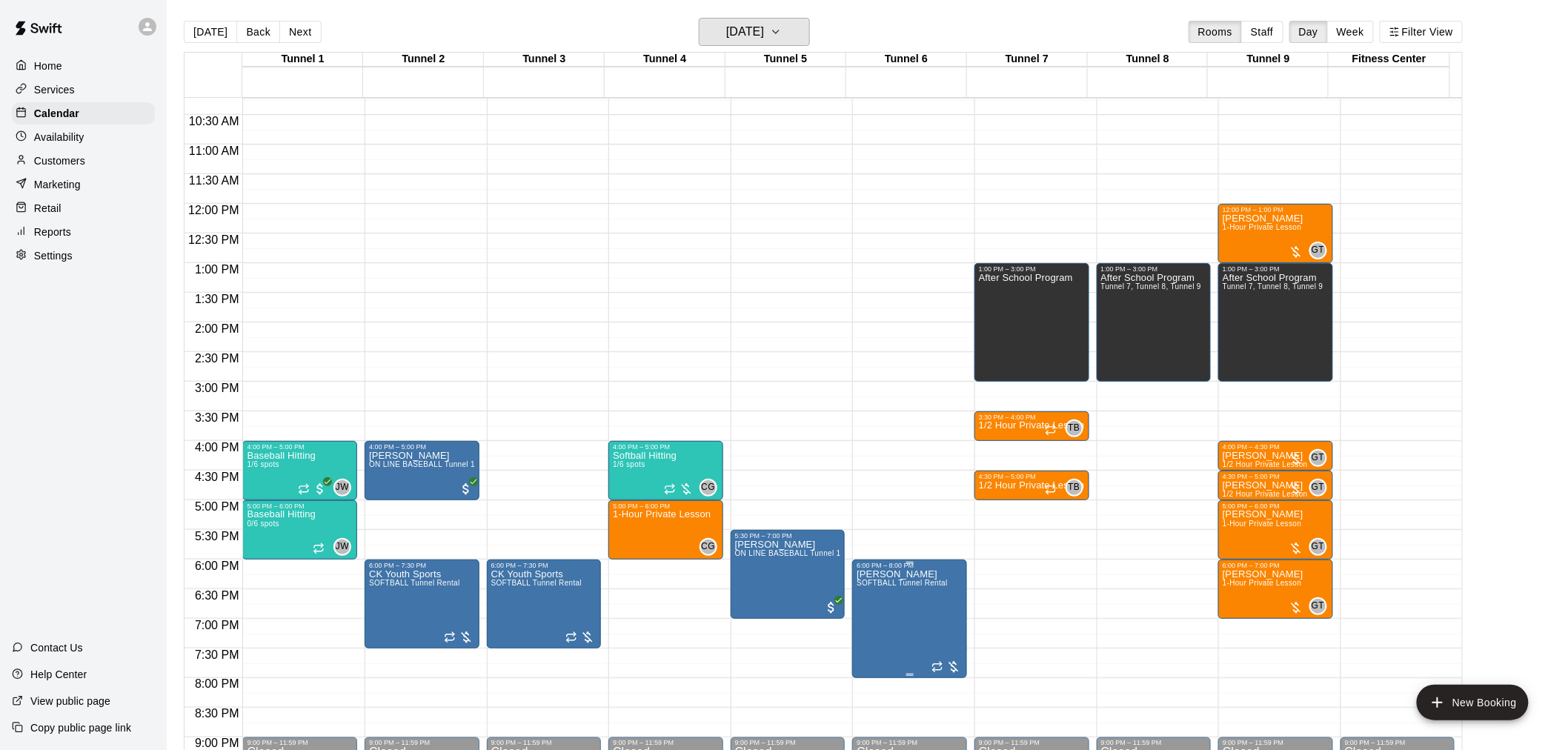
scroll to position [627, 0]
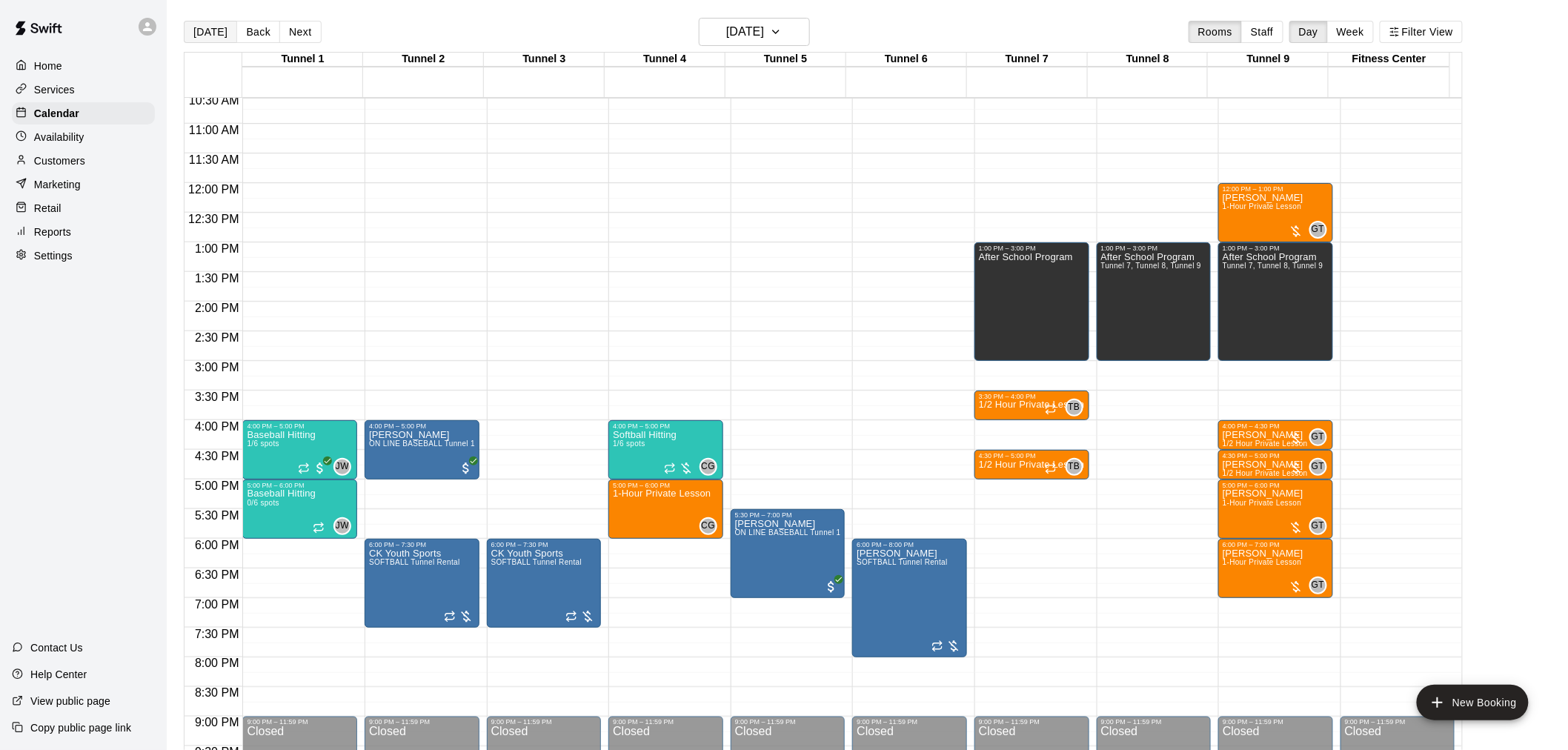
click at [205, 30] on button "[DATE]" at bounding box center [210, 32] width 54 height 22
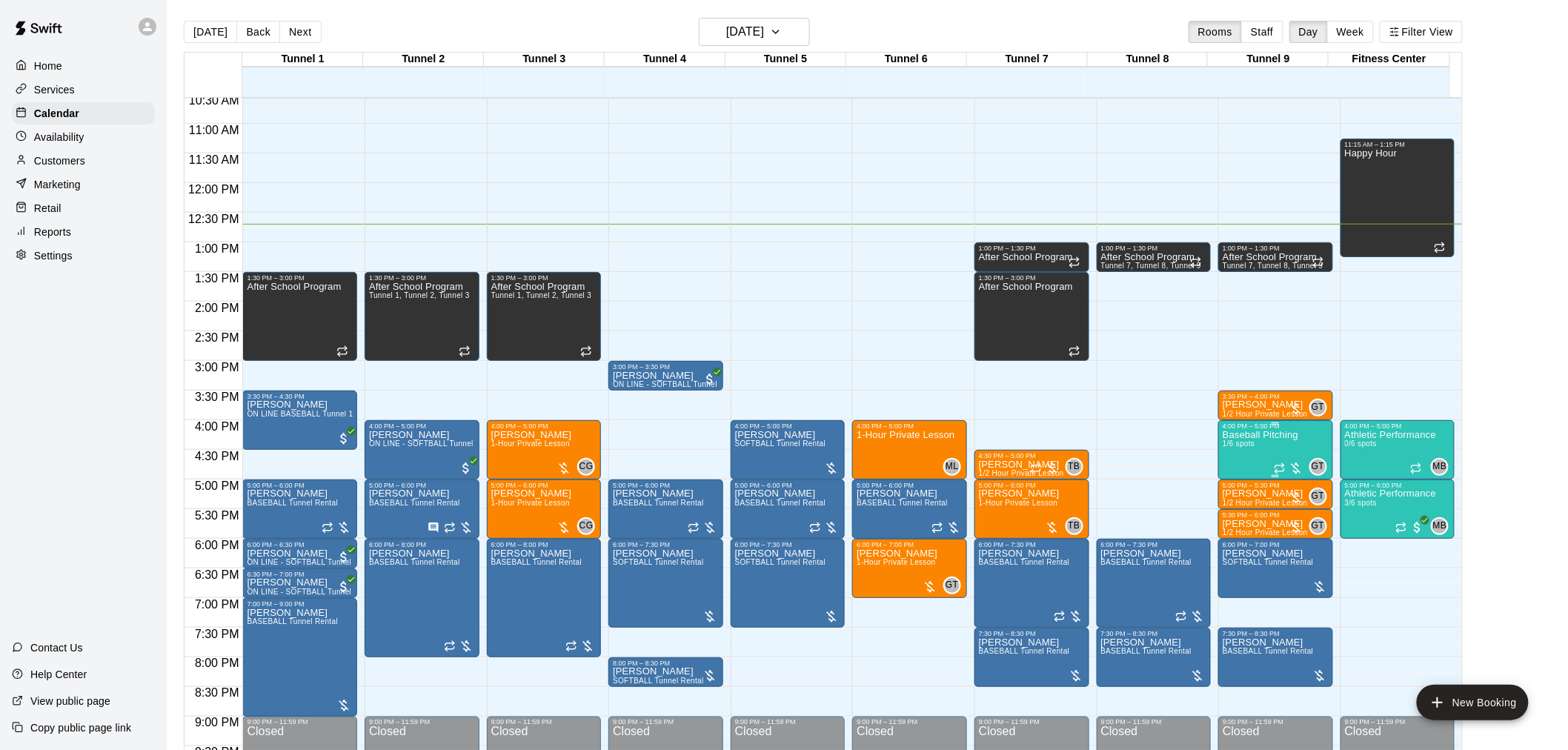
click at [1248, 446] on span "1/6 spots" at bounding box center [1239, 443] width 33 height 8
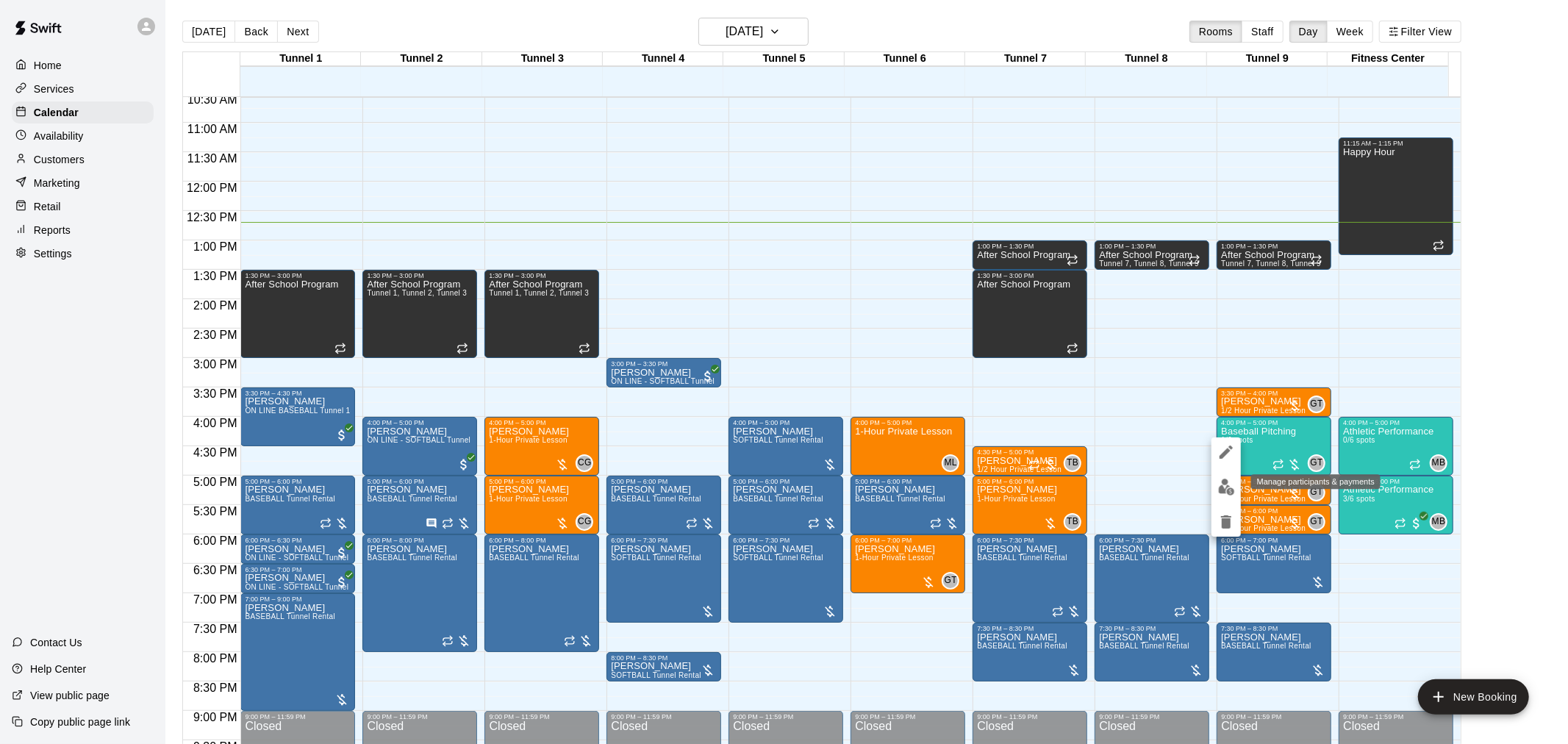
click at [1221, 486] on img "edit" at bounding box center [1225, 486] width 17 height 17
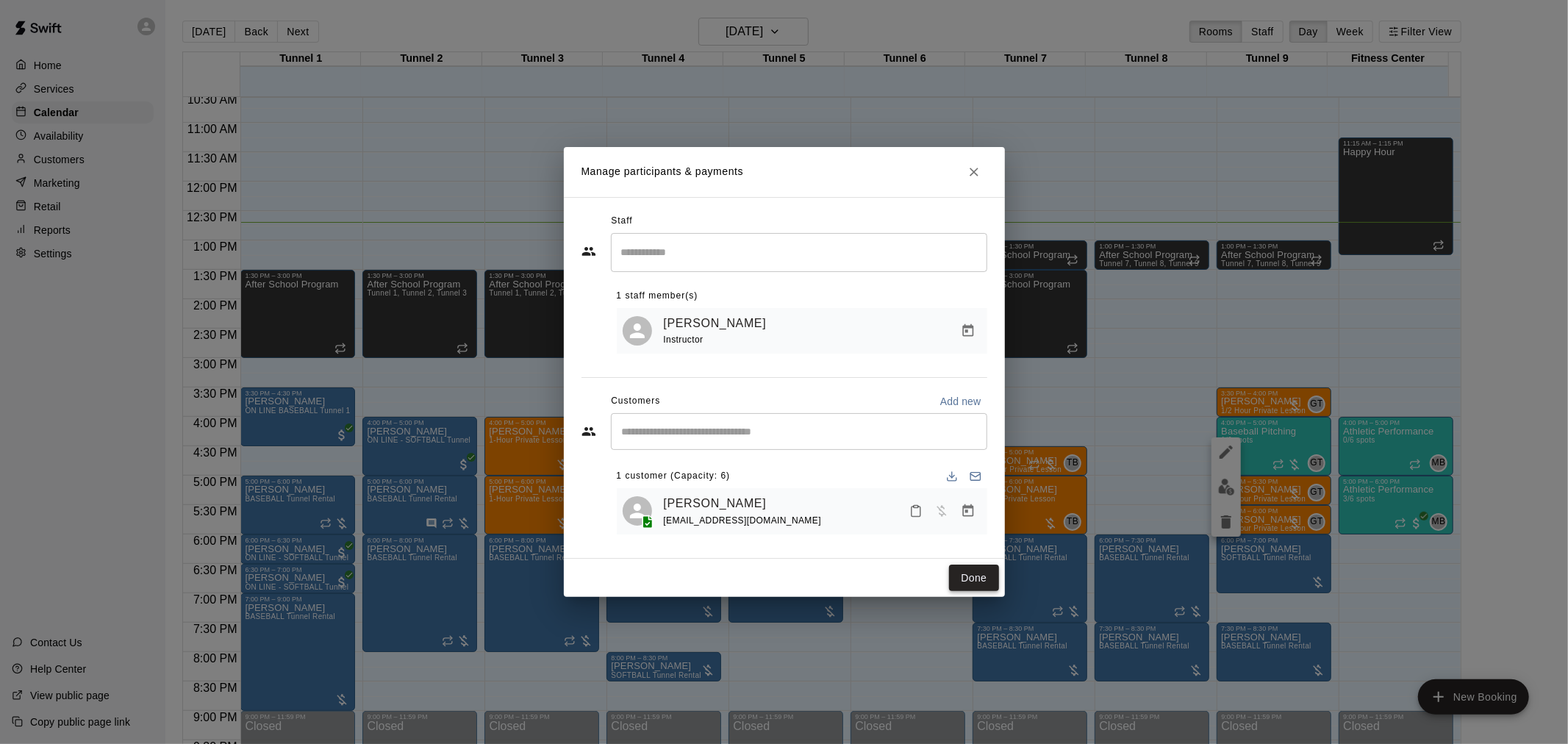
click at [970, 579] on button "Done" at bounding box center [974, 578] width 49 height 27
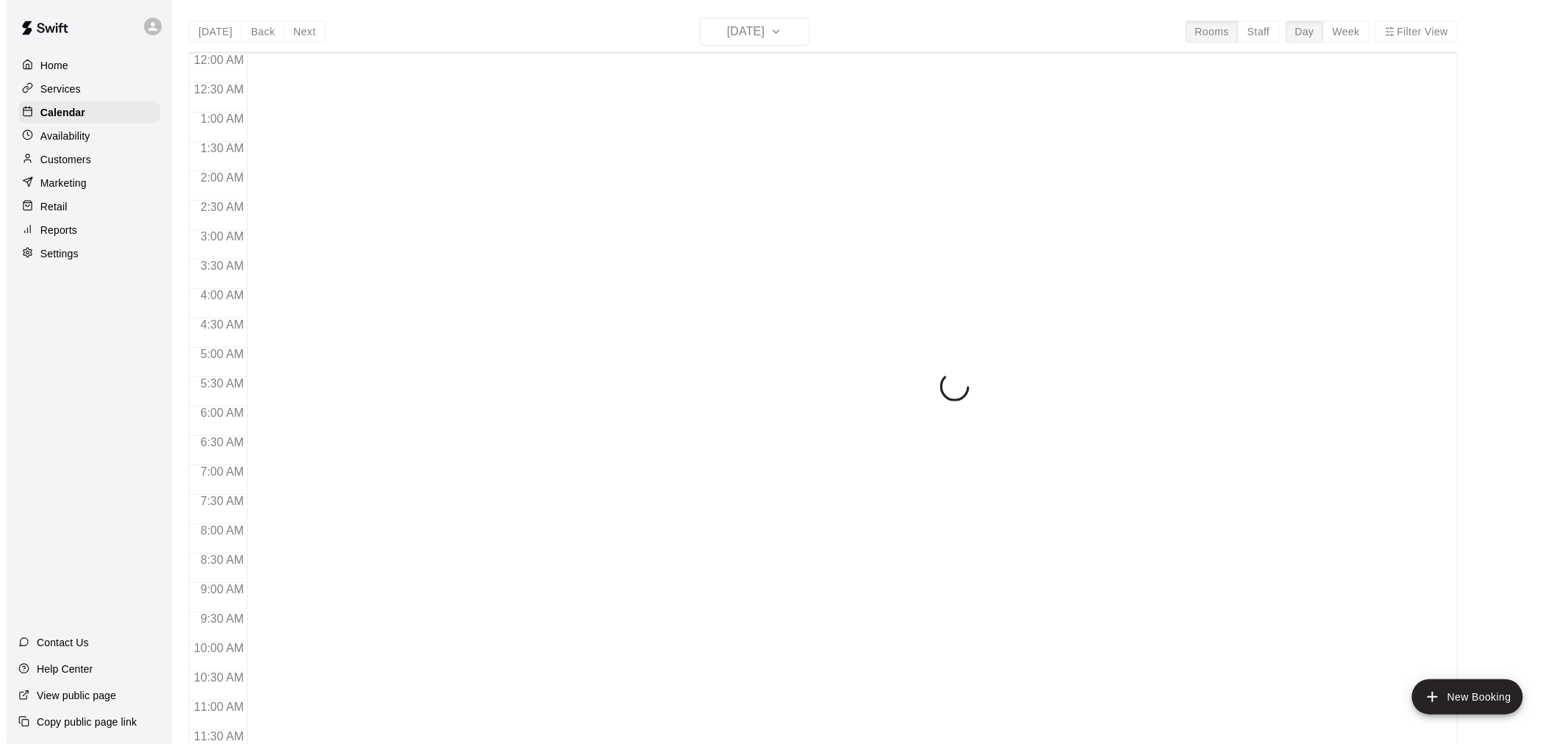
scroll to position [703, 0]
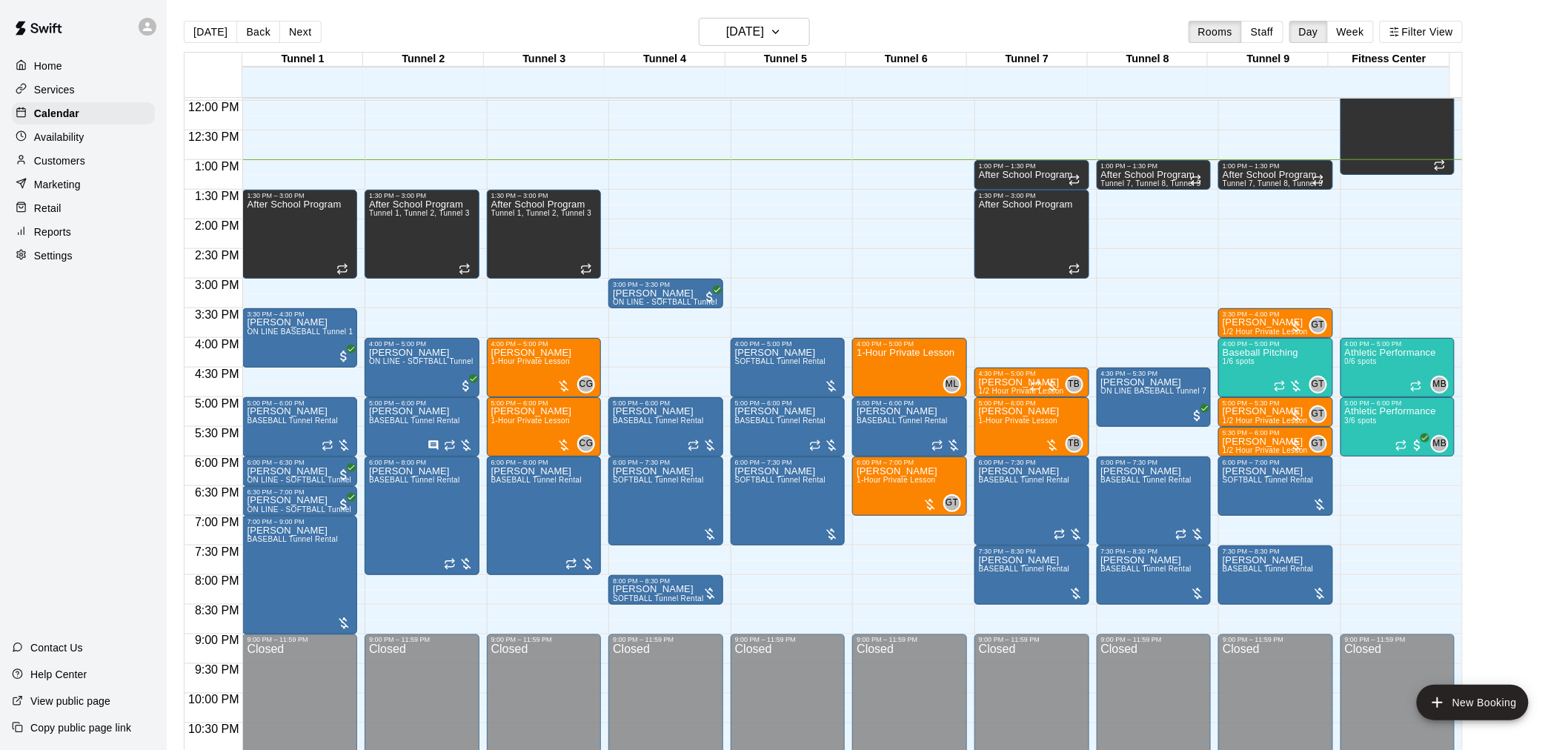
click at [853, 40] on div "[DATE] Back [DATE][DATE] Rooms Staff Day Week Filter View" at bounding box center [823, 34] width 1279 height 34
click at [305, 30] on button "Next" at bounding box center [300, 32] width 42 height 22
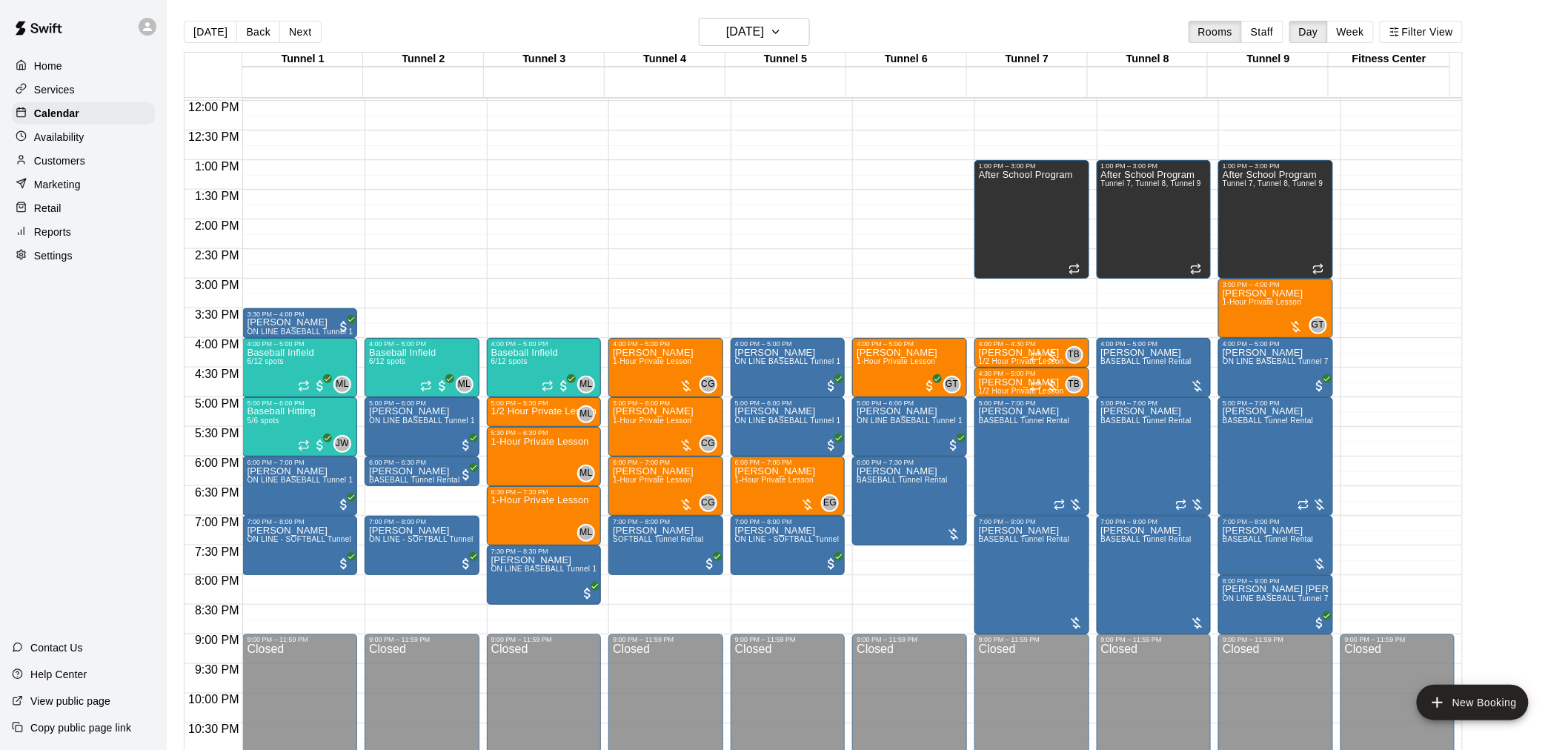
click at [305, 27] on button "Next" at bounding box center [300, 32] width 42 height 22
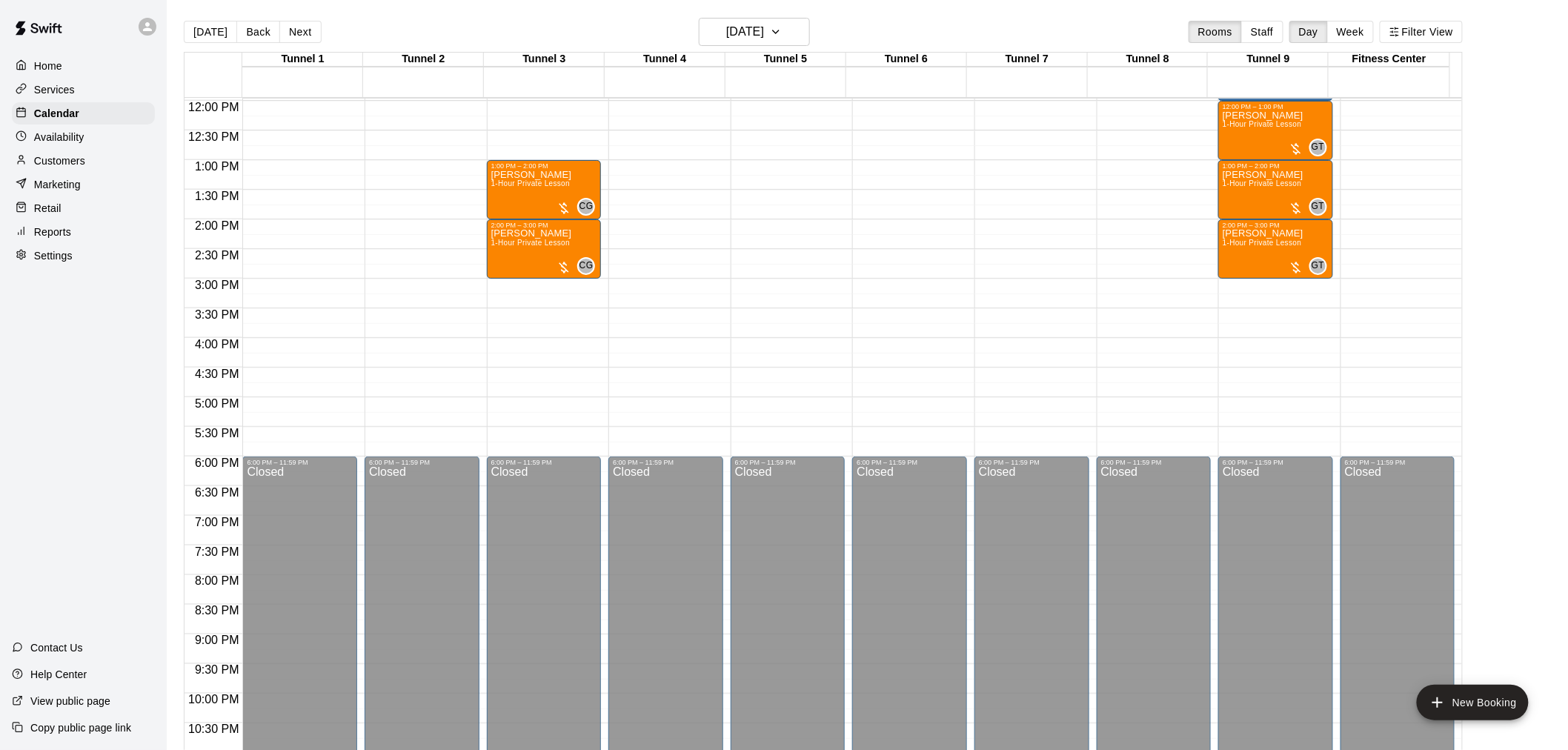
drag, startPoint x: 302, startPoint y: 27, endPoint x: 361, endPoint y: 24, distance: 59.1
click at [359, 24] on div "[DATE] Back [DATE][DATE] Rooms Staff Day Week Filter View" at bounding box center [823, 34] width 1279 height 34
click at [361, 24] on div "[DATE] Back [DATE][DATE] Rooms Staff Day Week Filter View" at bounding box center [823, 34] width 1279 height 34
click at [205, 26] on button "[DATE]" at bounding box center [210, 32] width 54 height 22
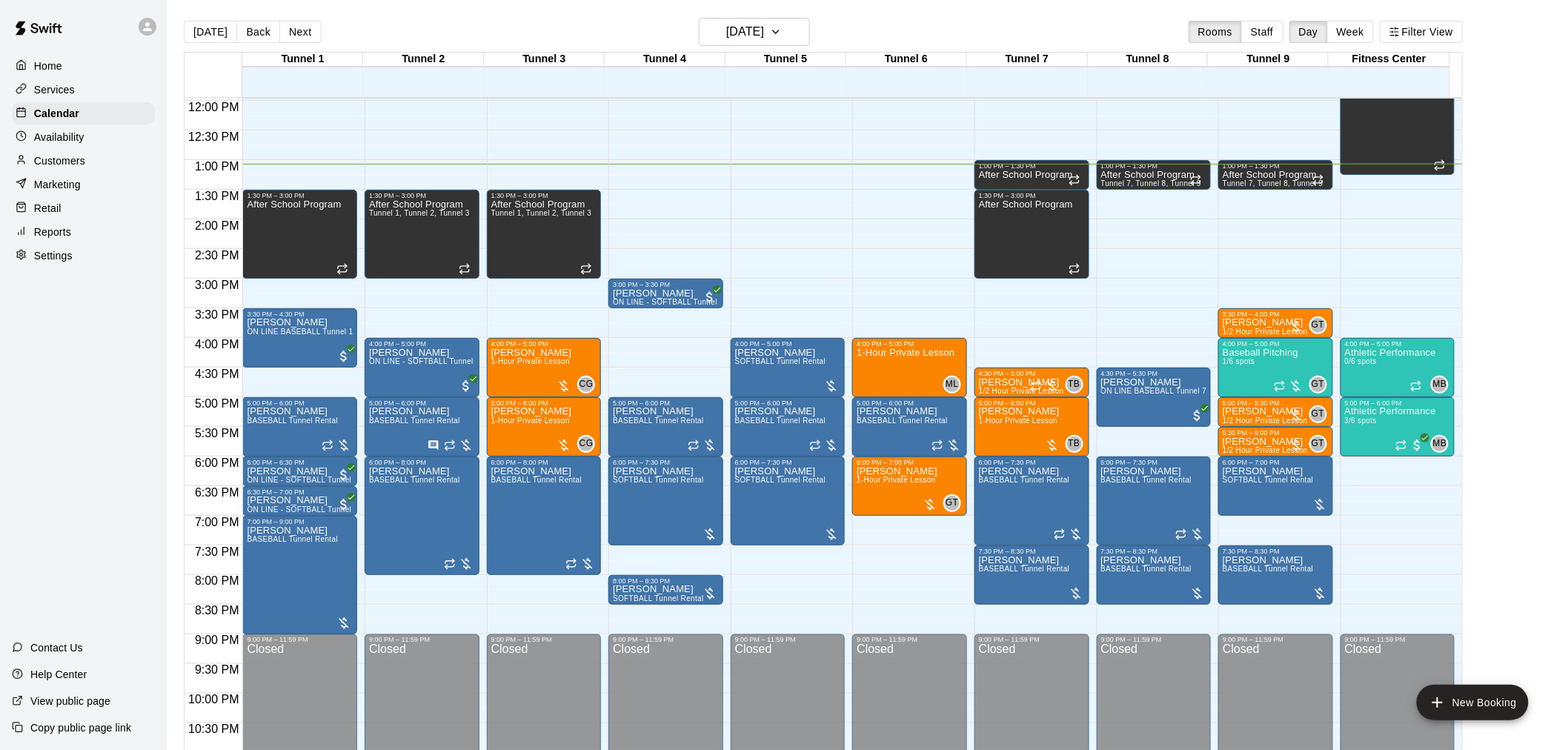
click at [183, 21] on button "[DATE]" at bounding box center [210, 32] width 54 height 22
click at [745, 25] on h6 "[DATE]" at bounding box center [744, 32] width 38 height 21
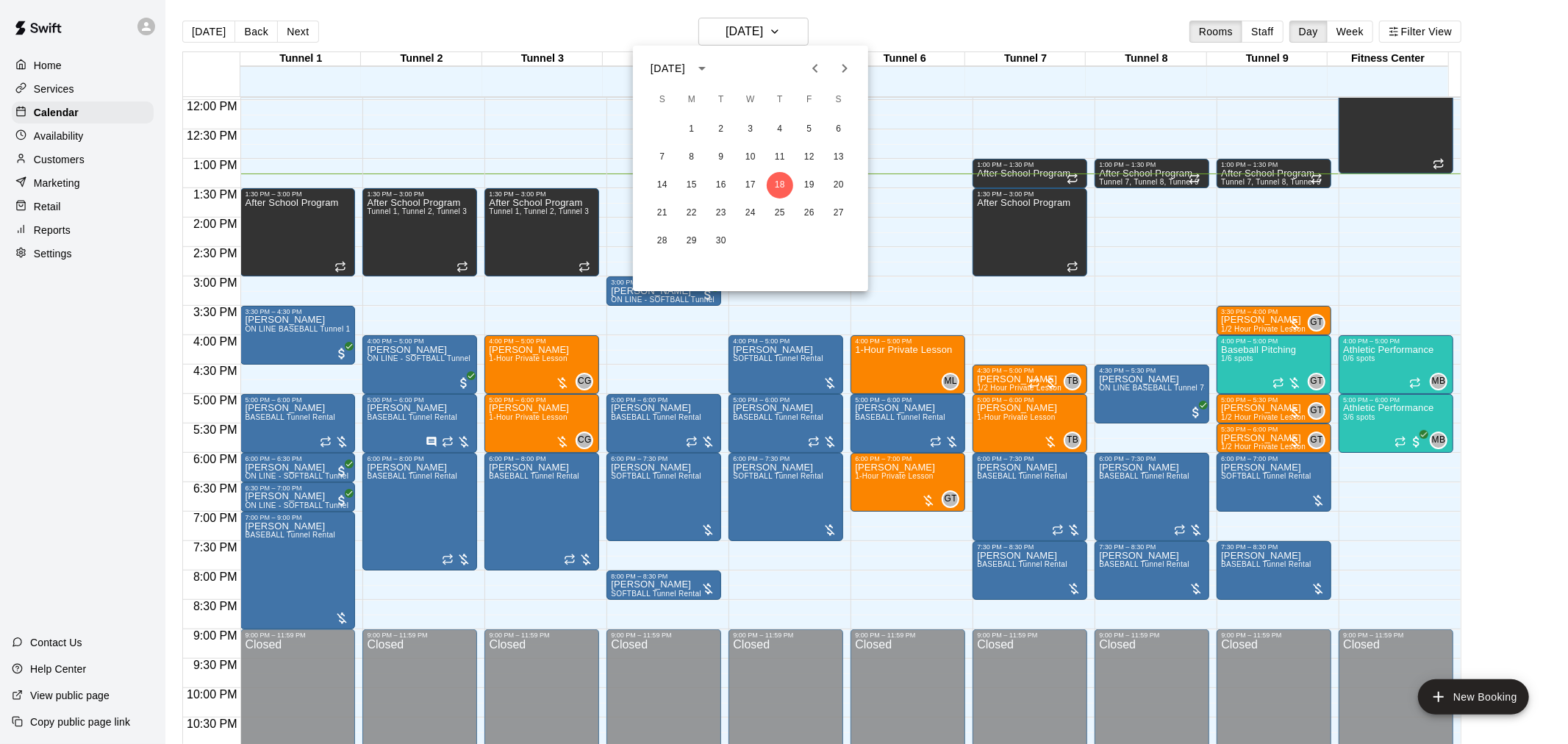
click at [853, 67] on icon "Next month" at bounding box center [845, 68] width 17 height 17
click at [805, 156] on button "10" at bounding box center [809, 157] width 26 height 26
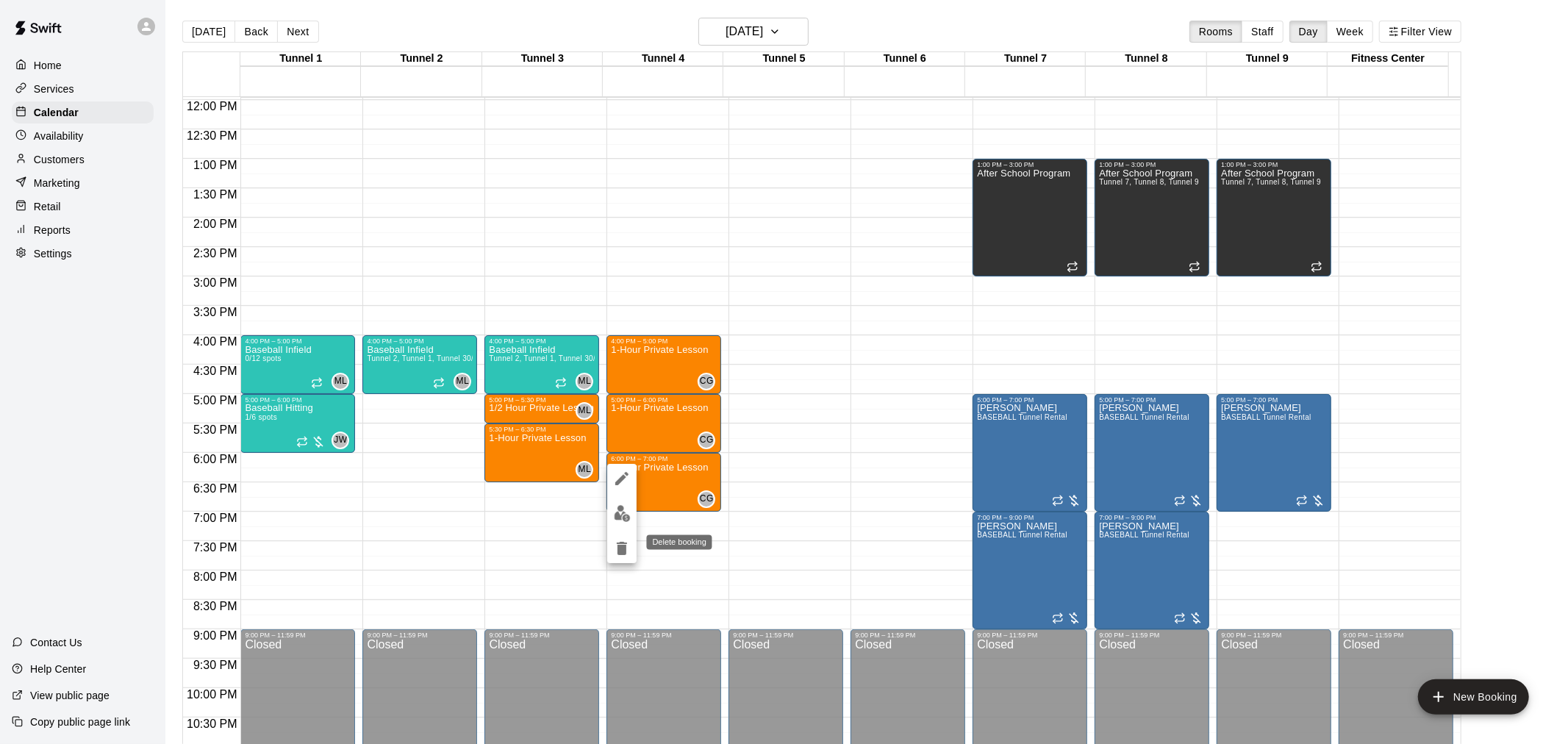
click at [621, 549] on icon "delete" at bounding box center [621, 548] width 10 height 14
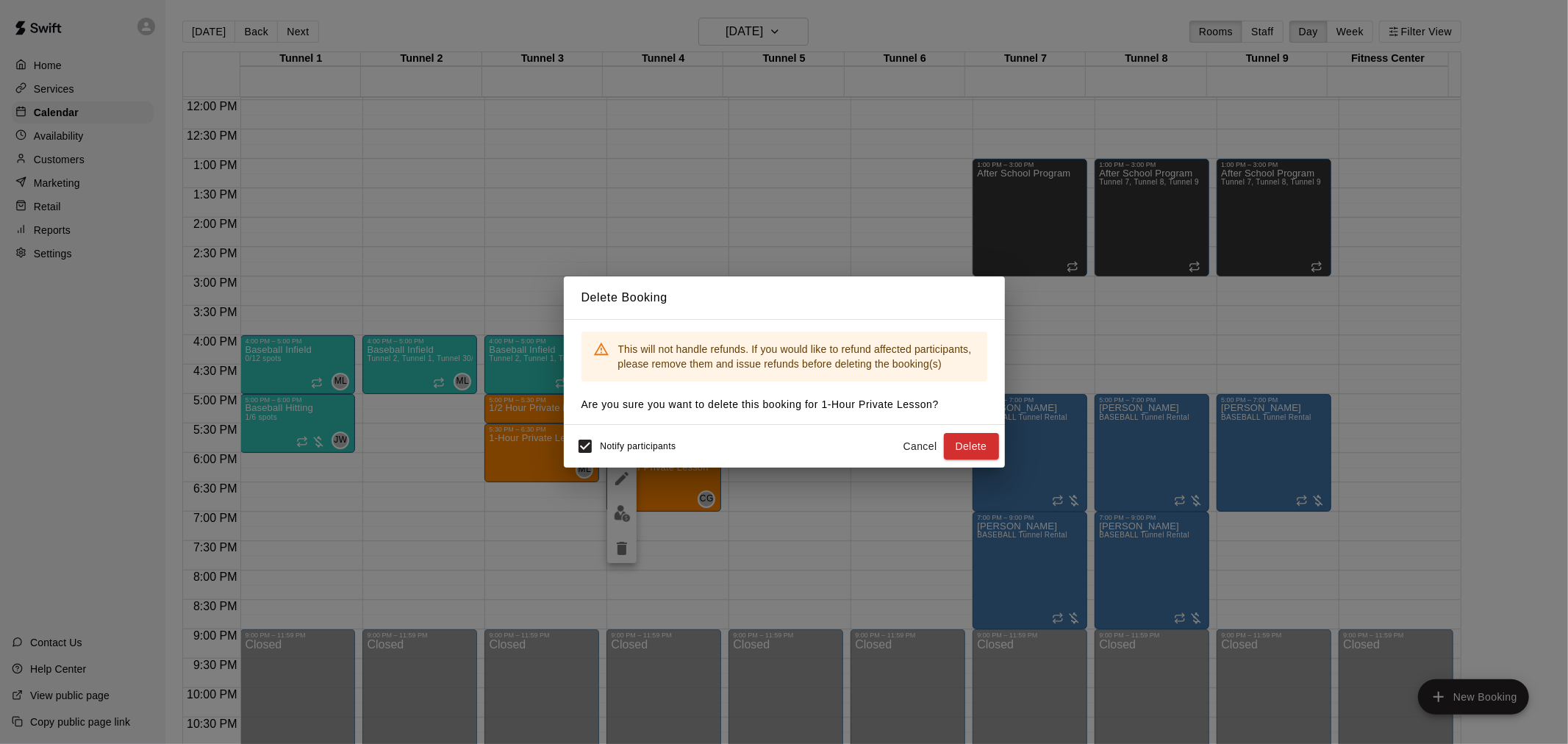
click at [602, 445] on span "Notify participants" at bounding box center [638, 446] width 75 height 10
click at [960, 449] on button "Delete" at bounding box center [970, 447] width 55 height 27
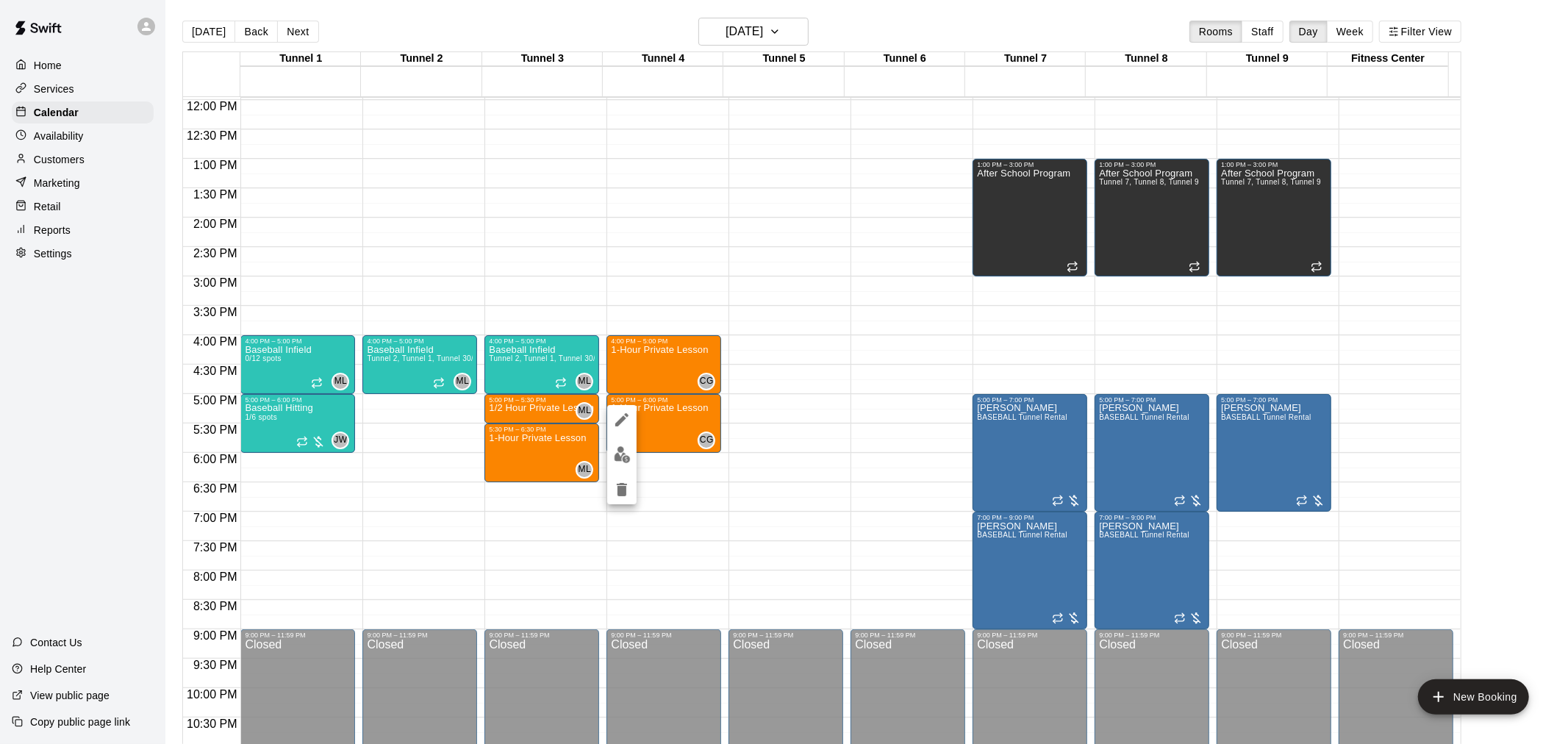
click at [604, 490] on div at bounding box center [784, 372] width 1568 height 744
click at [626, 494] on div "12:00 AM – 10:00 AM Closed 4:00 PM – 5:00 PM 1-Hour Private Lesson CG 0 5:00 PM…" at bounding box center [664, 100] width 114 height 1412
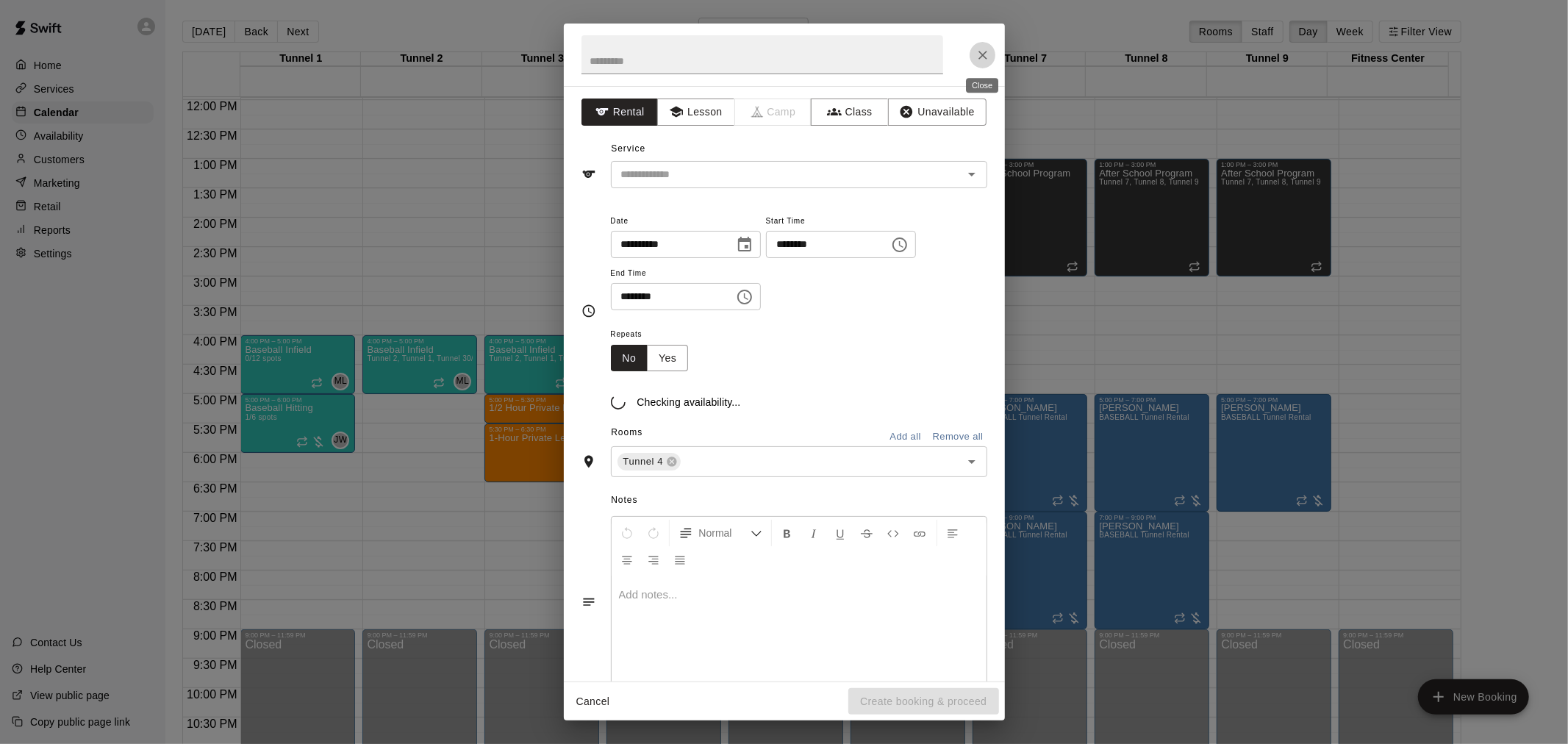
click at [978, 53] on icon "Close" at bounding box center [982, 55] width 14 height 14
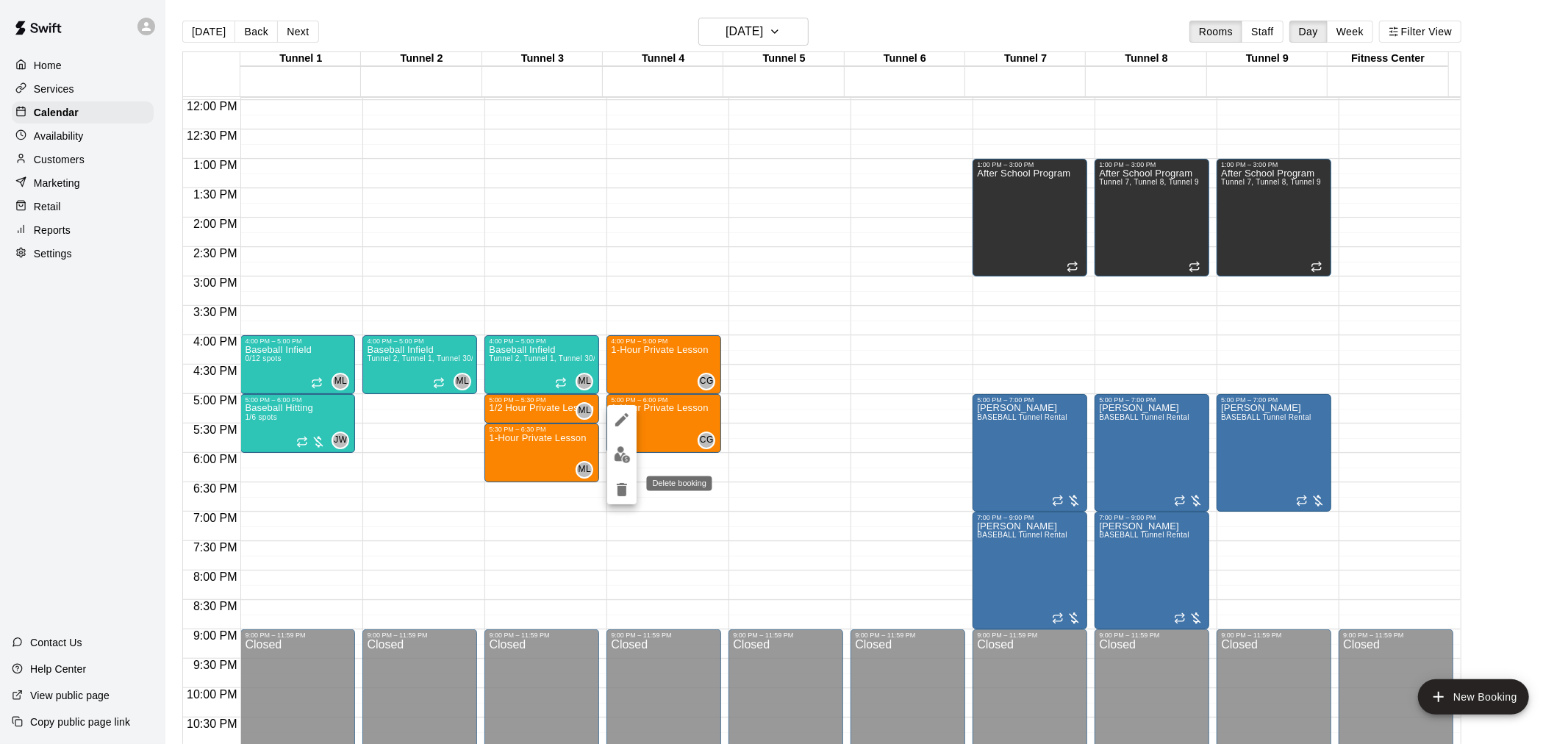
click at [616, 487] on icon "delete" at bounding box center [621, 490] width 17 height 17
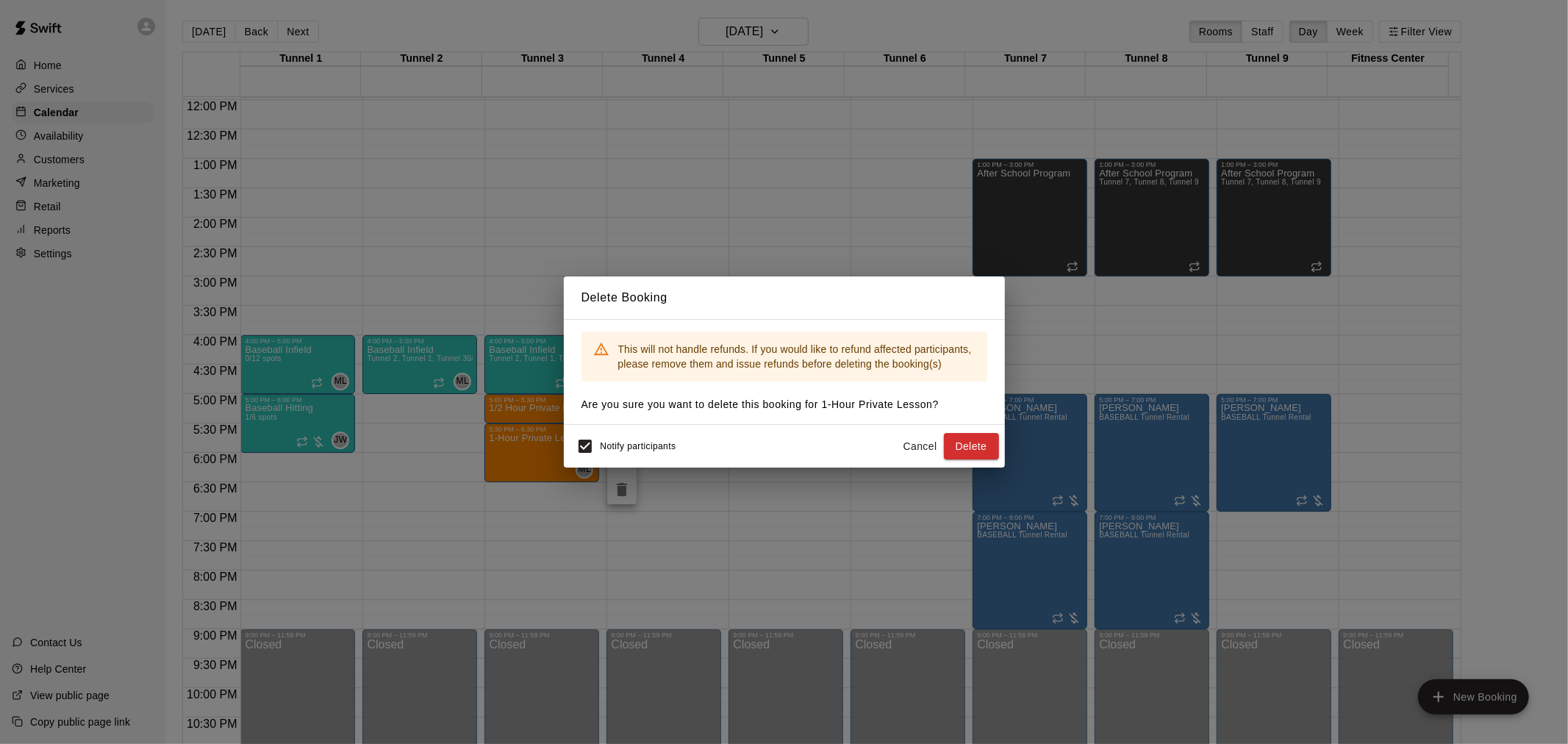
click at [605, 449] on span "Notify participants" at bounding box center [638, 446] width 75 height 10
click at [978, 446] on button "Delete" at bounding box center [970, 447] width 55 height 27
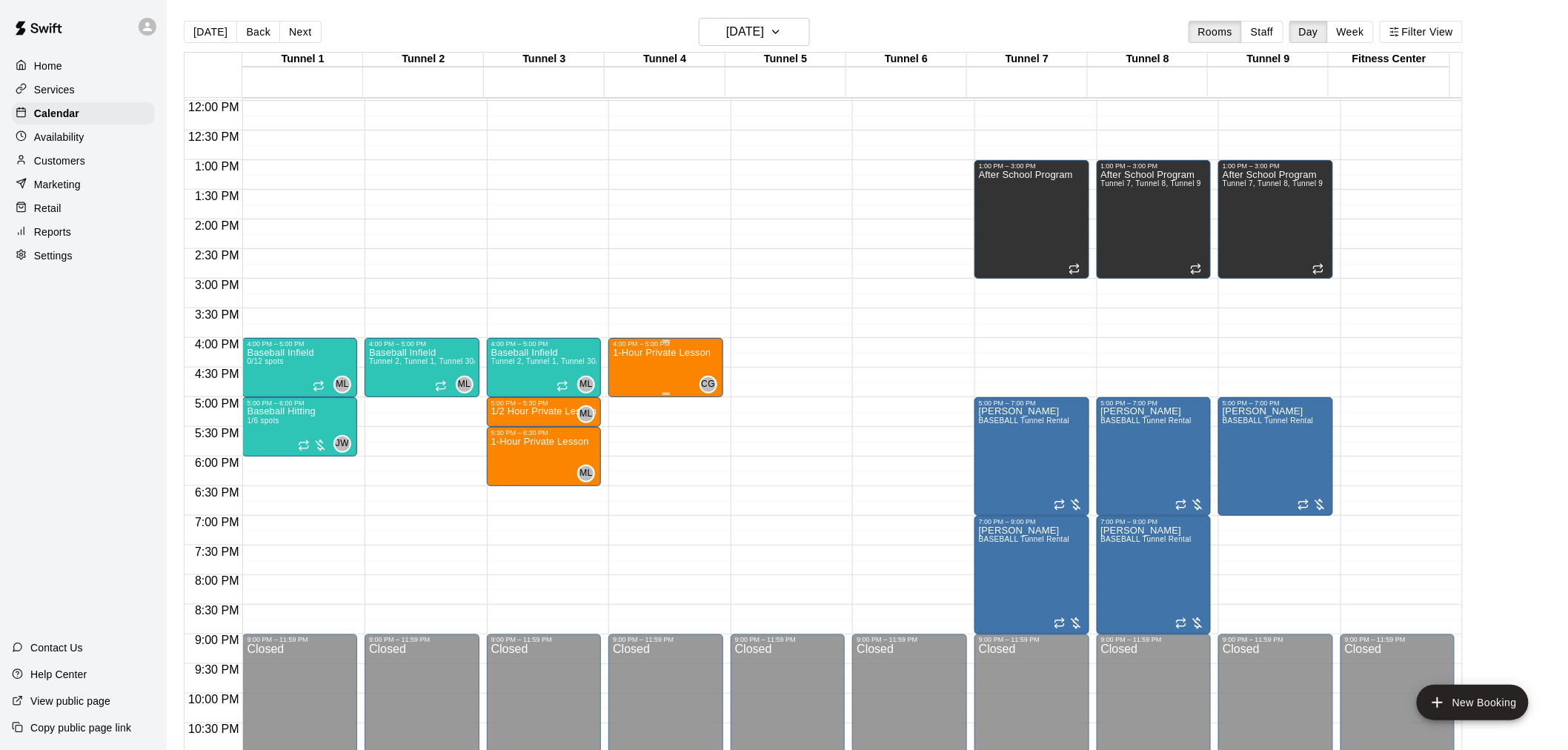
click at [675, 381] on div "1-Hour Private Lesson" at bounding box center [662, 723] width 98 height 750
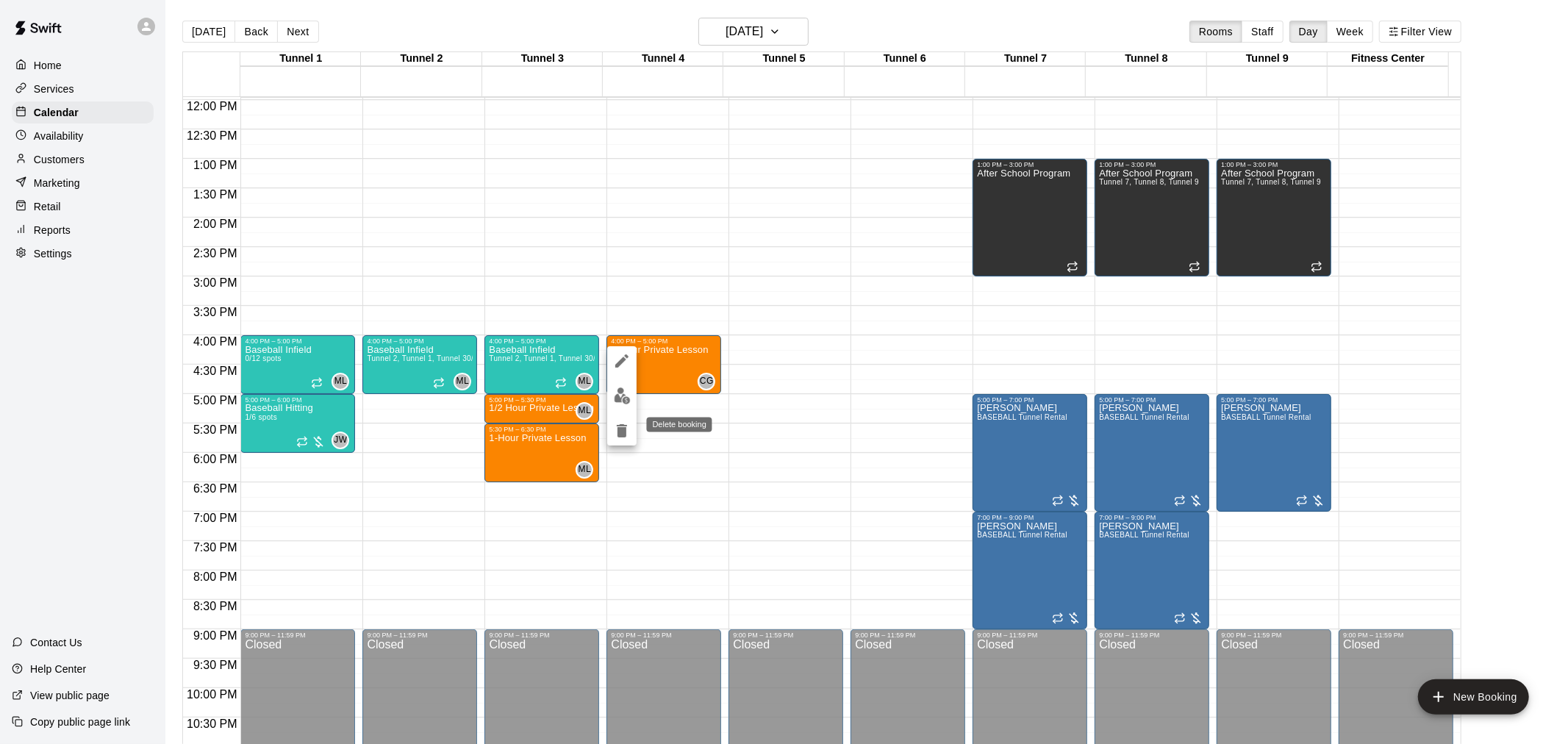
click at [625, 432] on icon "delete" at bounding box center [621, 431] width 10 height 14
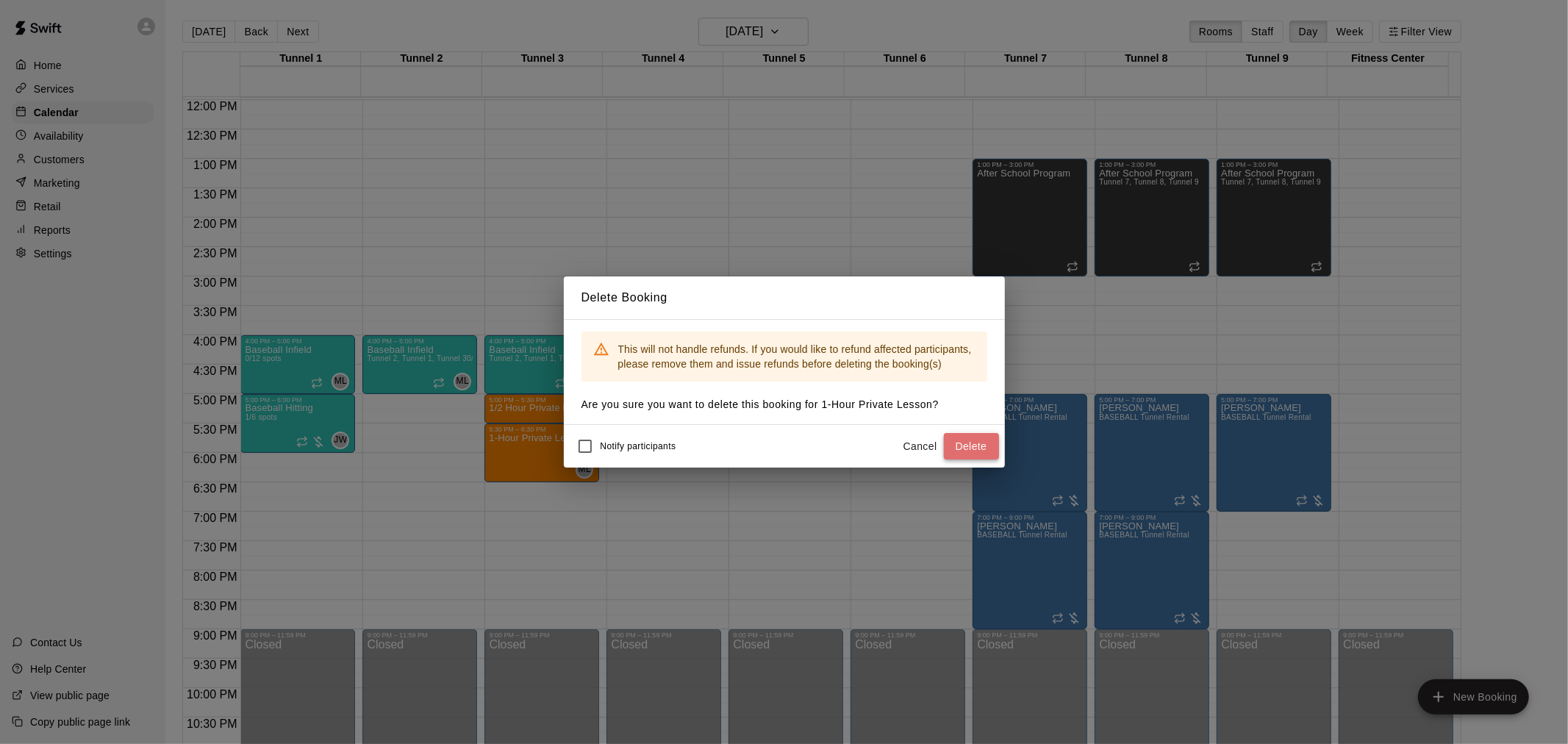
click at [964, 449] on button "Delete" at bounding box center [970, 447] width 55 height 27
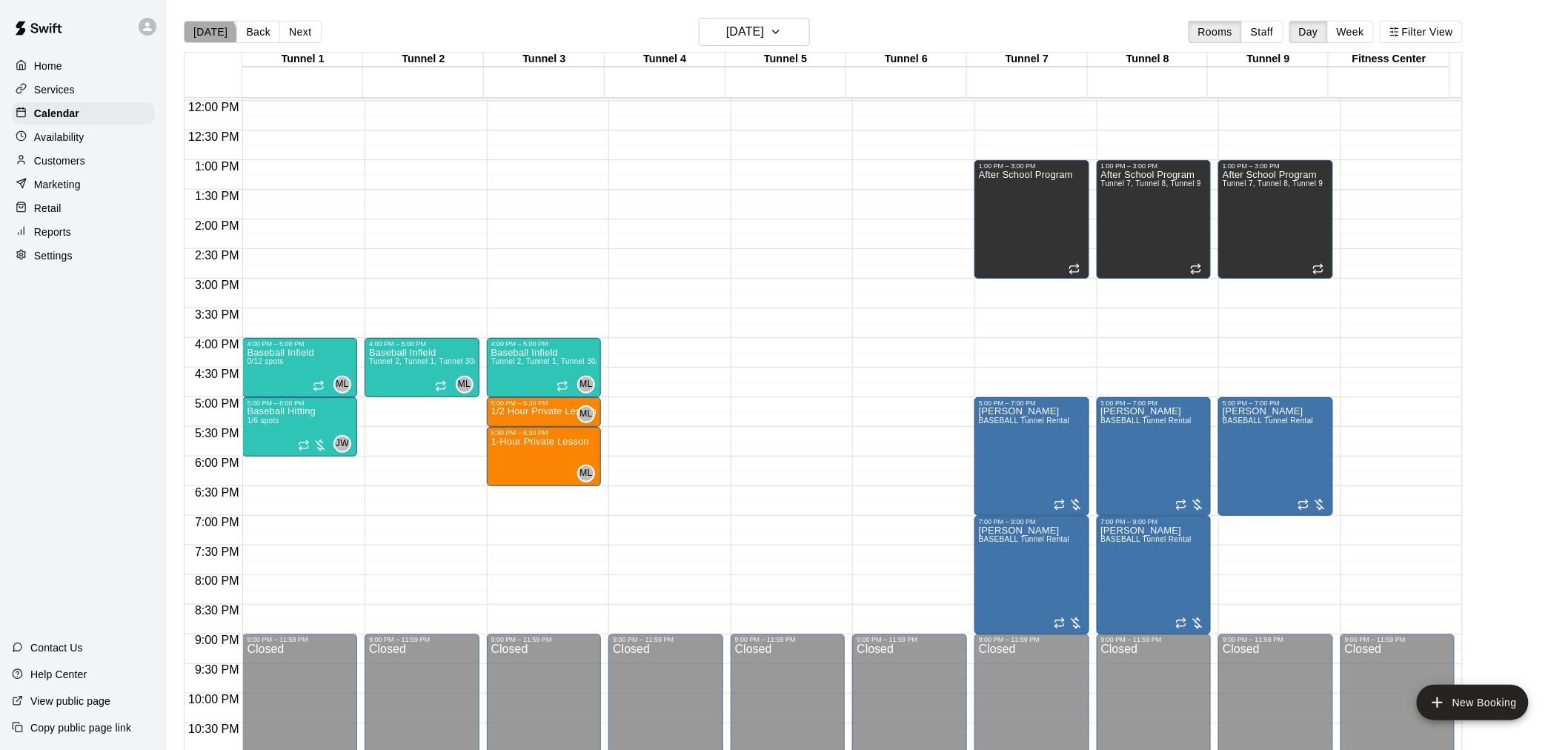
click at [208, 35] on button "[DATE]" at bounding box center [210, 32] width 54 height 22
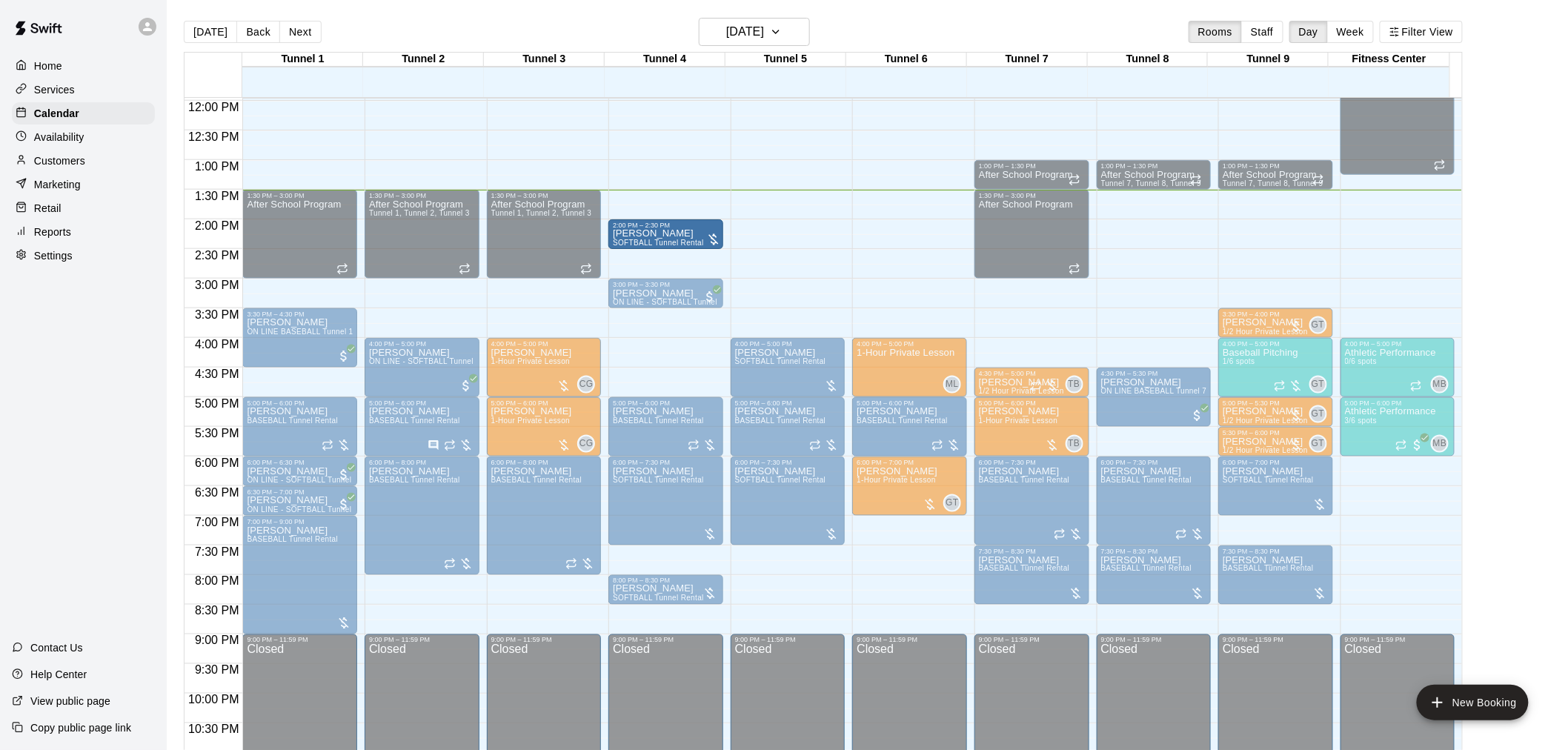
drag, startPoint x: 670, startPoint y: 263, endPoint x: 670, endPoint y: 240, distance: 23.0
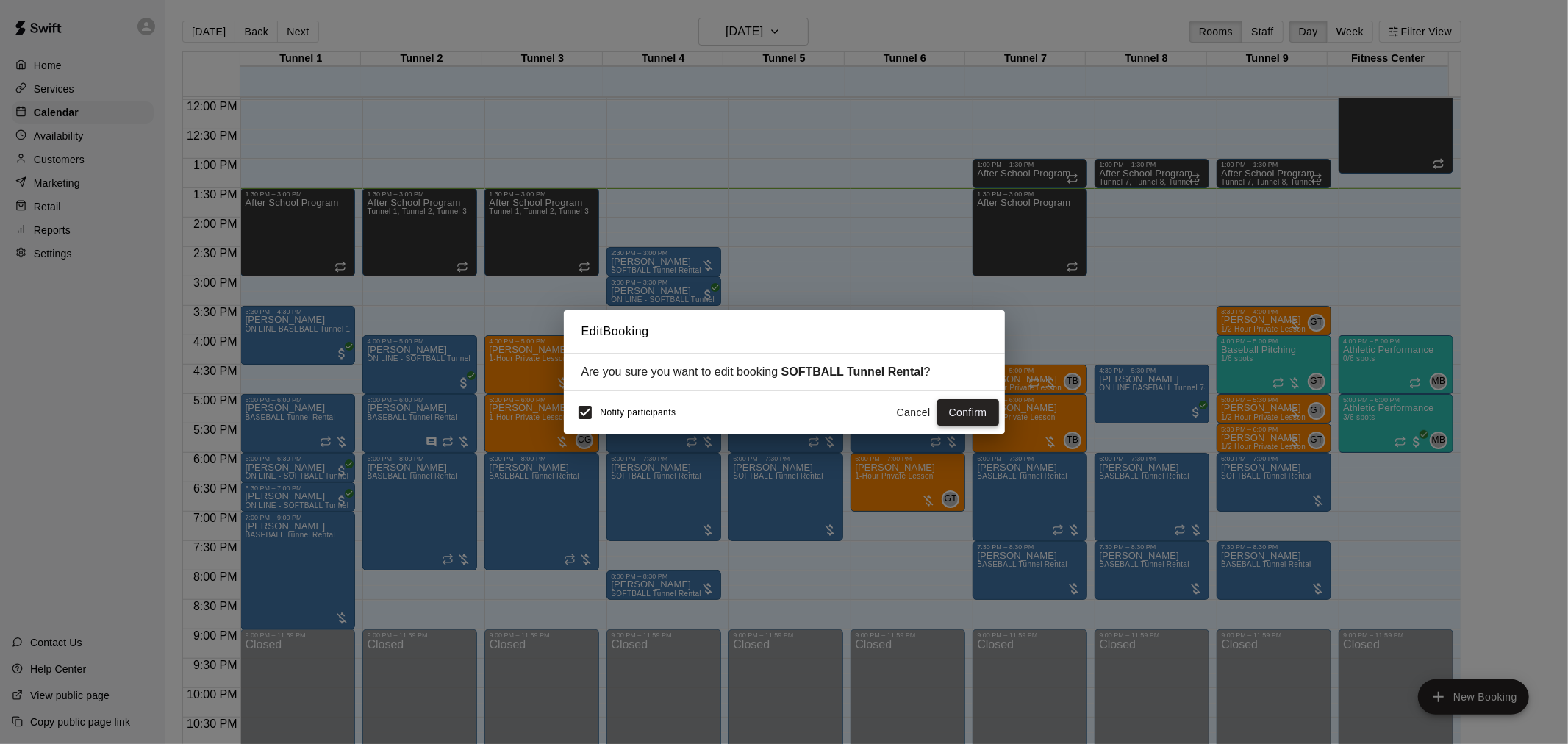
click at [966, 406] on button "Confirm" at bounding box center [968, 413] width 62 height 27
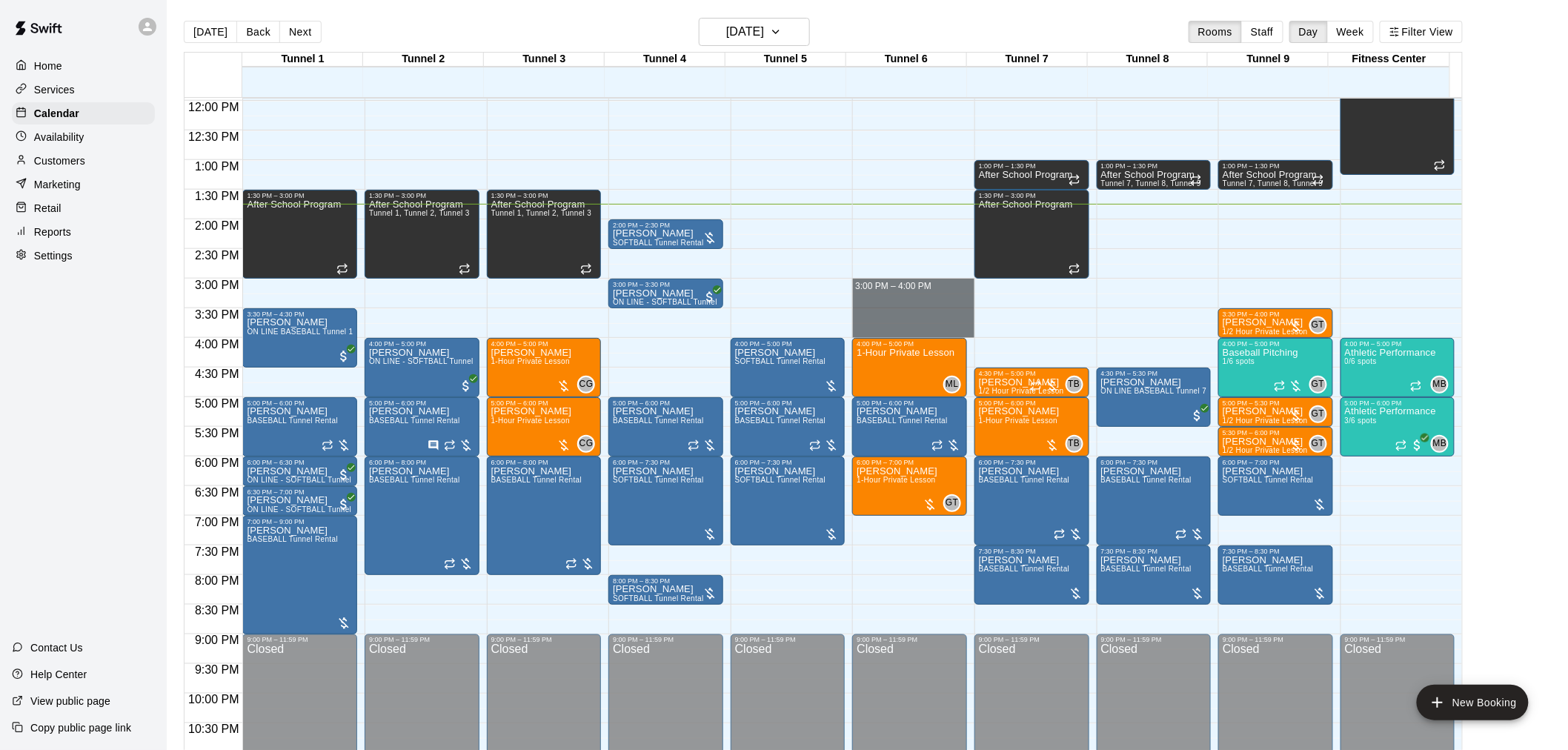
drag, startPoint x: 879, startPoint y: 280, endPoint x: 891, endPoint y: 327, distance: 48.5
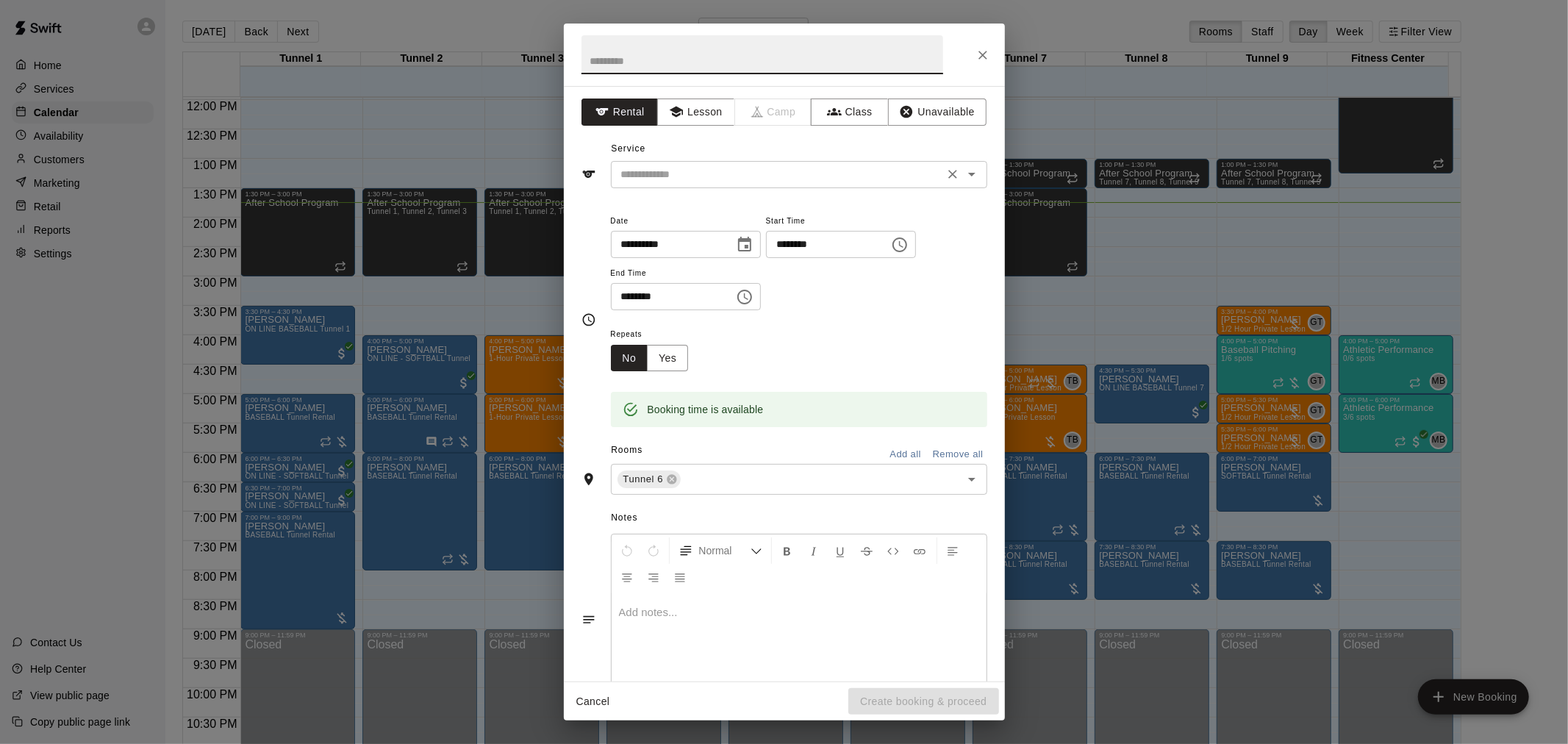
click at [706, 181] on input "text" at bounding box center [777, 174] width 324 height 18
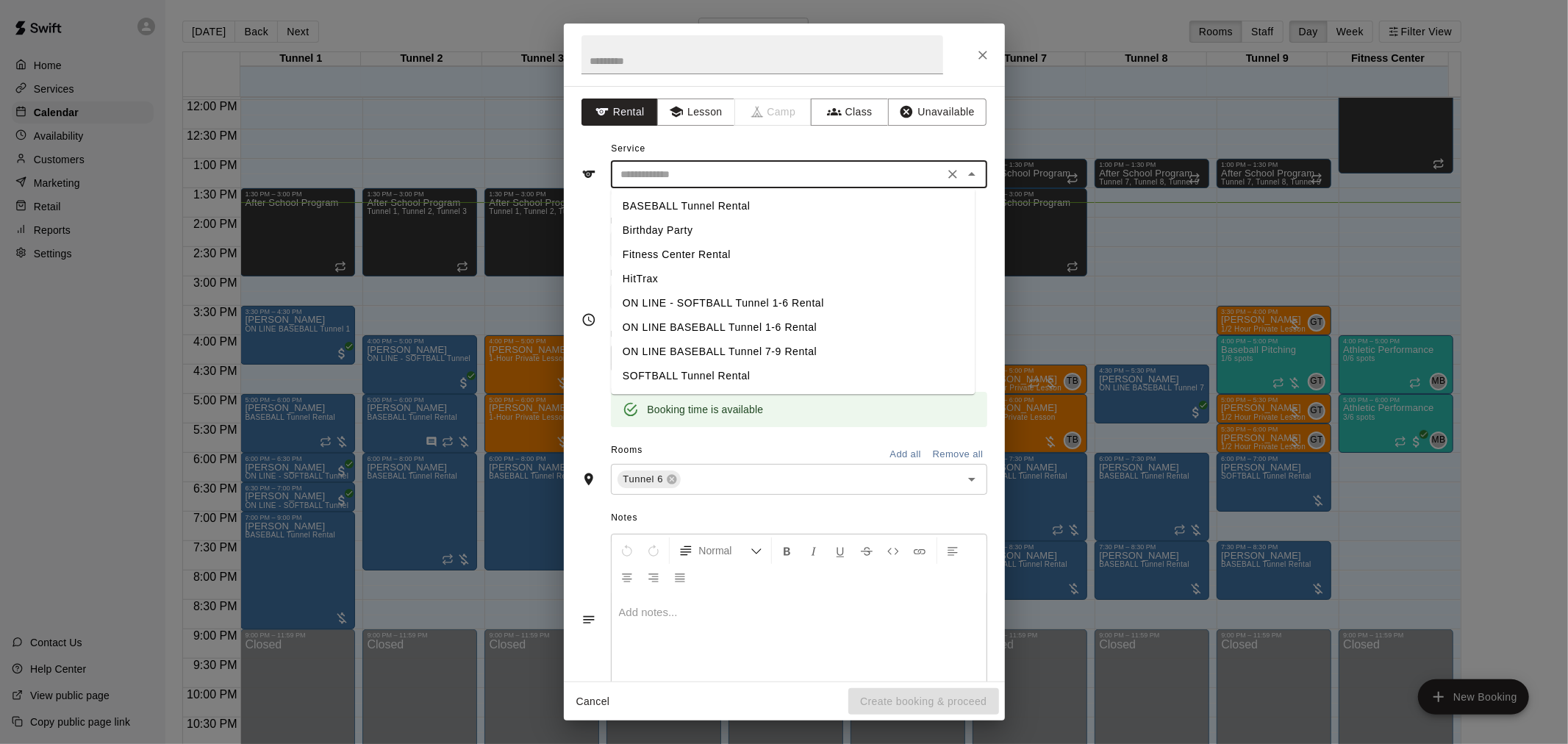
click at [707, 203] on li "BASEBALL Tunnel Rental" at bounding box center [793, 206] width 364 height 25
type input "**********"
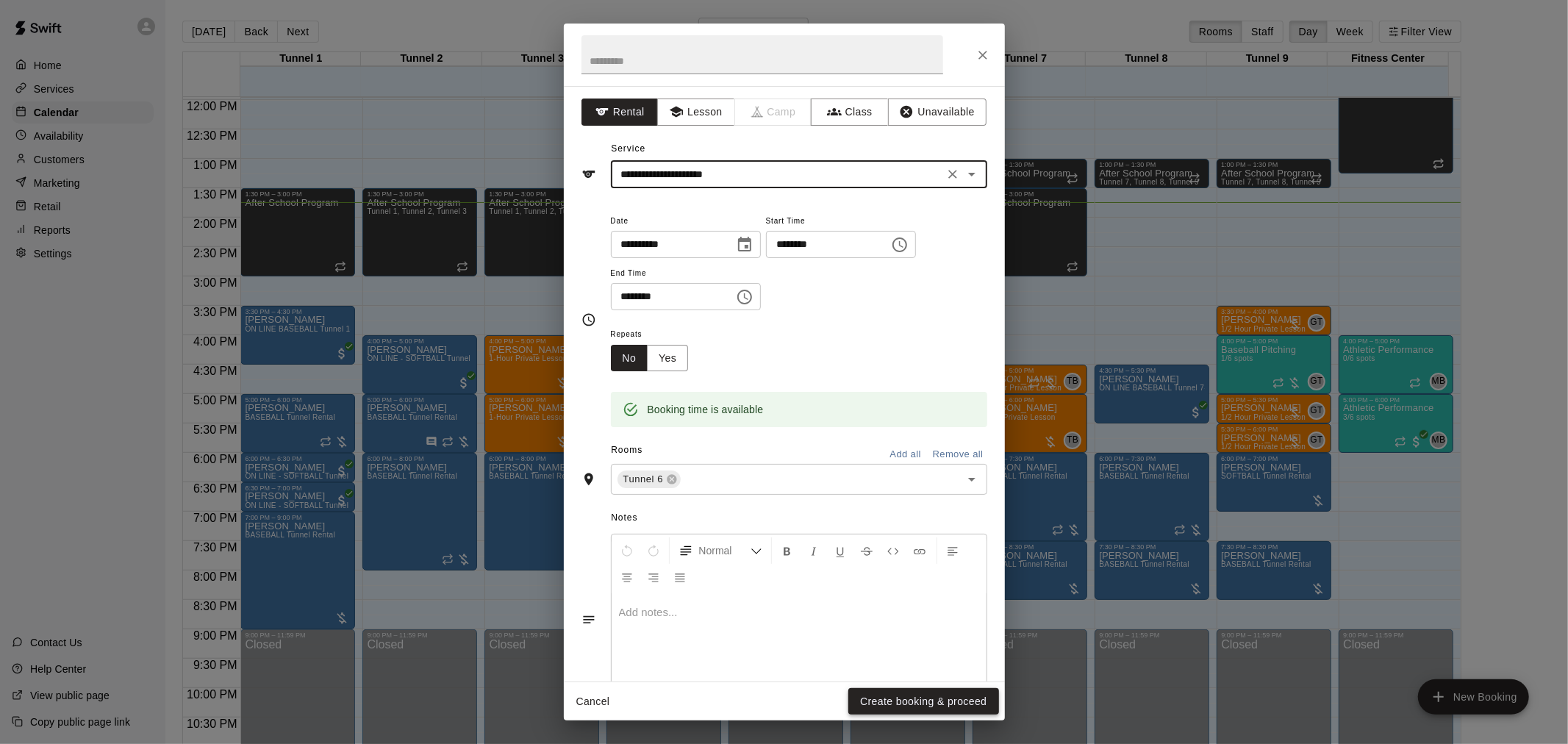
click at [903, 699] on button "Create booking & proceed" at bounding box center [923, 702] width 150 height 27
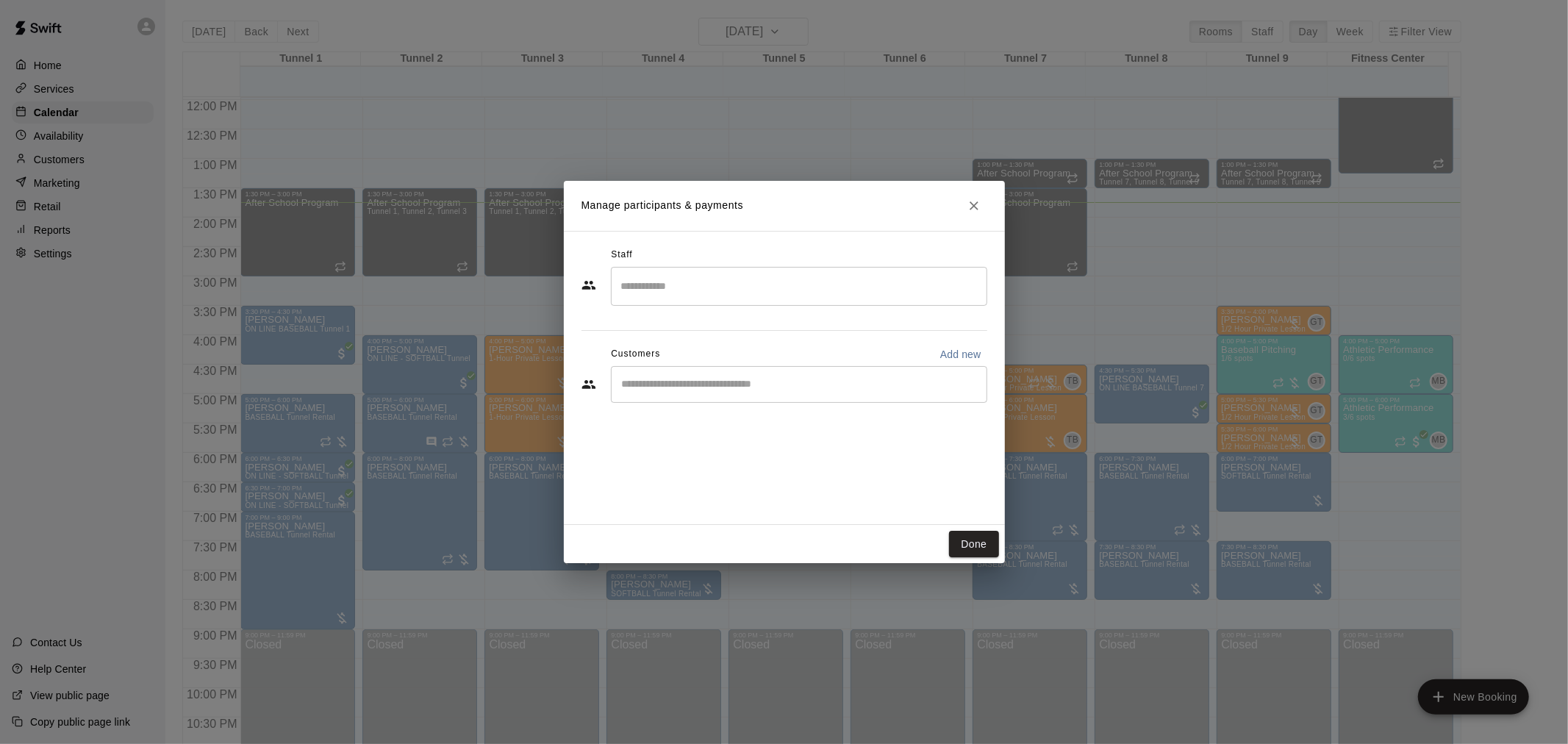
click at [718, 396] on div "​" at bounding box center [799, 385] width 377 height 37
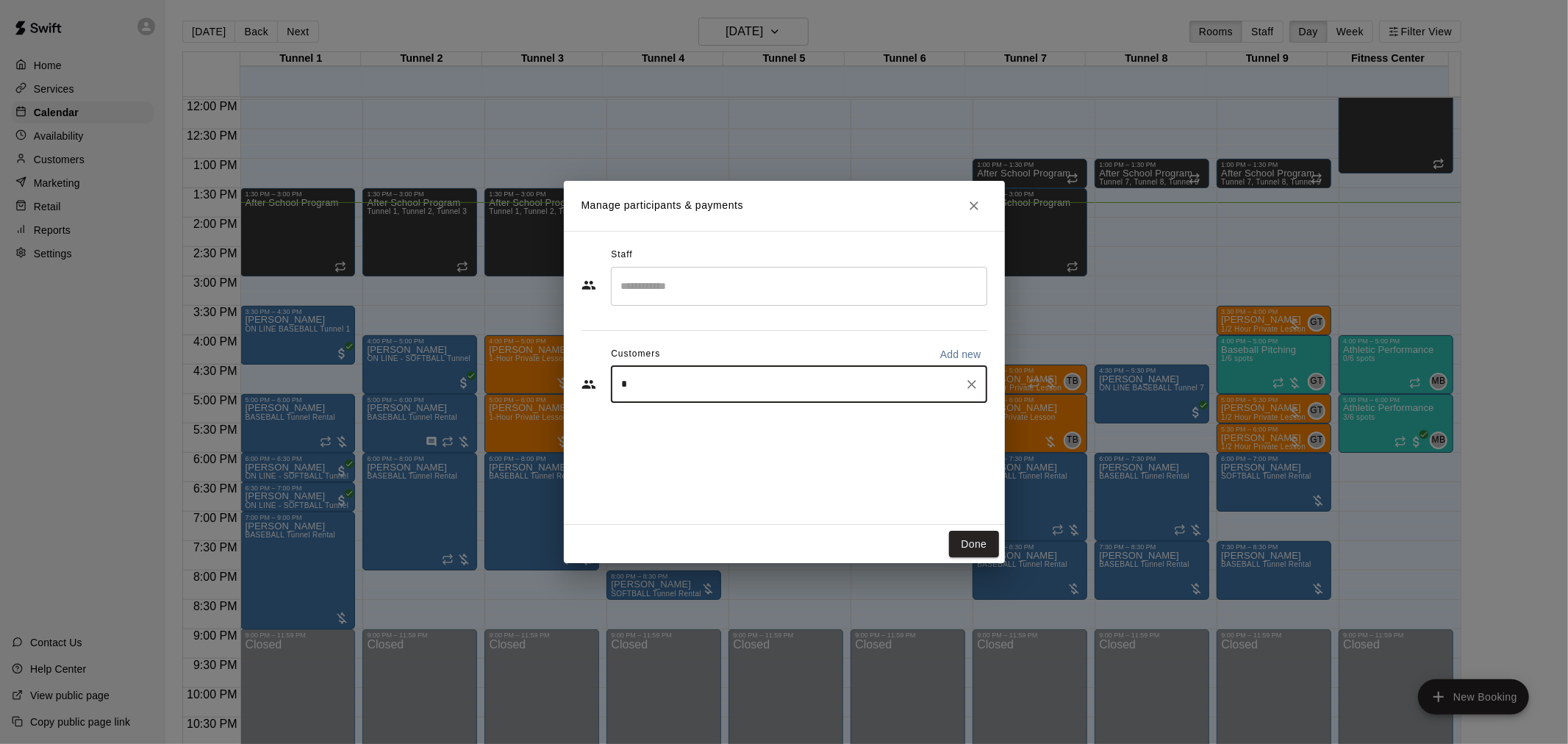
type input "**"
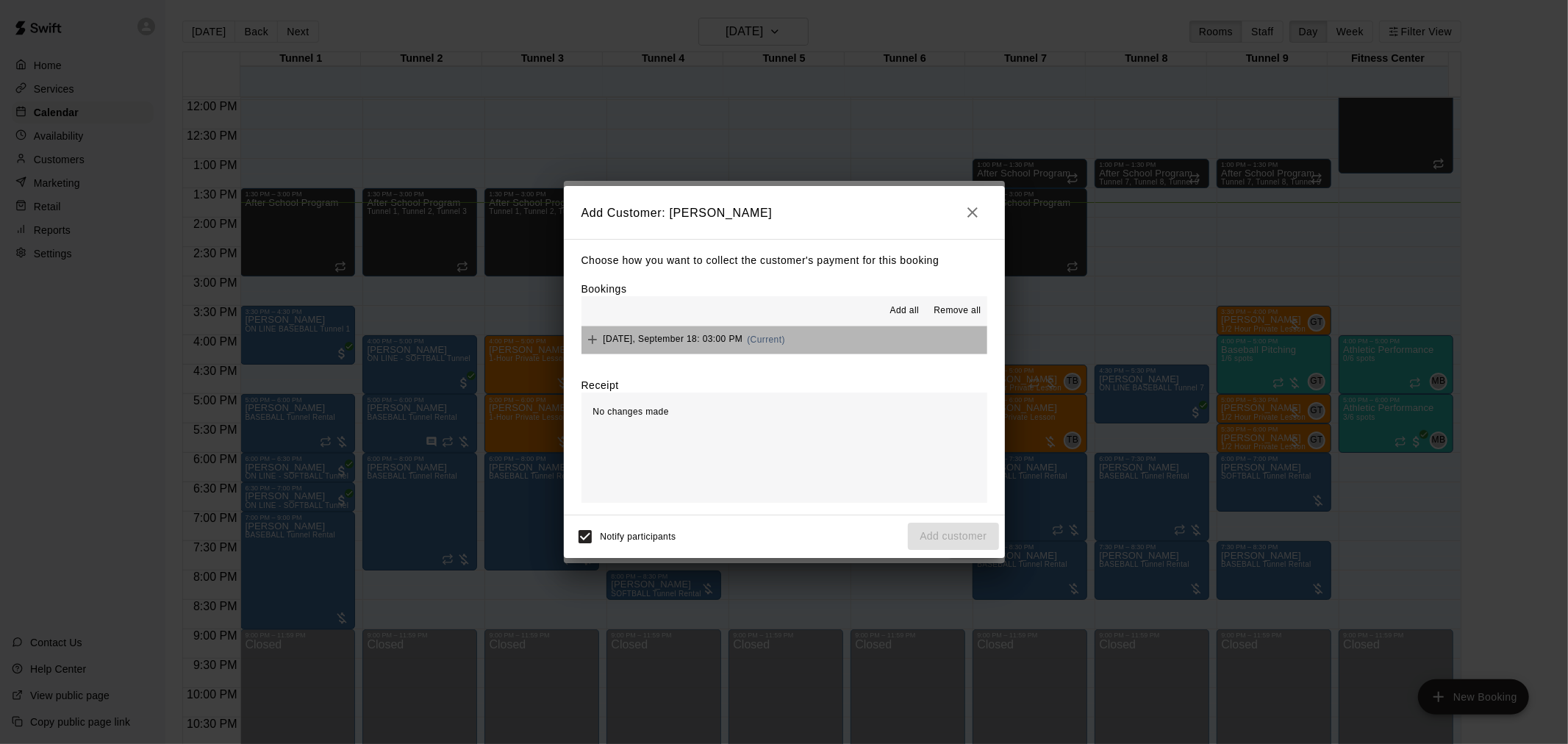
click at [795, 333] on button "[DATE], September 18: 03:00 PM (Current)" at bounding box center [784, 340] width 405 height 27
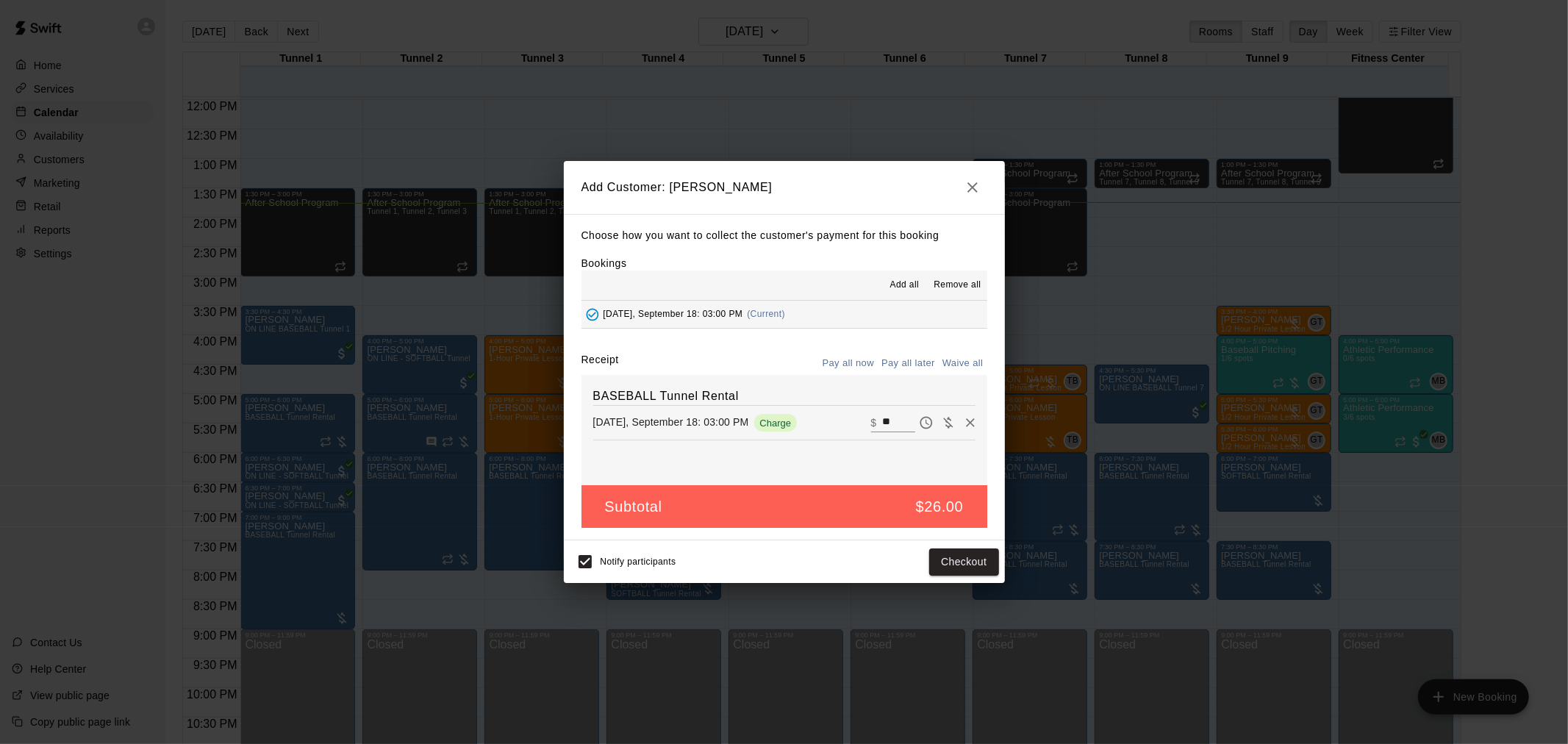
click at [908, 367] on button "Pay all later" at bounding box center [908, 363] width 61 height 23
click at [952, 555] on button "Add customer" at bounding box center [953, 562] width 91 height 27
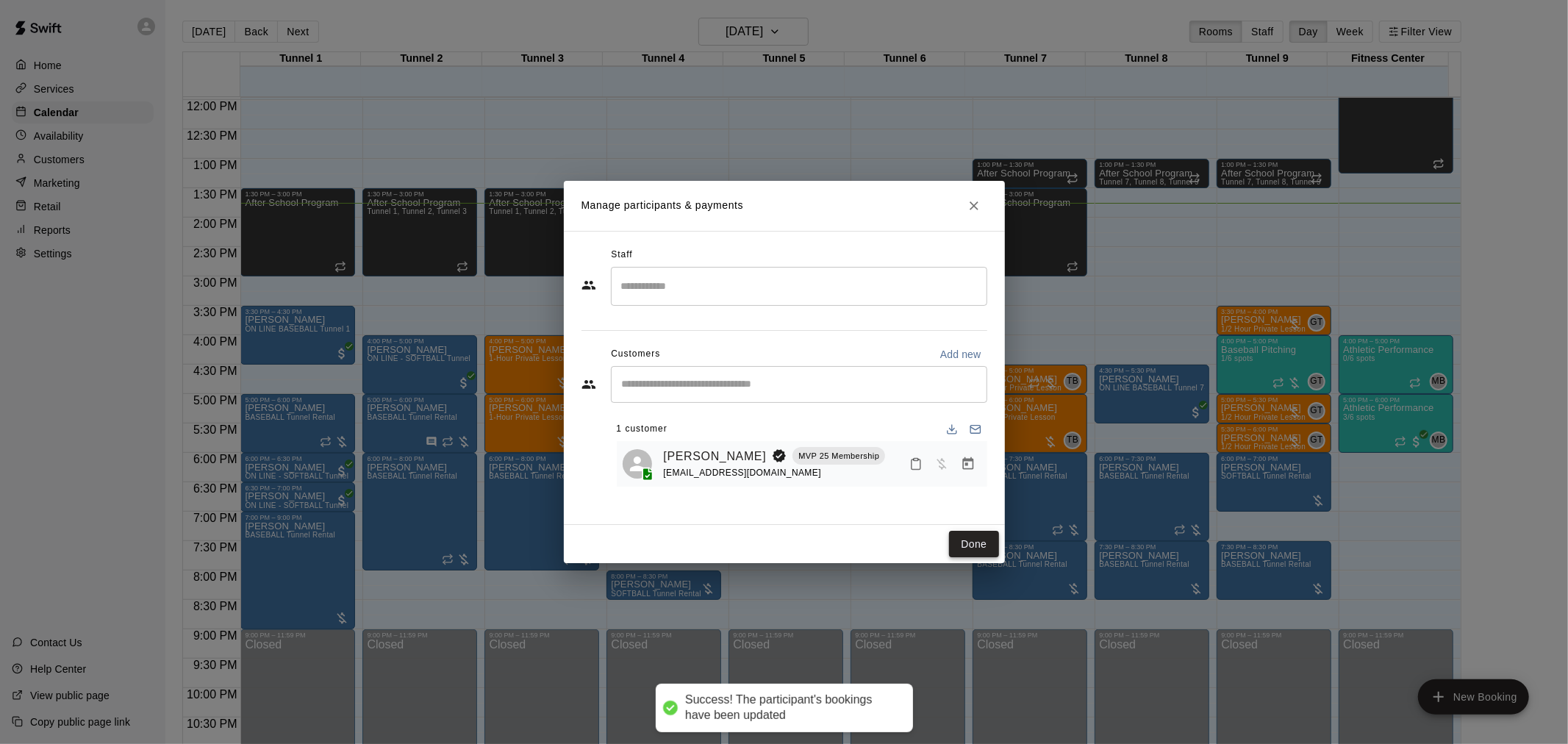
click at [957, 541] on button "Done" at bounding box center [974, 544] width 49 height 27
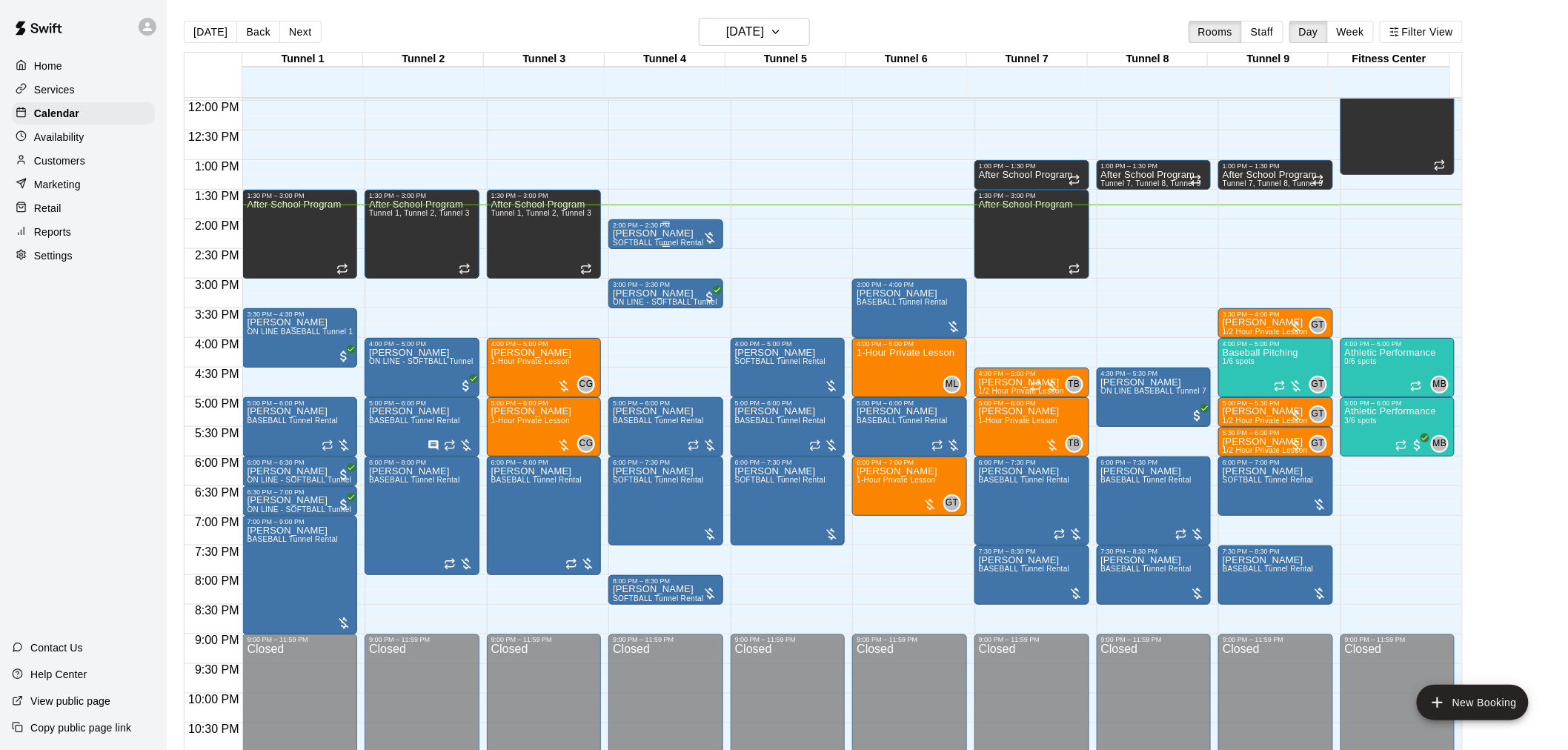
click at [675, 233] on p "[PERSON_NAME]" at bounding box center [659, 233] width 91 height 0
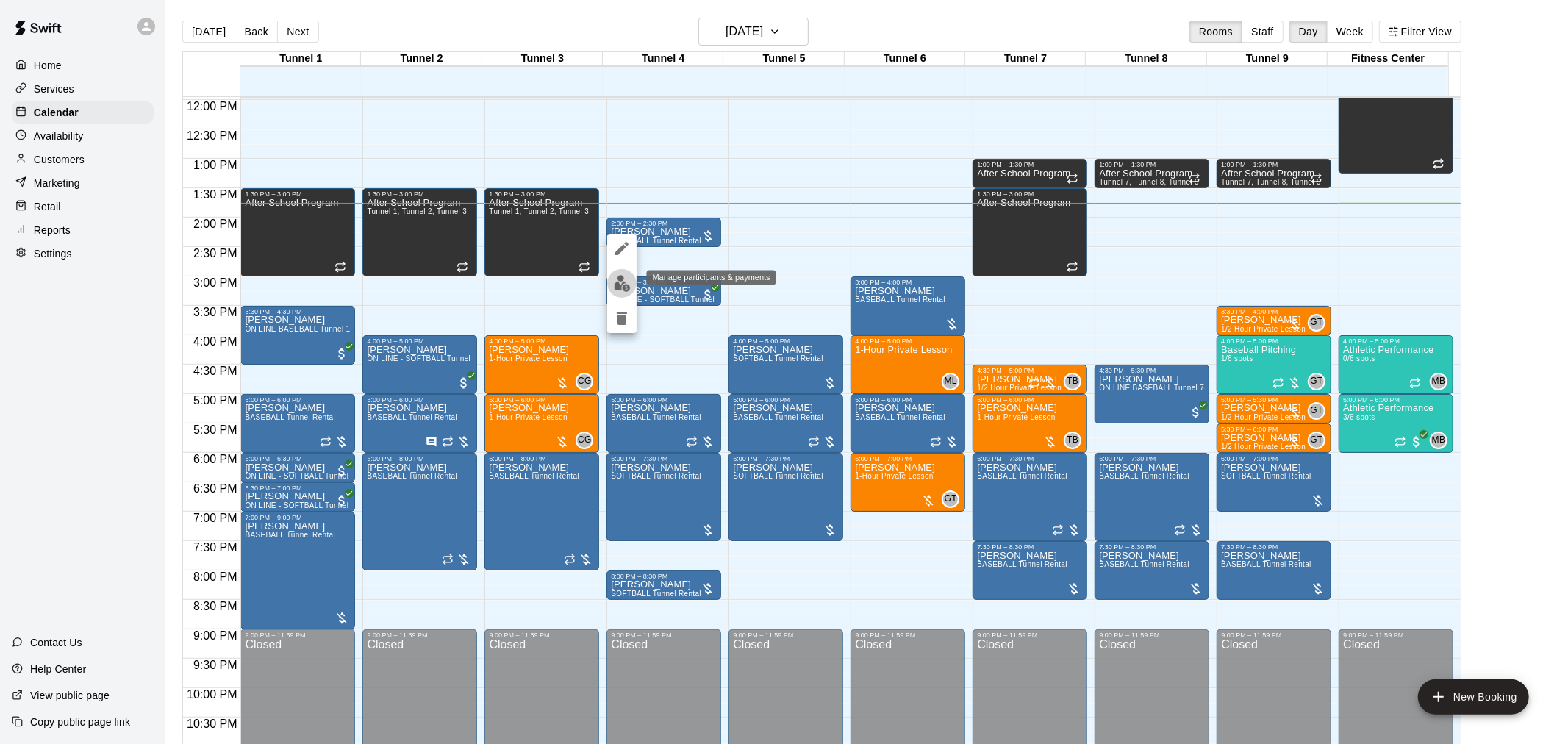
click at [630, 287] on button "edit" at bounding box center [621, 283] width 29 height 29
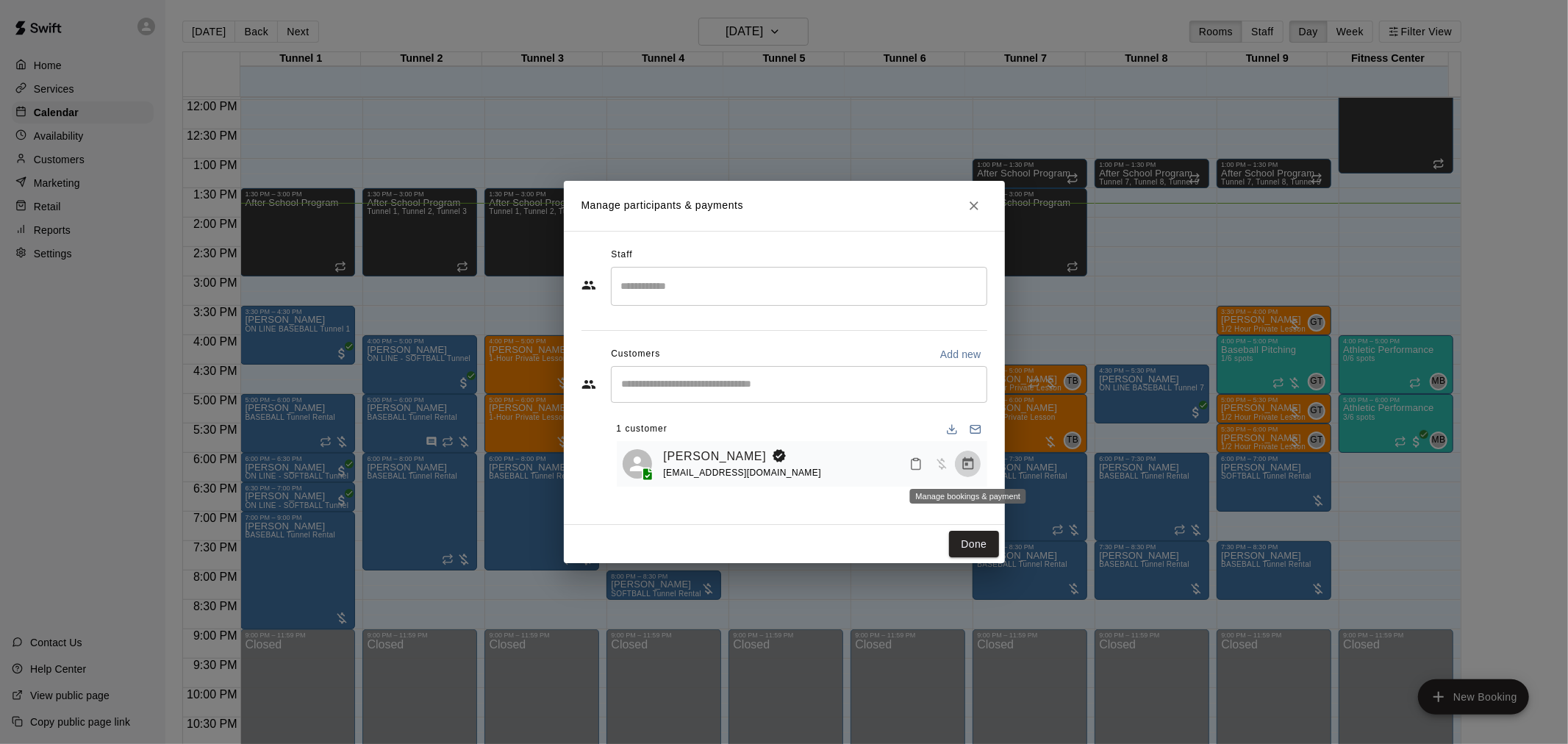
click at [962, 466] on icon "Manage bookings & payment" at bounding box center [968, 463] width 14 height 14
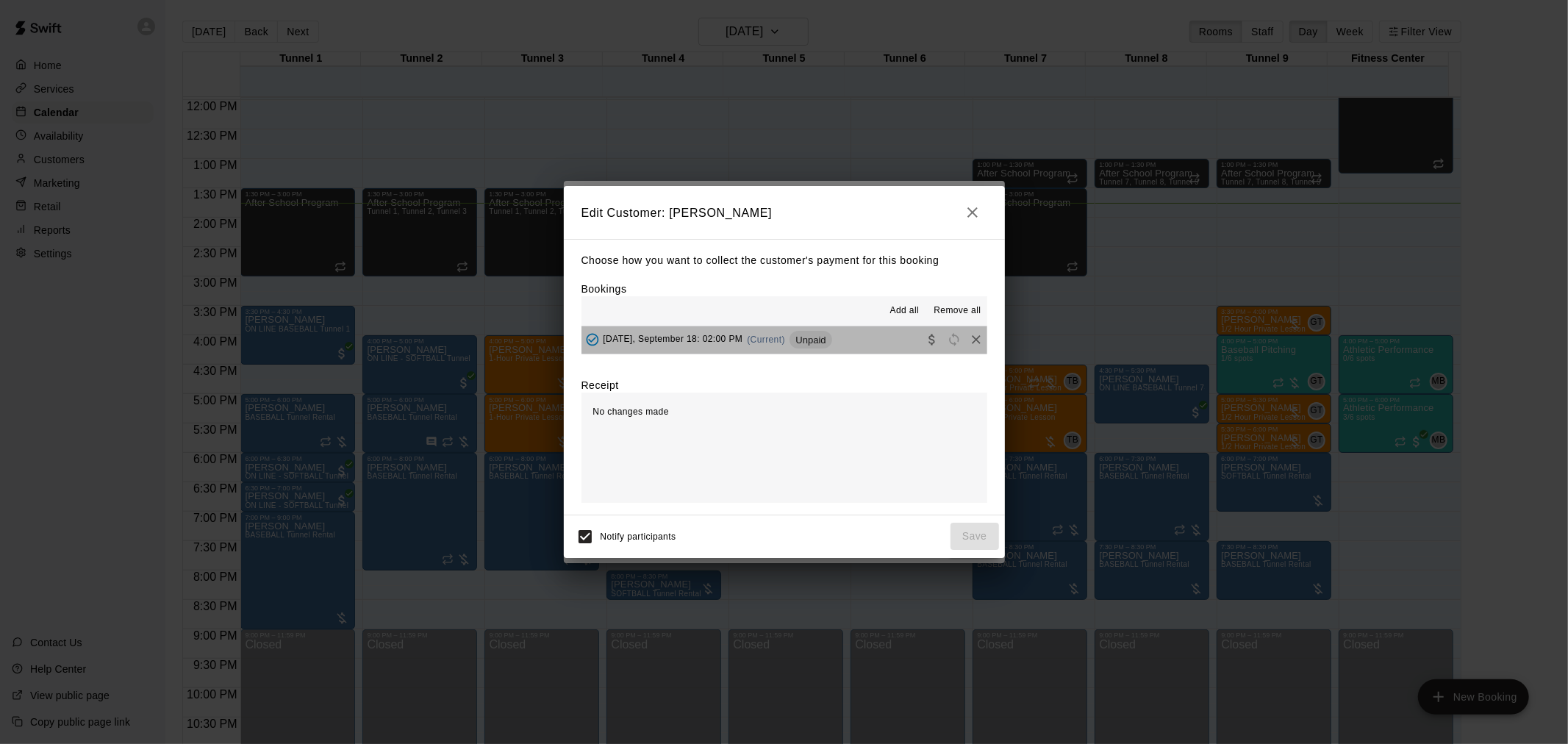
click at [907, 344] on button "[DATE], September 18: 02:00 PM (Current) Unpaid" at bounding box center [784, 340] width 405 height 27
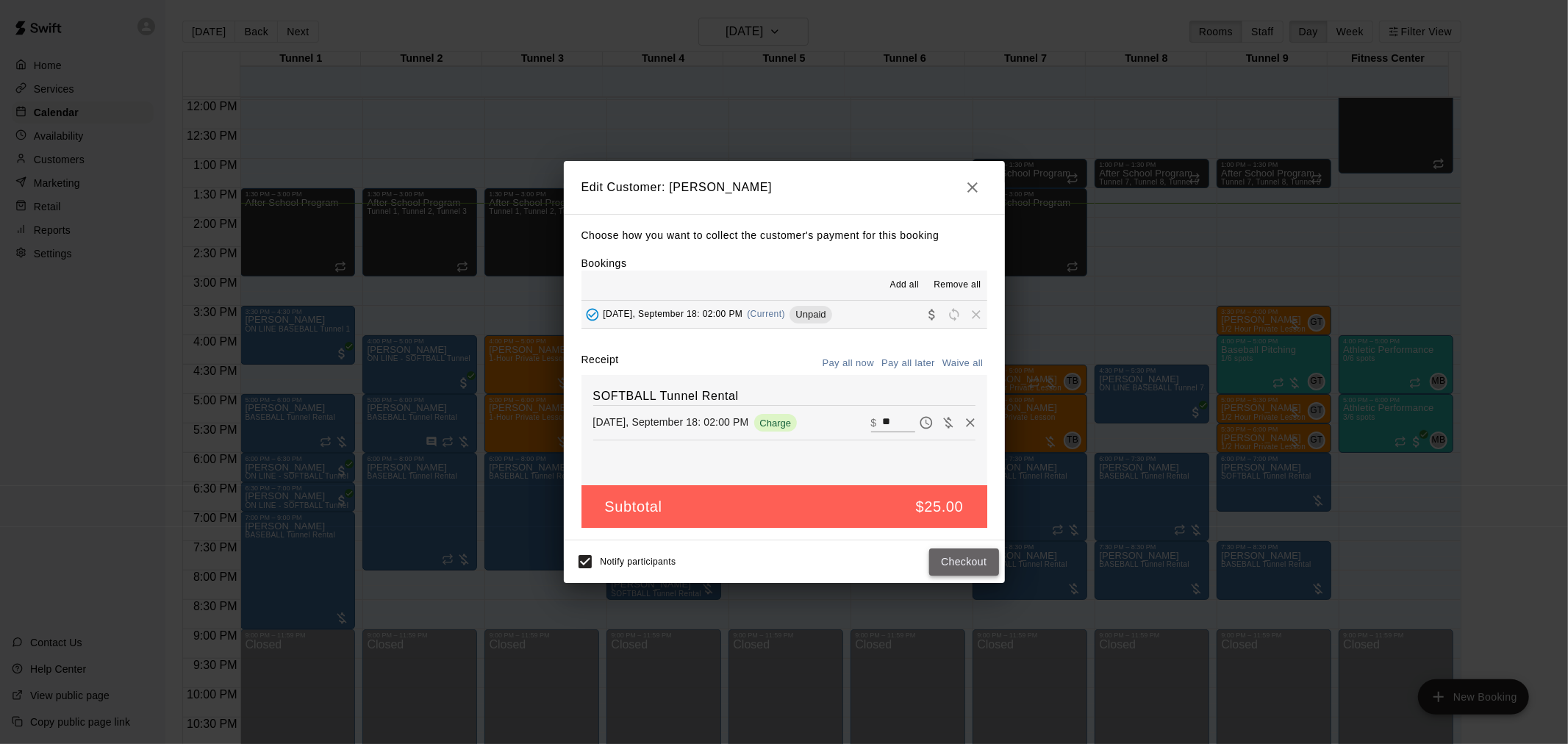
click at [954, 562] on button "Checkout" at bounding box center [963, 562] width 69 height 27
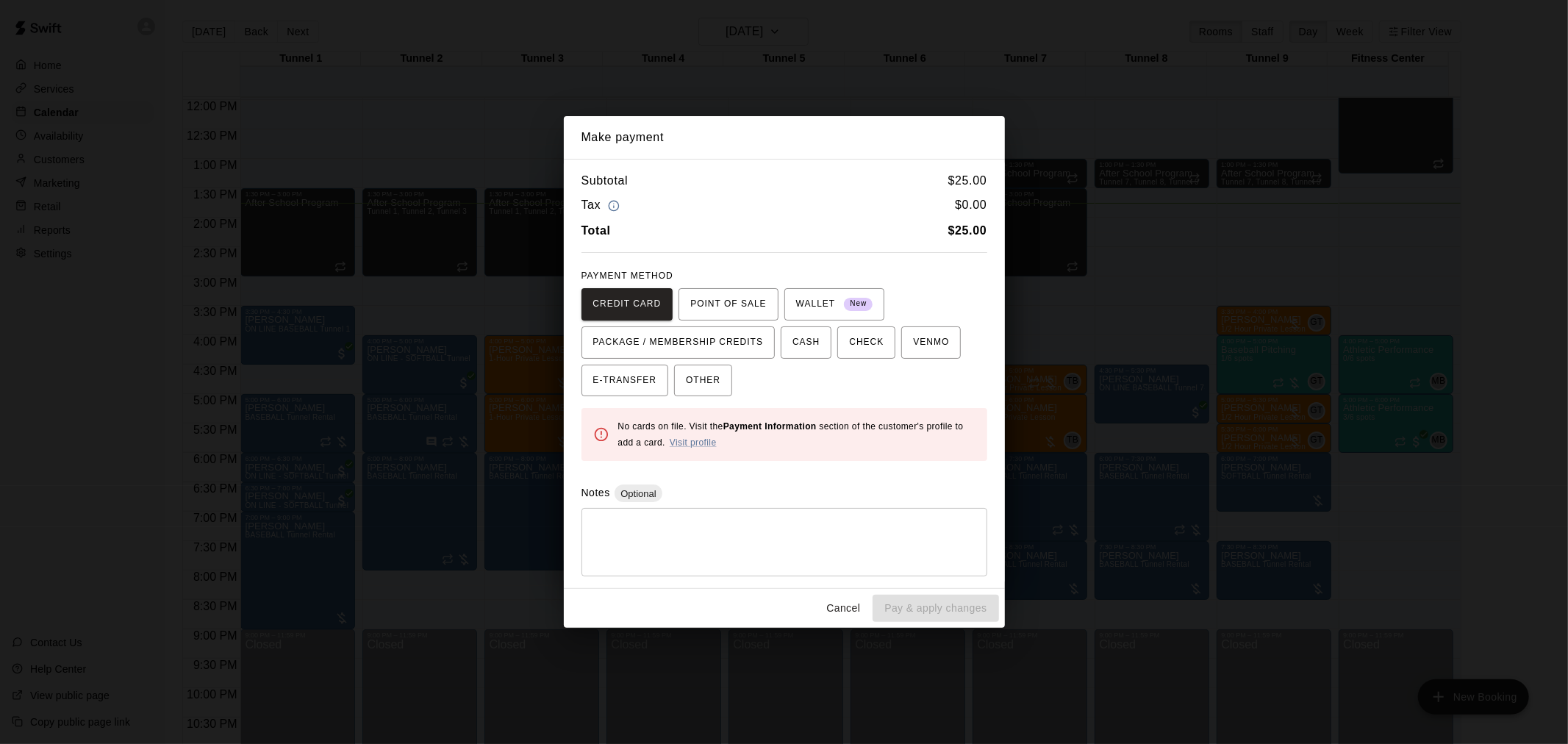
click at [833, 610] on button "Cancel" at bounding box center [842, 608] width 47 height 27
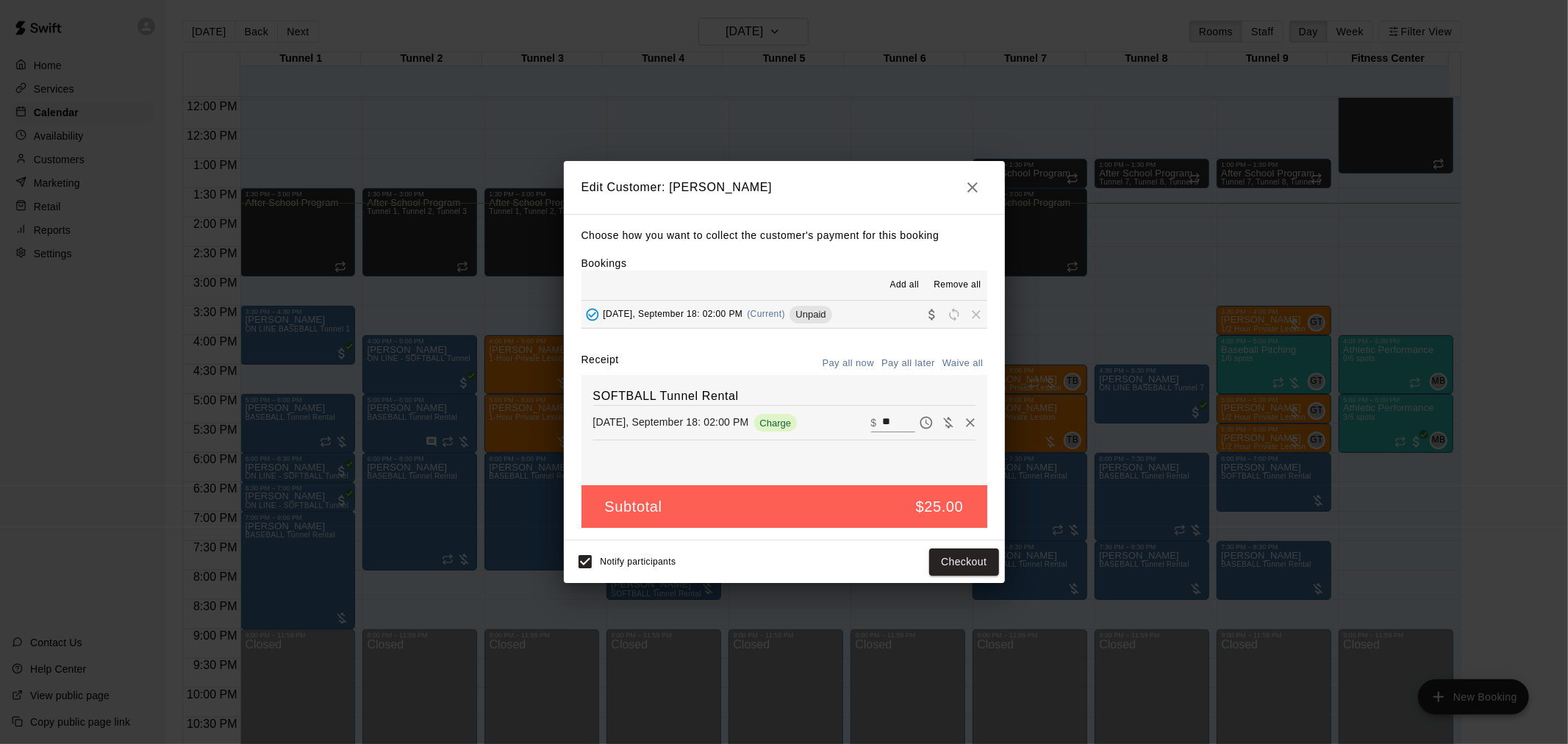
click at [985, 185] on button "button" at bounding box center [972, 187] width 29 height 29
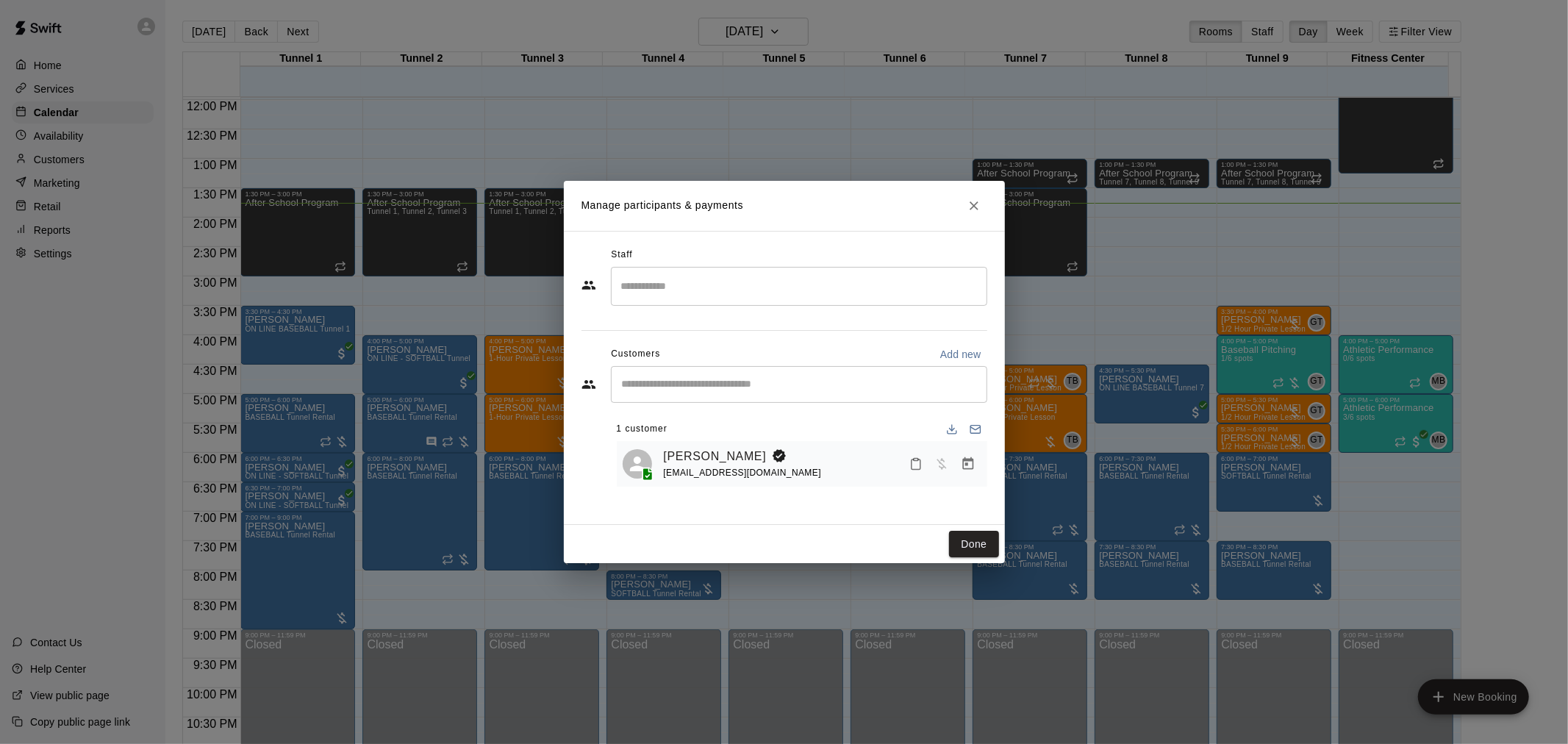
click at [985, 544] on button "Done" at bounding box center [974, 544] width 49 height 27
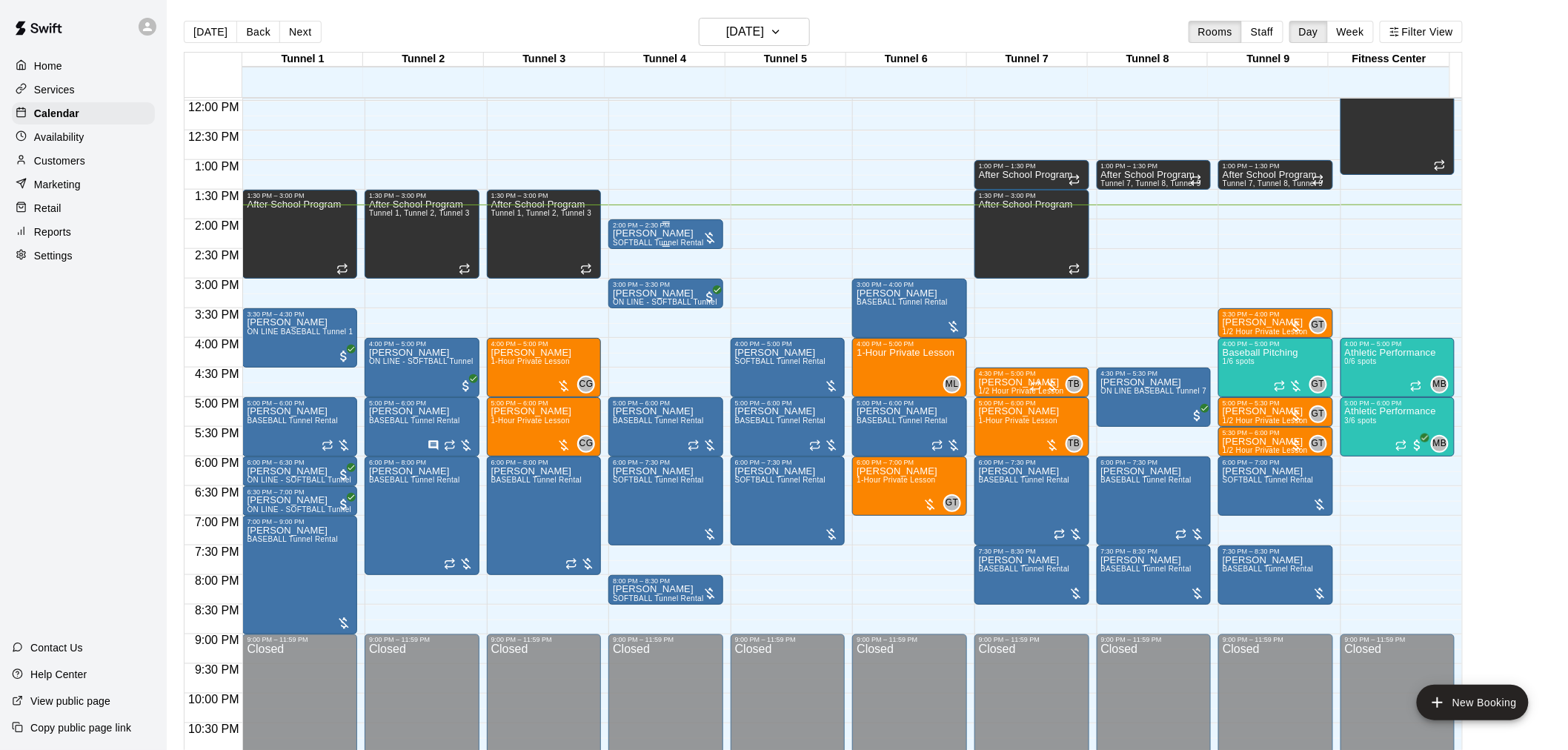
click at [655, 233] on p "[PERSON_NAME]" at bounding box center [659, 233] width 91 height 0
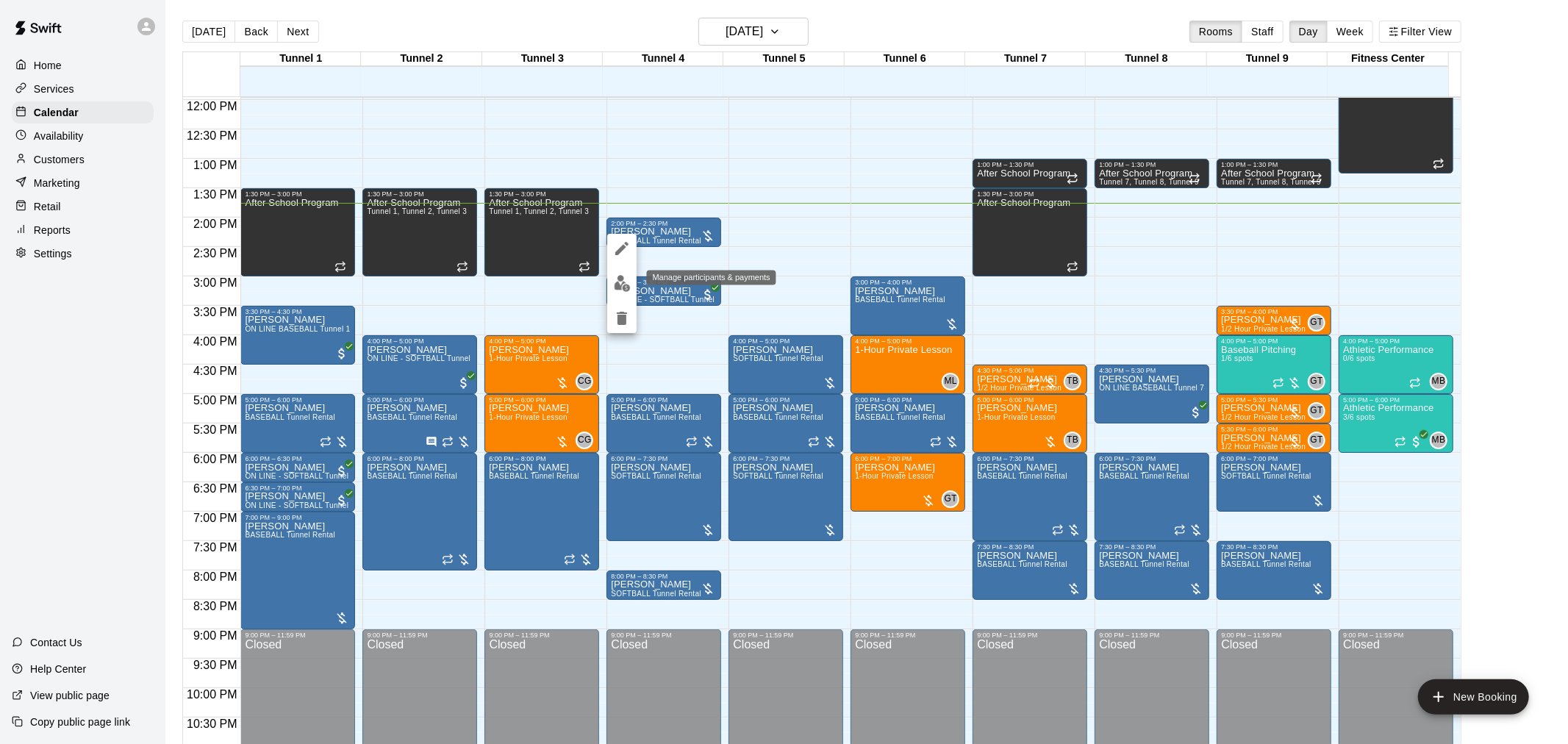
click at [625, 280] on img "edit" at bounding box center [621, 283] width 17 height 17
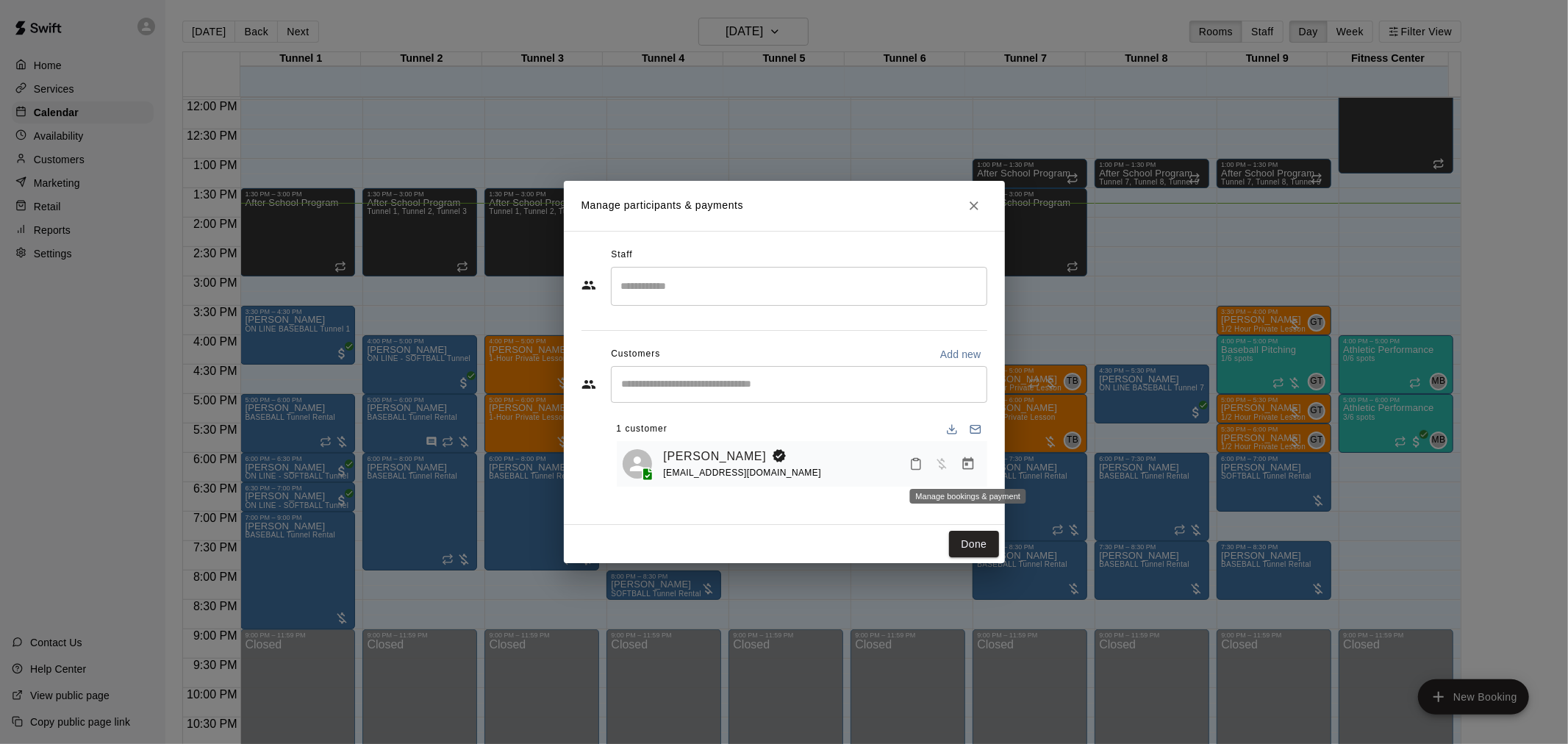
click at [965, 464] on icon "Manage bookings & payment" at bounding box center [968, 463] width 14 height 14
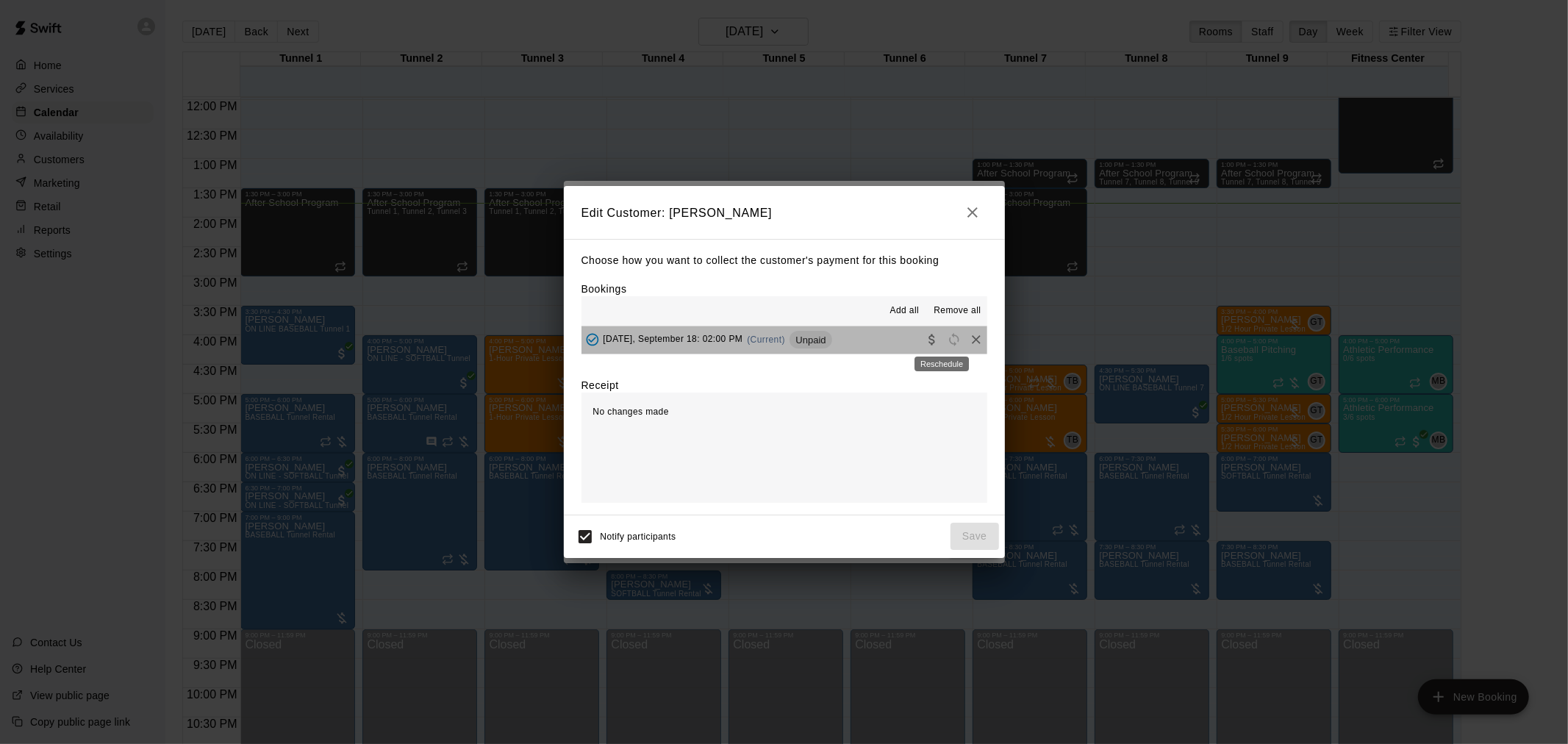
click at [943, 342] on span "Reschedule" at bounding box center [954, 339] width 22 height 11
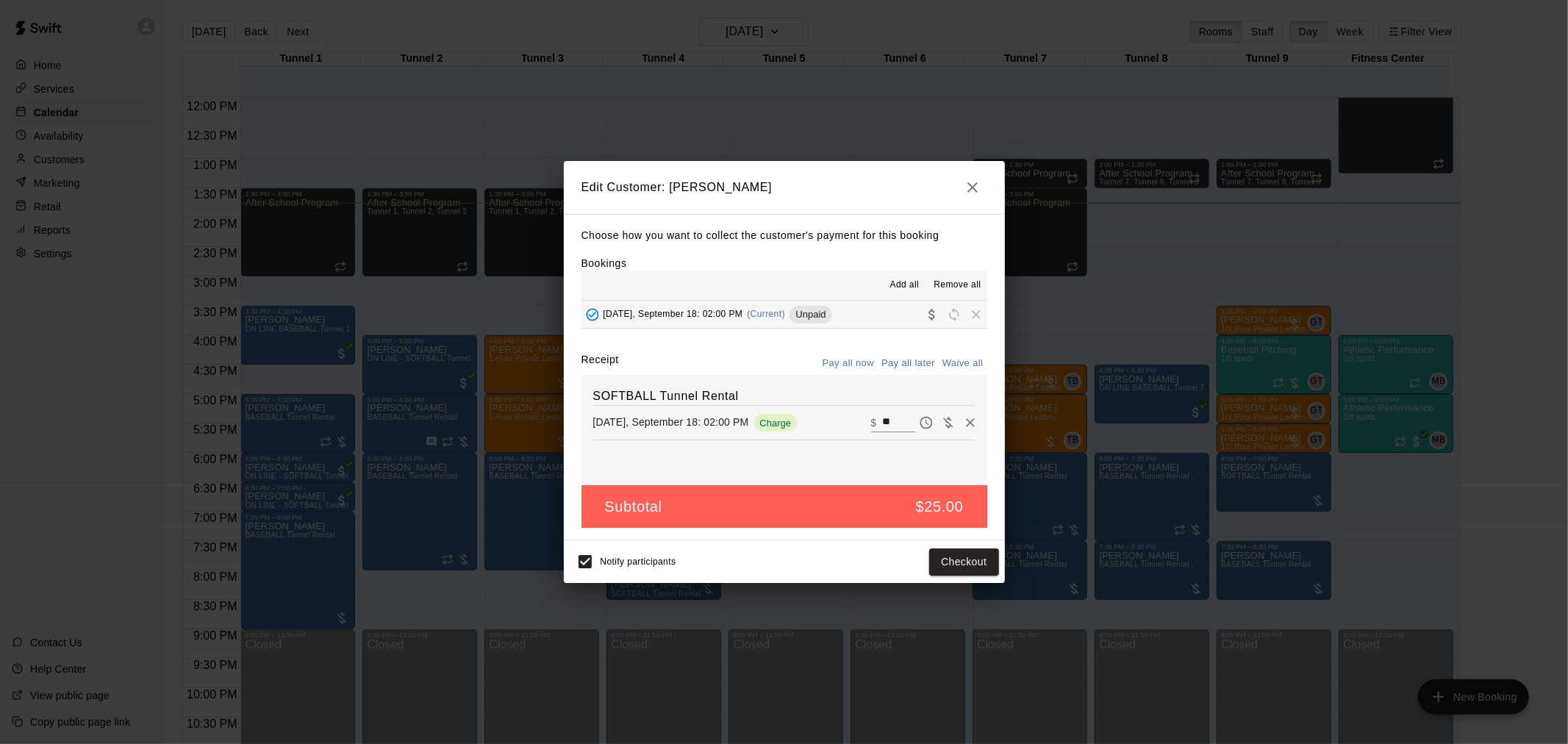
click at [978, 189] on icon "button" at bounding box center [972, 188] width 17 height 17
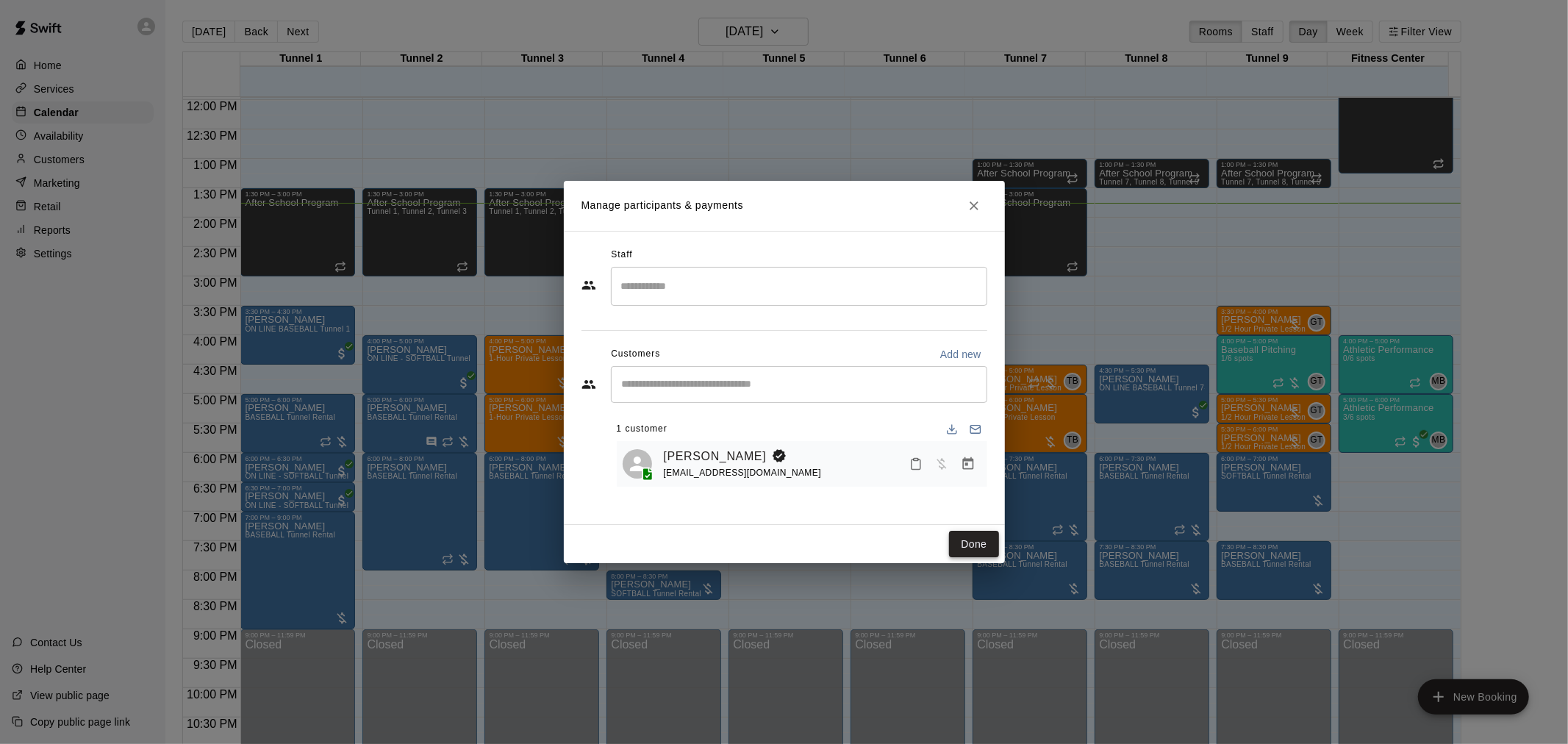
click at [964, 540] on button "Done" at bounding box center [974, 544] width 49 height 27
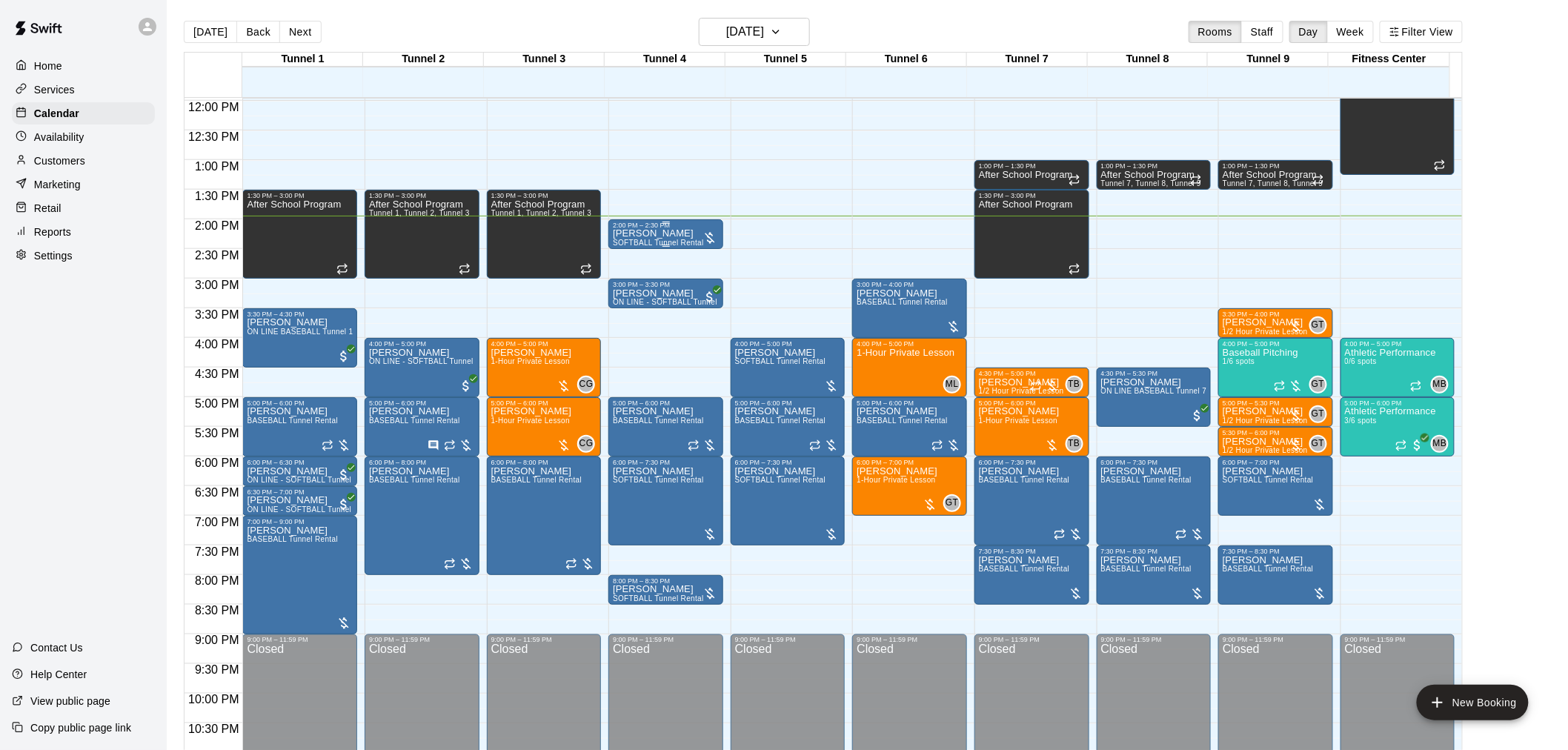
click at [667, 242] on span "SOFTBALL Tunnel Rental" at bounding box center [659, 243] width 91 height 8
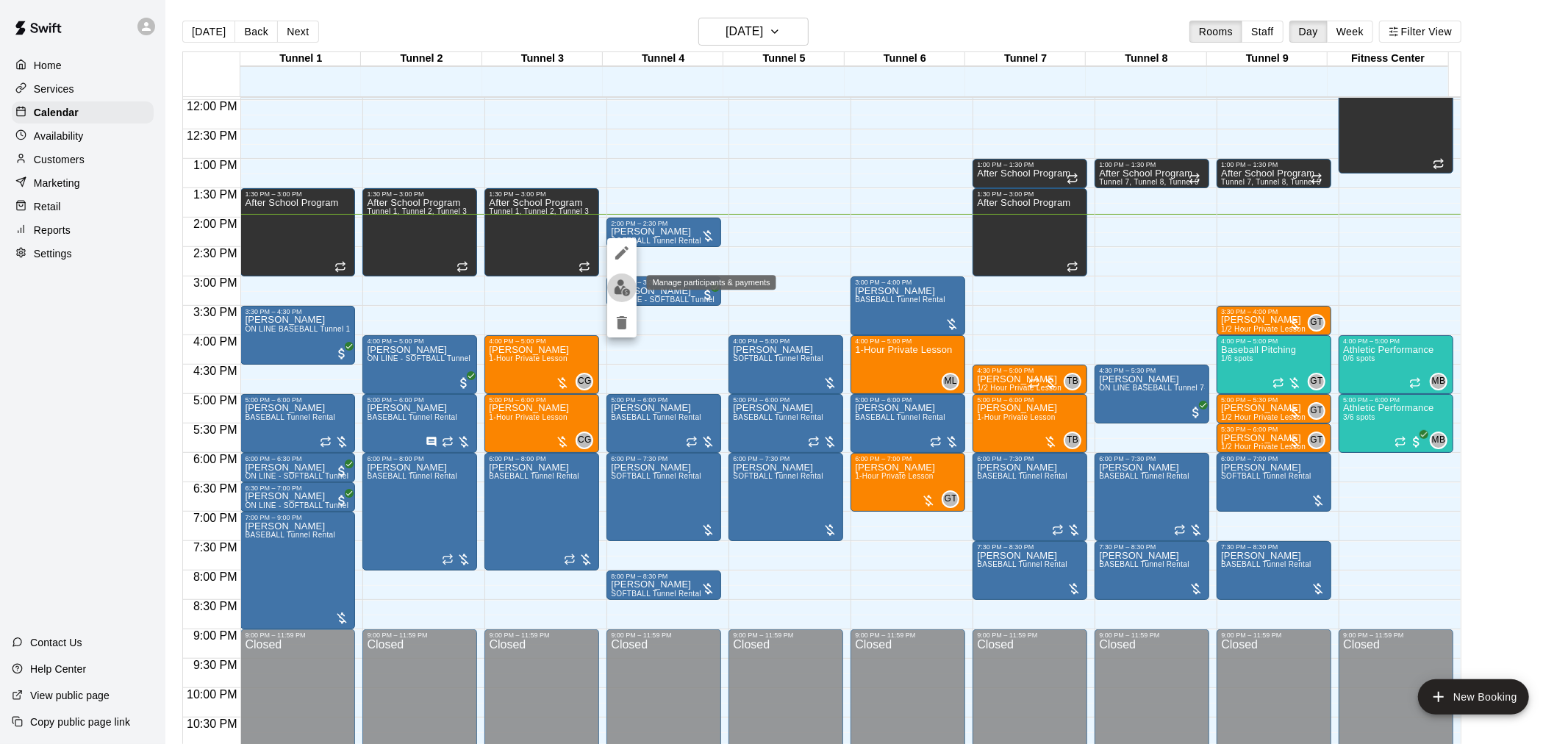
click at [627, 289] on img "edit" at bounding box center [621, 287] width 17 height 17
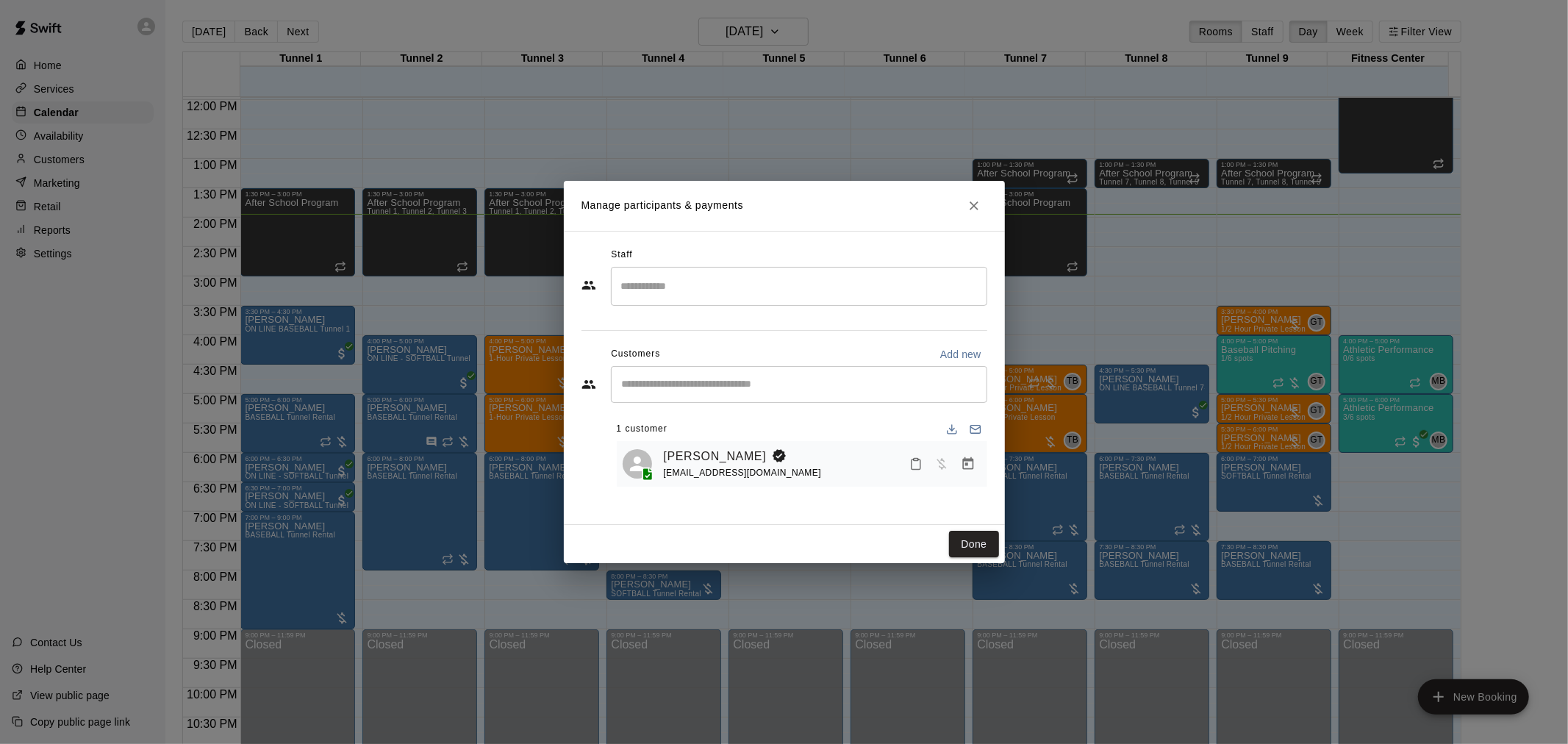
click at [971, 479] on div "[PERSON_NAME] [EMAIL_ADDRESS][DOMAIN_NAME]" at bounding box center [823, 463] width 318 height 34
click at [968, 473] on button "Manage bookings & payment" at bounding box center [967, 463] width 26 height 26
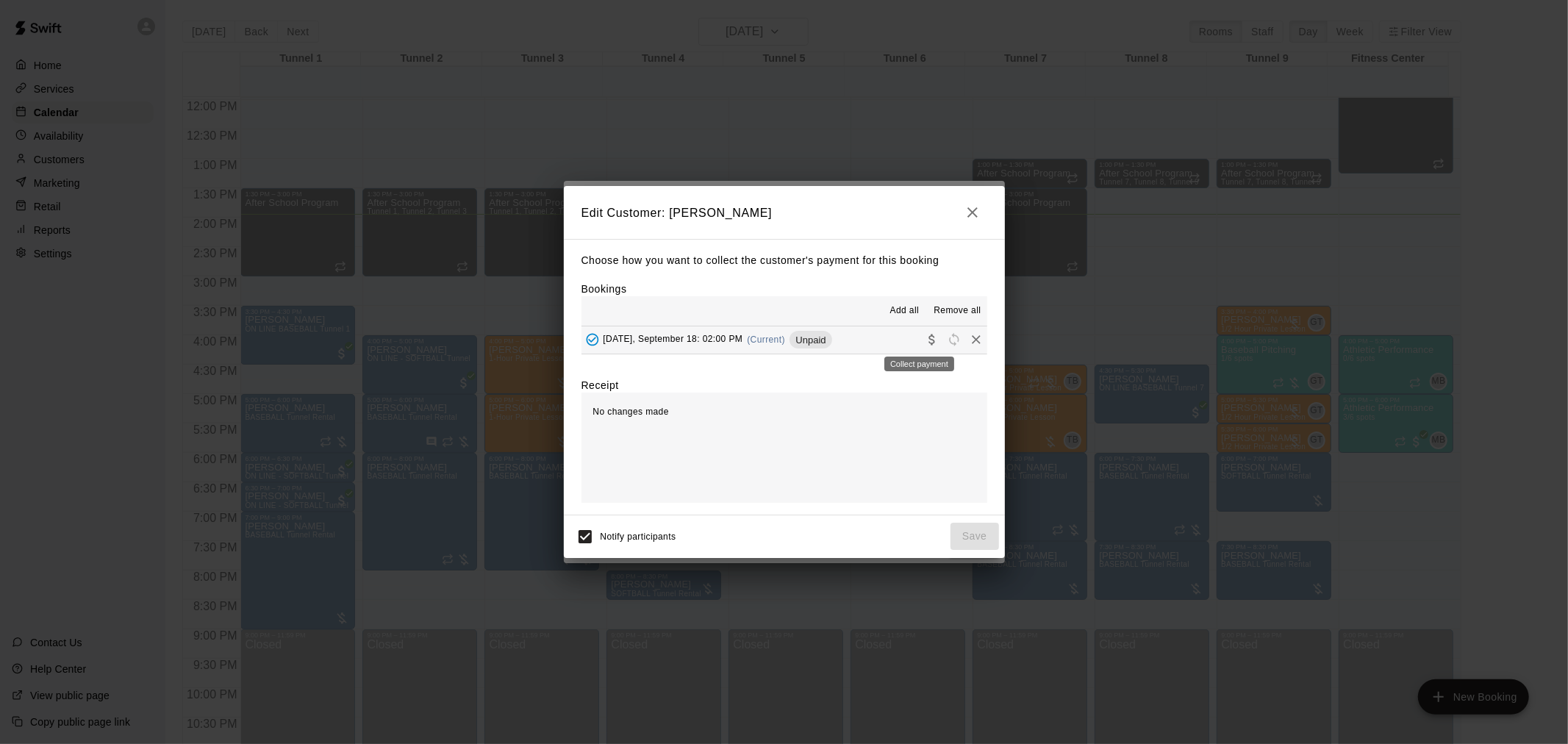
click at [928, 340] on icon "Collect payment" at bounding box center [931, 340] width 6 height 11
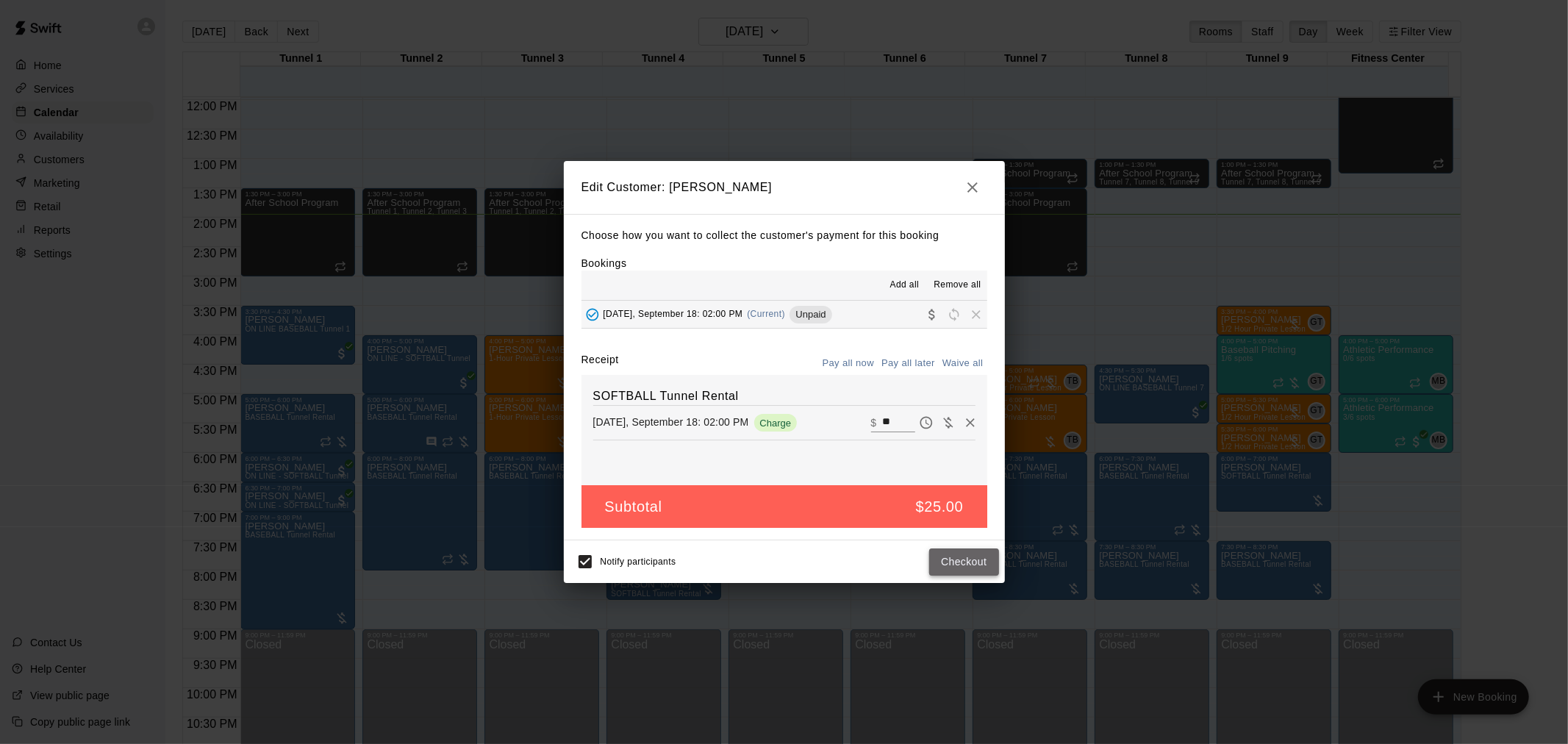
click at [966, 562] on button "Checkout" at bounding box center [963, 562] width 69 height 27
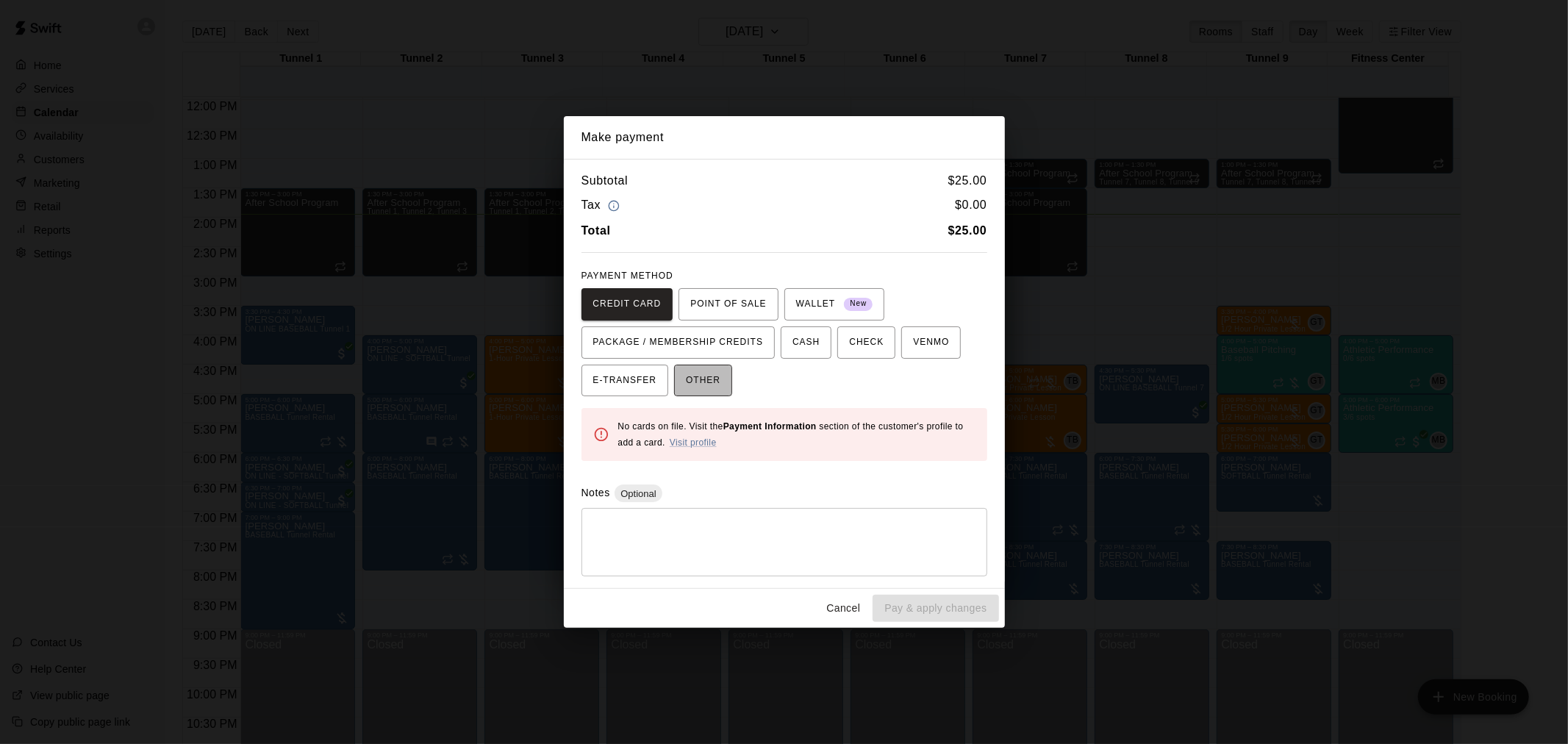
click at [693, 386] on span "OTHER" at bounding box center [703, 381] width 34 height 24
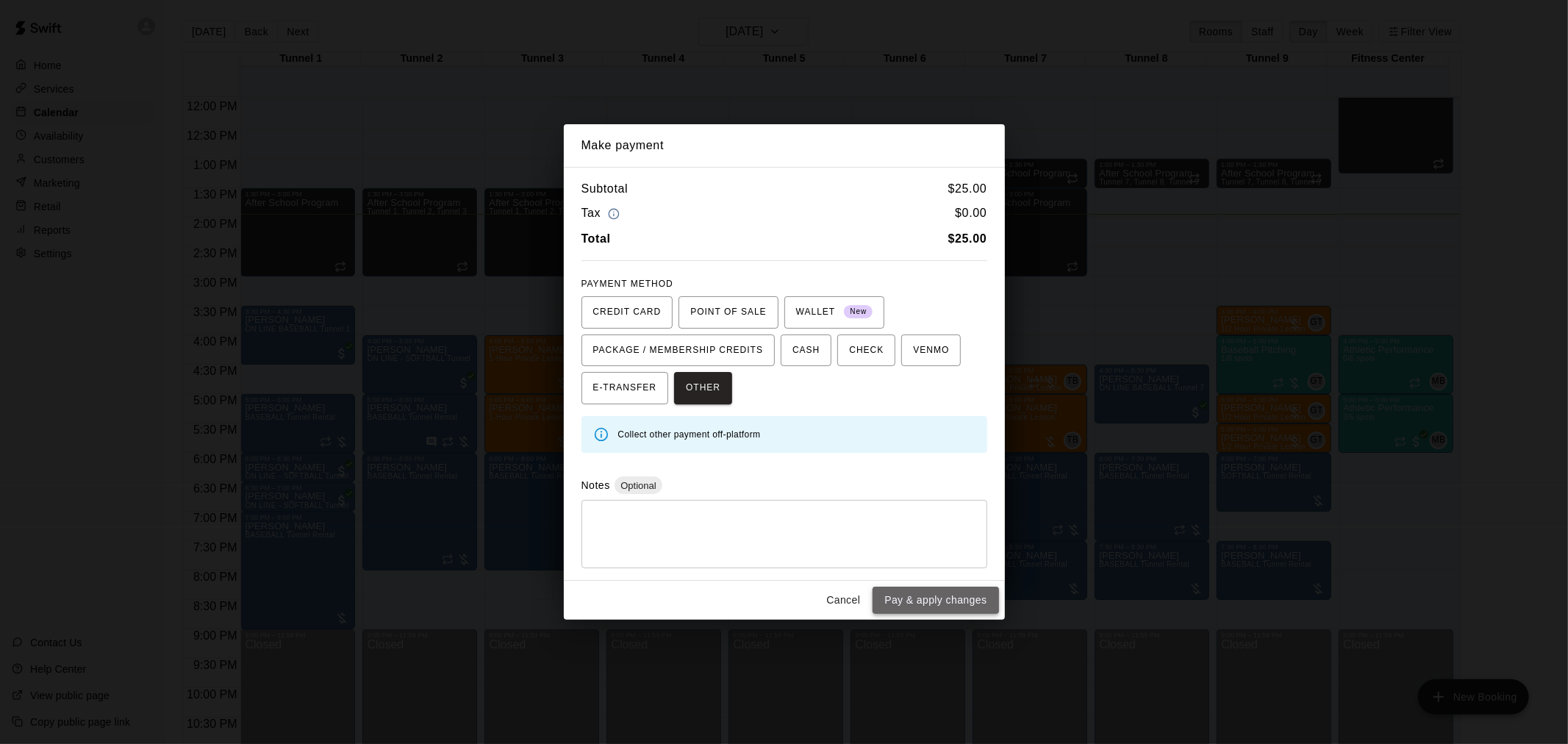
click at [957, 598] on button "Pay & apply changes" at bounding box center [935, 600] width 126 height 27
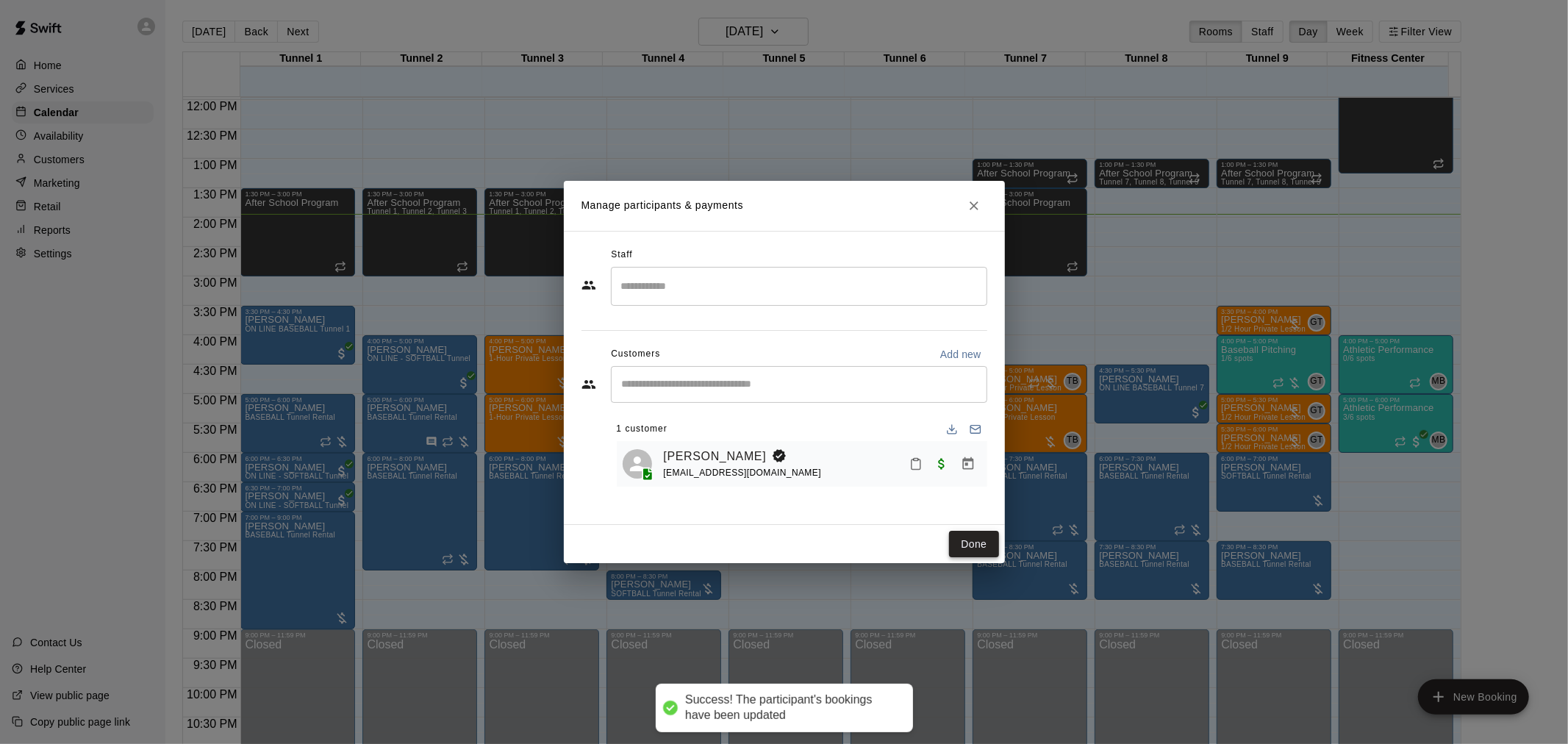
click at [958, 535] on button "Done" at bounding box center [974, 544] width 49 height 27
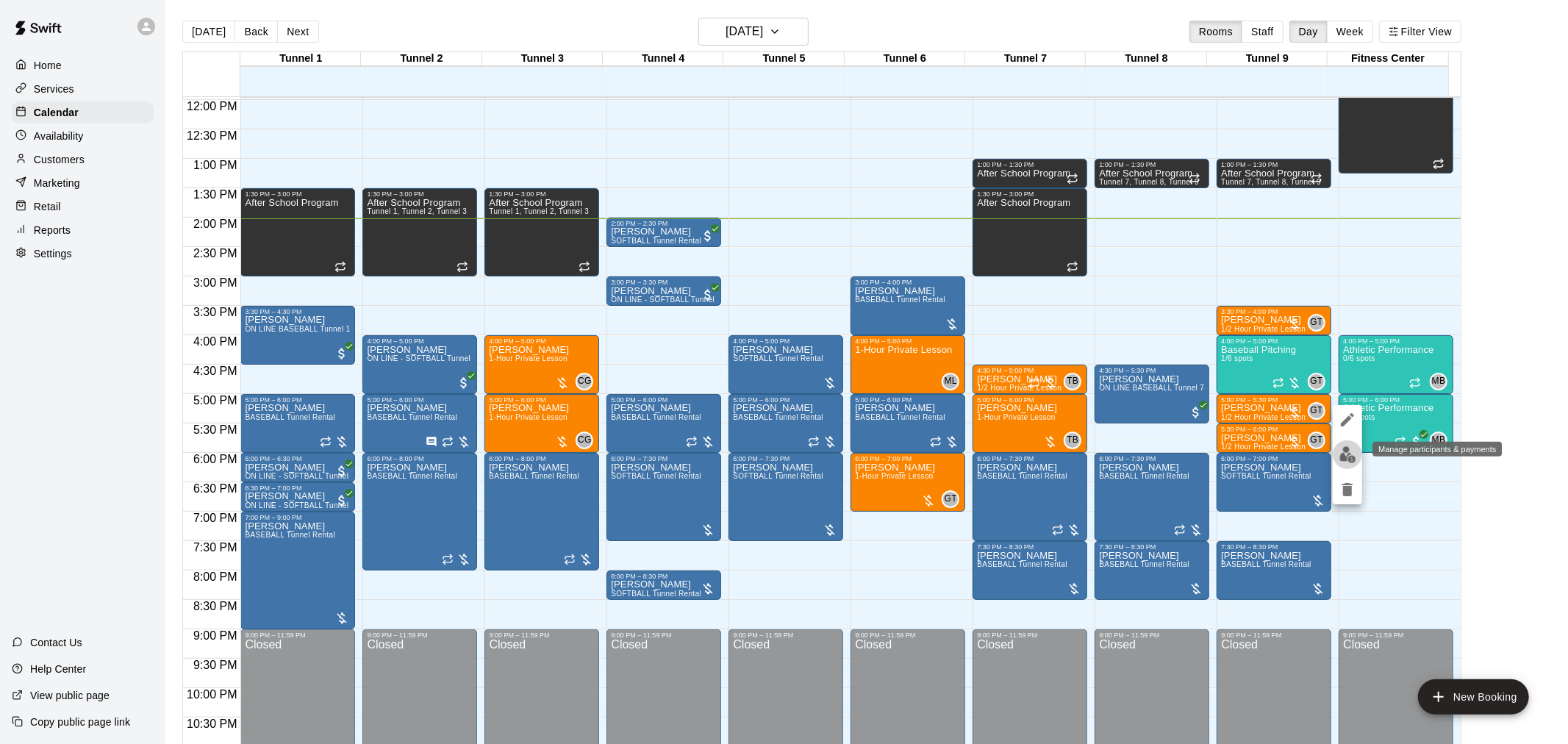
click at [1339, 454] on img "edit" at bounding box center [1347, 454] width 17 height 17
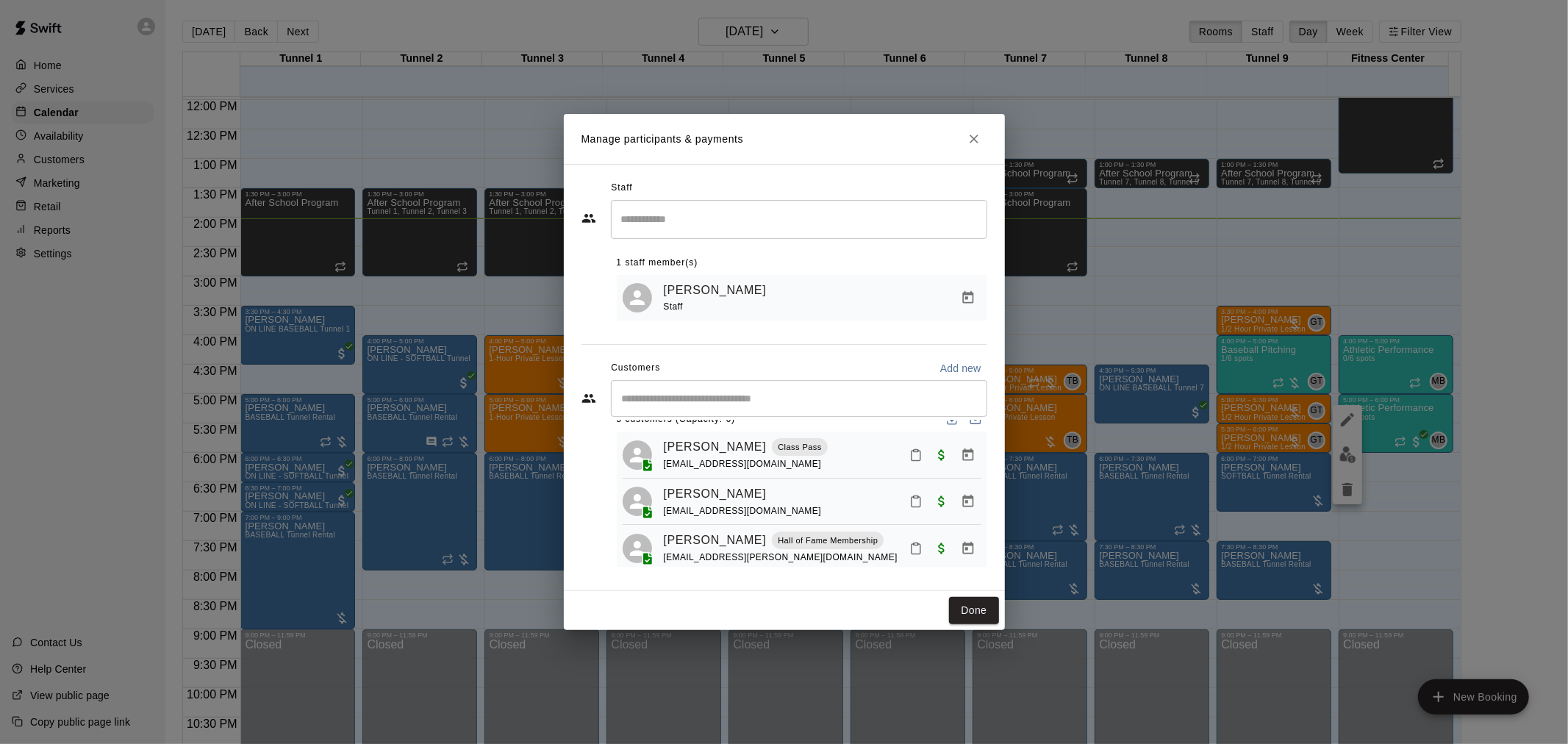
scroll to position [42, 0]
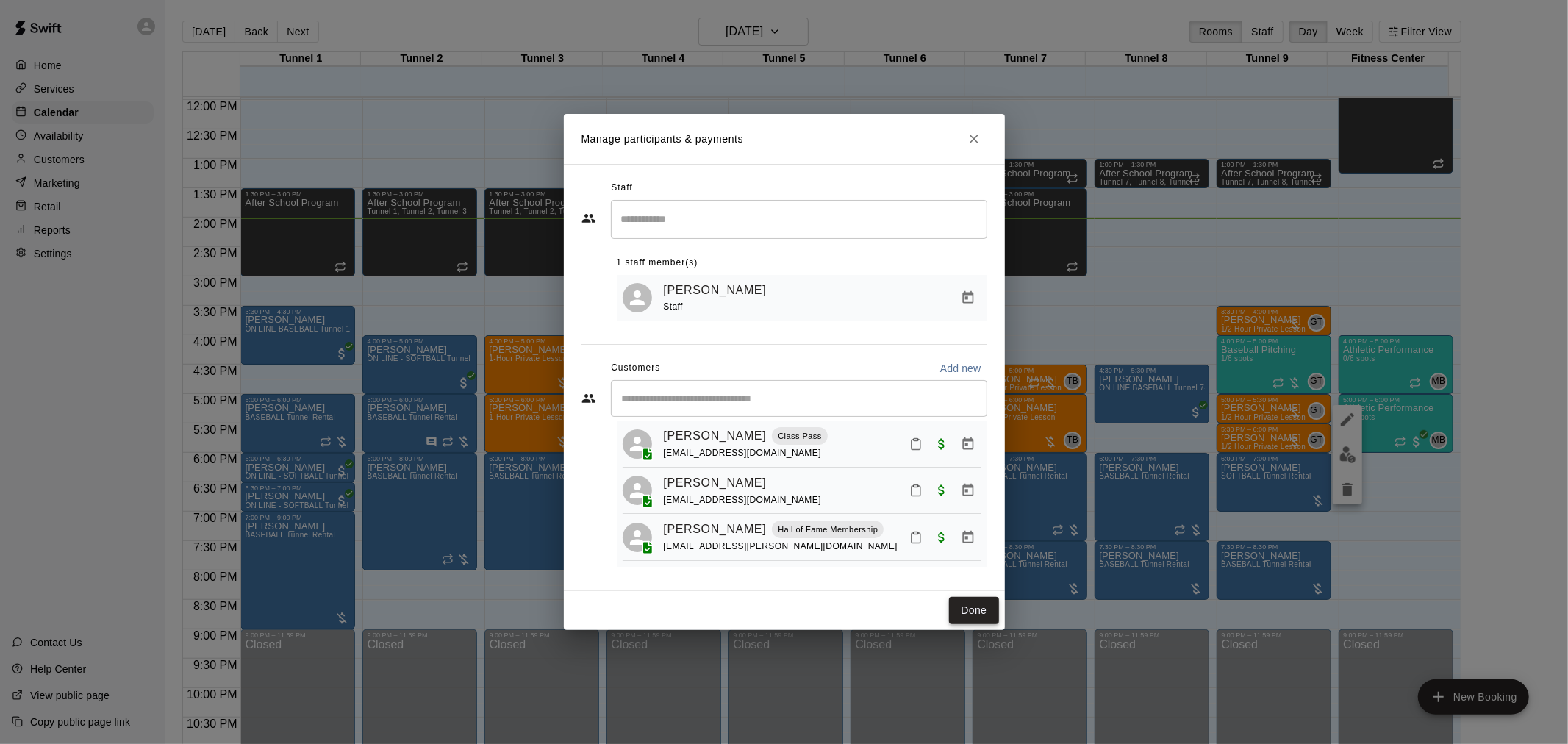
click at [964, 603] on button "Done" at bounding box center [974, 610] width 49 height 27
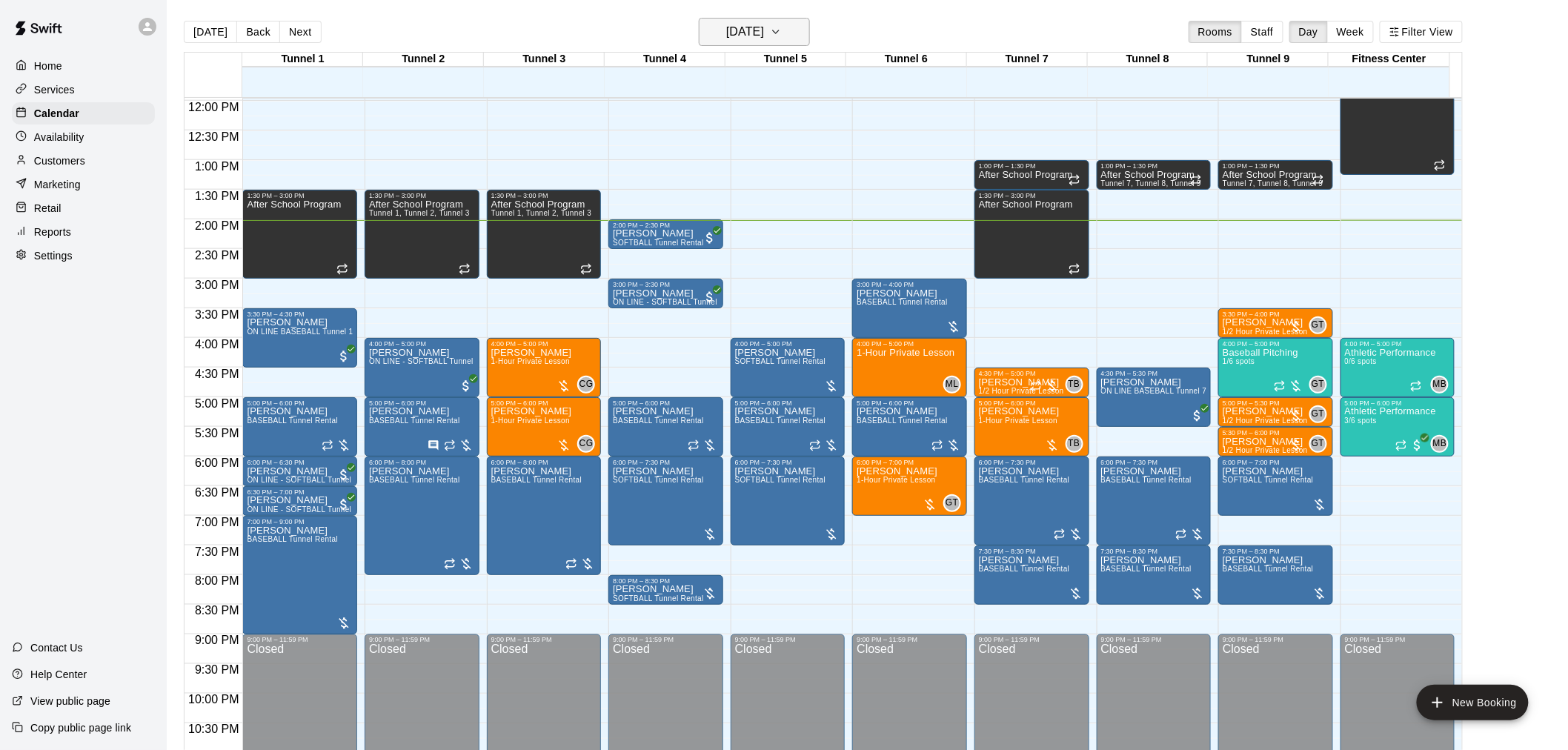
click at [764, 41] on h6 "[DATE]" at bounding box center [744, 32] width 38 height 21
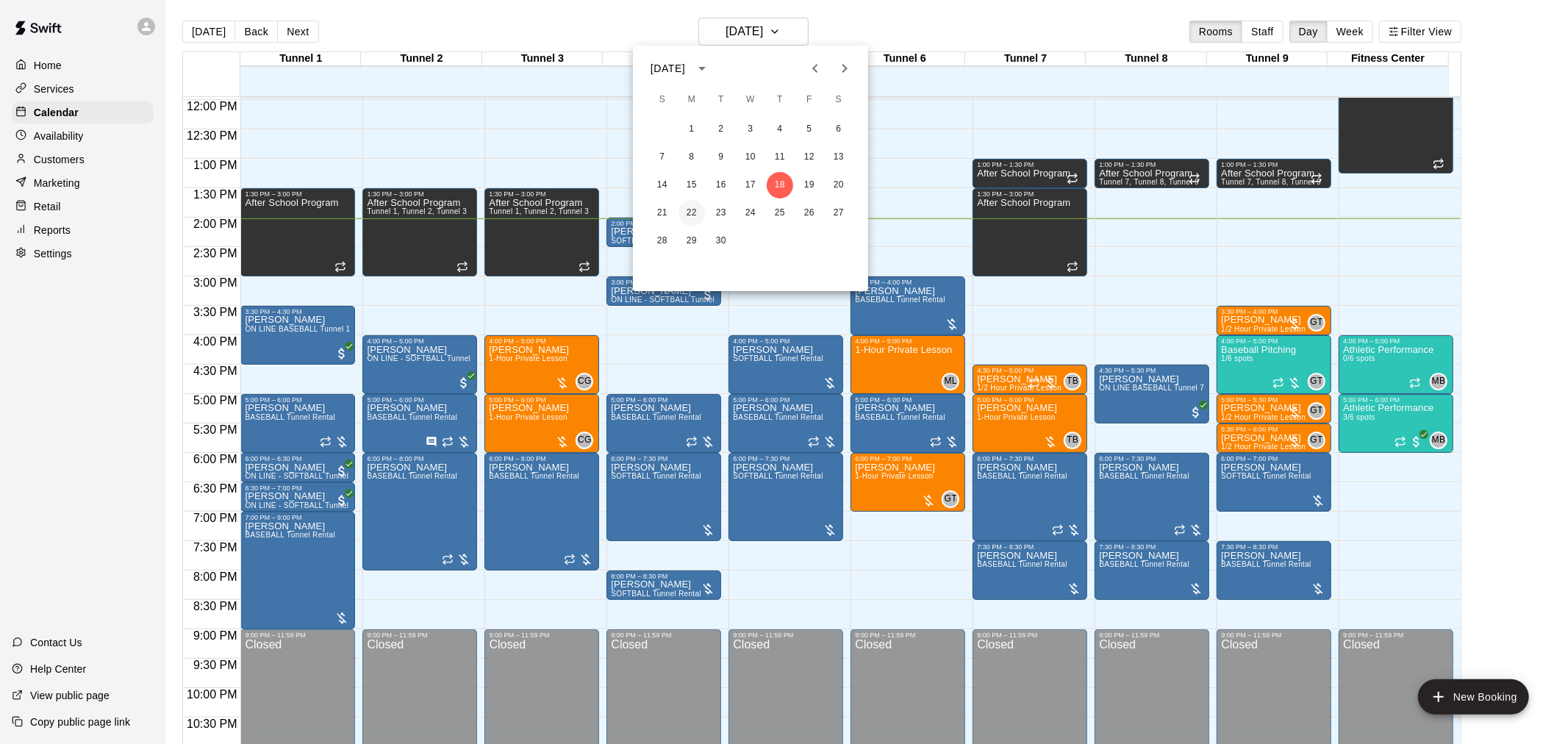
click at [685, 215] on button "22" at bounding box center [691, 213] width 26 height 26
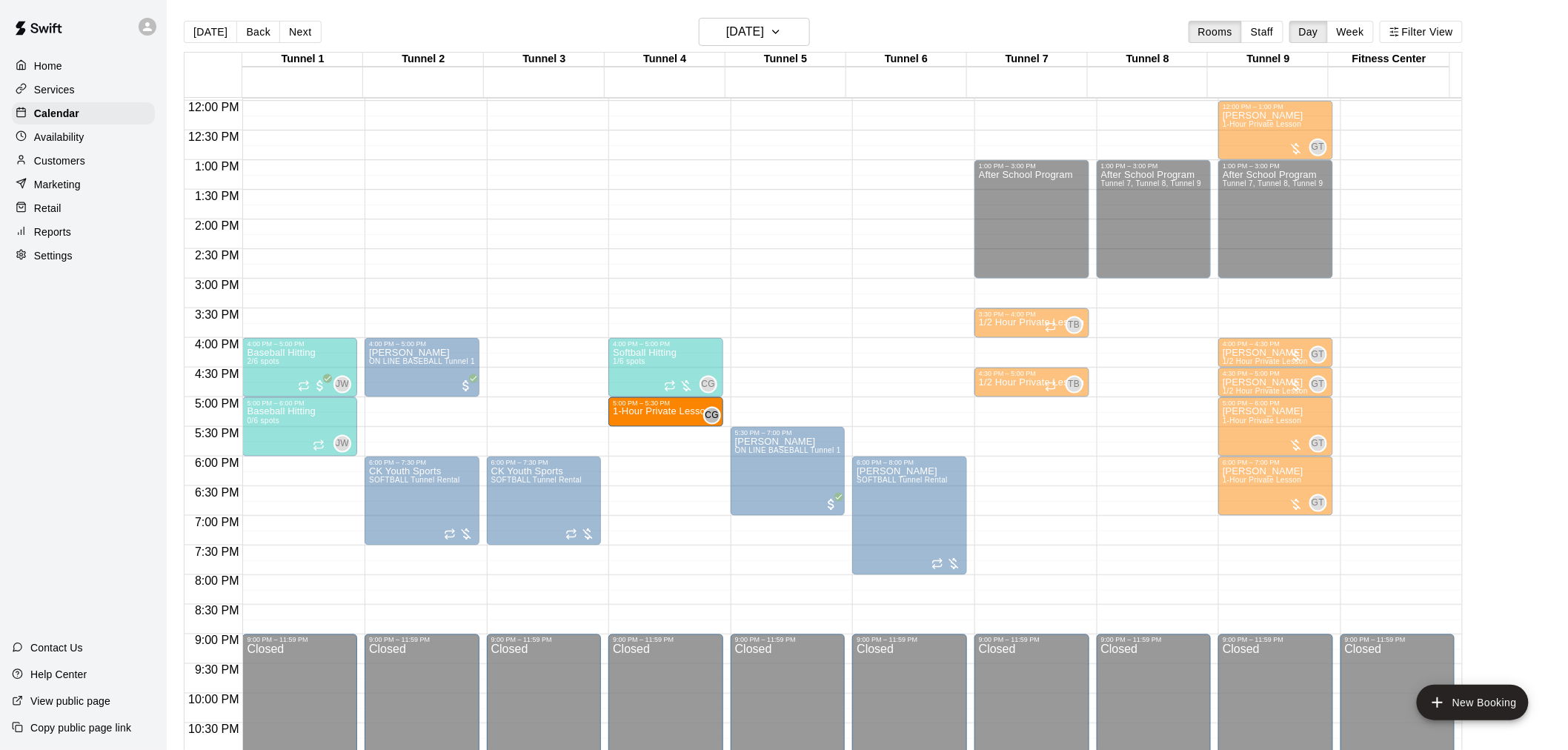
drag, startPoint x: 665, startPoint y: 452, endPoint x: 665, endPoint y: 436, distance: 16.0
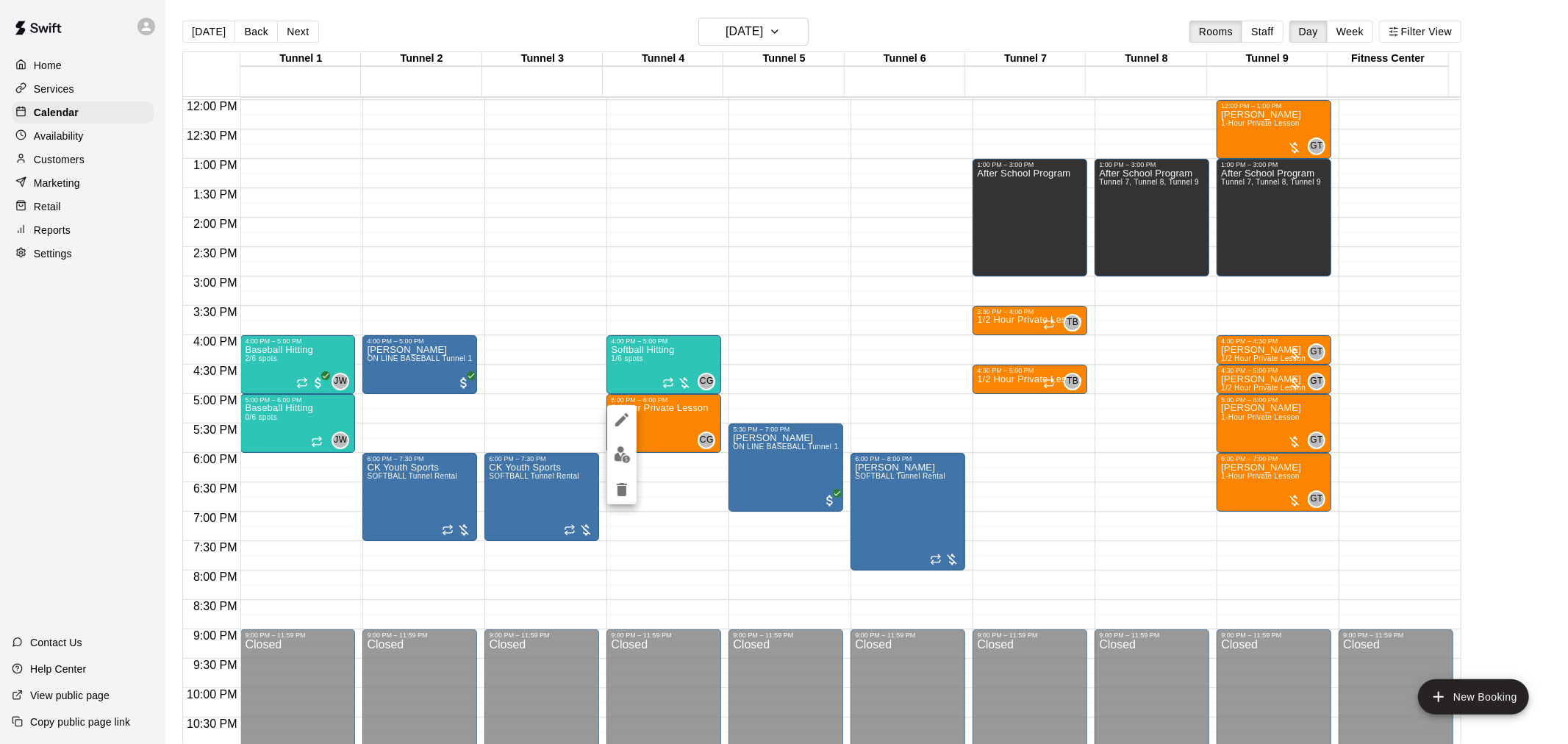
click at [625, 493] on icon "delete" at bounding box center [621, 490] width 10 height 14
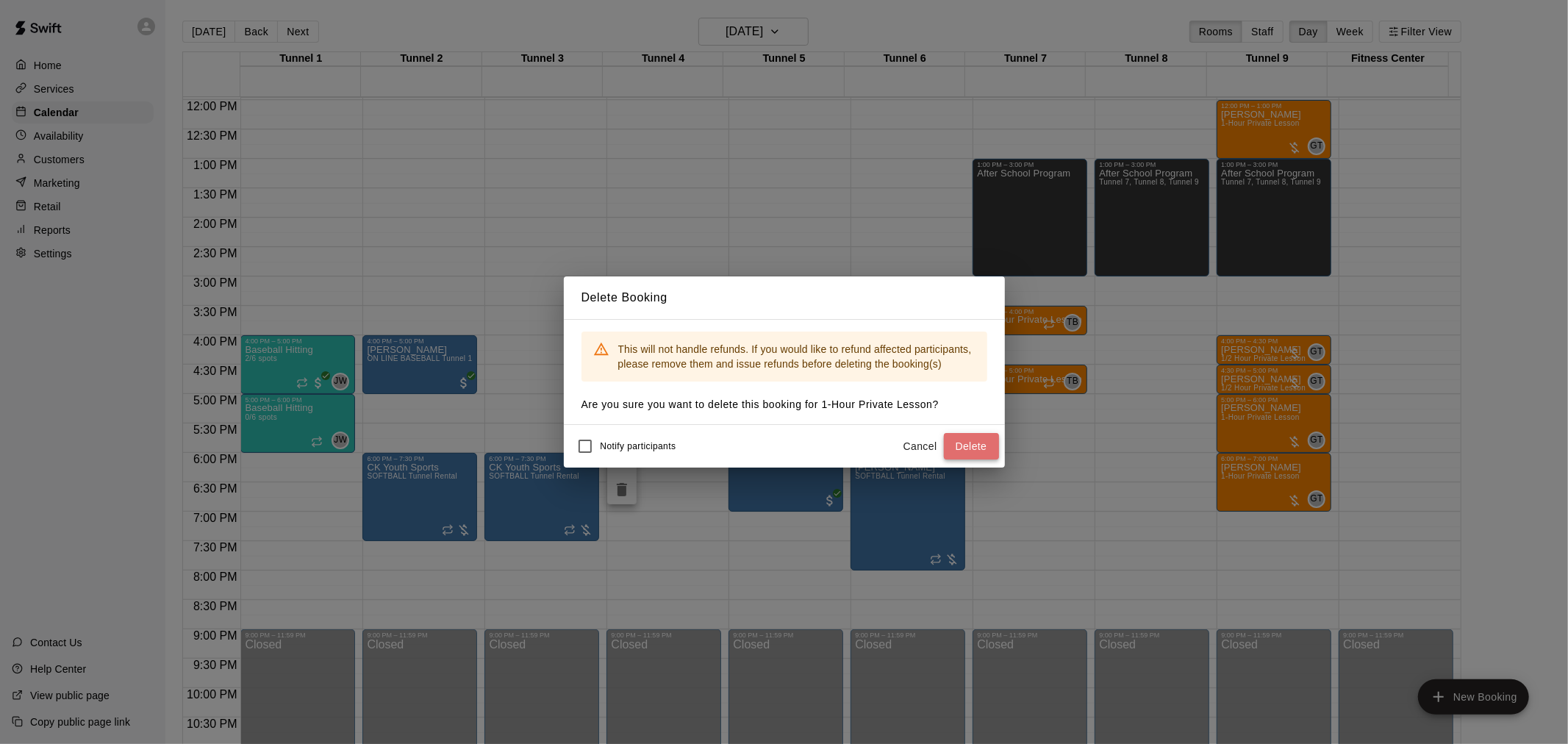
click at [950, 438] on button "Delete" at bounding box center [970, 447] width 55 height 27
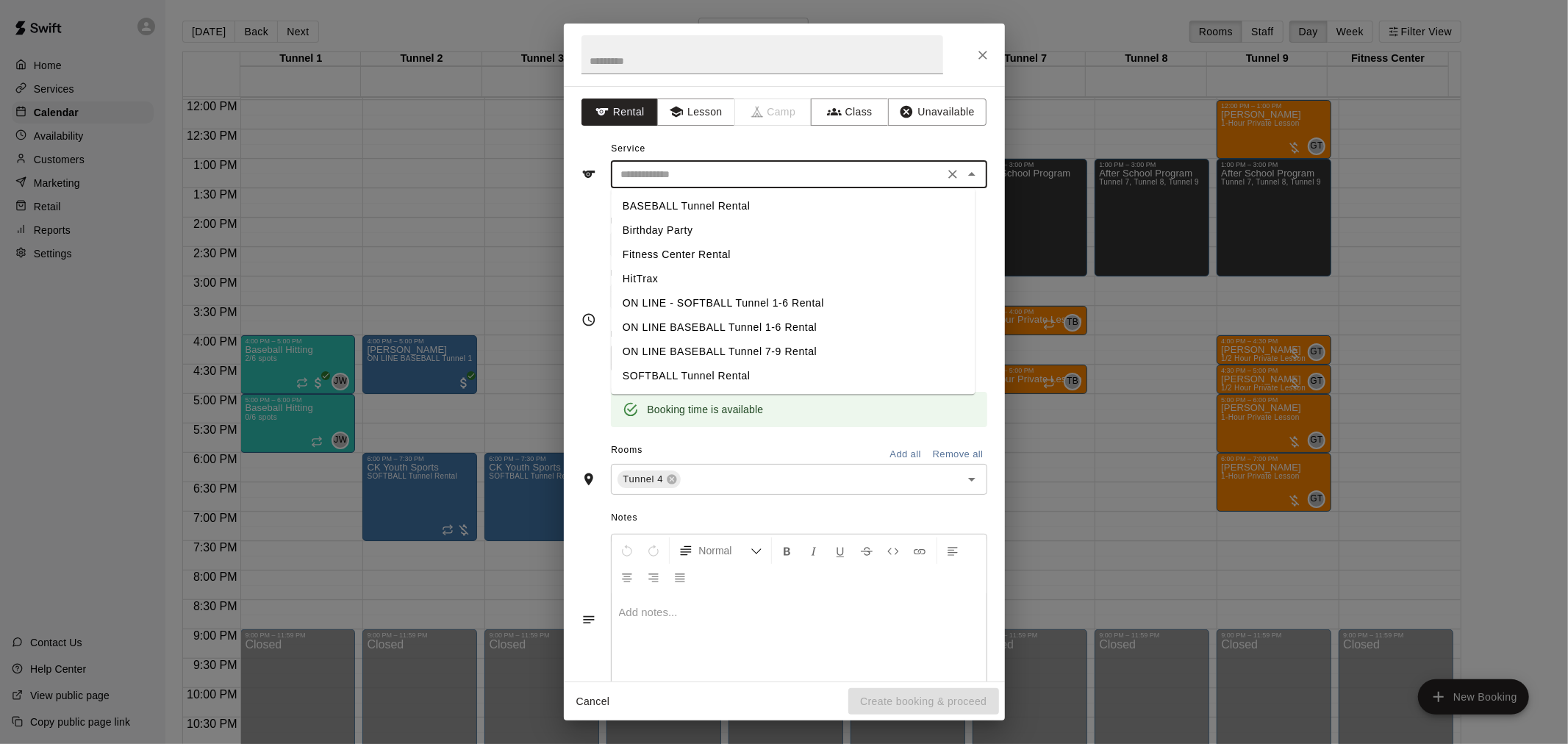
click at [672, 172] on input "text" at bounding box center [777, 174] width 324 height 18
click at [693, 108] on button "Lesson" at bounding box center [695, 112] width 77 height 27
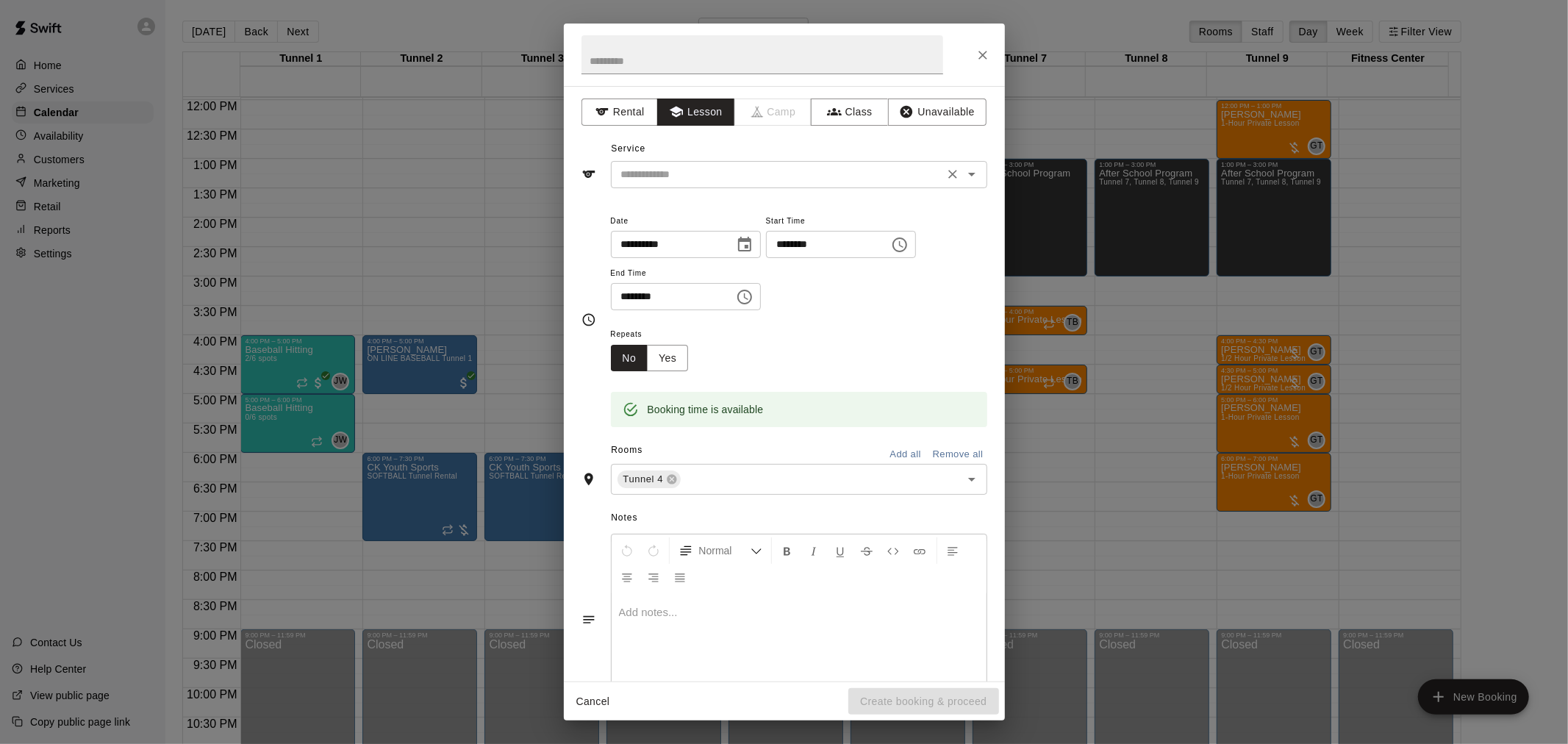
click at [695, 166] on input "text" at bounding box center [777, 174] width 324 height 18
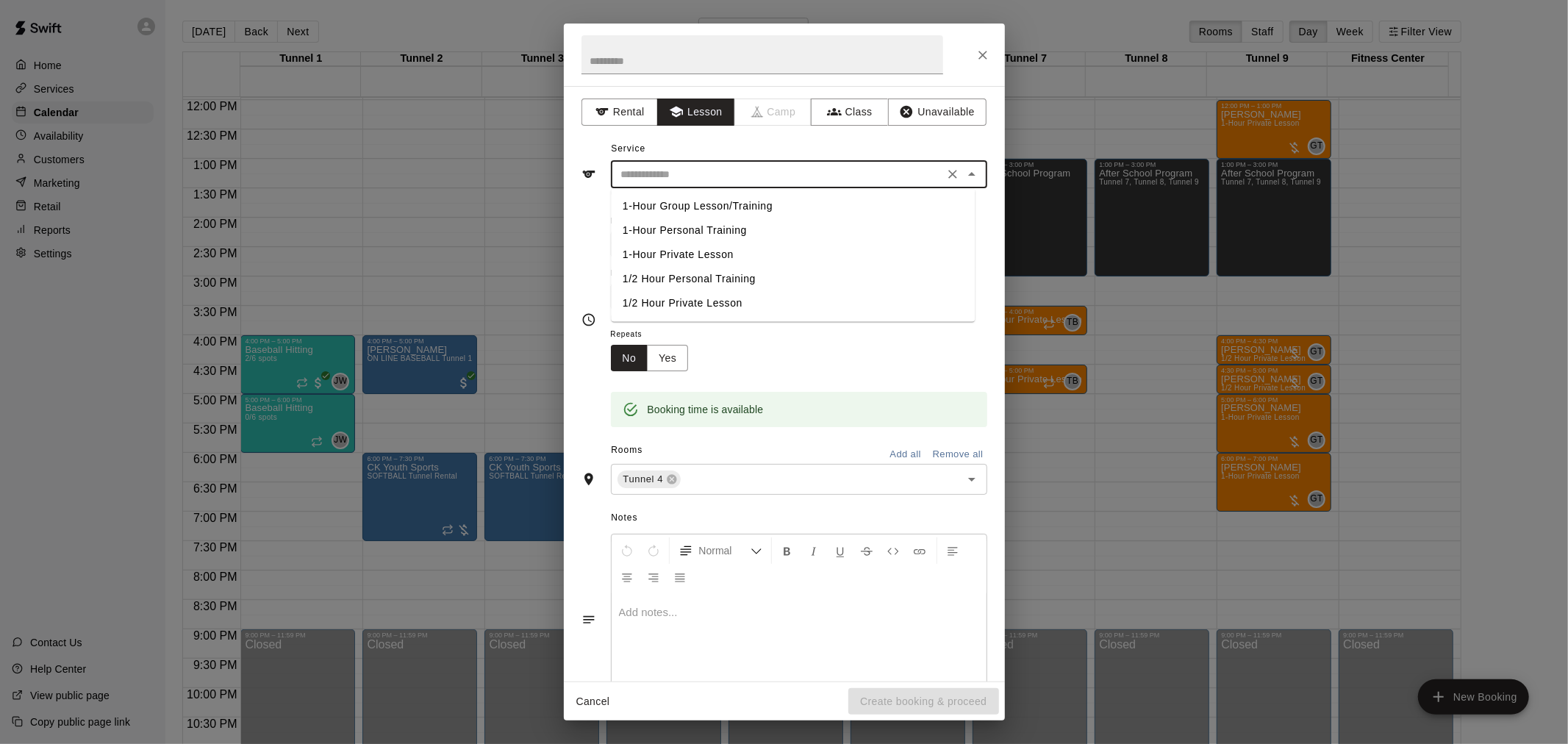
click at [702, 296] on li "1/2 Hour Private Lesson" at bounding box center [793, 303] width 364 height 25
type input "**********"
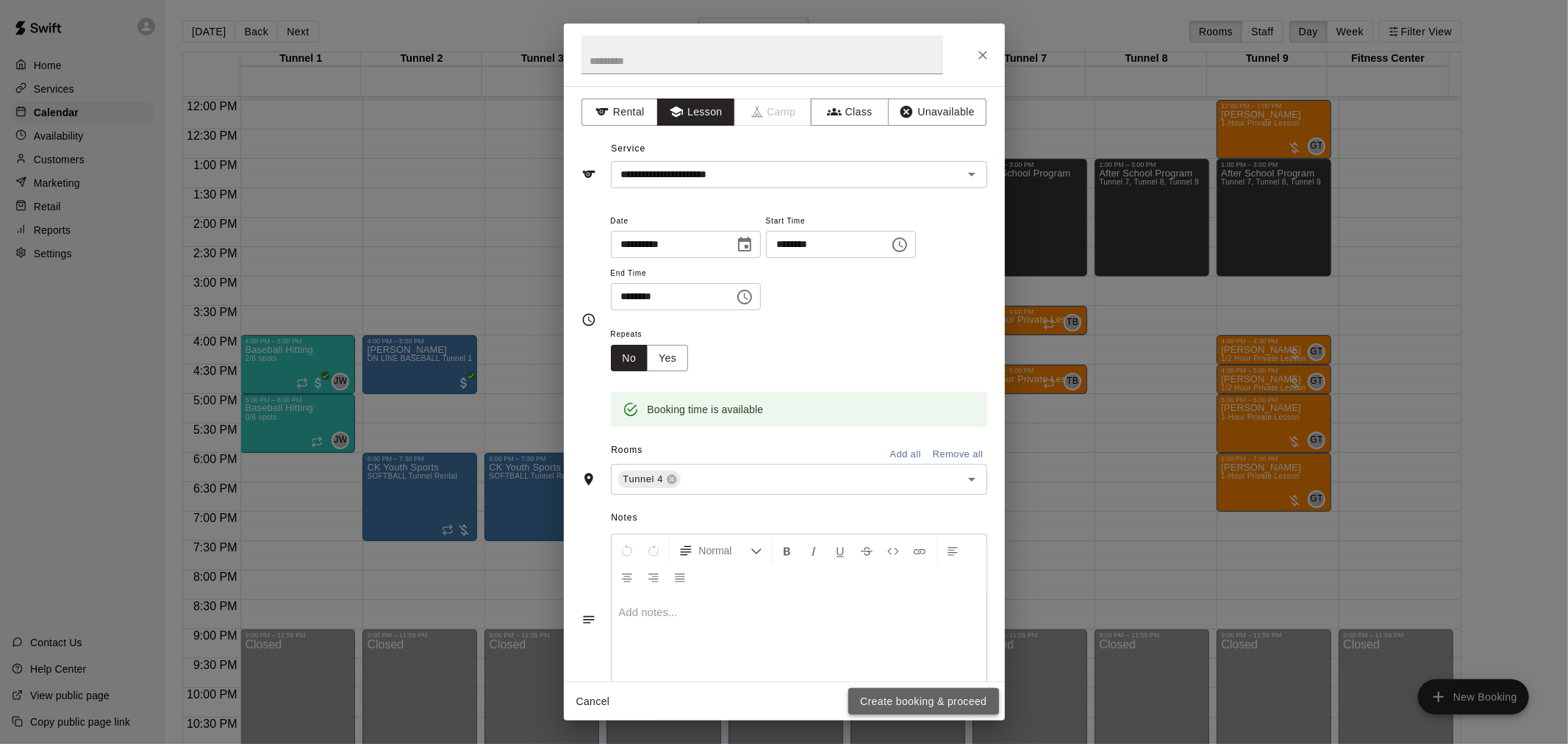
click at [934, 706] on button "Create booking & proceed" at bounding box center [923, 702] width 150 height 27
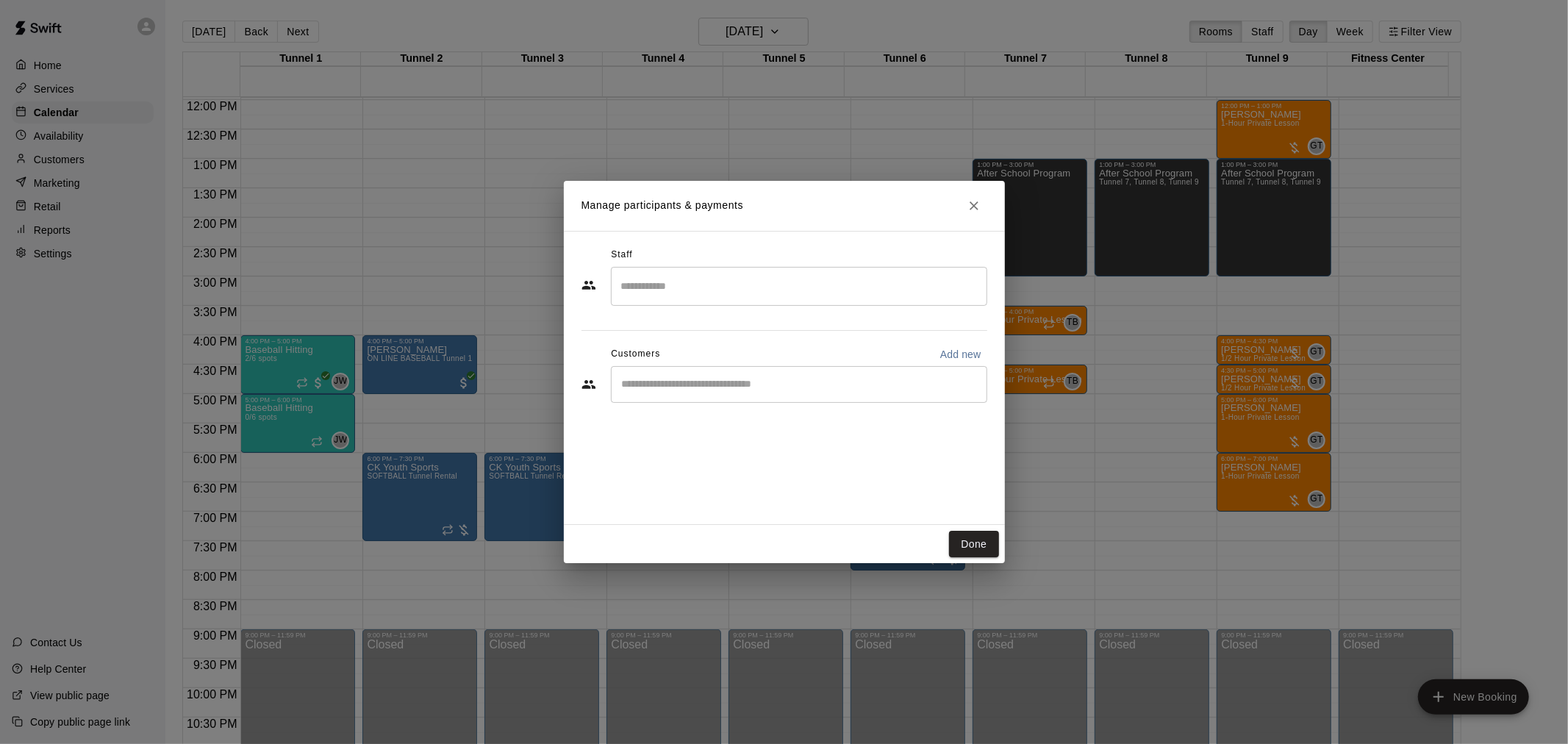
click at [765, 301] on div "​" at bounding box center [799, 286] width 377 height 39
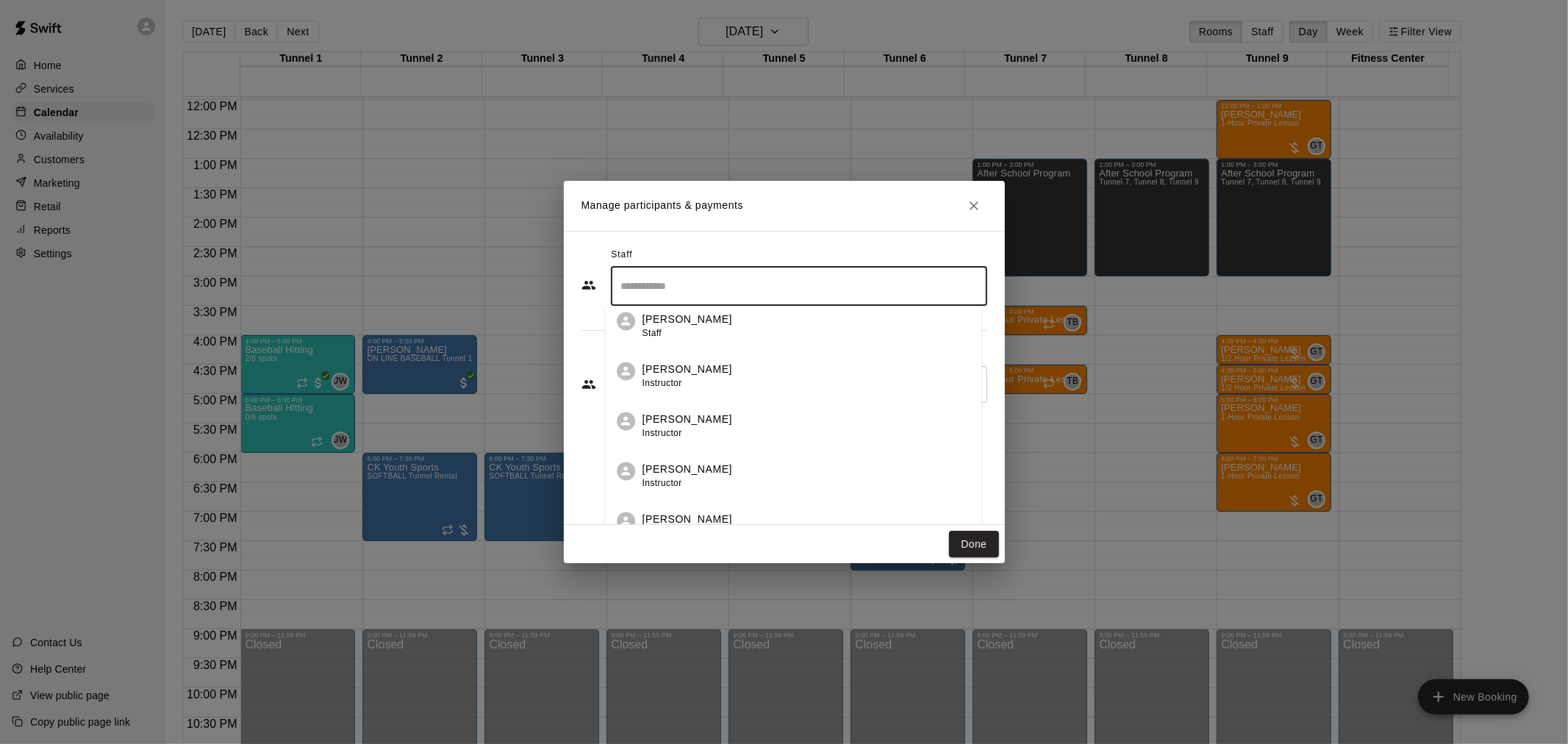
scroll to position [245, 0]
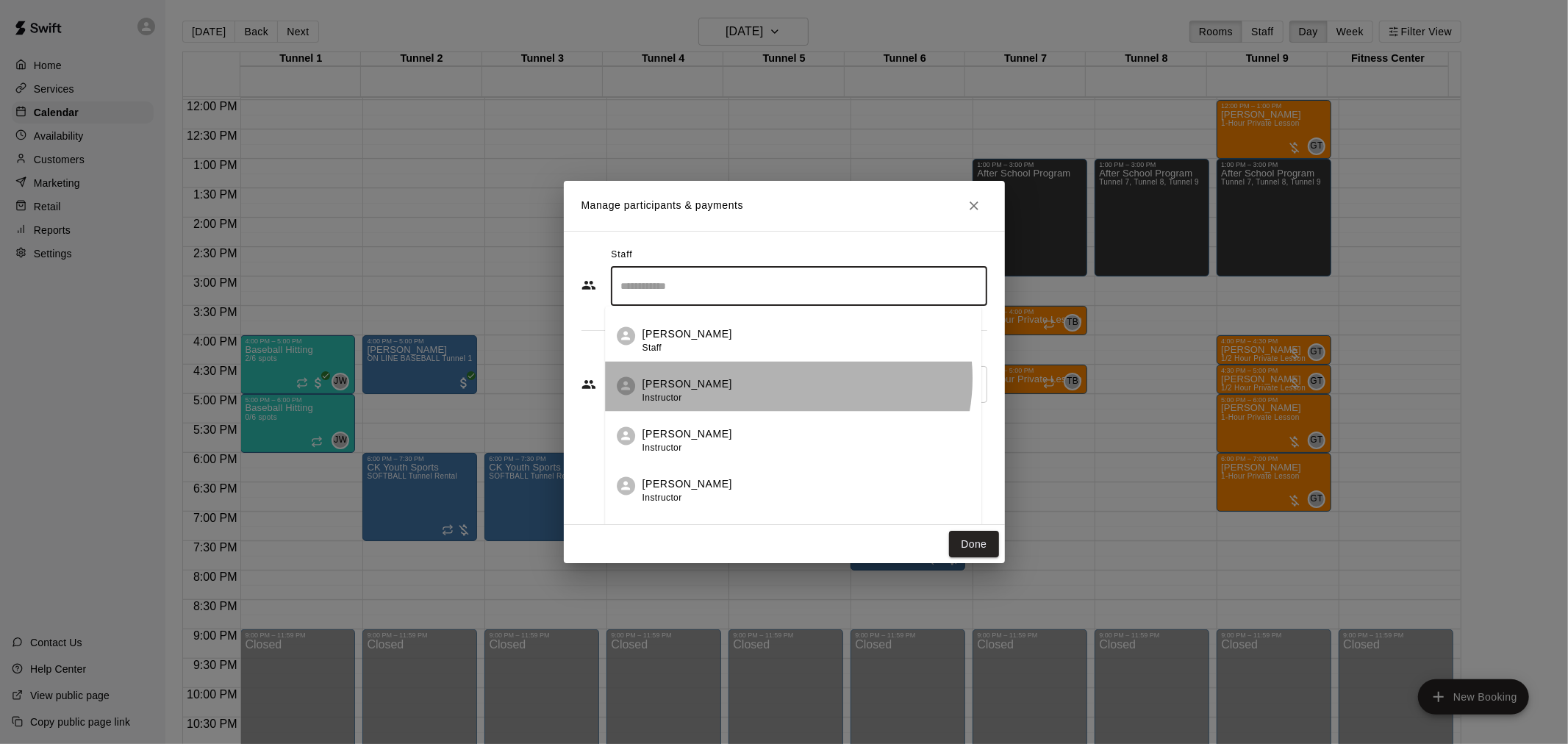
click at [787, 378] on div "[PERSON_NAME] Instructor" at bounding box center [806, 391] width 327 height 29
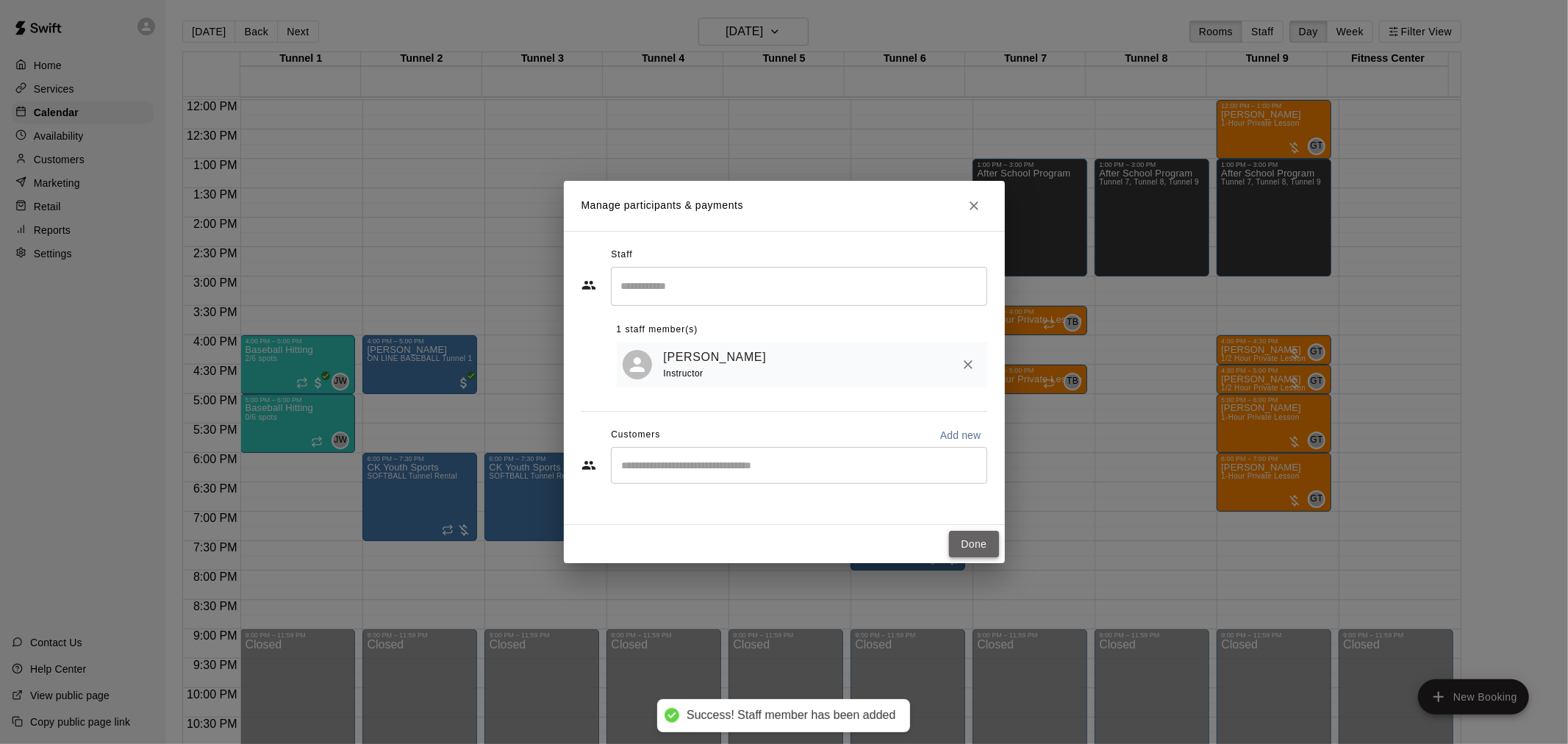
click at [972, 539] on button "Done" at bounding box center [974, 544] width 49 height 27
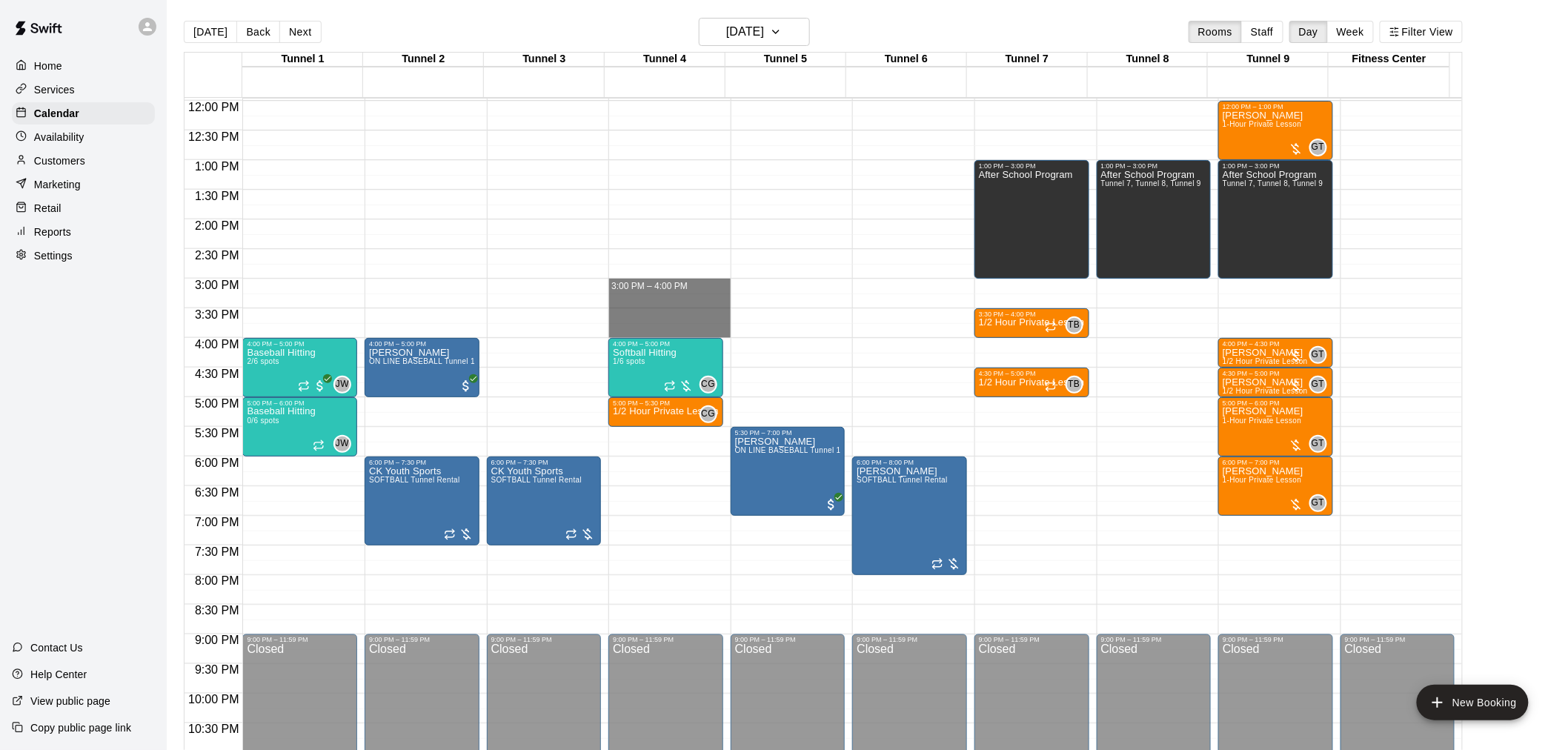
drag, startPoint x: 663, startPoint y: 281, endPoint x: 663, endPoint y: 330, distance: 49.0
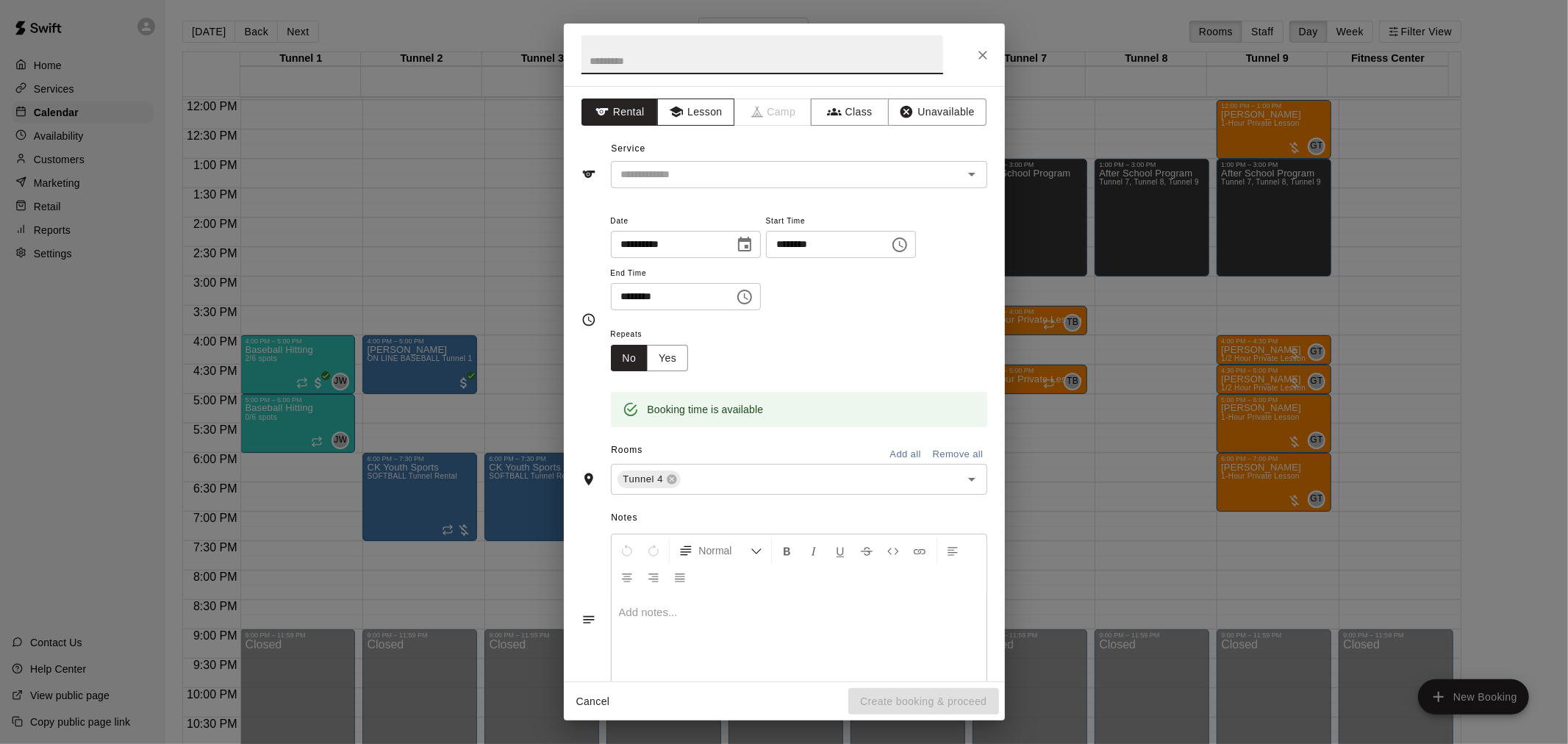
click at [687, 112] on button "Lesson" at bounding box center [695, 112] width 77 height 27
click at [685, 181] on input "text" at bounding box center [777, 174] width 324 height 18
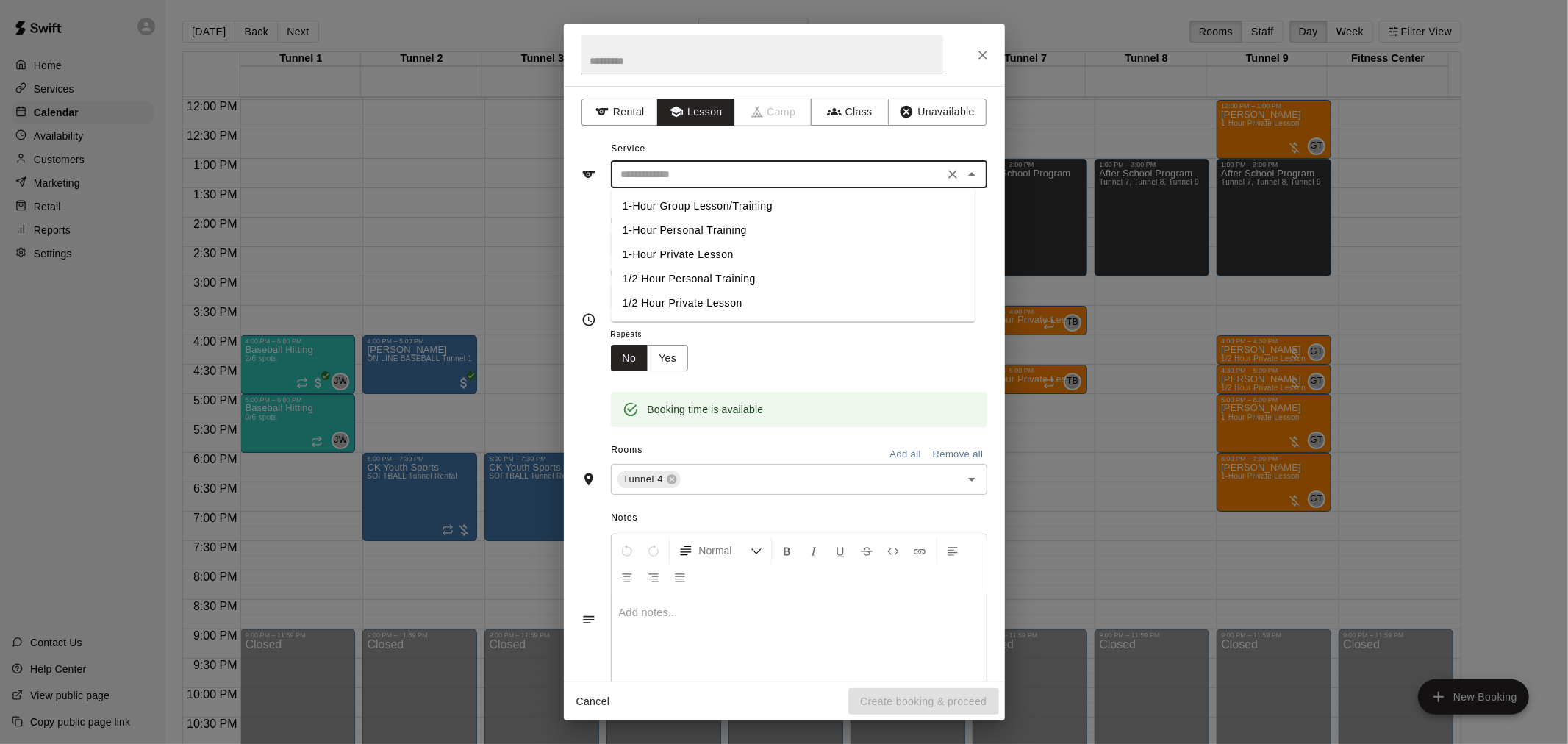
click at [687, 224] on li "1-Hour Personal Training" at bounding box center [793, 231] width 364 height 25
click at [779, 174] on input "**********" at bounding box center [777, 174] width 324 height 18
click at [703, 247] on li "1-Hour Private Lesson" at bounding box center [793, 254] width 364 height 25
type input "**********"
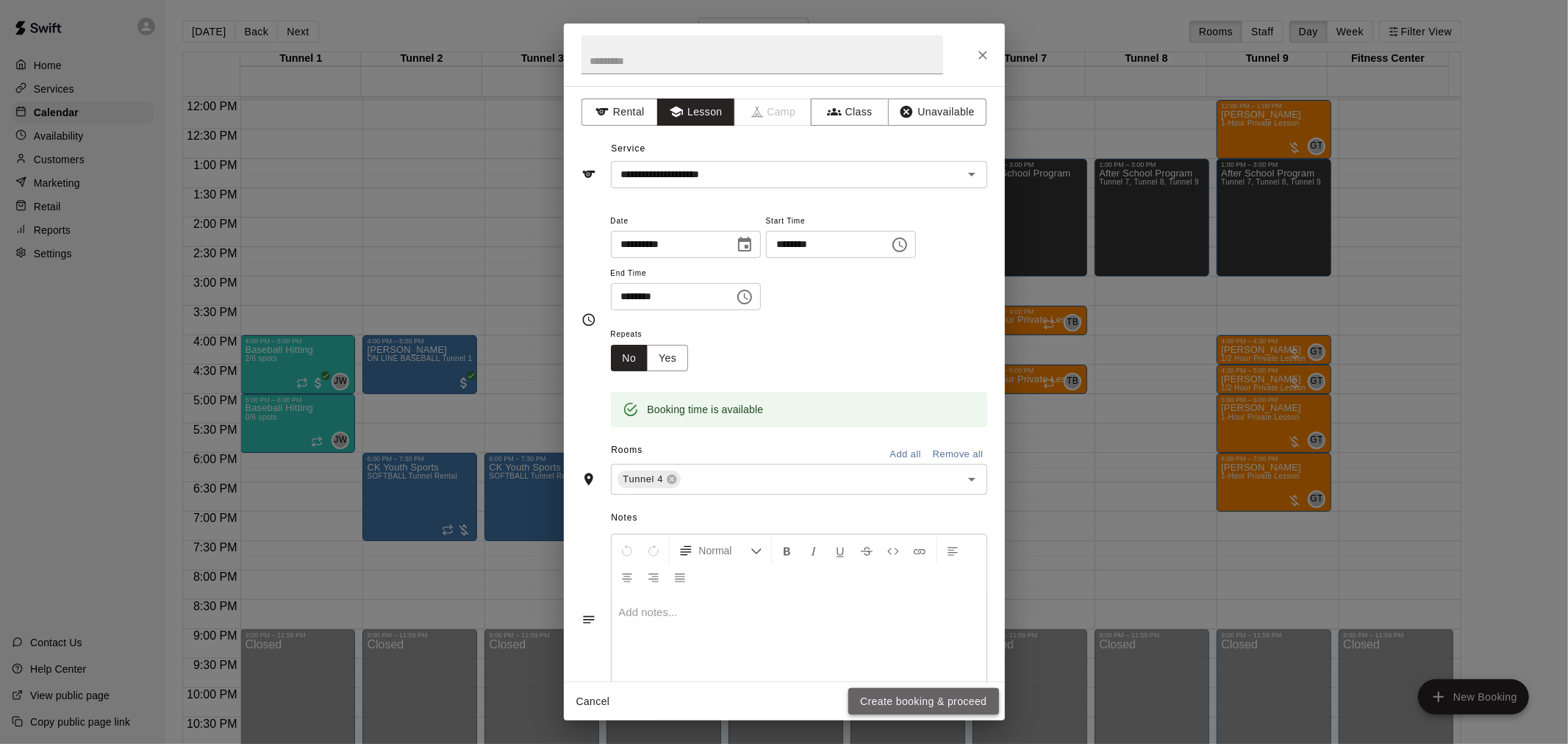
click at [931, 707] on button "Create booking & proceed" at bounding box center [923, 702] width 150 height 27
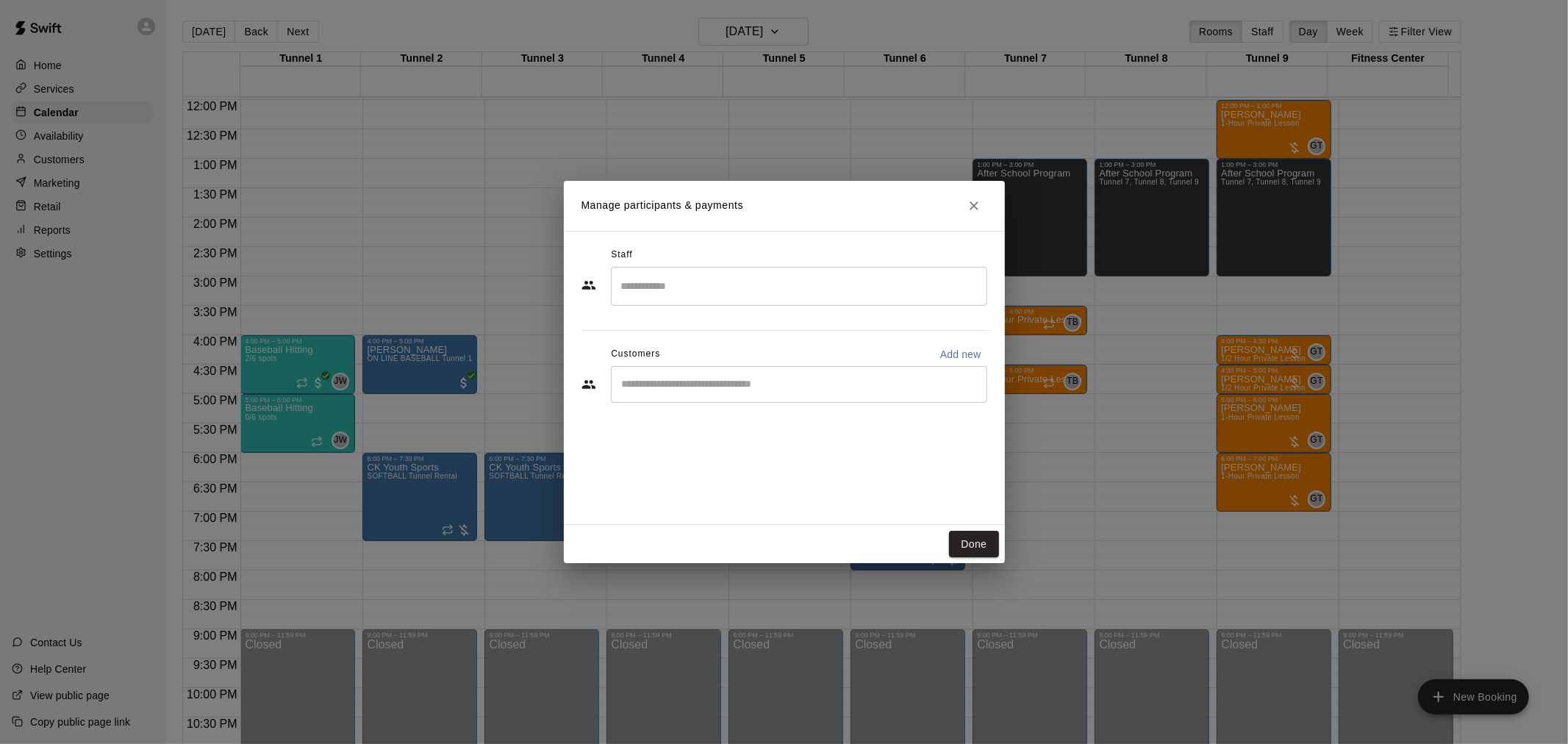
click at [751, 293] on input "Search staff" at bounding box center [799, 286] width 363 height 25
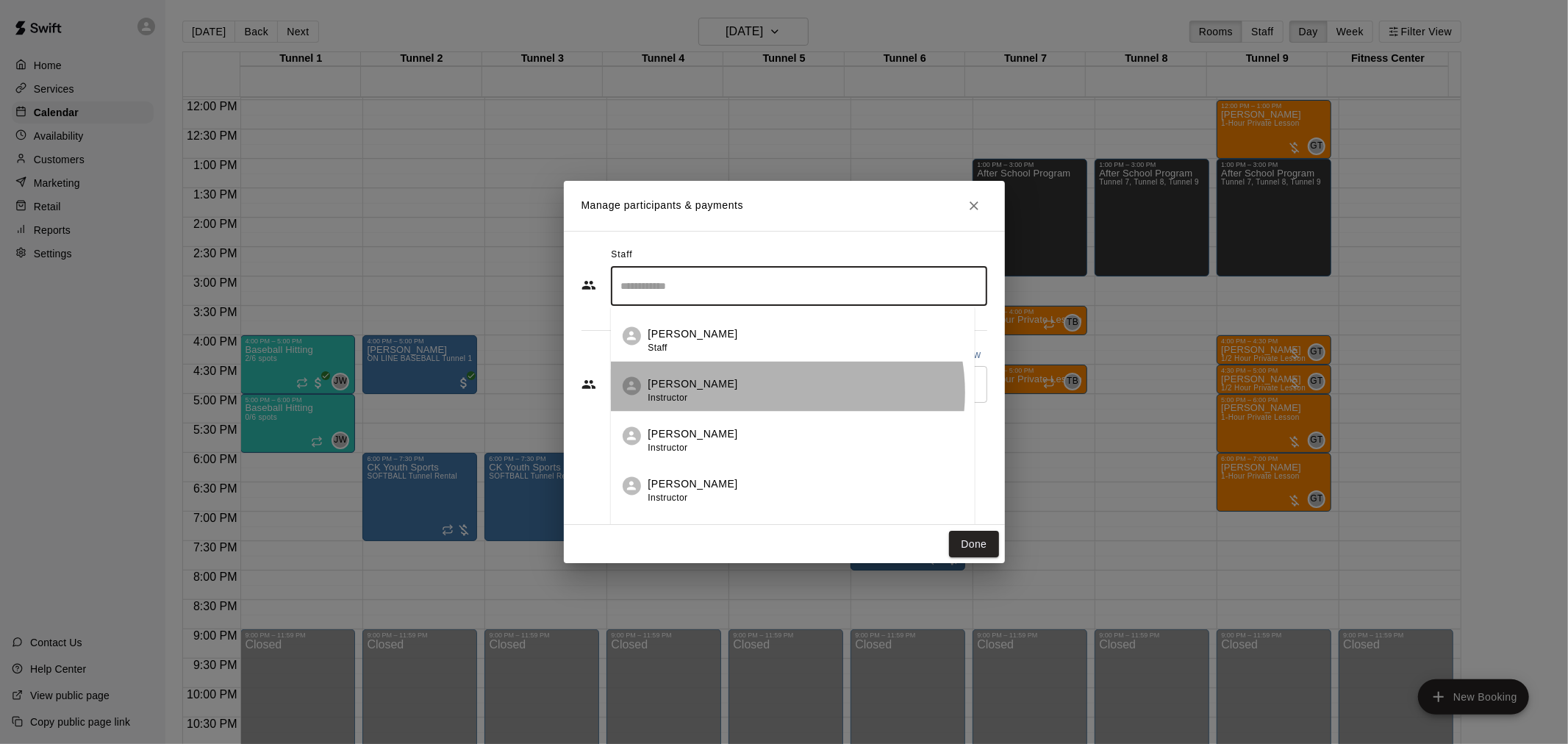
click at [769, 393] on div "[PERSON_NAME] Instructor" at bounding box center [806, 391] width 315 height 29
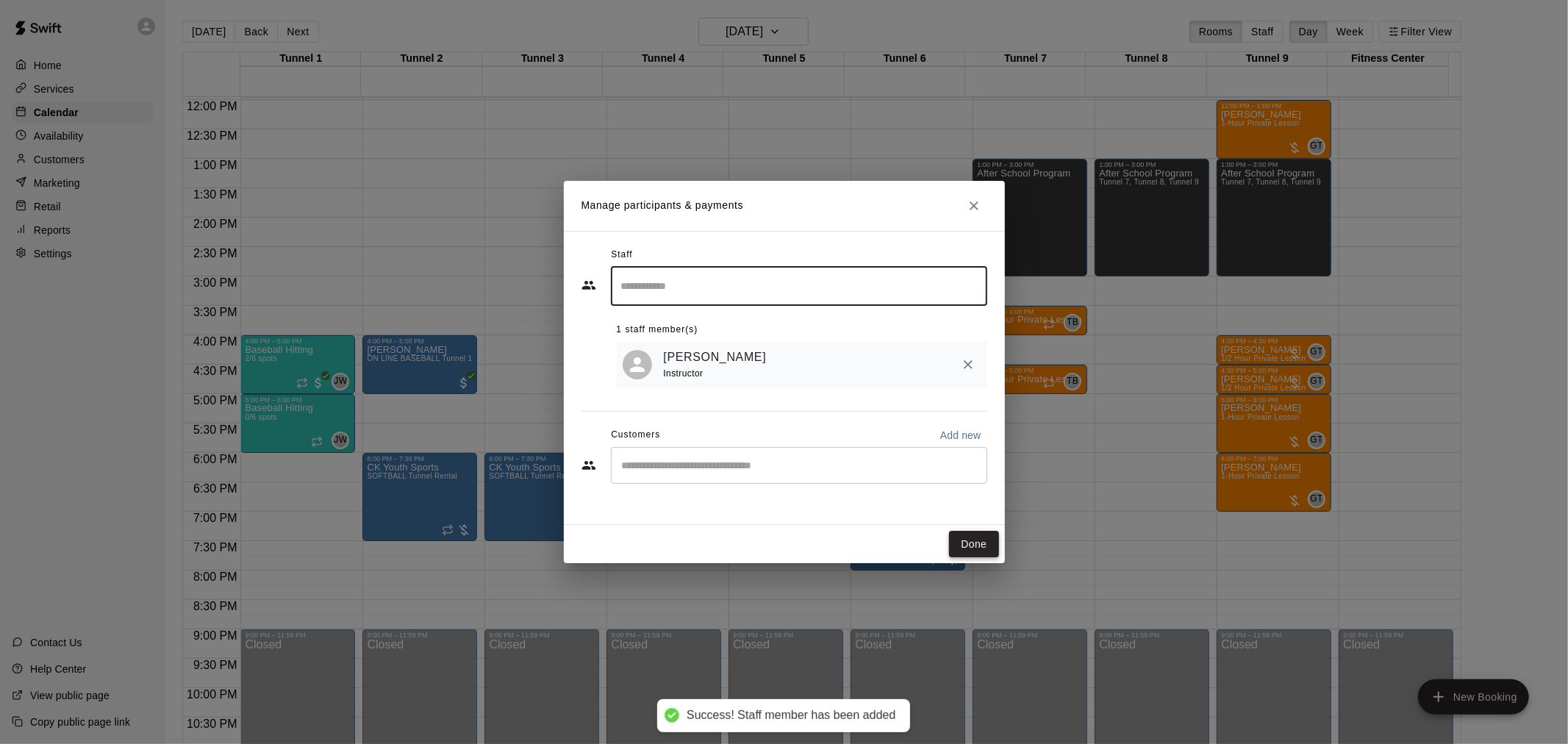
click at [980, 544] on button "Done" at bounding box center [974, 544] width 49 height 27
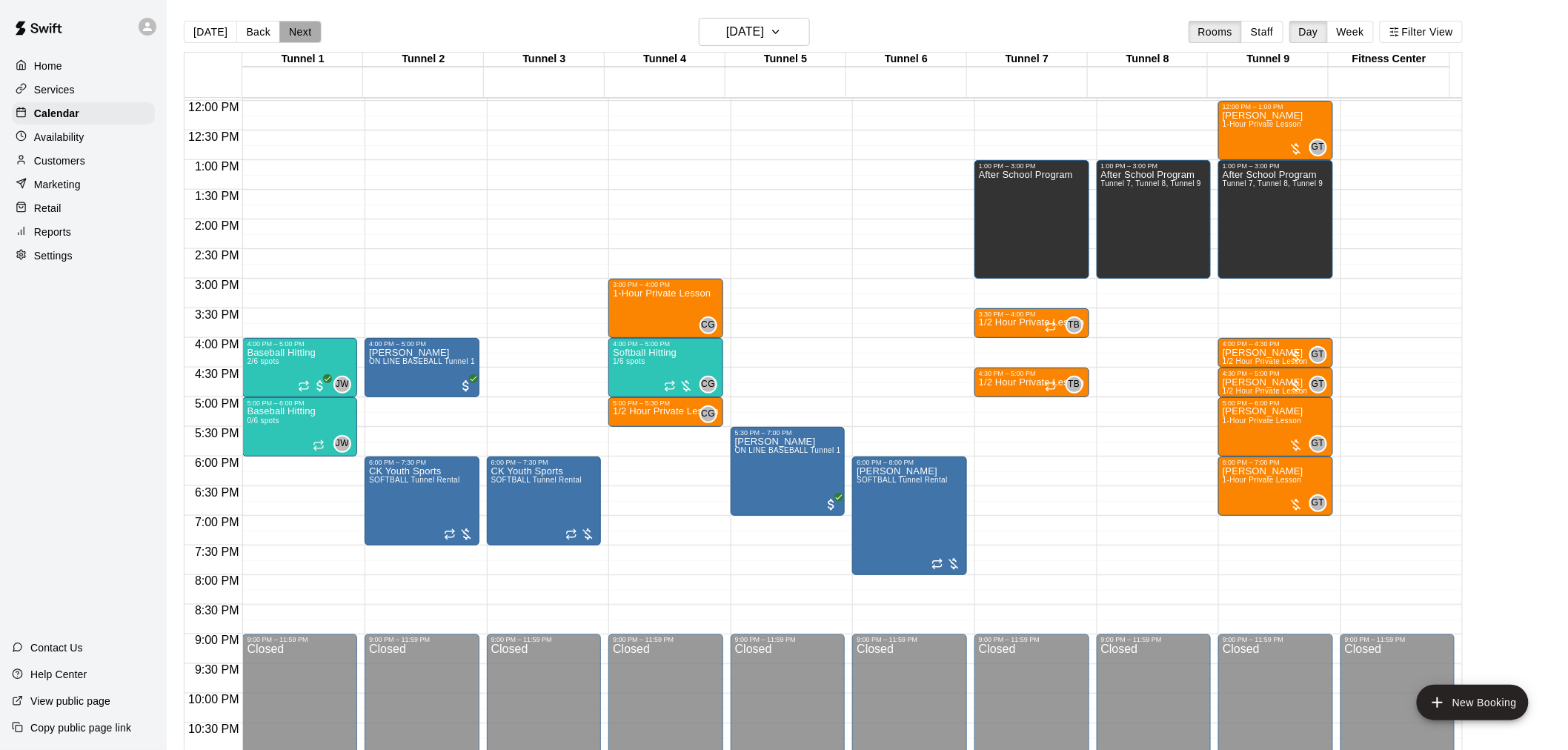
click at [295, 27] on button "Next" at bounding box center [300, 32] width 42 height 22
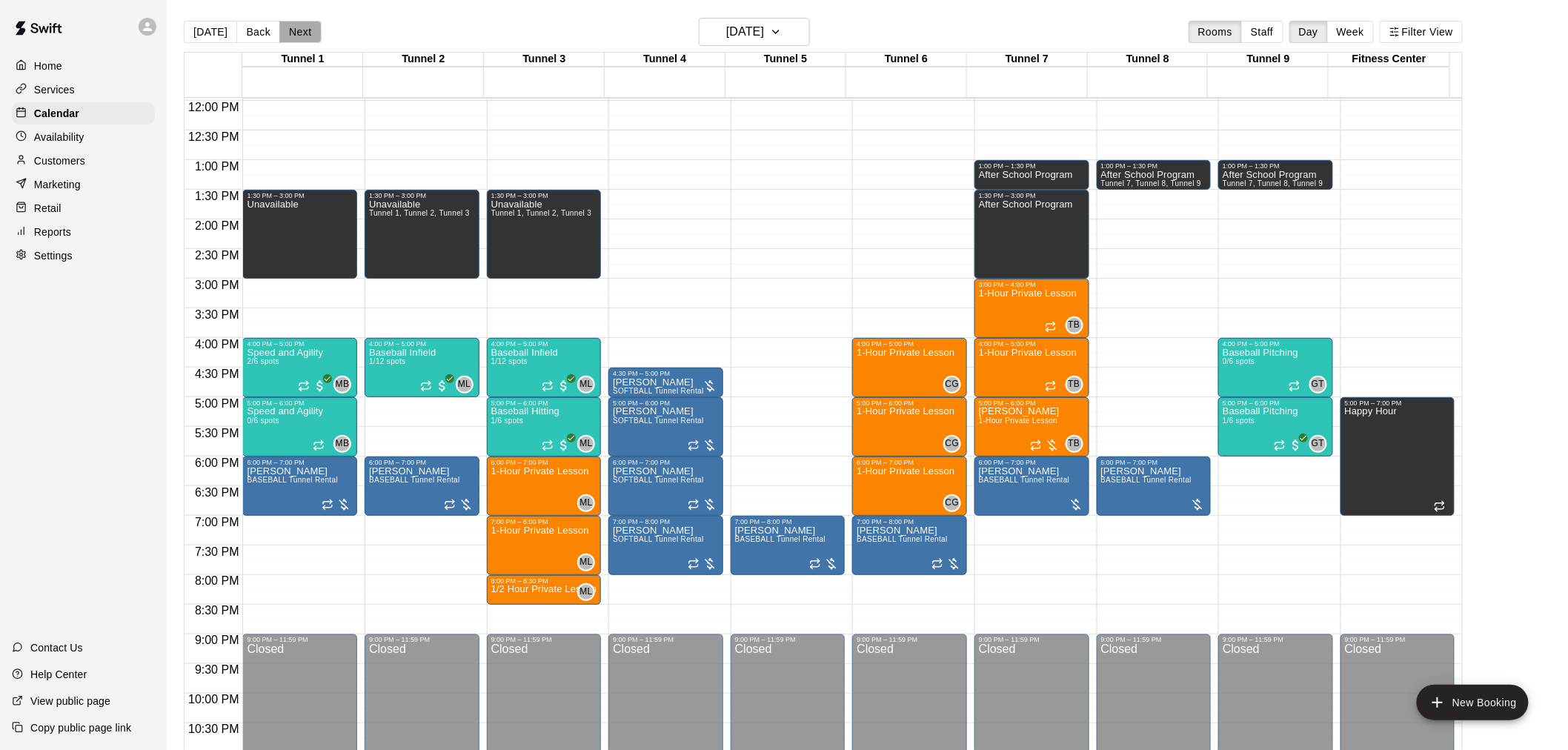
click at [308, 37] on button "Next" at bounding box center [300, 32] width 42 height 22
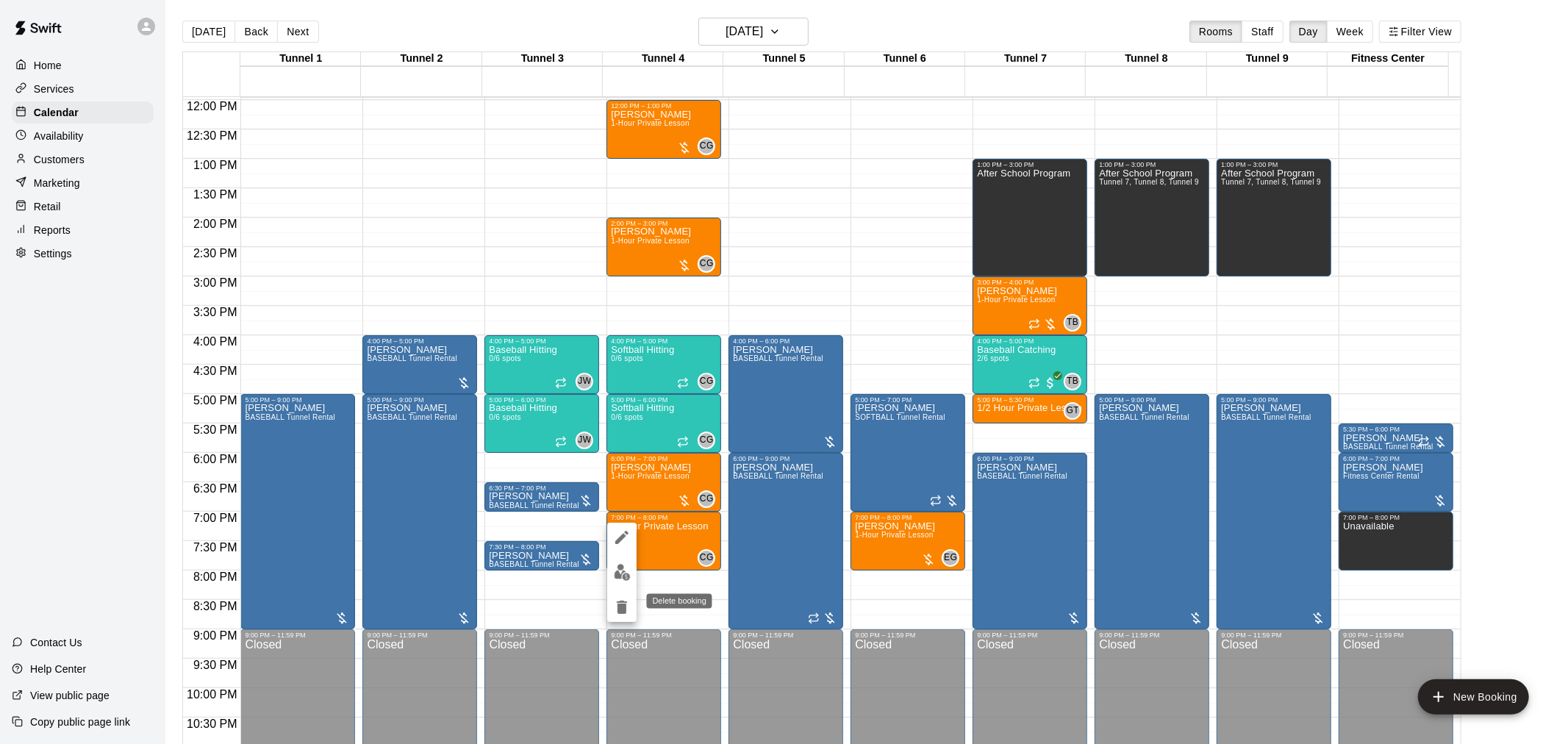
click at [621, 606] on icon "delete" at bounding box center [621, 607] width 10 height 14
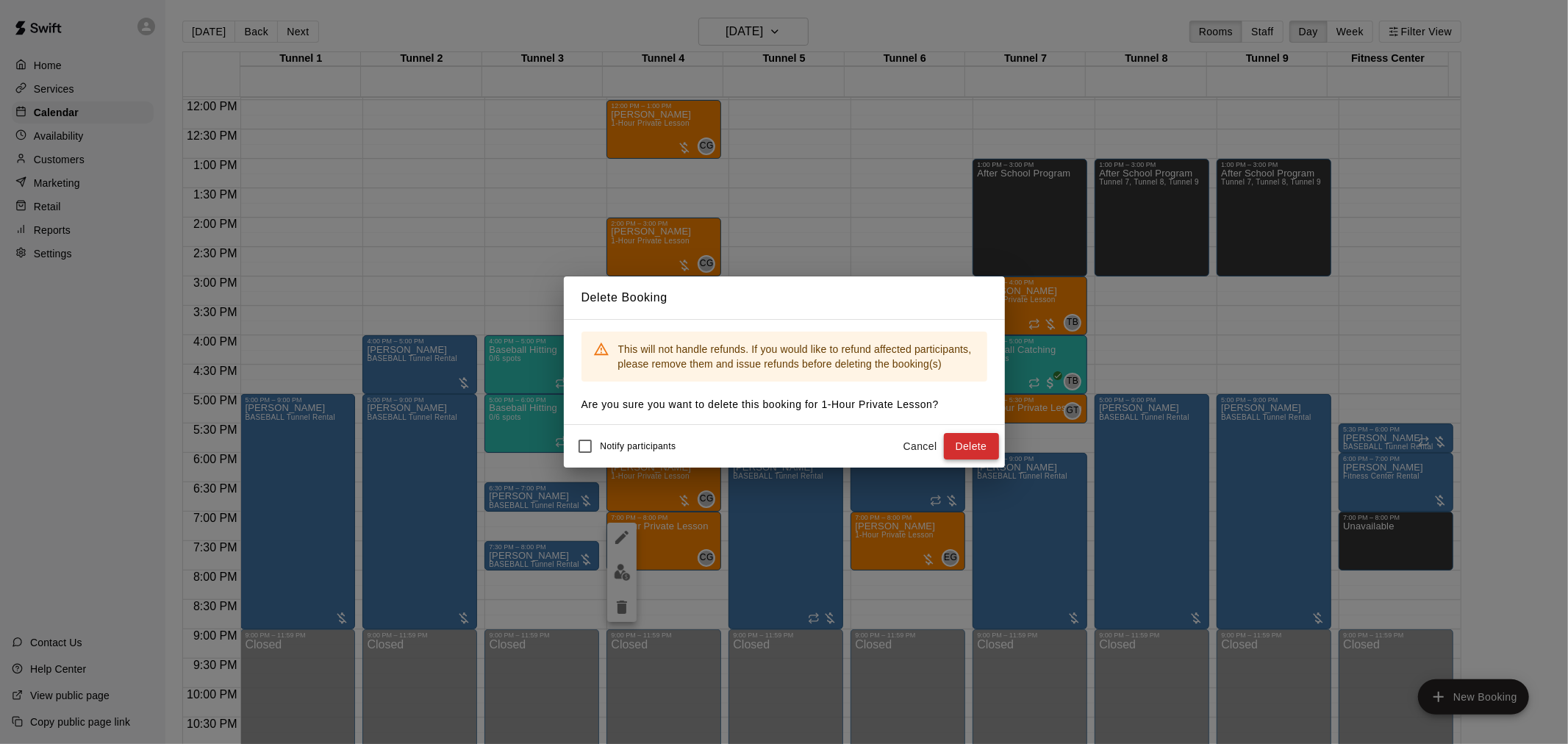
click at [982, 445] on button "Delete" at bounding box center [970, 447] width 55 height 27
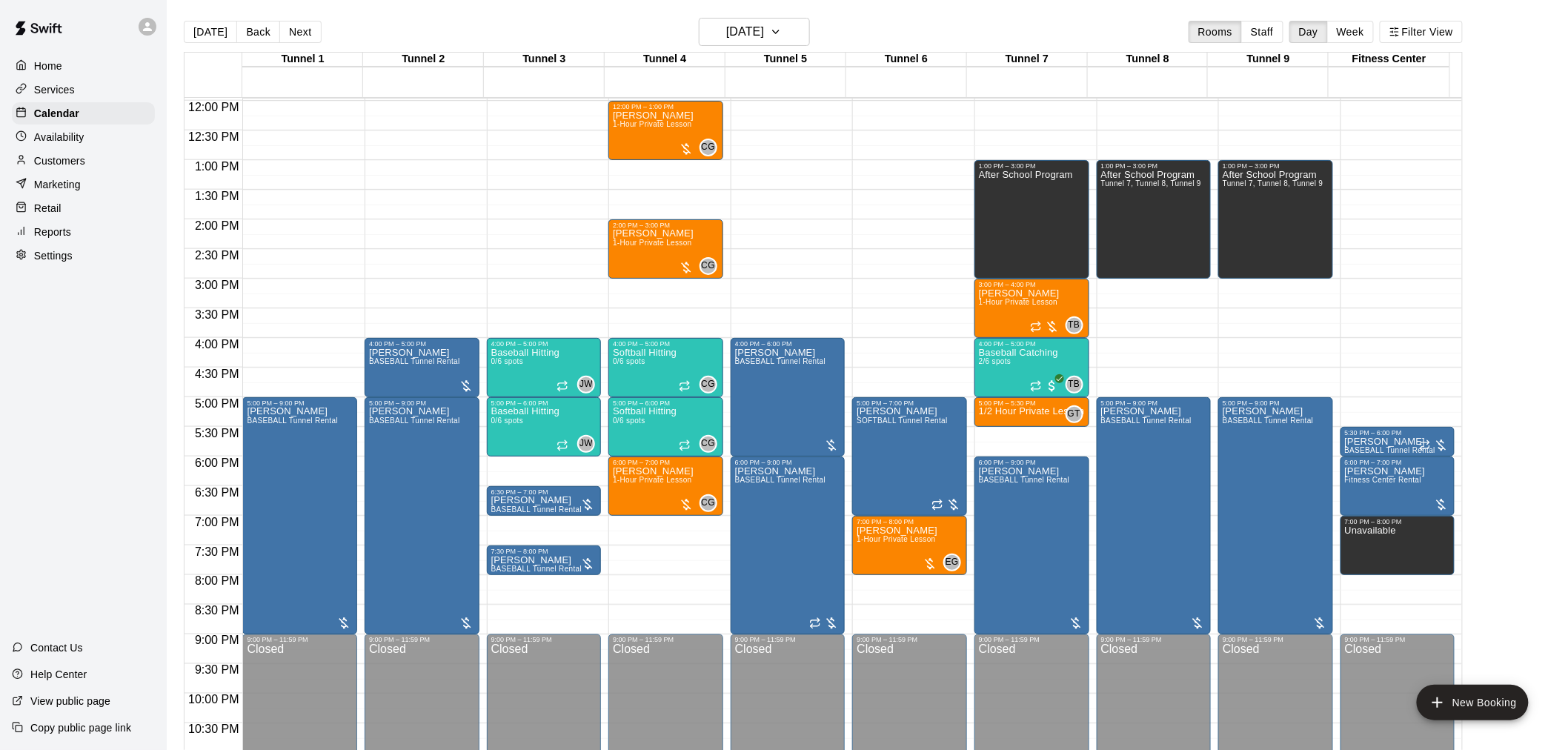
click at [298, 34] on button "Next" at bounding box center [300, 32] width 42 height 22
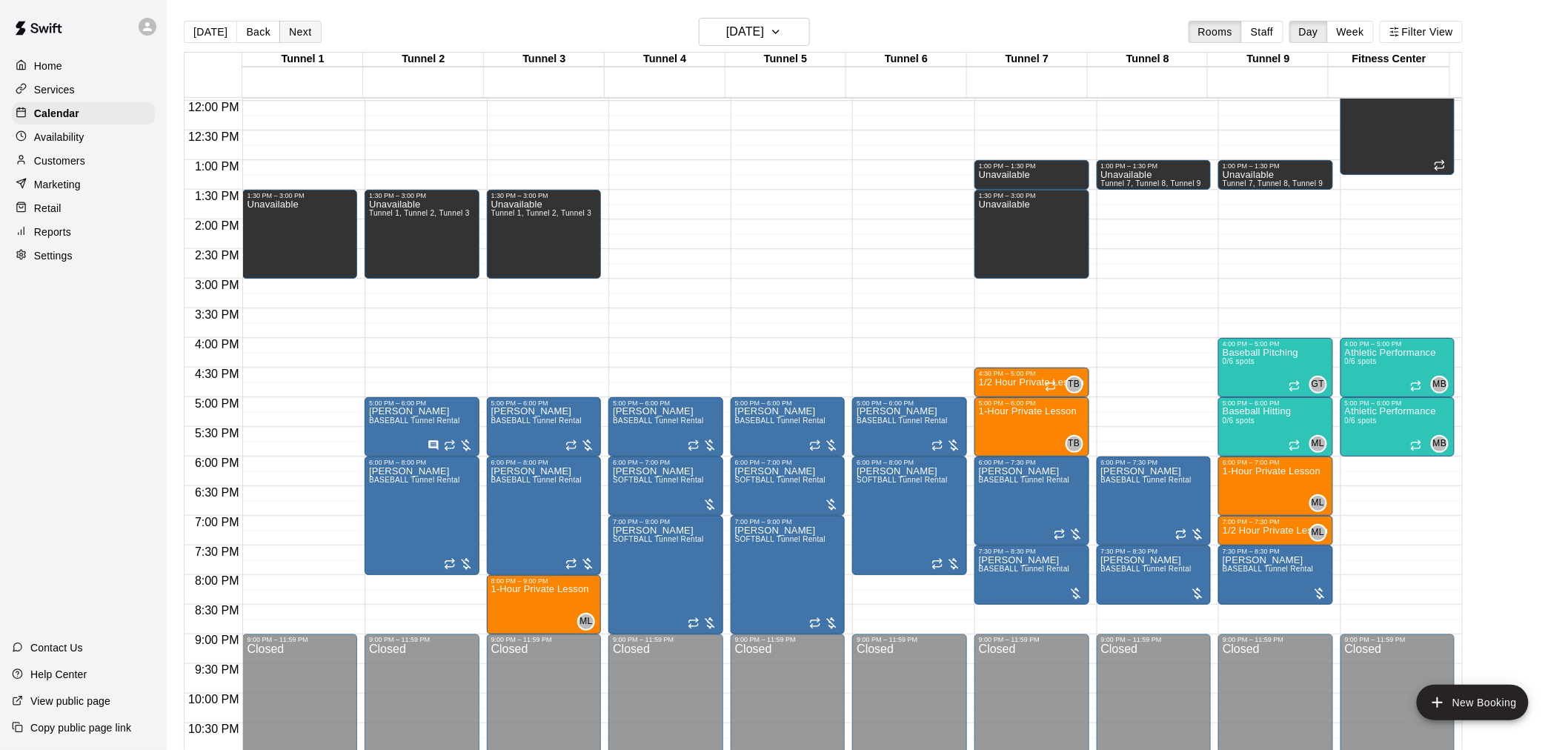
click at [293, 24] on button "Next" at bounding box center [300, 32] width 42 height 22
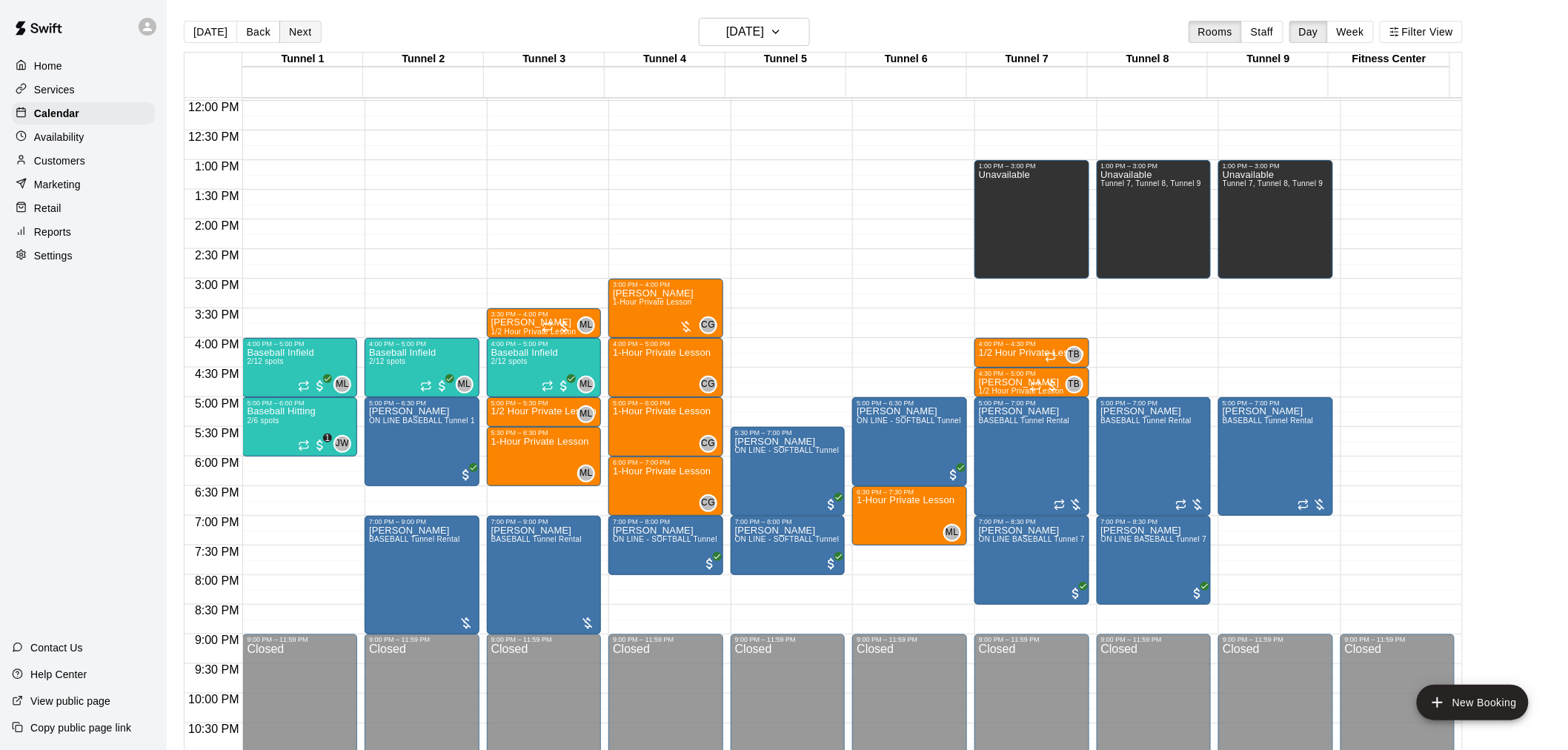
click at [308, 33] on button "Next" at bounding box center [300, 32] width 42 height 22
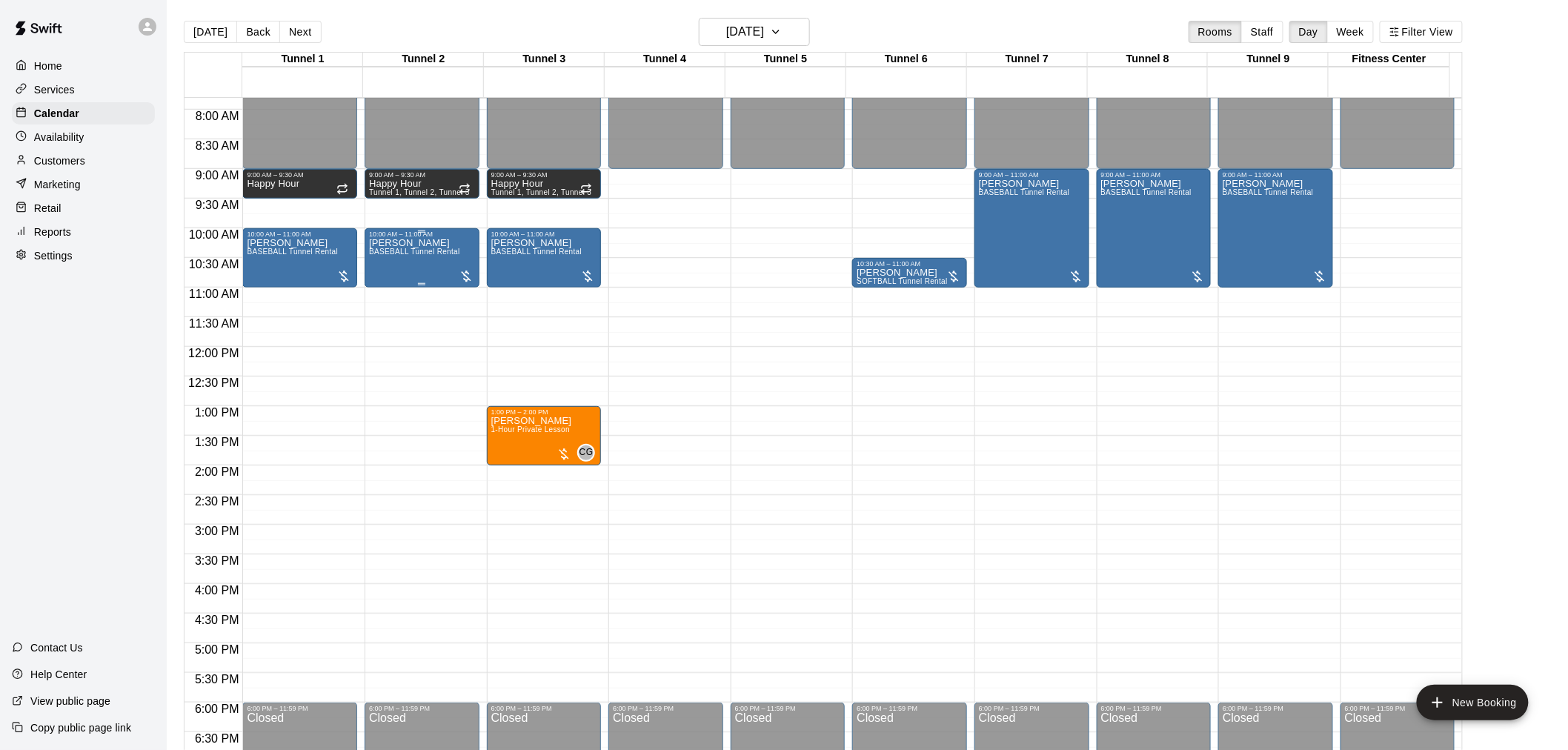
scroll to position [462, 0]
click at [197, 23] on button "[DATE]" at bounding box center [210, 32] width 54 height 22
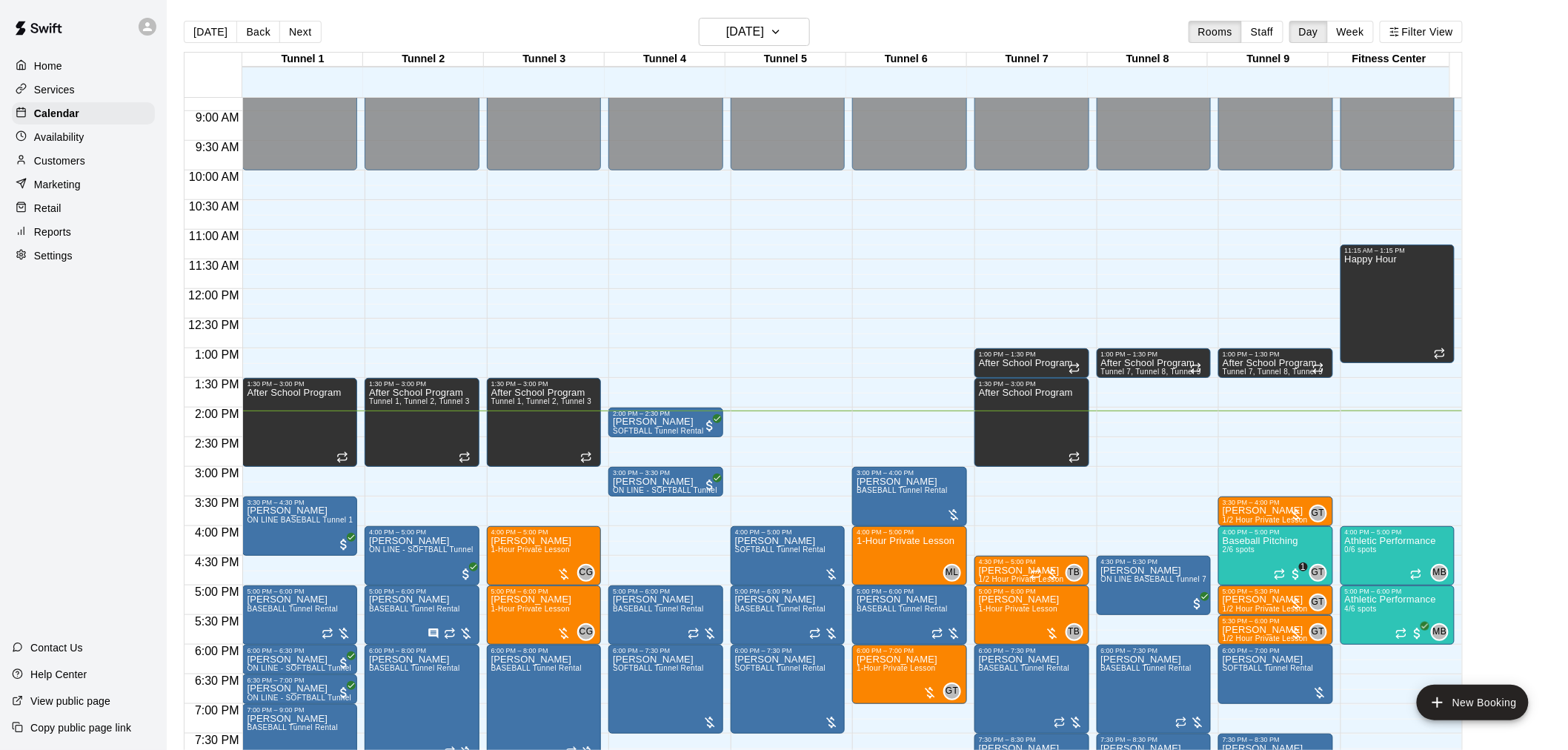
scroll to position [627, 0]
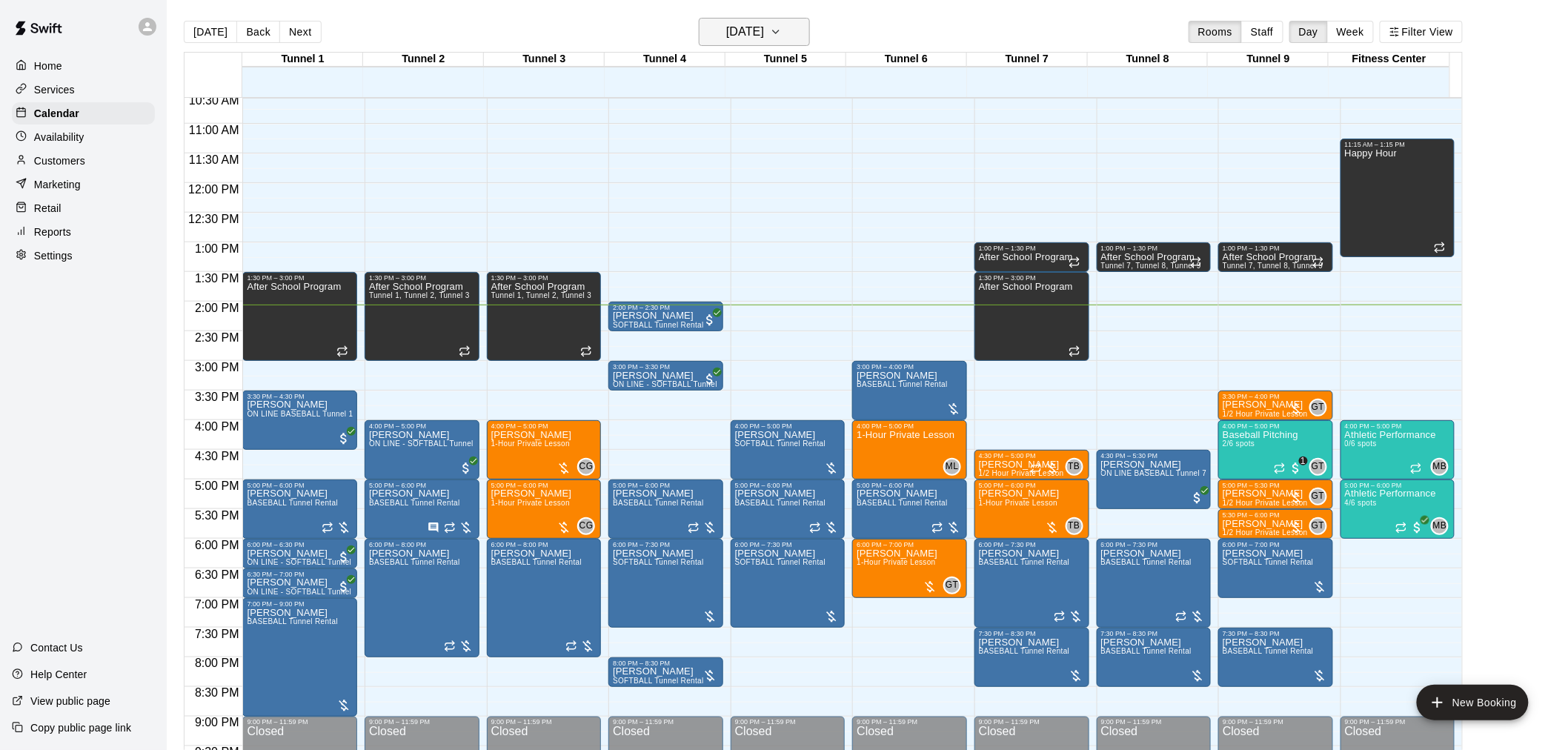
click at [738, 38] on h6 "[DATE]" at bounding box center [744, 32] width 38 height 21
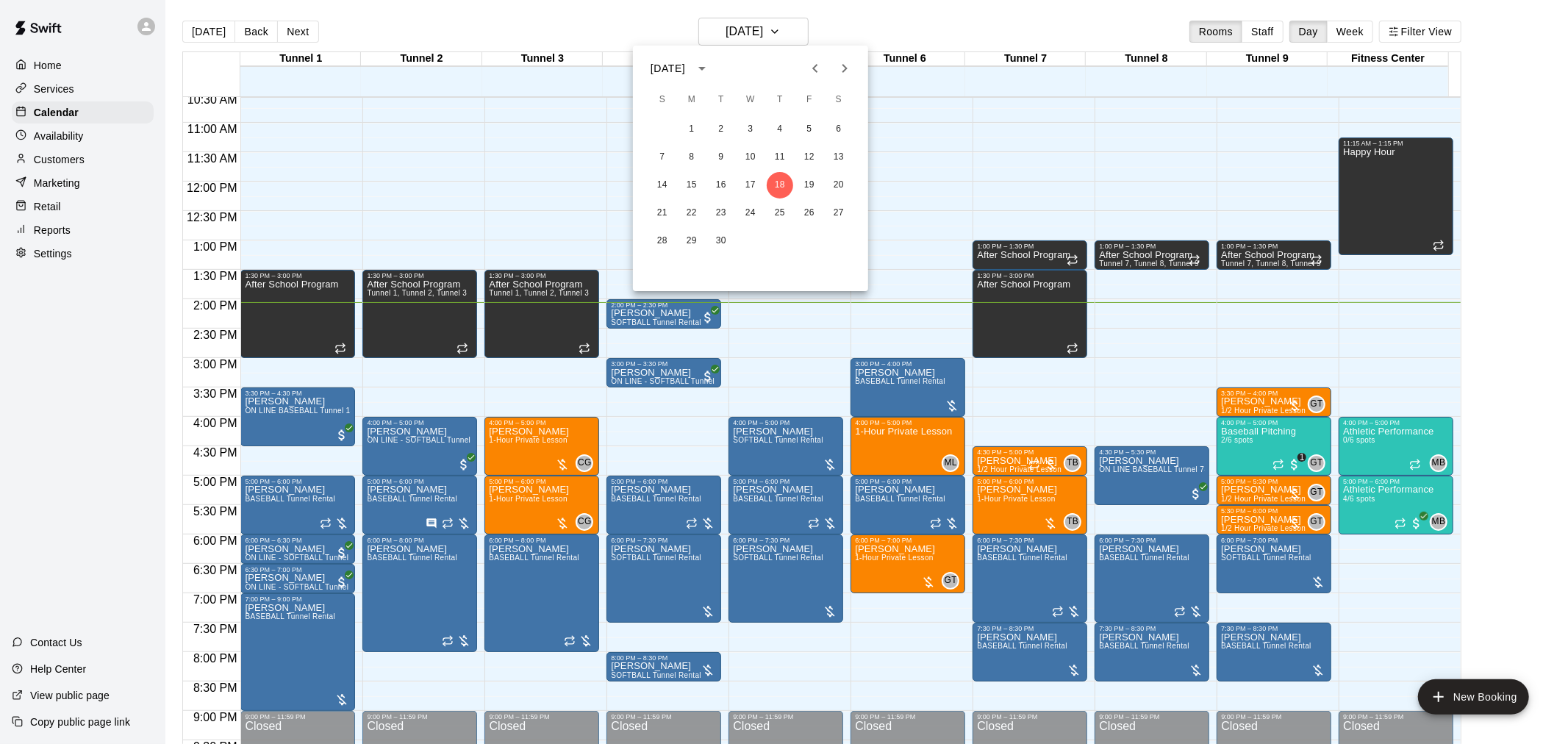
click at [513, 26] on div at bounding box center [784, 372] width 1568 height 744
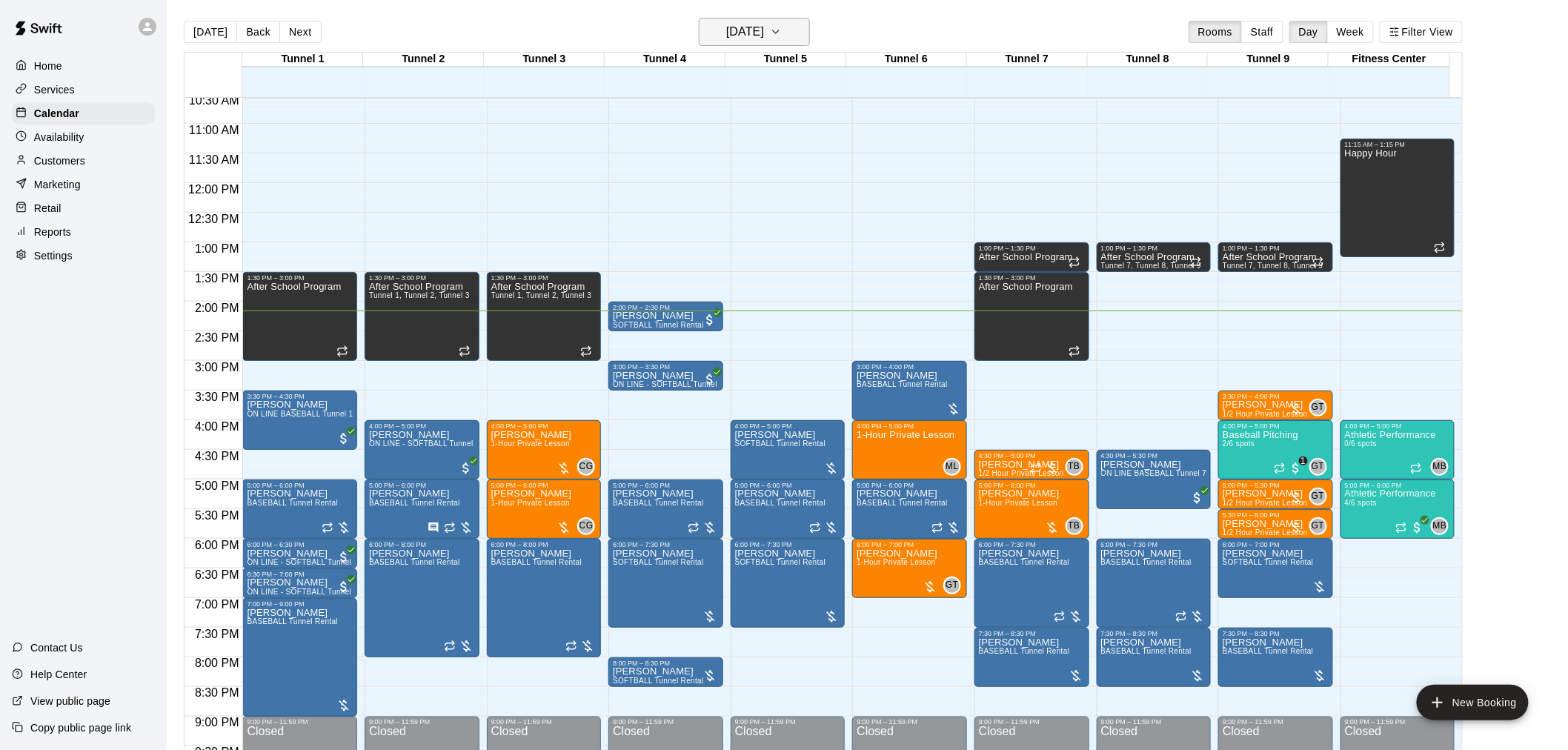
click at [734, 34] on h6 "[DATE]" at bounding box center [744, 32] width 38 height 21
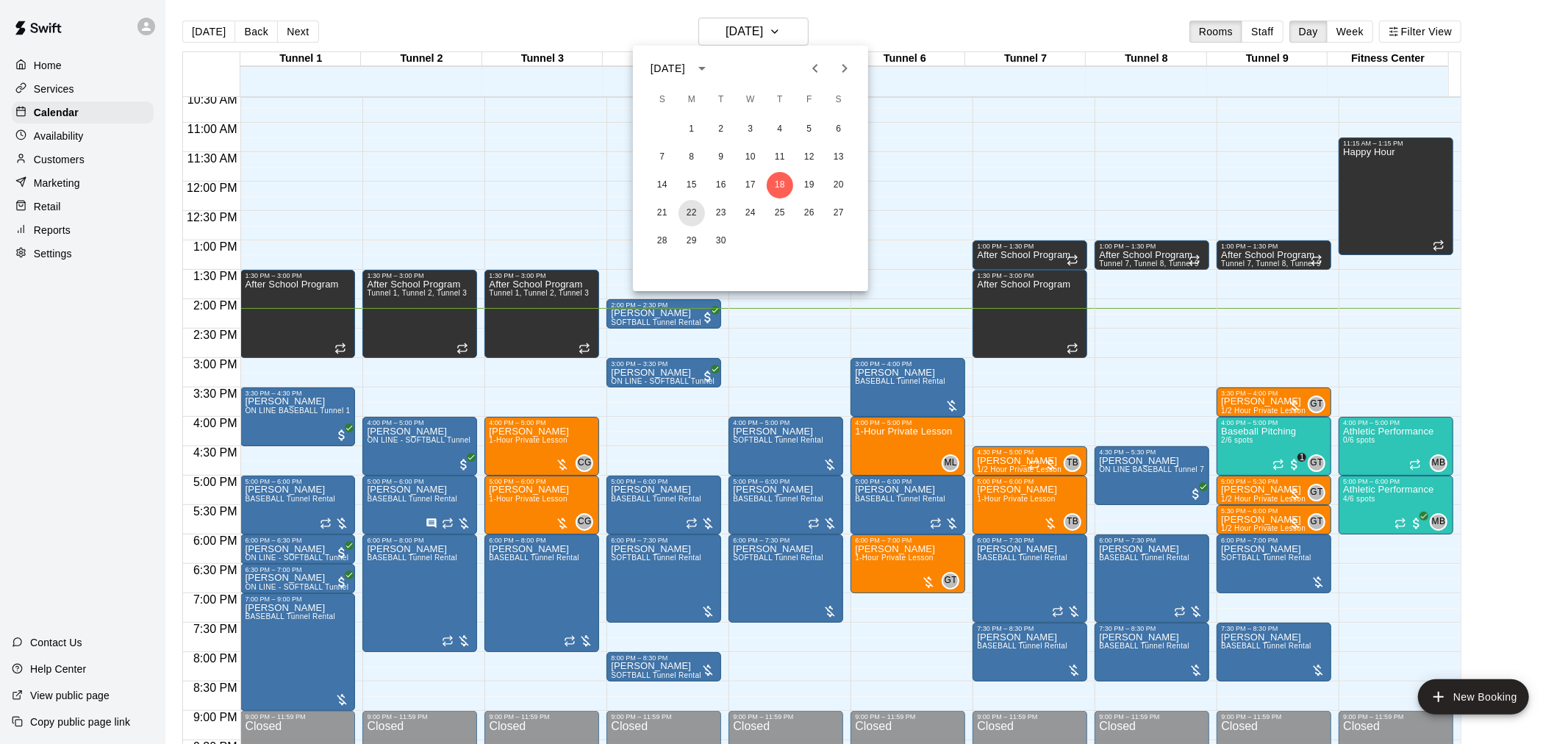
click at [692, 214] on button "22" at bounding box center [691, 213] width 26 height 26
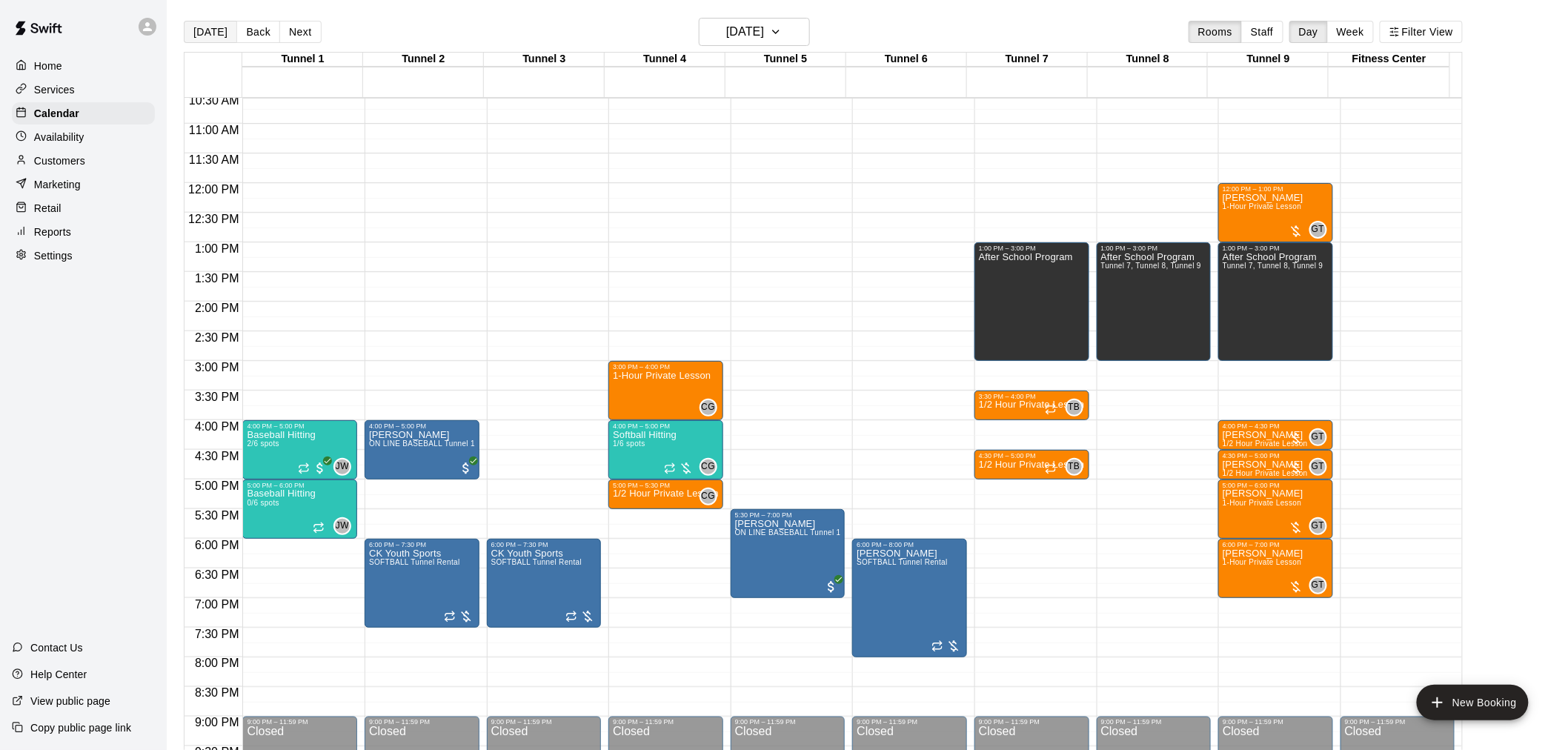
click at [211, 37] on button "[DATE]" at bounding box center [210, 32] width 54 height 22
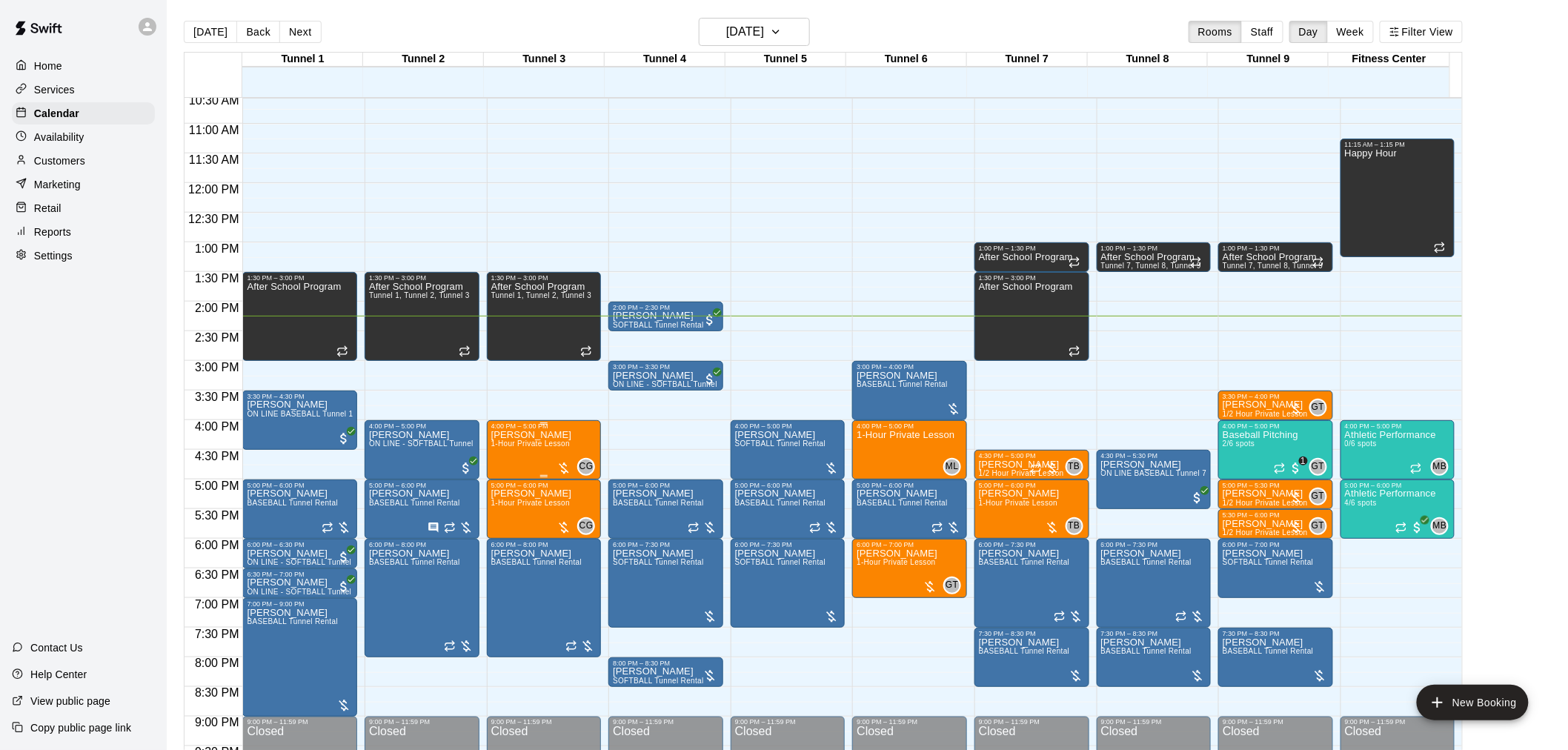
scroll to position [709, 0]
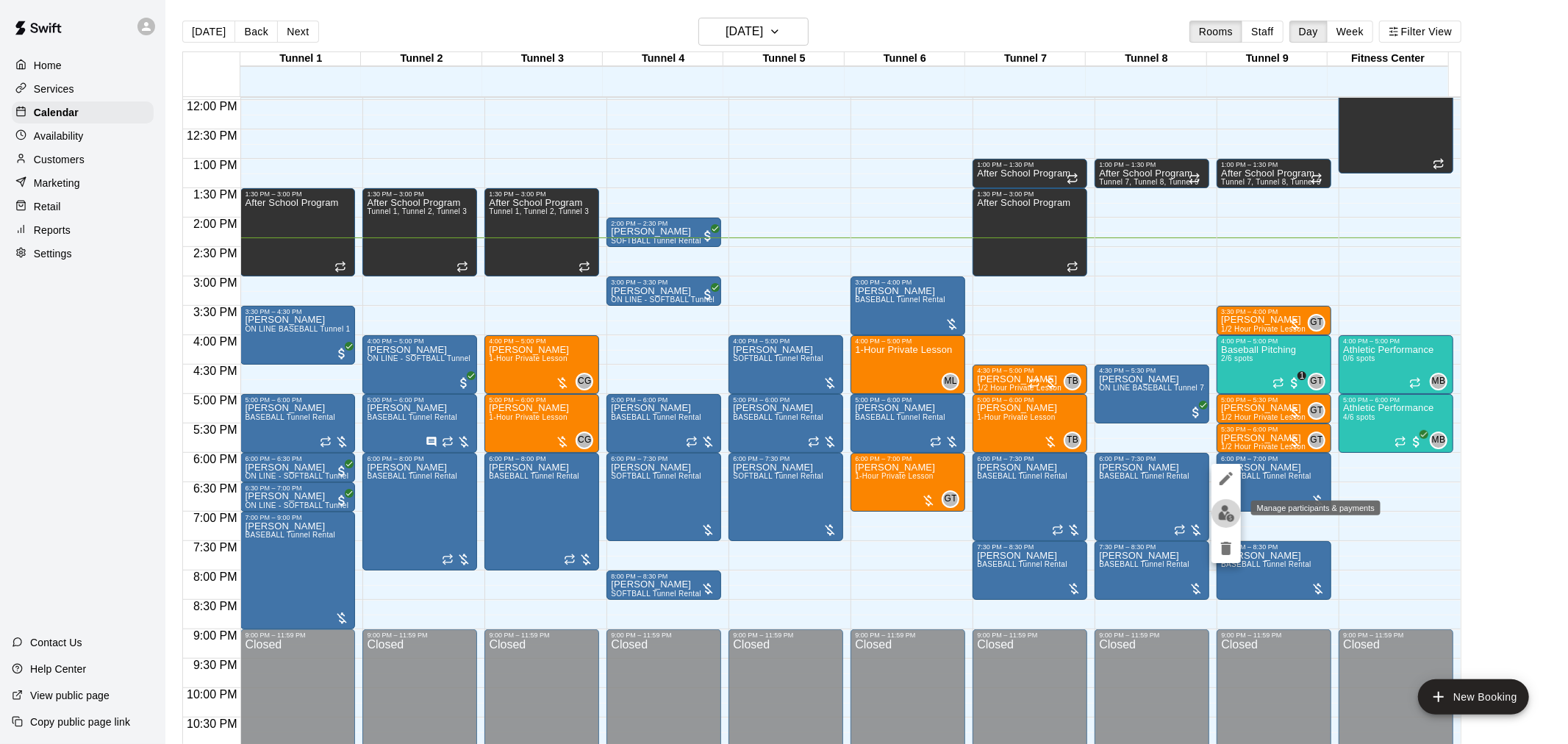
click at [1223, 524] on button "edit" at bounding box center [1225, 513] width 29 height 29
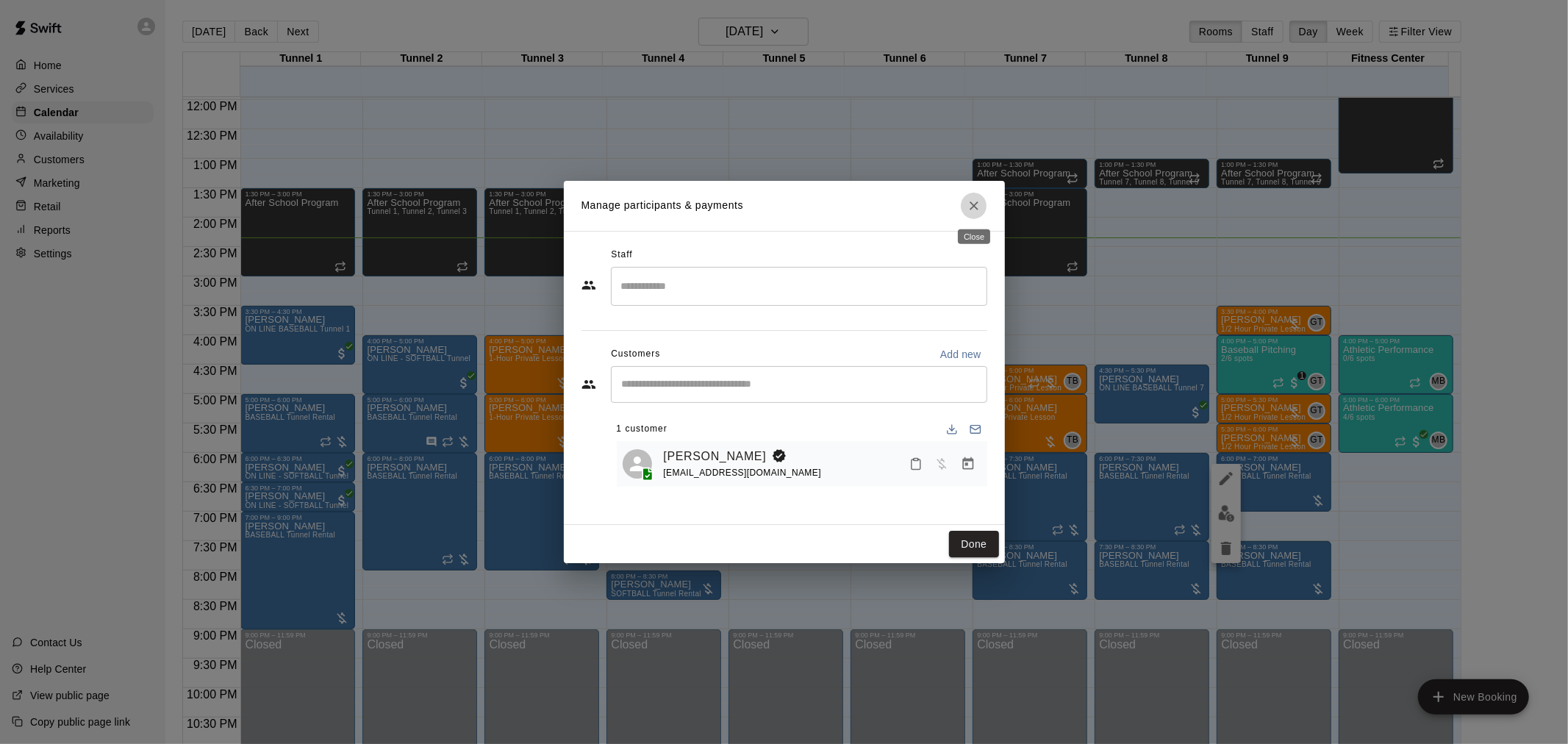
click at [970, 206] on icon "Close" at bounding box center [974, 206] width 14 height 14
